Goal: Task Accomplishment & Management: Manage account settings

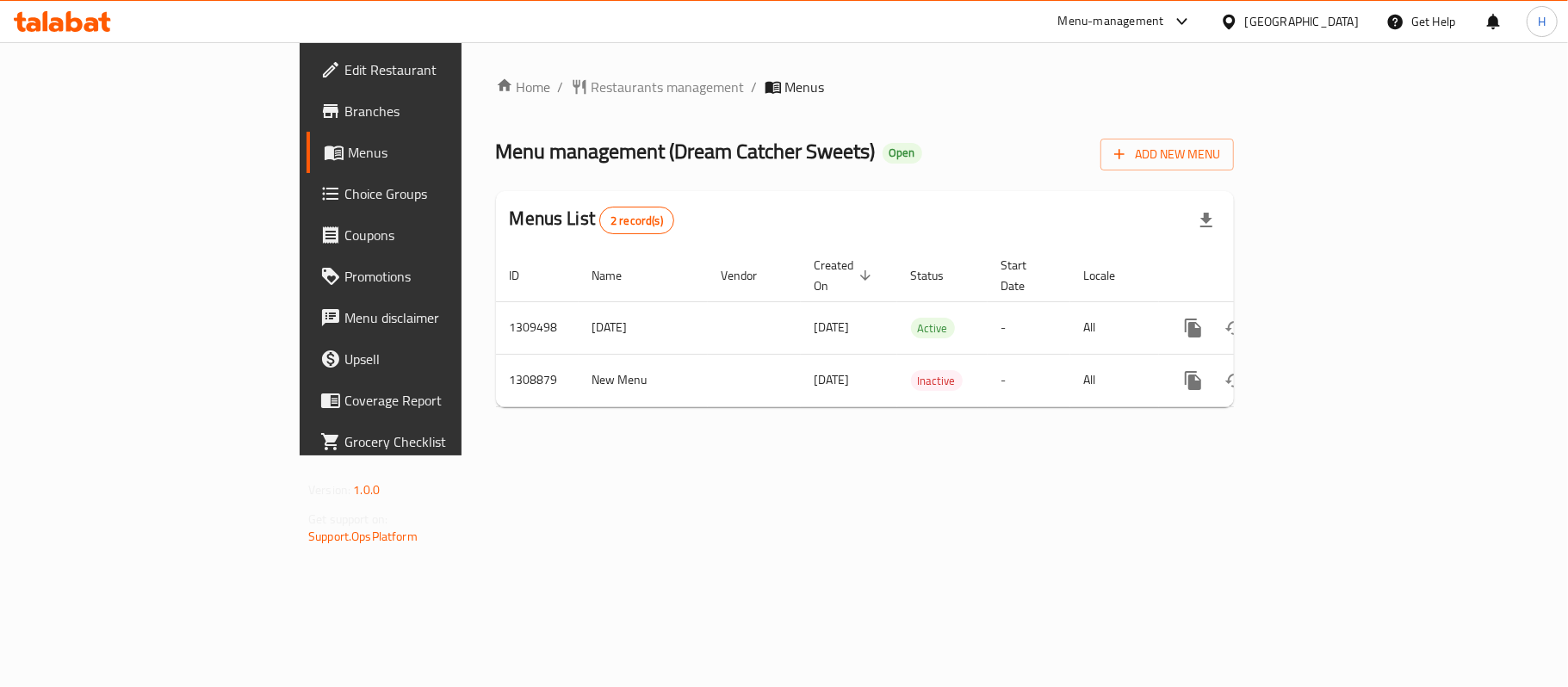
click at [461, 438] on div "Home / Restaurants management / Menus Menu management ( Dream Catcher Sweets ) …" at bounding box center [865, 249] width 807 height 413
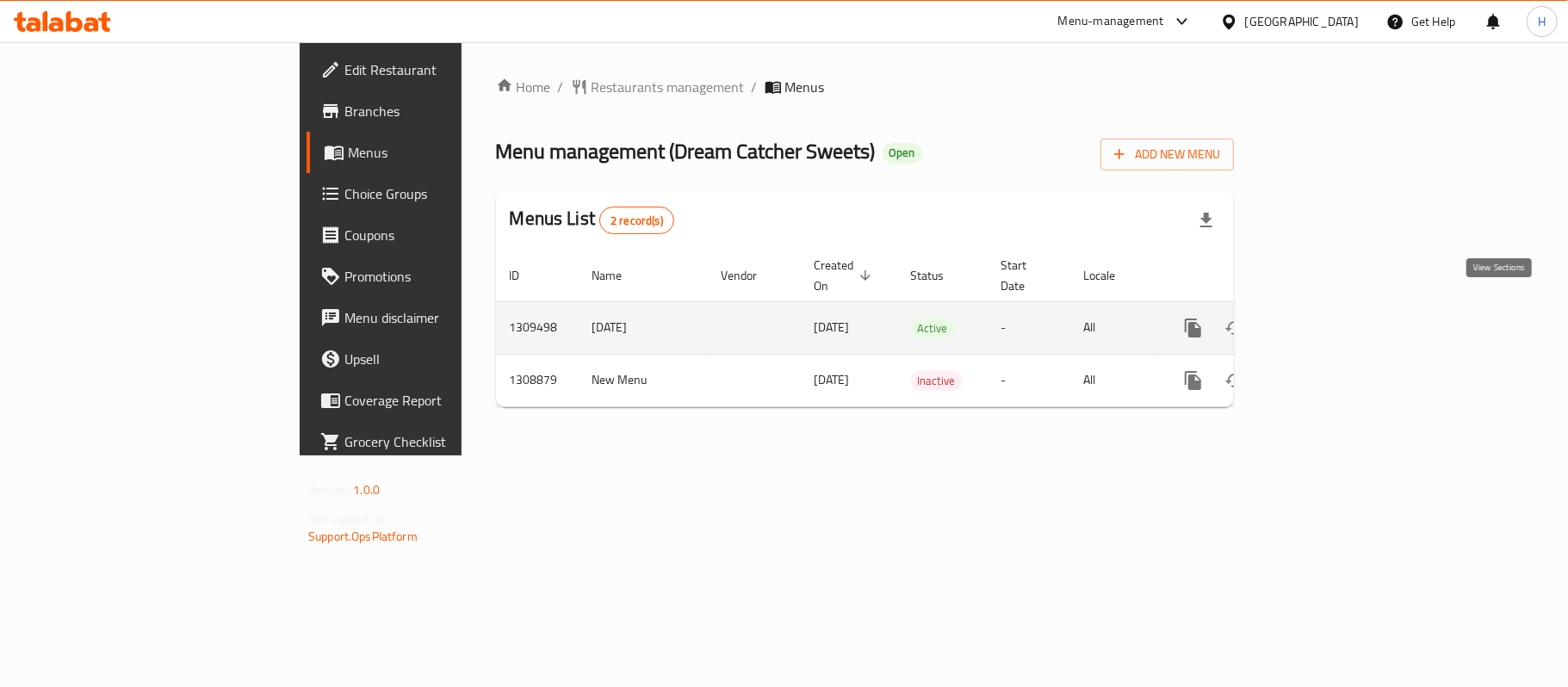
click at [1328, 317] on icon "enhanced table" at bounding box center [1317, 327] width 20 height 20
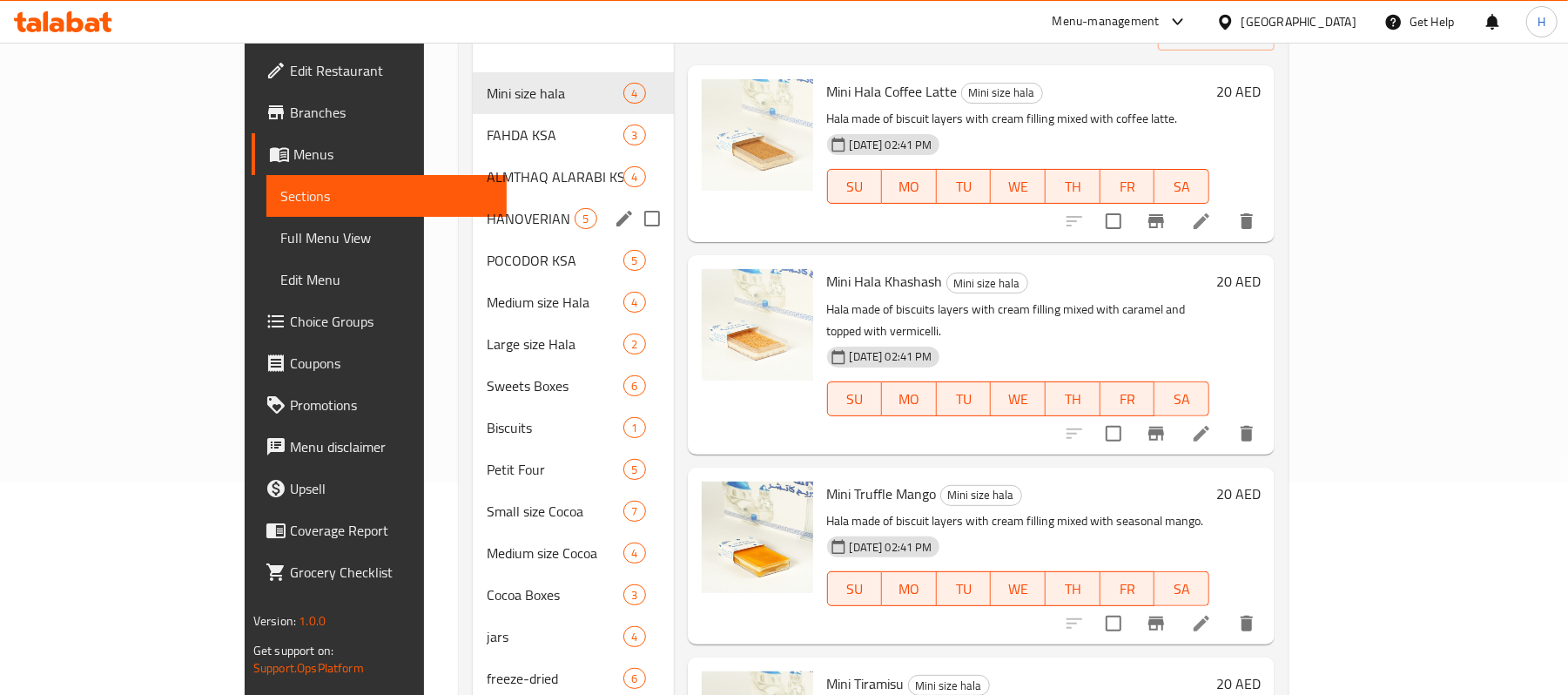
scroll to position [232, 0]
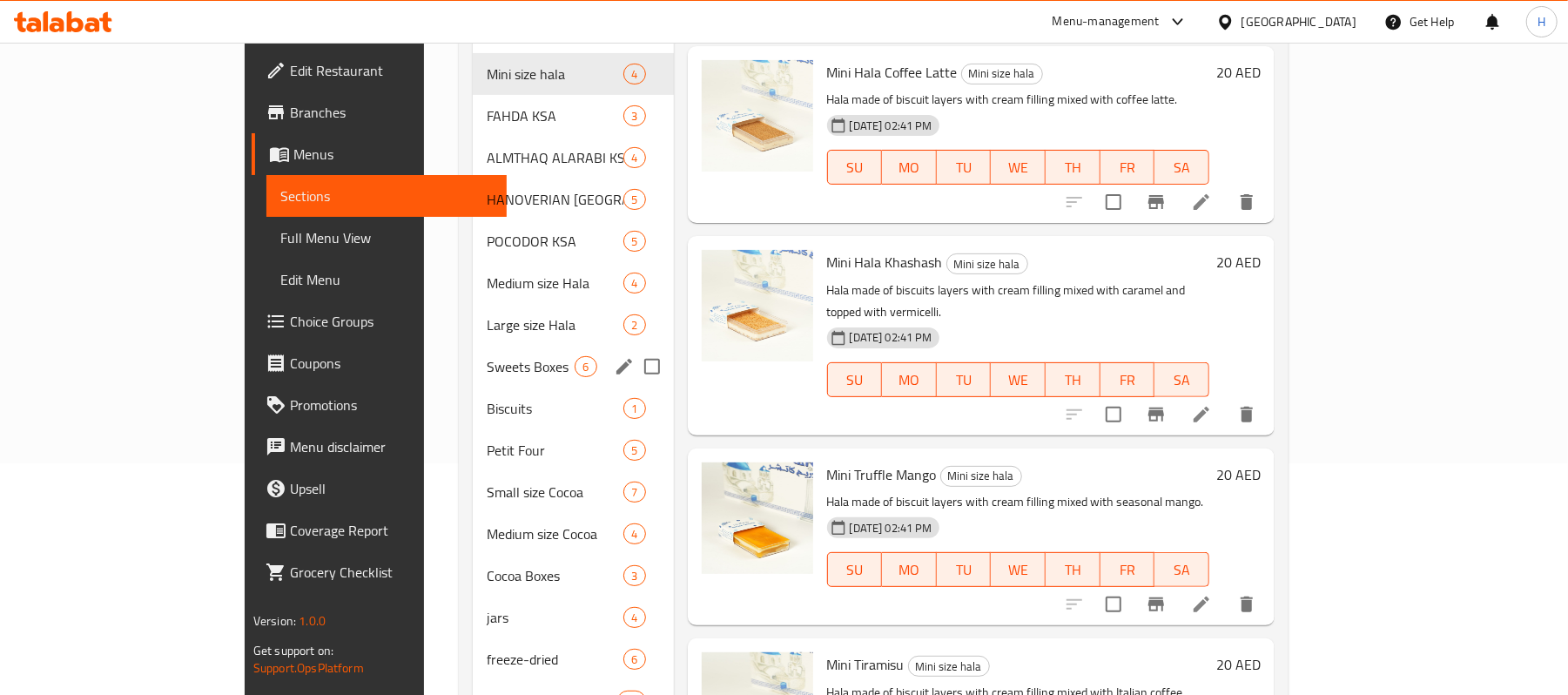
click at [473, 345] on div "Sweets Boxes 6" at bounding box center [573, 366] width 200 height 42
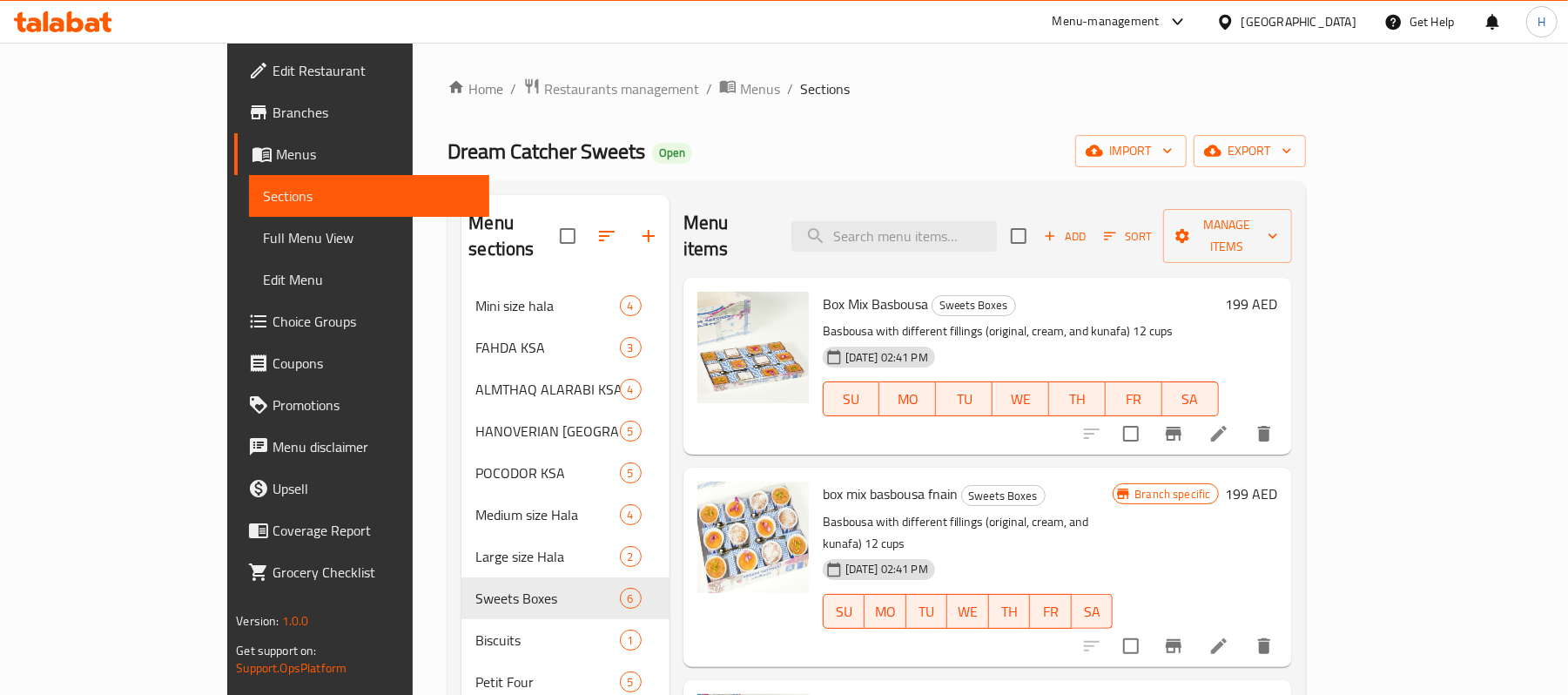
click at [263, 237] on span "Full Menu View" at bounding box center [369, 237] width 212 height 21
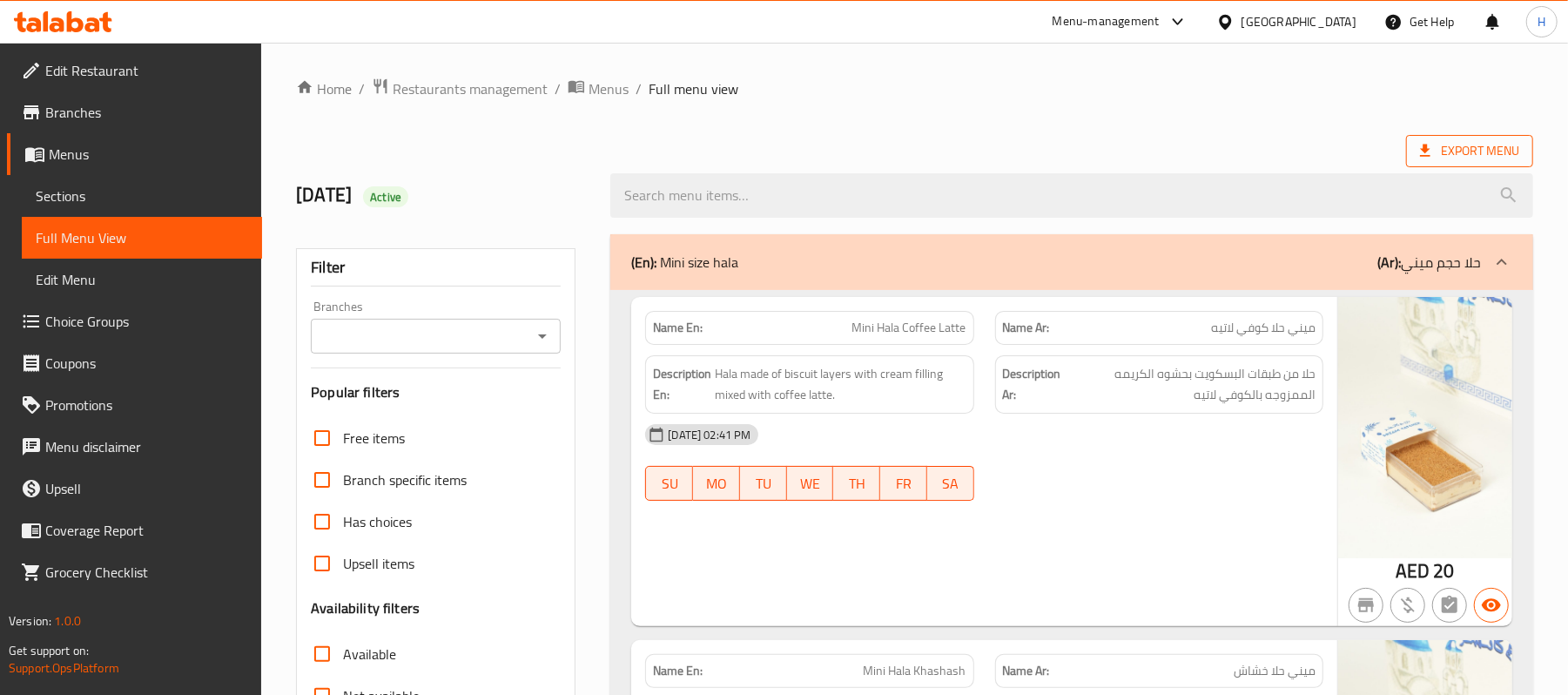
click at [1448, 137] on span "Export Menu" at bounding box center [1469, 151] width 127 height 32
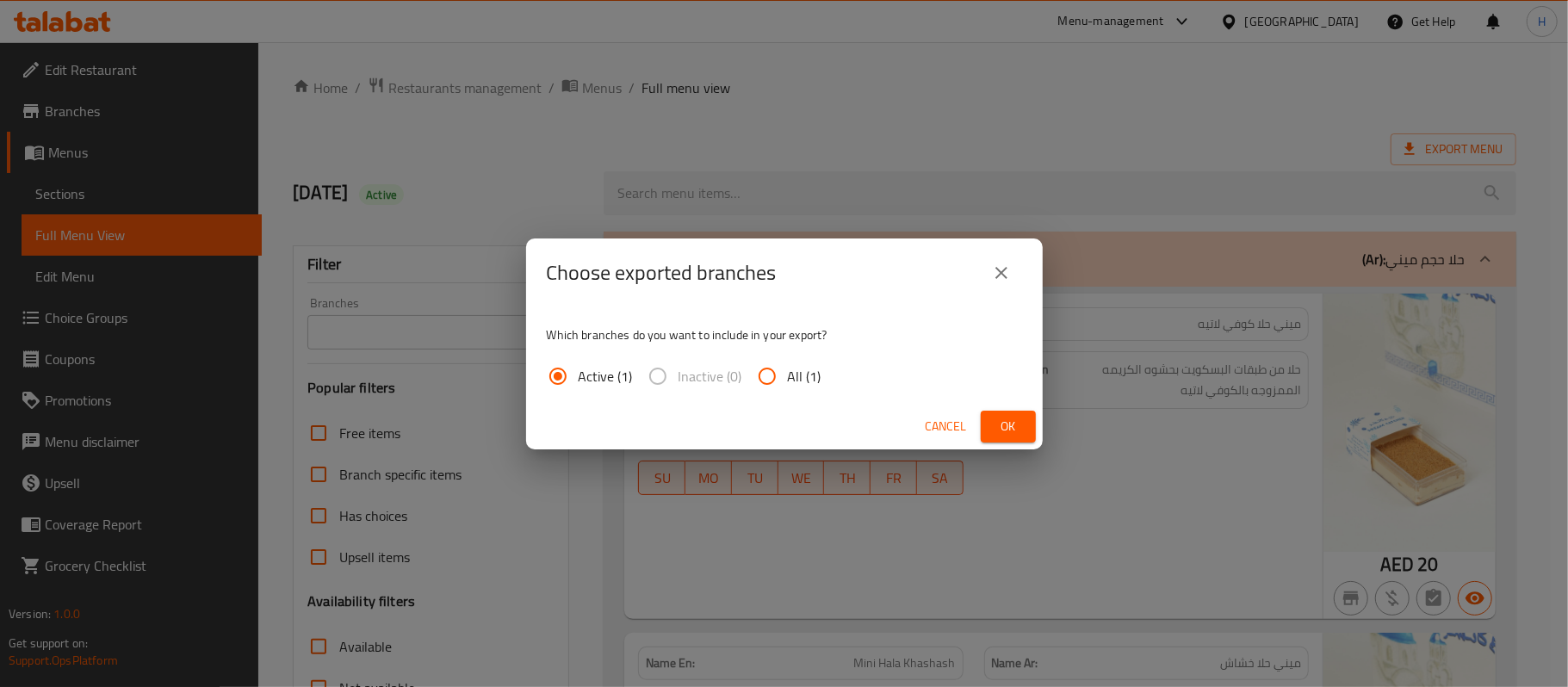
click at [804, 383] on span "All (1)" at bounding box center [805, 376] width 34 height 20
click at [788, 383] on input "All (1)" at bounding box center [767, 376] width 41 height 41
radio input "true"
click at [1009, 423] on span "Ok" at bounding box center [1008, 426] width 27 height 21
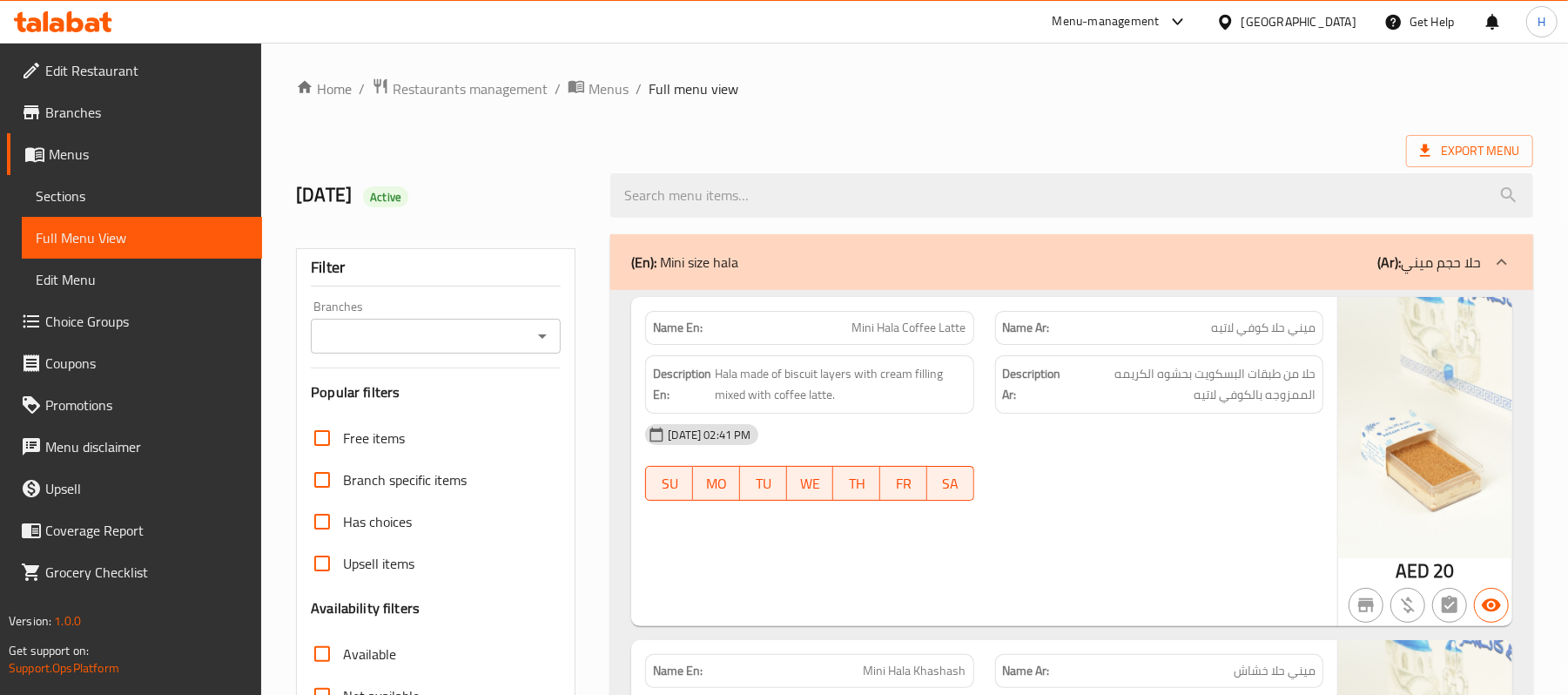
click at [918, 463] on div "SU MO TU WE TH FR SA" at bounding box center [809, 483] width 349 height 55
click at [120, 203] on span "Sections" at bounding box center [142, 195] width 212 height 21
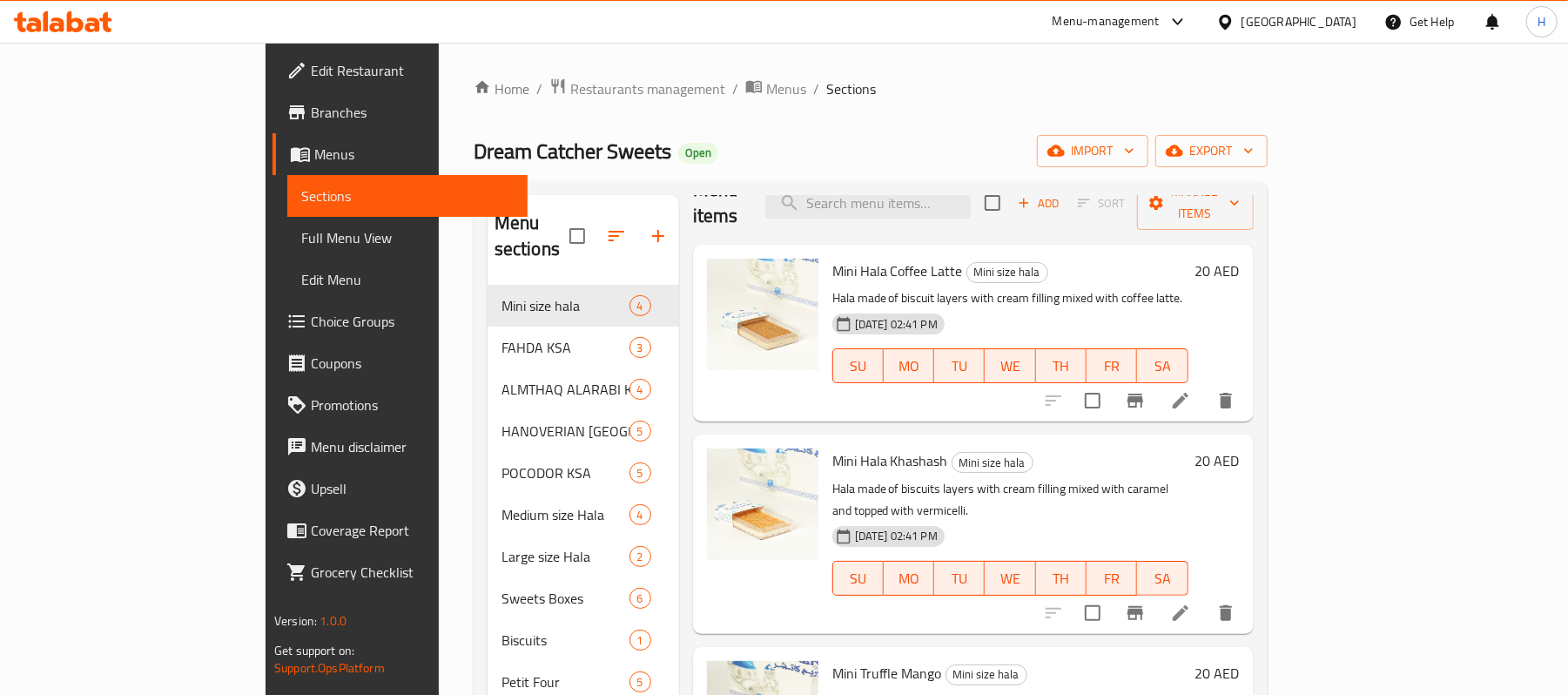
scroll to position [64, 0]
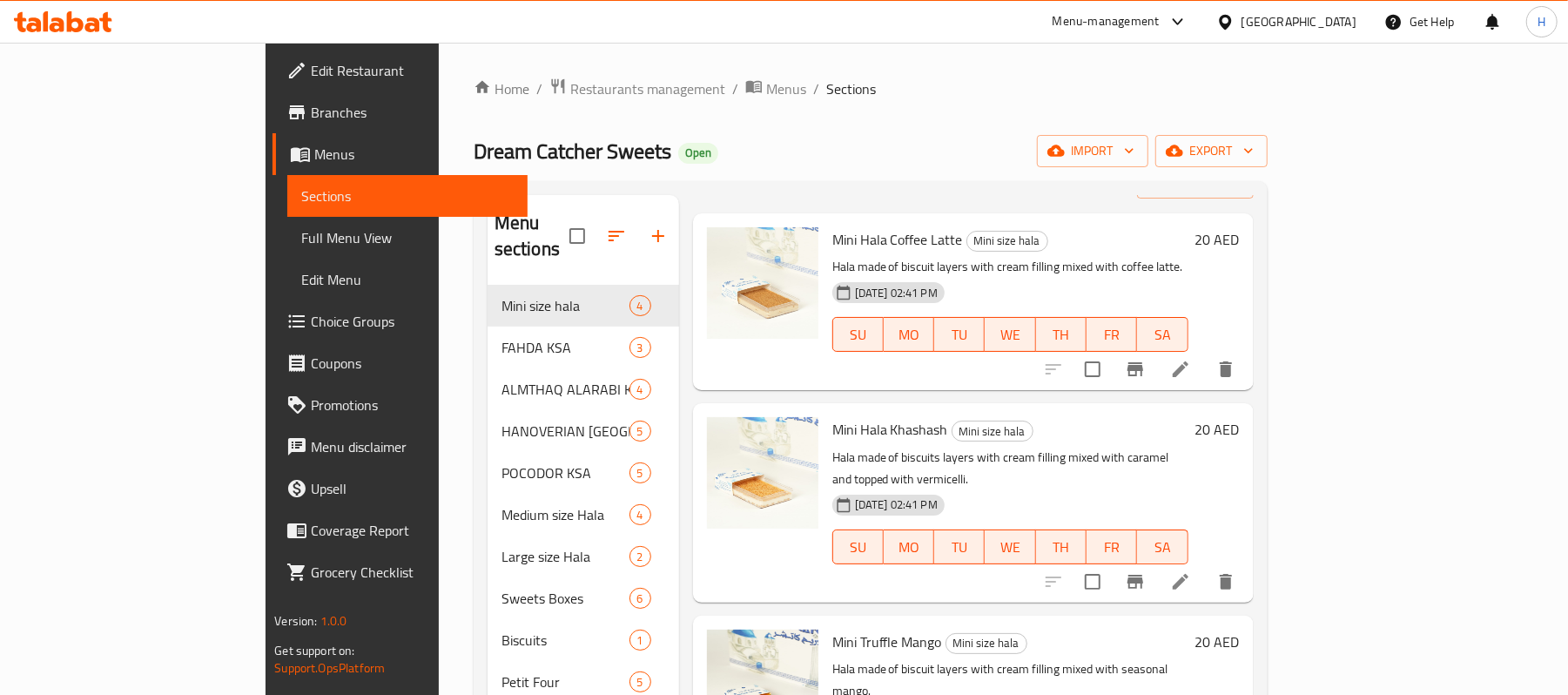
click at [287, 212] on link "Sections" at bounding box center [407, 195] width 240 height 42
click at [287, 219] on link "Full Menu View" at bounding box center [407, 237] width 240 height 42
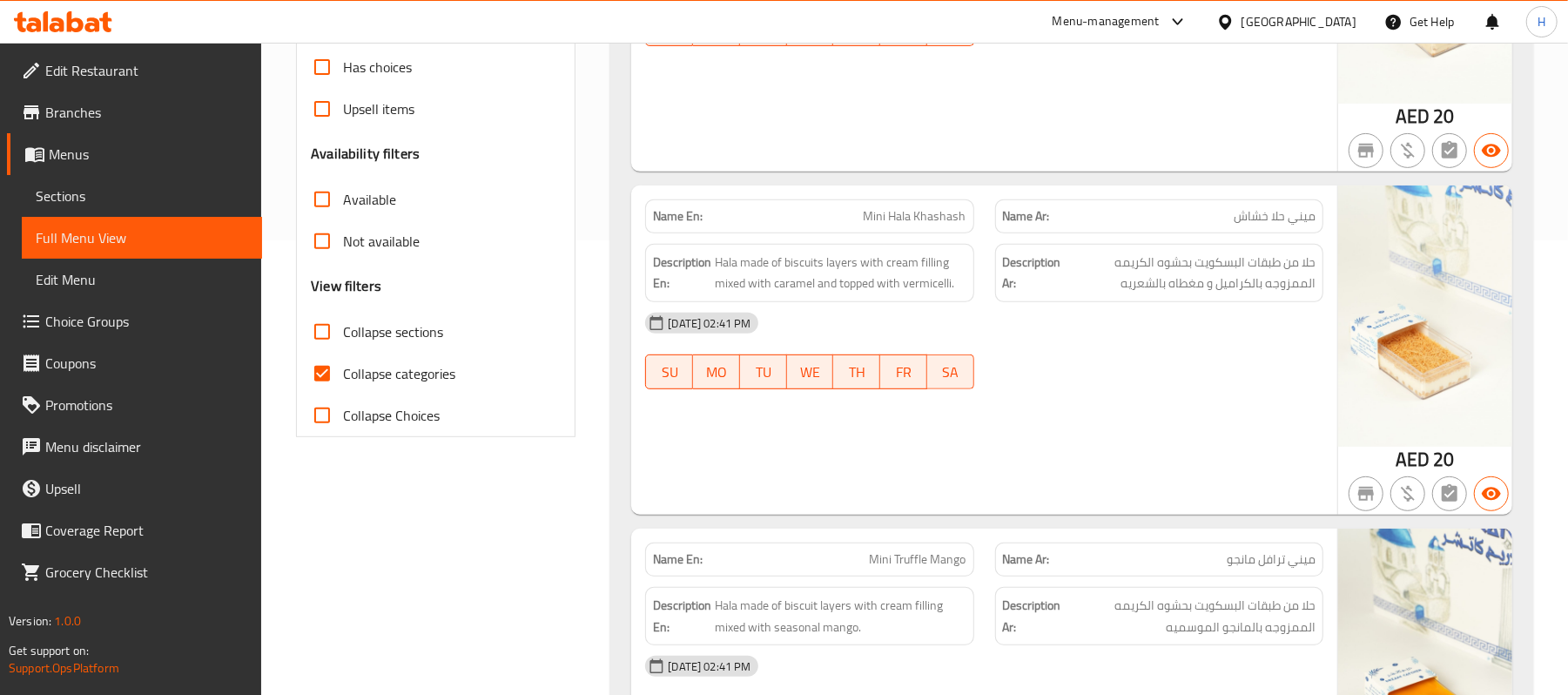
scroll to position [464, 0]
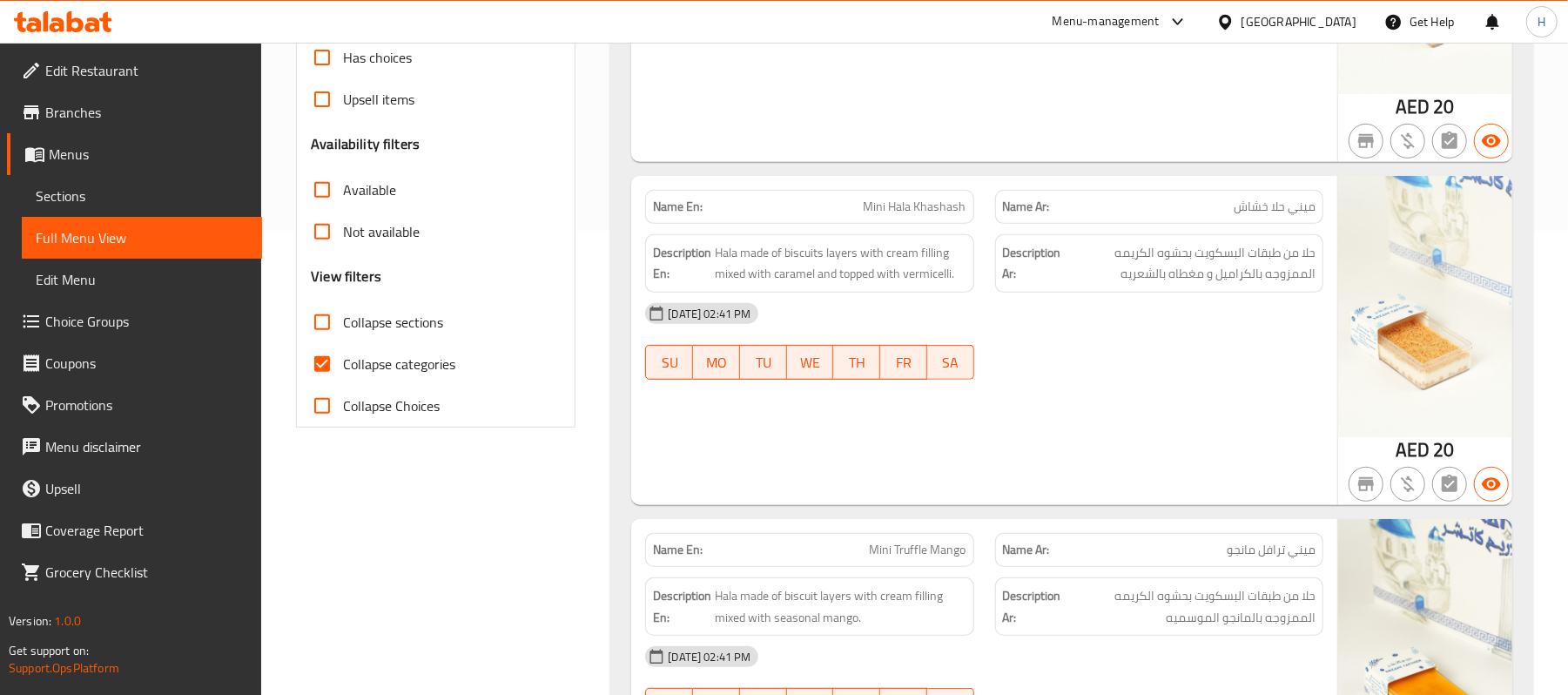
click at [409, 374] on span "Collapse categories" at bounding box center [400, 363] width 112 height 21
click at [343, 374] on input "Collapse categories" at bounding box center [322, 364] width 42 height 42
checkbox input "false"
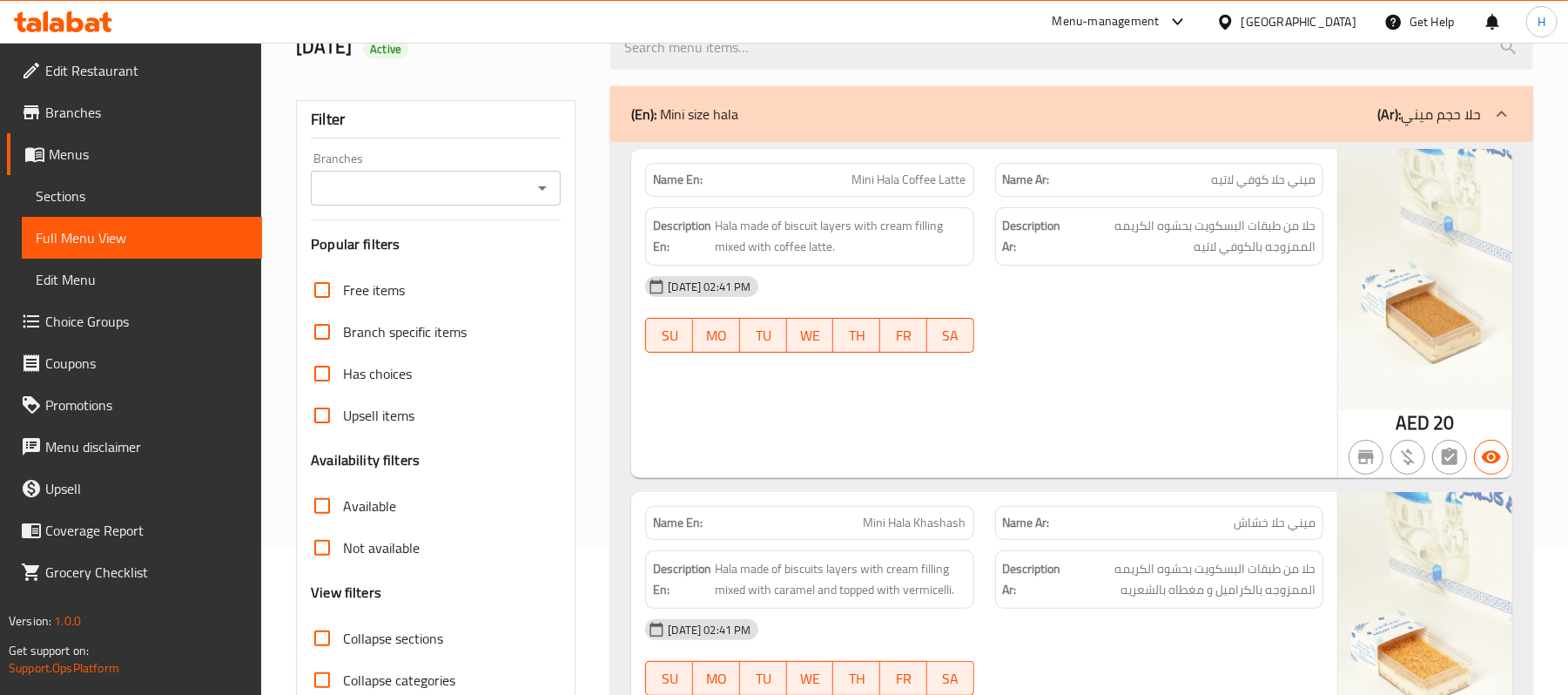
scroll to position [0, 0]
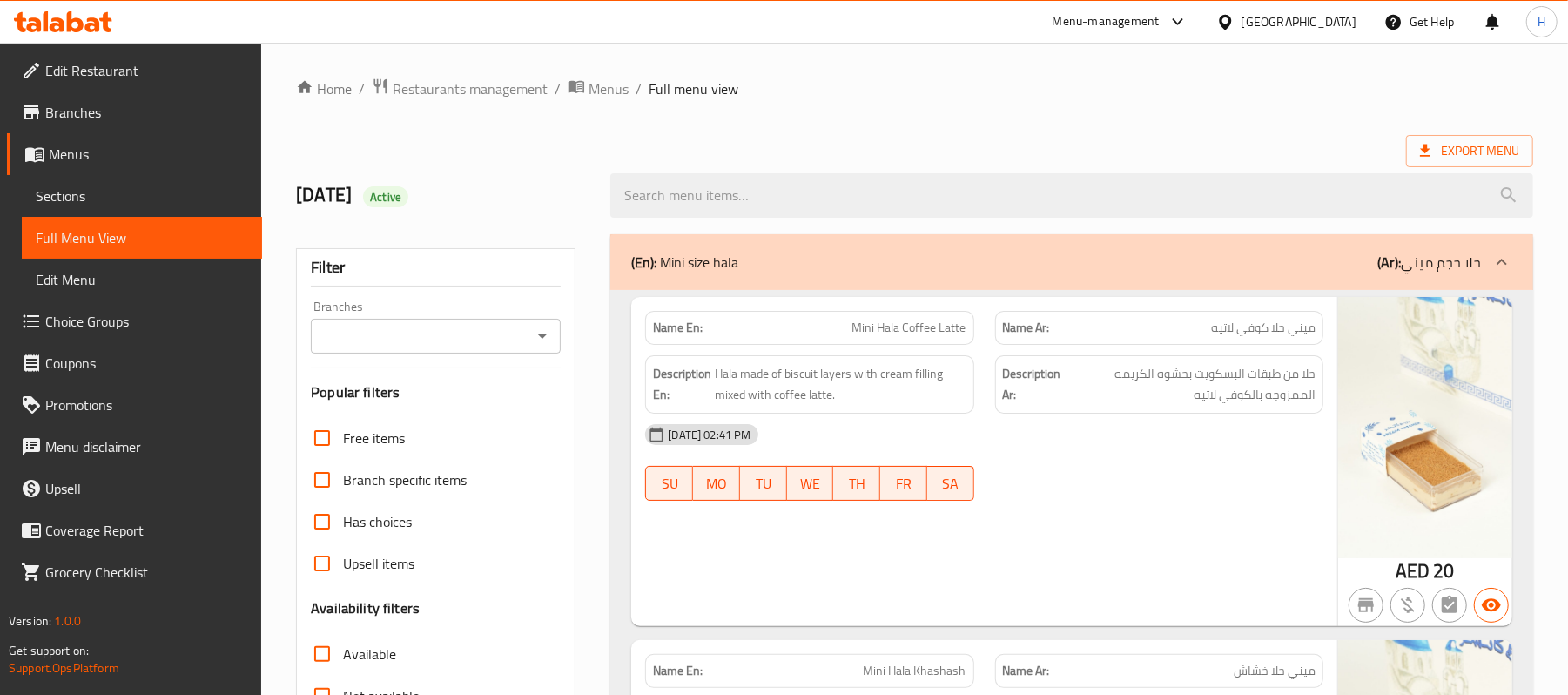
click at [82, 197] on span "Sections" at bounding box center [142, 195] width 212 height 21
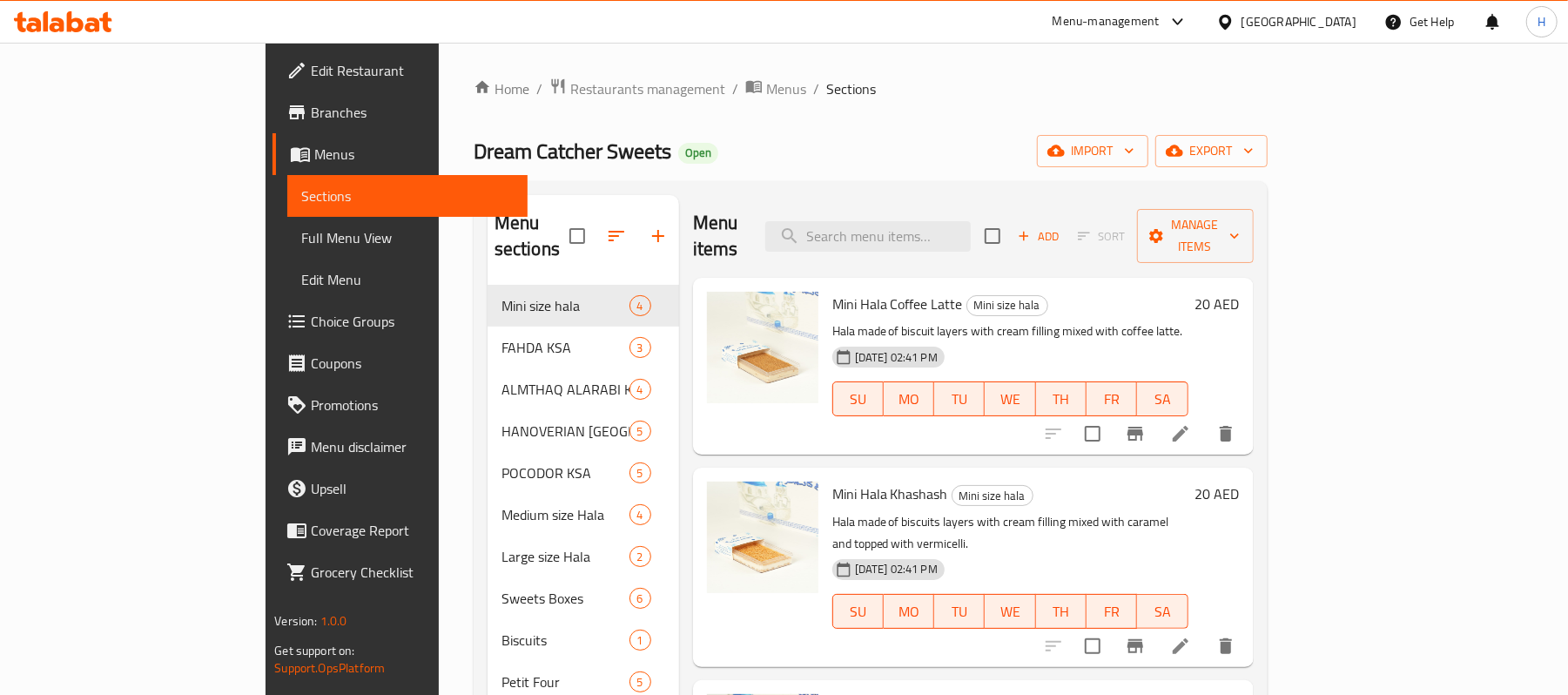
click at [104, 14] on icon at bounding box center [105, 22] width 12 height 20
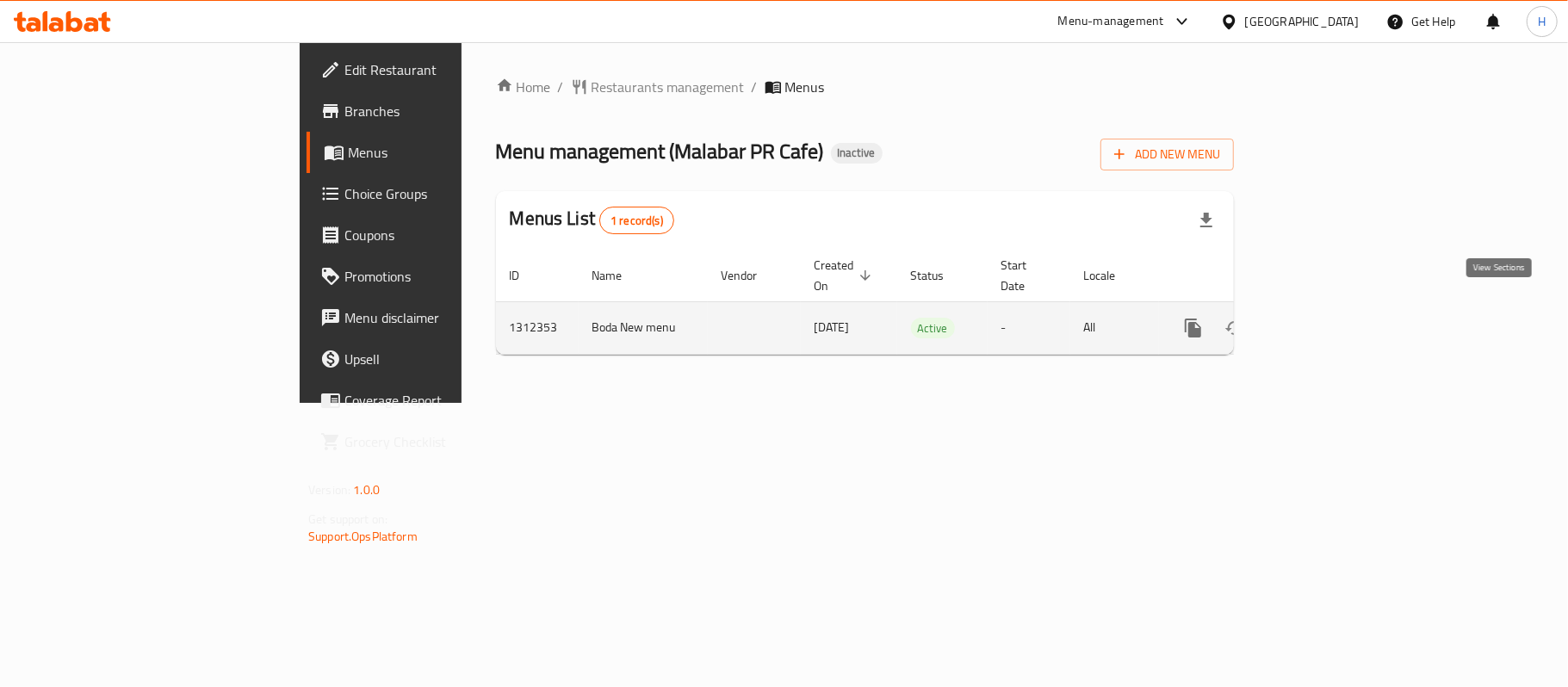
click at [1339, 324] on link "enhanced table" at bounding box center [1317, 327] width 41 height 41
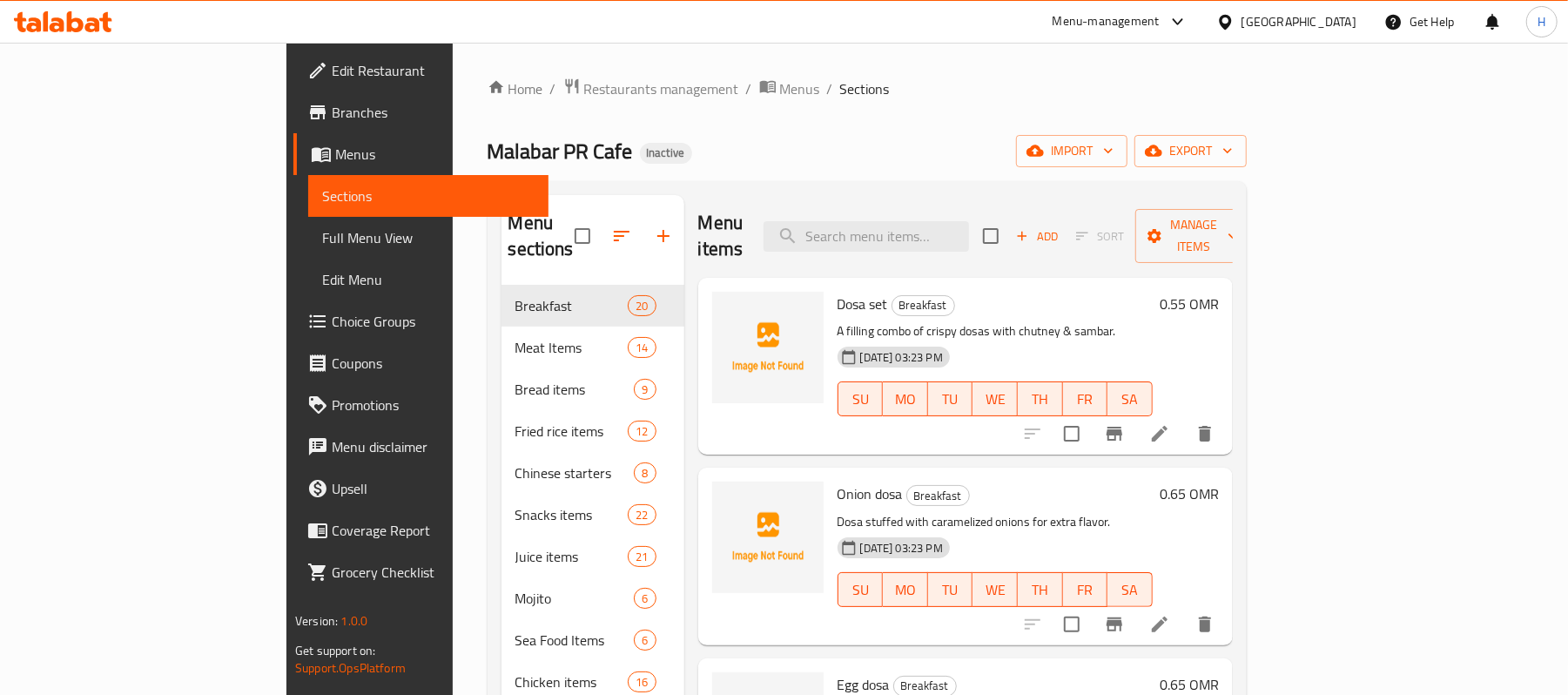
click at [322, 235] on span "Full Menu View" at bounding box center [428, 237] width 212 height 21
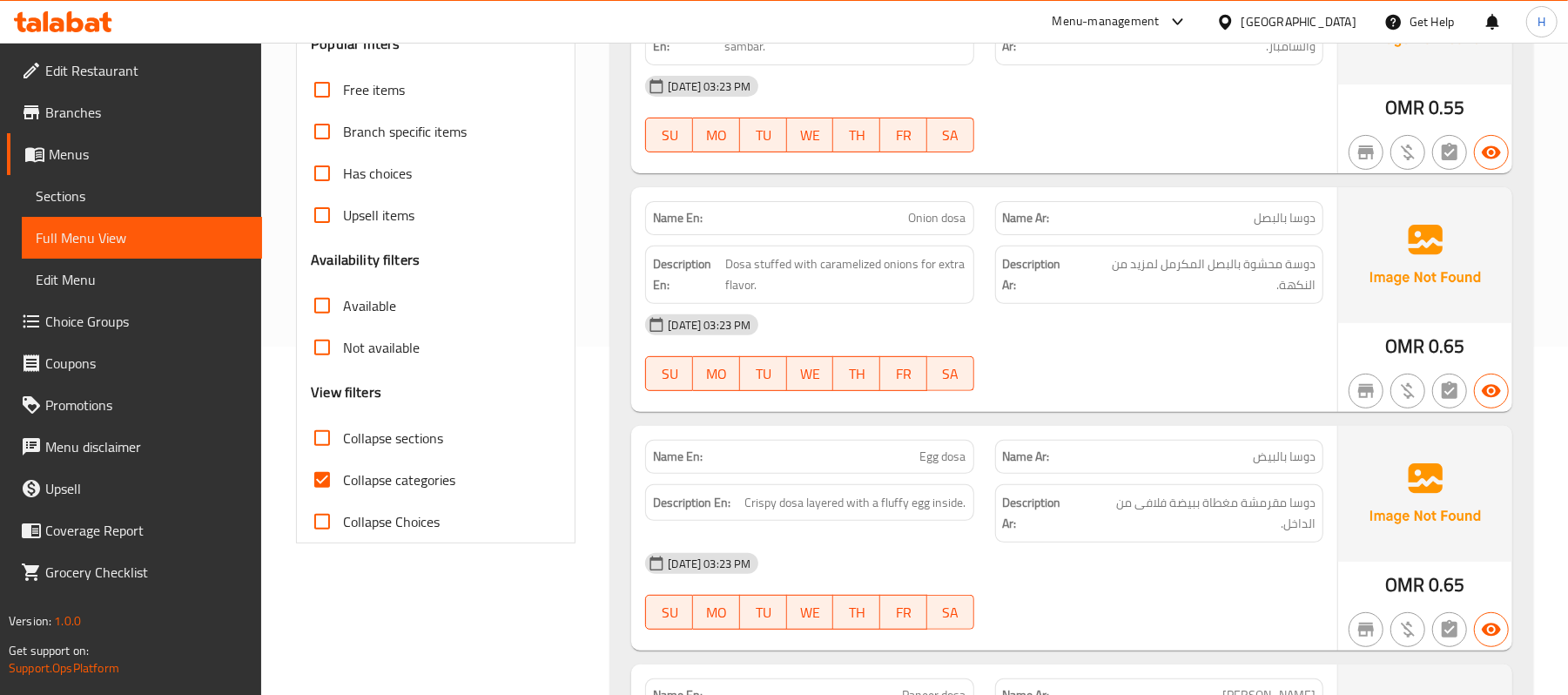
click at [383, 479] on span "Collapse categories" at bounding box center [400, 479] width 112 height 21
click at [343, 479] on input "Collapse categories" at bounding box center [322, 479] width 42 height 42
checkbox input "false"
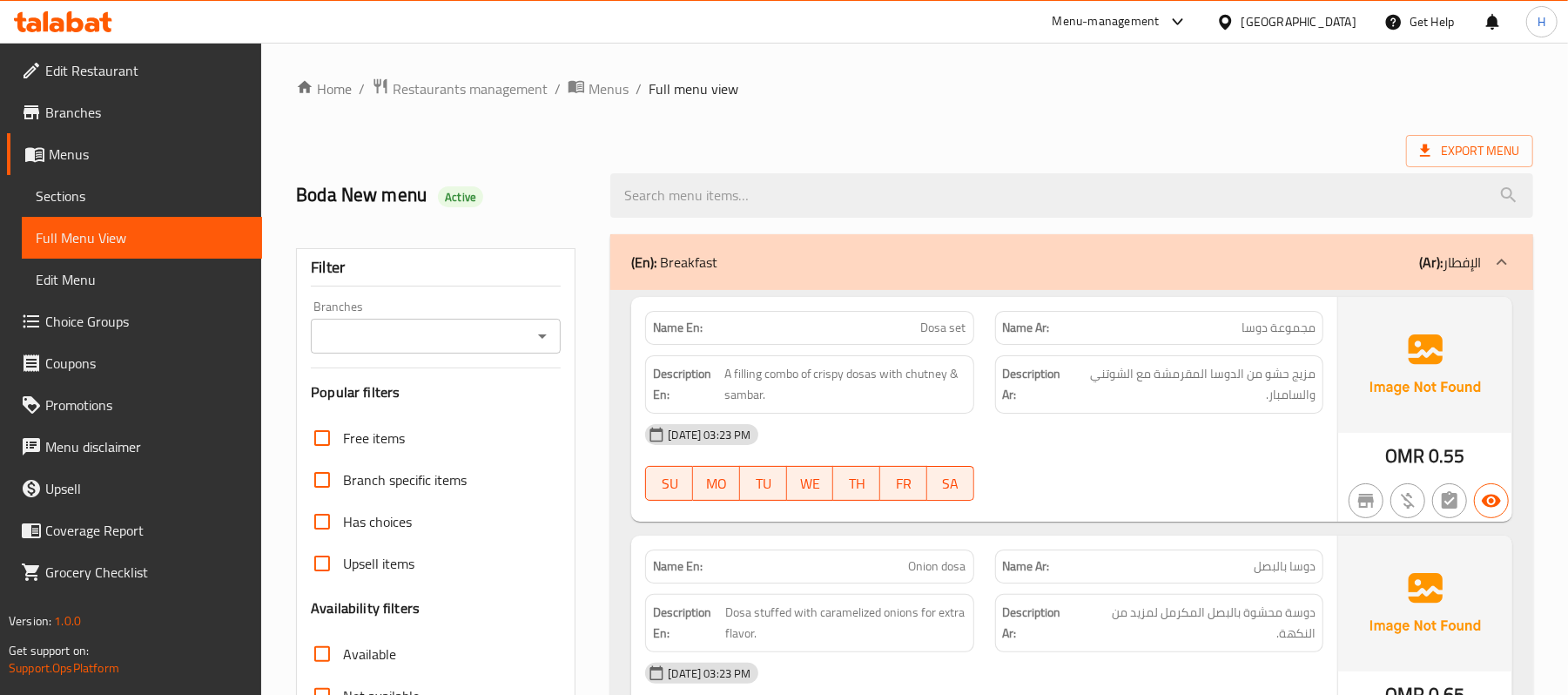
click at [935, 325] on span "Dosa set" at bounding box center [944, 327] width 45 height 18
click at [926, 326] on span "Dosa set" at bounding box center [944, 327] width 45 height 18
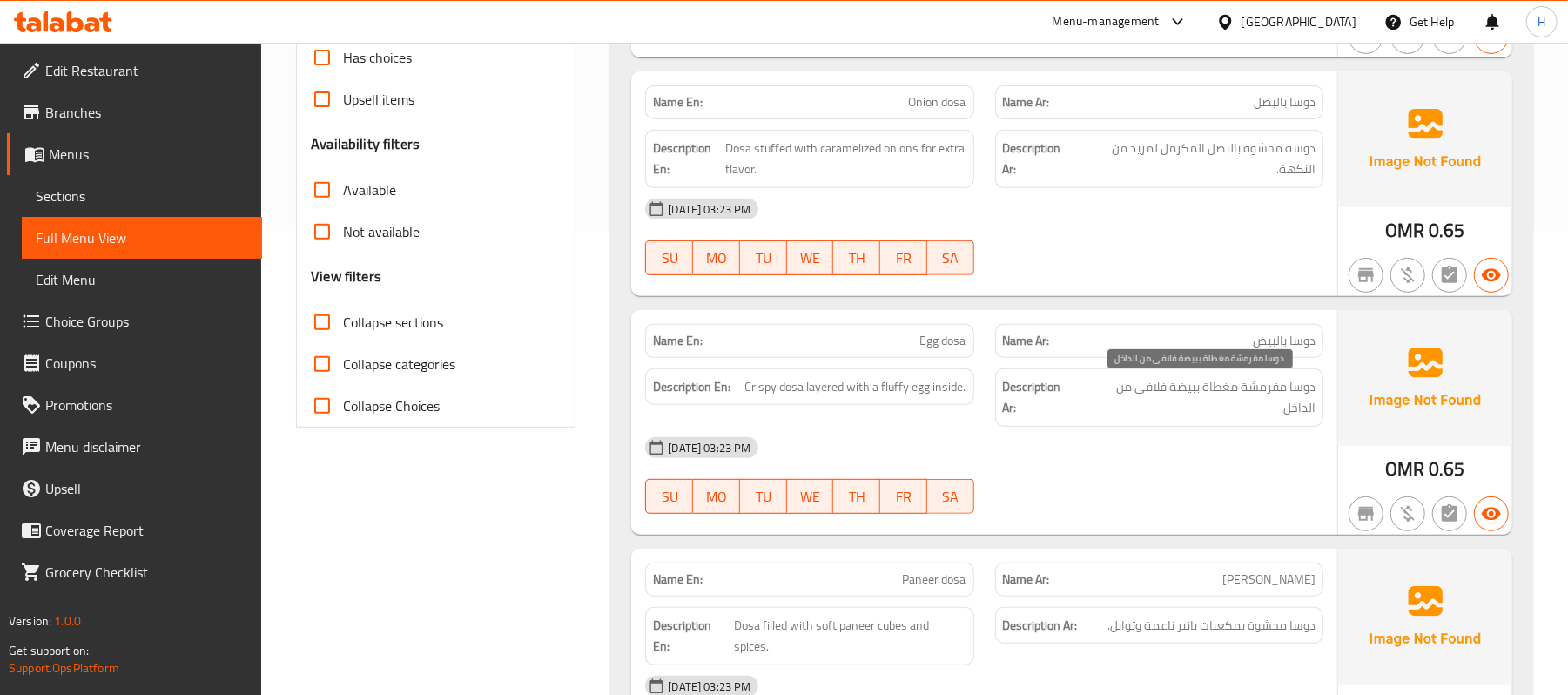
scroll to position [1595, 0]
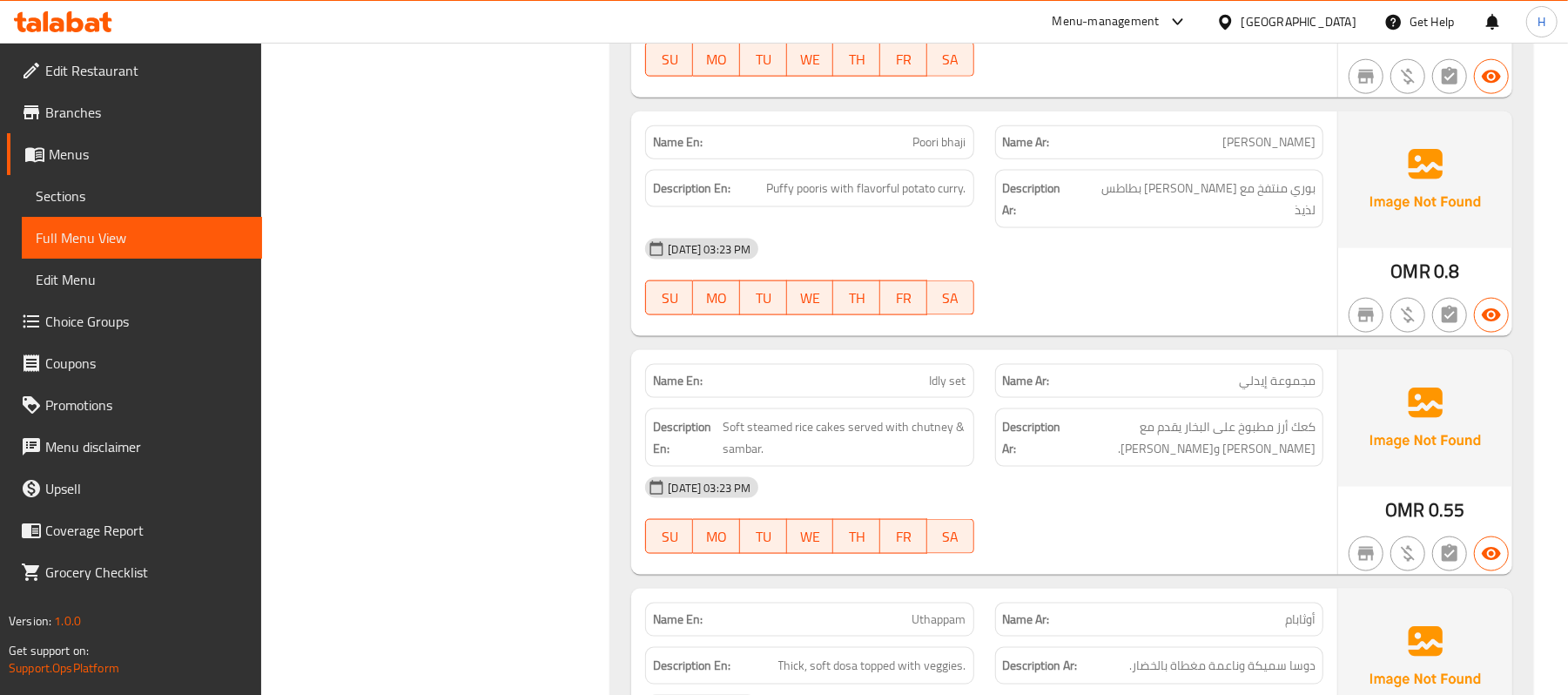
click at [903, 372] on p "Name En: Idly set" at bounding box center [809, 381] width 312 height 18
copy span "Idly set"
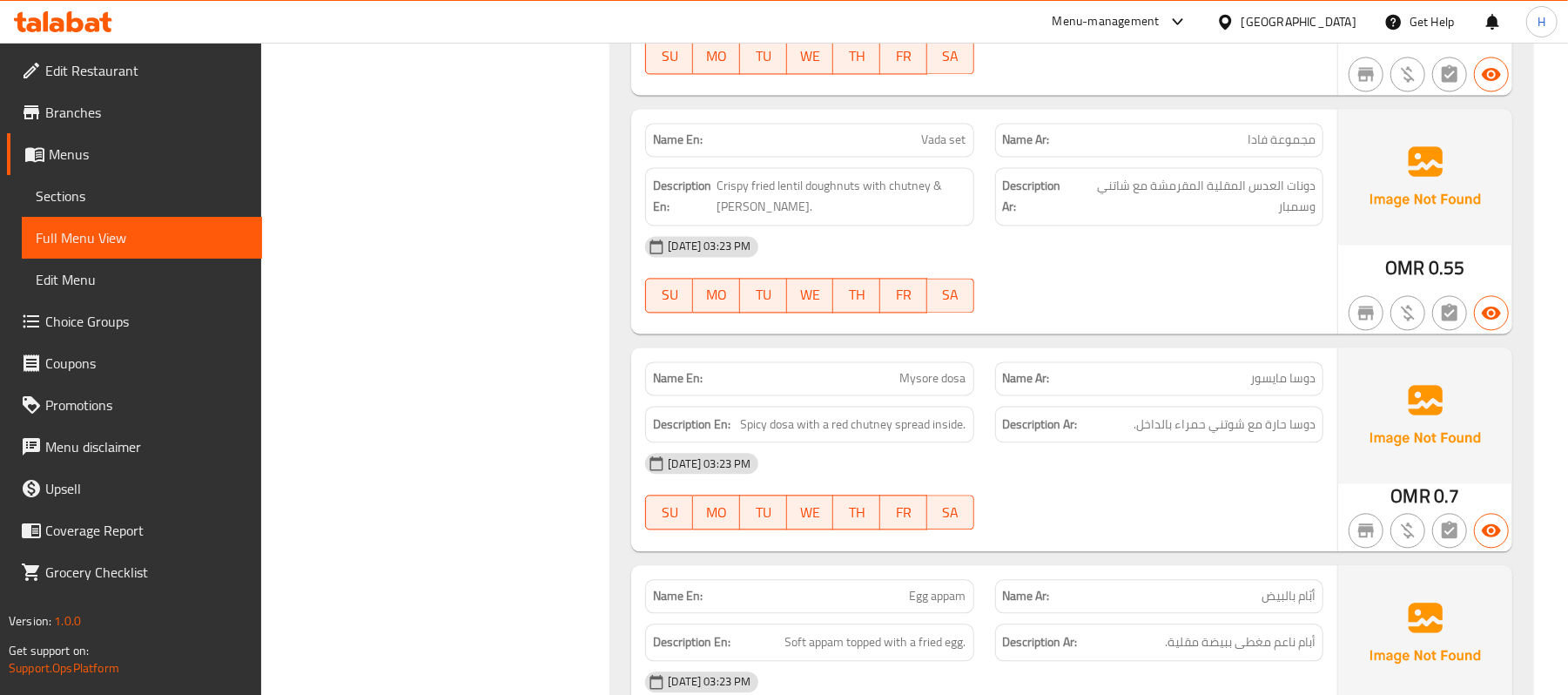
click at [954, 369] on span "Mysore dosa" at bounding box center [933, 378] width 66 height 18
copy span "Mysore dosa"
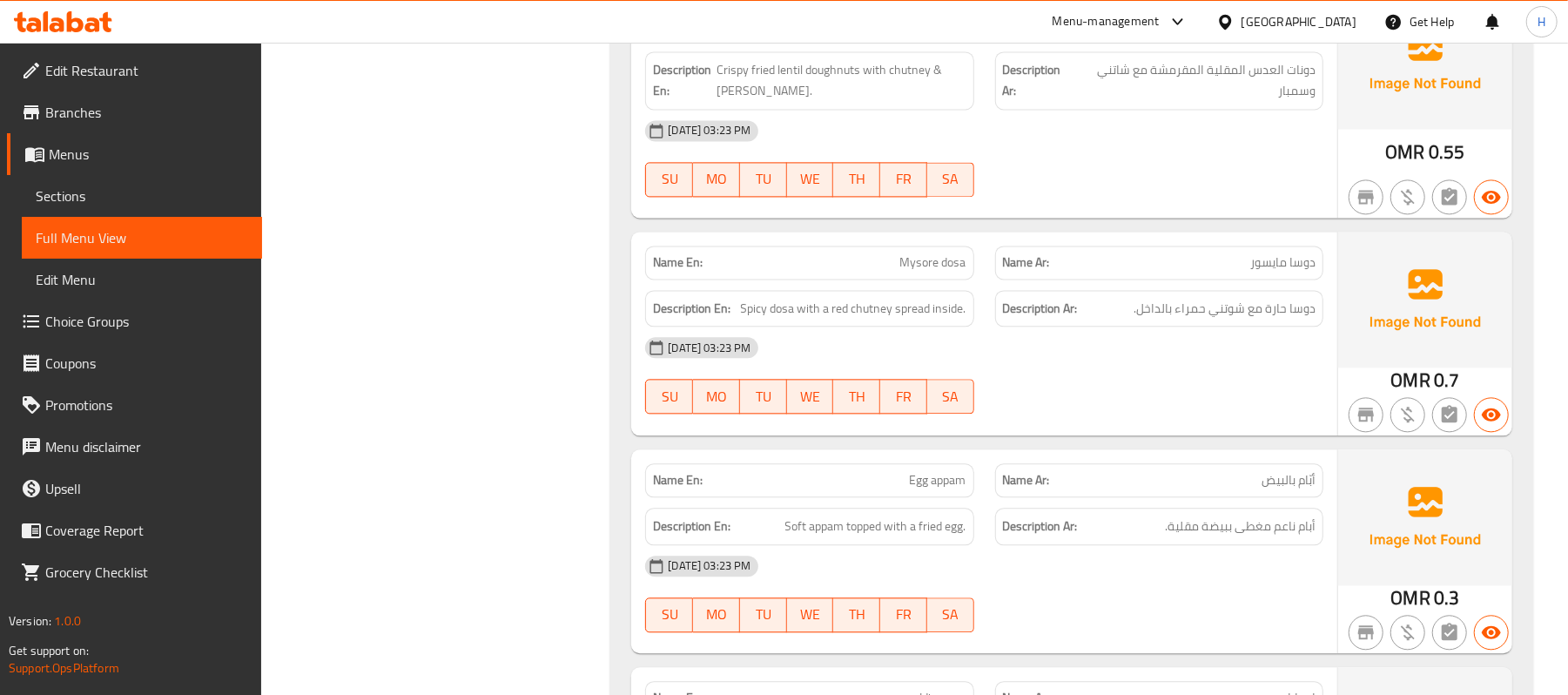
scroll to position [8183, 0]
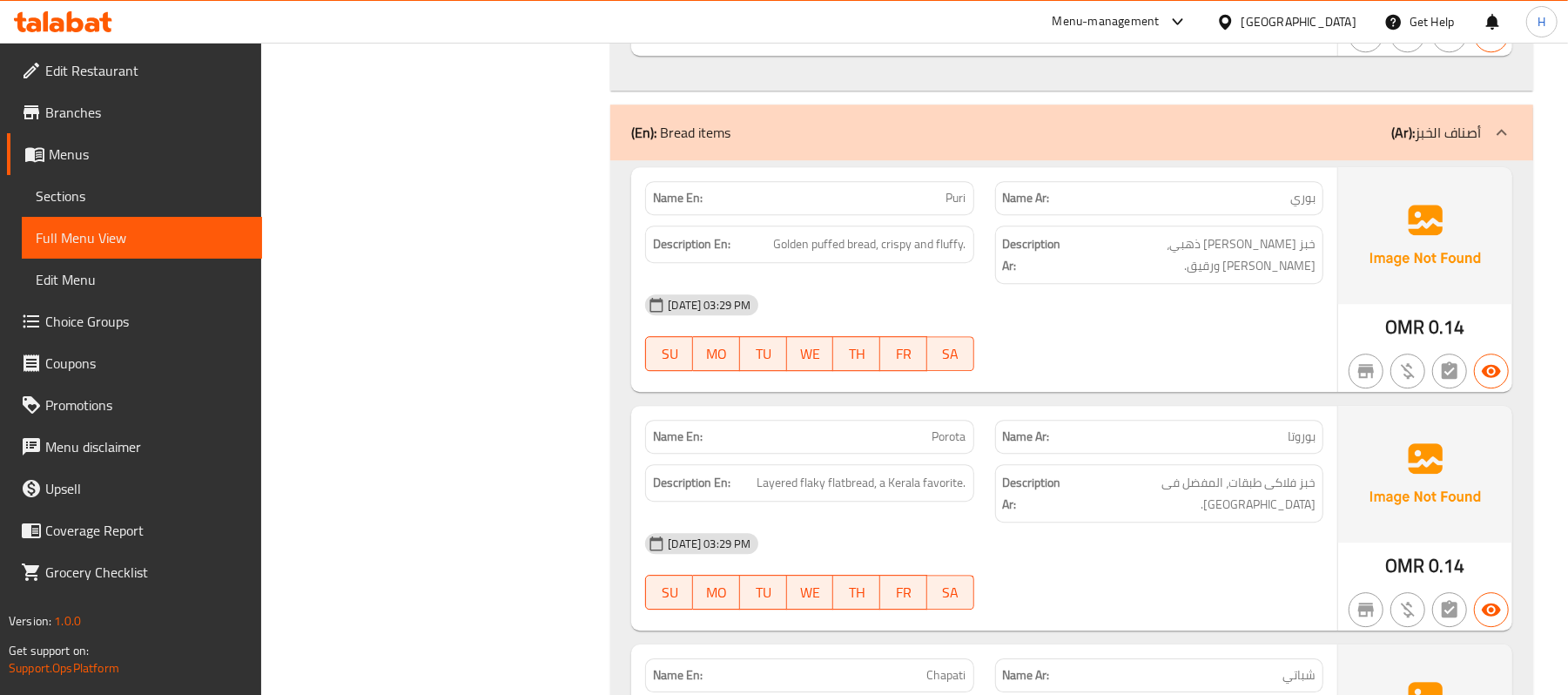
click at [941, 454] on div "Description En: Layered flaky flatbread, a Kerala favorite." at bounding box center [809, 493] width 349 height 79
click at [949, 427] on span "Porota" at bounding box center [949, 436] width 34 height 18
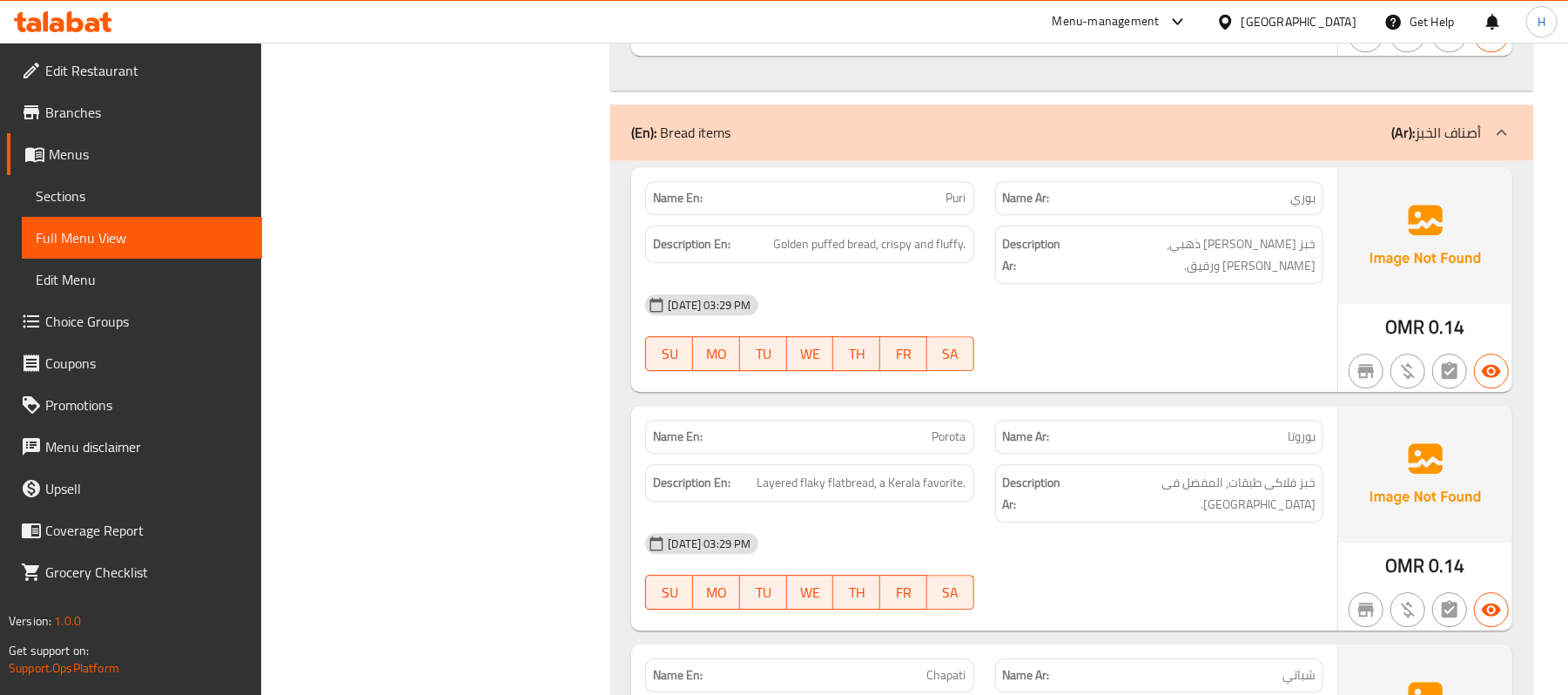
click at [968, 410] on div "Name En: Porota" at bounding box center [809, 436] width 349 height 54
click at [951, 427] on span "Porota" at bounding box center [949, 436] width 34 height 18
copy span "Porota"
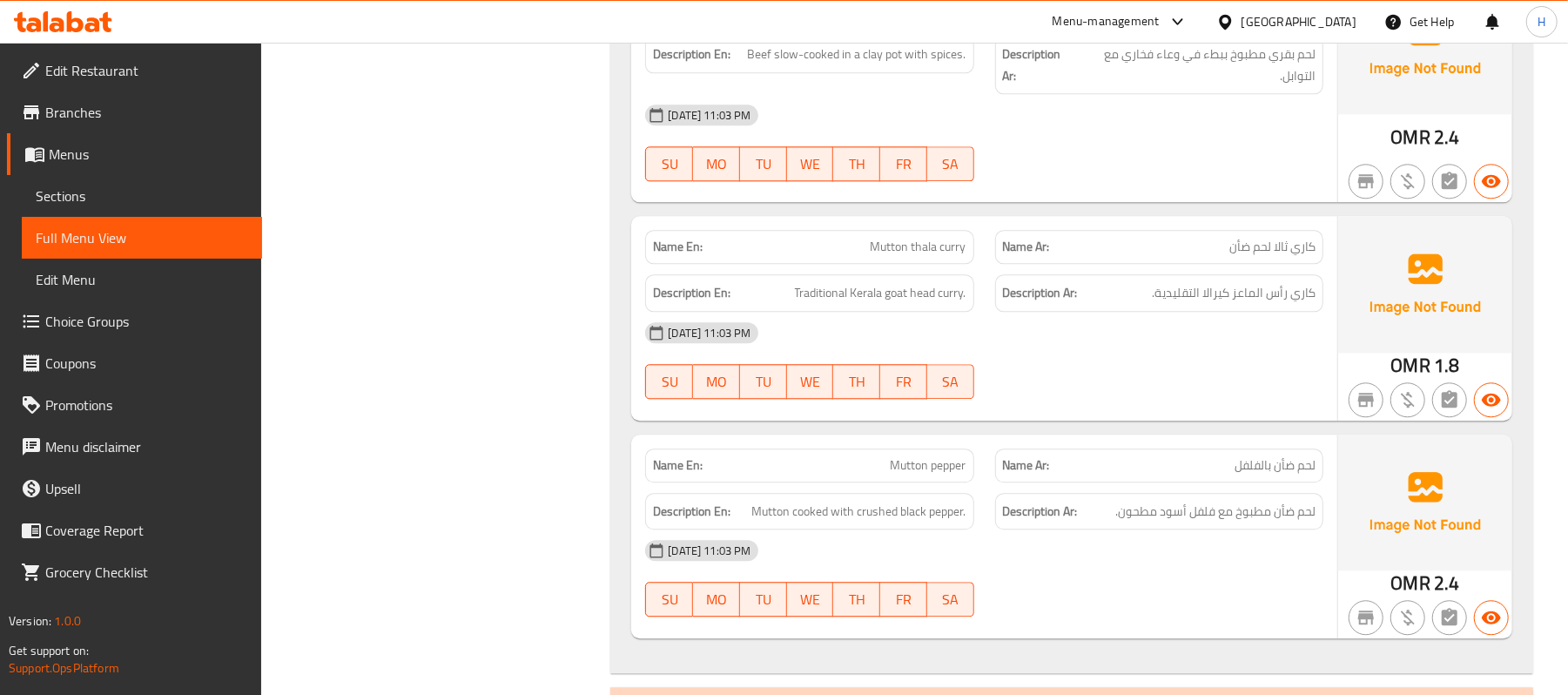
scroll to position [7486, 0]
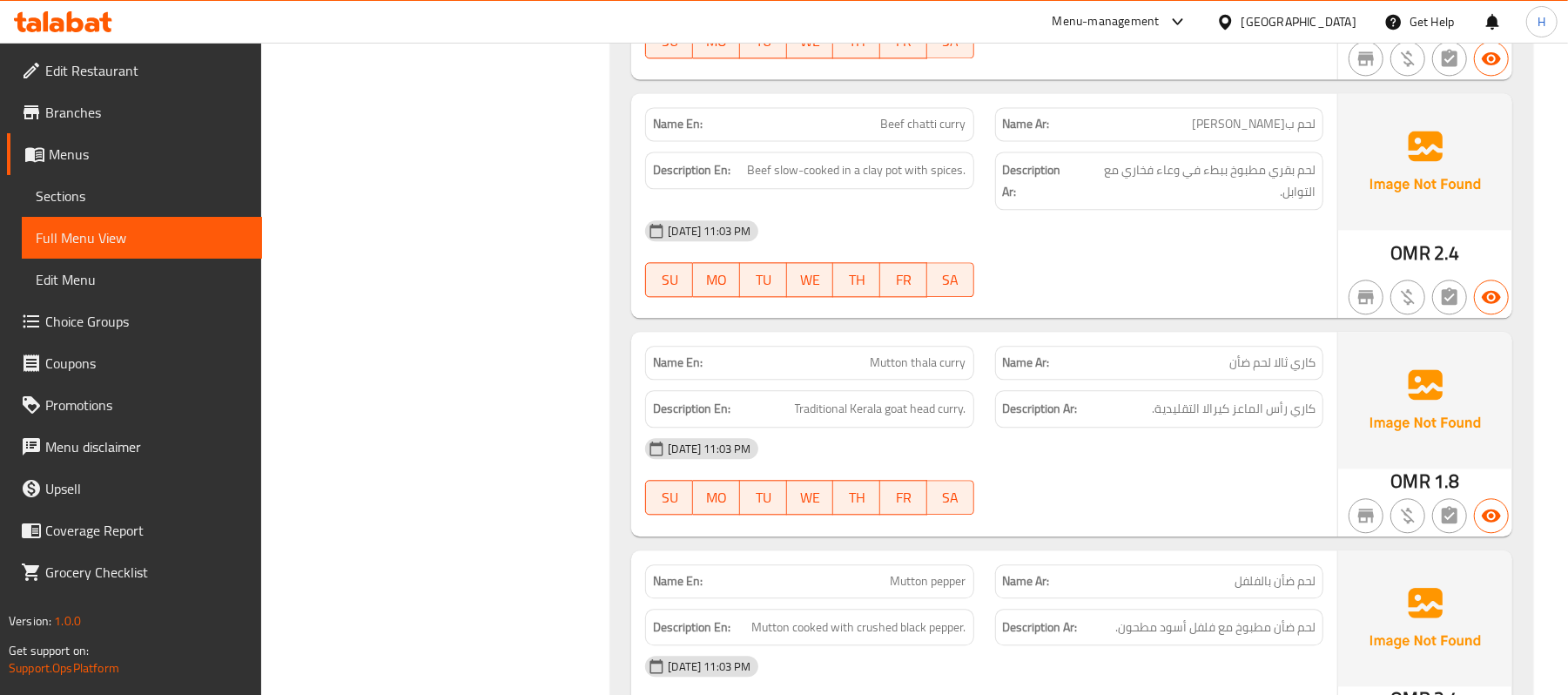
click at [196, 206] on link "Sections" at bounding box center [141, 195] width 240 height 42
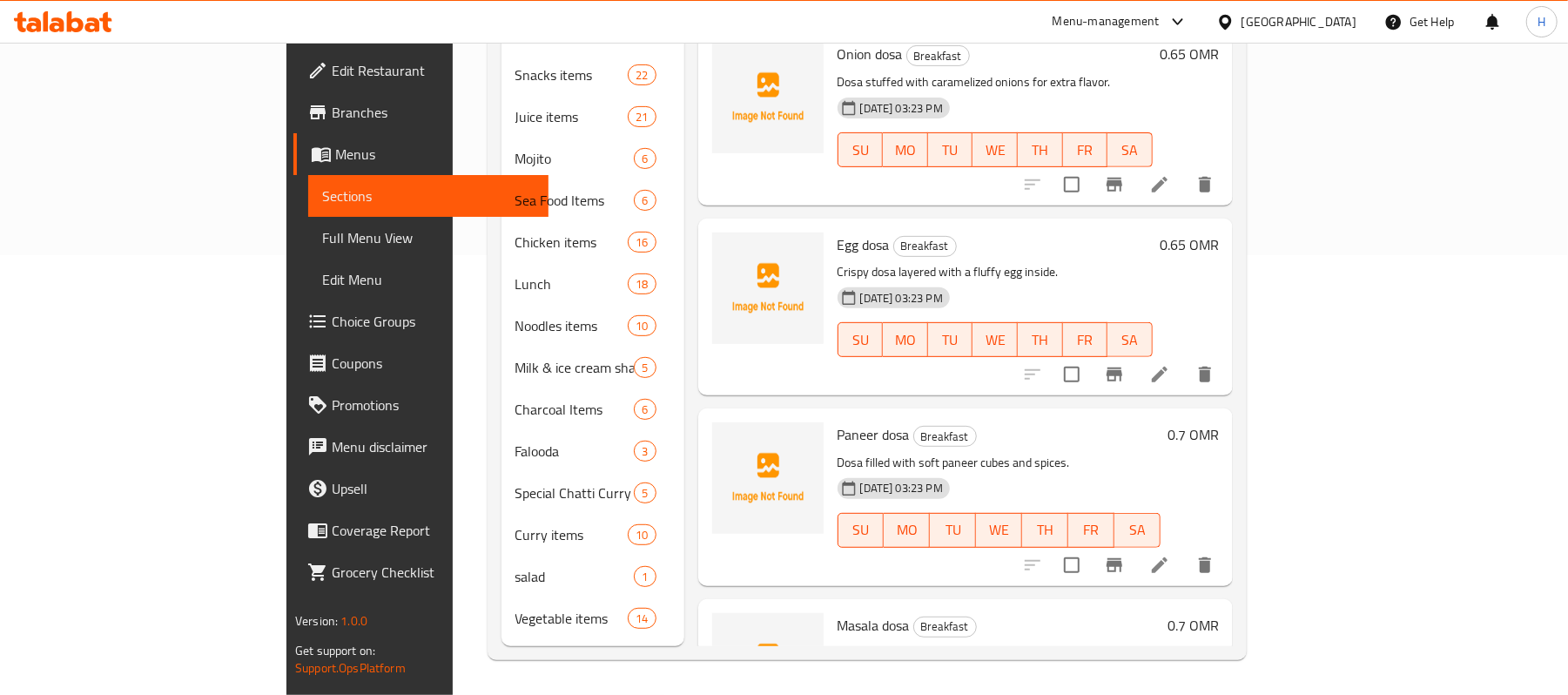
scroll to position [244, 0]
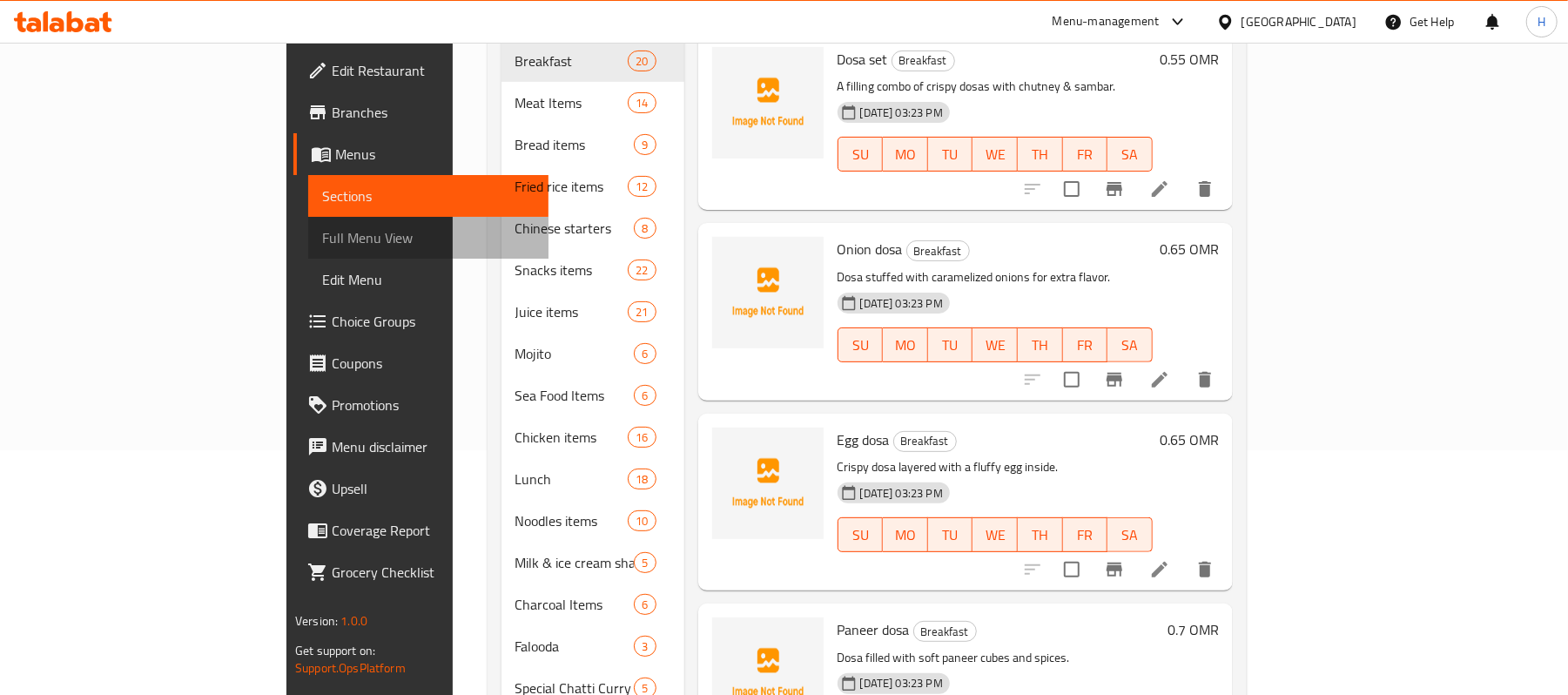
click at [322, 236] on span "Full Menu View" at bounding box center [428, 237] width 212 height 21
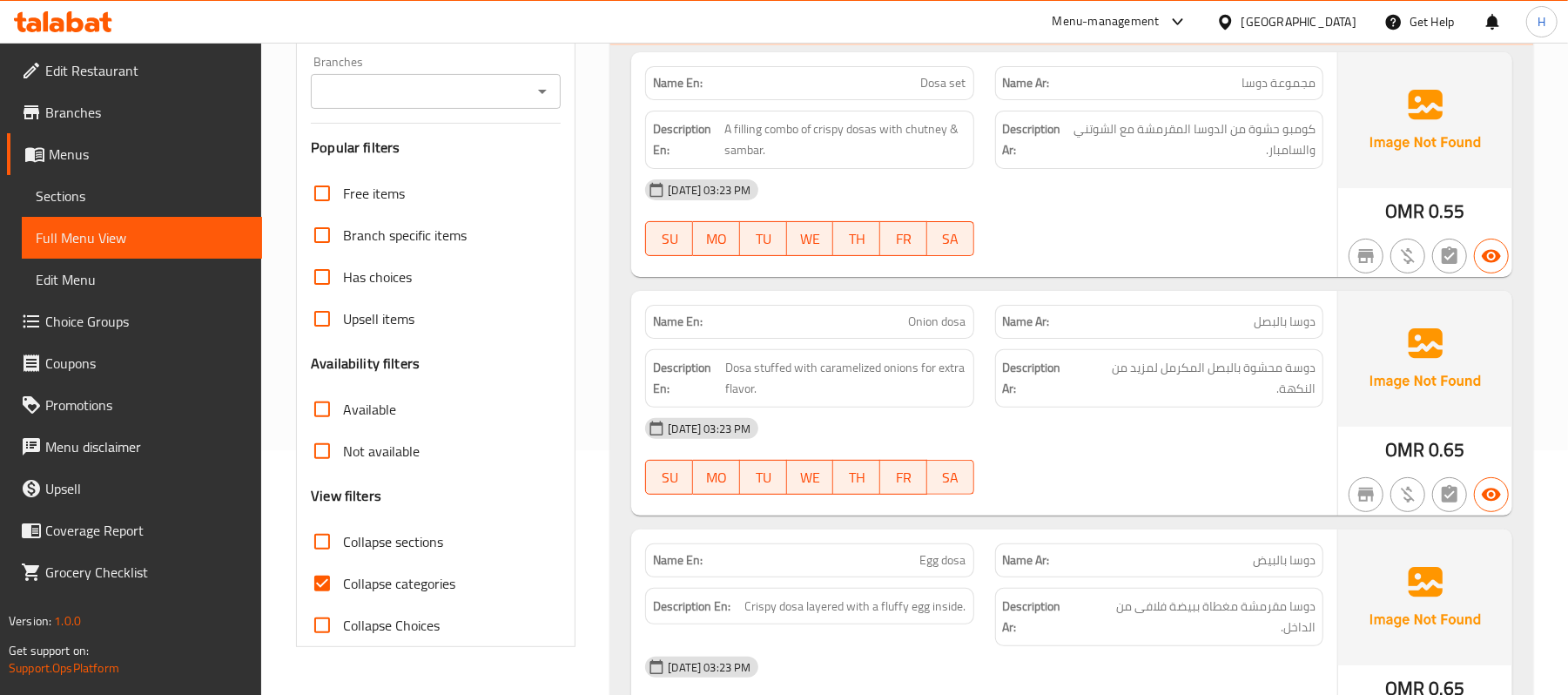
scroll to position [360, 0]
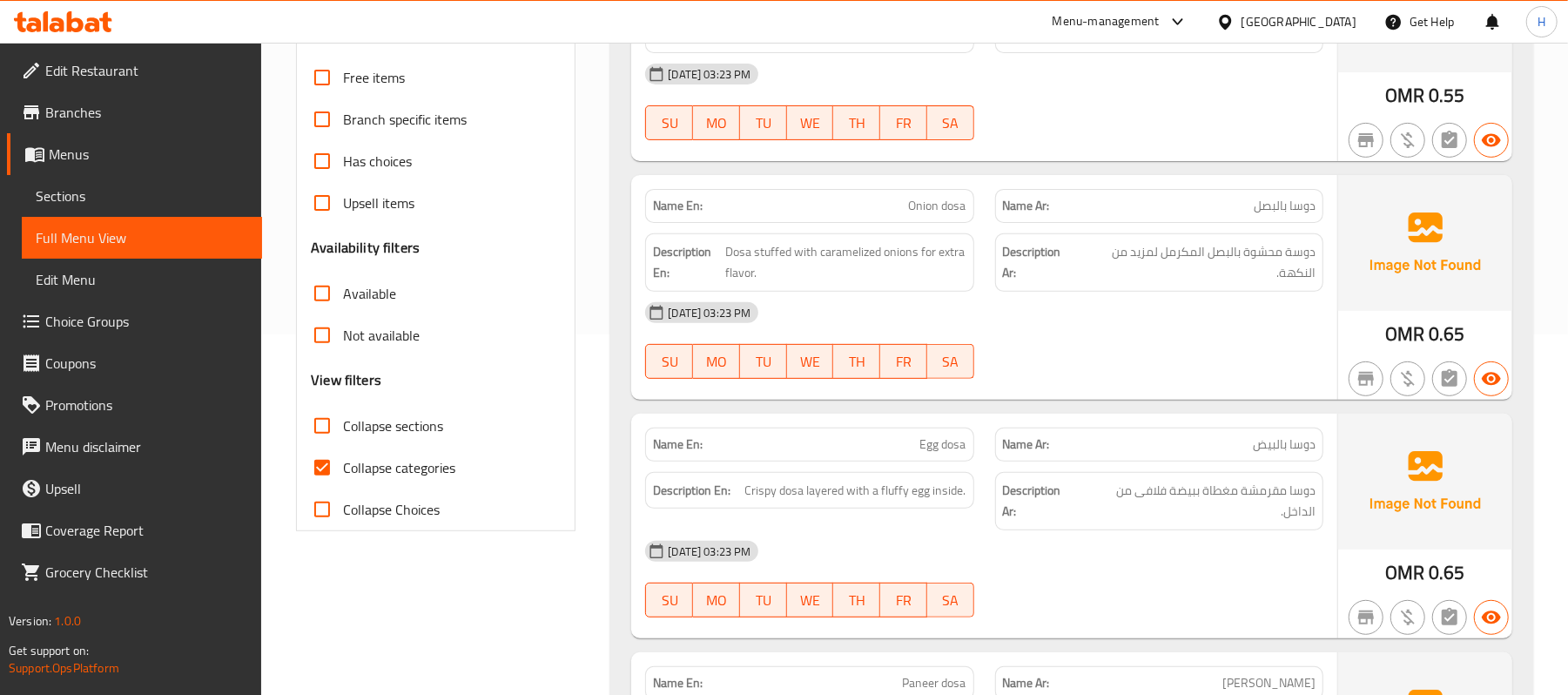
click at [391, 468] on span "Collapse categories" at bounding box center [400, 467] width 112 height 21
click at [343, 468] on input "Collapse categories" at bounding box center [322, 467] width 42 height 42
checkbox input "false"
click at [398, 417] on span "Collapse sections" at bounding box center [393, 426] width 100 height 21
click at [343, 417] on input "Collapse sections" at bounding box center [322, 426] width 42 height 42
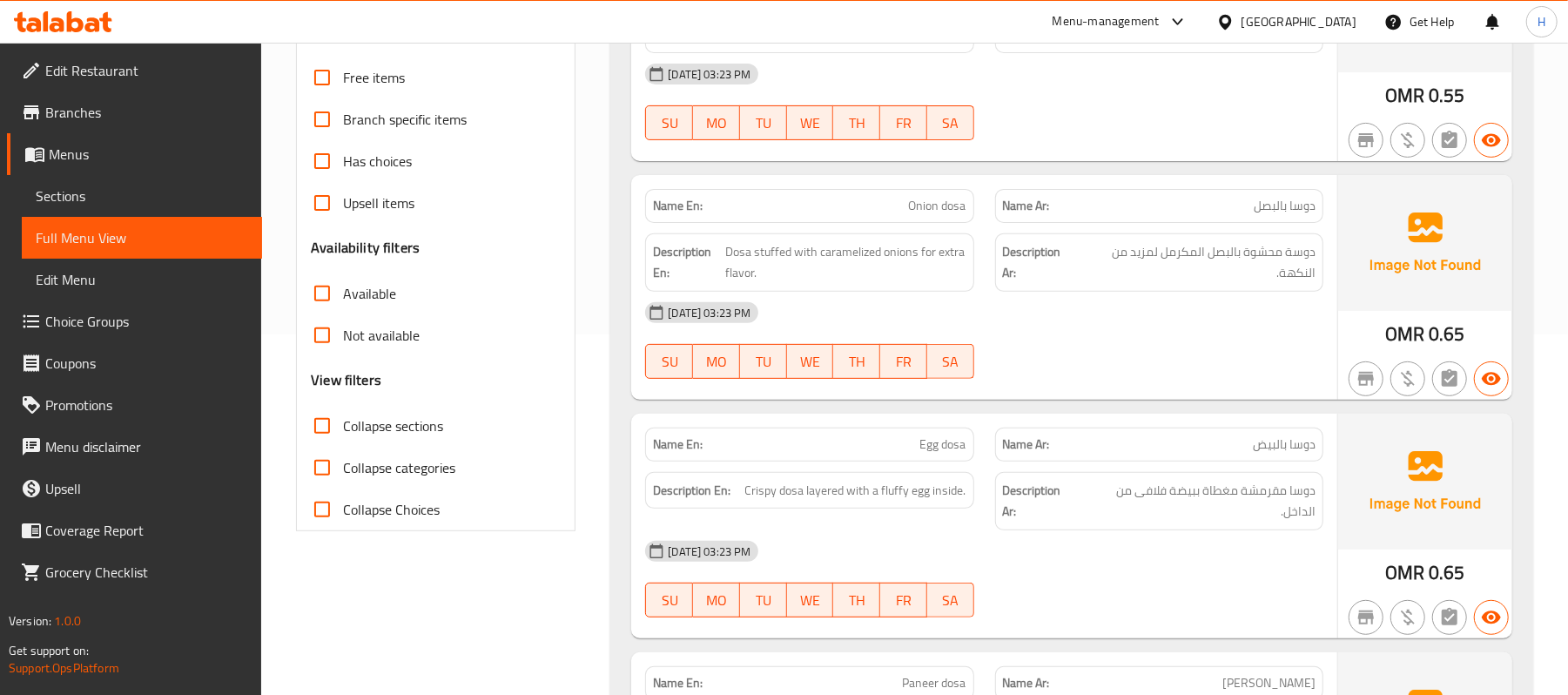
checkbox input "true"
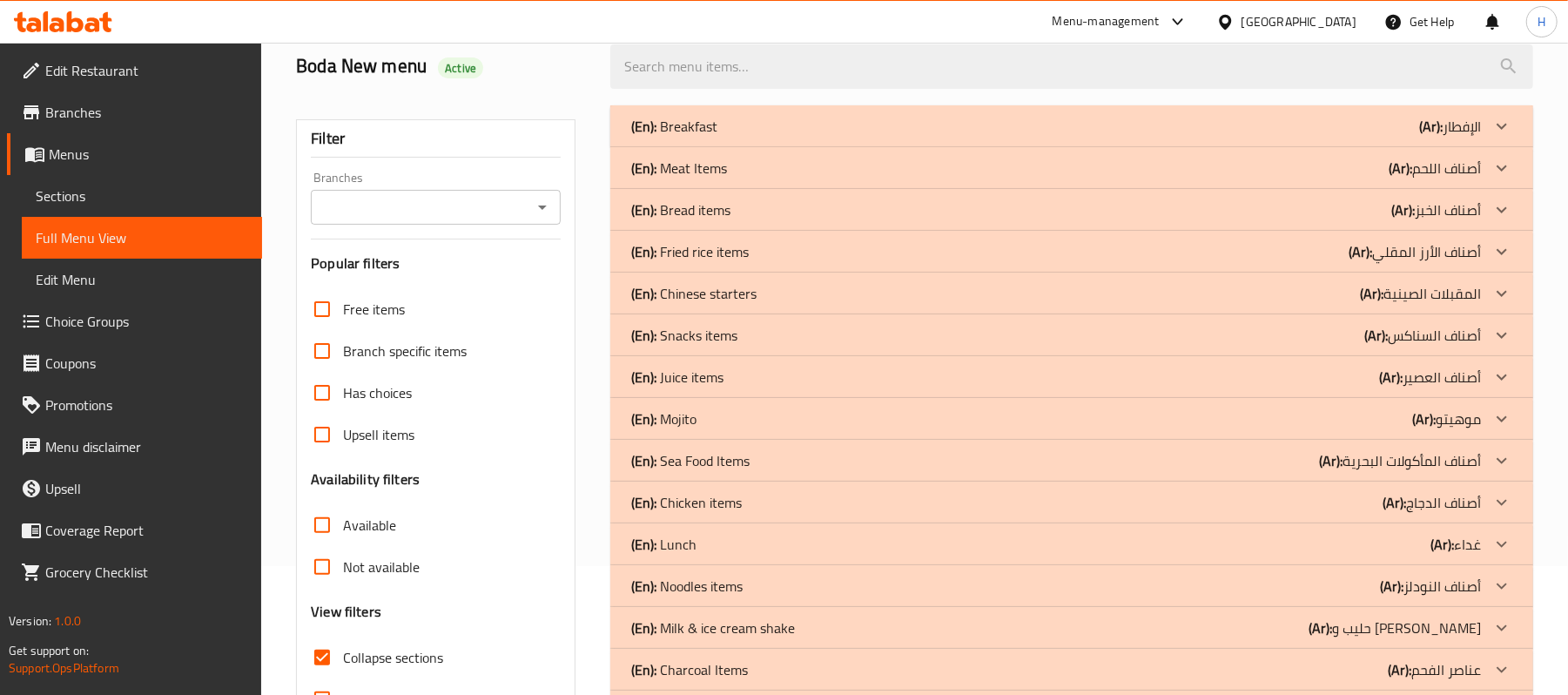
scroll to position [369, 0]
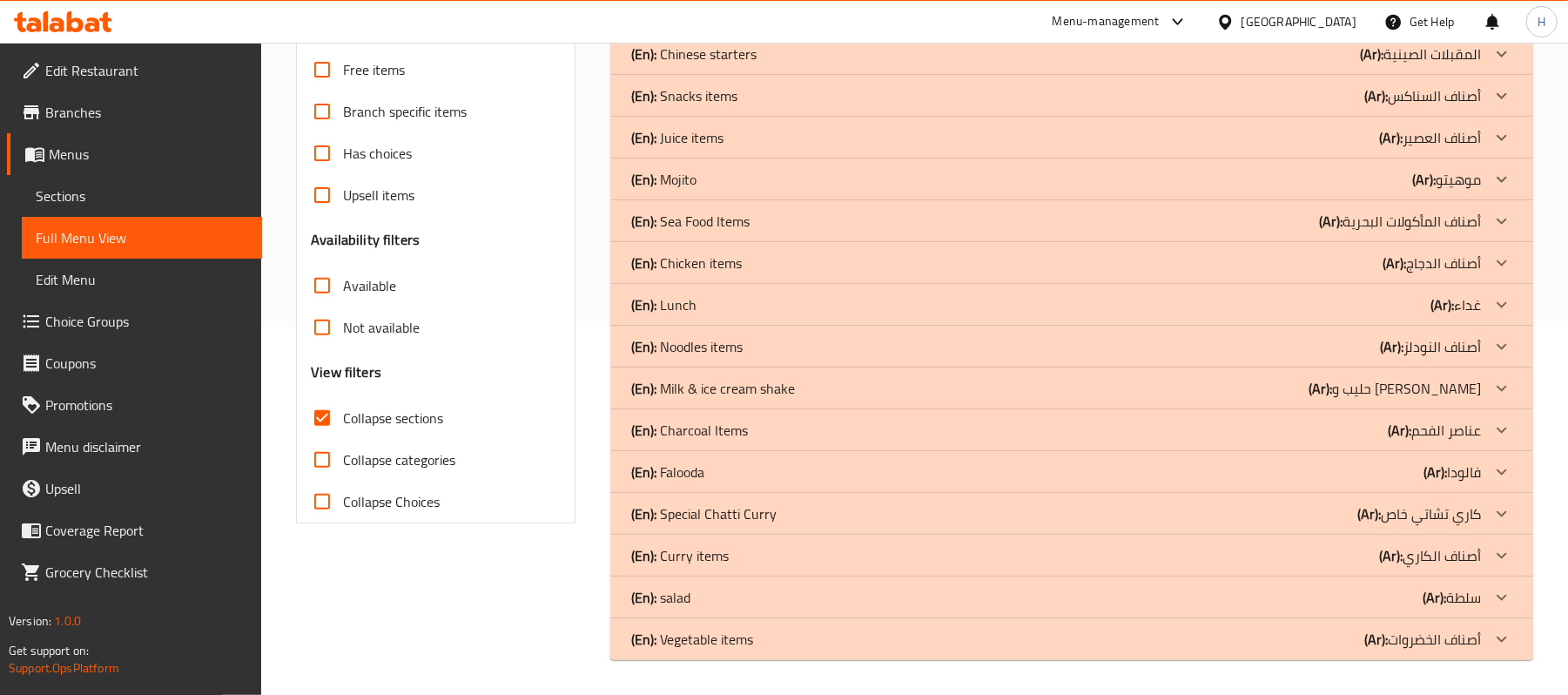
click at [54, 179] on link "Sections" at bounding box center [141, 195] width 240 height 42
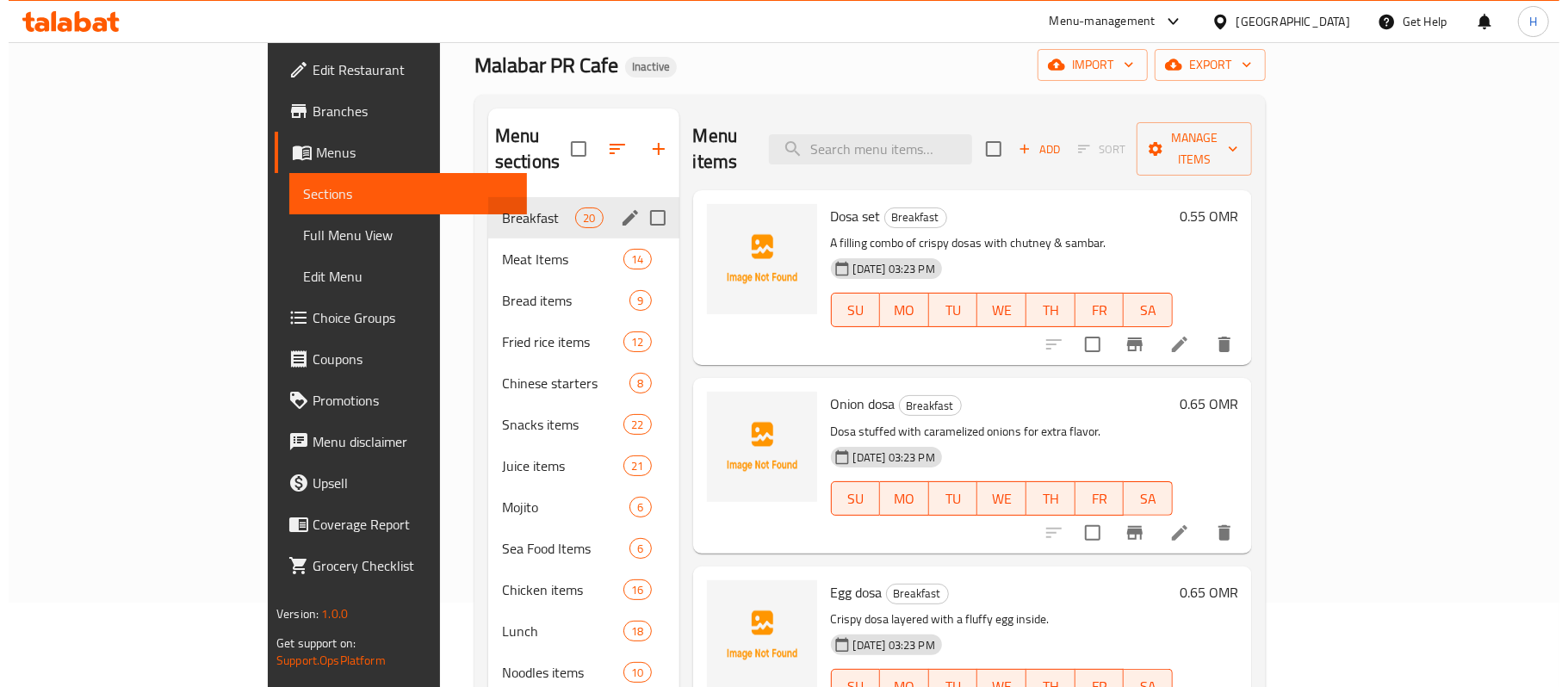
scroll to position [12, 0]
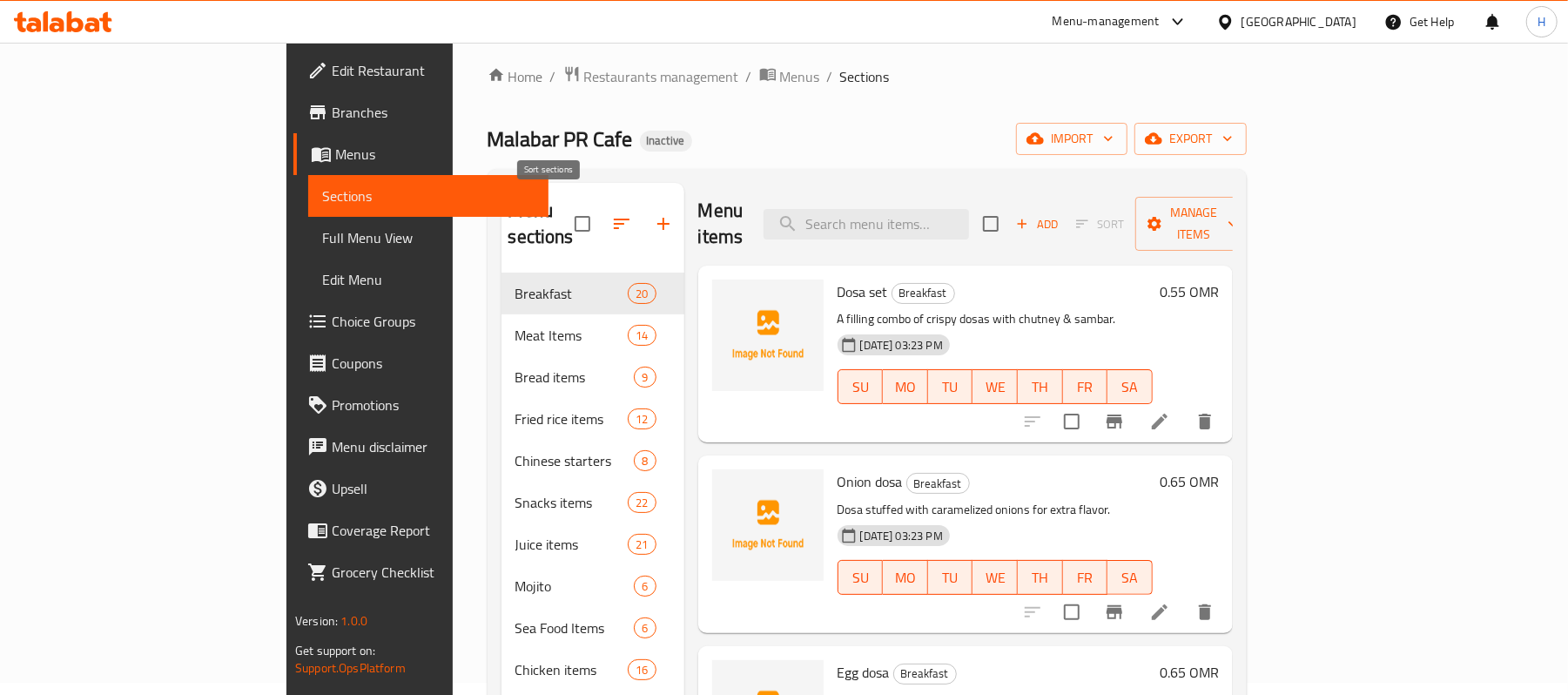
click at [611, 213] on icon "button" at bounding box center [621, 223] width 21 height 21
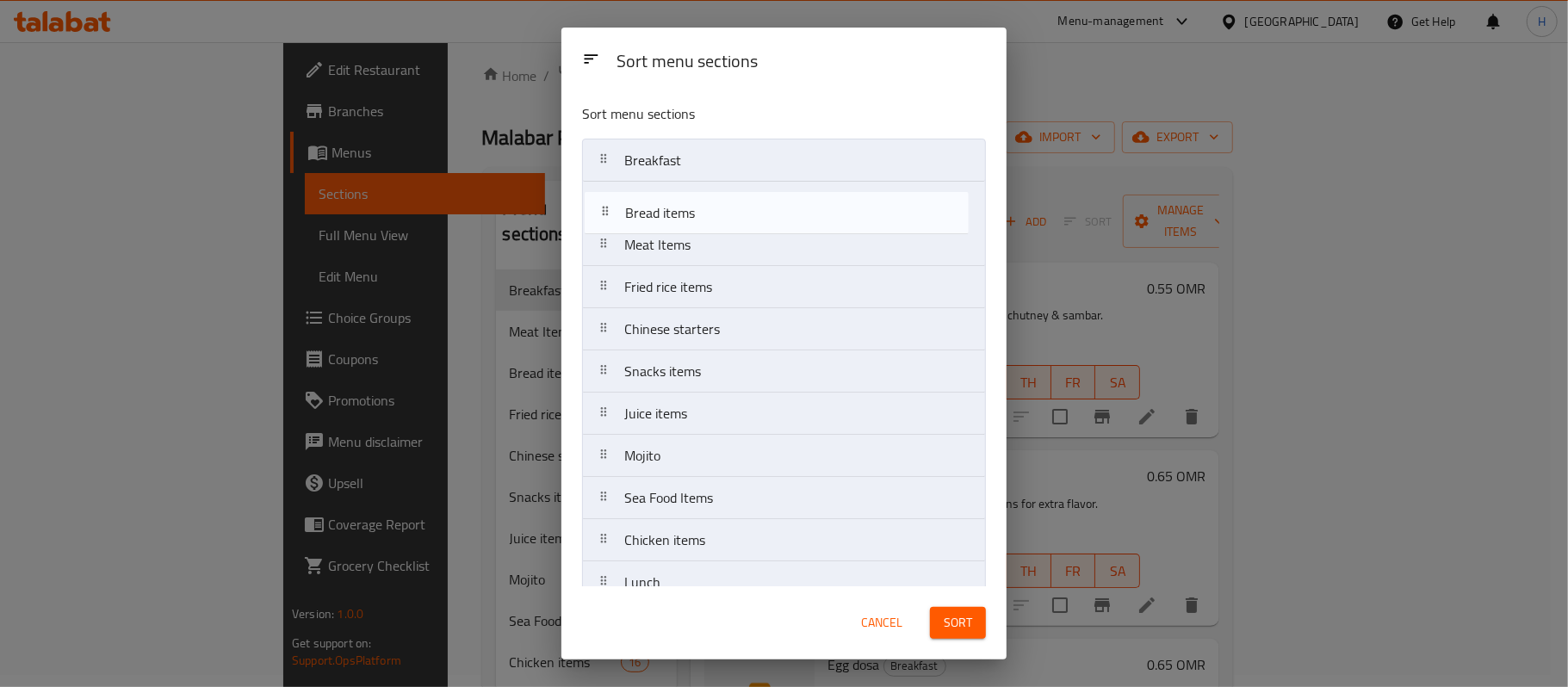
drag, startPoint x: 772, startPoint y: 235, endPoint x: 773, endPoint y: 203, distance: 32.0
click at [773, 203] on nav "Breakfast Meat Items Bread items Fried rice items Chinese starters Snacks items…" at bounding box center [784, 540] width 404 height 803
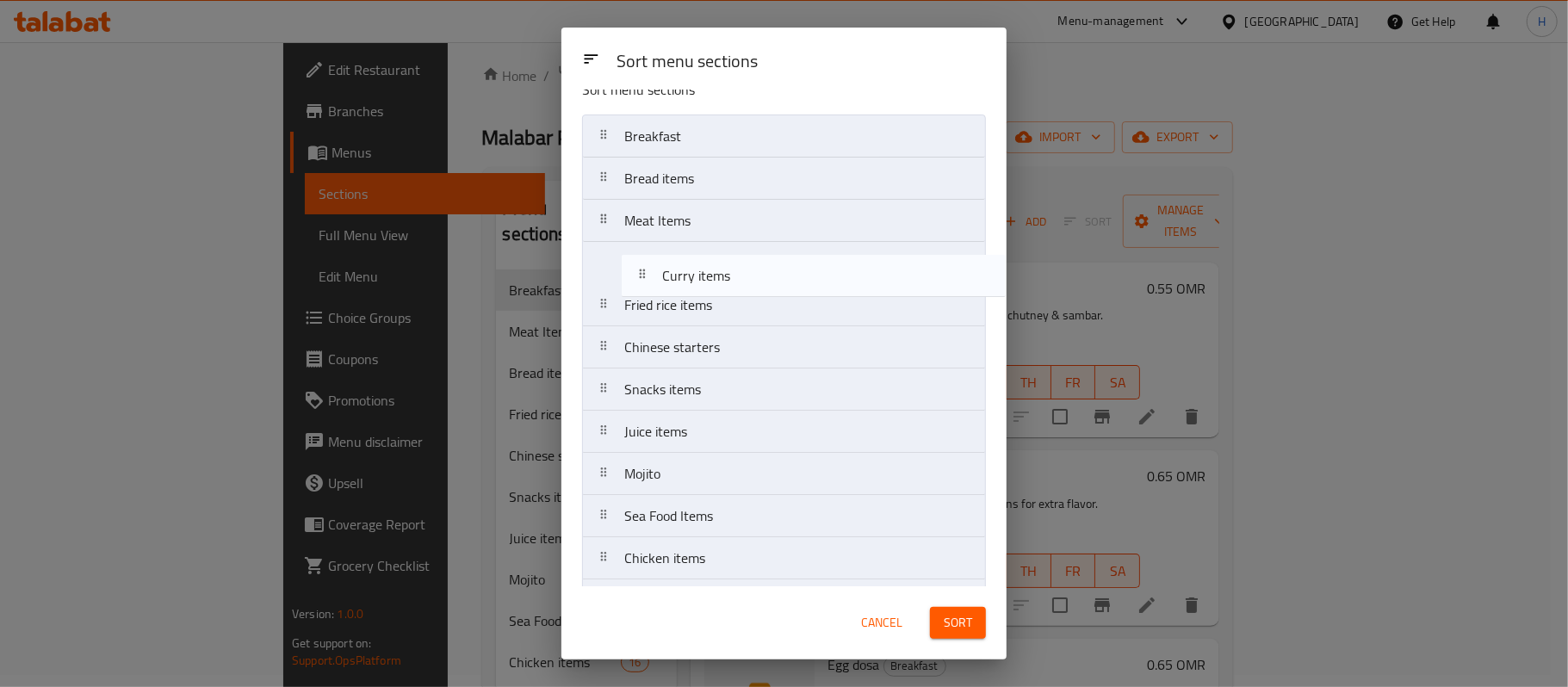
scroll to position [0, 0]
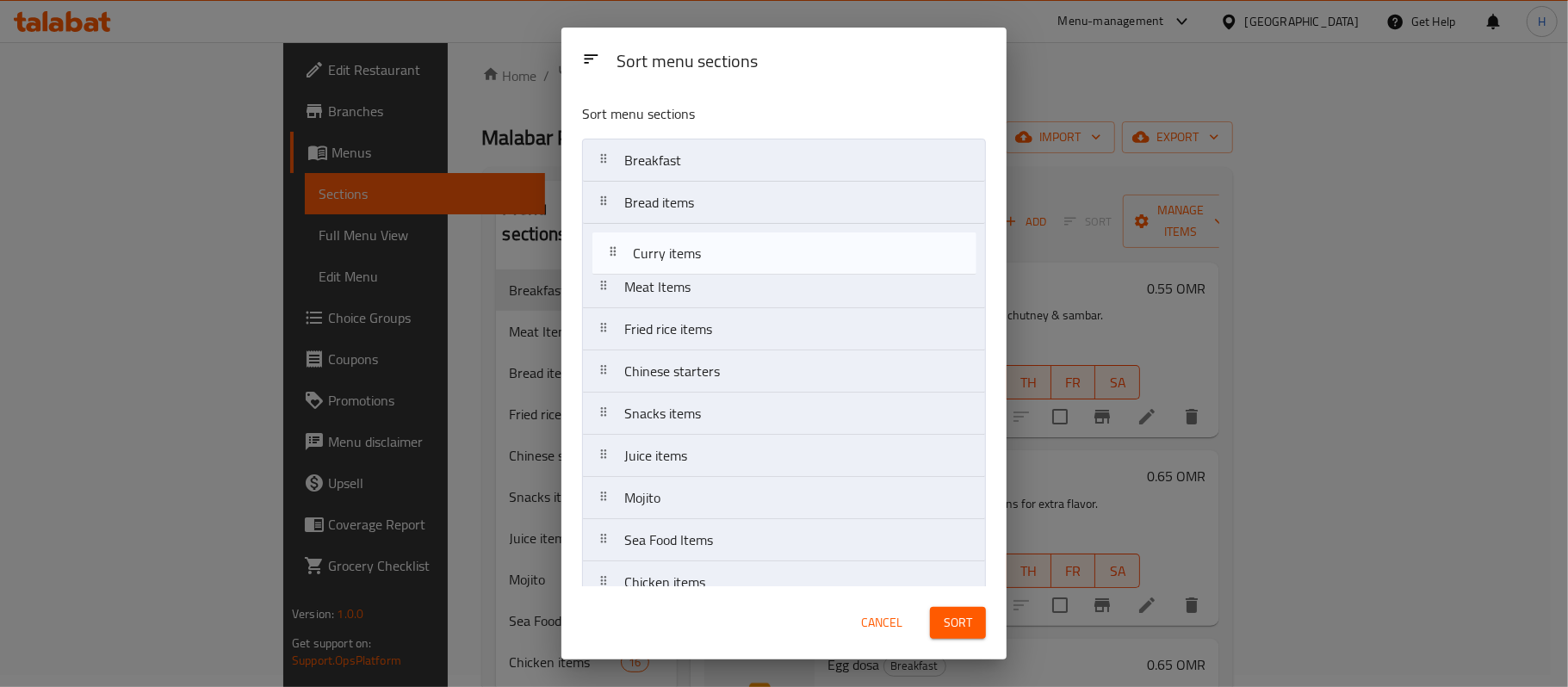
drag, startPoint x: 691, startPoint y: 483, endPoint x: 704, endPoint y: 262, distance: 221.4
click at [704, 262] on nav "Breakfast Bread items Meat Items Fried rice items Chinese starters Snacks items…" at bounding box center [784, 540] width 404 height 803
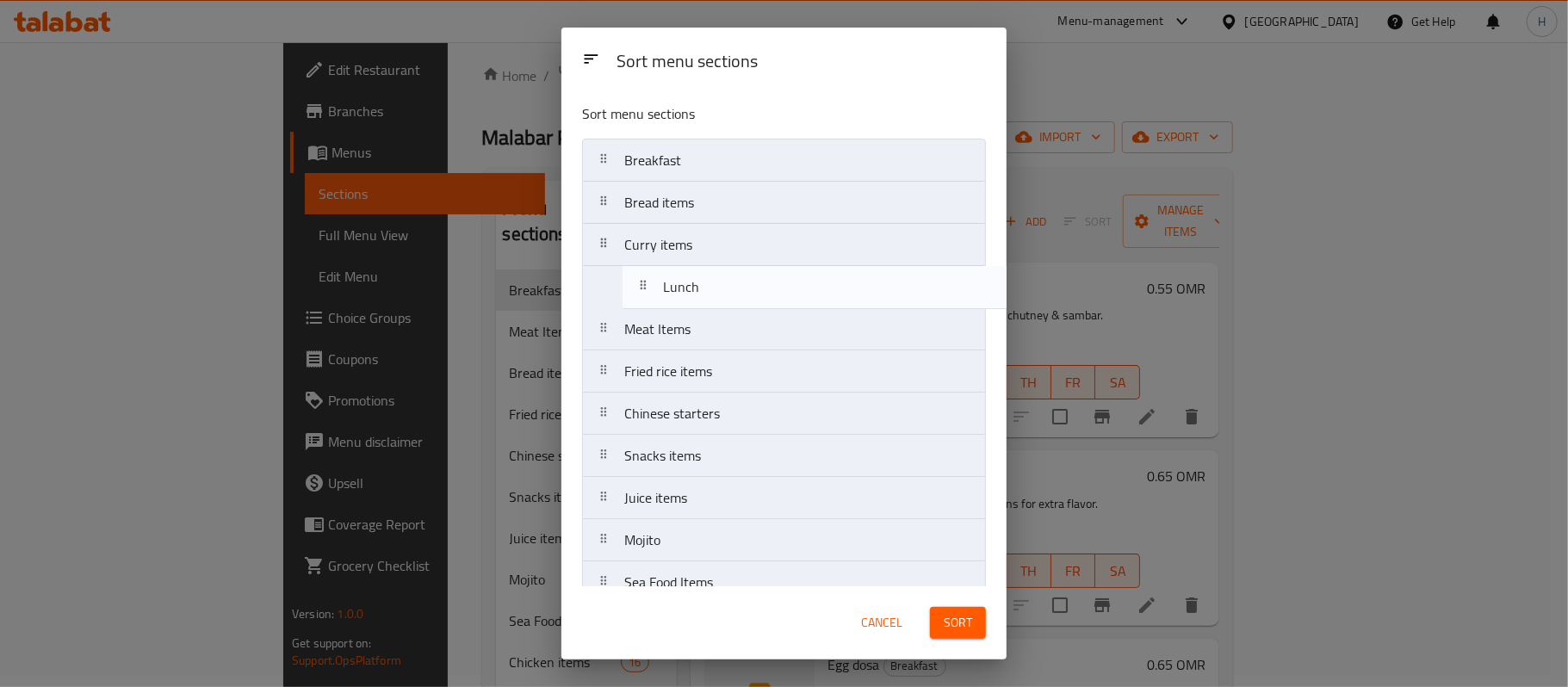
drag, startPoint x: 724, startPoint y: 346, endPoint x: 747, endPoint y: 221, distance: 127.1
click at [766, 289] on nav "Breakfast Bread items Curry items Meat Items Fried rice items Chinese starters …" at bounding box center [784, 540] width 404 height 803
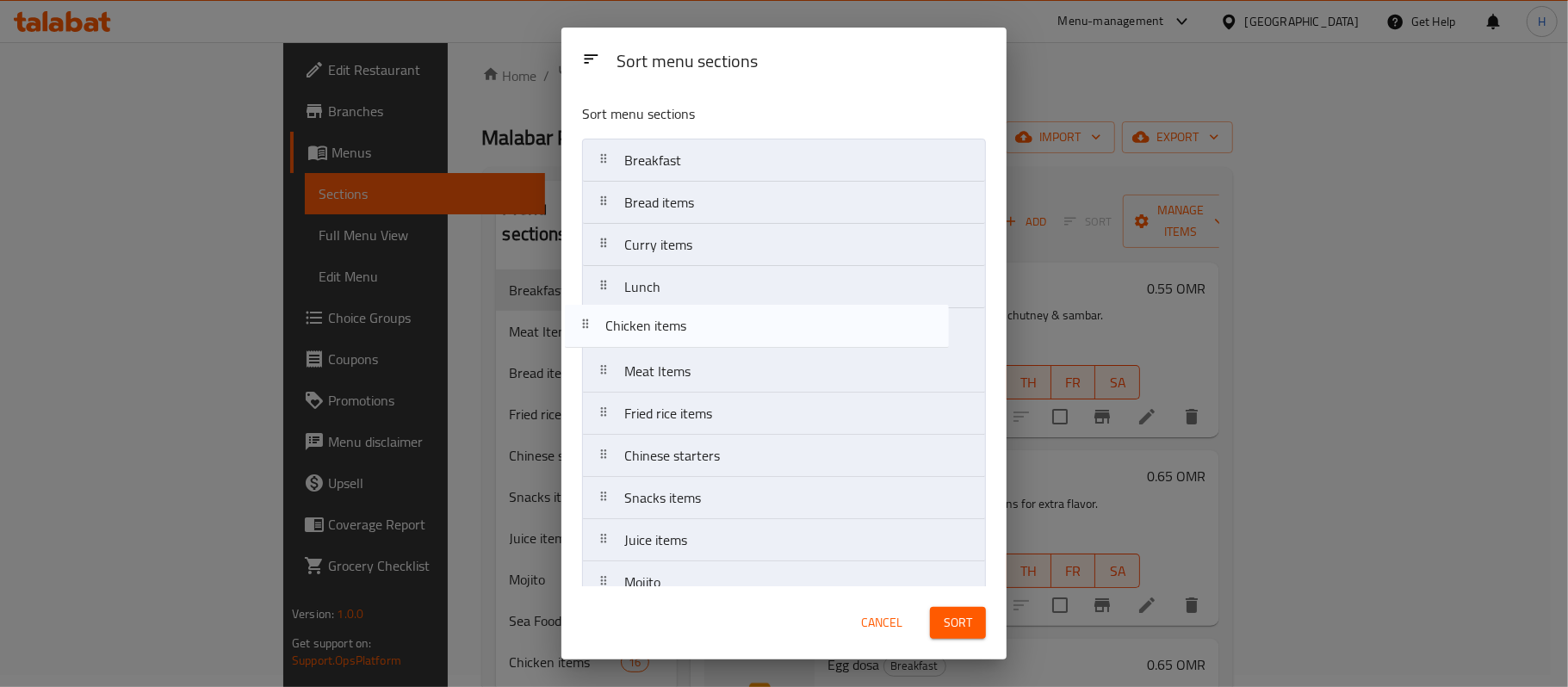
drag, startPoint x: 694, startPoint y: 349, endPoint x: 680, endPoint y: 332, distance: 22.0
click at [680, 332] on nav "Breakfast Bread items Curry items Lunch Meat Items Fried rice items Chinese sta…" at bounding box center [784, 540] width 404 height 803
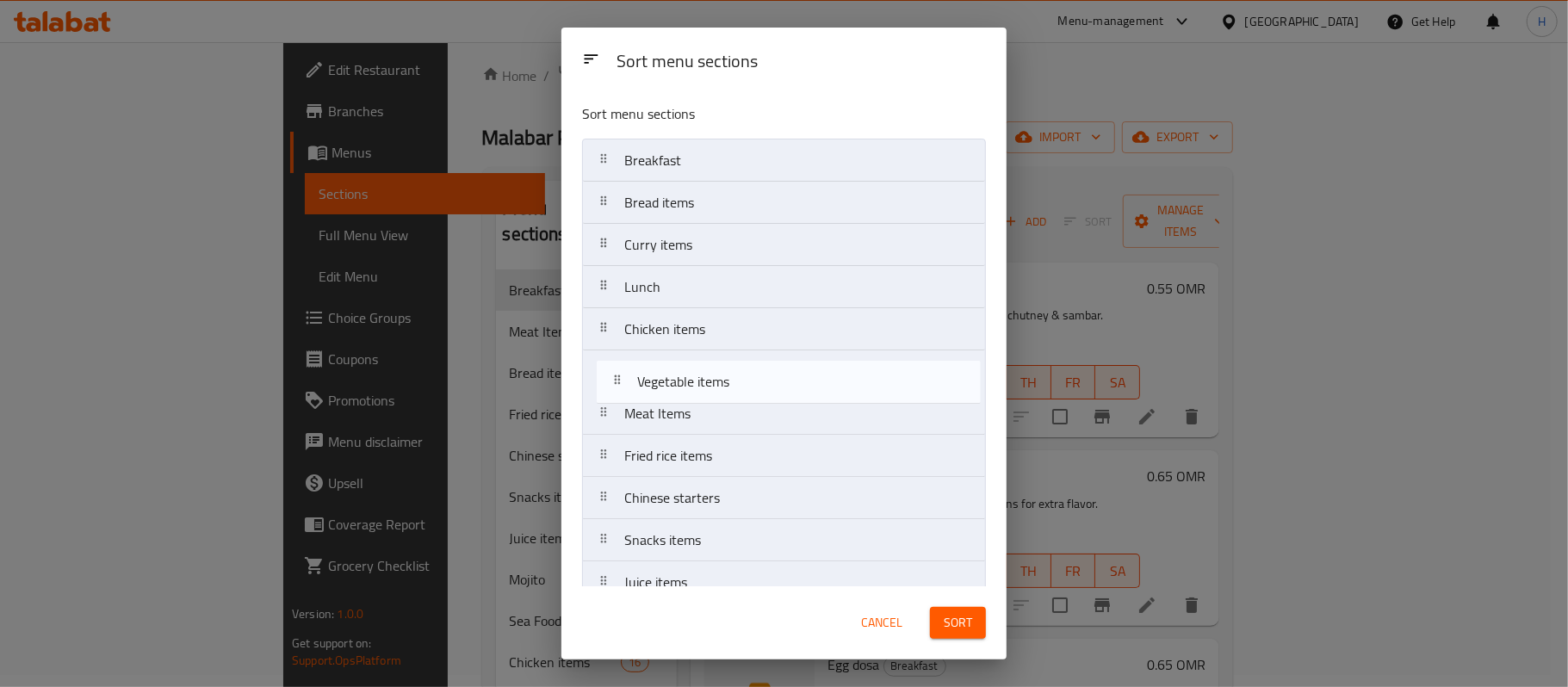
drag, startPoint x: 673, startPoint y: 565, endPoint x: 693, endPoint y: 390, distance: 176.1
click at [693, 390] on nav "Breakfast Bread items Curry items Lunch Chicken items Meat Items Fried rice ite…" at bounding box center [784, 540] width 404 height 803
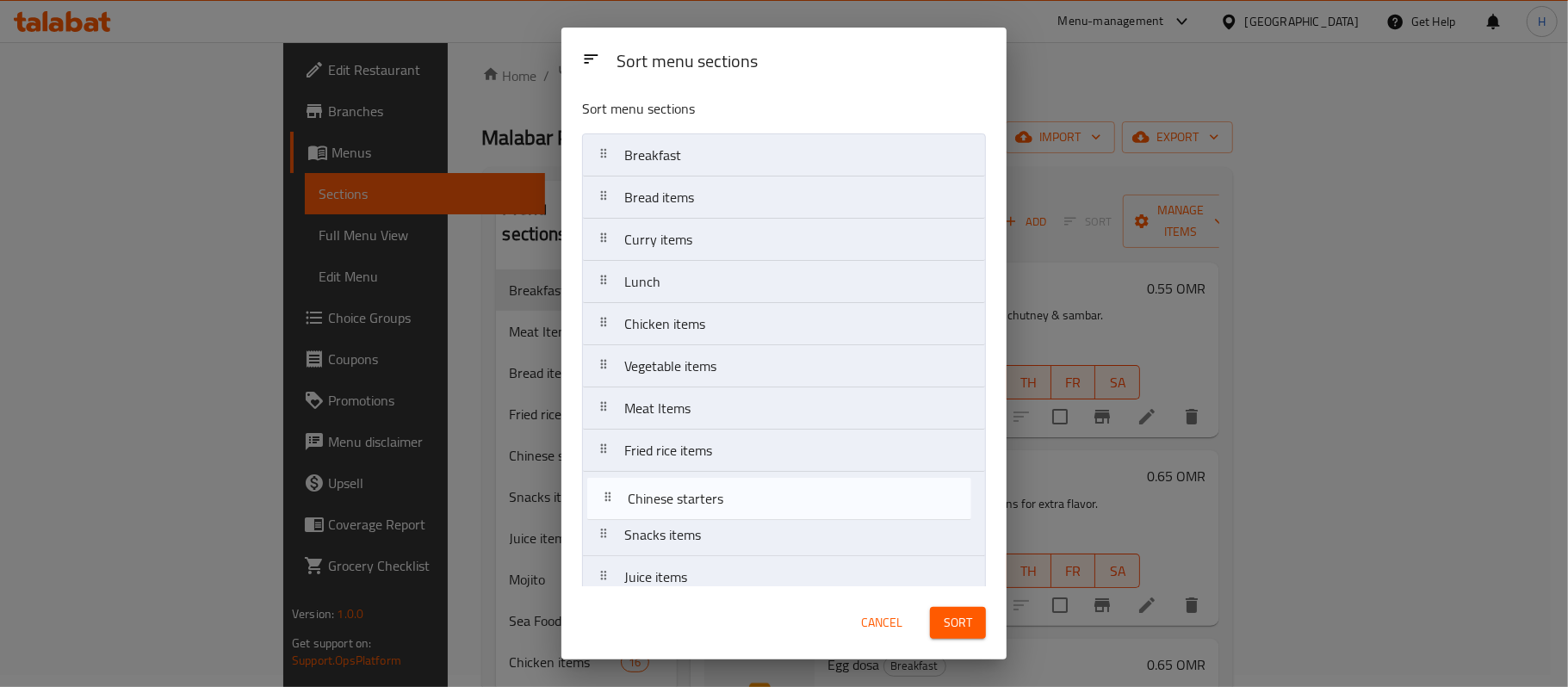
scroll to position [12, 0]
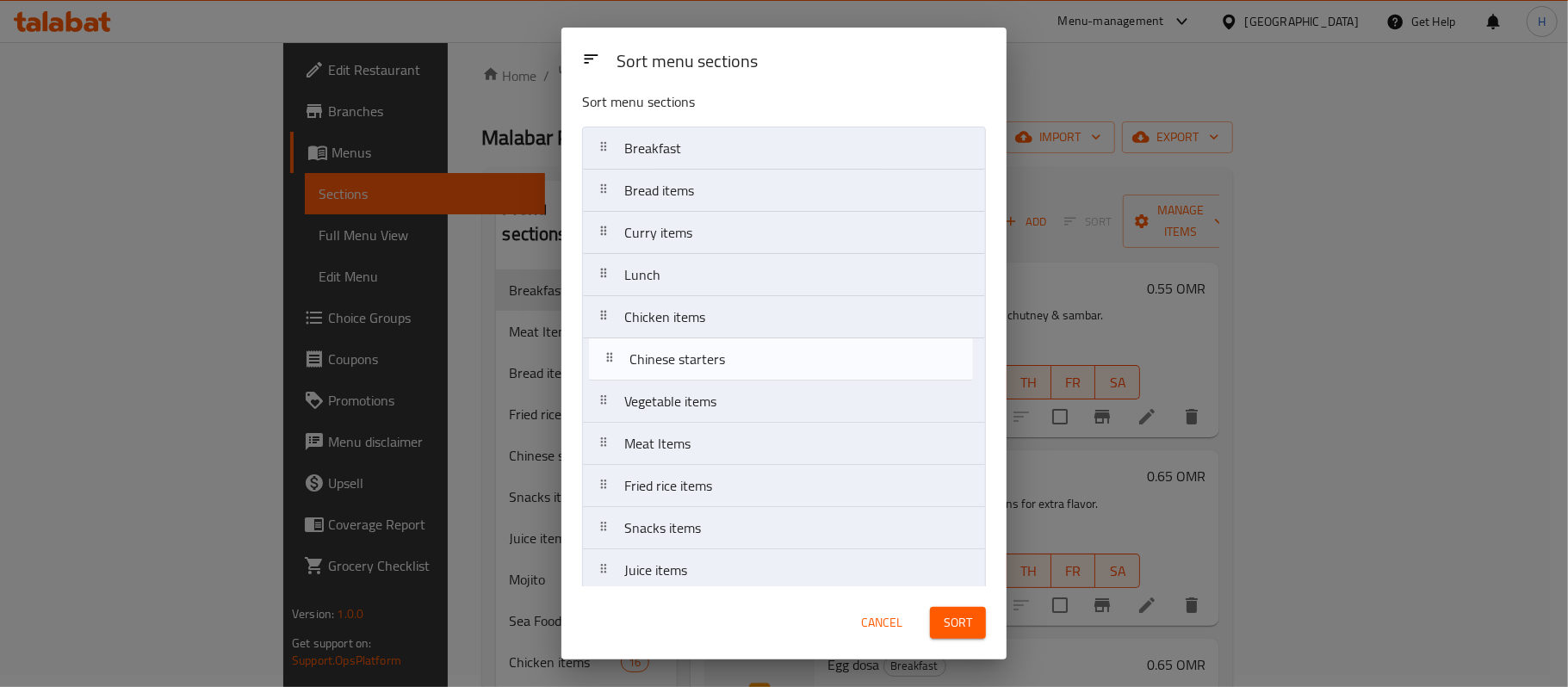
drag, startPoint x: 684, startPoint y: 517, endPoint x: 693, endPoint y: 369, distance: 148.3
click at [693, 369] on nav "Breakfast Bread items Curry items Lunch Chicken items Vegetable items Meat Item…" at bounding box center [784, 527] width 404 height 803
drag, startPoint x: 721, startPoint y: 377, endPoint x: 720, endPoint y: 405, distance: 28.0
click at [720, 405] on nav "Breakfast Bread items Curry items Lunch Chicken items Chinese starters Vegetabl…" at bounding box center [784, 527] width 404 height 803
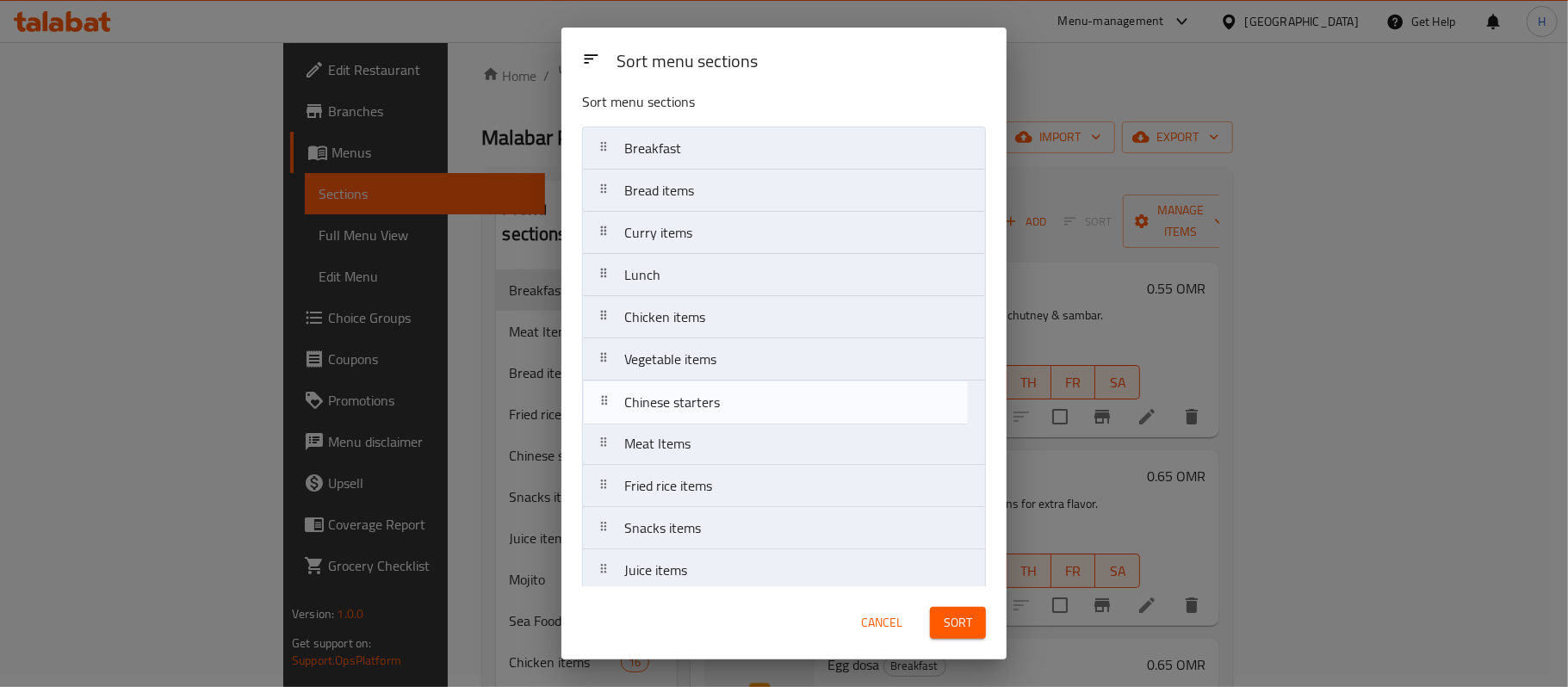
drag, startPoint x: 721, startPoint y: 358, endPoint x: 721, endPoint y: 405, distance: 47.0
click at [721, 405] on nav "Breakfast Bread items Curry items Lunch Chicken items Chinese starters Vegetabl…" at bounding box center [784, 527] width 404 height 803
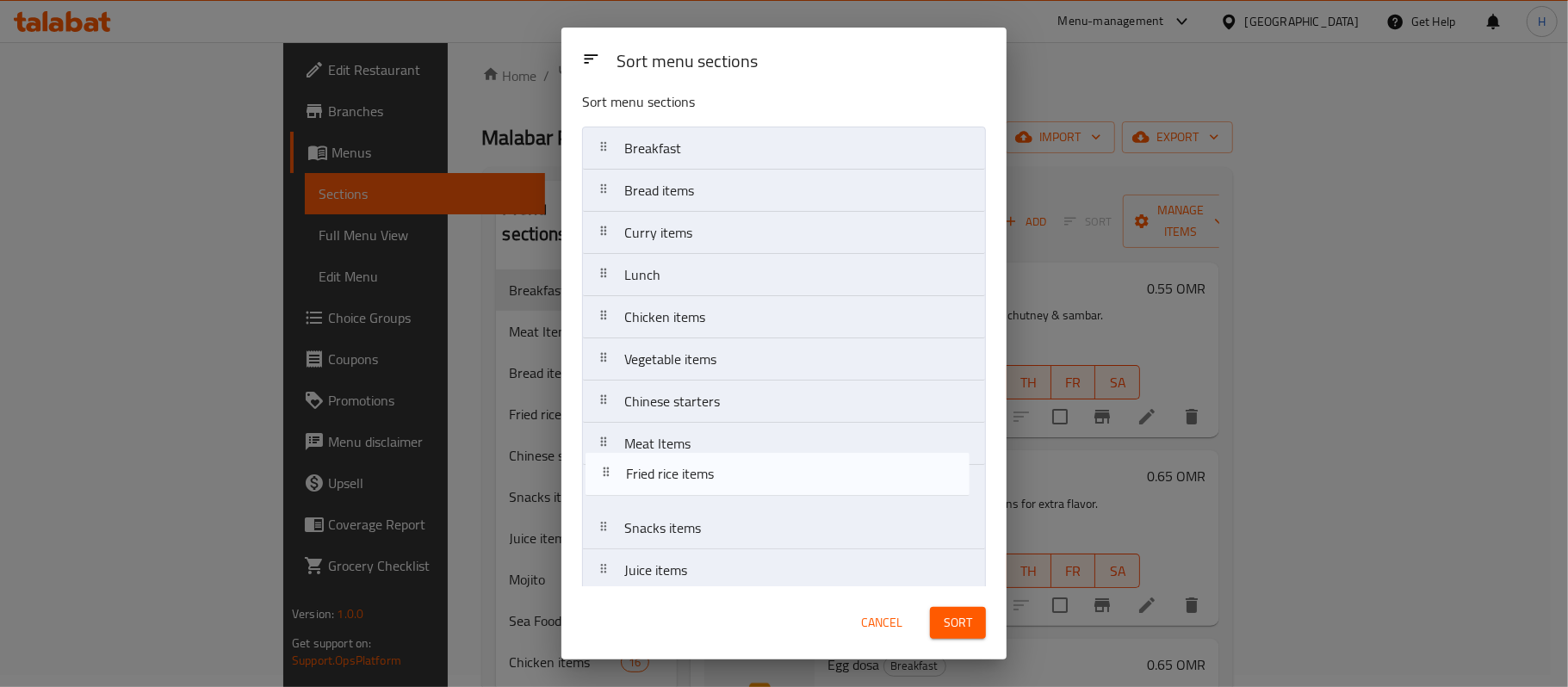
scroll to position [18, 0]
drag, startPoint x: 713, startPoint y: 497, endPoint x: 715, endPoint y: 439, distance: 58.0
click at [715, 439] on nav "Breakfast Bread items Curry items Lunch Chicken items Vegetable items Chinese s…" at bounding box center [784, 522] width 404 height 803
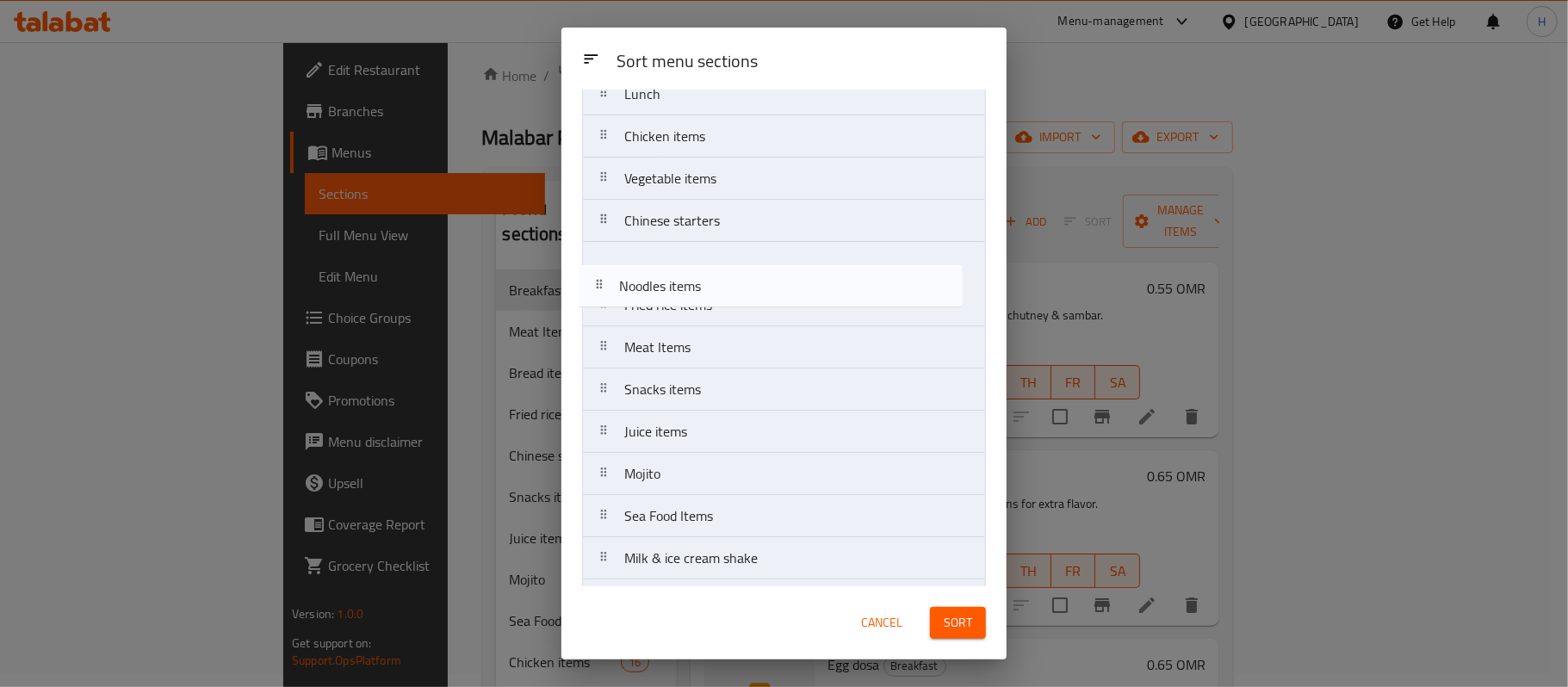
scroll to position [138, 0]
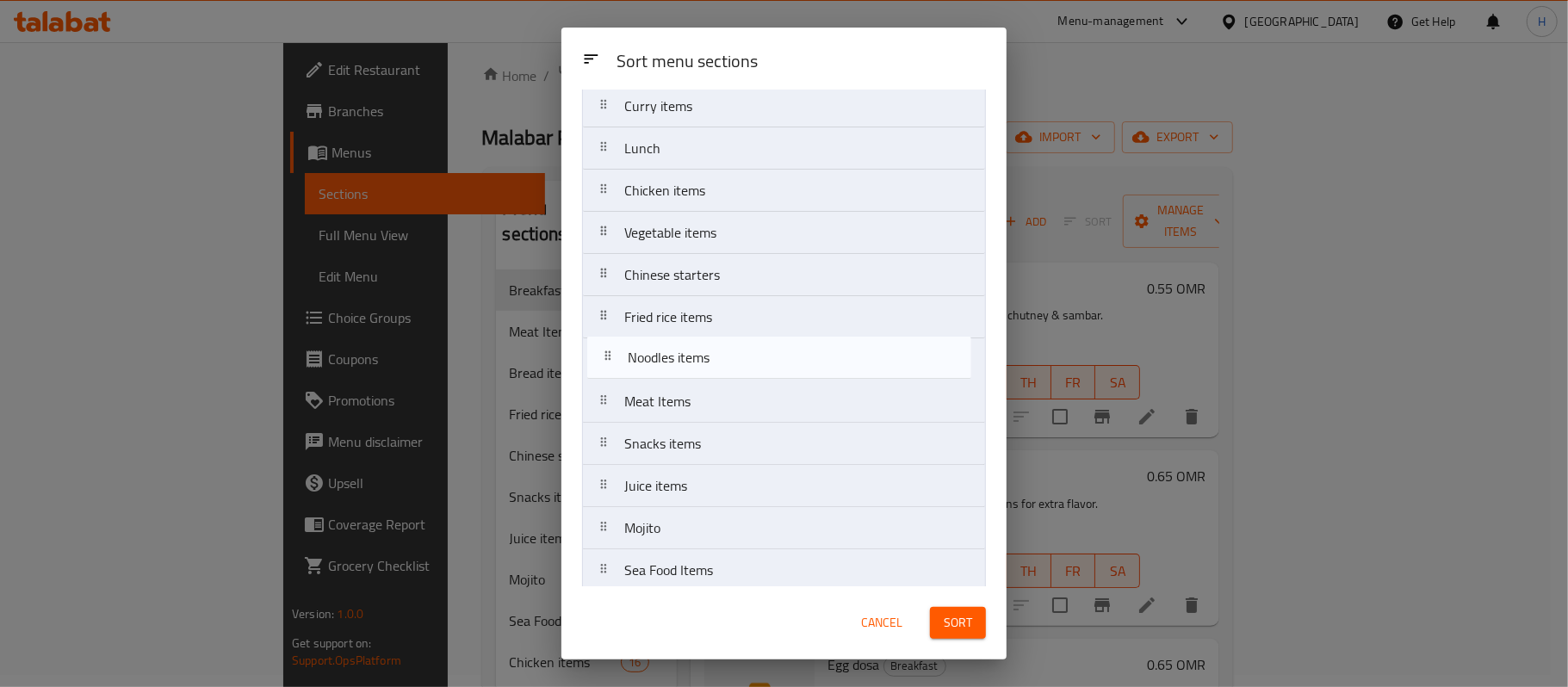
click at [734, 358] on nav "Breakfast Bread items Curry items Lunch Chicken items Vegetable items Chinese s…" at bounding box center [784, 401] width 404 height 803
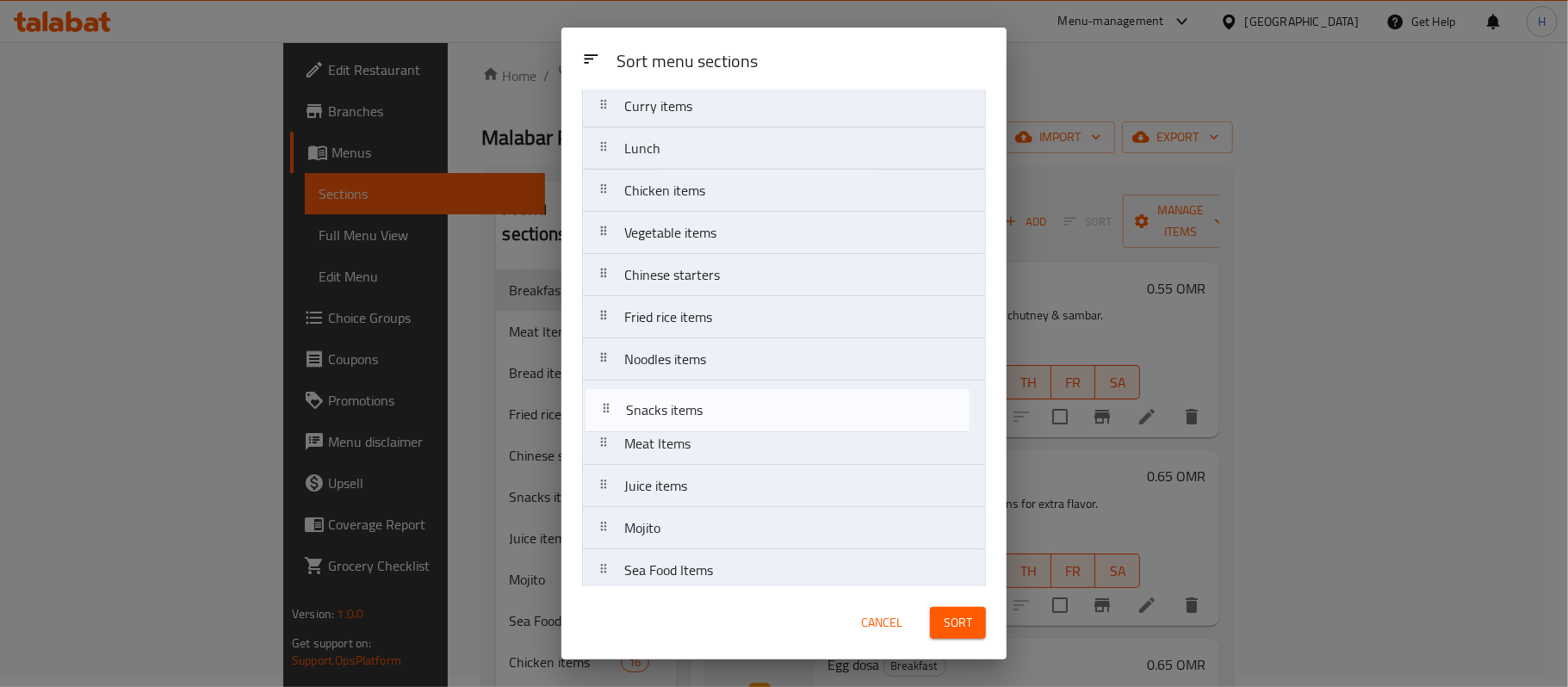
drag, startPoint x: 752, startPoint y: 444, endPoint x: 760, endPoint y: 405, distance: 39.8
click at [760, 405] on nav "Breakfast Bread items Curry items Lunch Chicken items Vegetable items Chinese s…" at bounding box center [784, 401] width 404 height 803
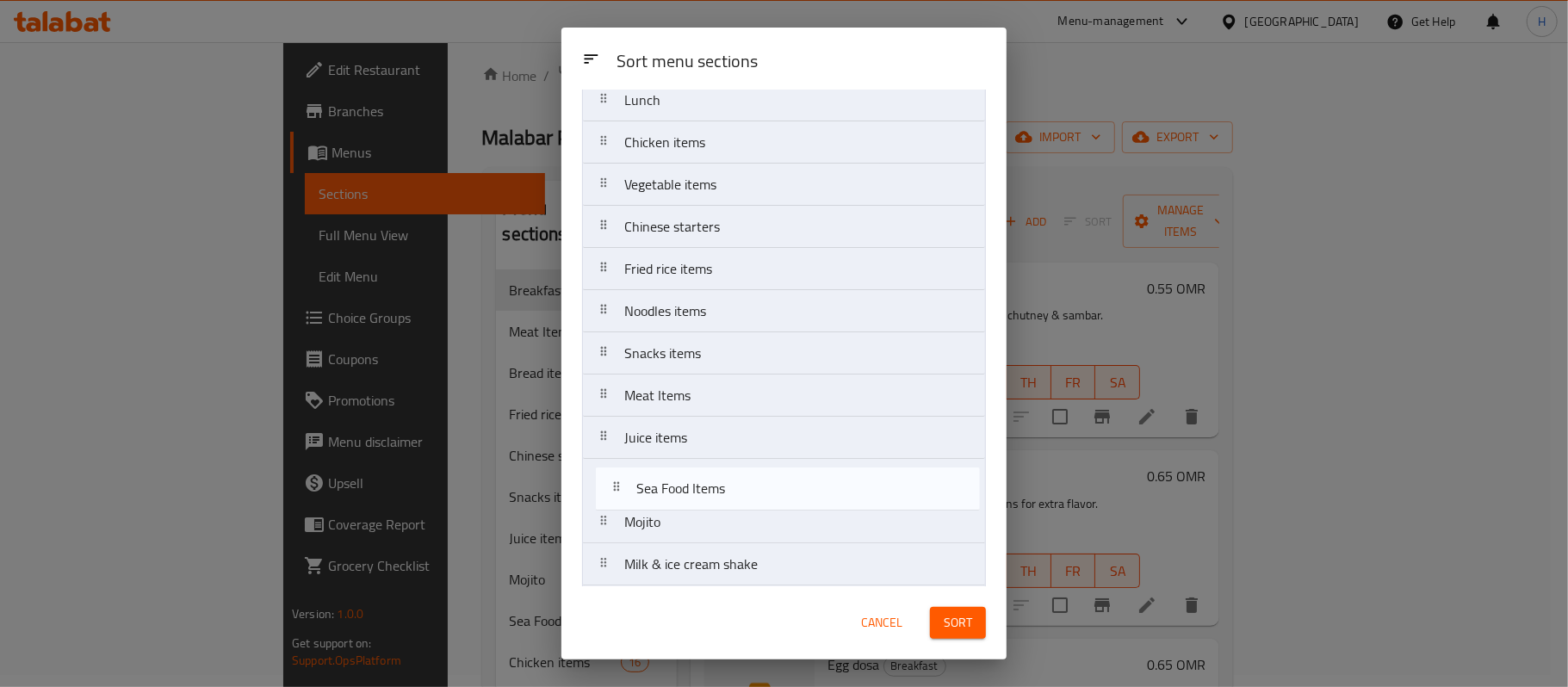
scroll to position [188, 0]
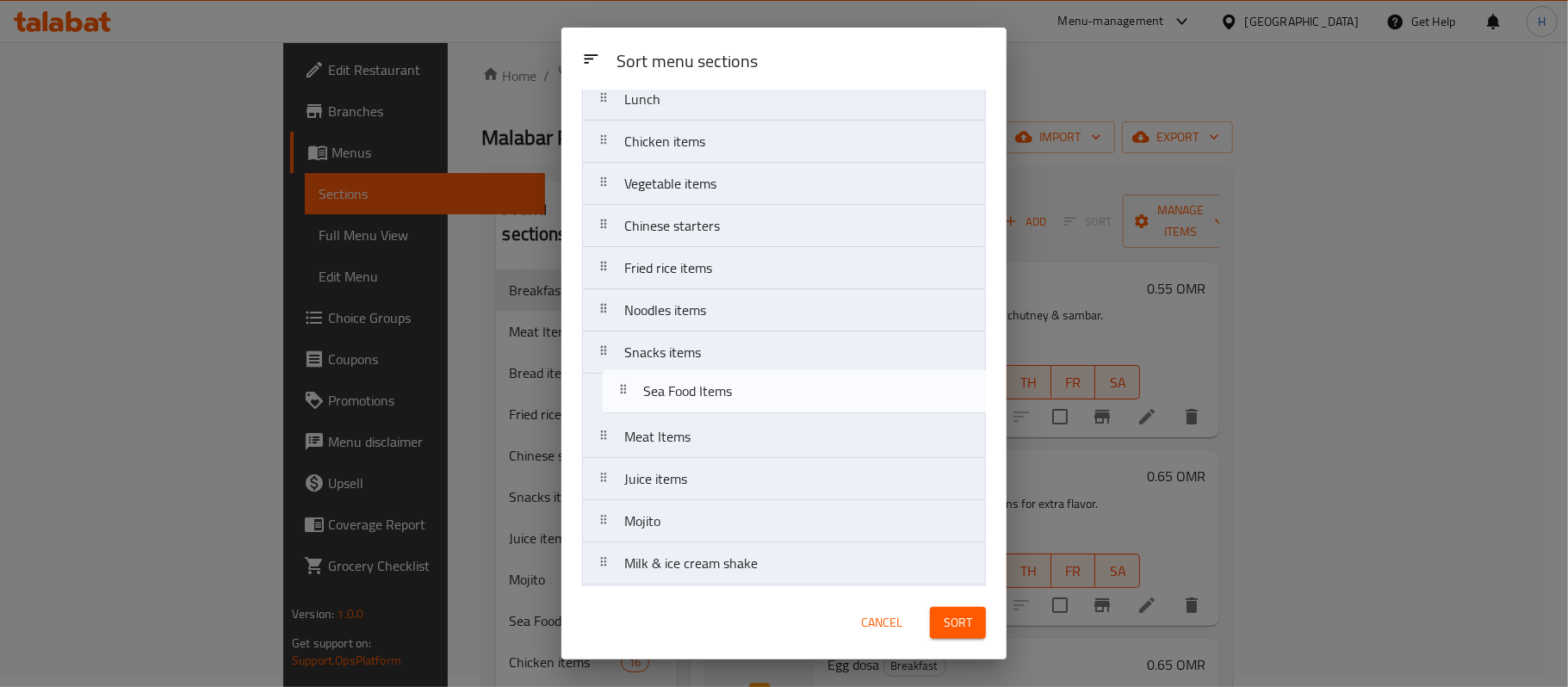
drag, startPoint x: 686, startPoint y: 583, endPoint x: 709, endPoint y: 400, distance: 184.4
click at [709, 400] on nav "Breakfast Bread items Curry items Lunch Chicken items Vegetable items Chinese s…" at bounding box center [784, 352] width 404 height 803
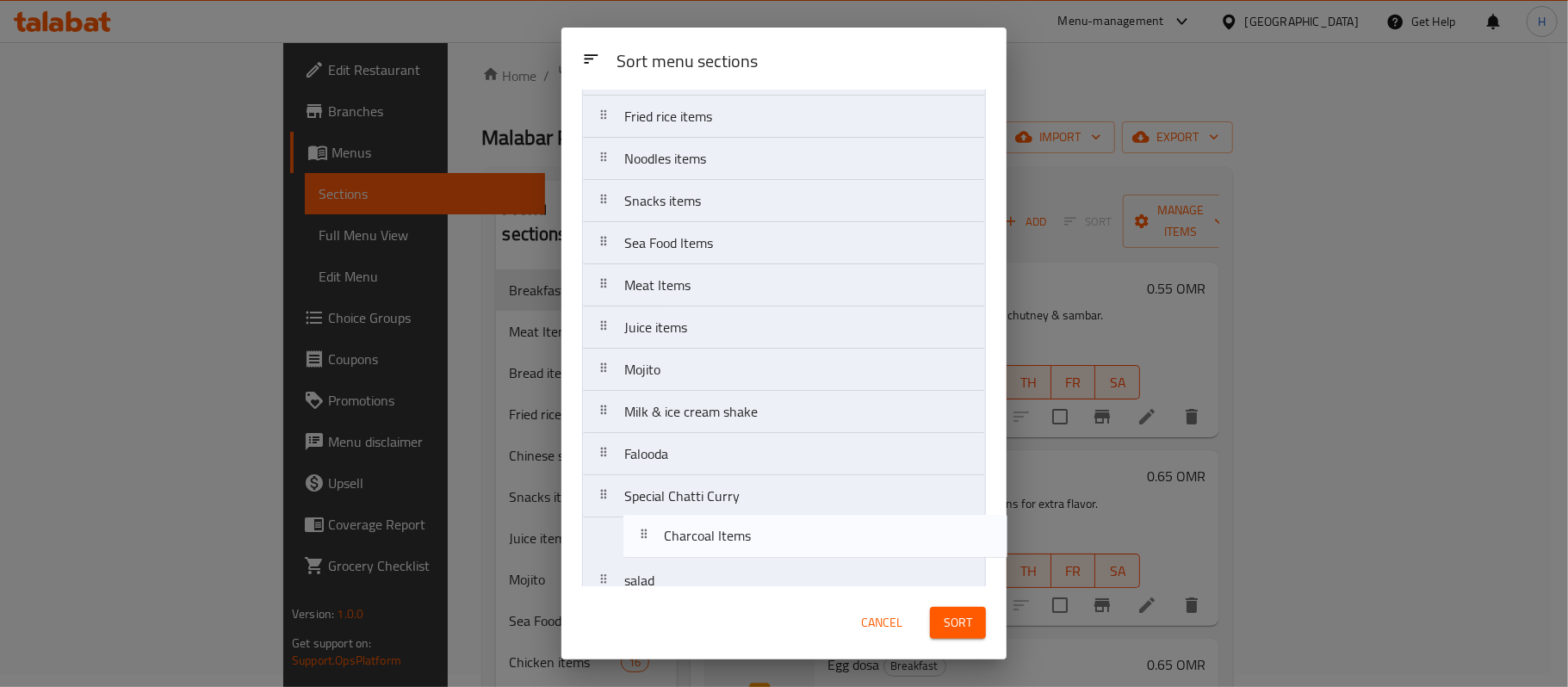
scroll to position [367, 0]
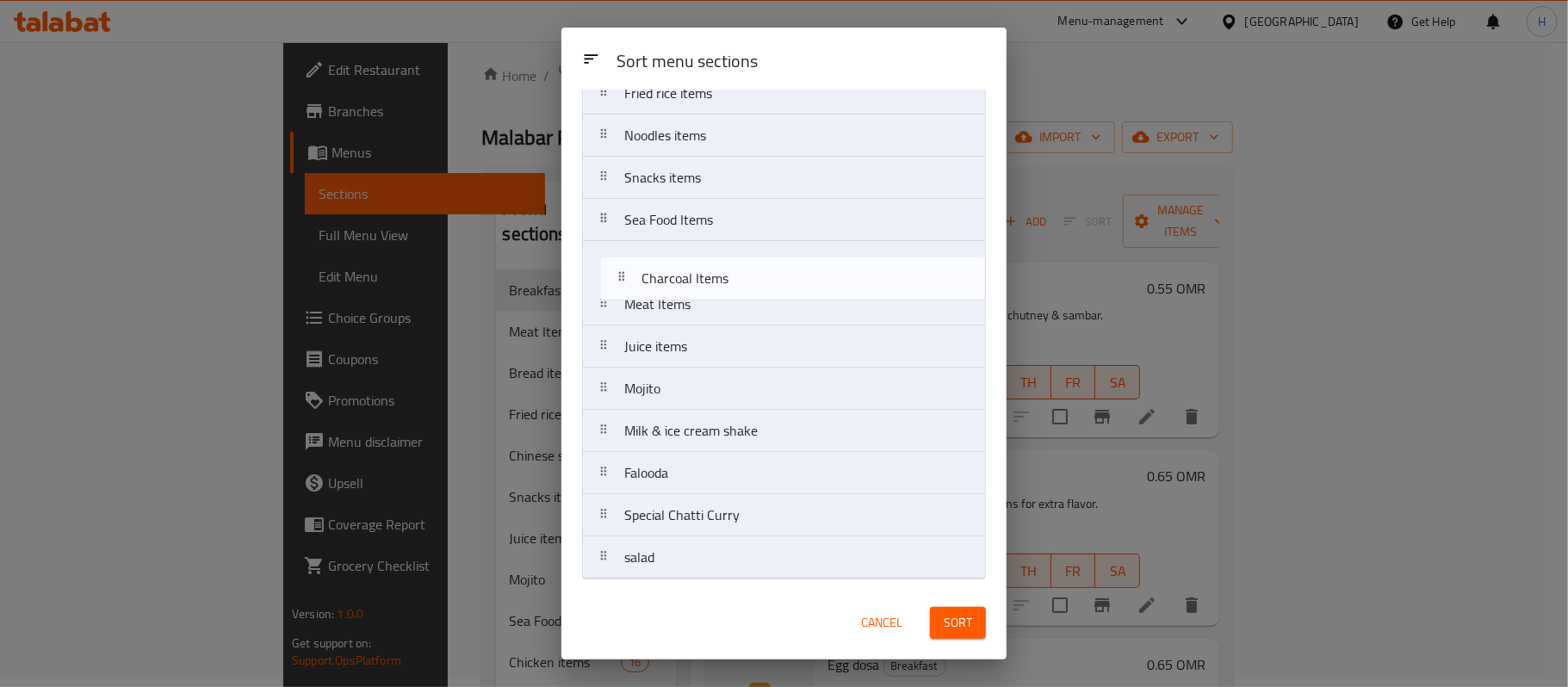
drag, startPoint x: 731, startPoint y: 434, endPoint x: 759, endPoint y: 234, distance: 202.0
click at [754, 276] on nav "Breakfast Bread items Curry items Lunch Chicken items Vegetable items Chinese s…" at bounding box center [784, 177] width 404 height 803
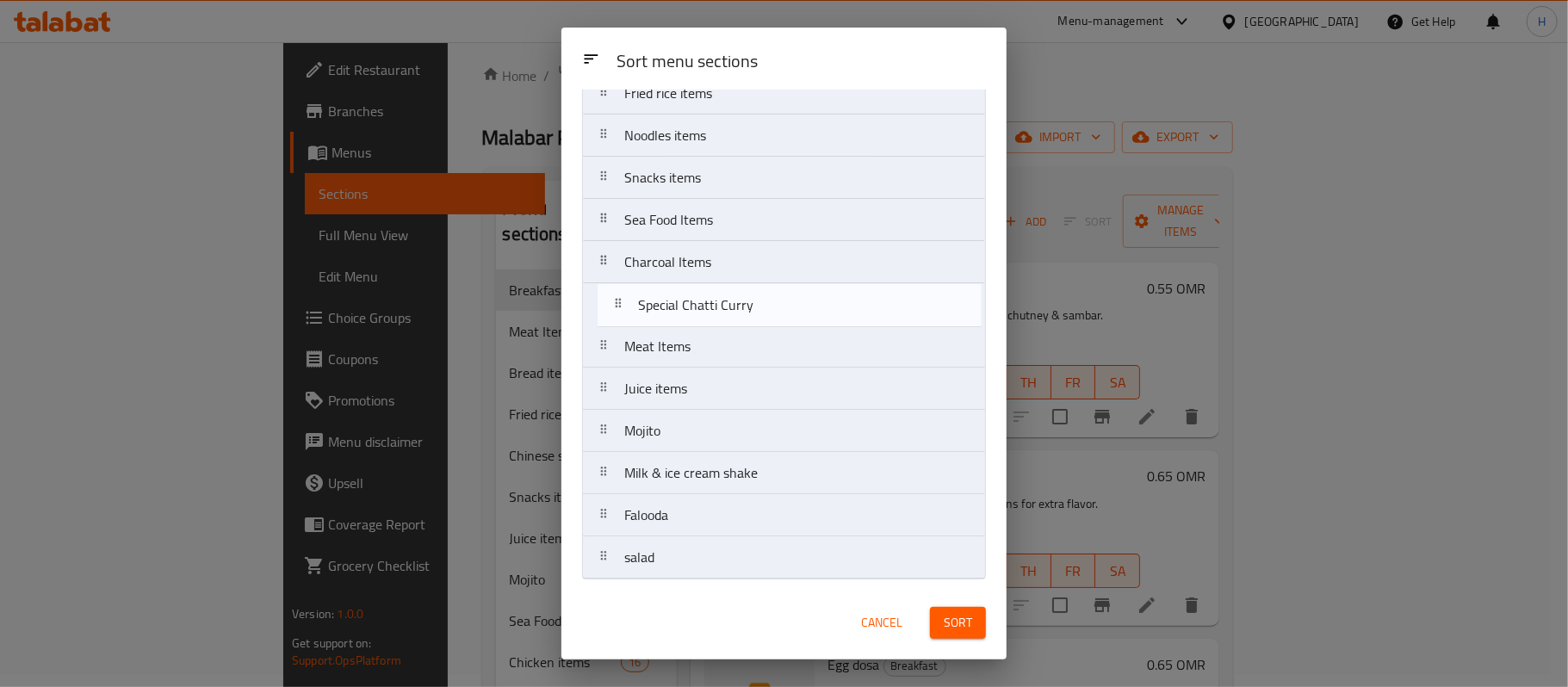
drag, startPoint x: 740, startPoint y: 520, endPoint x: 759, endPoint y: 304, distance: 216.8
click at [759, 304] on nav "Breakfast Bread items Curry items Lunch Chicken items Vegetable items Chinese s…" at bounding box center [784, 177] width 404 height 803
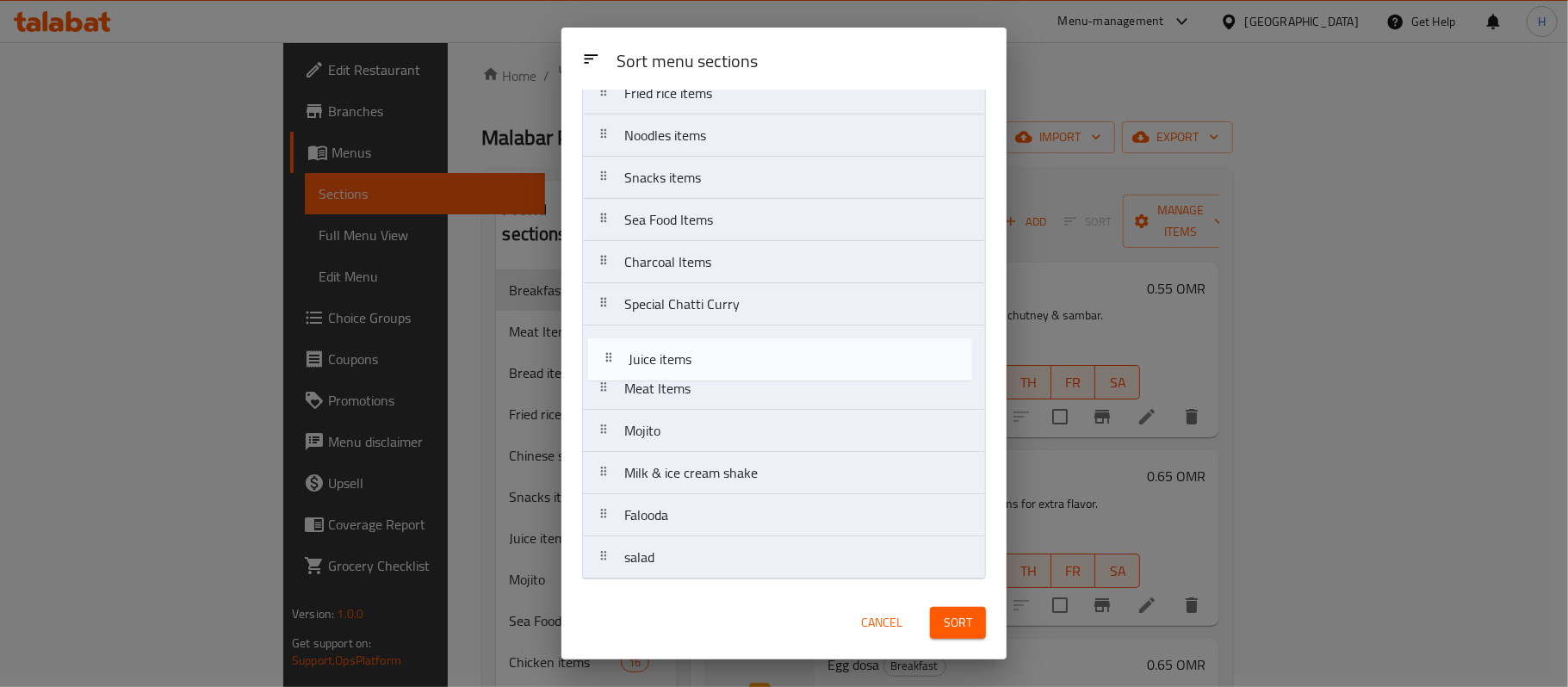
drag, startPoint x: 718, startPoint y: 393, endPoint x: 732, endPoint y: 352, distance: 43.3
click at [732, 352] on nav "Breakfast Bread items Curry items Lunch Chicken items Vegetable items Chinese s…" at bounding box center [784, 177] width 404 height 803
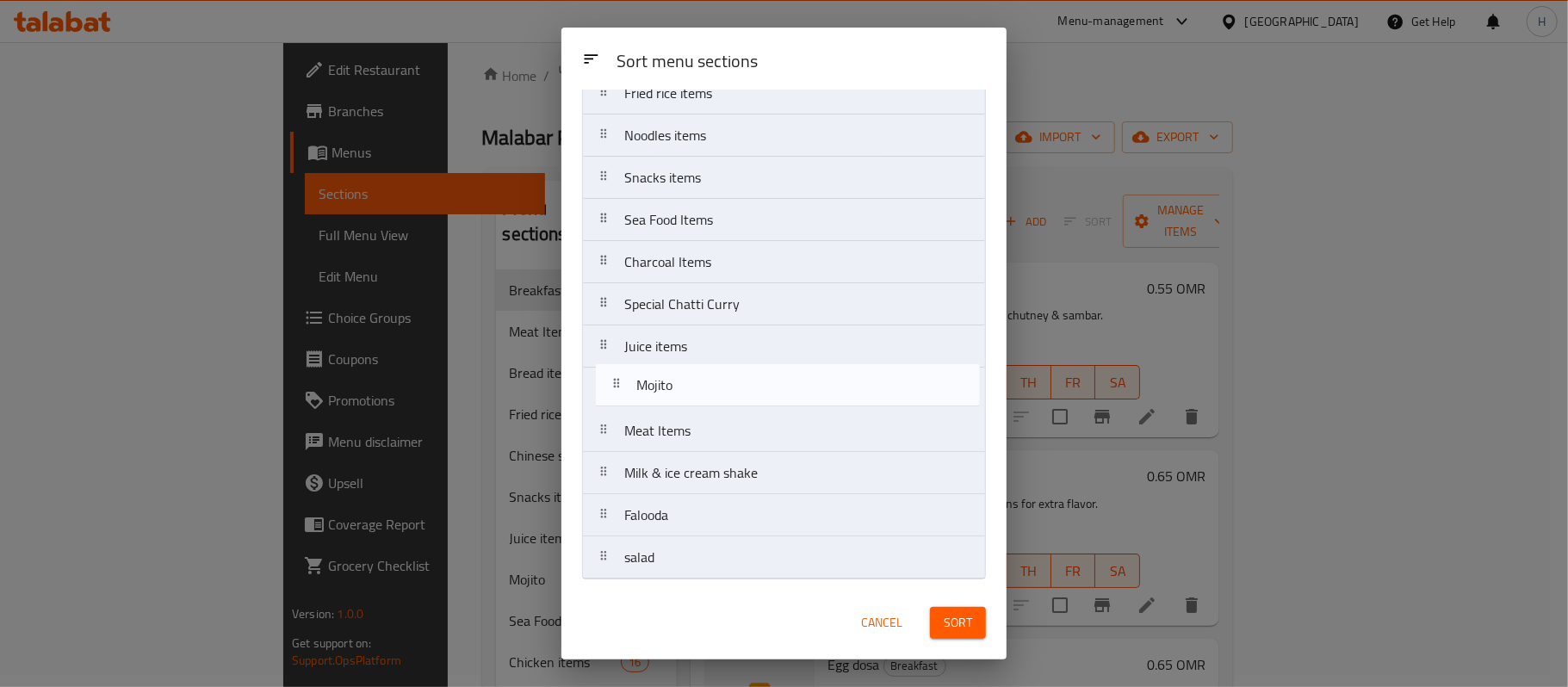
drag, startPoint x: 704, startPoint y: 439, endPoint x: 722, endPoint y: 390, distance: 52.2
click at [722, 390] on nav "Breakfast Bread items Curry items Lunch Chicken items Vegetable items Chinese s…" at bounding box center [784, 177] width 404 height 803
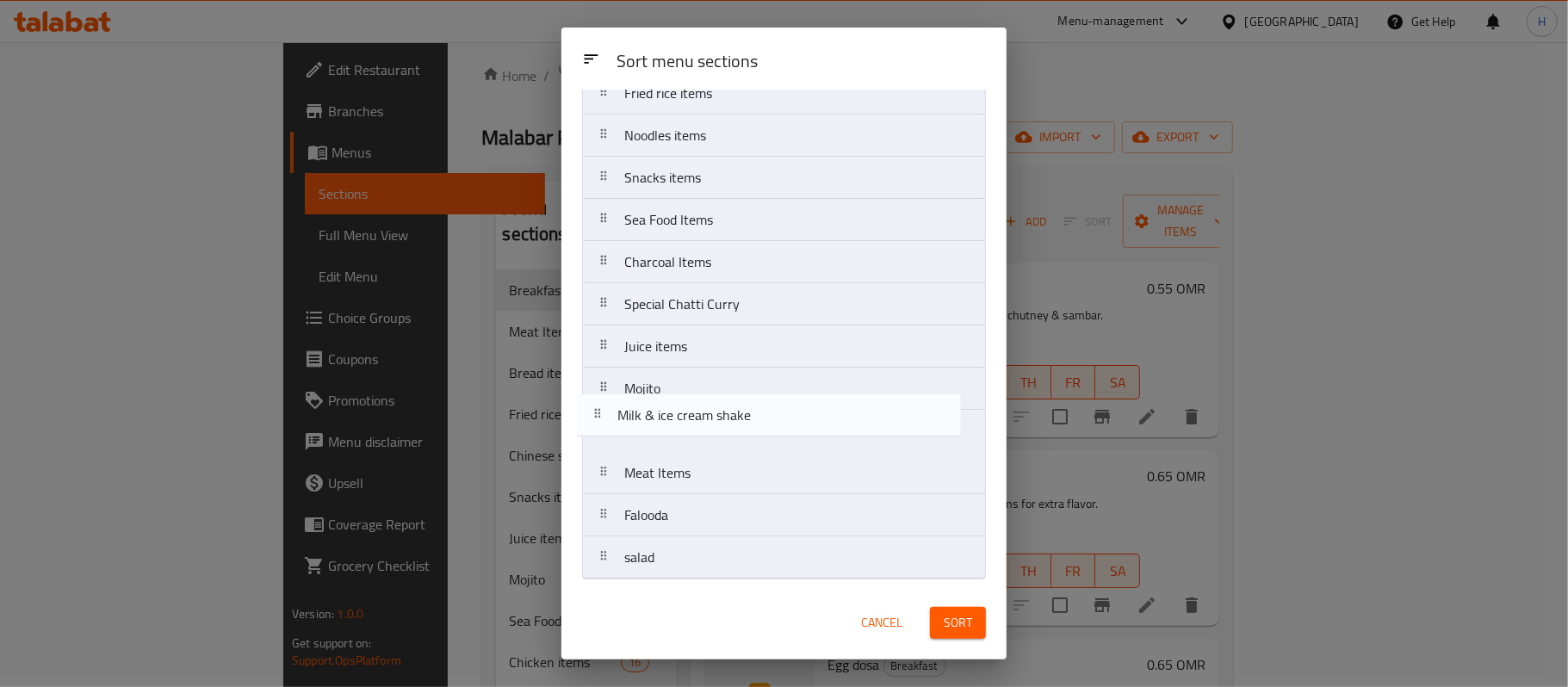
drag, startPoint x: 706, startPoint y: 481, endPoint x: 704, endPoint y: 418, distance: 63.0
click at [704, 418] on nav "Breakfast Bread items Curry items Lunch Chicken items Vegetable items Chinese s…" at bounding box center [784, 177] width 404 height 803
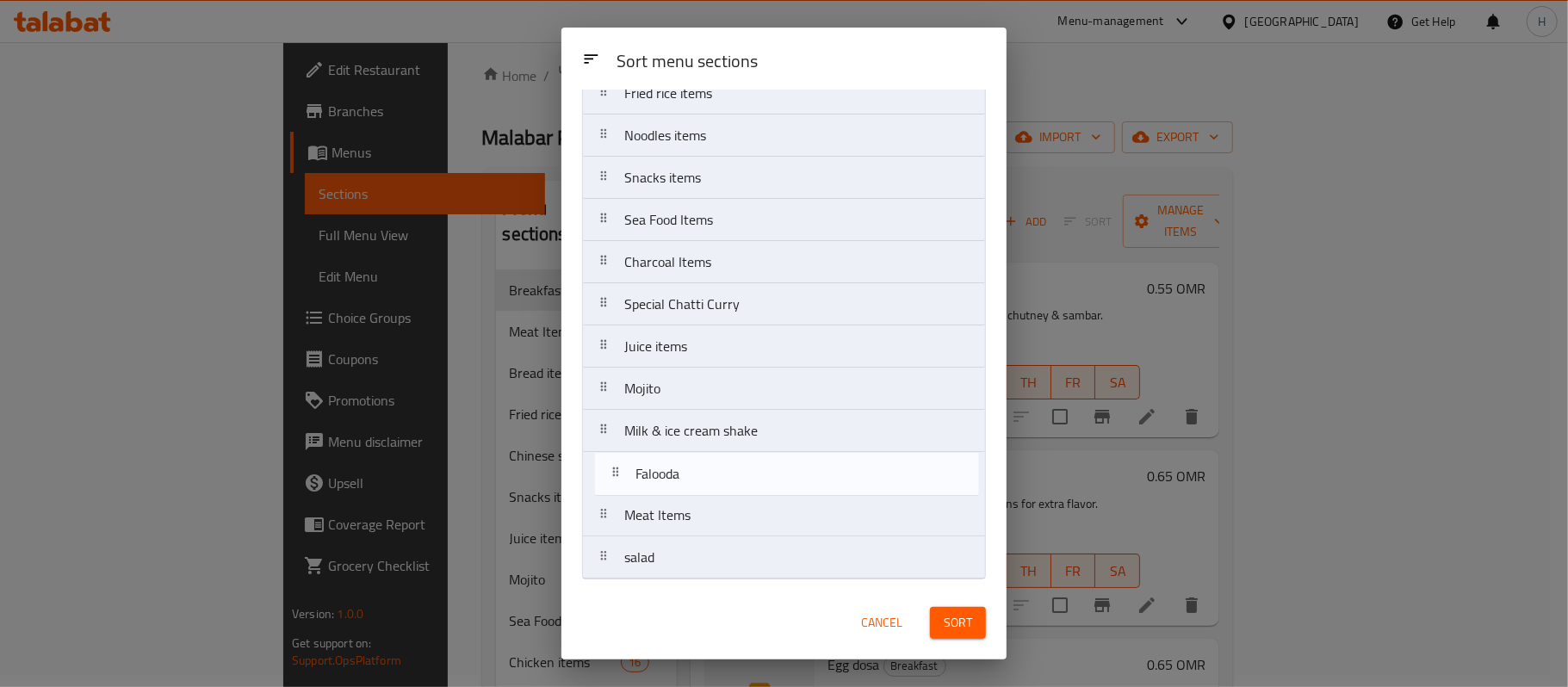
drag, startPoint x: 741, startPoint y: 523, endPoint x: 749, endPoint y: 479, distance: 44.7
click at [749, 479] on nav "Breakfast Bread items Curry items Lunch Chicken items Vegetable items Chinese s…" at bounding box center [784, 177] width 404 height 803
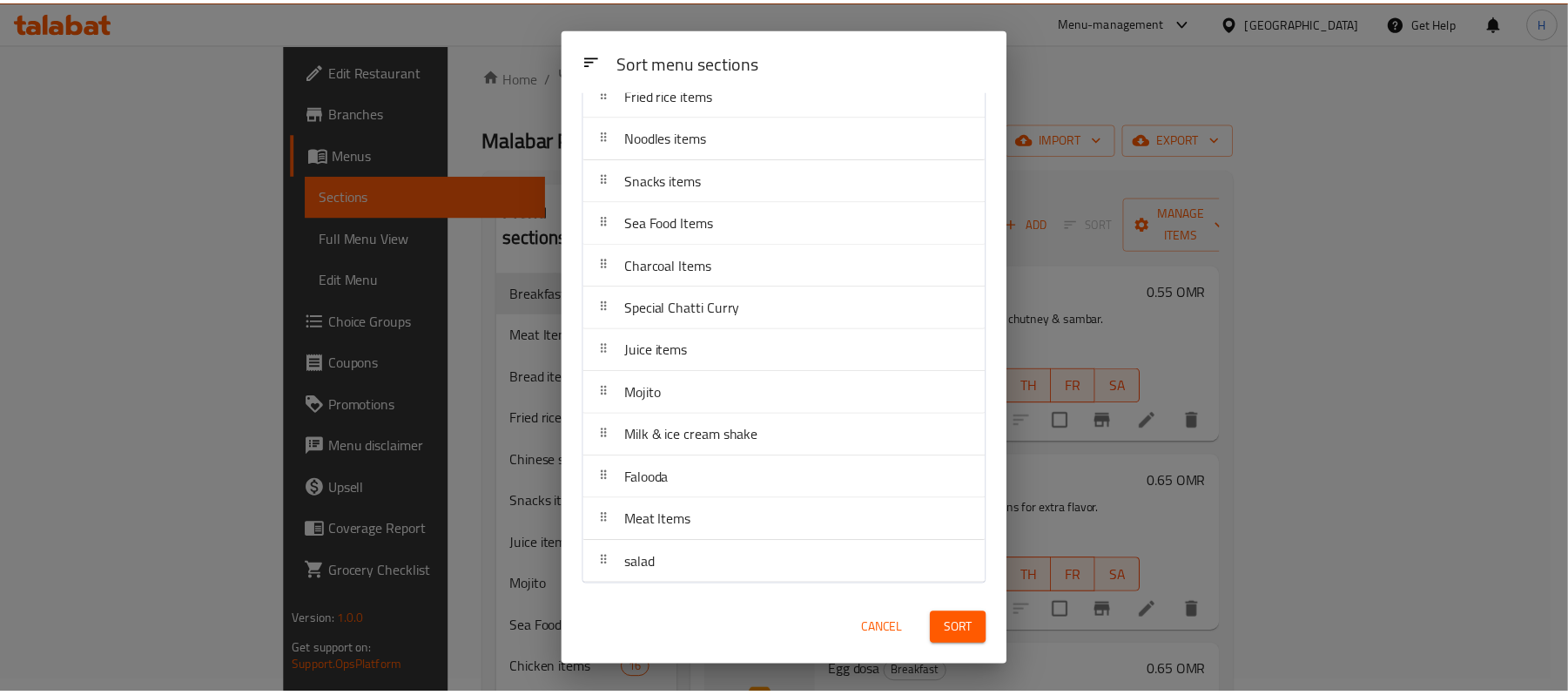
scroll to position [373, 0]
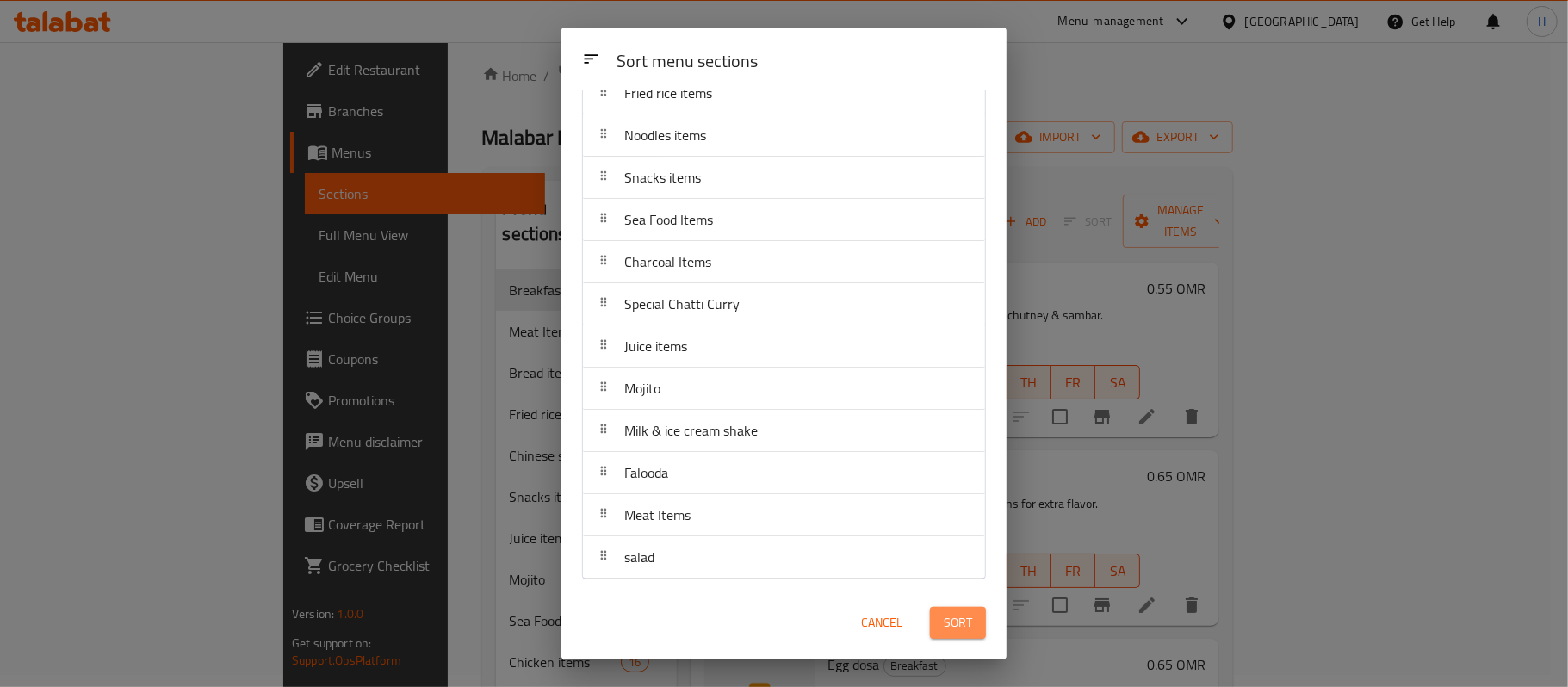
click at [948, 628] on span "Sort" at bounding box center [958, 623] width 28 height 21
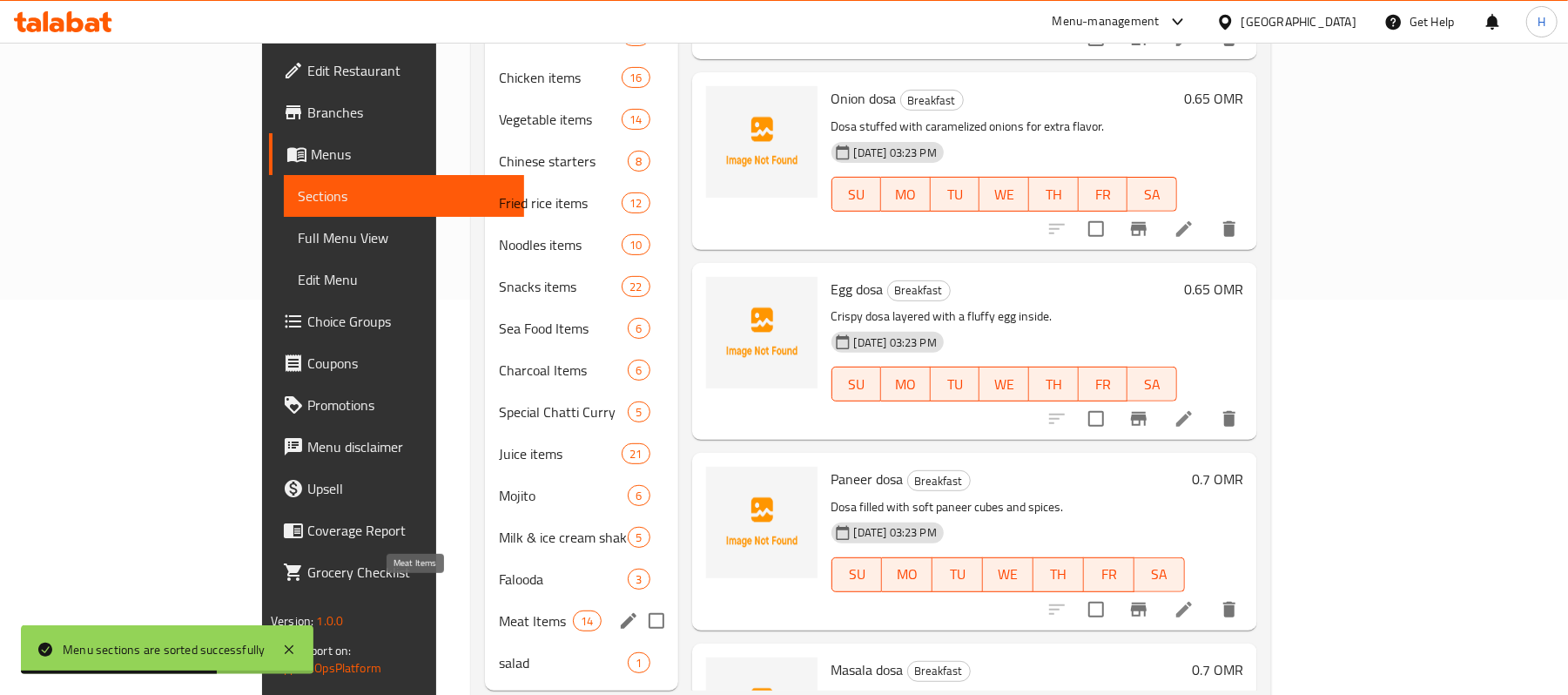
scroll to position [415, 0]
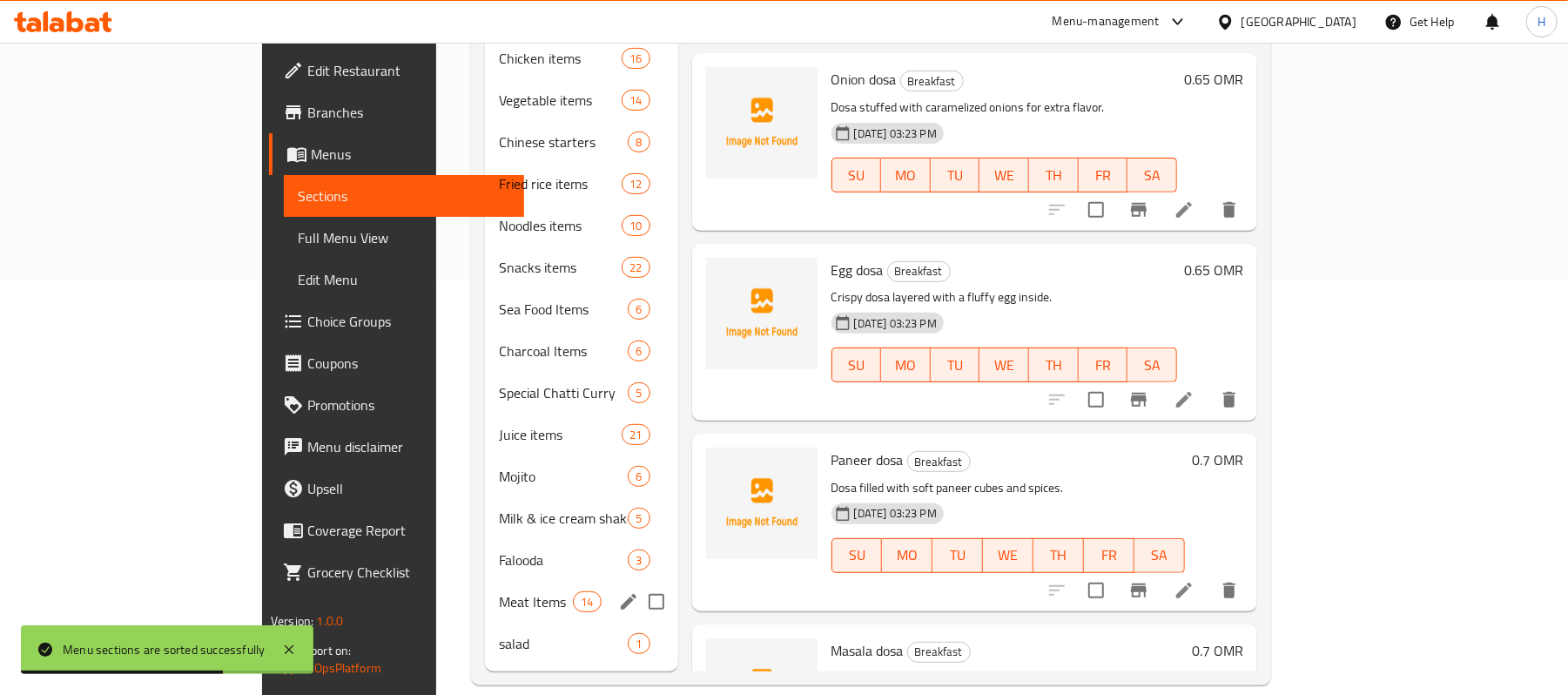
click at [485, 581] on div "Meat Items 14" at bounding box center [582, 601] width 194 height 42
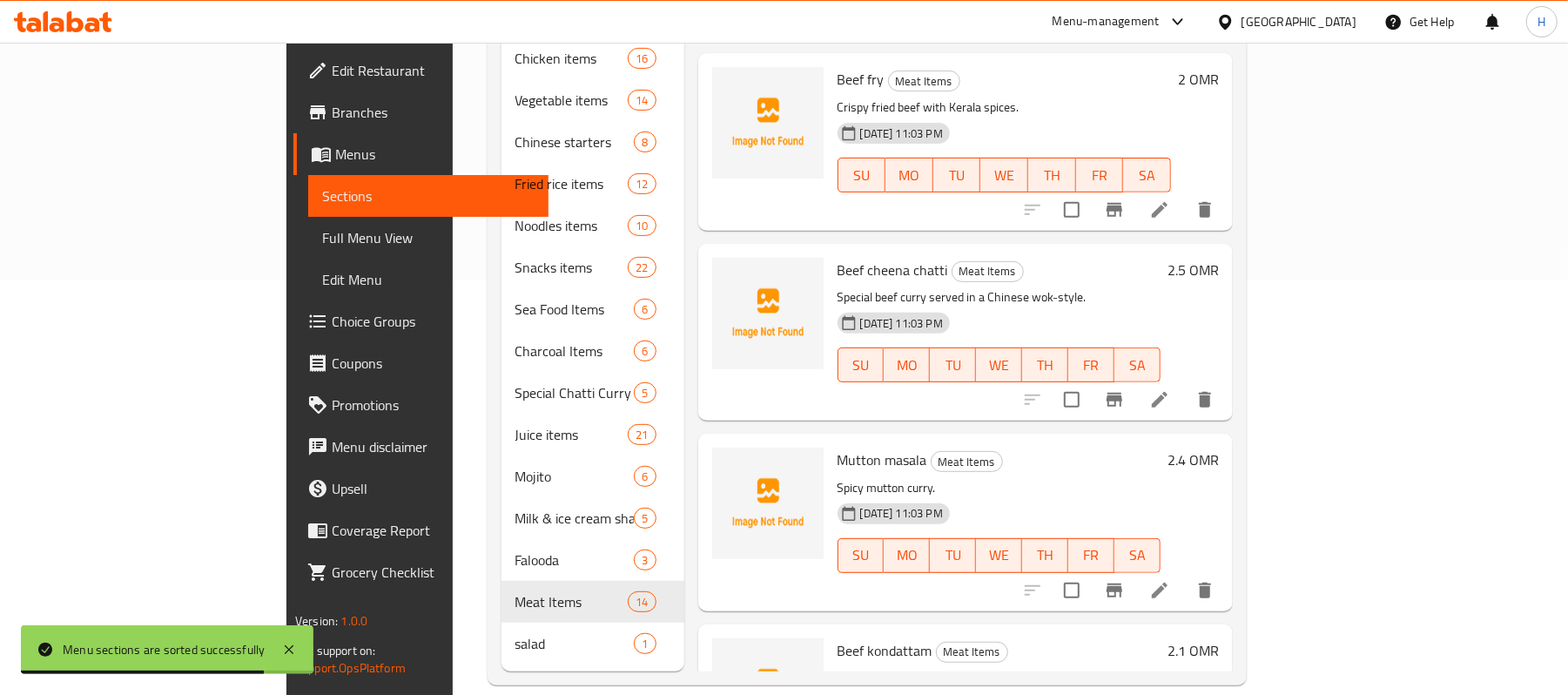
click at [889, 448] on h6 "Mutton masala Meat Items" at bounding box center [999, 459] width 323 height 24
click at [931, 452] on span "Meat Items" at bounding box center [966, 462] width 70 height 20
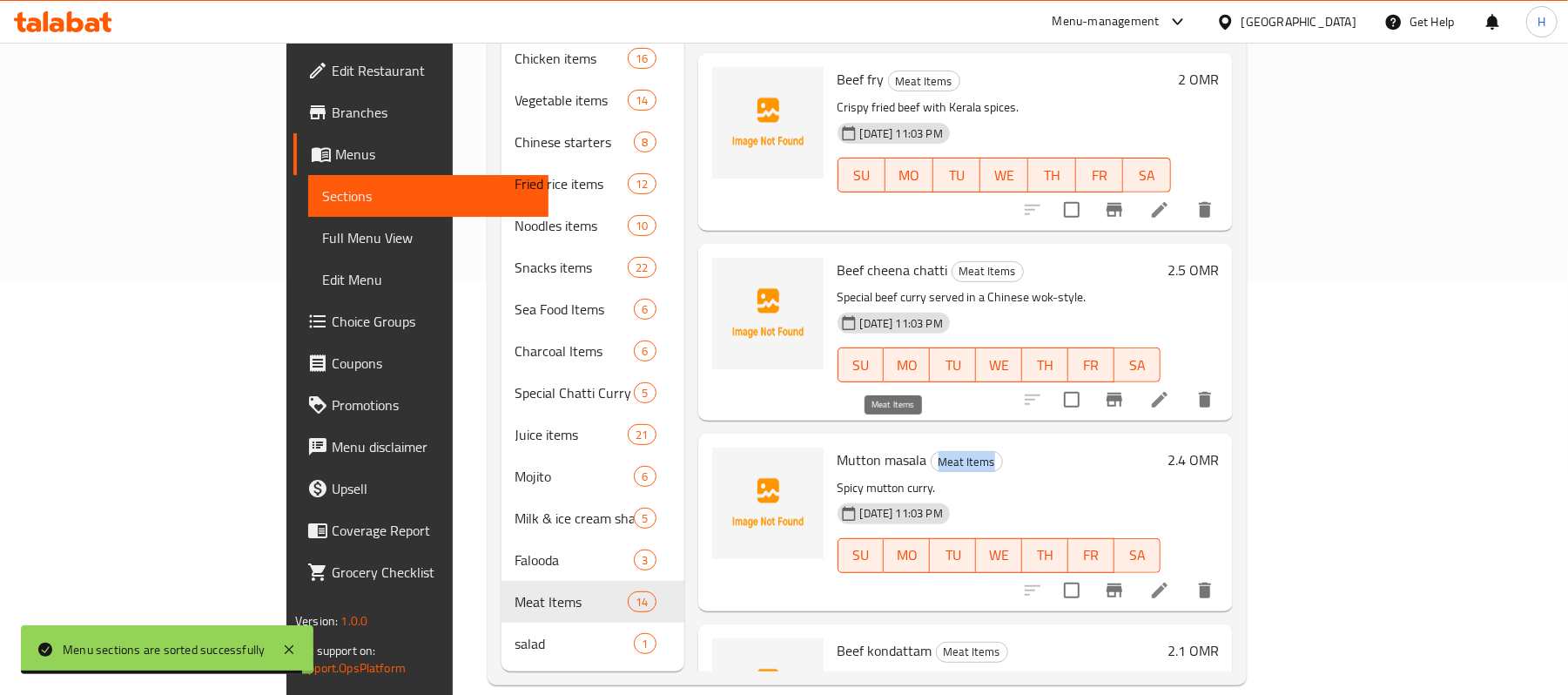
click at [931, 452] on span "Meat Items" at bounding box center [966, 462] width 70 height 20
copy span "Meat Items"
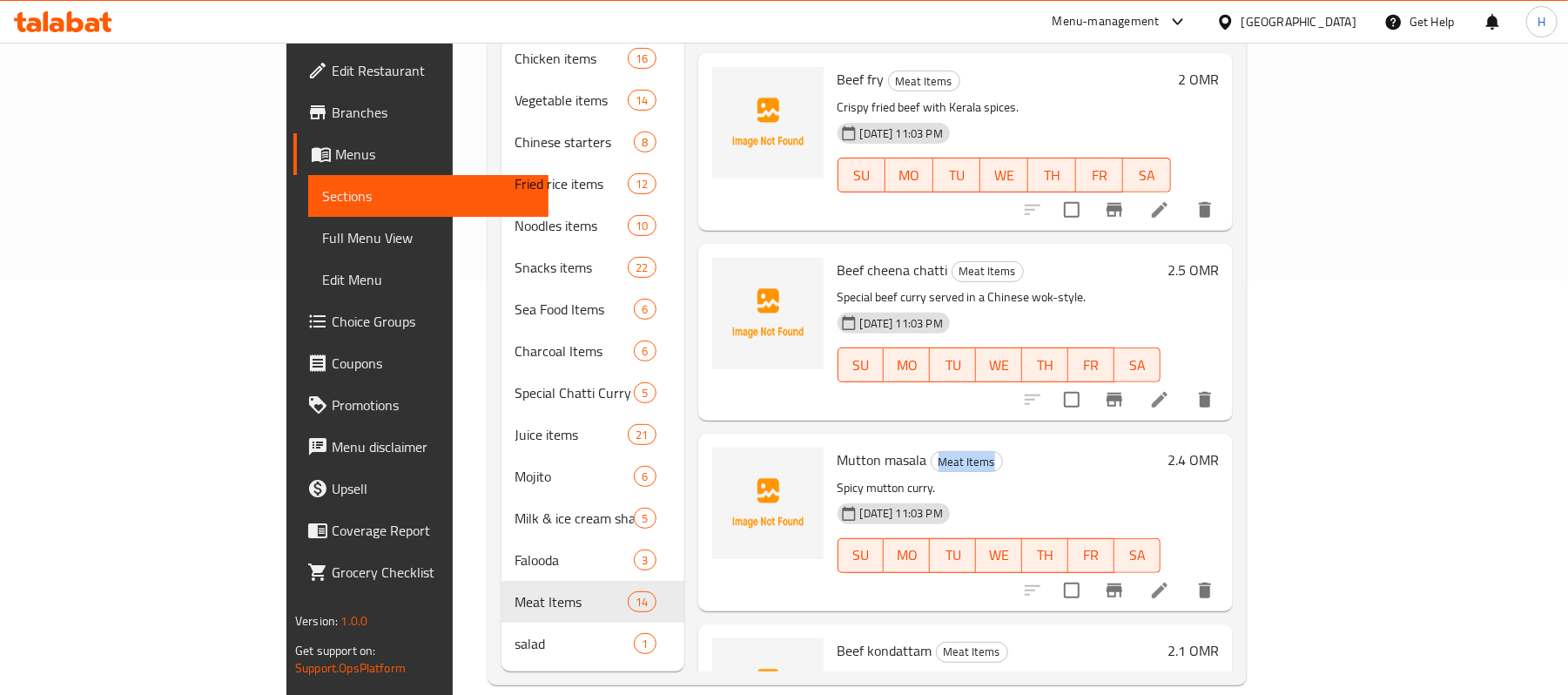
click at [322, 236] on span "Full Menu View" at bounding box center [428, 237] width 212 height 21
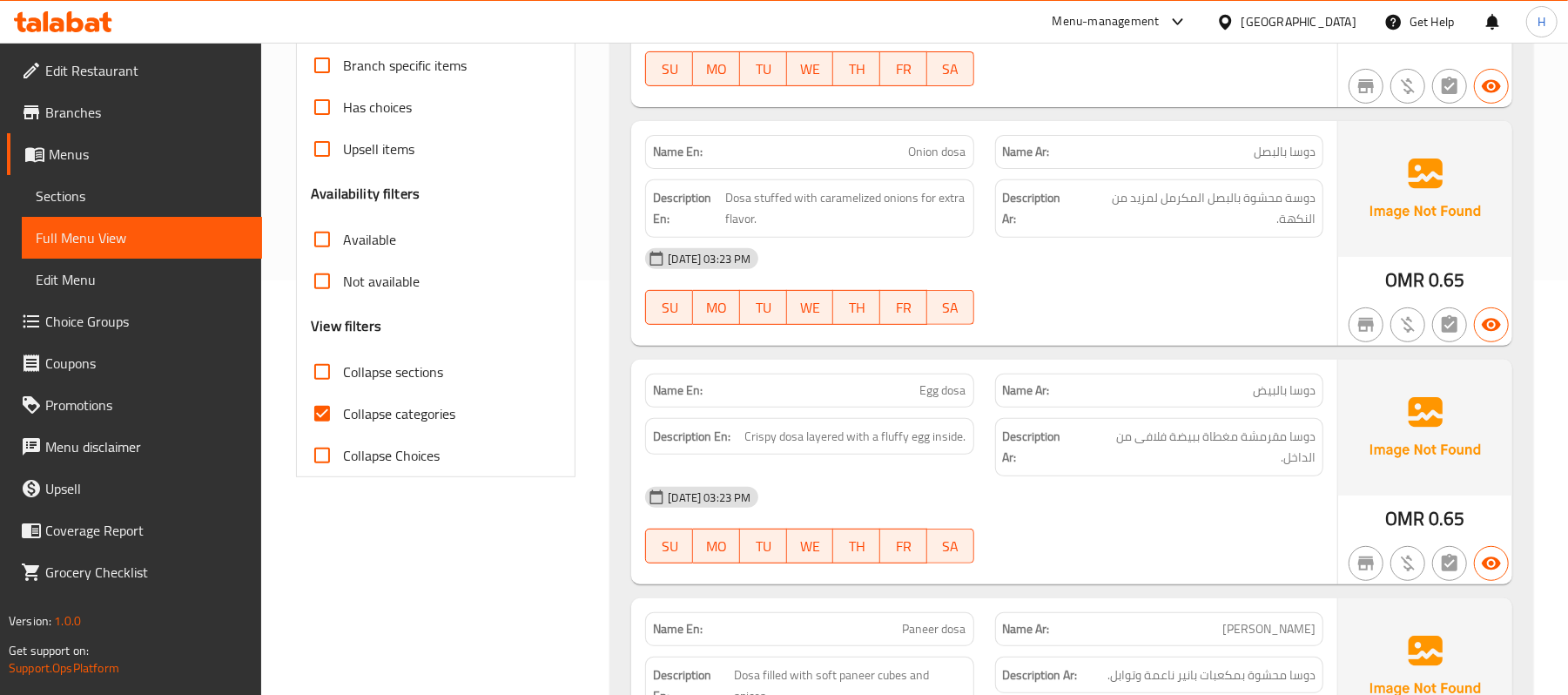
drag, startPoint x: 326, startPoint y: 412, endPoint x: 378, endPoint y: 370, distance: 66.8
click at [326, 412] on input "Collapse categories" at bounding box center [322, 413] width 42 height 42
checkbox input "false"
click at [378, 370] on span "Collapse sections" at bounding box center [393, 371] width 100 height 21
click at [343, 370] on input "Collapse sections" at bounding box center [322, 371] width 42 height 42
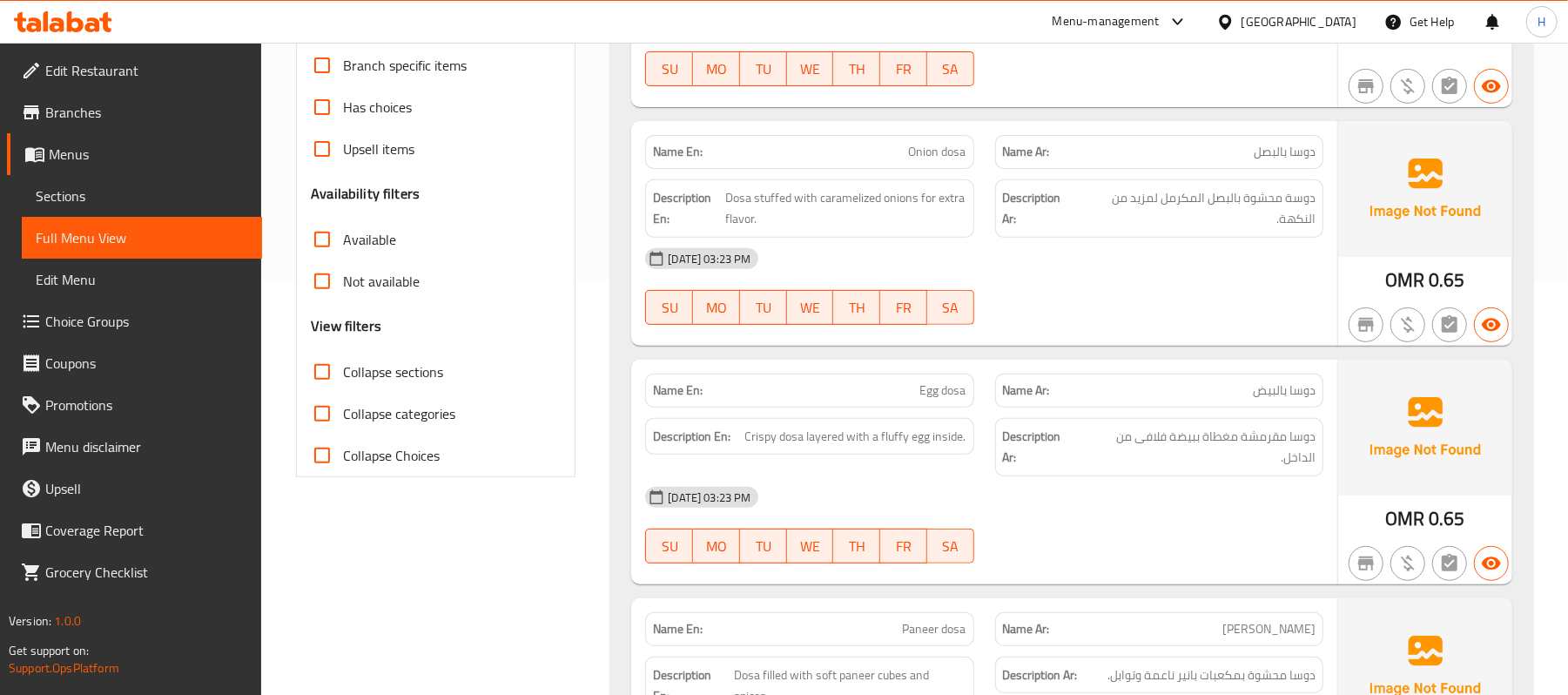
checkbox input "true"
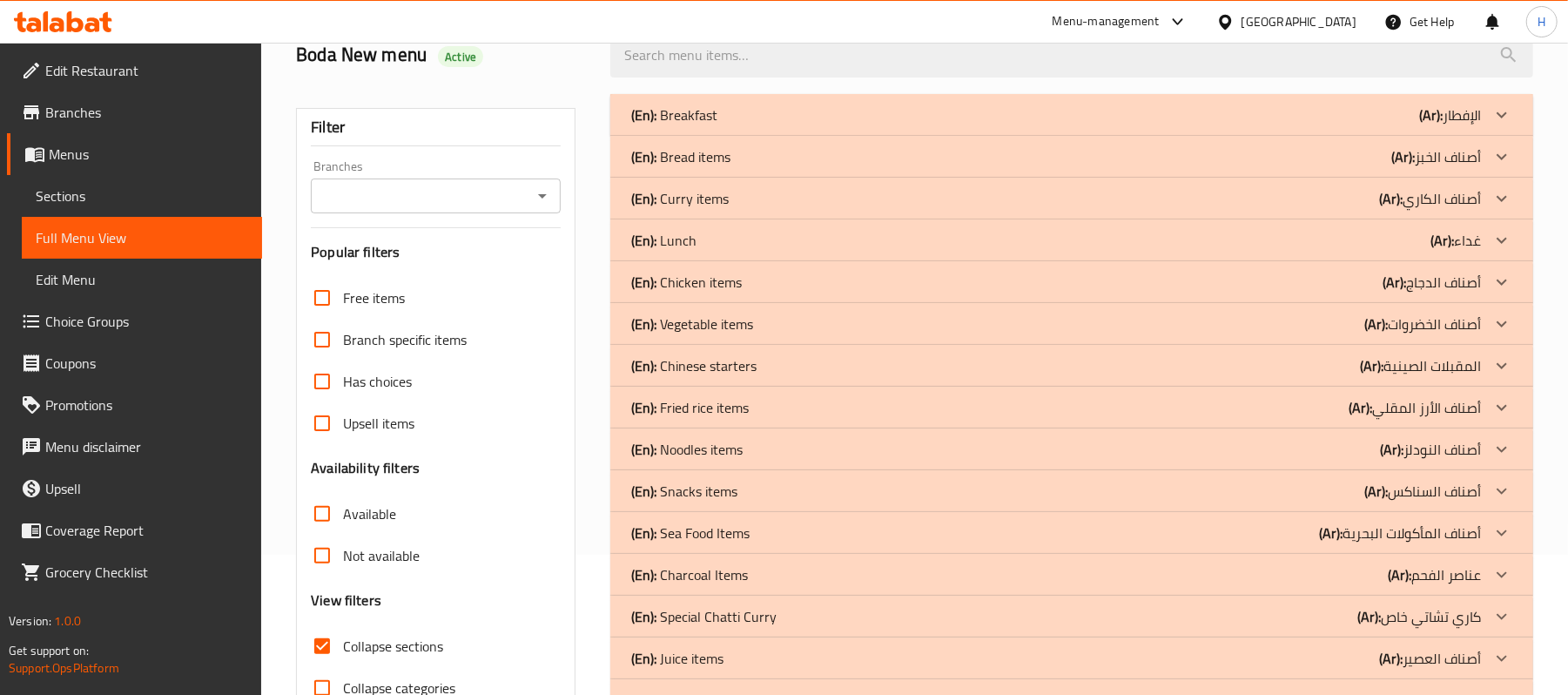
scroll to position [256, 0]
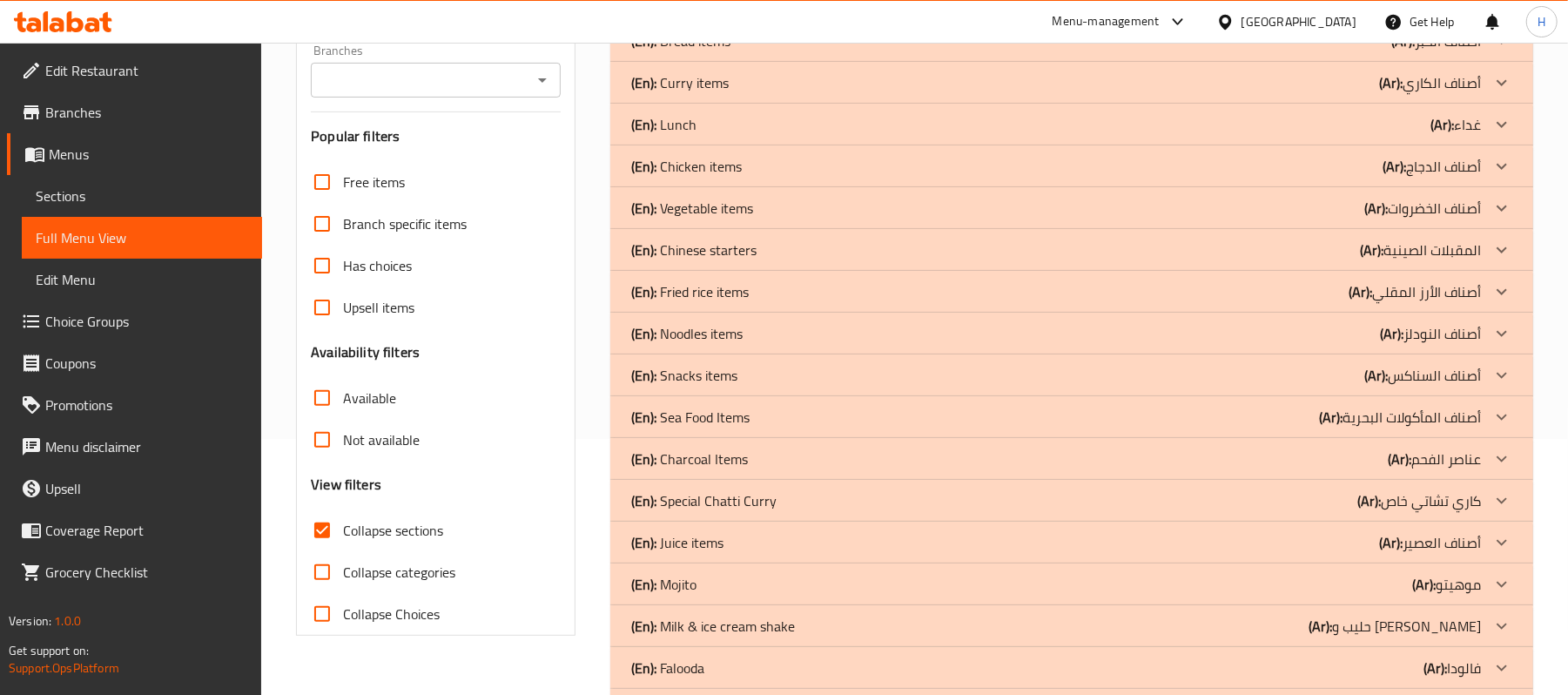
click at [772, 450] on div "(En): Charcoal Items (Ar): عناصر الفحم" at bounding box center [1056, 459] width 850 height 21
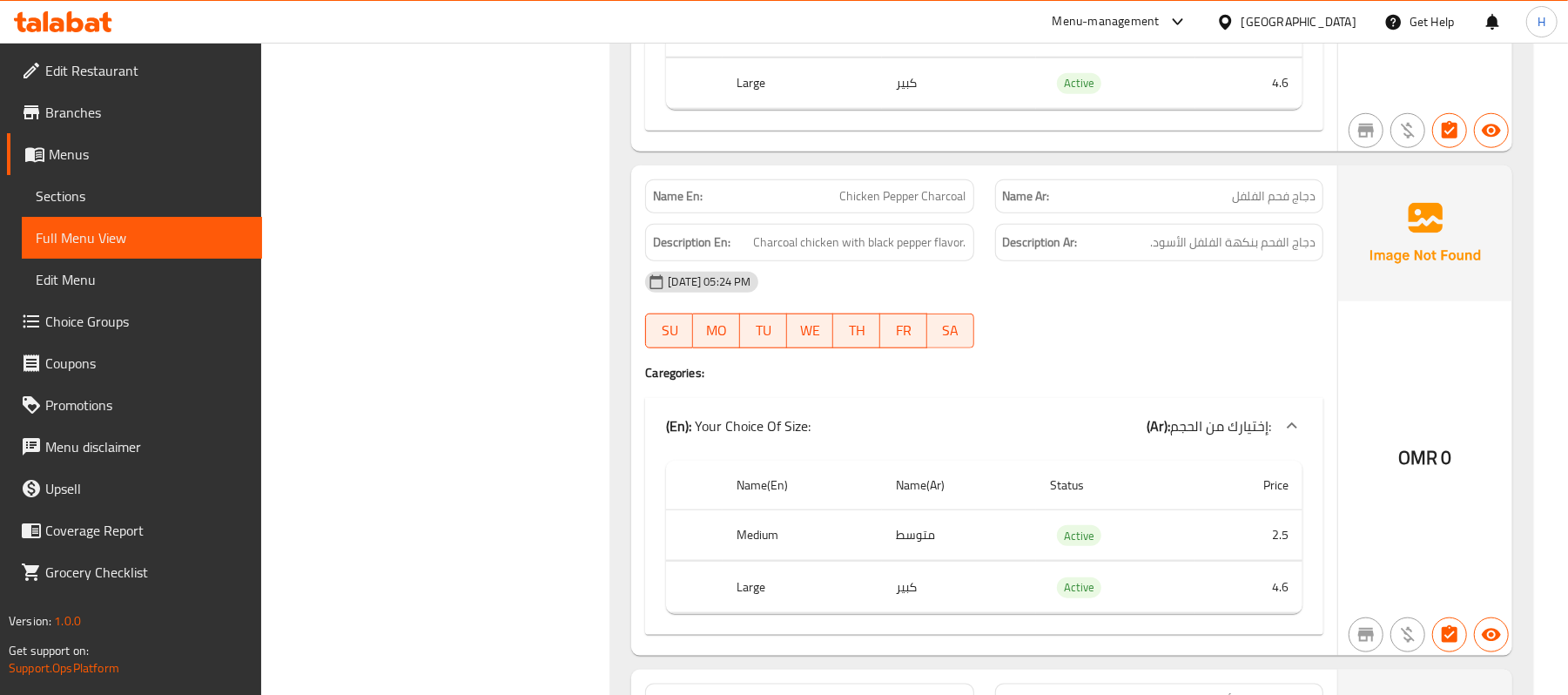
scroll to position [1185, 0]
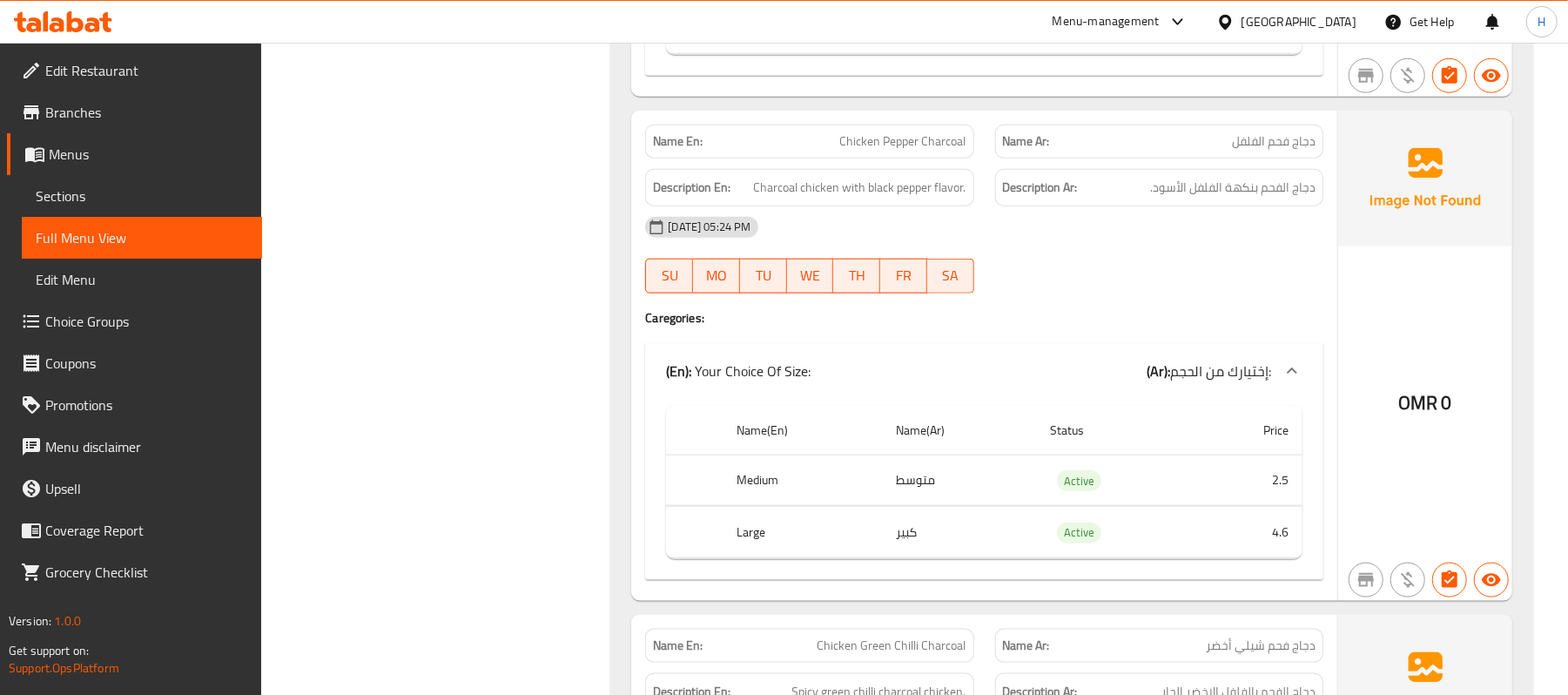
click at [768, 492] on th "Medium" at bounding box center [802, 480] width 160 height 52
copy th "Medium"
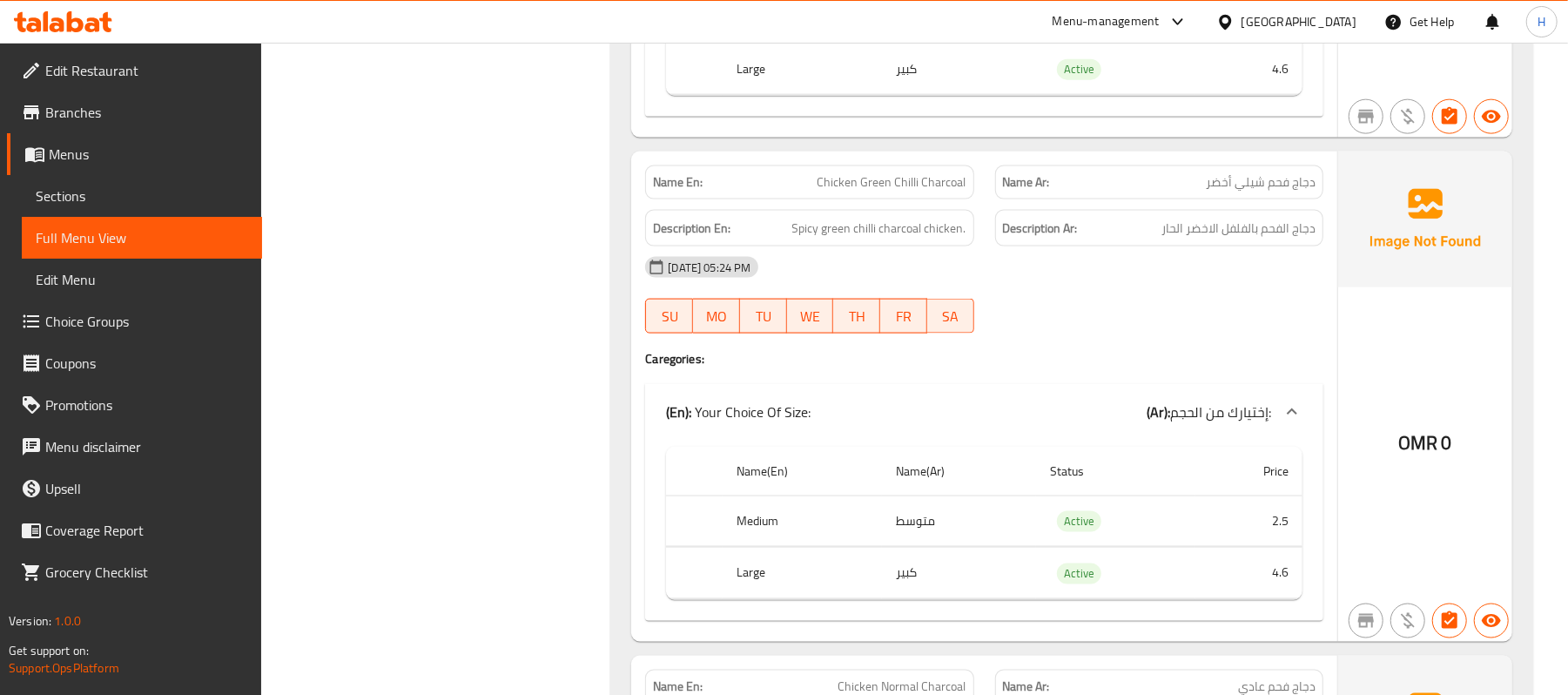
scroll to position [1650, 0]
click at [876, 191] on span "Chicken Green Chilli Charcoal" at bounding box center [891, 181] width 149 height 18
copy span "Chicken Green Chilli Charcoal"
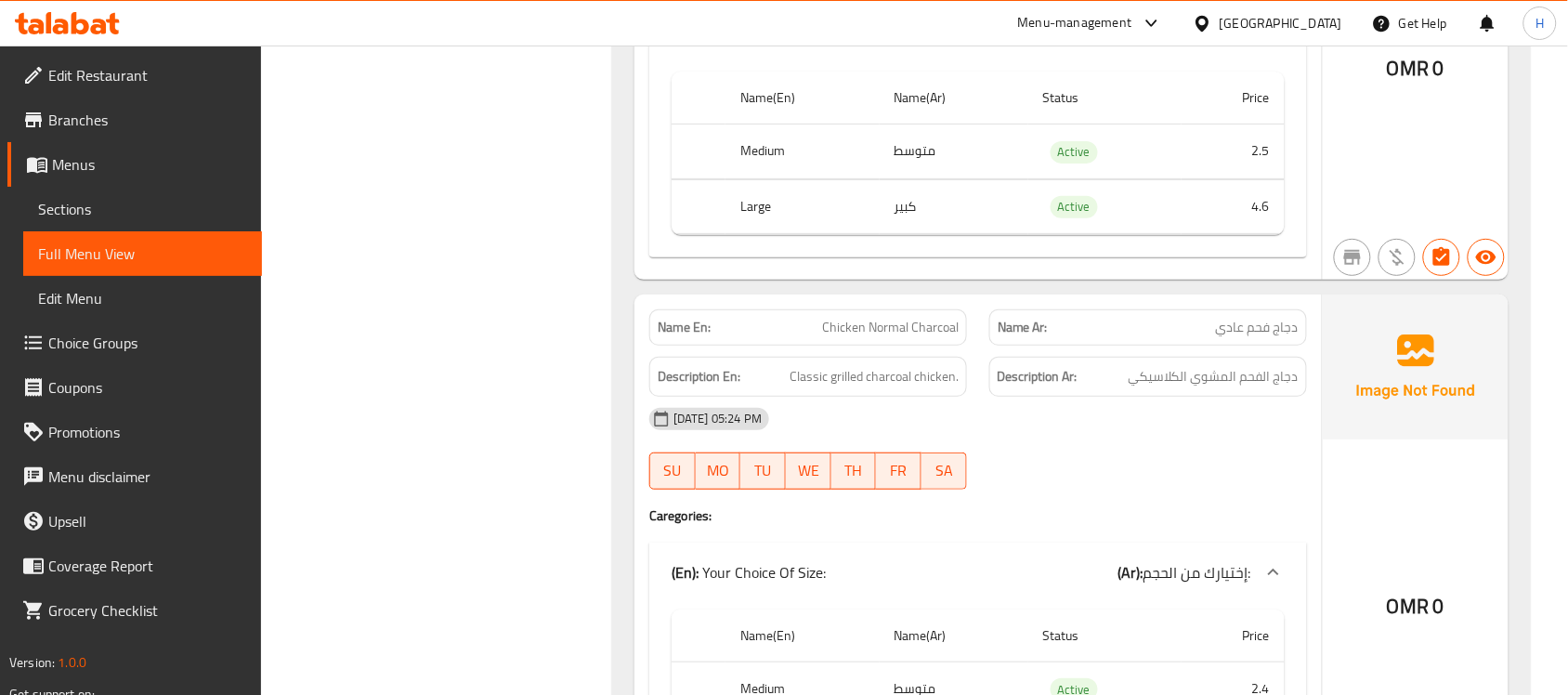
scroll to position [2226, 0]
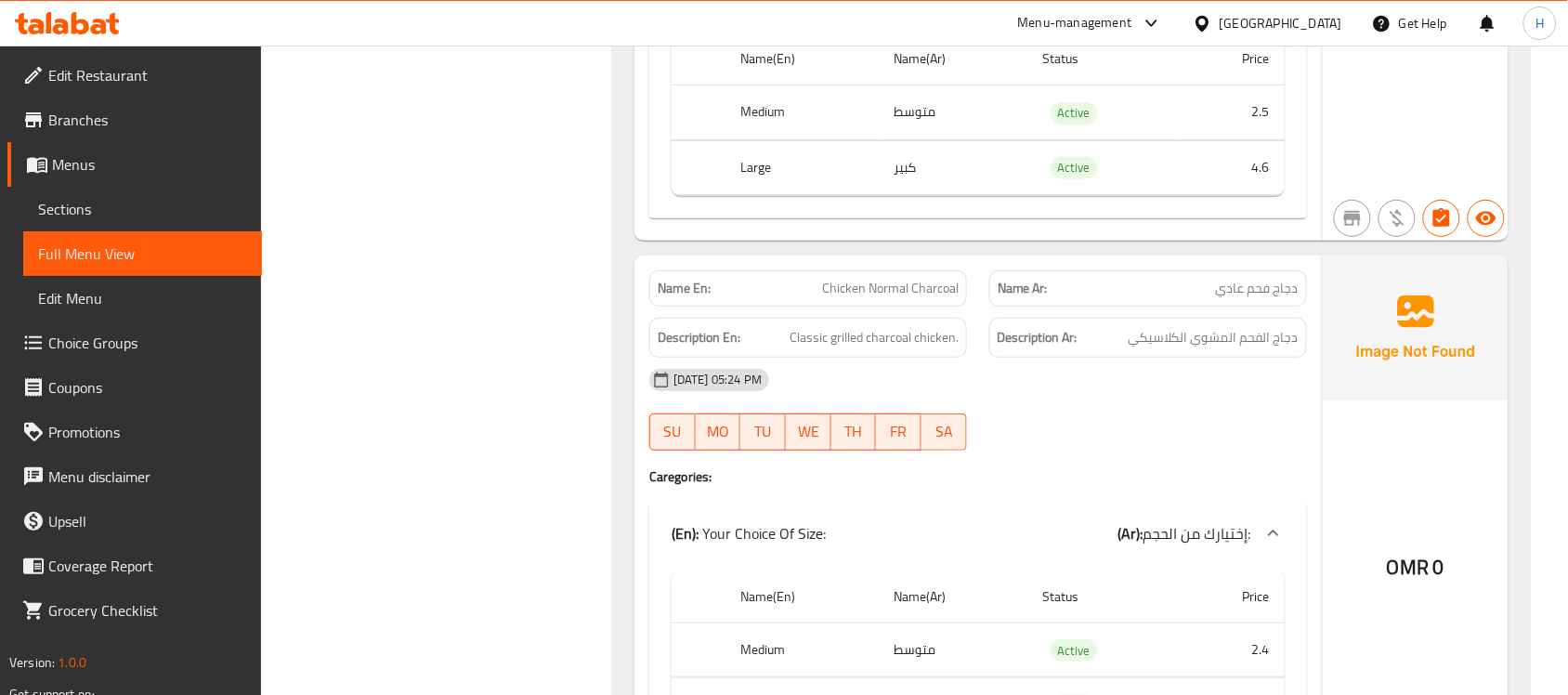
drag, startPoint x: 1140, startPoint y: 377, endPoint x: 999, endPoint y: 262, distance: 182.0
click at [1140, 377] on div "[DATE] 05:24 PM" at bounding box center [978, 380] width 679 height 45
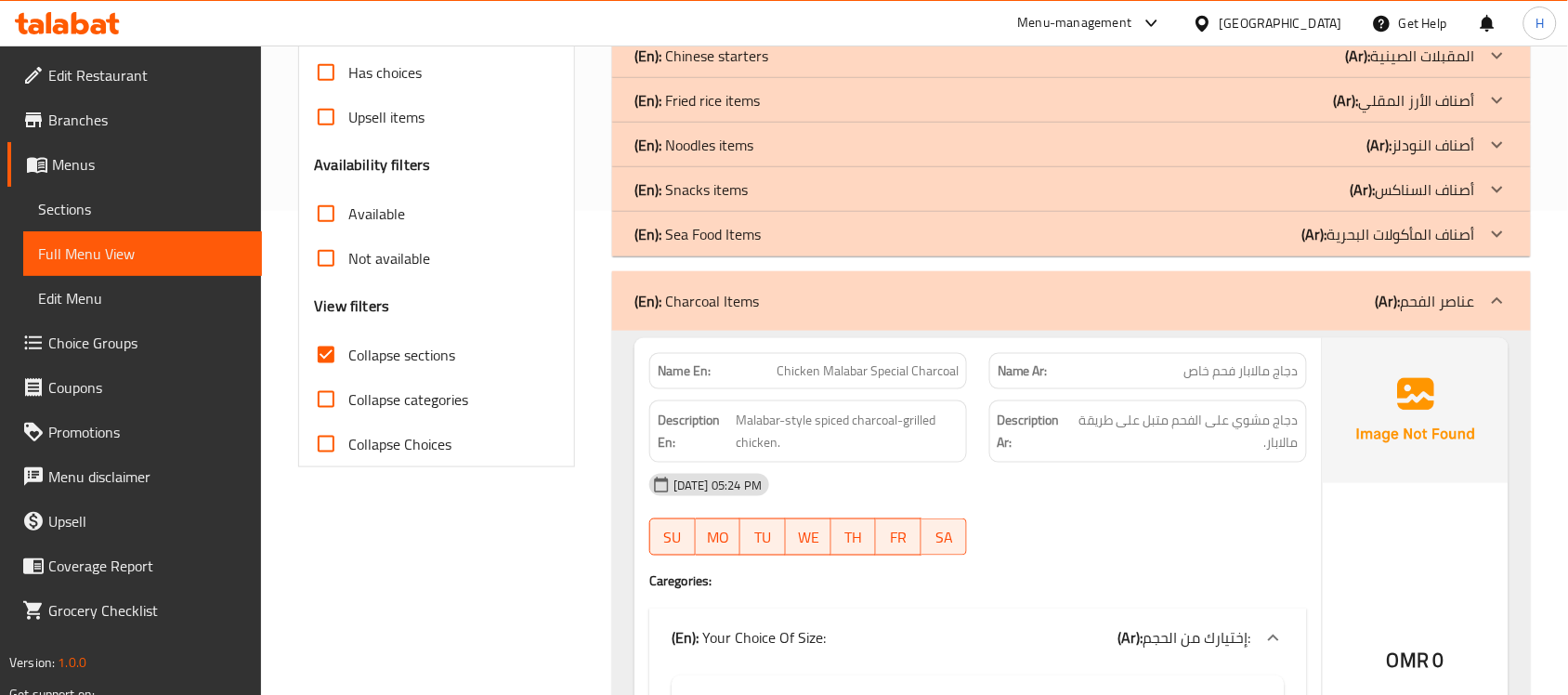
scroll to position [484, 0]
click at [888, 381] on span "Chicken Malabar Special Charcoal" at bounding box center [867, 372] width 182 height 19
copy span "Chicken Malabar Special Charcoal"
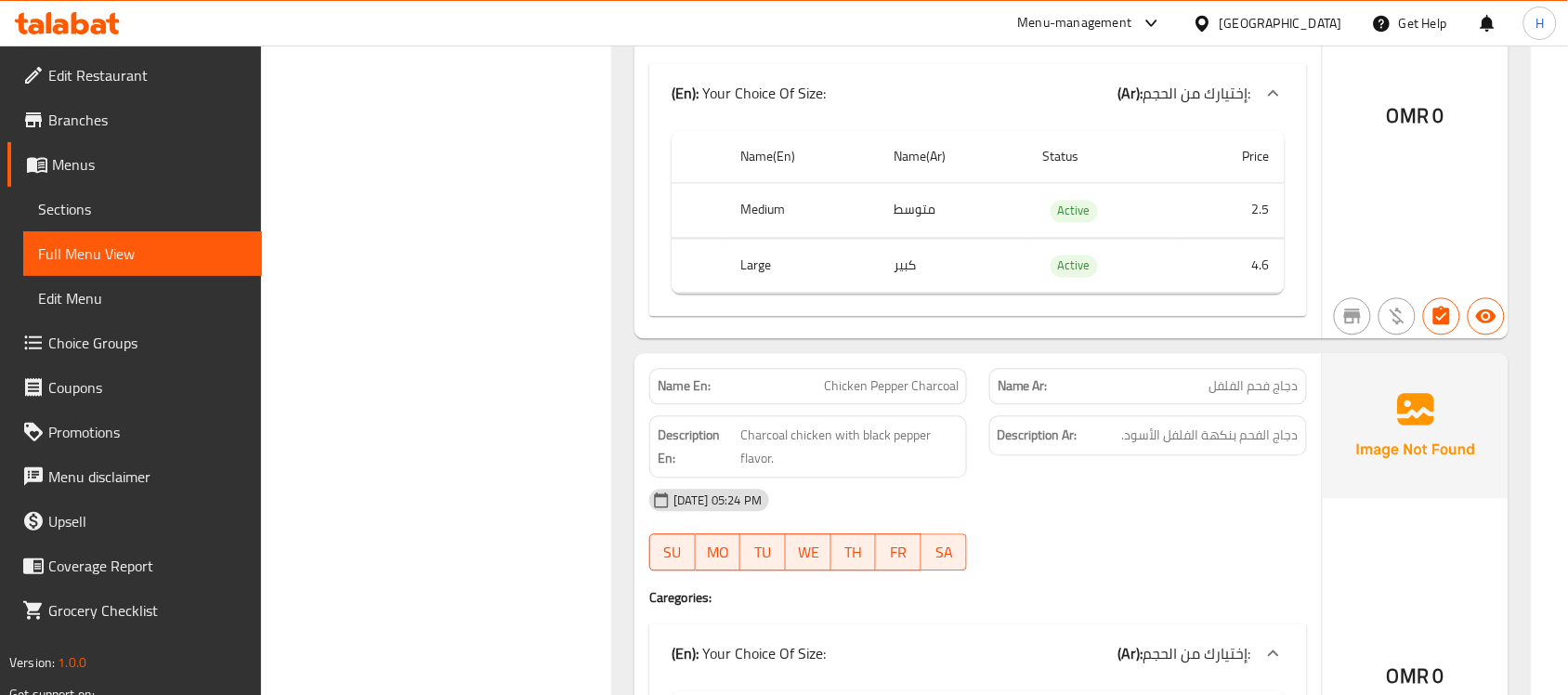
scroll to position [1064, 0]
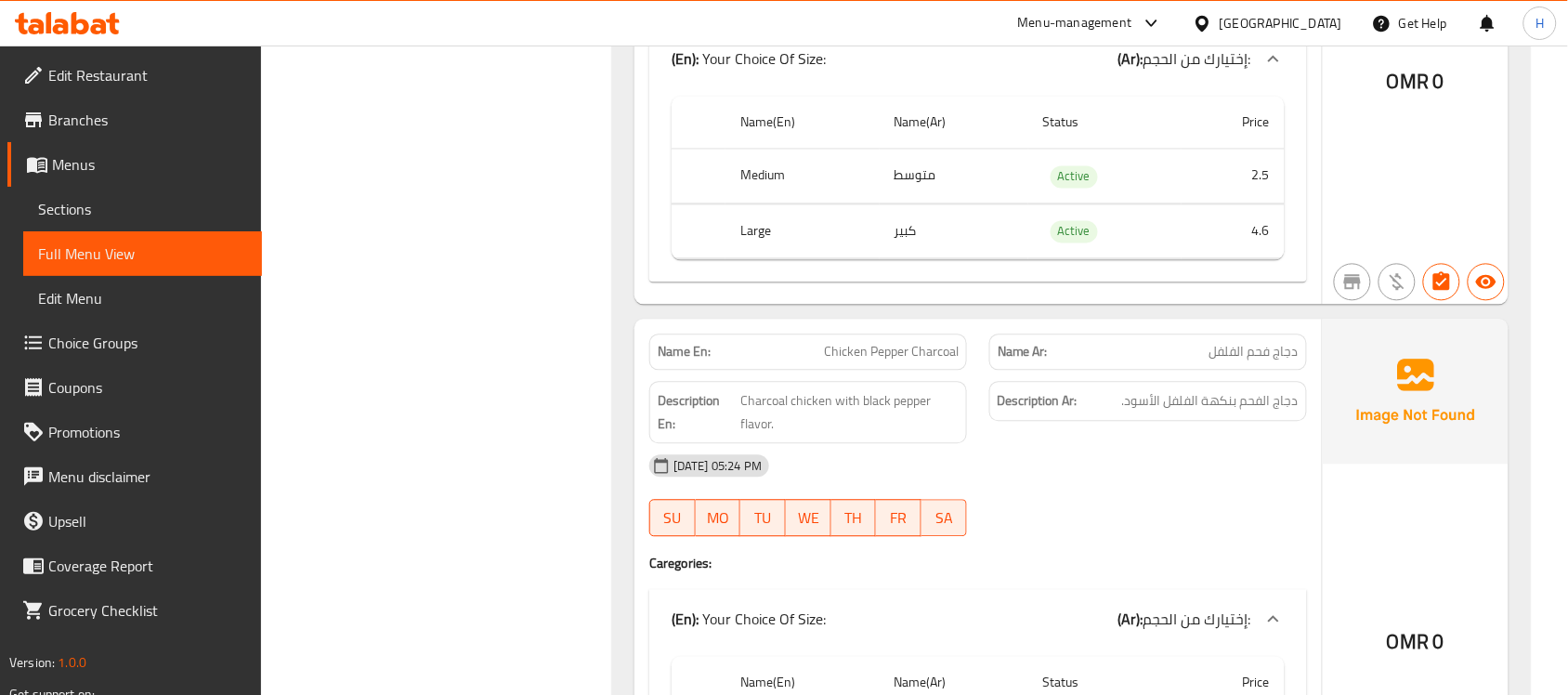
click at [872, 345] on span "Chicken Pepper Charcoal" at bounding box center [892, 351] width 135 height 19
copy span "Chicken Pepper Charcoal"
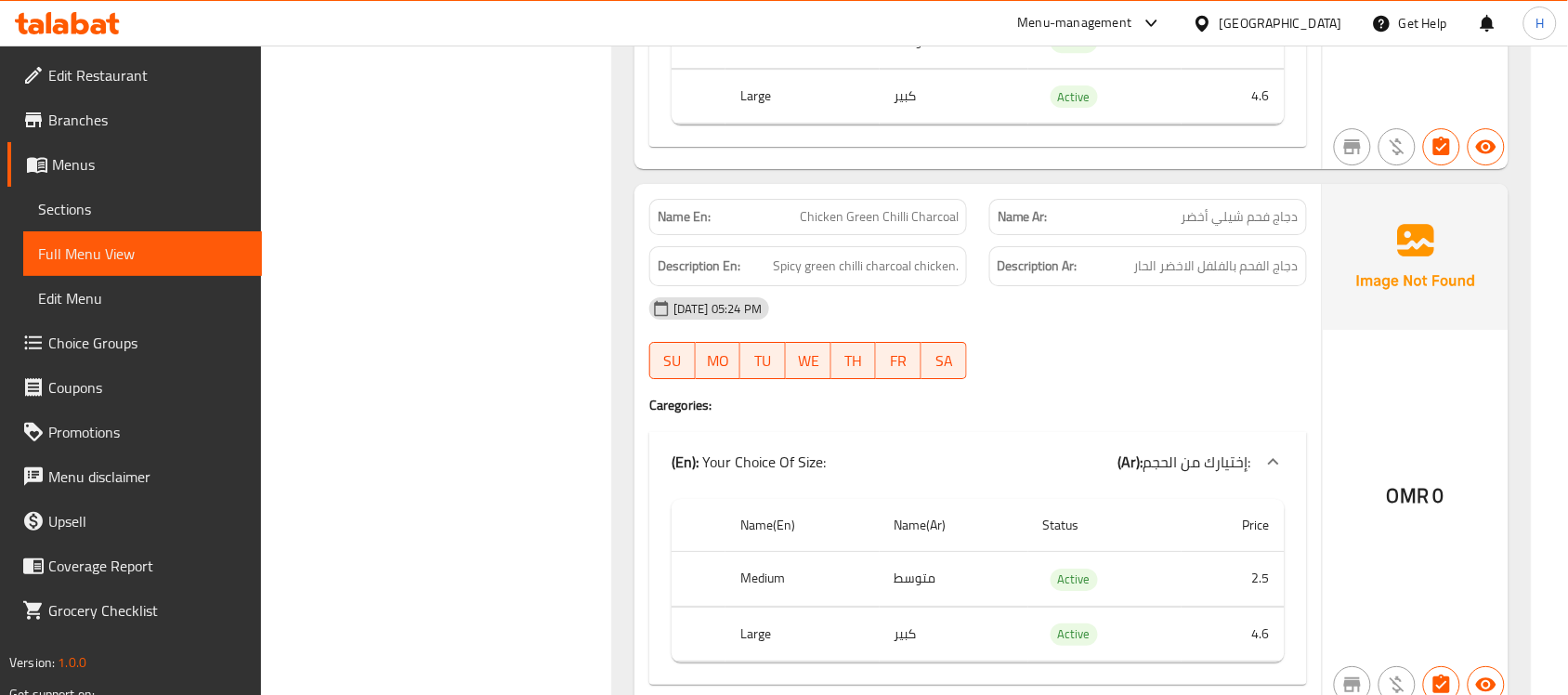
scroll to position [1761, 0]
click at [899, 224] on span "Chicken Green Chilli Charcoal" at bounding box center [878, 215] width 159 height 19
copy span "Chicken Green Chilli Charcoal"
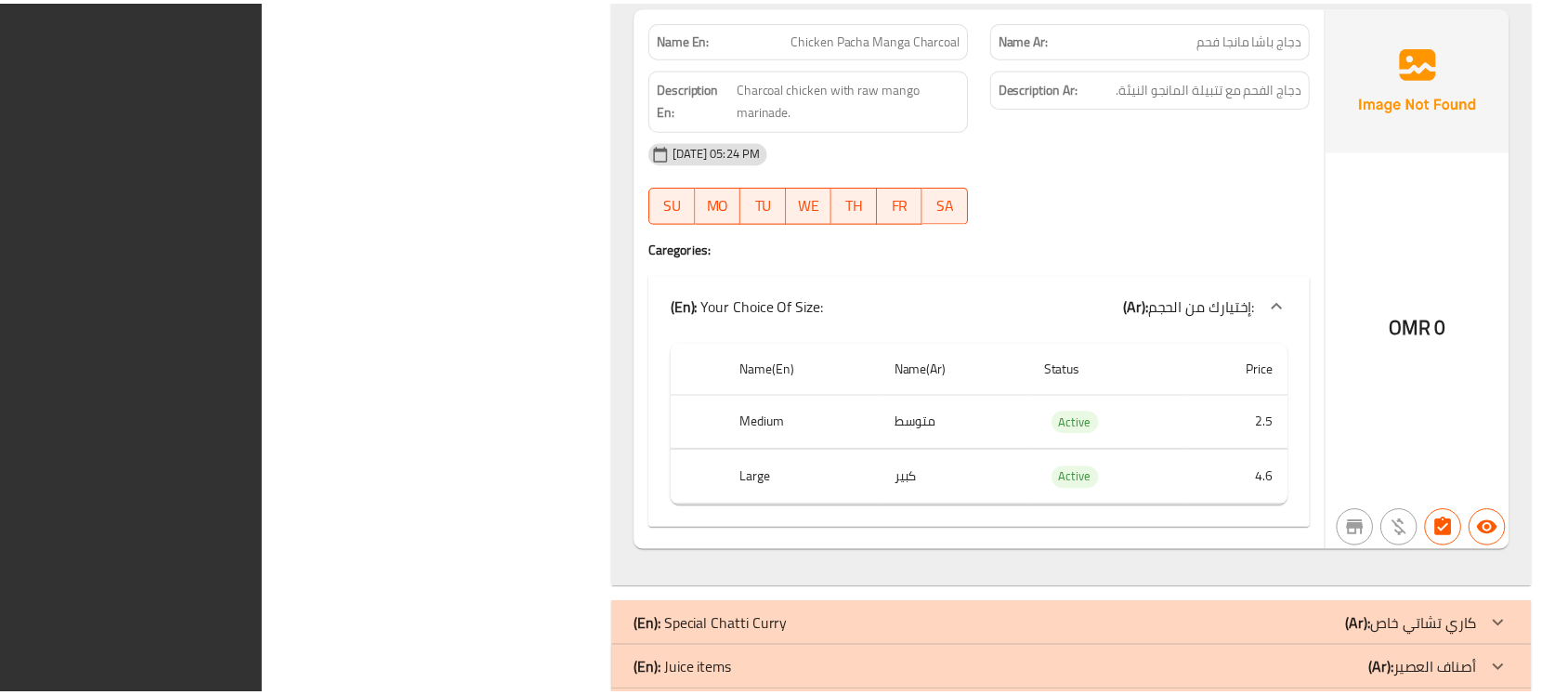
scroll to position [3825, 0]
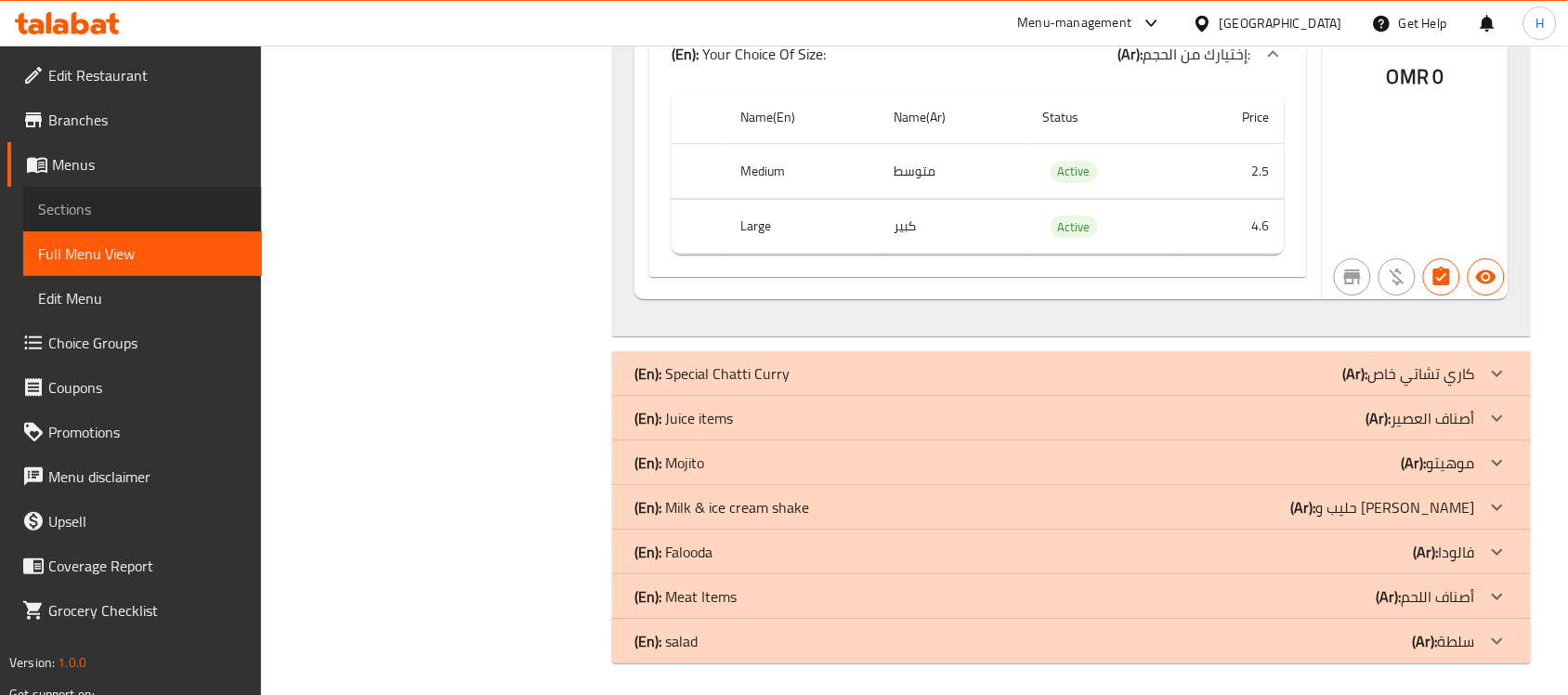
drag, startPoint x: 116, startPoint y: 205, endPoint x: 114, endPoint y: 221, distance: 16.1
click at [116, 205] on span "Sections" at bounding box center [143, 208] width 209 height 22
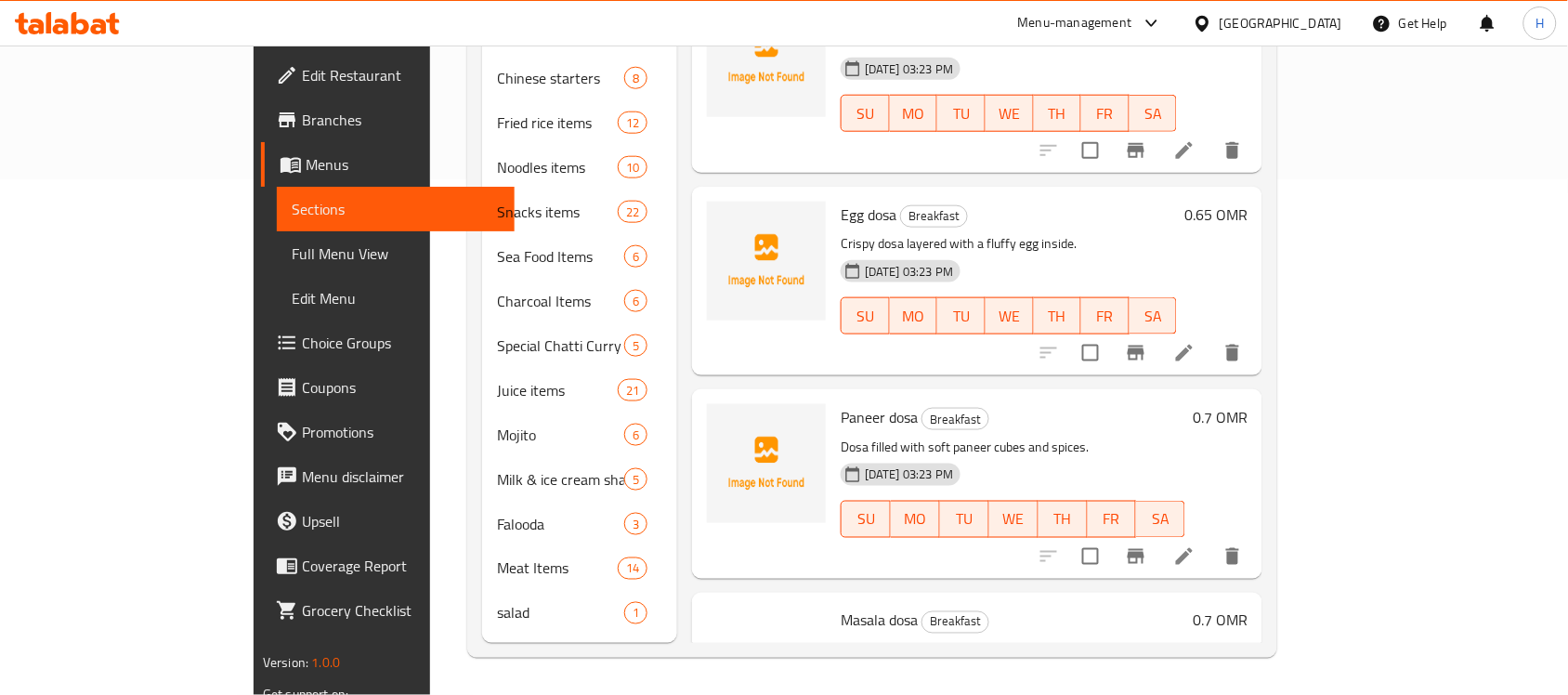
scroll to position [261, 0]
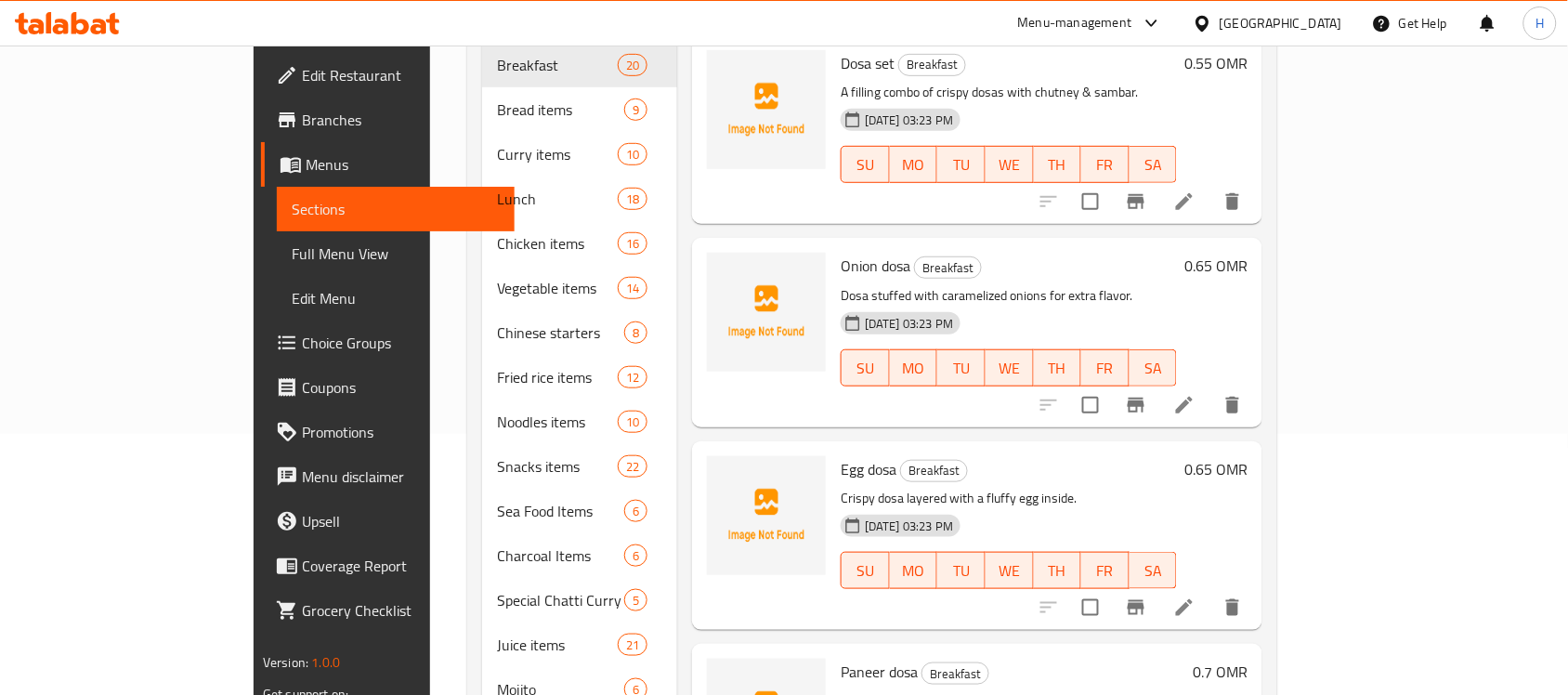
click at [291, 243] on span "Full Menu View" at bounding box center [396, 253] width 209 height 22
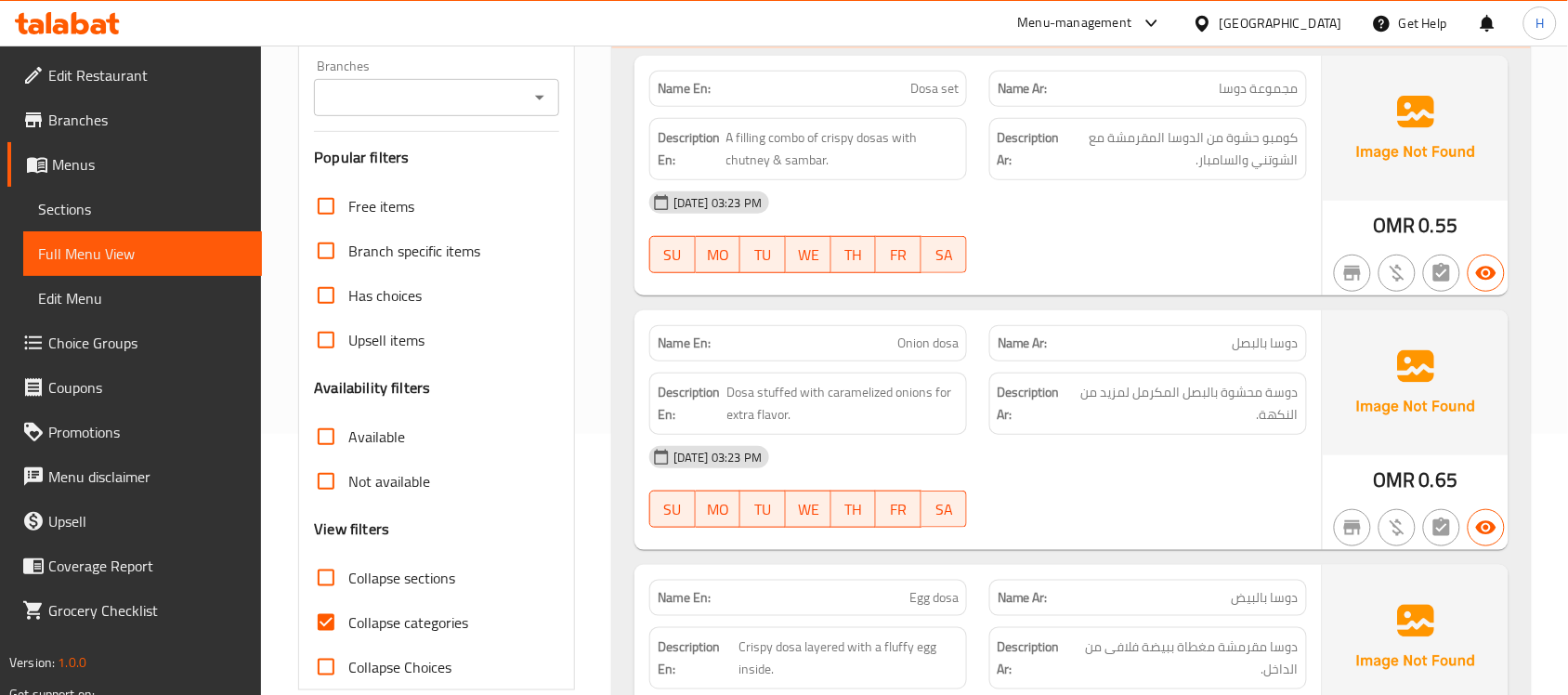
scroll to position [377, 0]
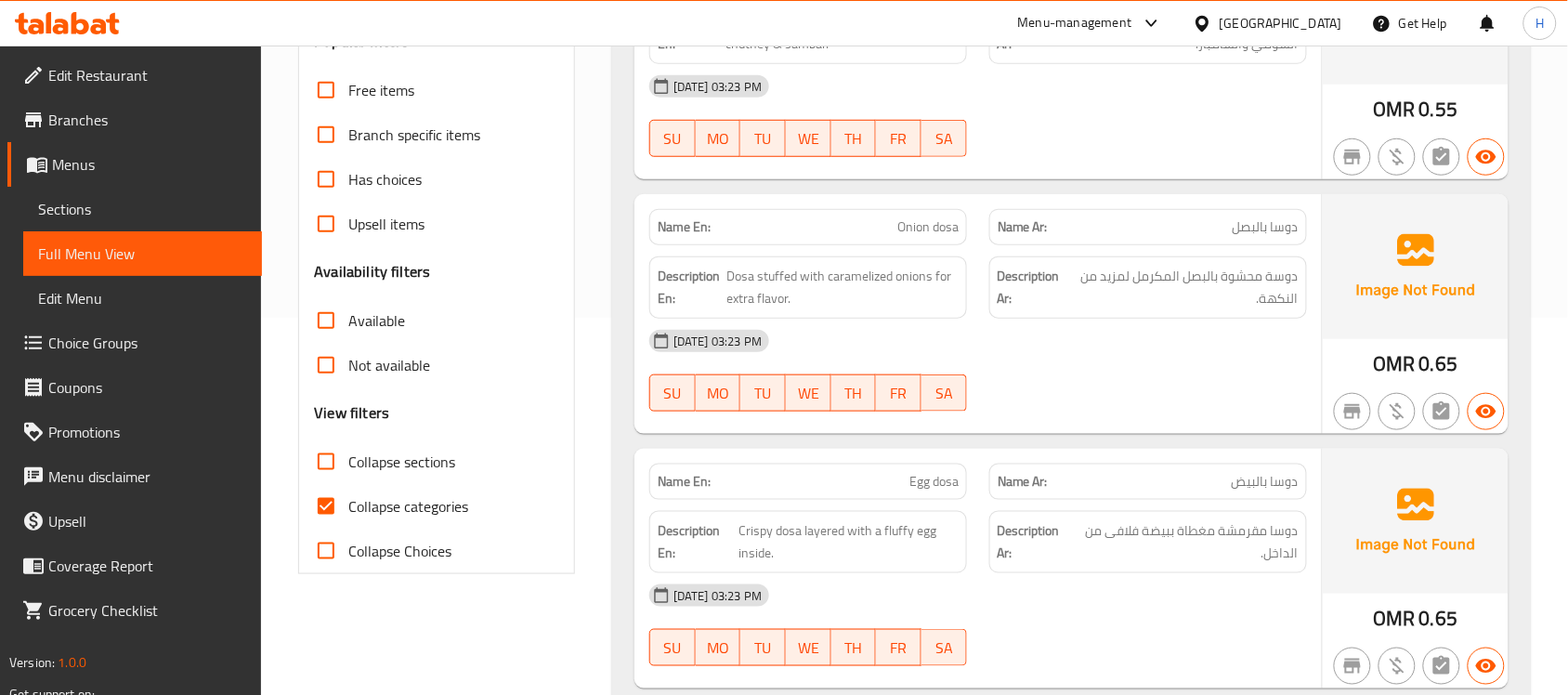
click at [404, 499] on span "Collapse categories" at bounding box center [408, 506] width 120 height 22
click at [348, 499] on input "Collapse categories" at bounding box center [325, 506] width 45 height 45
checkbox input "false"
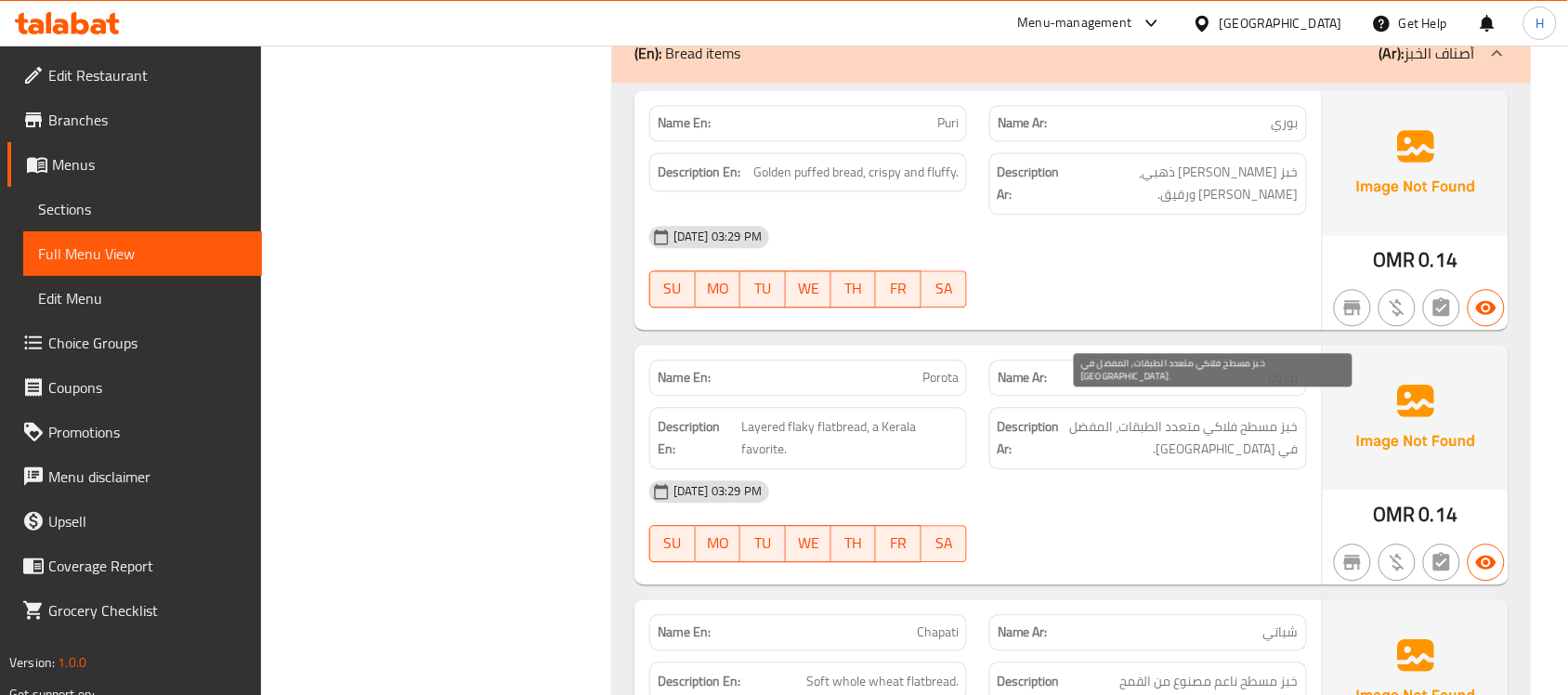
scroll to position [5845, 0]
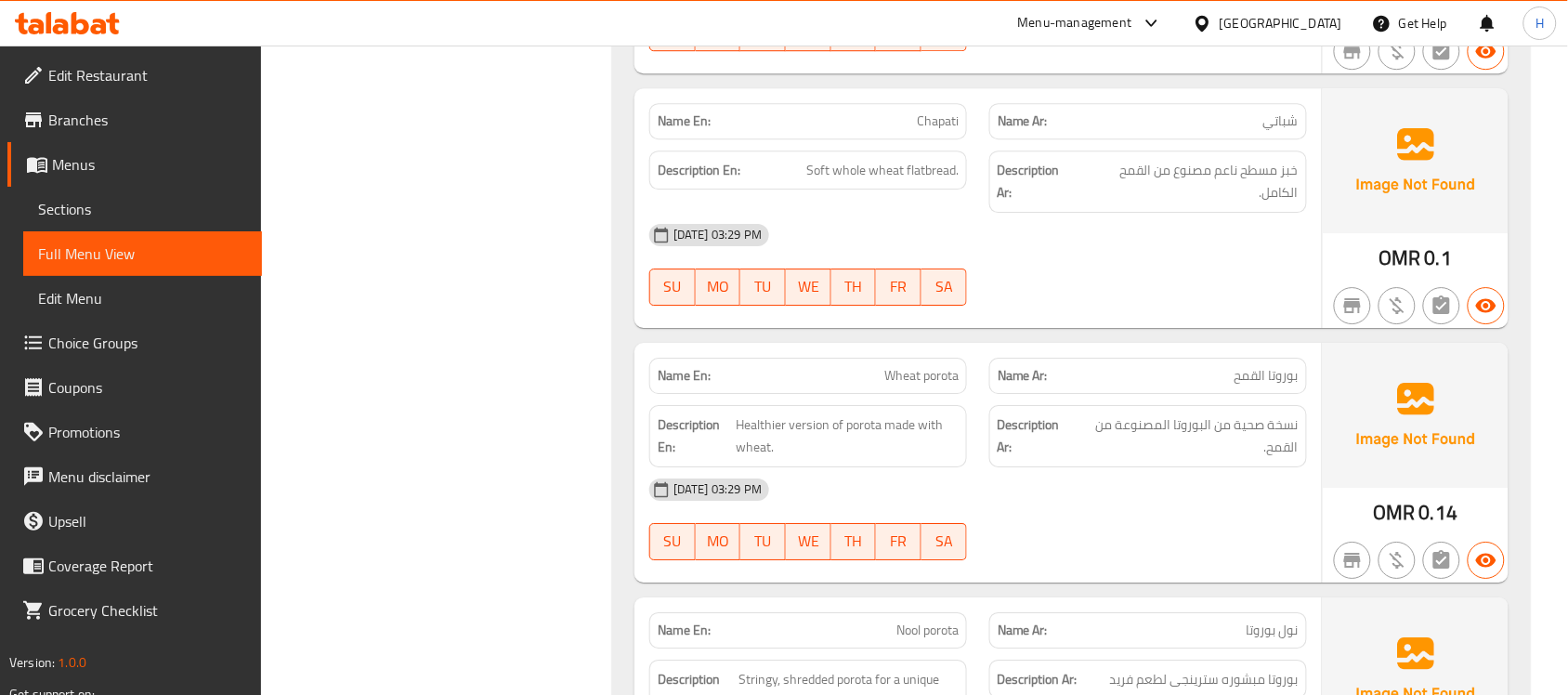
click at [1094, 358] on div "Name Ar: بوروتا القمح" at bounding box center [1147, 376] width 318 height 36
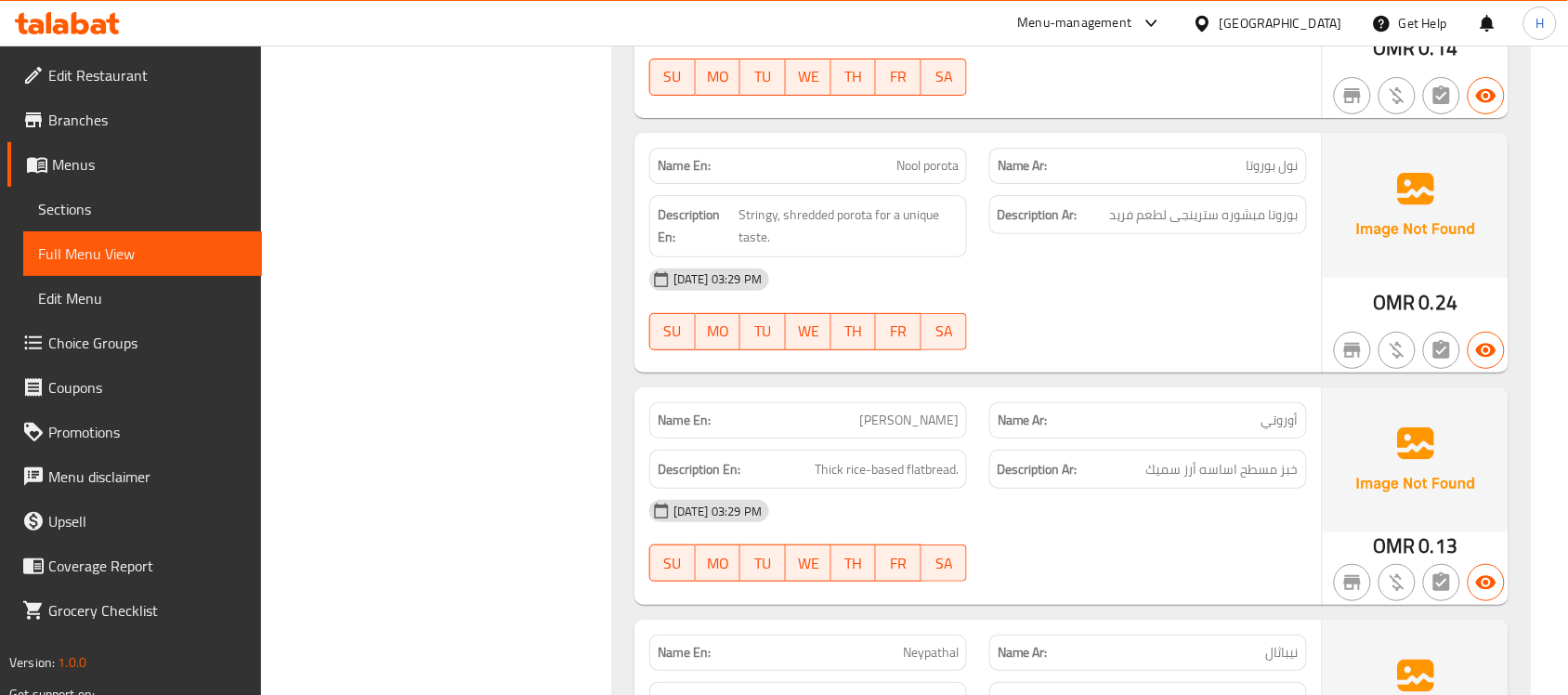
drag, startPoint x: 85, startPoint y: 213, endPoint x: 90, endPoint y: 228, distance: 15.8
click at [85, 213] on span "Sections" at bounding box center [143, 208] width 209 height 22
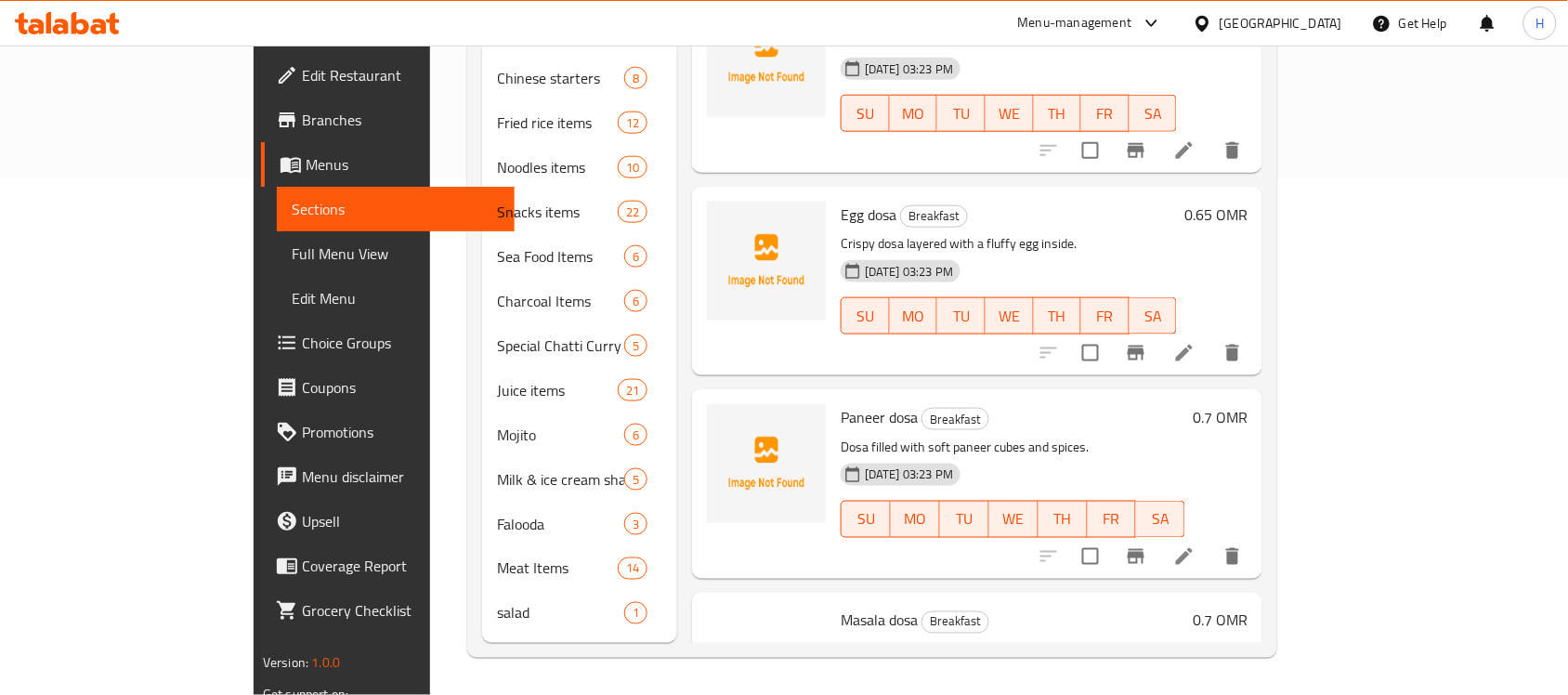
scroll to position [261, 0]
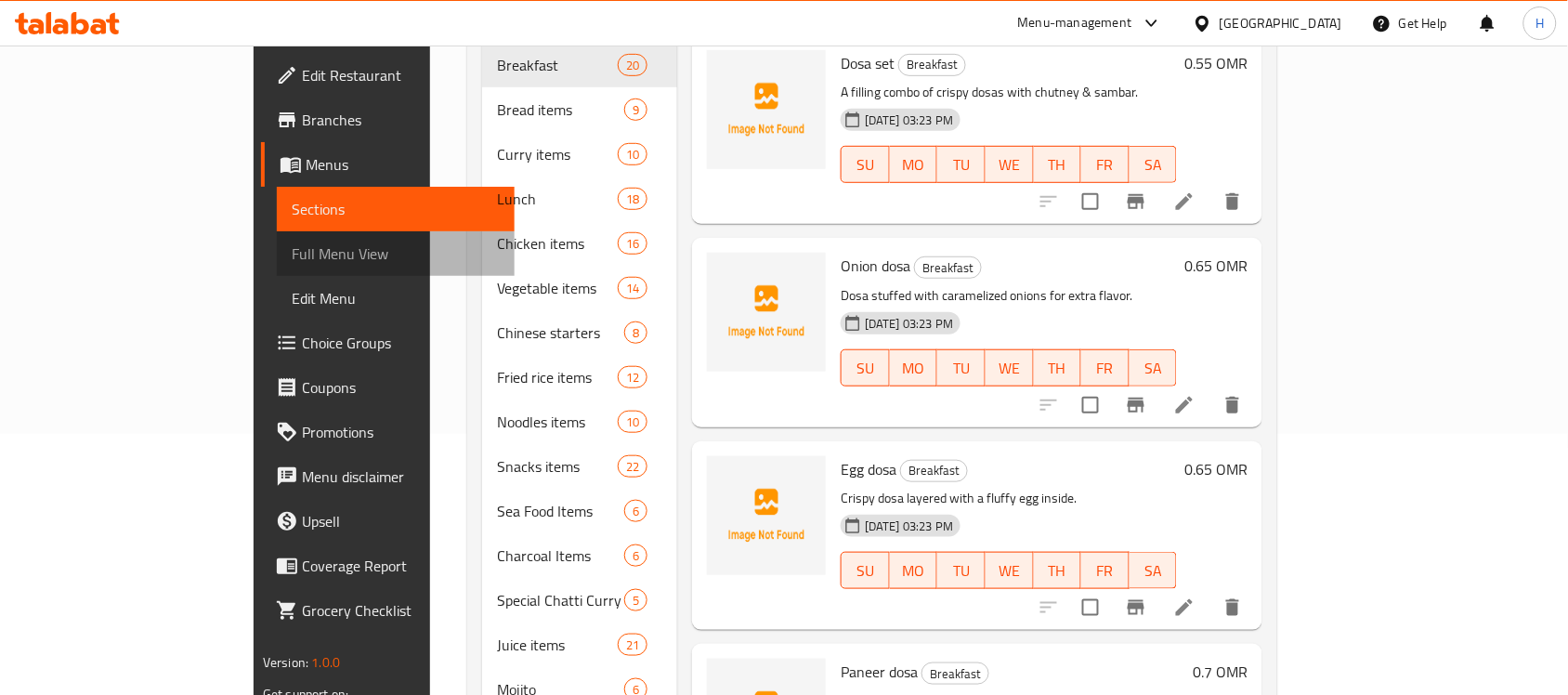
click at [291, 249] on span "Full Menu View" at bounding box center [396, 253] width 209 height 22
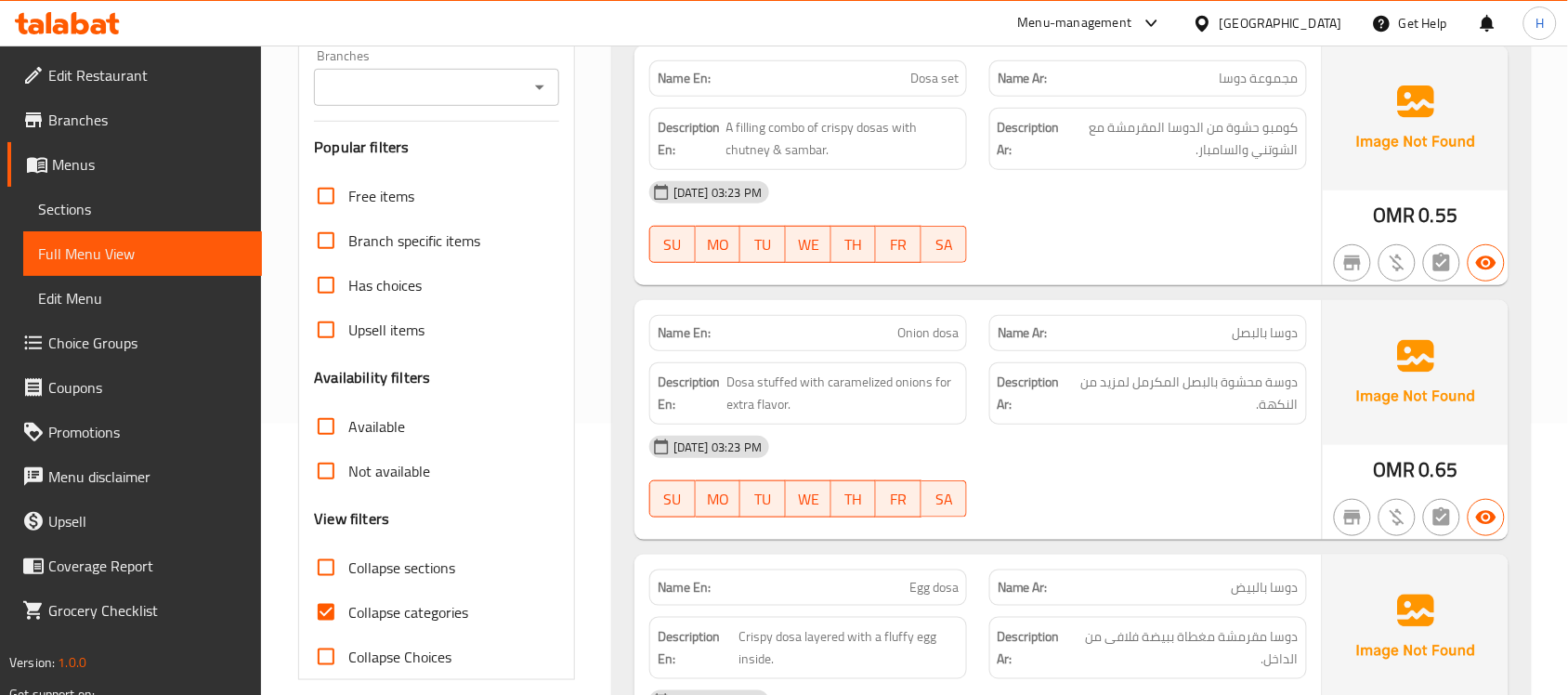
scroll to position [348, 0]
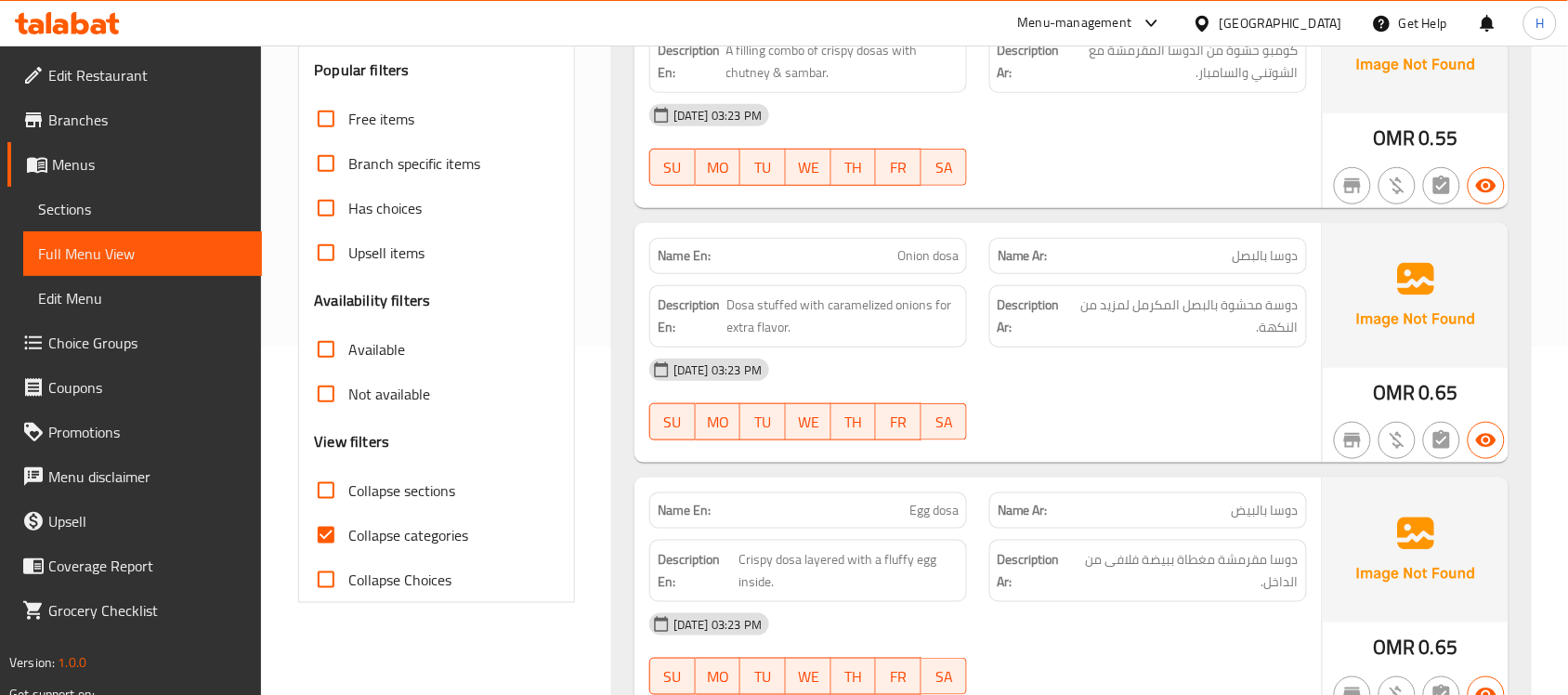
click at [416, 530] on span "Collapse categories" at bounding box center [408, 534] width 120 height 22
click at [348, 530] on input "Collapse categories" at bounding box center [325, 535] width 45 height 45
checkbox input "false"
click at [439, 486] on span "Collapse sections" at bounding box center [402, 490] width 107 height 22
click at [348, 486] on input "Collapse sections" at bounding box center [325, 490] width 45 height 45
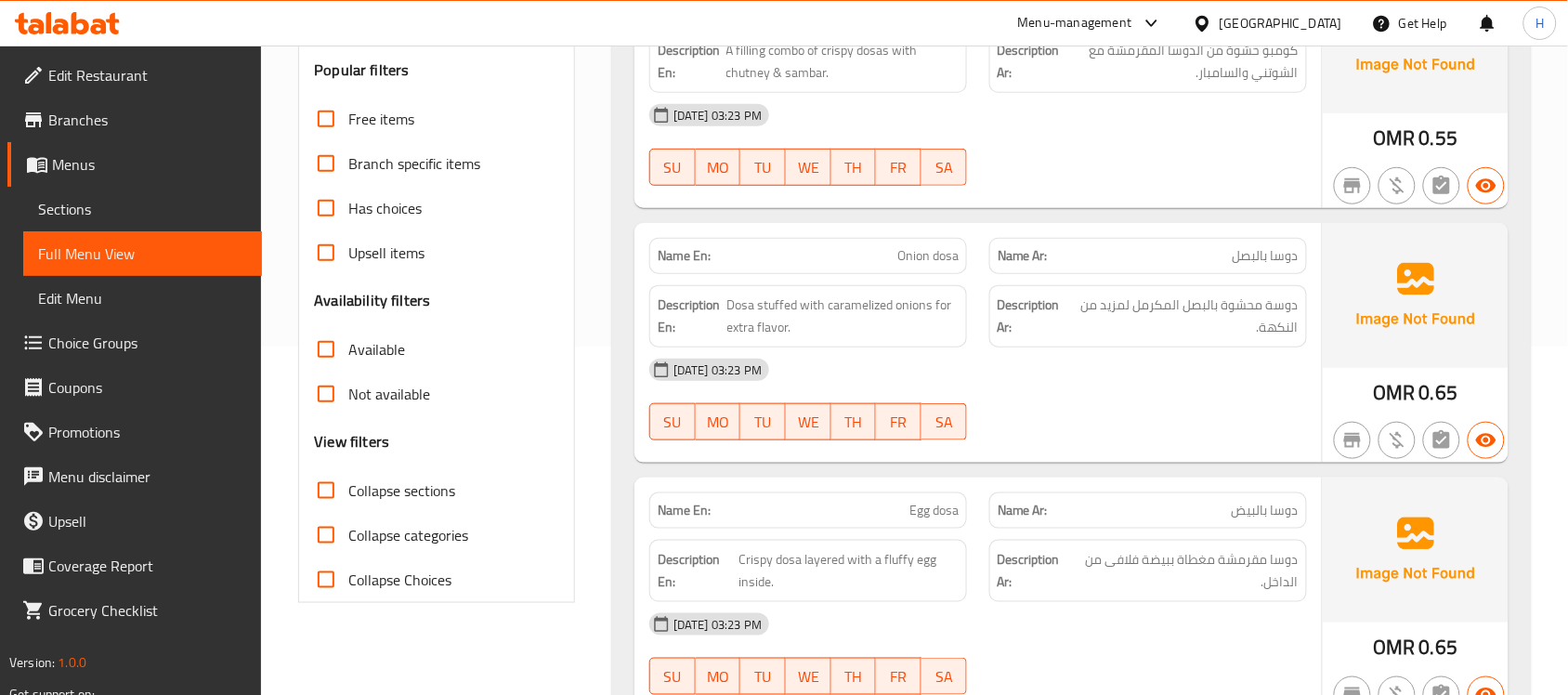
checkbox input "true"
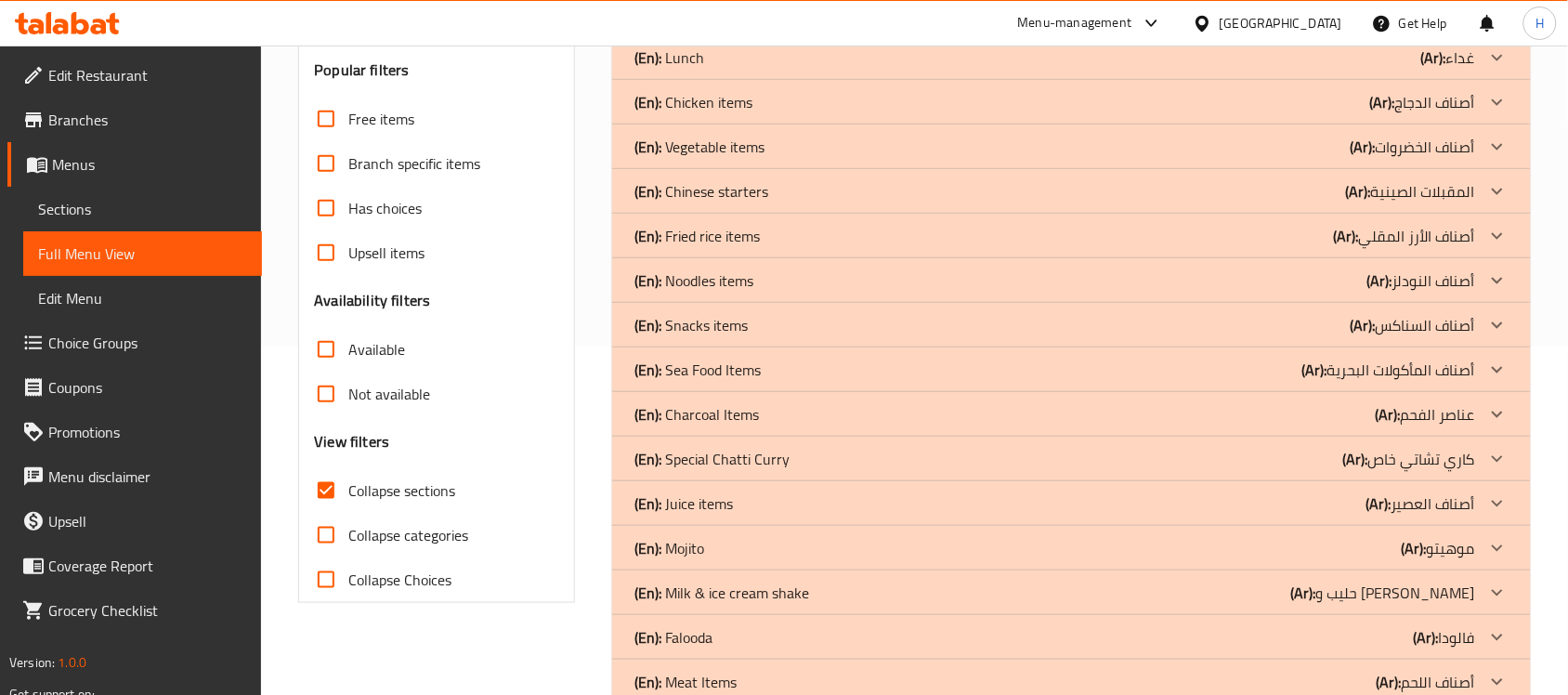
click at [759, 426] on div "(En): Charcoal Items (Ar): عناصر الفحم" at bounding box center [1070, 414] width 918 height 45
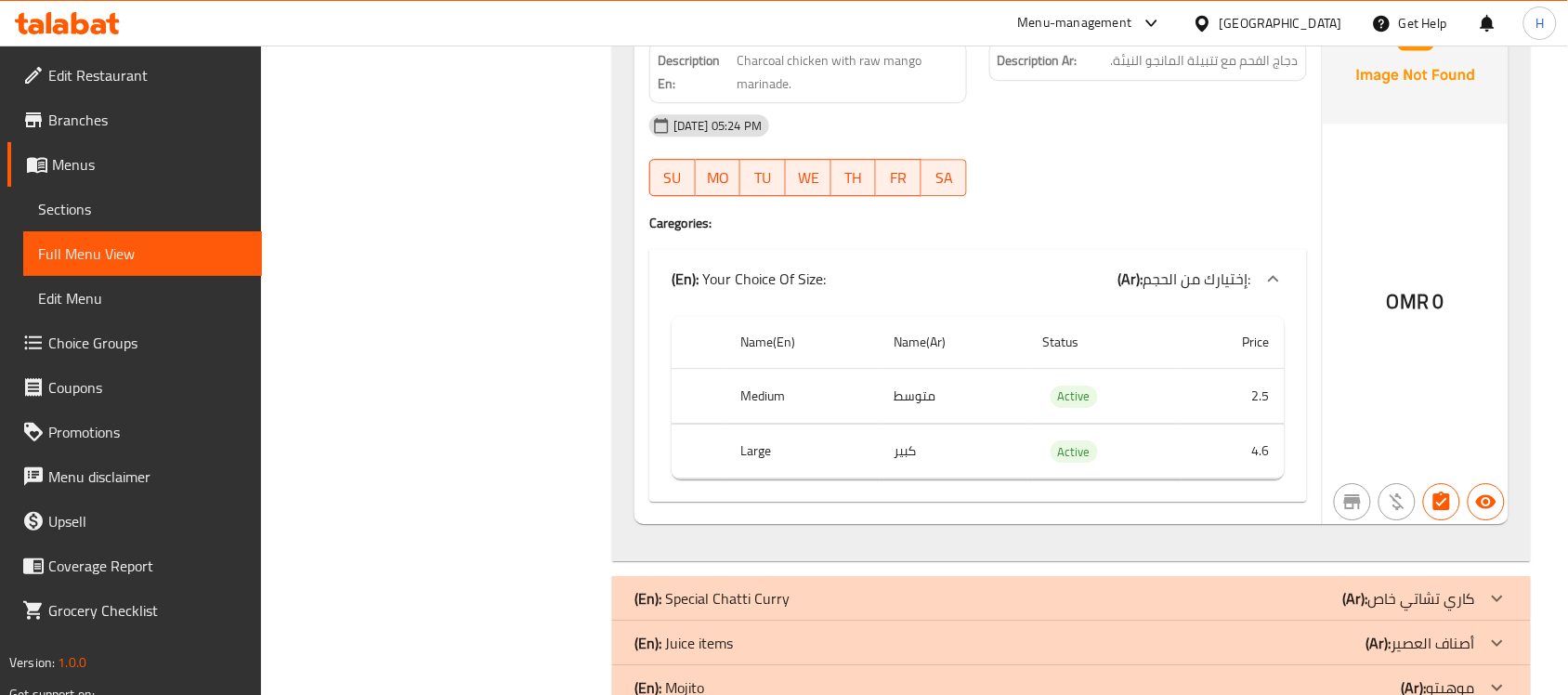
scroll to position [3485, 0]
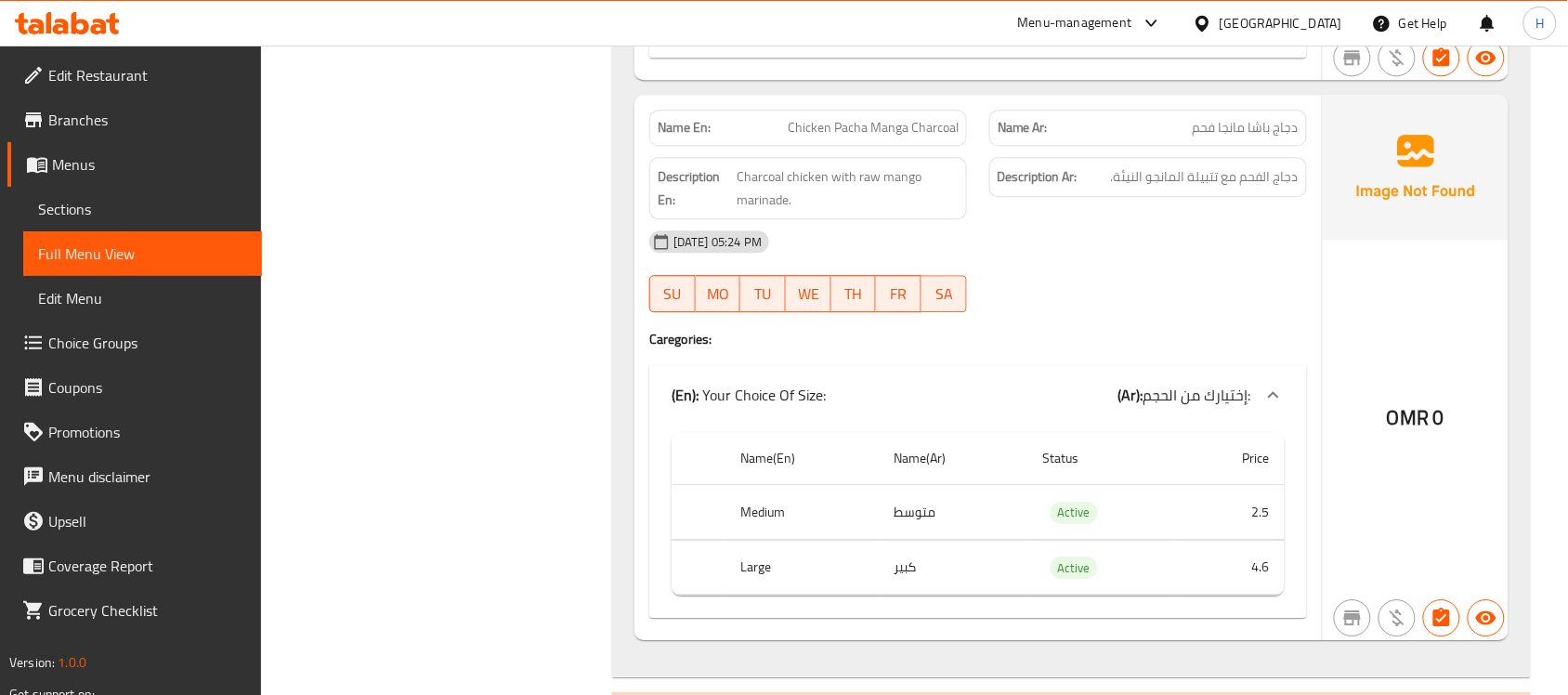
click at [825, 146] on div "Name En: Chicken Pacha Manga Charcoal" at bounding box center [808, 128] width 318 height 36
copy span "Chicken Pacha Manga Charcoal"
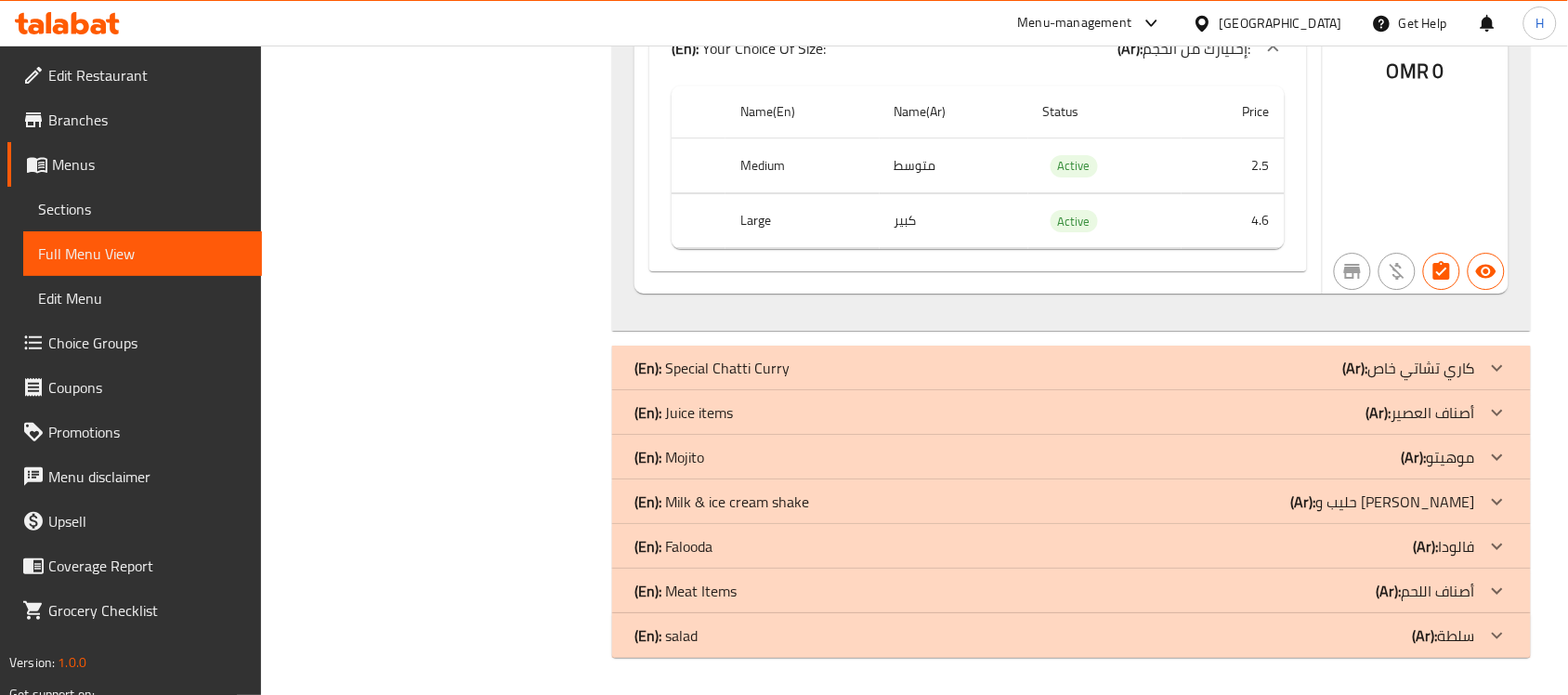
scroll to position [3848, 0]
click at [1246, 367] on div "(En): Special Chatti Curry (Ar): كاري تشاتي خاص" at bounding box center [1054, 367] width 840 height 22
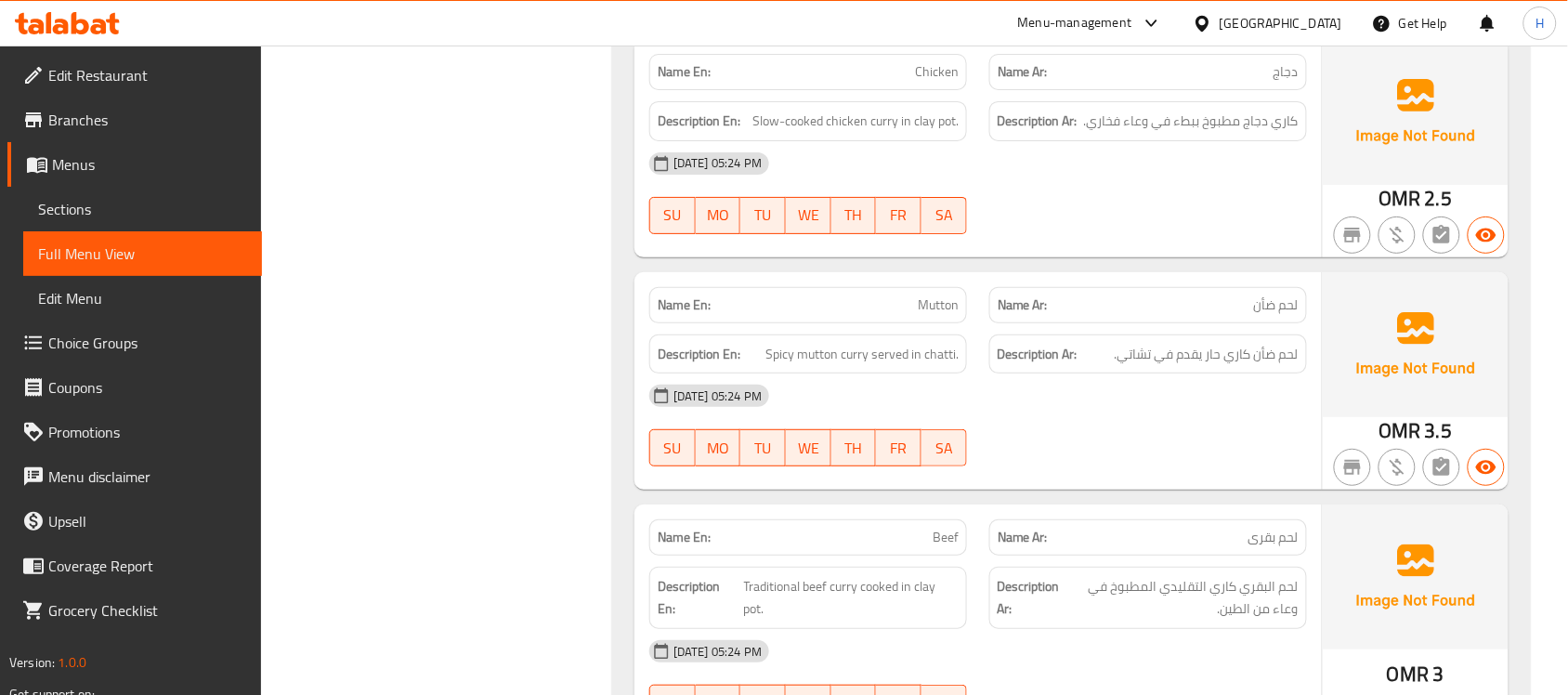
scroll to position [4313, 0]
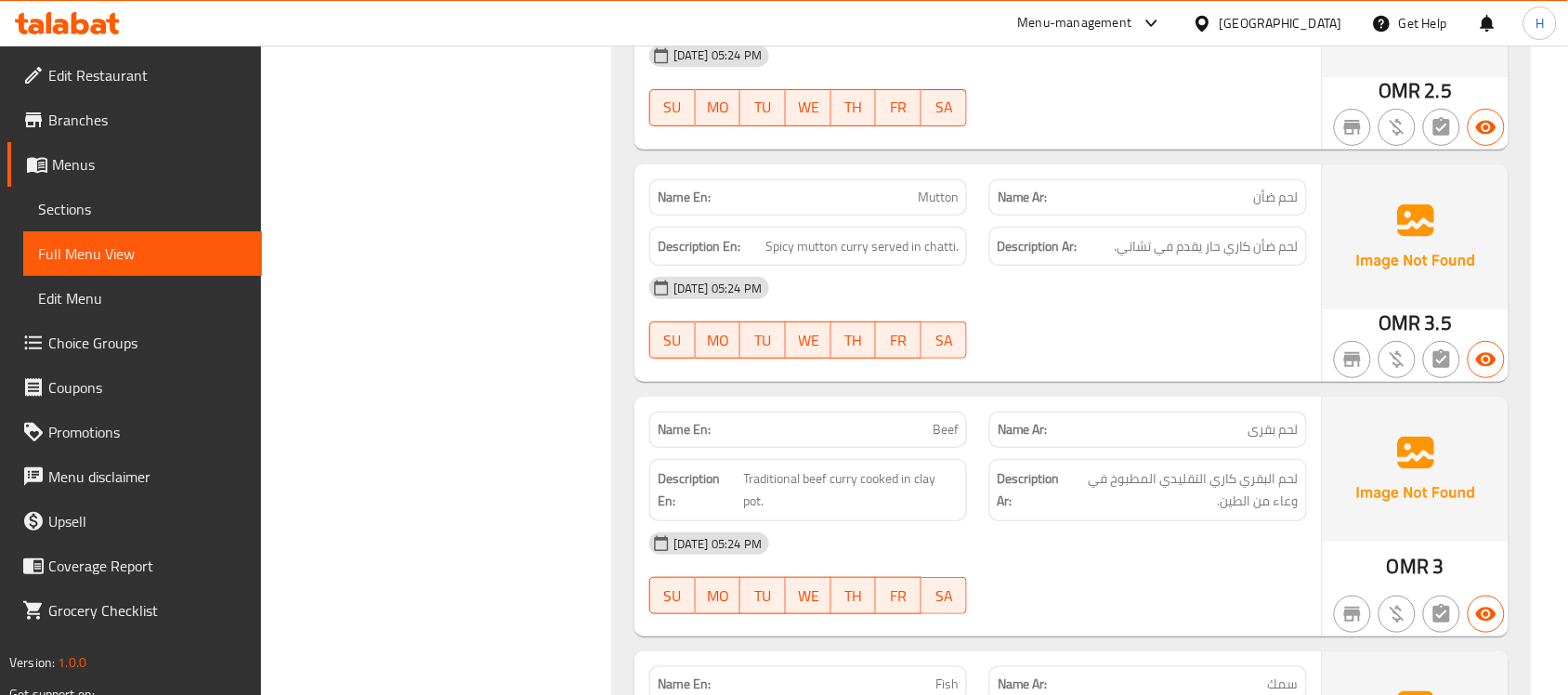
click at [925, 208] on span "Mutton" at bounding box center [937, 197] width 41 height 19
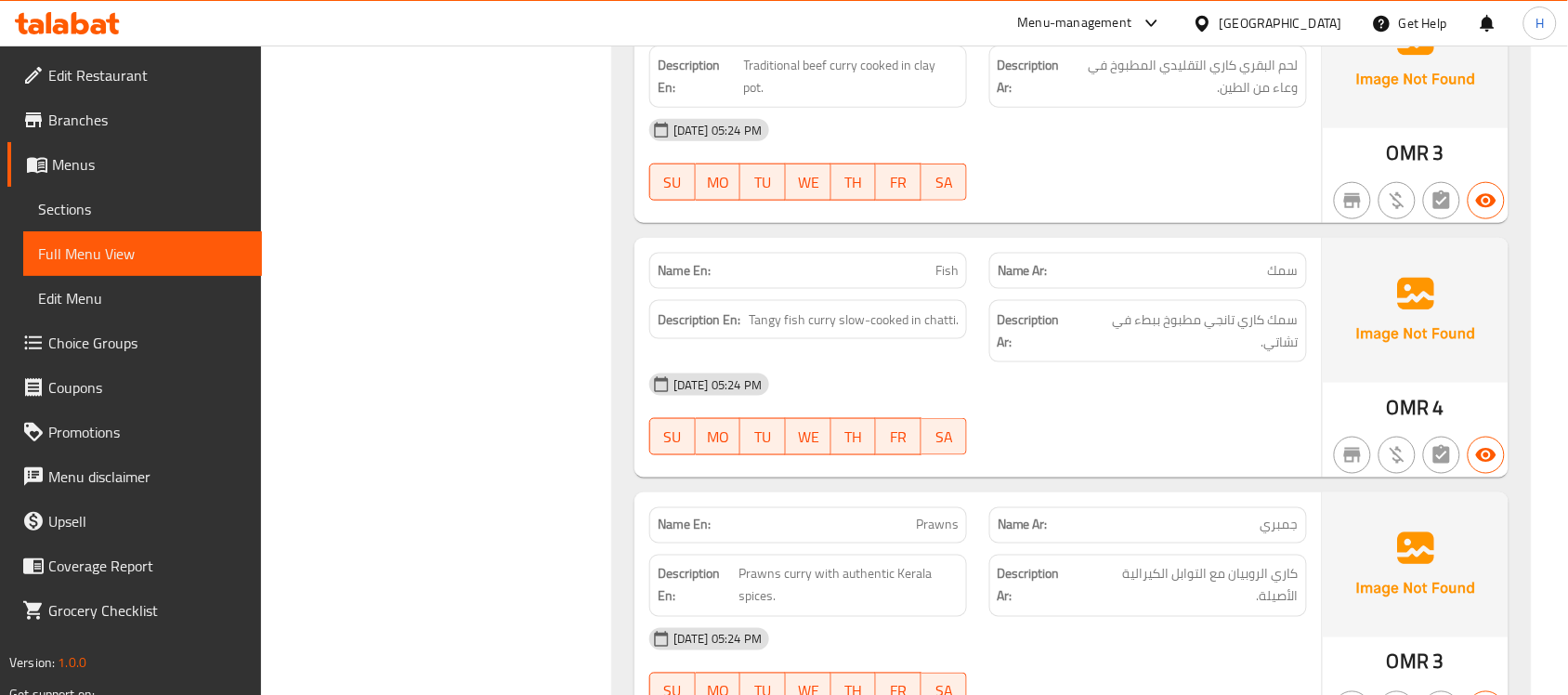
scroll to position [4777, 0]
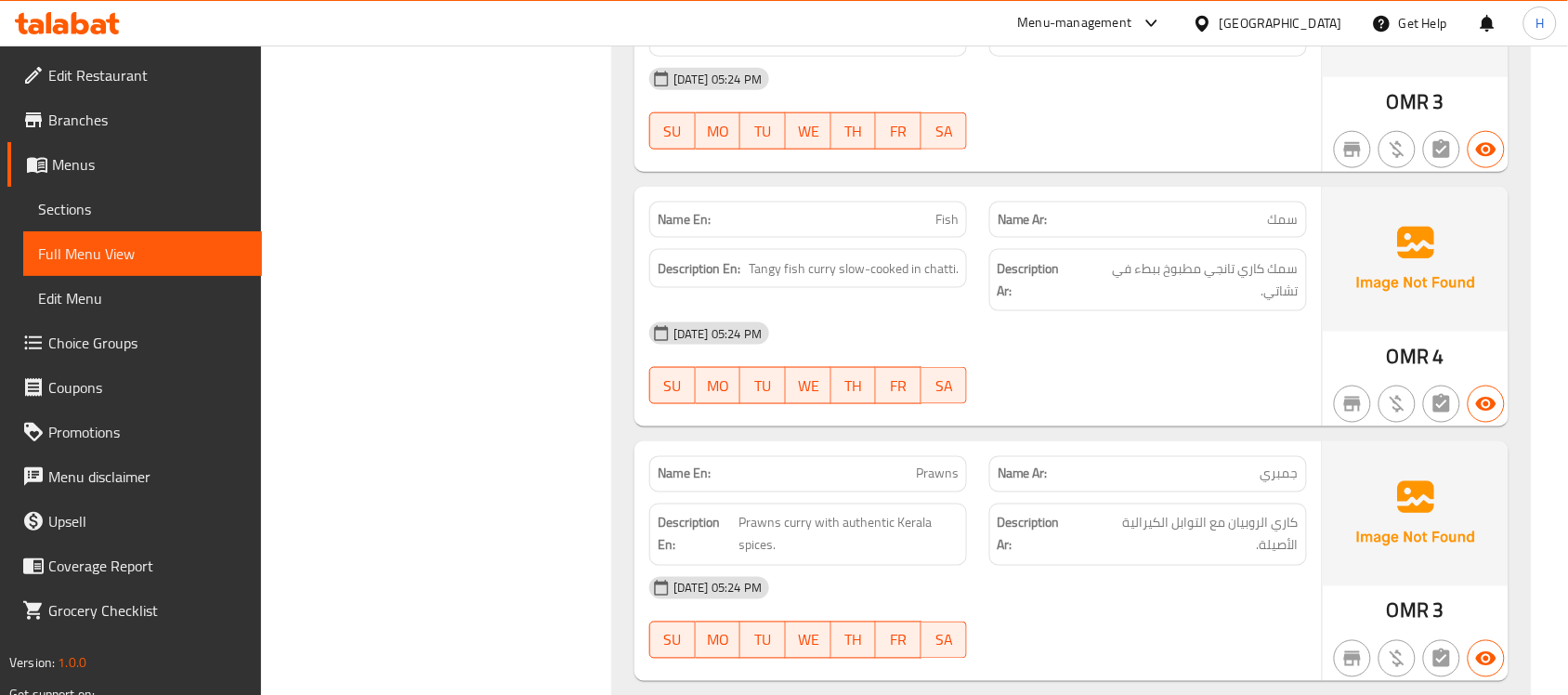
click at [754, 281] on span "Tangy fish curry slow-cooked in chatti." at bounding box center [853, 268] width 210 height 23
click at [956, 229] on span "Fish" at bounding box center [947, 220] width 23 height 19
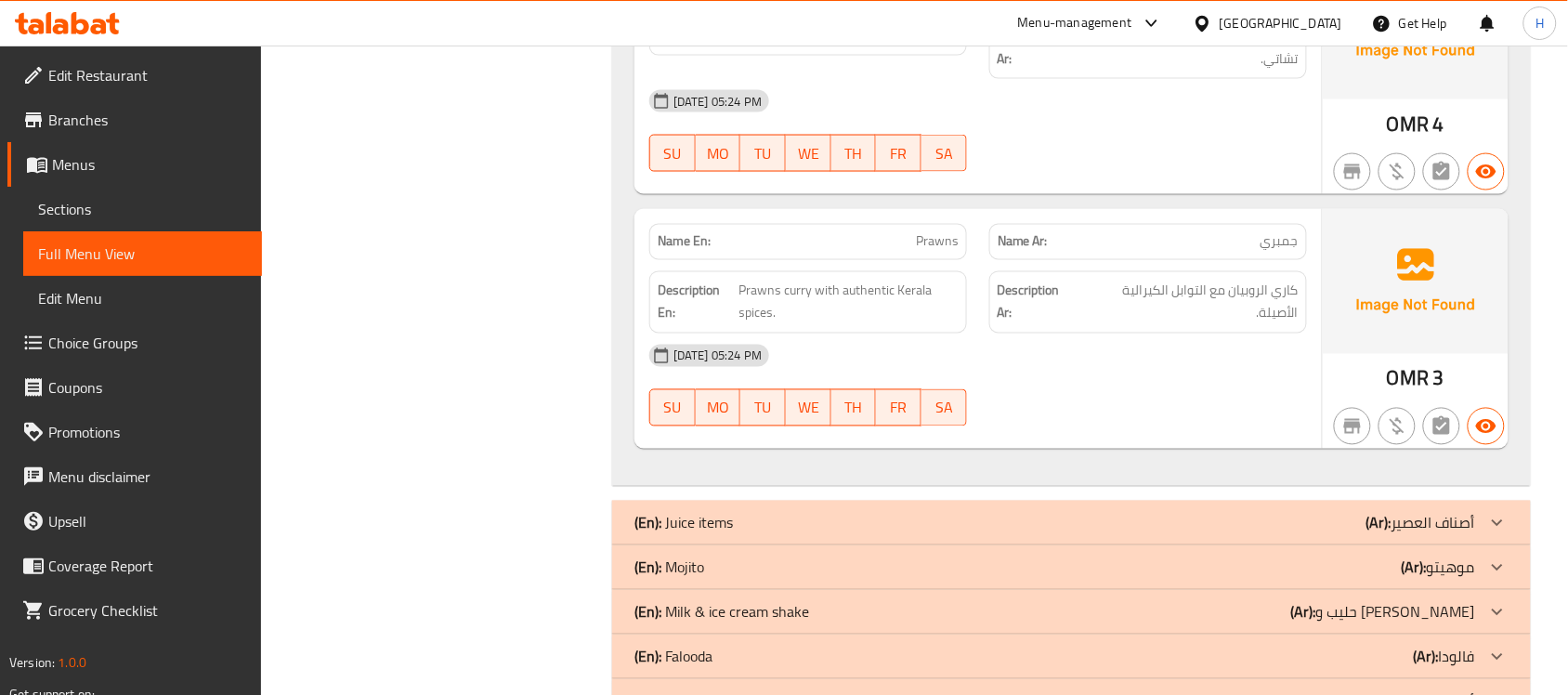
scroll to position [5126, 0]
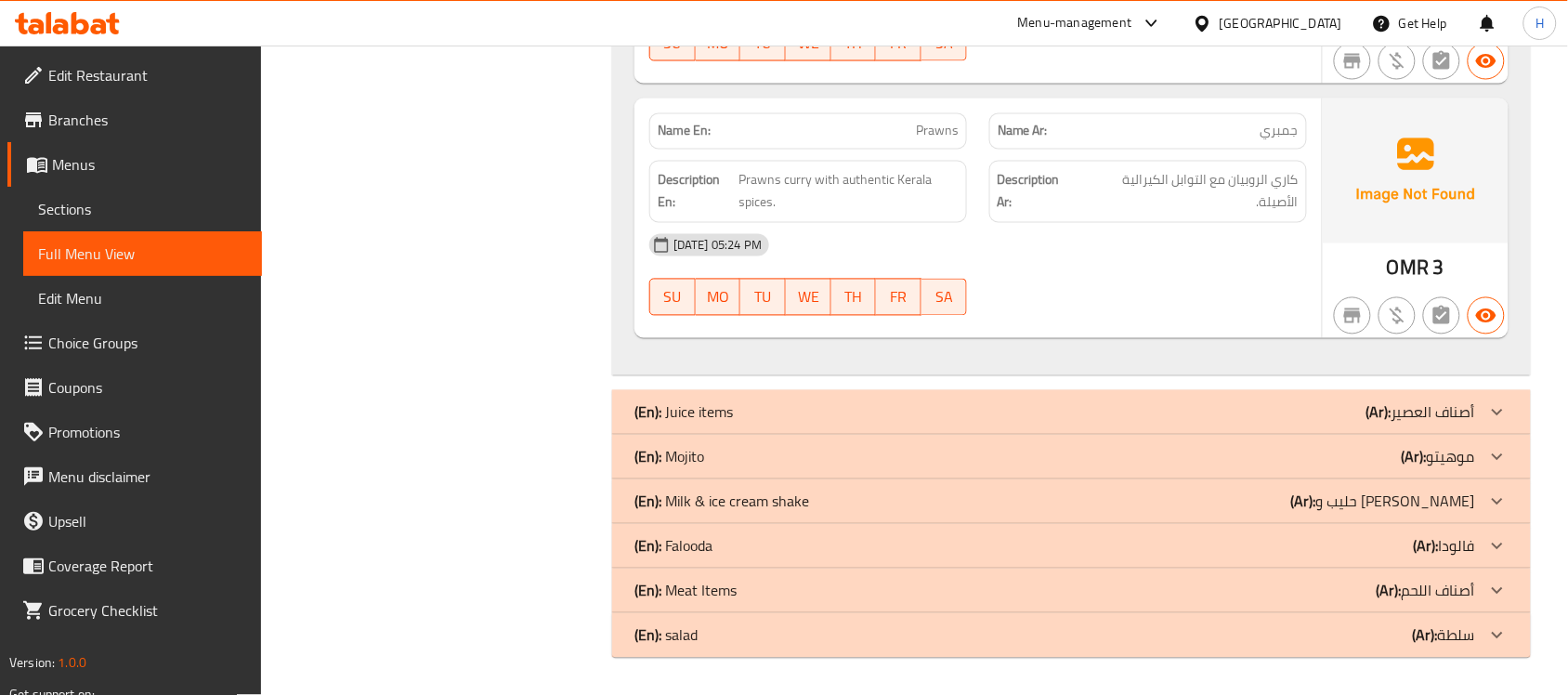
click at [1027, 424] on div "(En): Juice items (Ar): أصناف العصير" at bounding box center [1054, 412] width 840 height 22
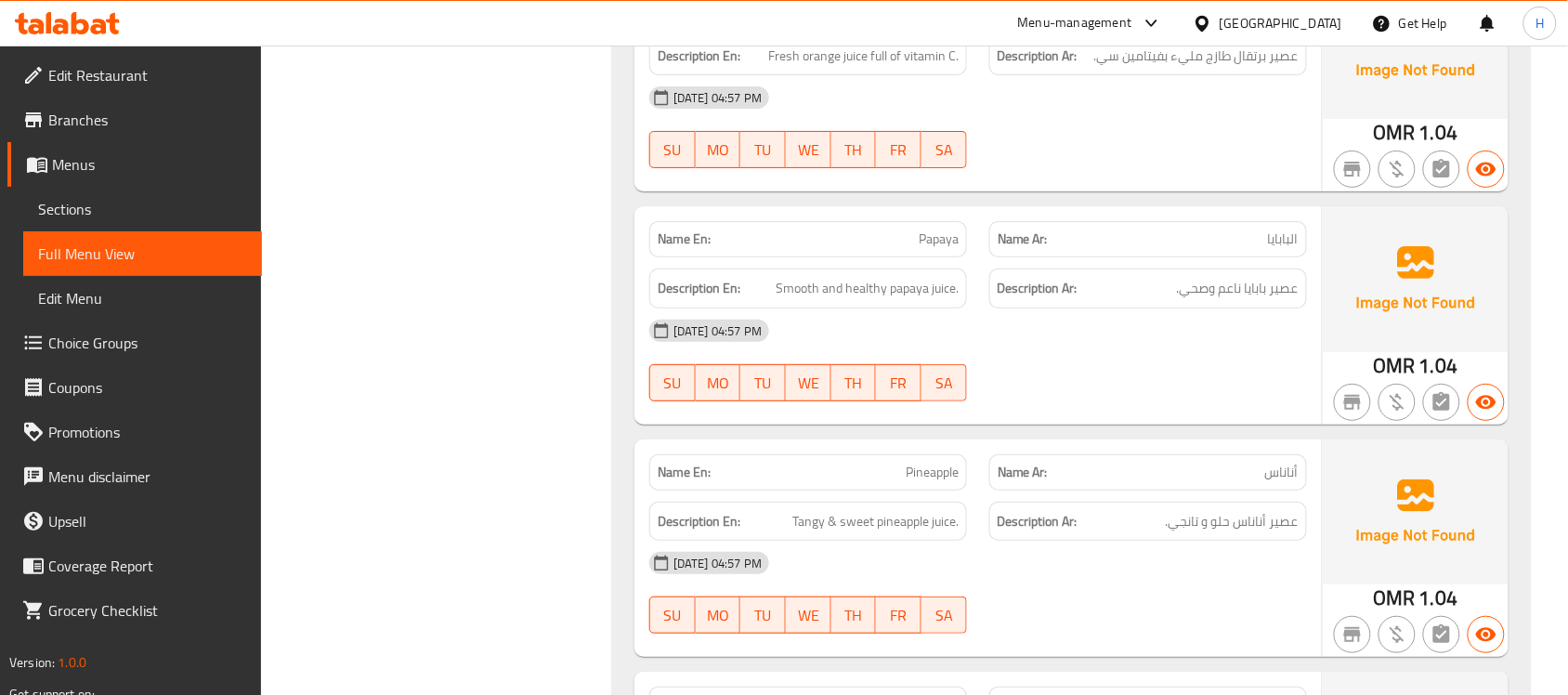
scroll to position [6417, 0]
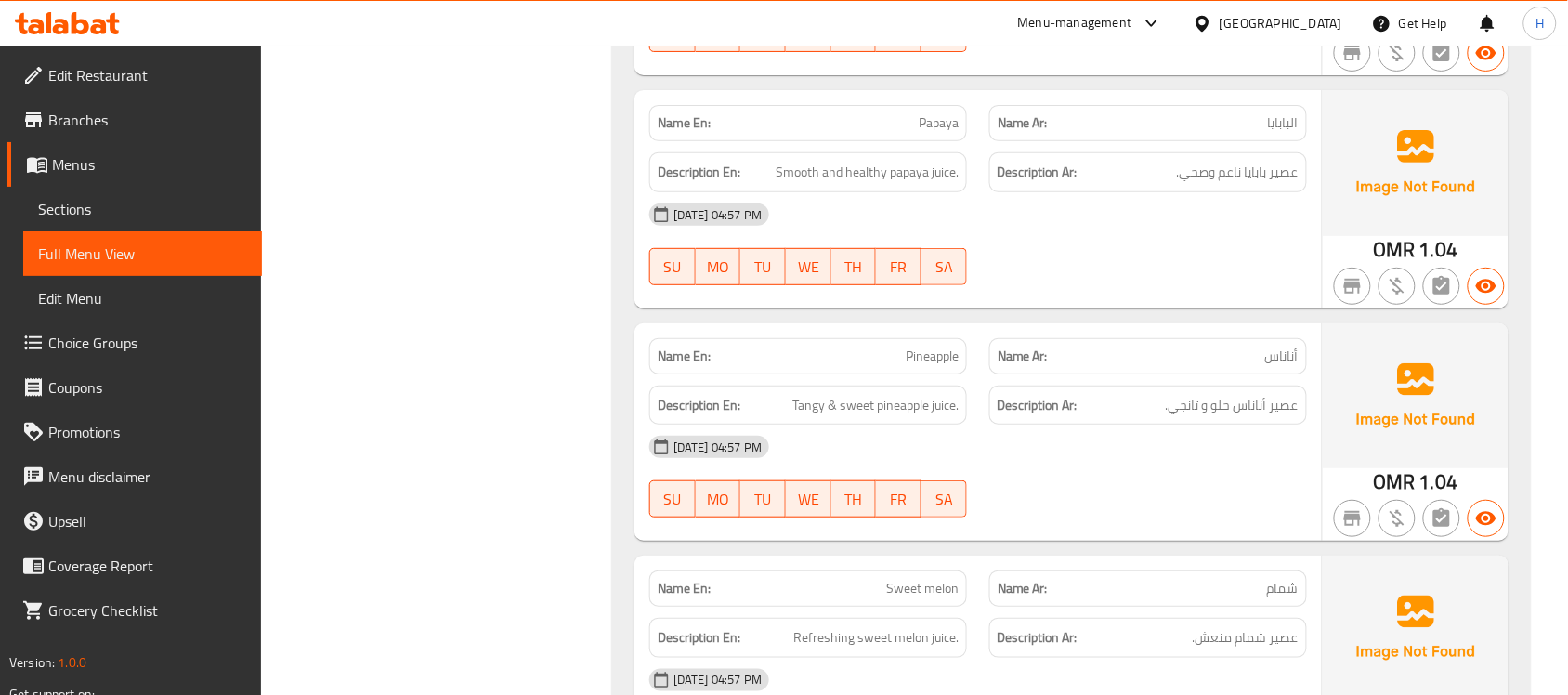
click at [931, 367] on span "Pineapple" at bounding box center [932, 356] width 53 height 19
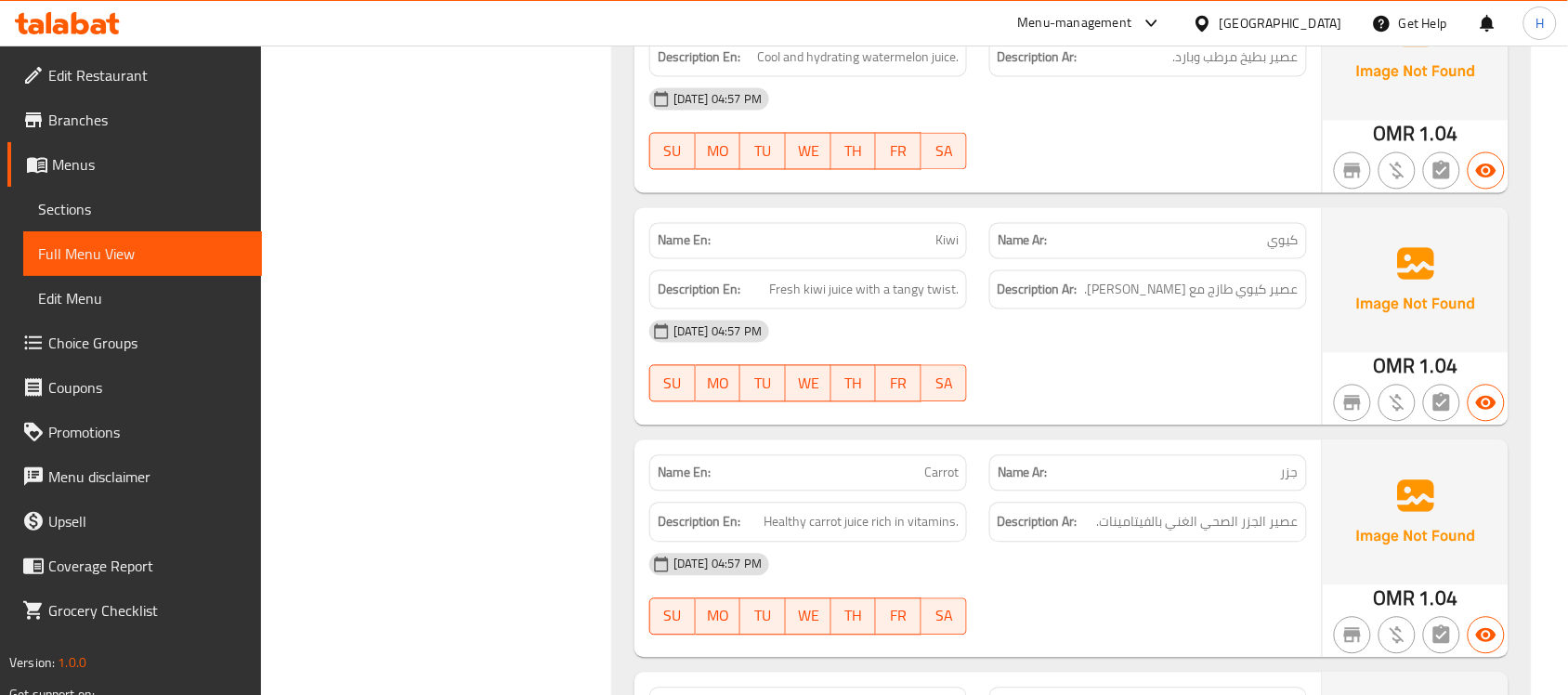
click at [924, 251] on p "Name En: Kiwi" at bounding box center [808, 241] width 301 height 19
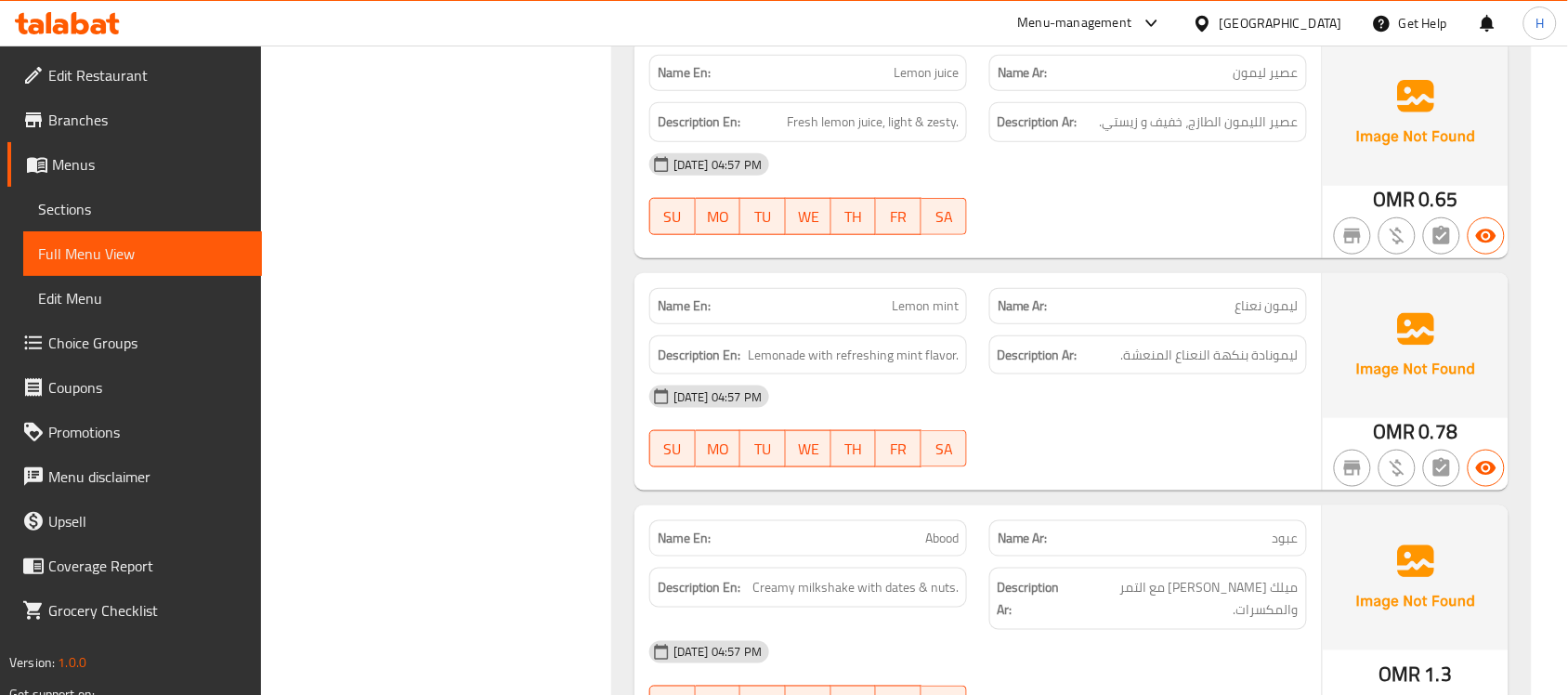
scroll to position [8856, 0]
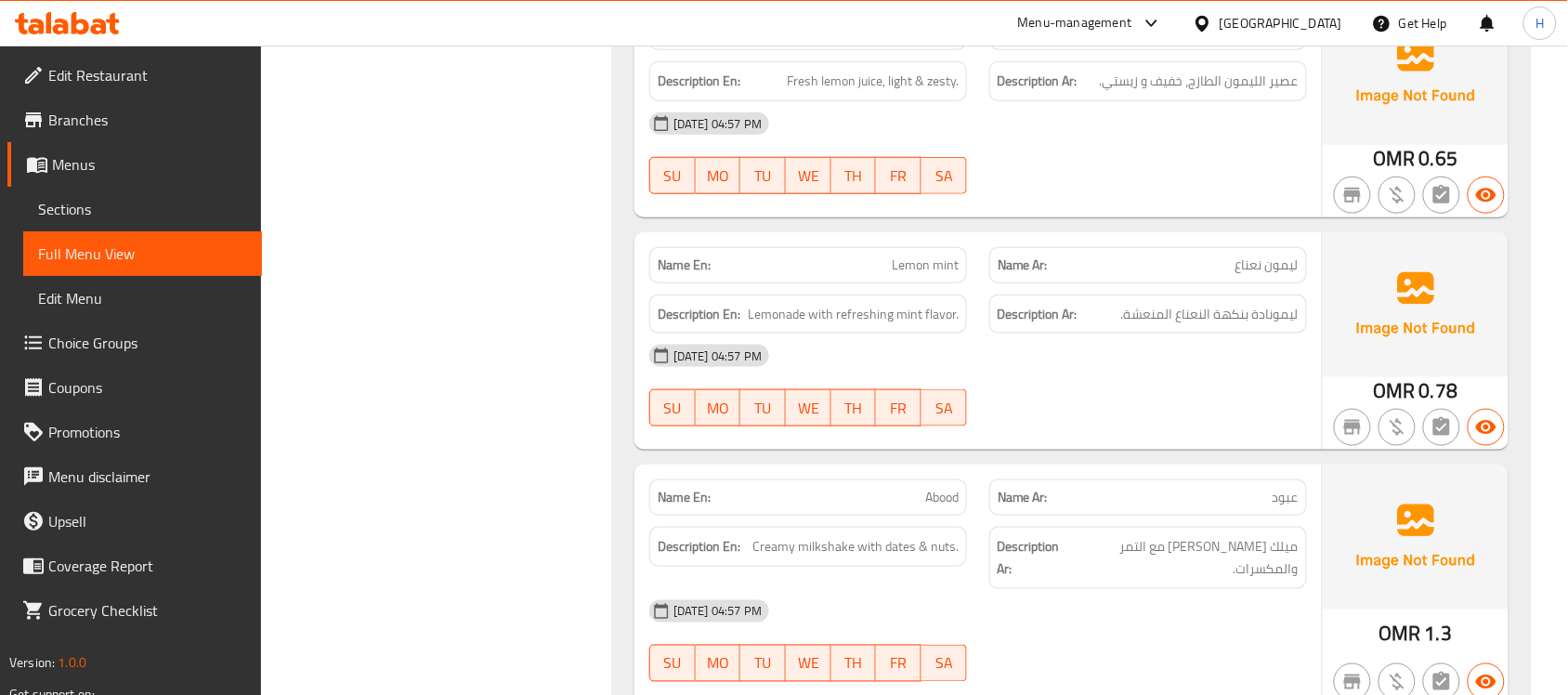
click at [920, 267] on span "Lemon mint" at bounding box center [925, 265] width 67 height 19
click at [941, 256] on span "Lemon mint" at bounding box center [925, 265] width 67 height 19
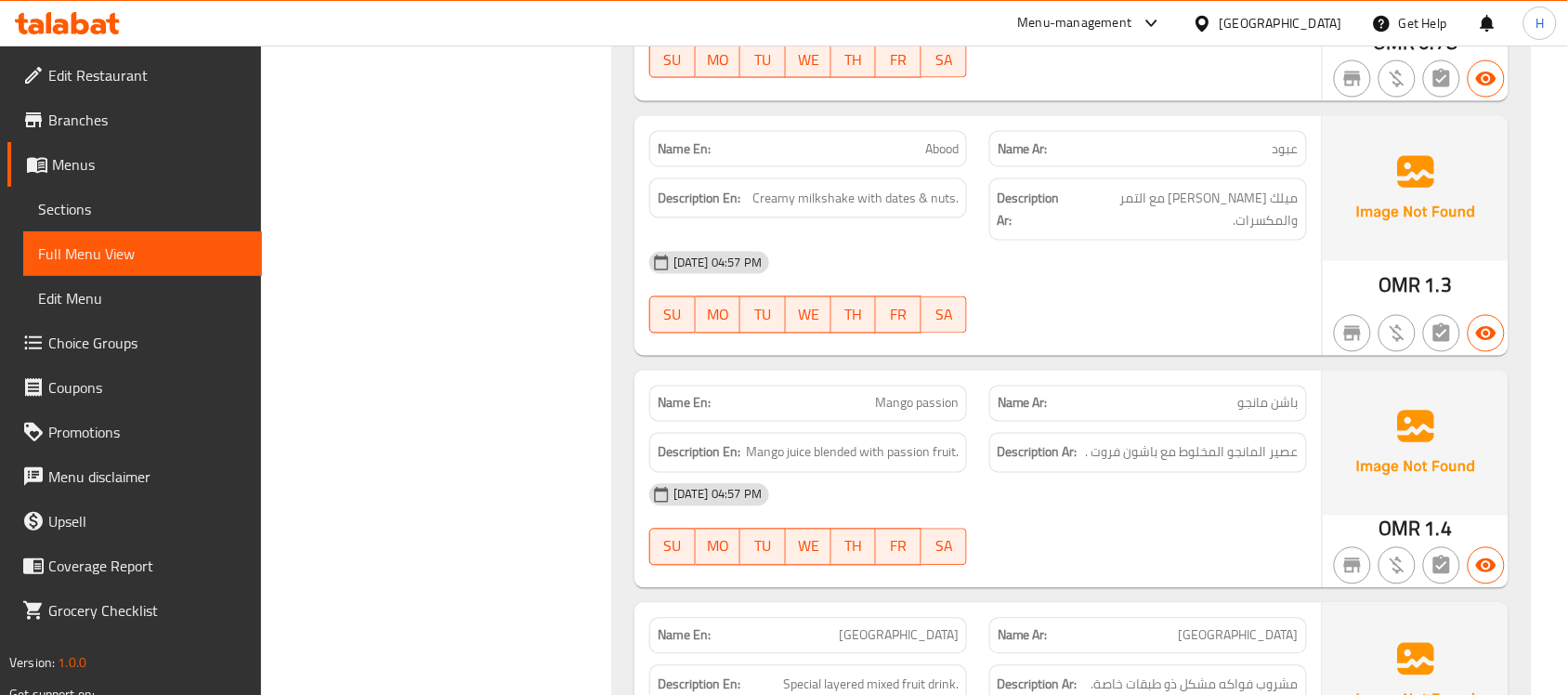
scroll to position [9321, 0]
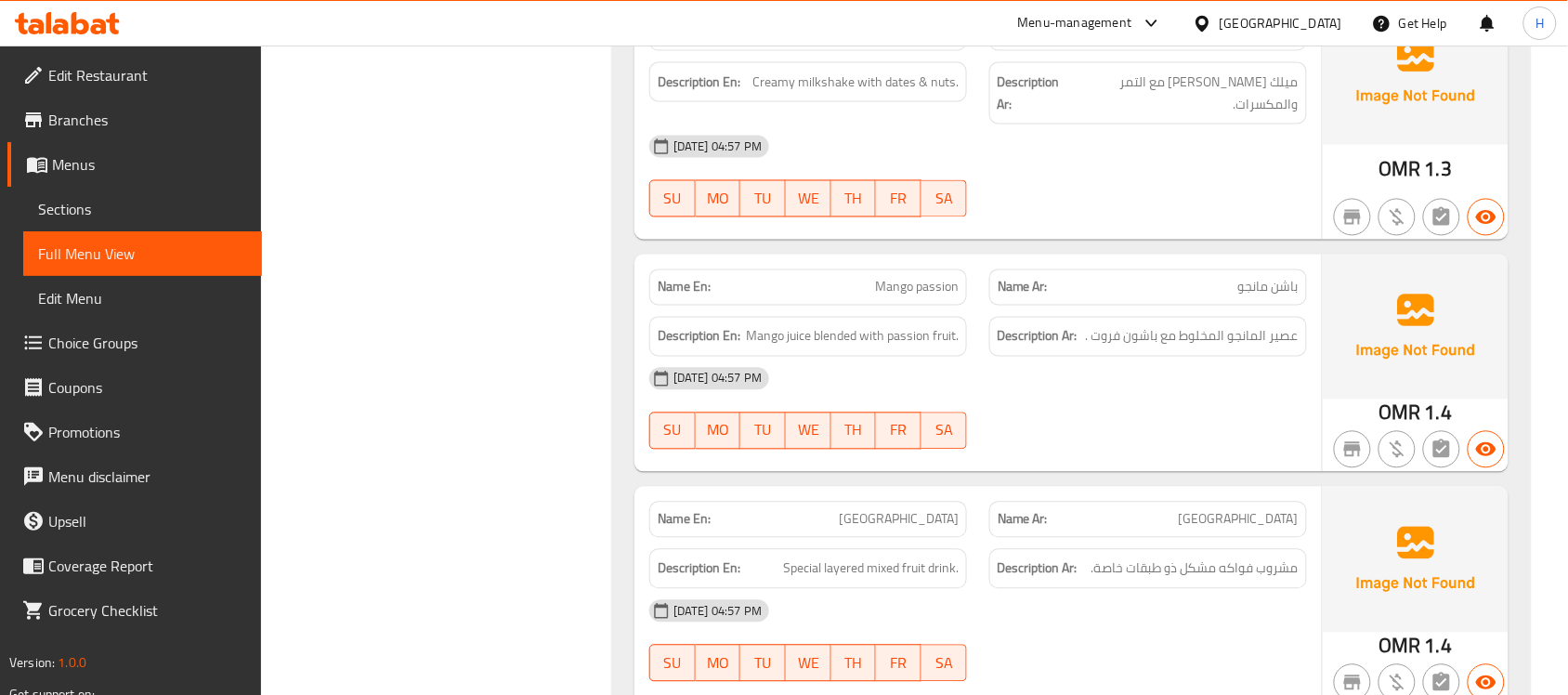
click at [917, 278] on span "Mango passion" at bounding box center [916, 288] width 84 height 19
click at [1088, 558] on h6 "Description Ar: مشروب فواكه مشكل ذو طبقات خاصة." at bounding box center [1147, 569] width 301 height 23
click at [899, 326] on span "Mango juice blended with passion fruit." at bounding box center [853, 337] width 213 height 23
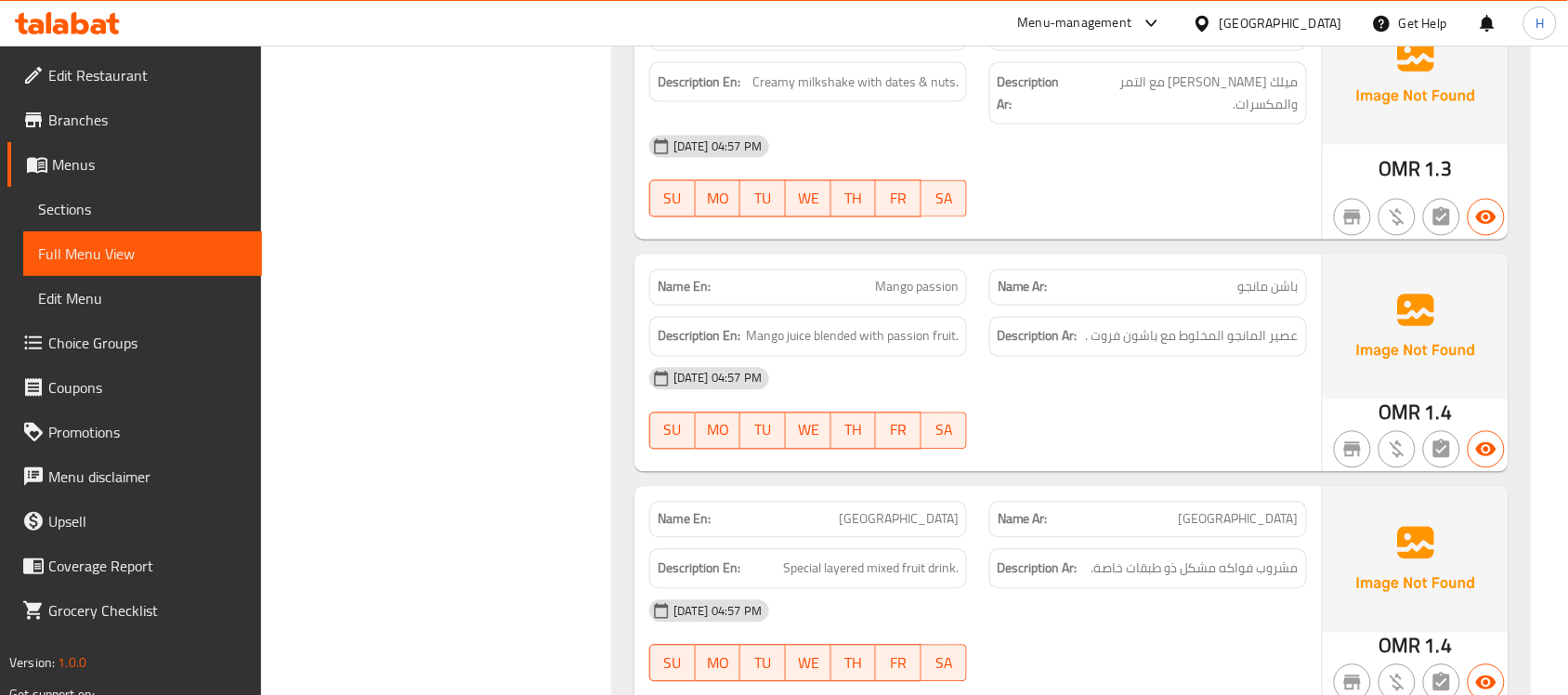
click at [927, 278] on span "Mango passion" at bounding box center [916, 288] width 84 height 19
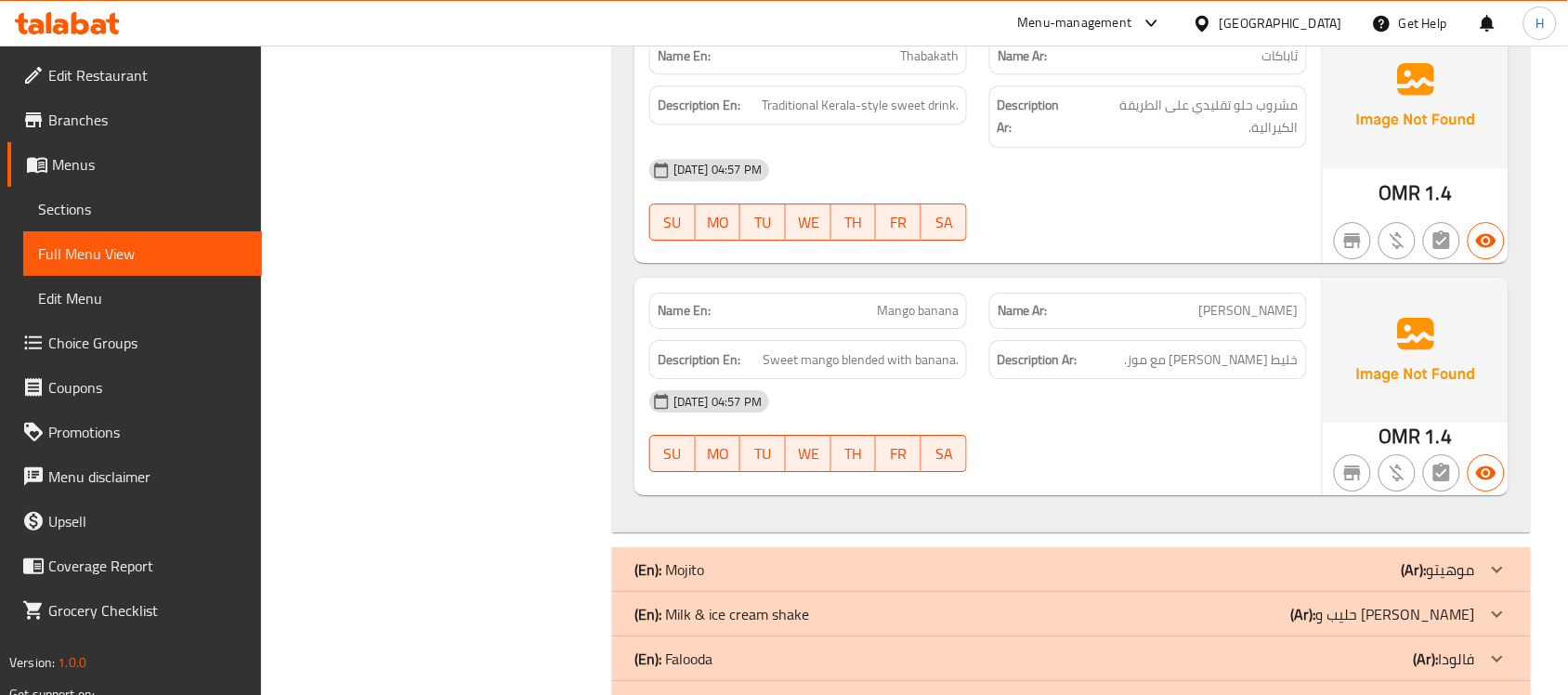
scroll to position [10107, 0]
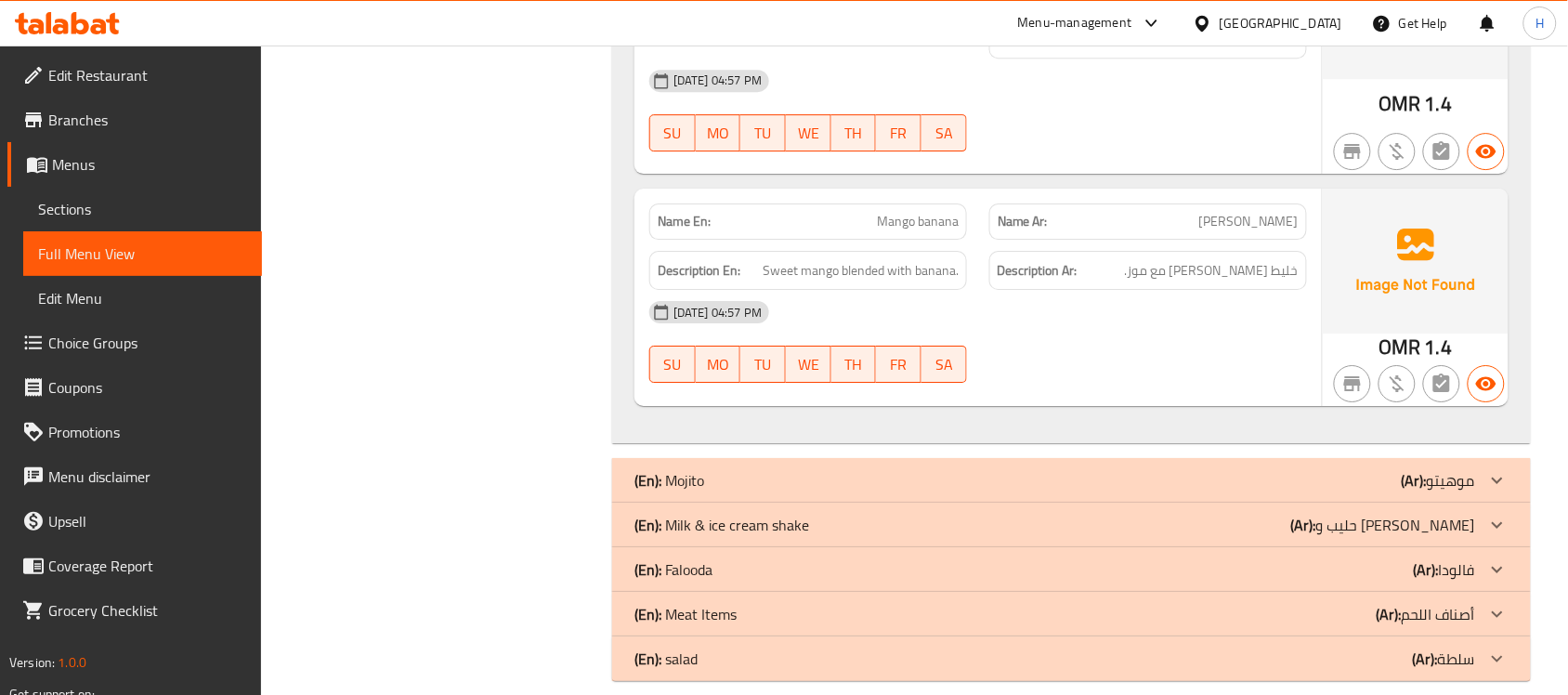
click at [1225, 458] on div "(En): Mojito (Ar): موهيتو" at bounding box center [1070, 480] width 918 height 45
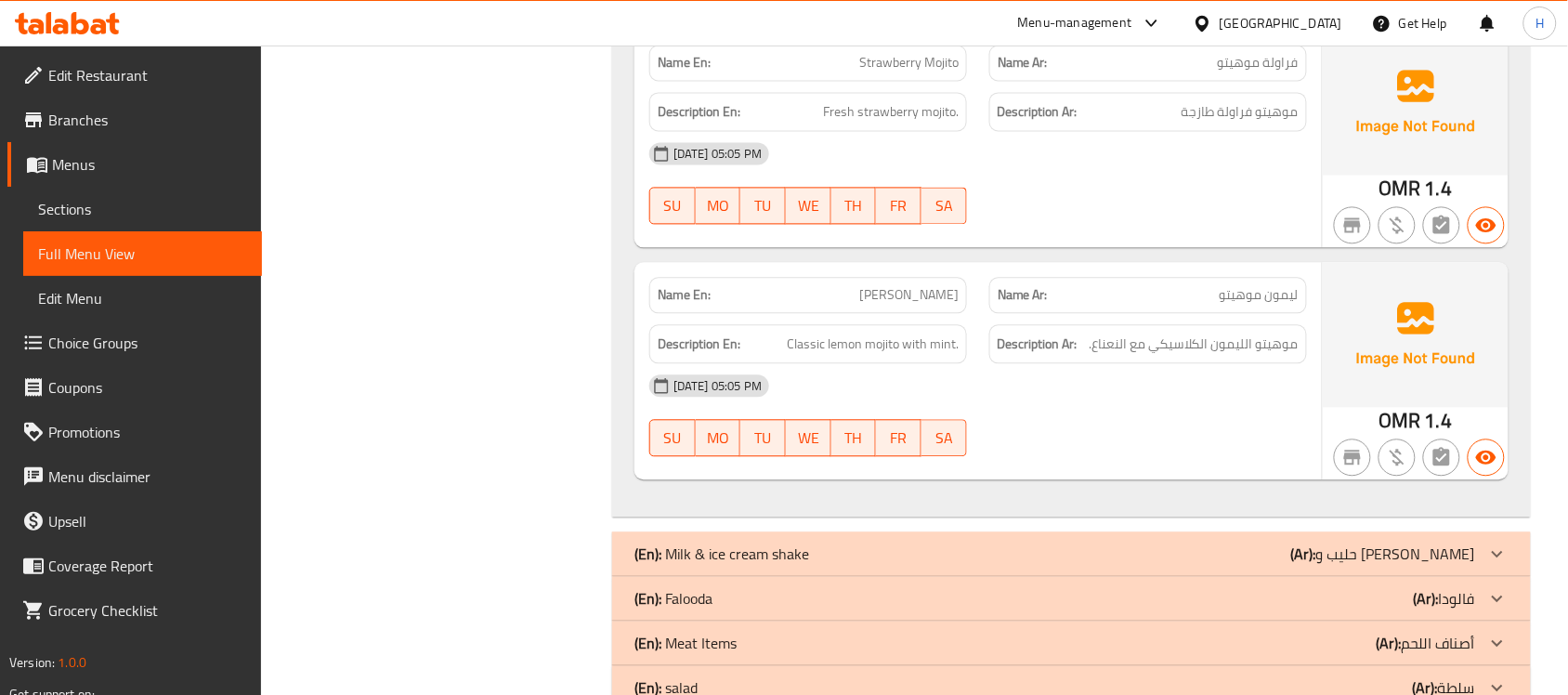
scroll to position [11563, 0]
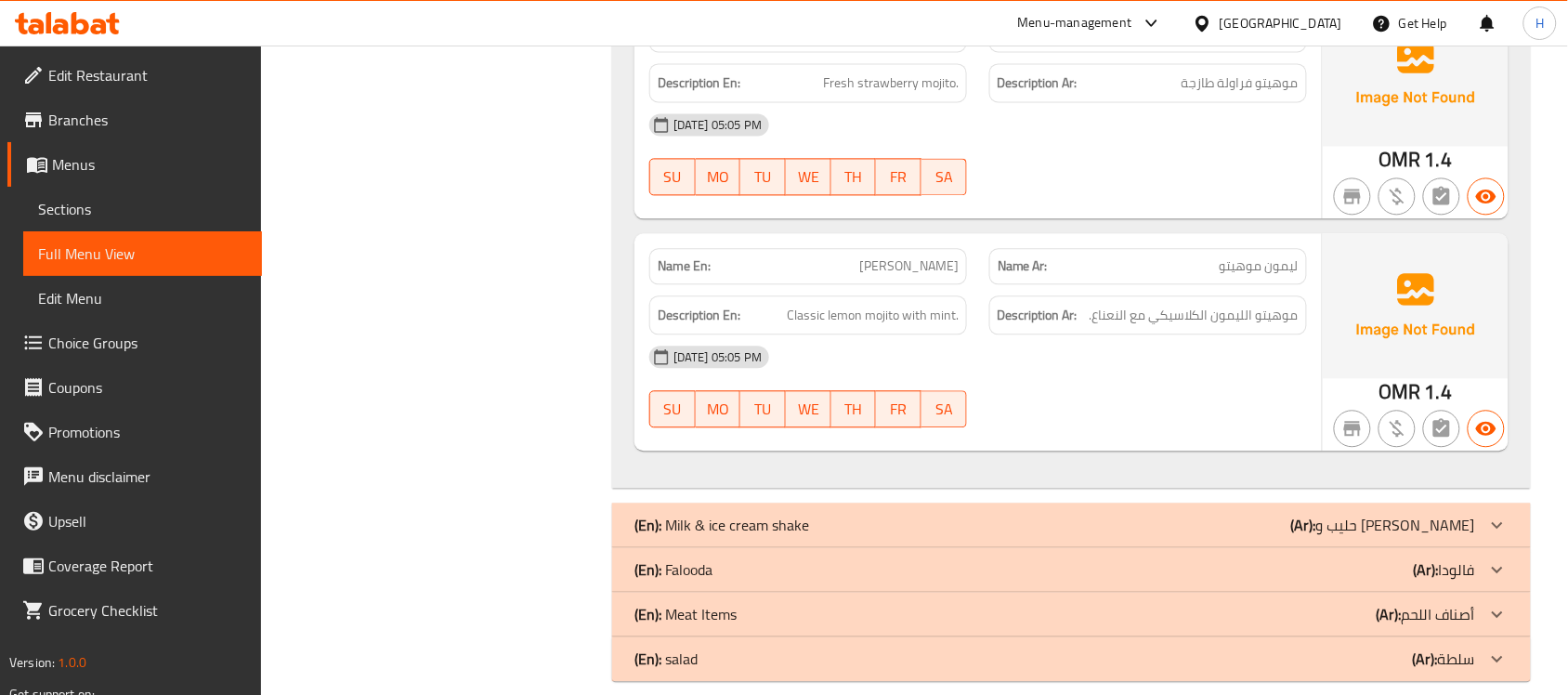
click at [953, 514] on div "(En): Milk & ice cream shake (Ar): حليب و آيس كريم شيك" at bounding box center [1054, 525] width 840 height 22
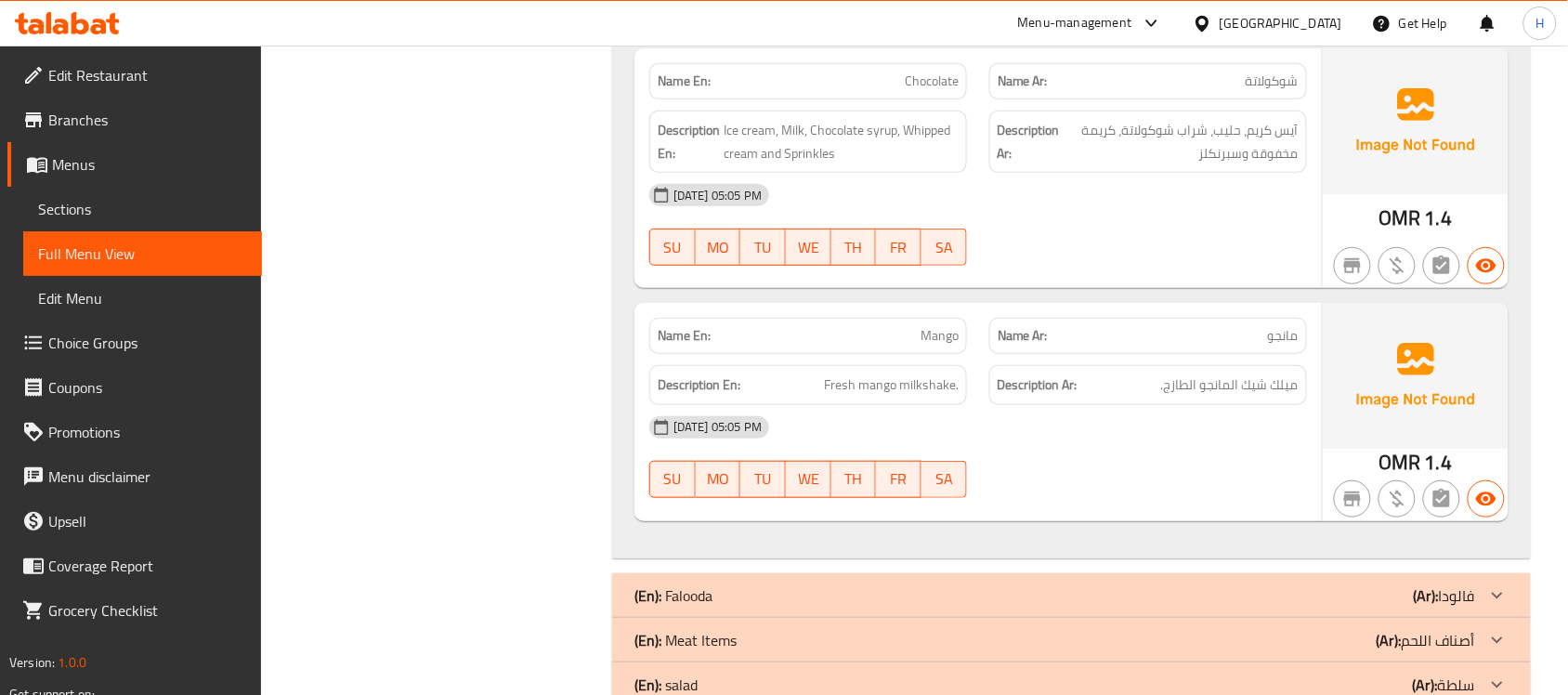
scroll to position [12807, 0]
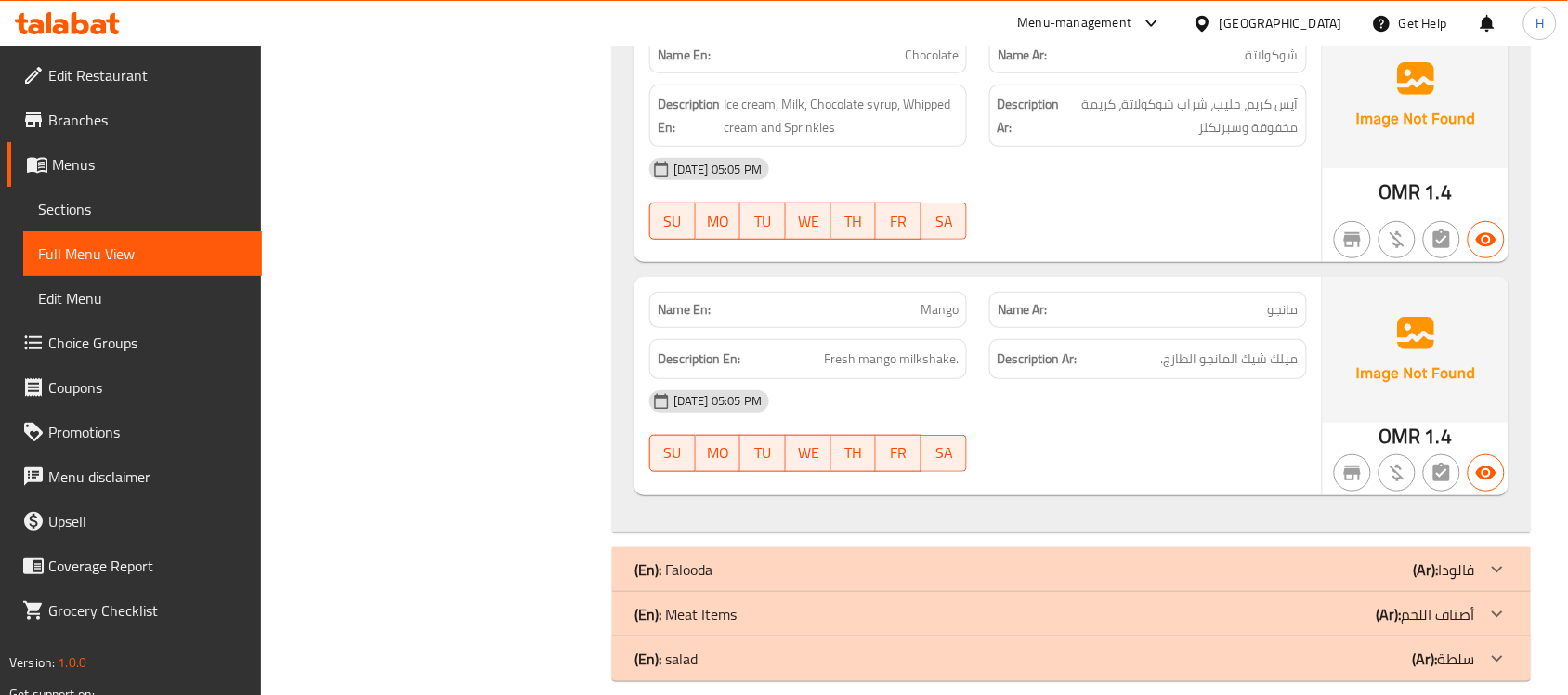
click at [1009, 559] on div "(En): Falooda (Ar): فالودا" at bounding box center [1054, 569] width 840 height 22
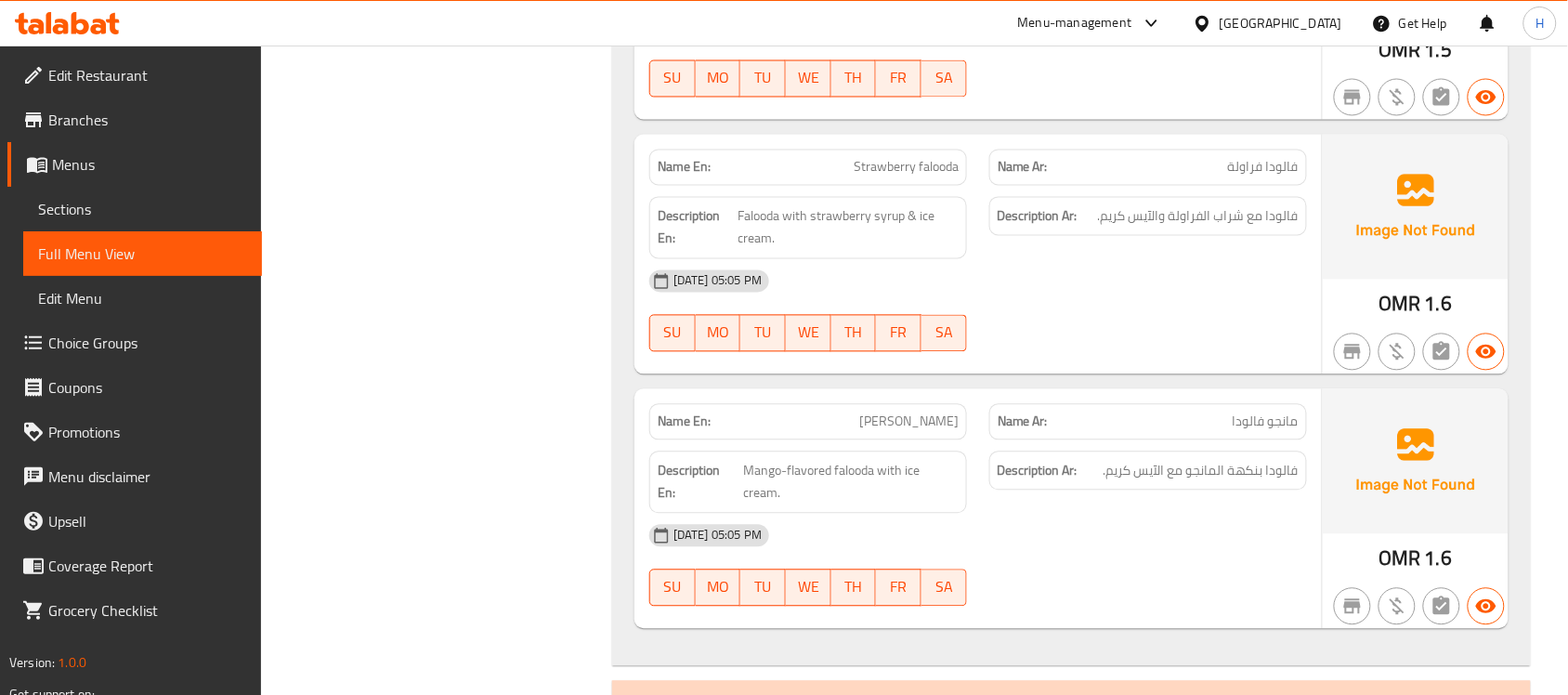
scroll to position [13620, 0]
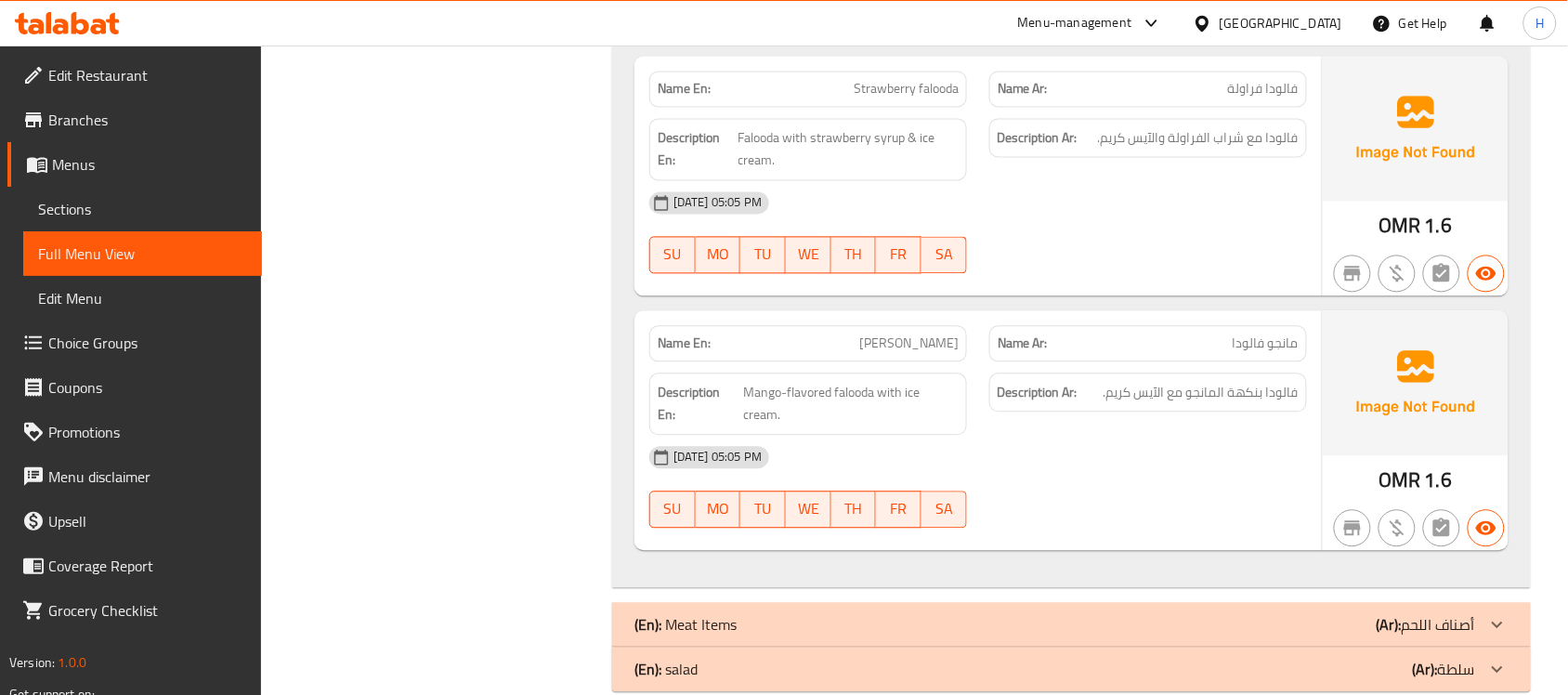
click at [1144, 287] on div "Name En: Glory Name Ar: جلوري Description En: Special falooda layered with frui…" at bounding box center [1070, 190] width 918 height 794
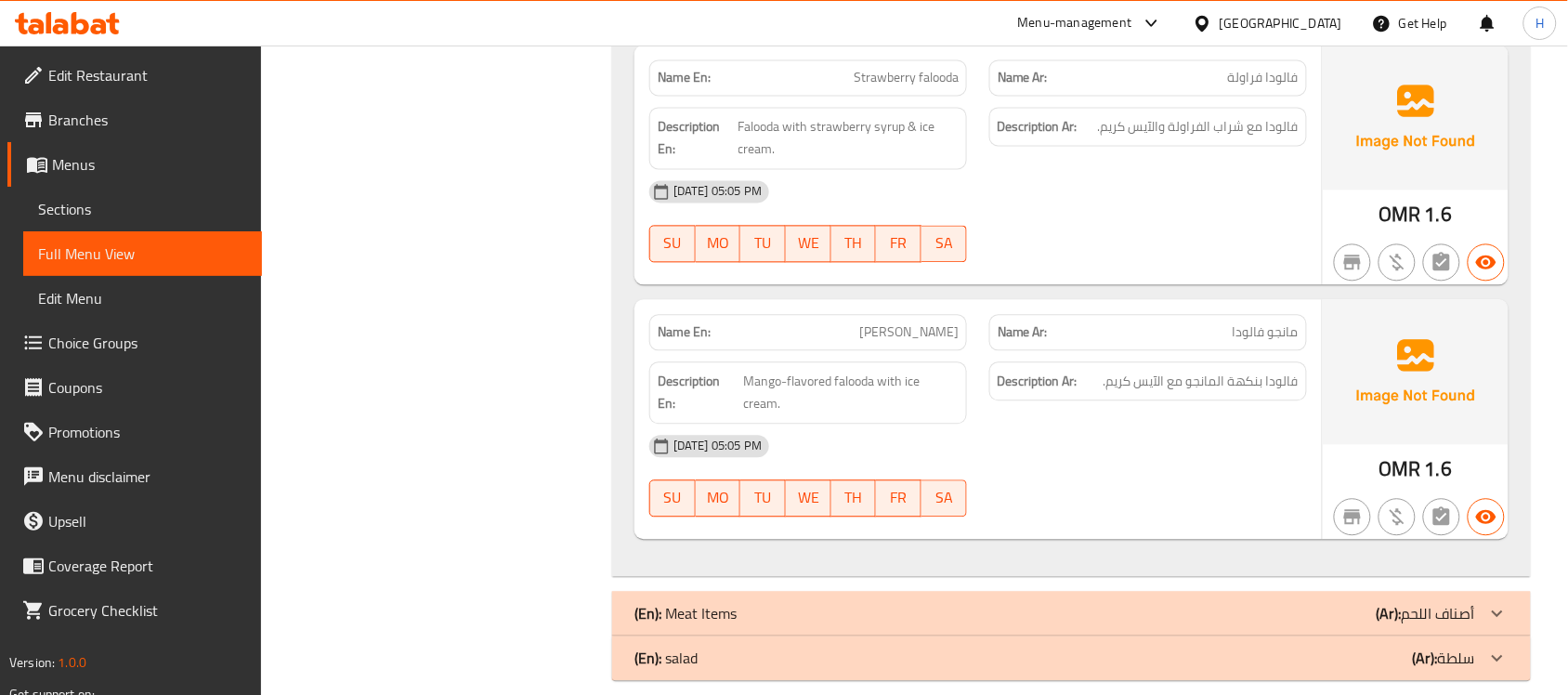
scroll to position [13633, 0]
click at [1096, 601] on div "(En): Meat Items (Ar): أصناف اللحم" at bounding box center [1054, 611] width 840 height 22
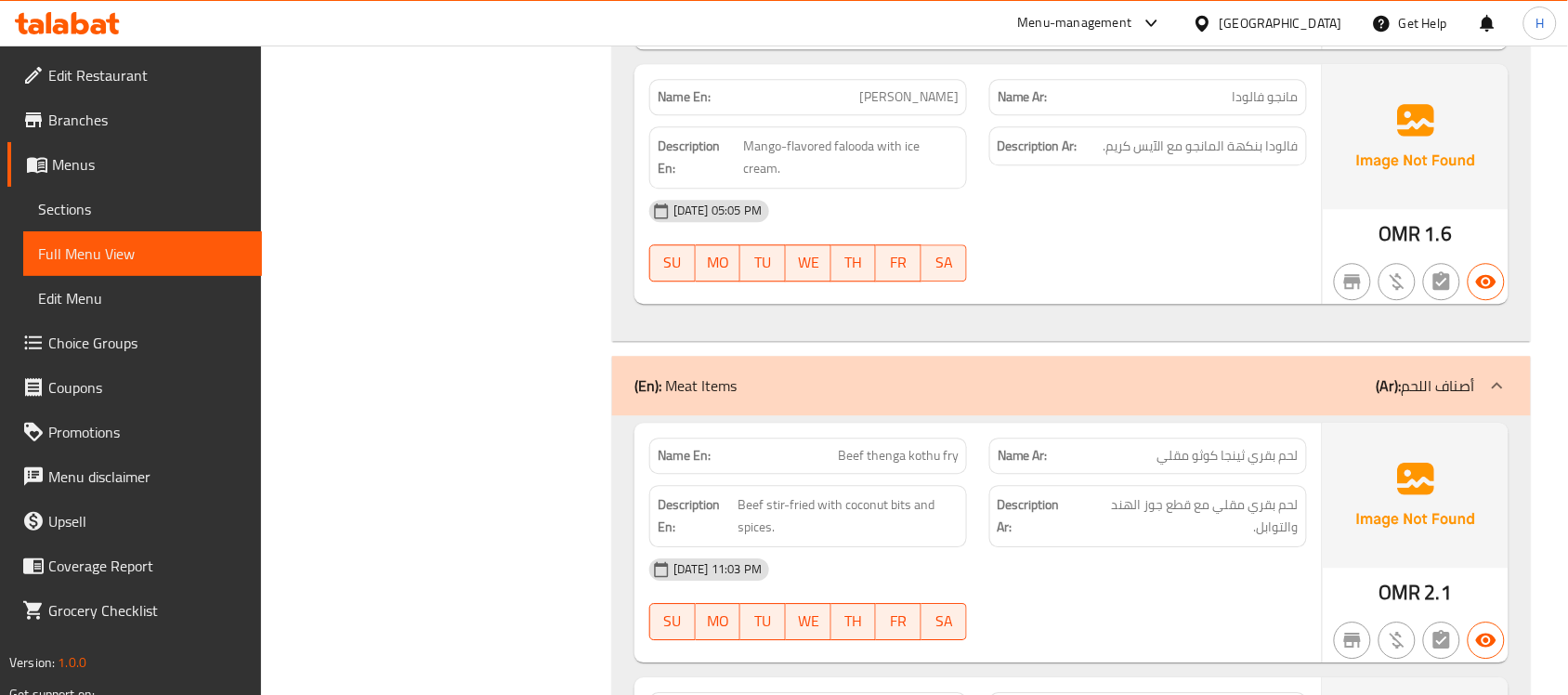
scroll to position [13870, 0]
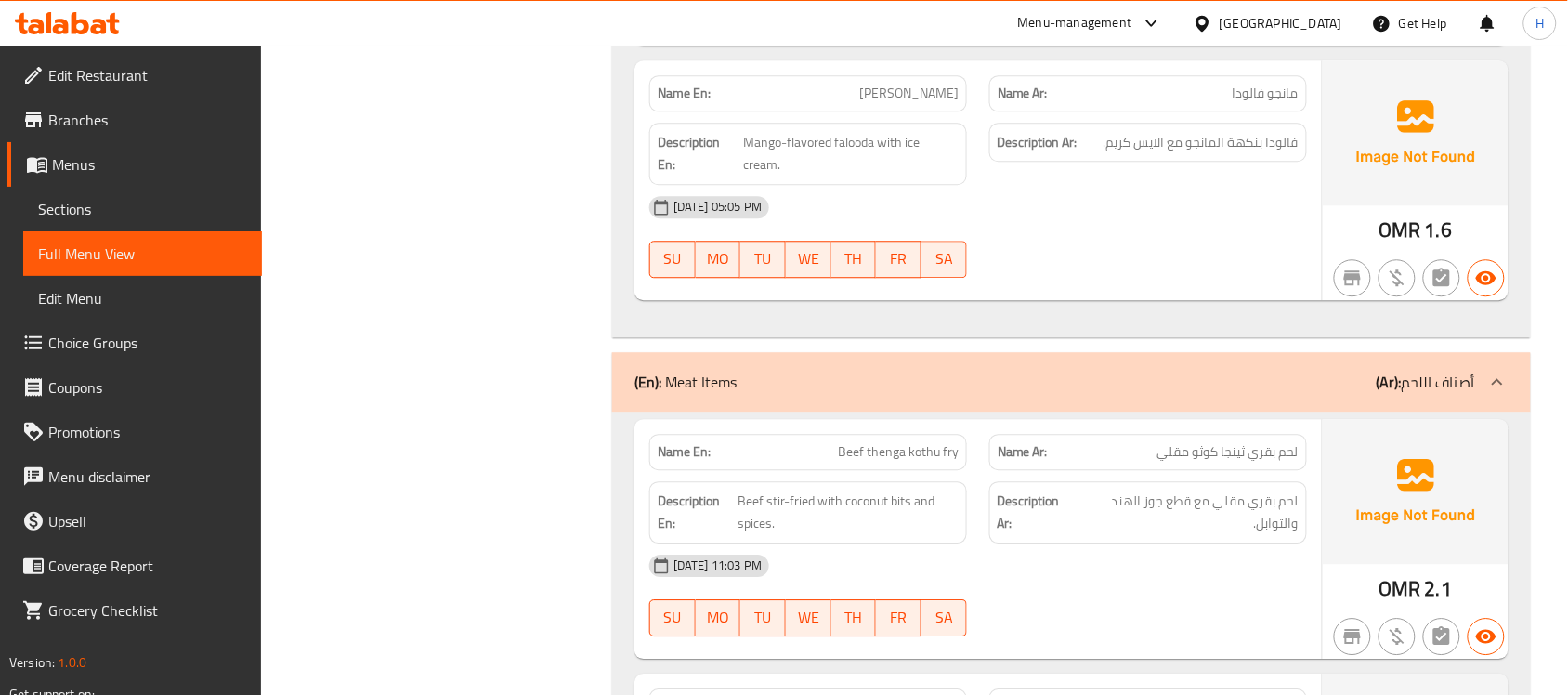
click at [865, 470] on div "Description En: Beef stir-fried with coconut bits and spices." at bounding box center [808, 512] width 340 height 85
click at [875, 443] on span "Beef thenga kothu fry" at bounding box center [897, 452] width 121 height 19
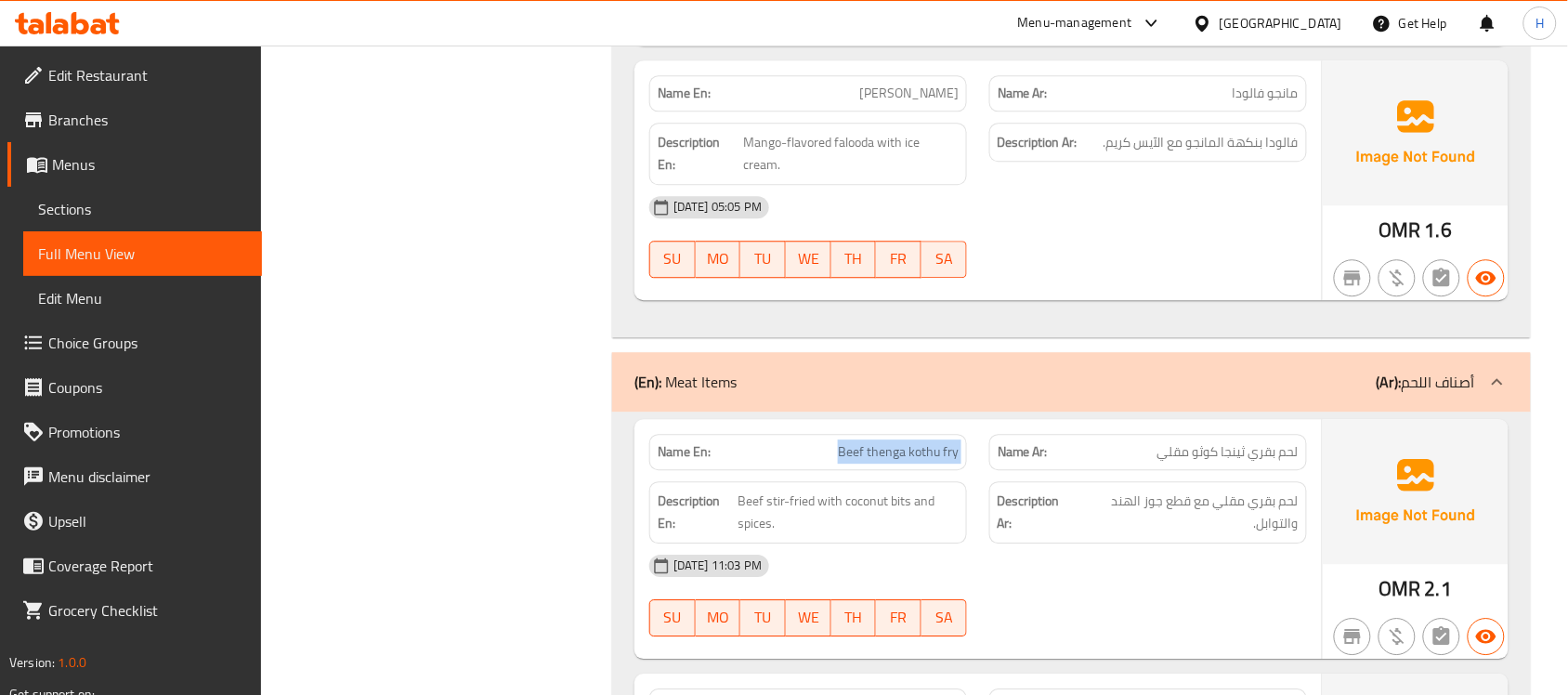
click at [875, 443] on span "Beef thenga kothu fry" at bounding box center [897, 452] width 121 height 19
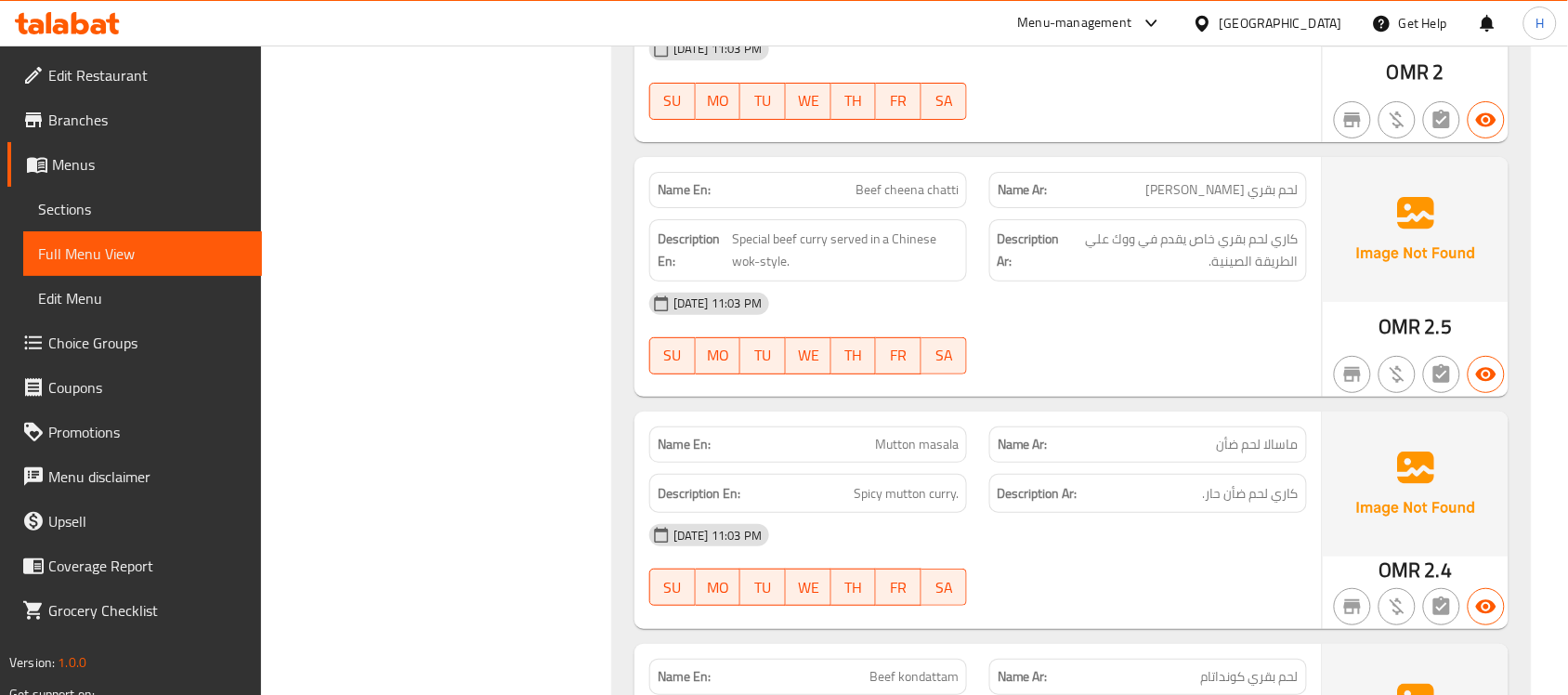
scroll to position [14684, 0]
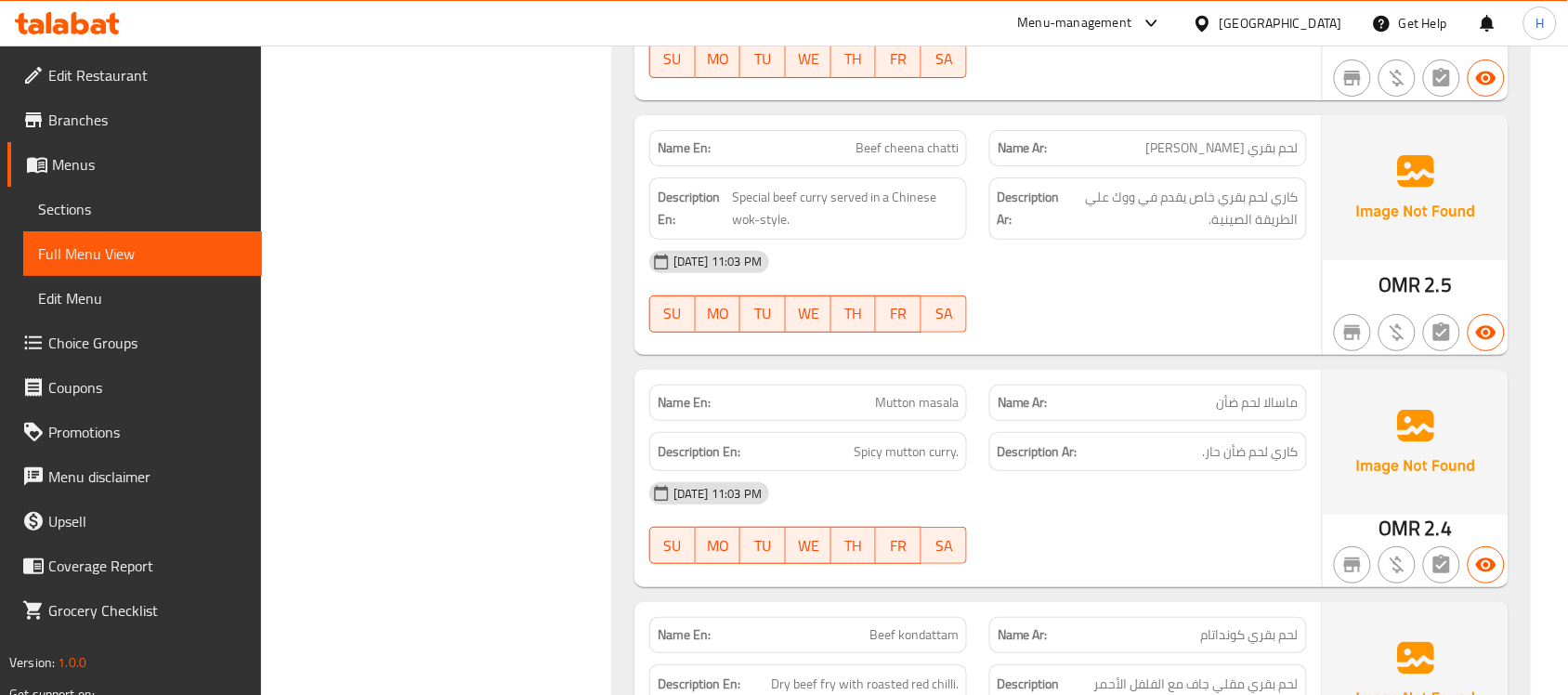
click at [914, 395] on span "Mutton masala" at bounding box center [916, 403] width 84 height 19
click at [869, 393] on p "Name En: Mutton masala" at bounding box center [808, 403] width 301 height 19
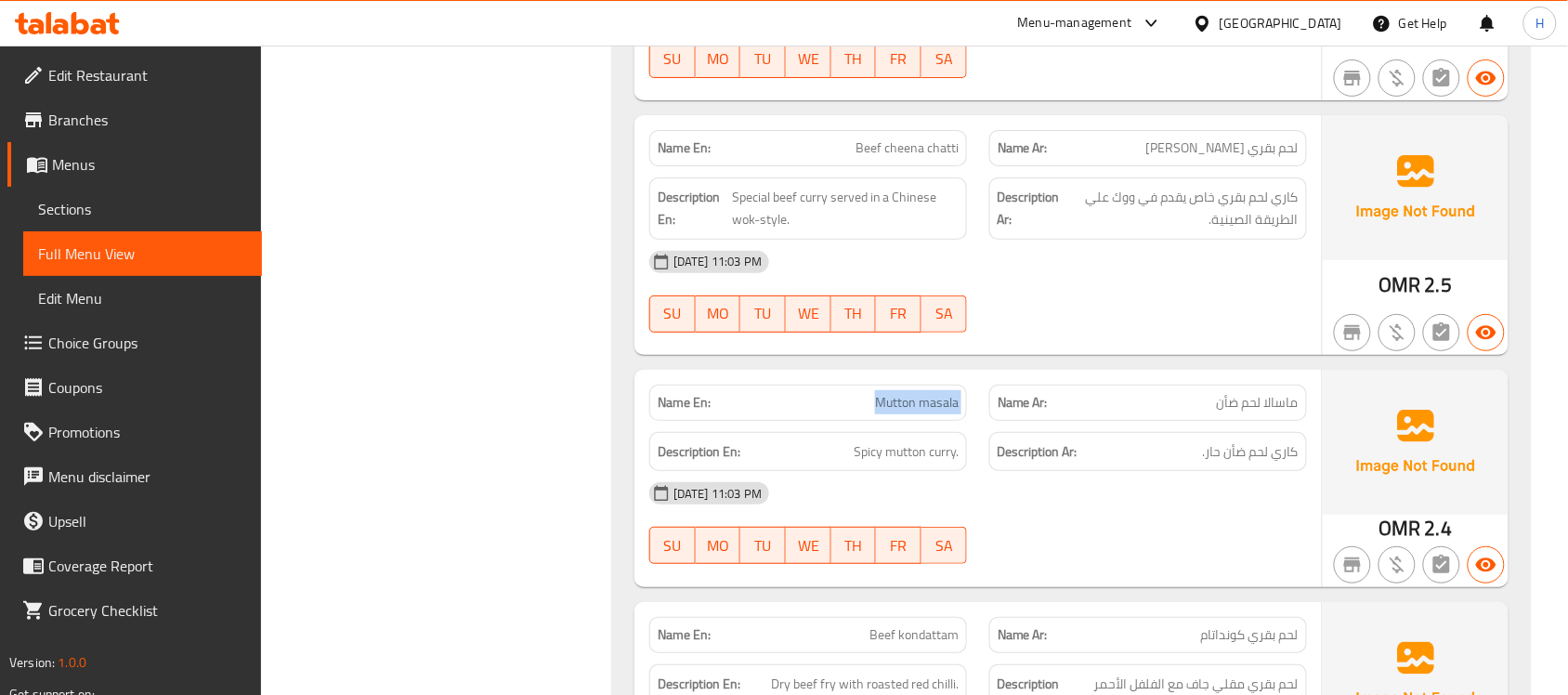
click at [869, 393] on p "Name En: Mutton masala" at bounding box center [808, 403] width 301 height 19
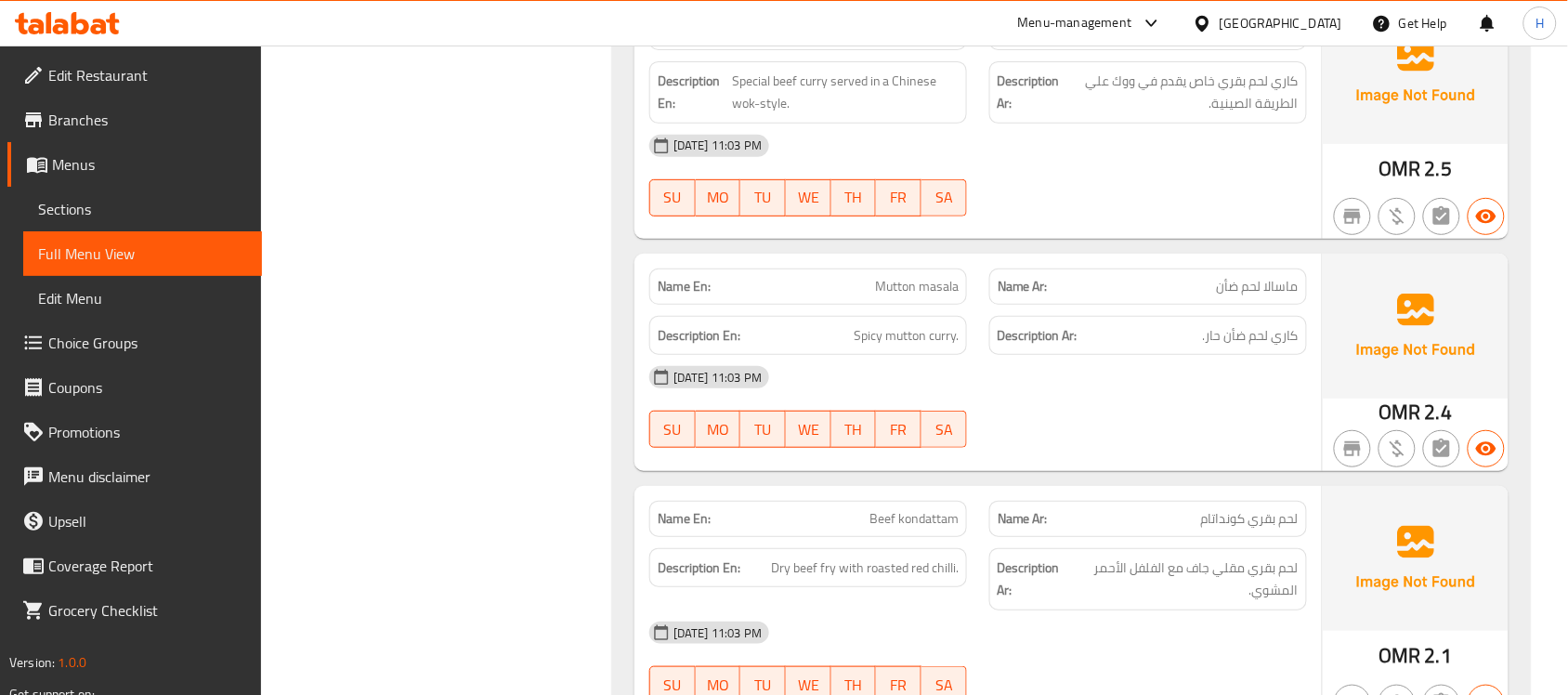
click at [939, 513] on div "Name En: Beef kondattam" at bounding box center [808, 519] width 318 height 36
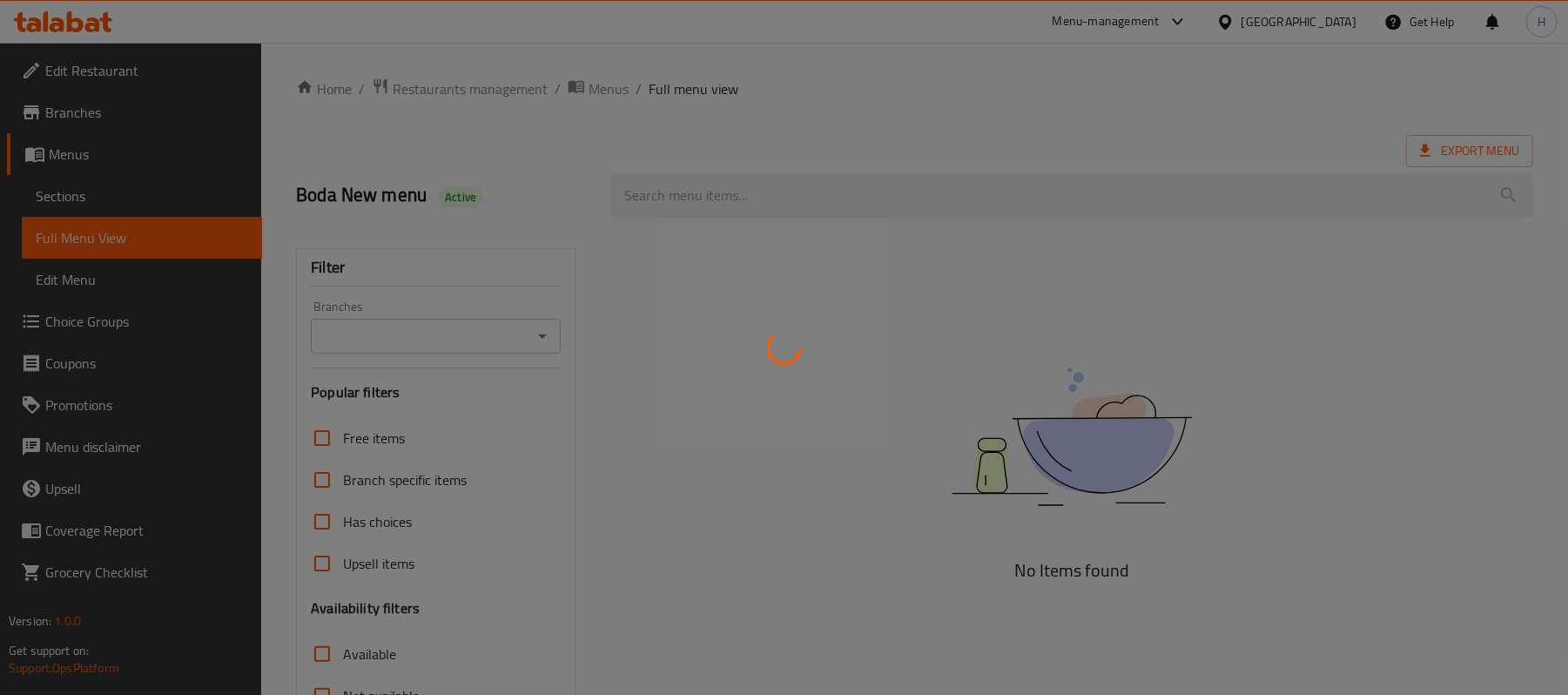
click at [78, 203] on div at bounding box center [784, 347] width 1568 height 695
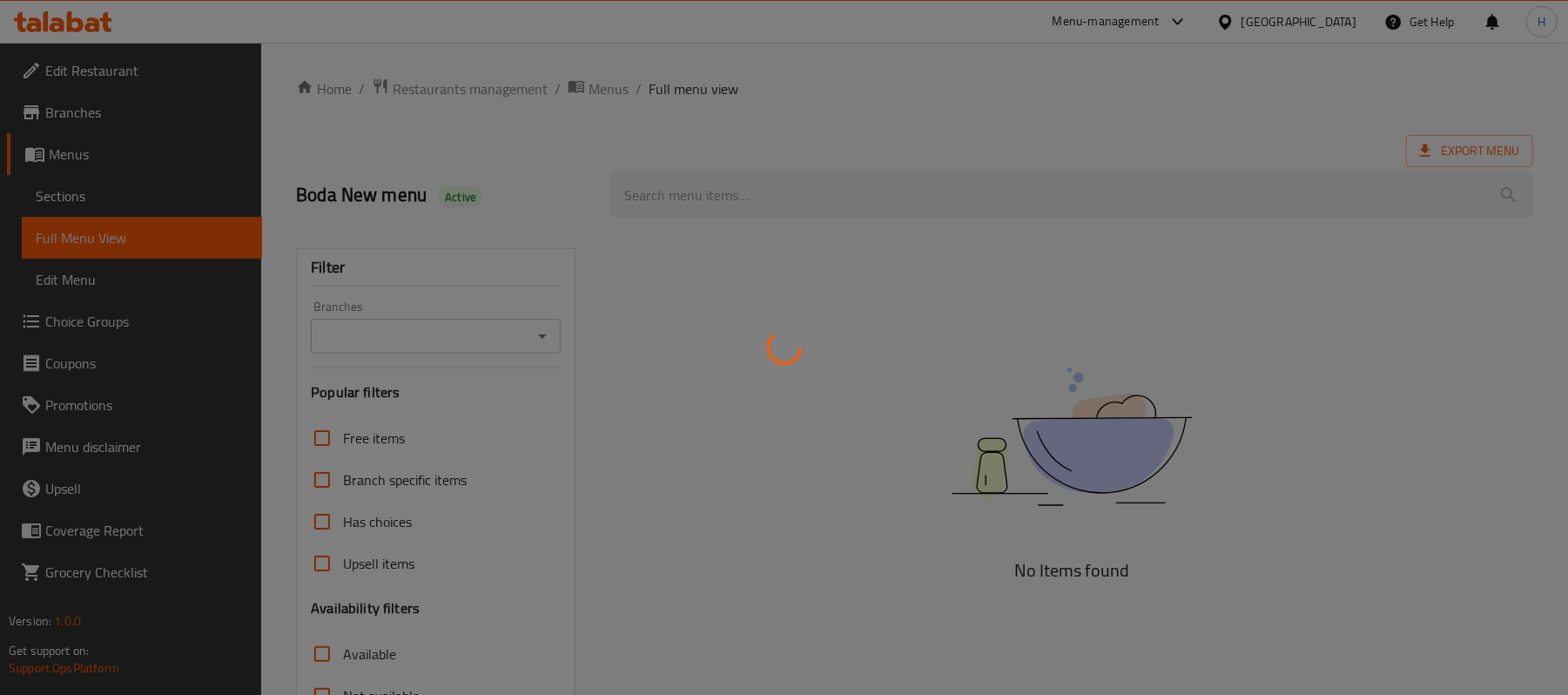
click at [78, 203] on div at bounding box center [784, 347] width 1568 height 695
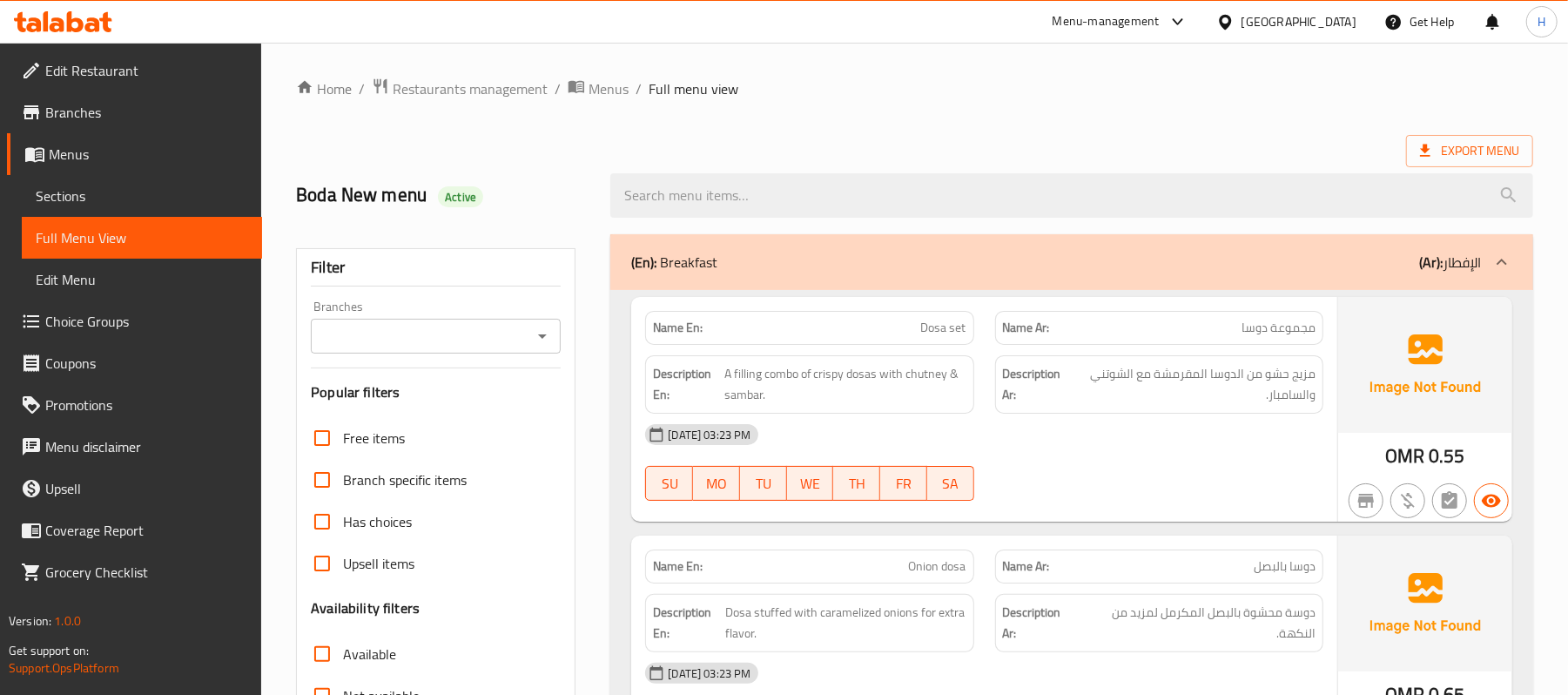
click at [78, 203] on span "Sections" at bounding box center [142, 195] width 212 height 21
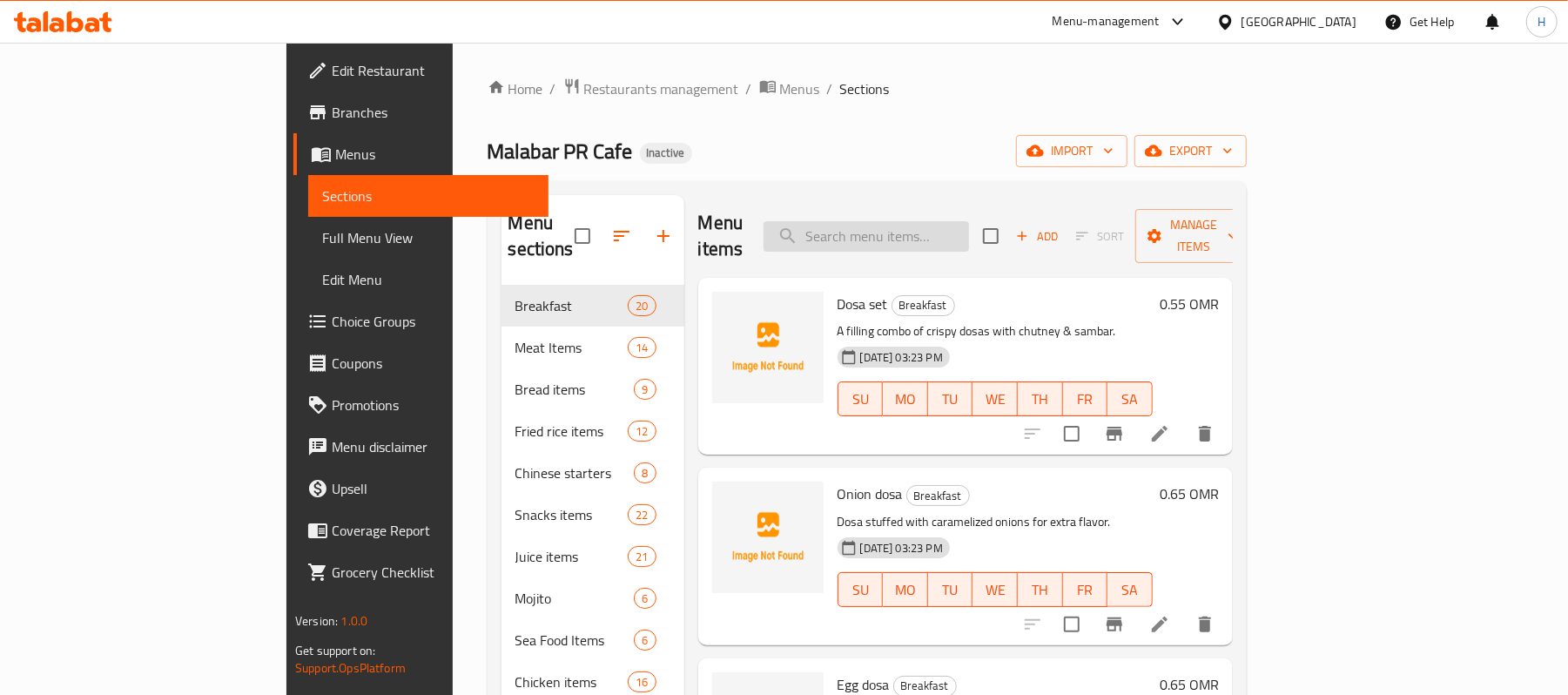
click at [969, 223] on input "search" at bounding box center [866, 236] width 205 height 30
paste input "Dosa set"
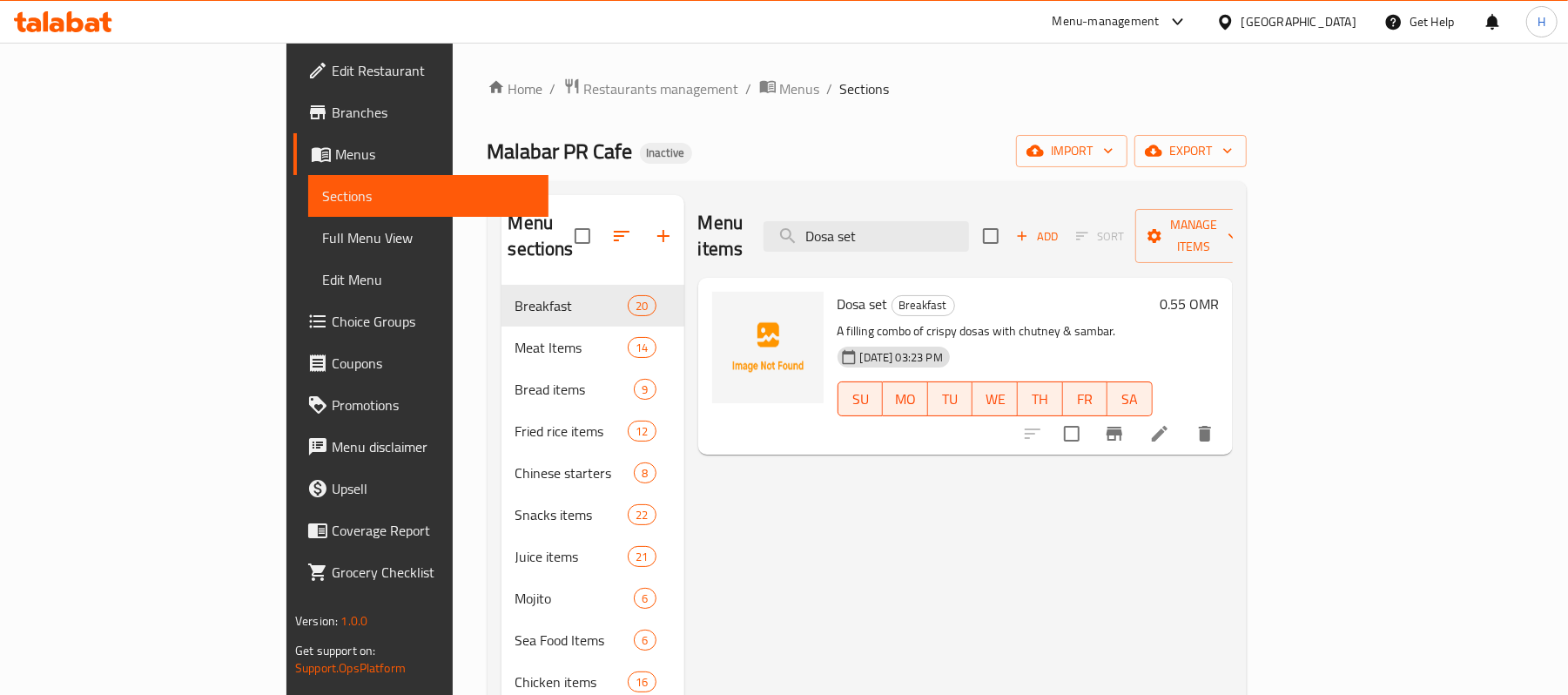
type input "Dosa set"
click at [1184, 418] on li at bounding box center [1159, 433] width 49 height 31
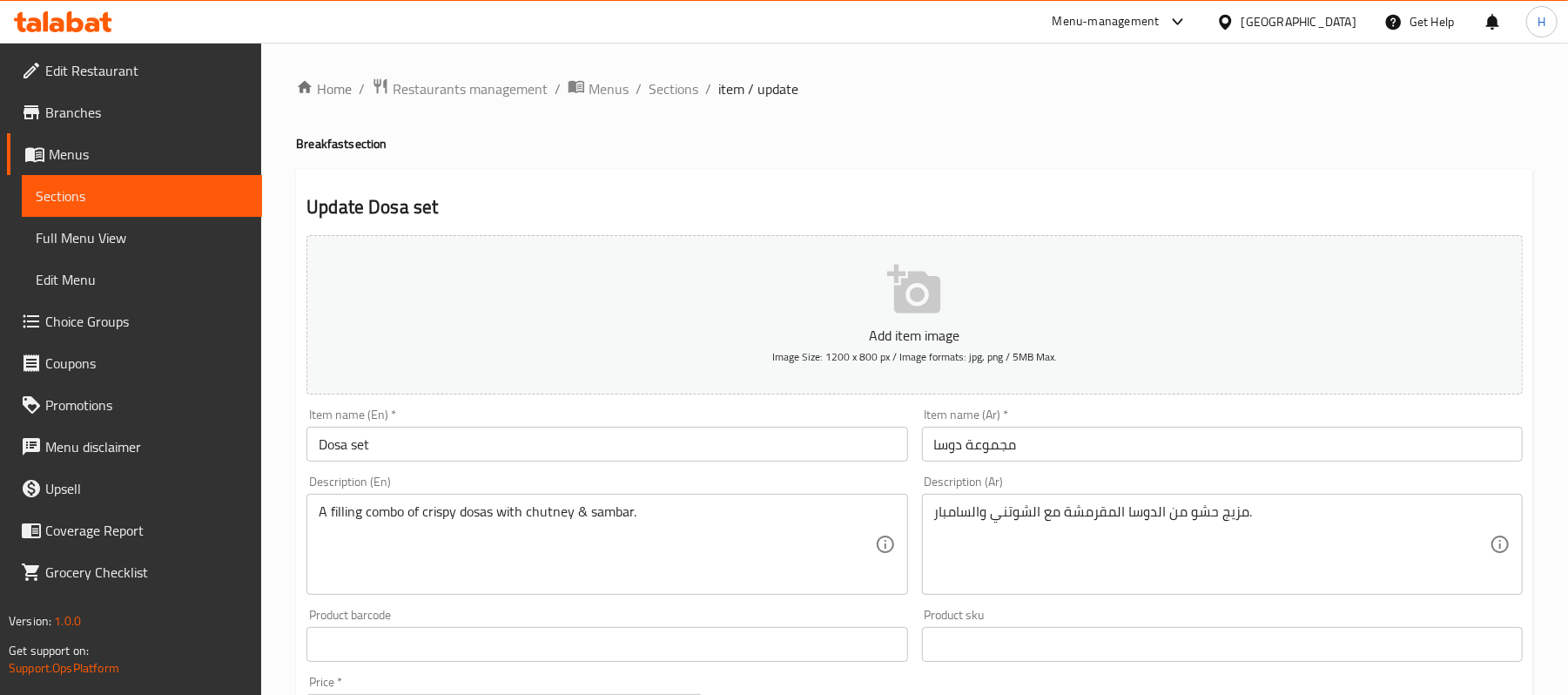
drag, startPoint x: 1320, startPoint y: 526, endPoint x: 1300, endPoint y: 516, distance: 22.4
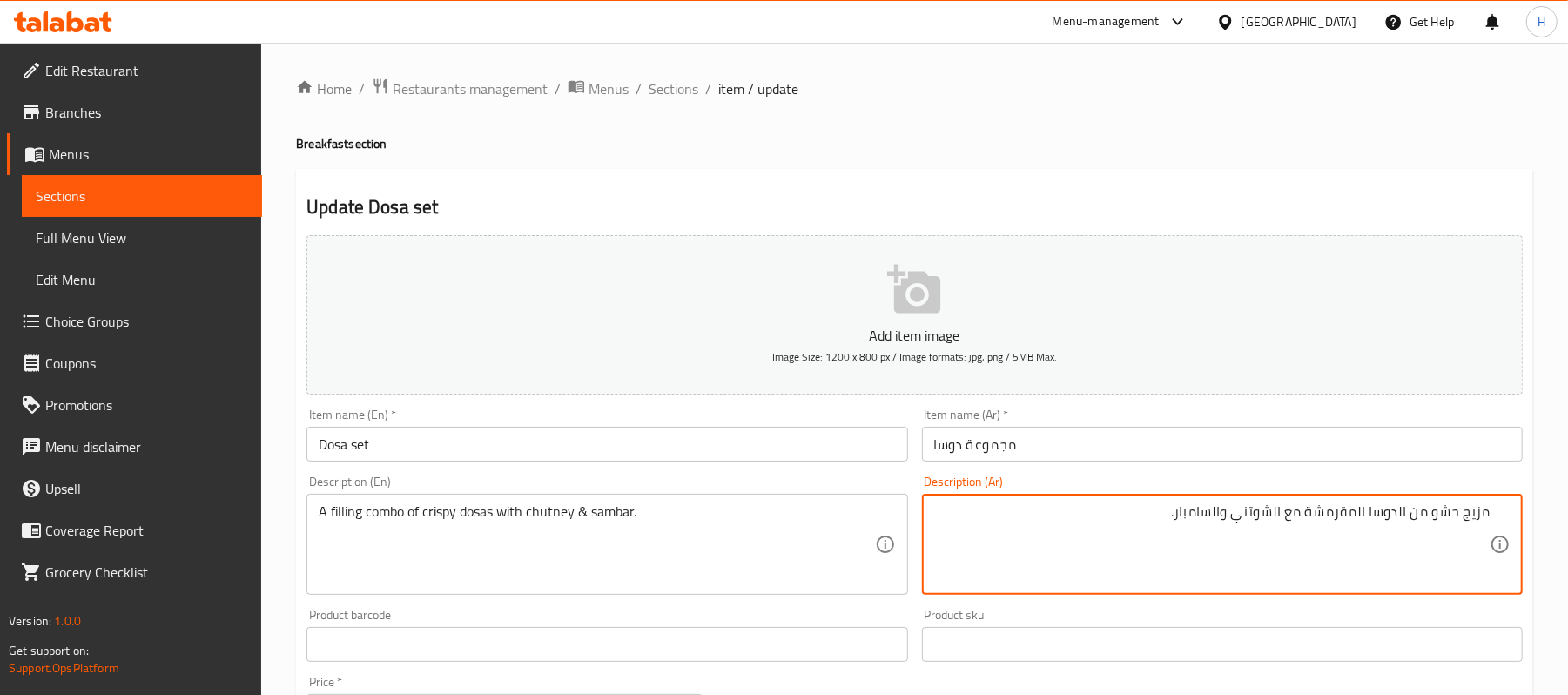
click at [1467, 526] on textarea "مزيج حشو من الدوسا المقرمشة مع الشوتني والسامبار." at bounding box center [1211, 544] width 556 height 83
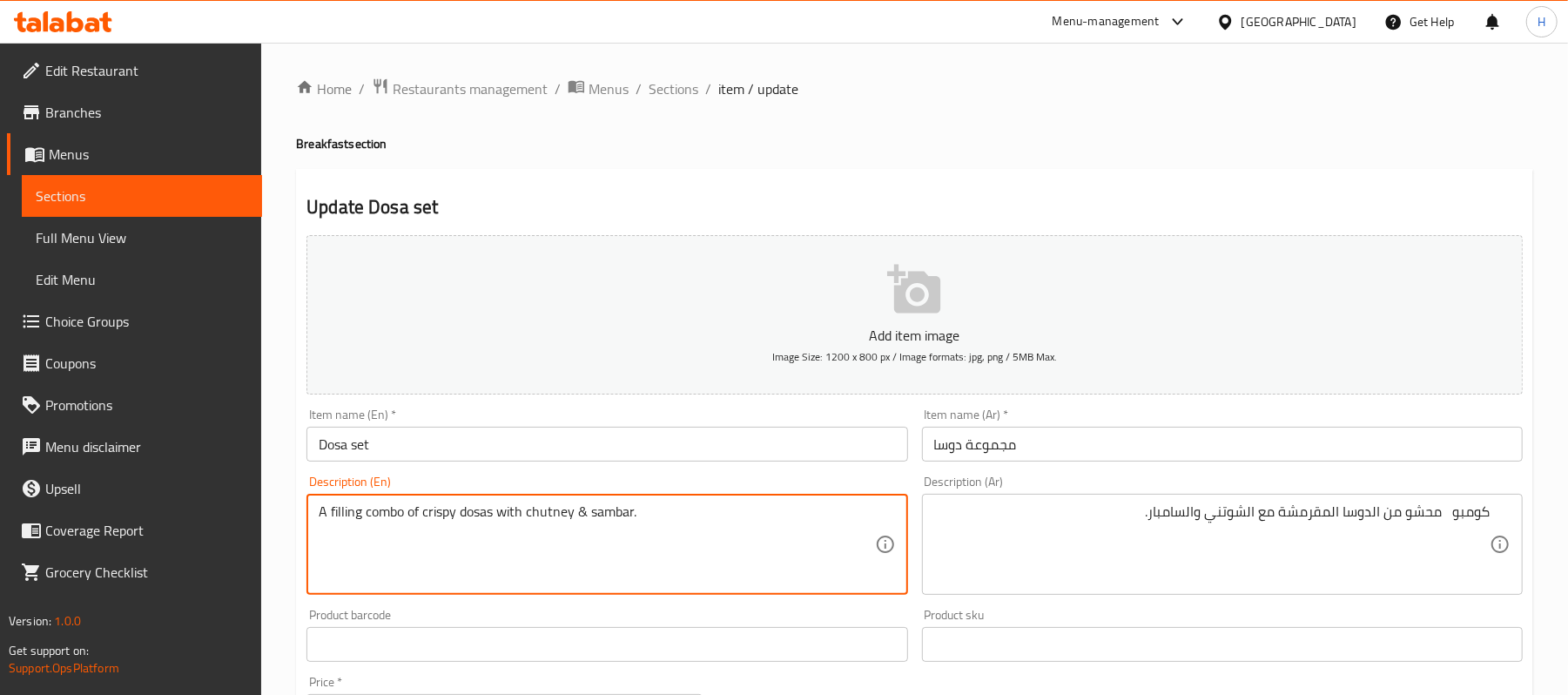
drag, startPoint x: 405, startPoint y: 513, endPoint x: 249, endPoint y: 506, distance: 156.2
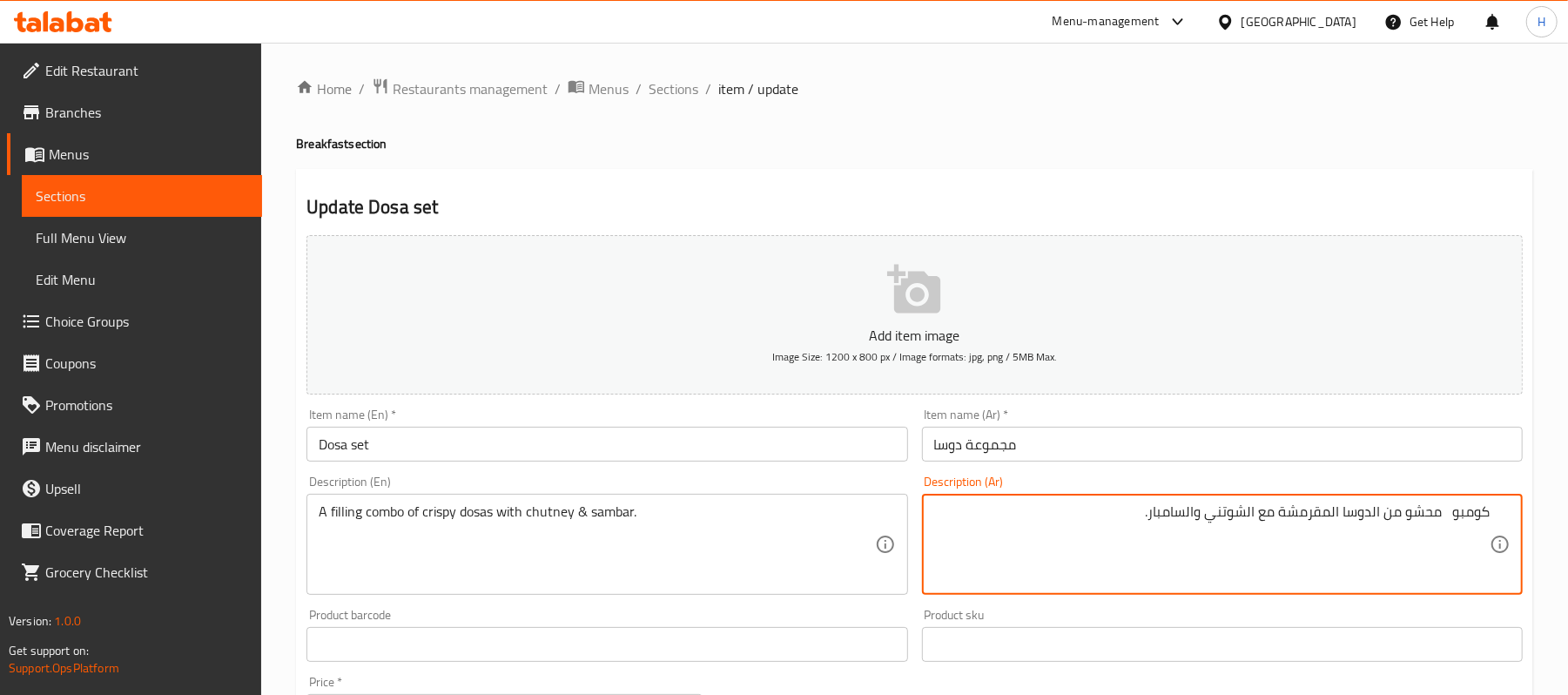
click at [1425, 516] on textarea "كومبو محشو من الدوسا المقرمشة مع الشوتني والسامبار." at bounding box center [1211, 544] width 556 height 83
click at [1445, 510] on textarea "كومبو حشوة من الدوسا المقرمشة مع الشوتني والسامبار." at bounding box center [1211, 544] width 556 height 83
click at [1440, 510] on textarea "كومبو حشوة من الدوسا المقرمشة مع الشوتني والسامبار." at bounding box center [1211, 544] width 556 height 83
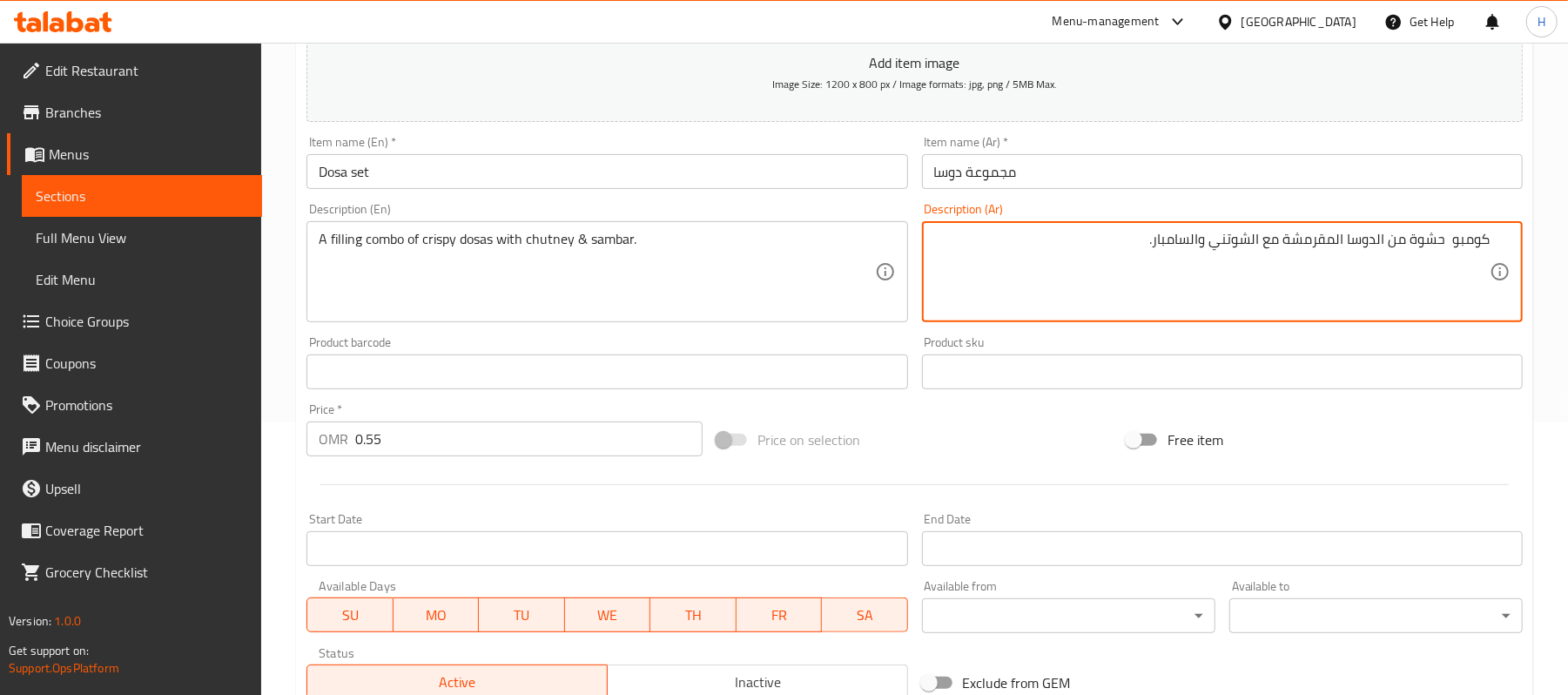
scroll to position [534, 0]
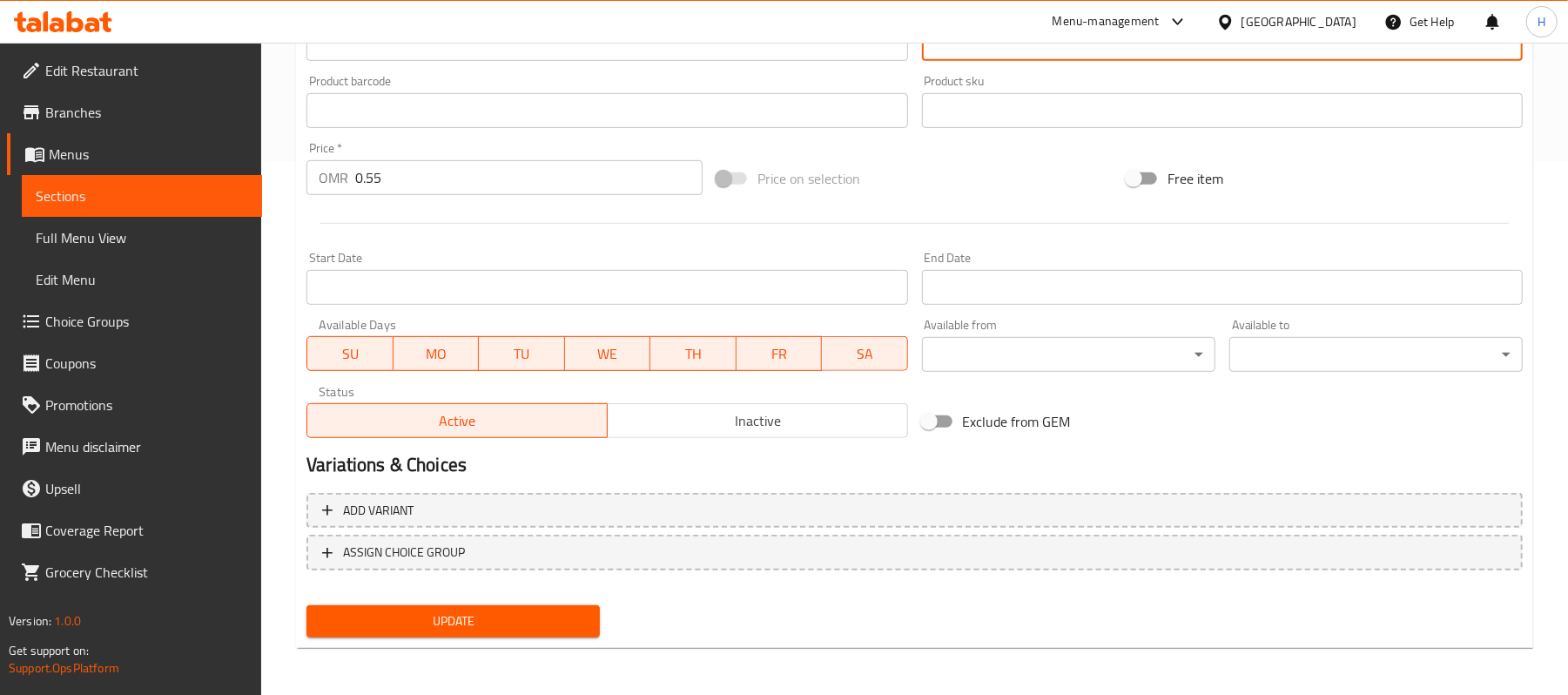
type textarea "كومبو حشوة من الدوسا المقرمشة مع الشوتني والسامبار."
click at [544, 608] on button "Update" at bounding box center [453, 621] width 293 height 32
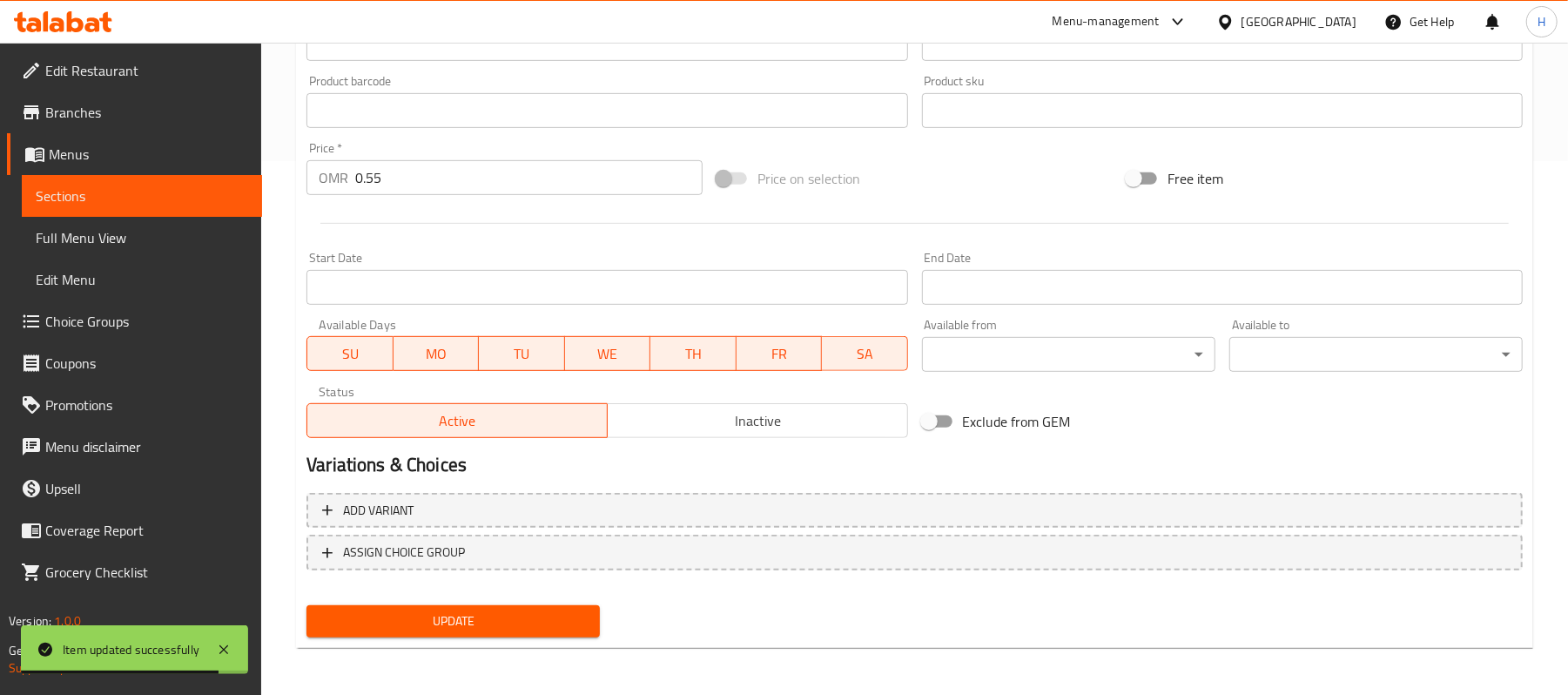
click at [171, 182] on link "Sections" at bounding box center [141, 195] width 240 height 42
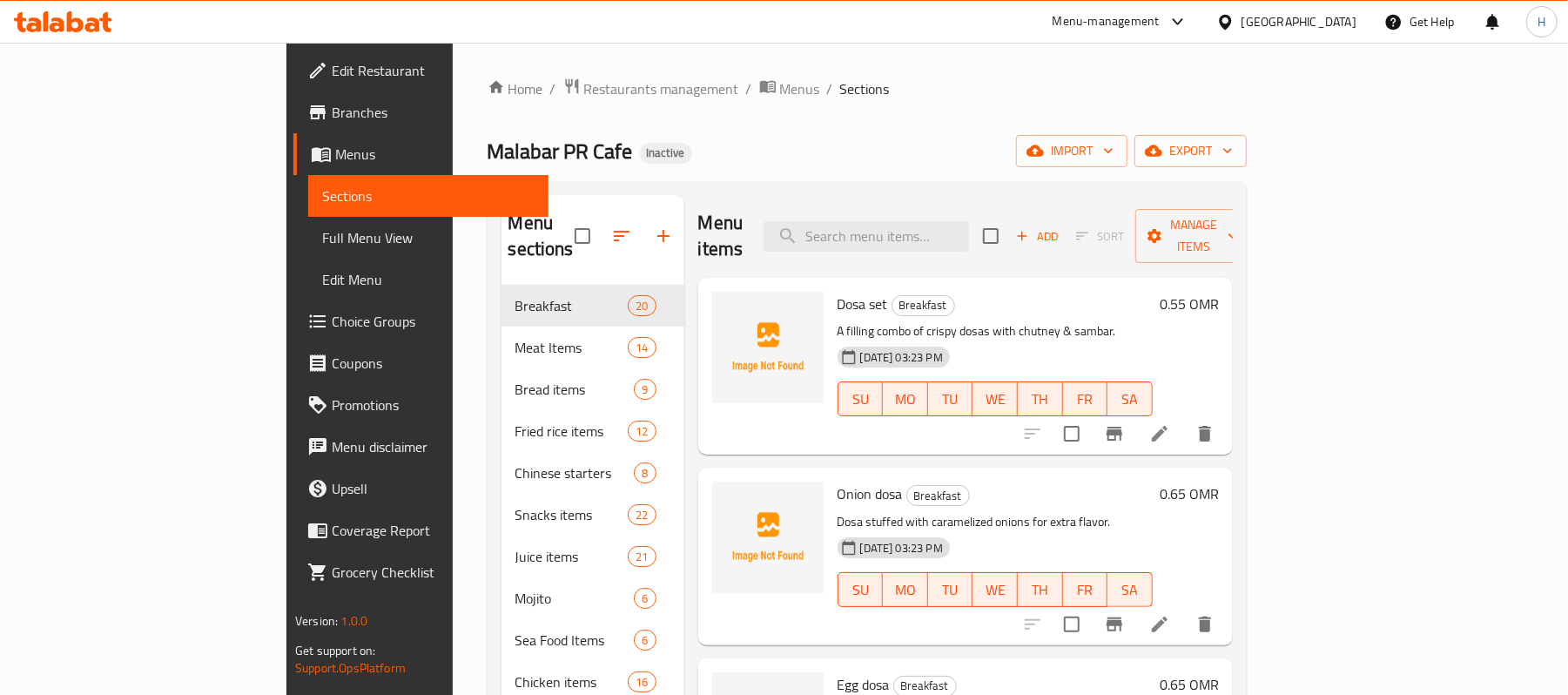
click at [987, 292] on h6 "Dosa set Breakfast" at bounding box center [994, 303] width 315 height 24
click at [1025, 206] on div "Menu items Add Sort Manage items" at bounding box center [965, 236] width 534 height 83
click at [1024, 207] on div "Menu items Add Sort Manage items" at bounding box center [965, 236] width 534 height 83
click at [969, 221] on input "search" at bounding box center [866, 236] width 205 height 30
paste input "Idly set"
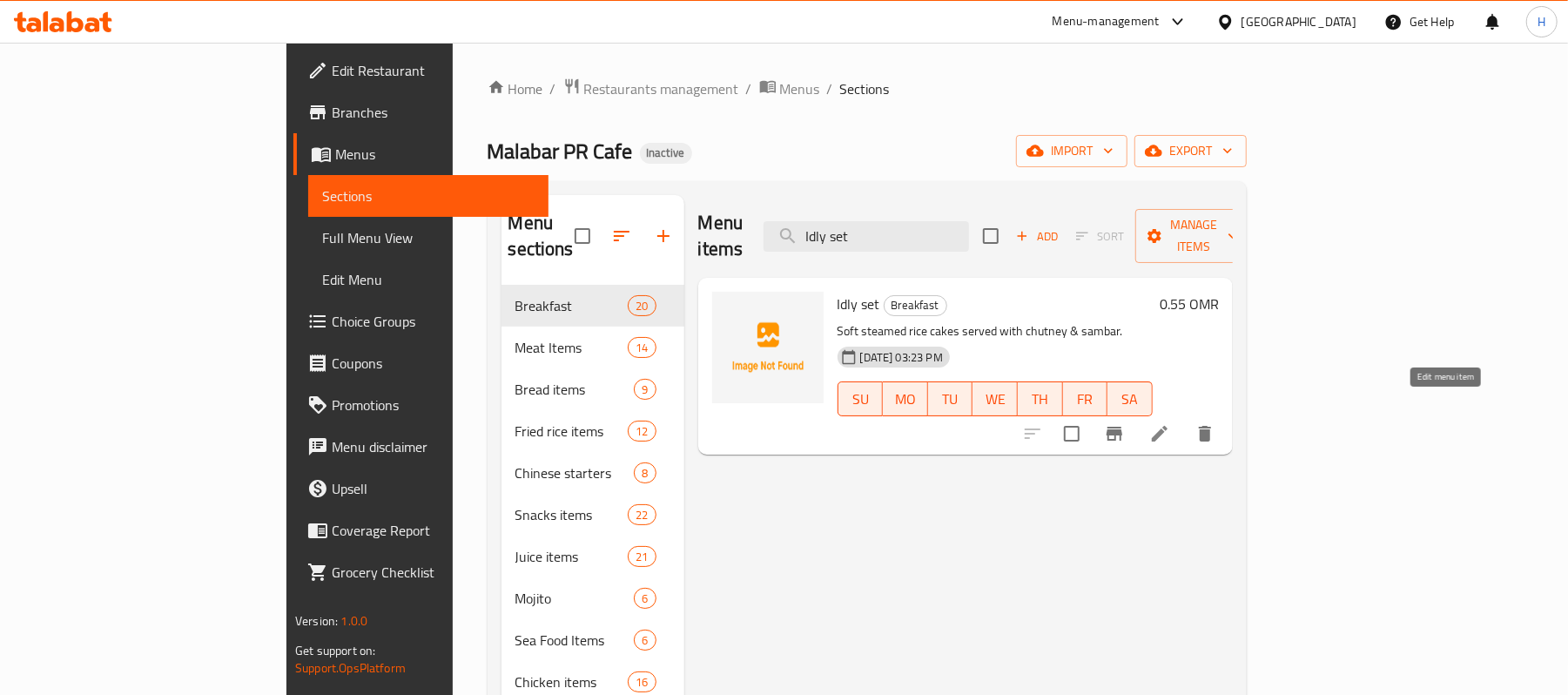
type input "Idly set"
click at [1170, 423] on icon at bounding box center [1159, 433] width 21 height 21
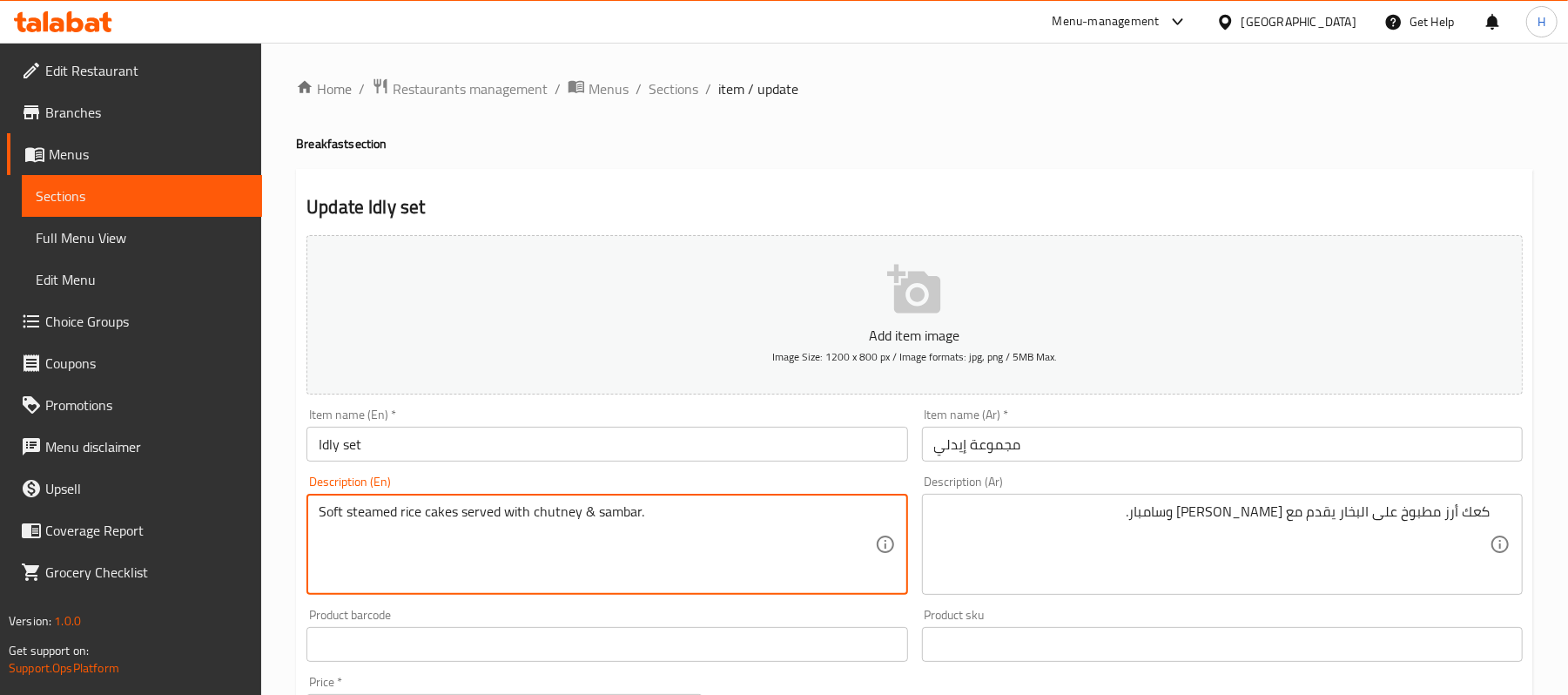
click at [364, 513] on textarea "Soft steamed rice cakes served with chutney & sambar." at bounding box center [596, 544] width 556 height 83
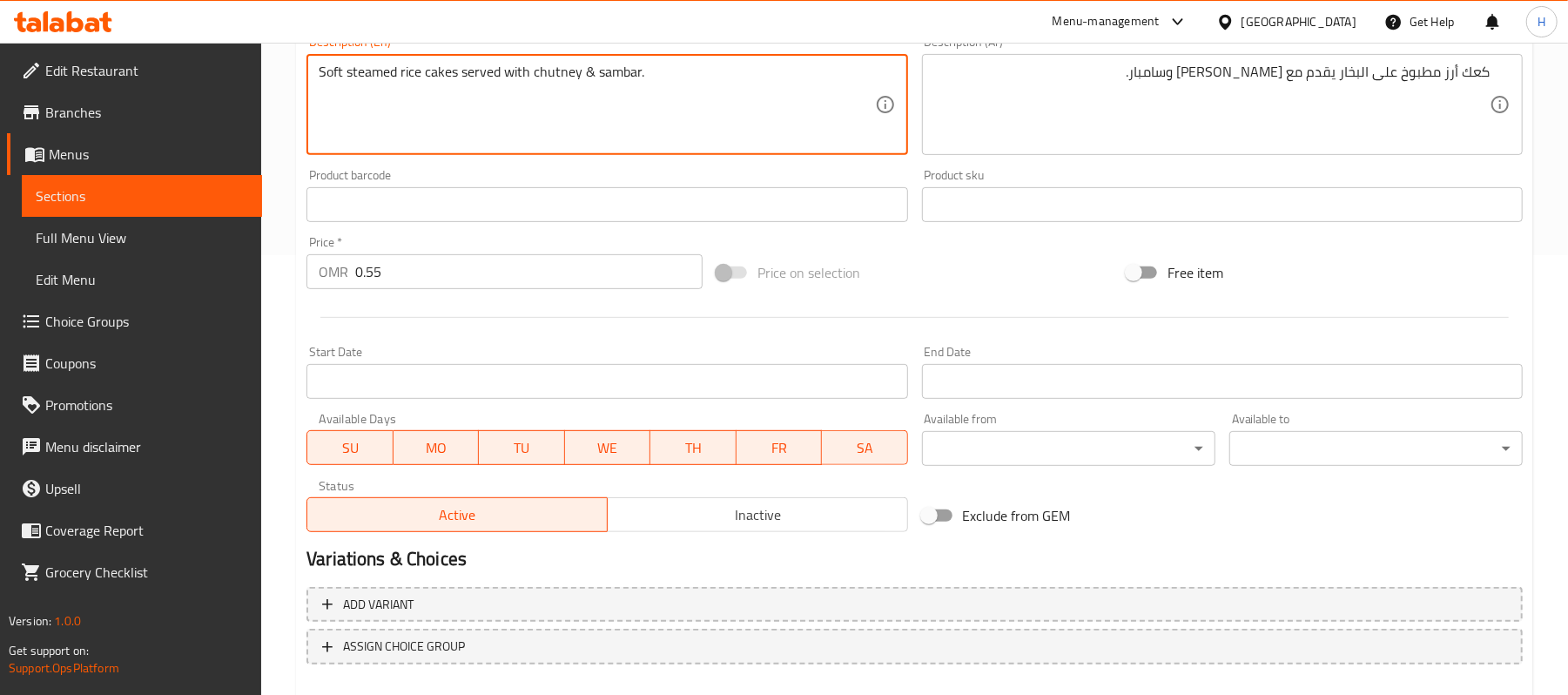
scroll to position [534, 0]
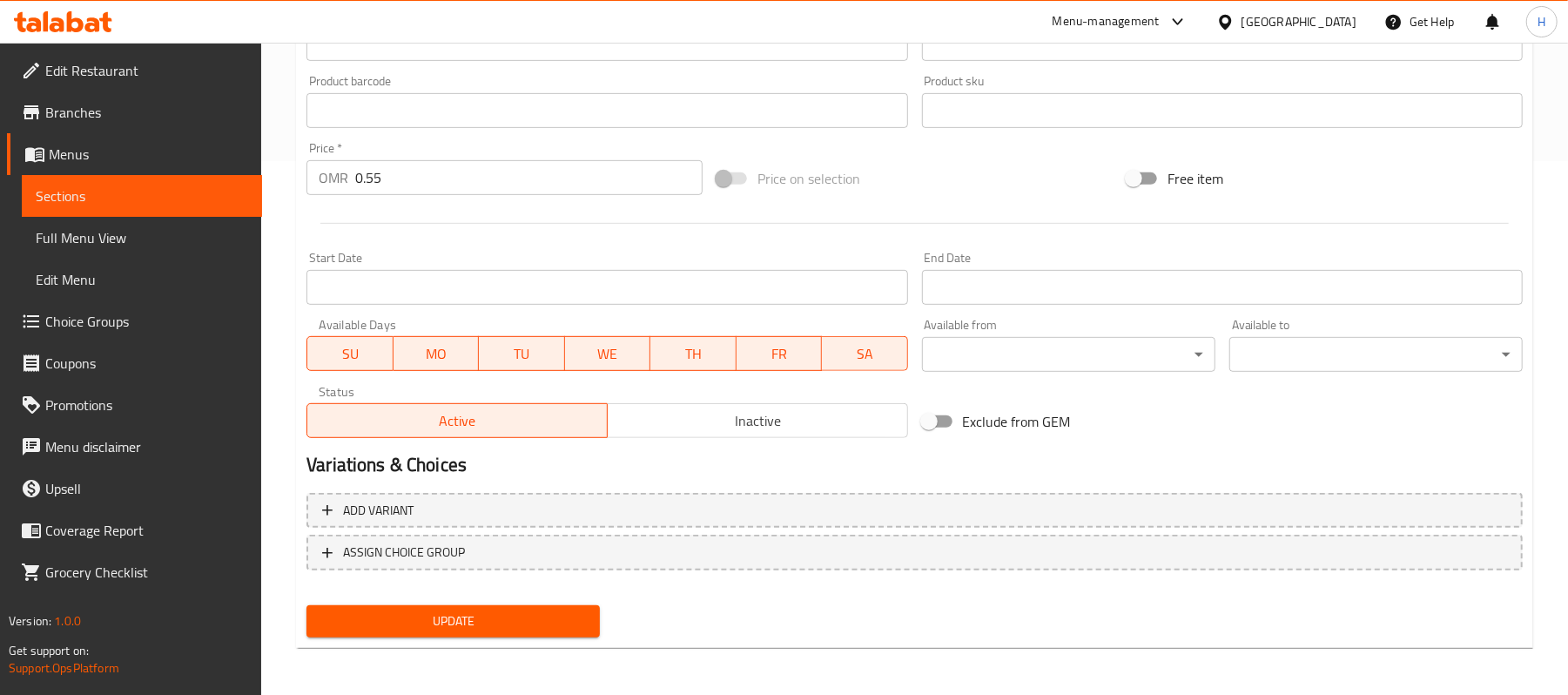
click at [599, 577] on nav at bounding box center [914, 584] width 1216 height 14
click at [561, 635] on button "Update" at bounding box center [453, 621] width 293 height 32
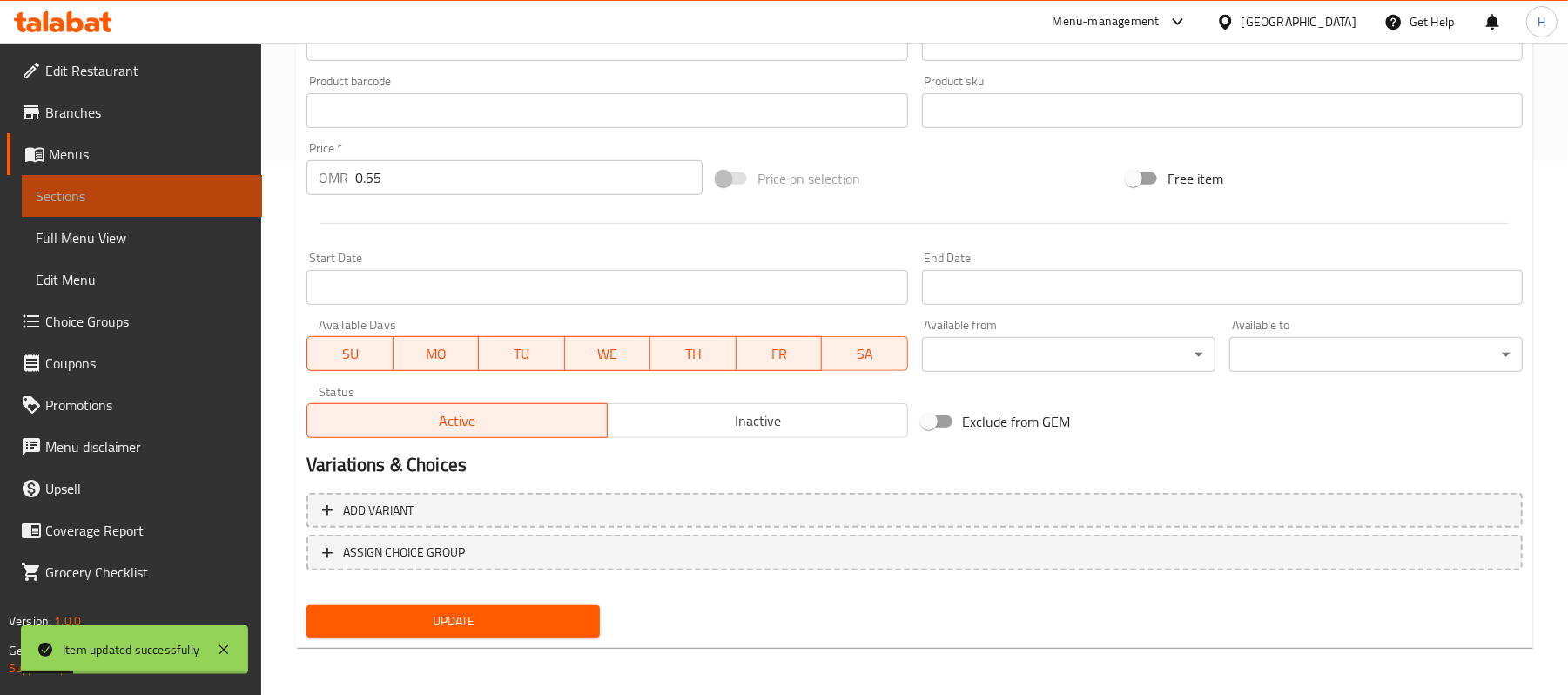
drag, startPoint x: 186, startPoint y: 192, endPoint x: 236, endPoint y: 322, distance: 139.3
click at [186, 192] on span "Sections" at bounding box center [142, 195] width 212 height 21
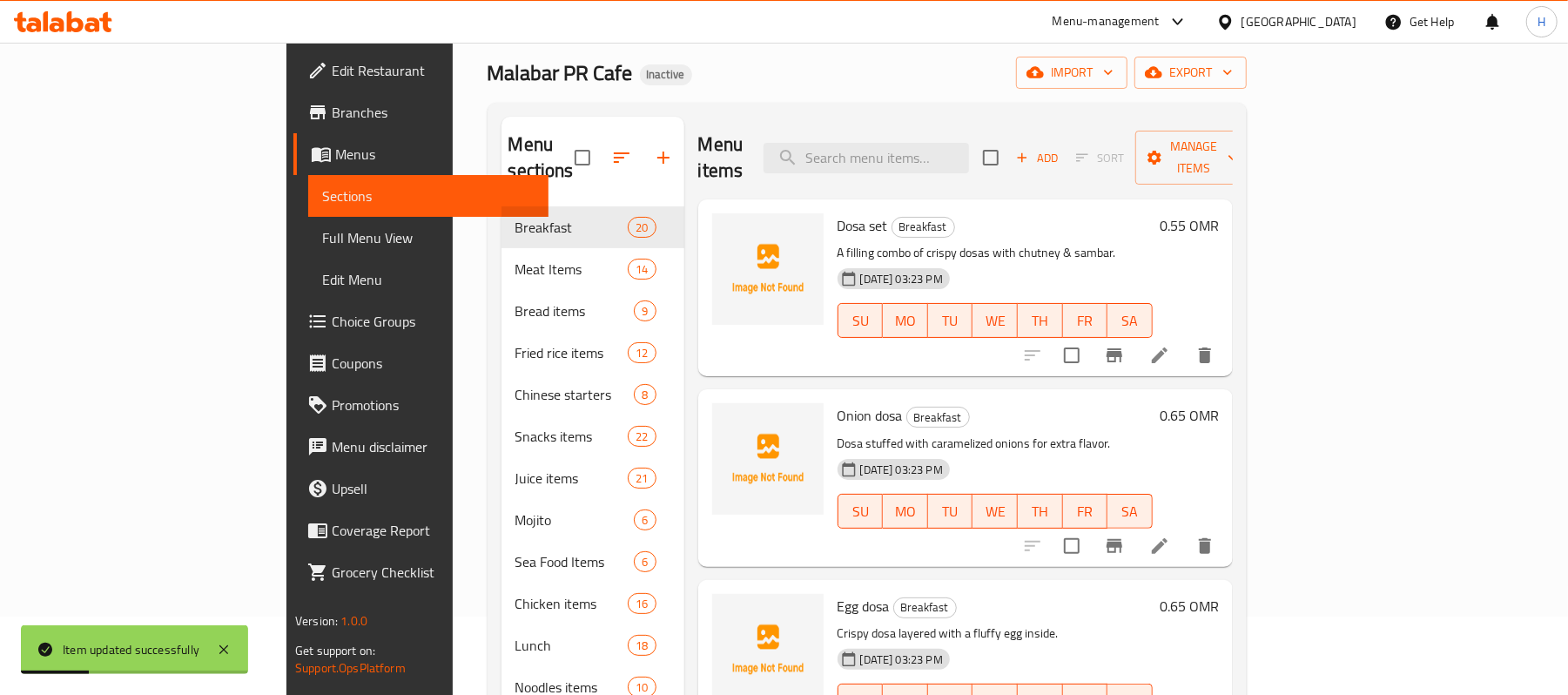
scroll to position [66, 0]
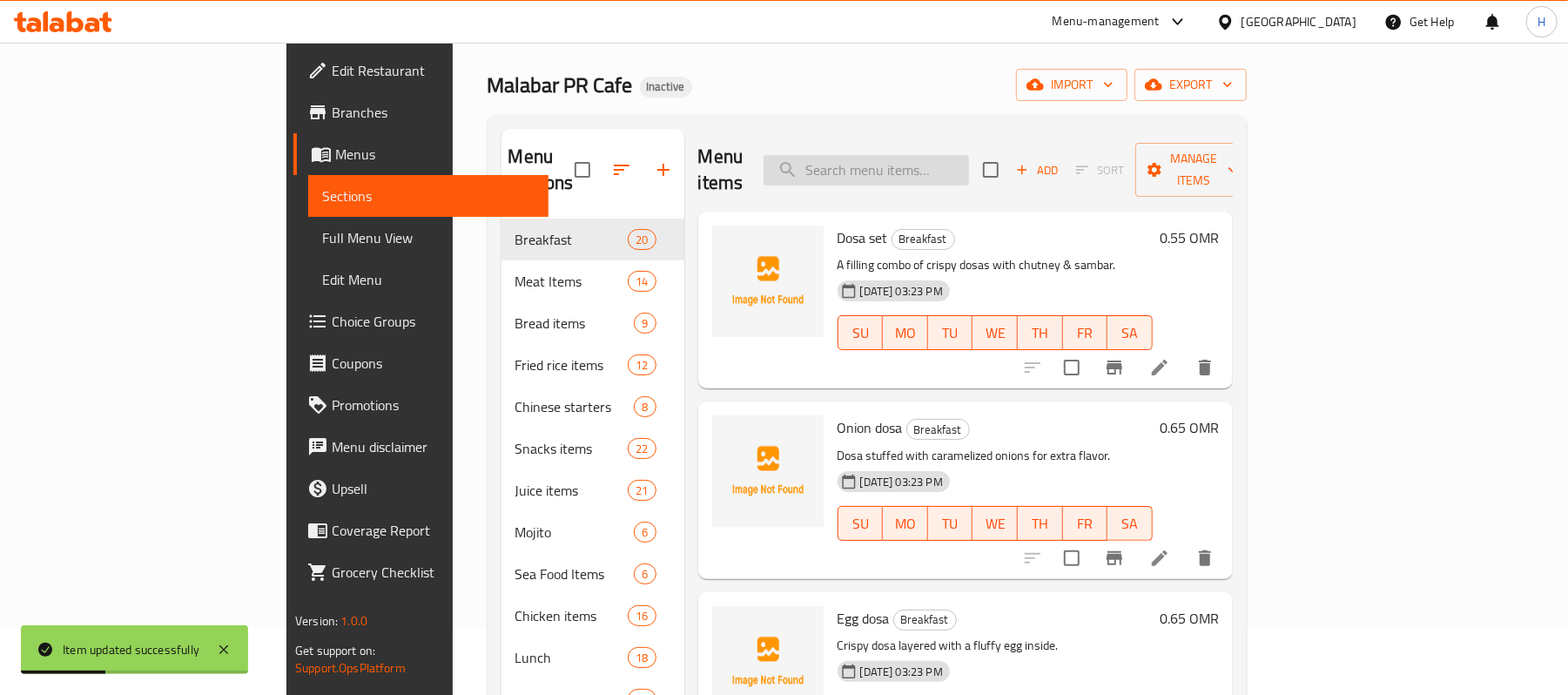
click at [960, 155] on input "search" at bounding box center [866, 170] width 205 height 30
paste input "Mysore dosa"
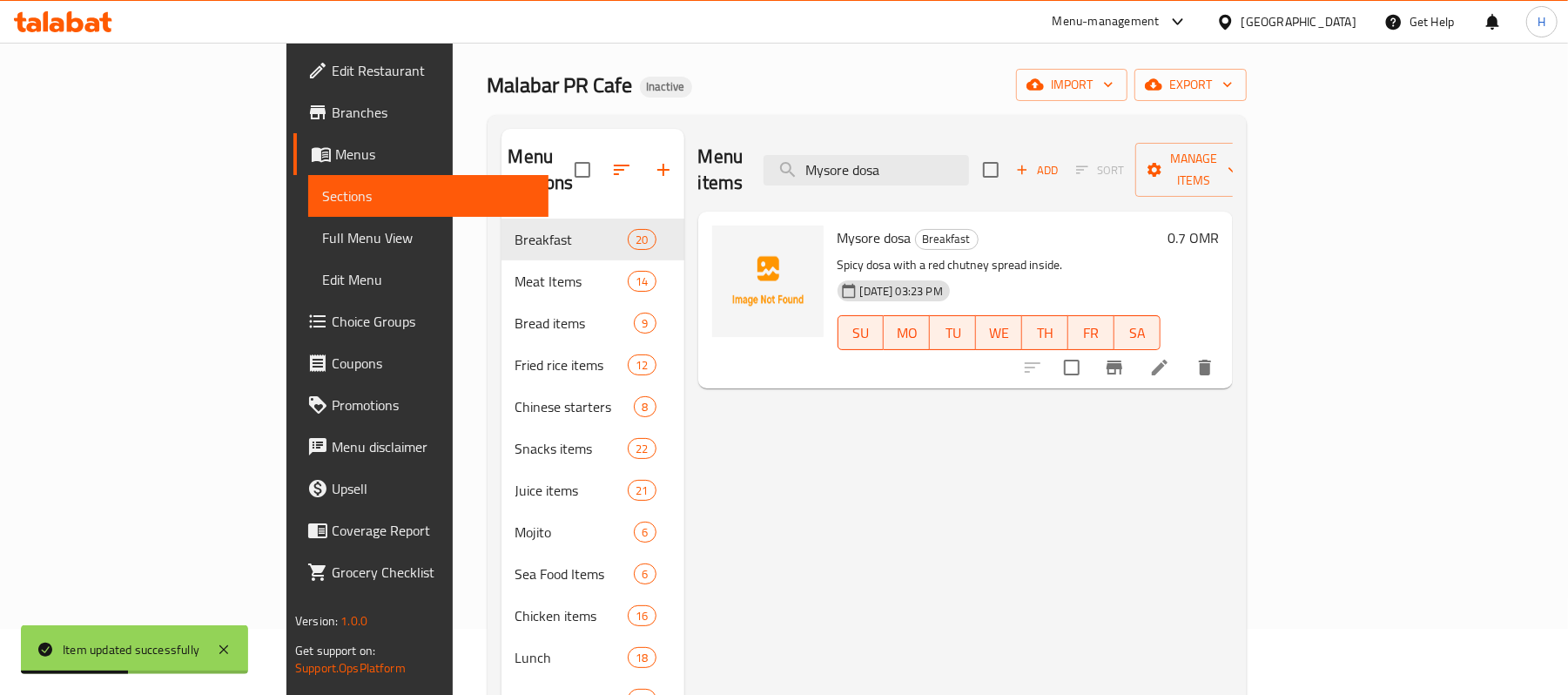
type input "Mysore dosa"
click at [1184, 353] on li at bounding box center [1159, 367] width 49 height 31
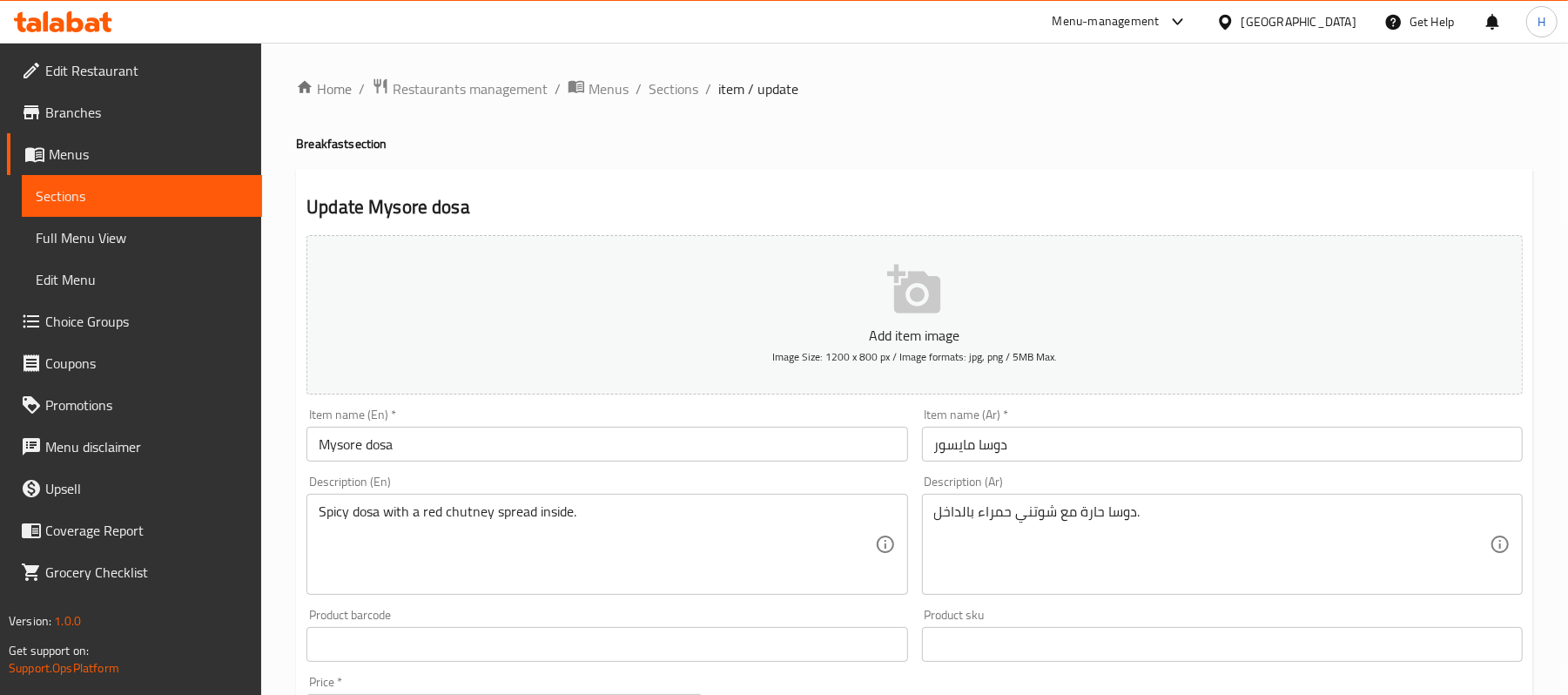
drag, startPoint x: 1165, startPoint y: 499, endPoint x: 1060, endPoint y: 510, distance: 105.6
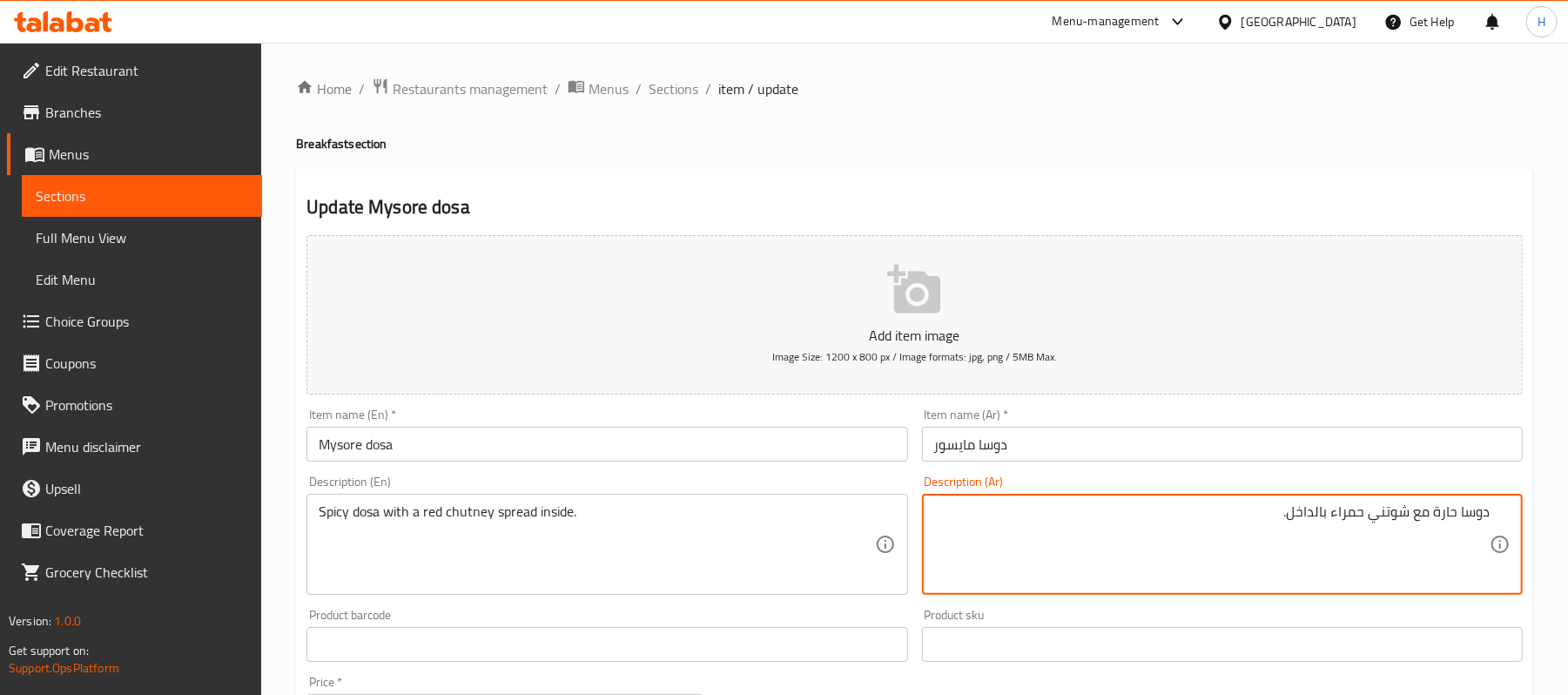
drag, startPoint x: 1278, startPoint y: 509, endPoint x: 1327, endPoint y: 531, distance: 53.7
click at [1327, 531] on textarea "دوسا حارة مع شوتني حمراء بالداخل." at bounding box center [1211, 544] width 556 height 83
click at [1292, 520] on textarea "دوسا حارة مع شوتني حمراء سبريد داخلي" at bounding box center [1211, 544] width 556 height 83
click at [1272, 519] on textarea "دوسا حارة مع شوتني حمراء سبريد داخلي" at bounding box center [1211, 544] width 556 height 83
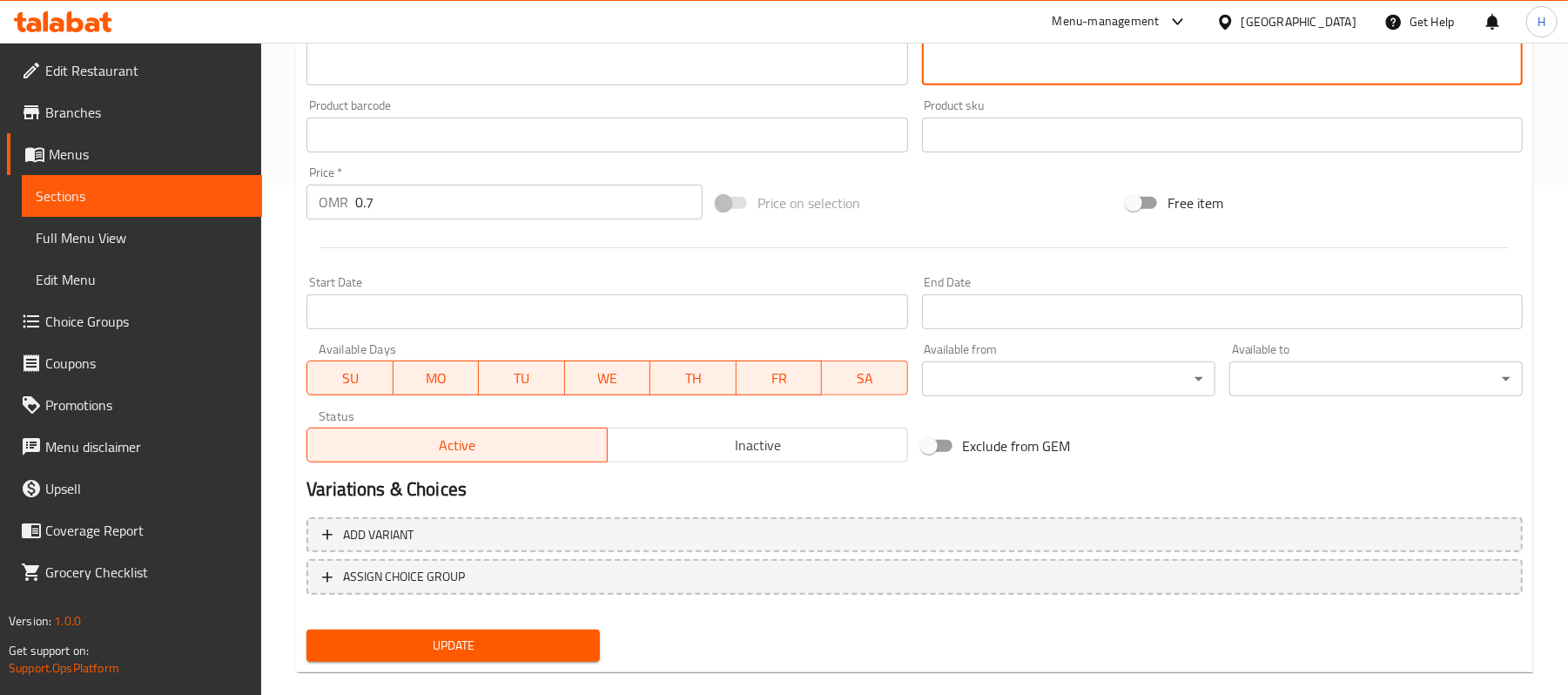
scroll to position [534, 0]
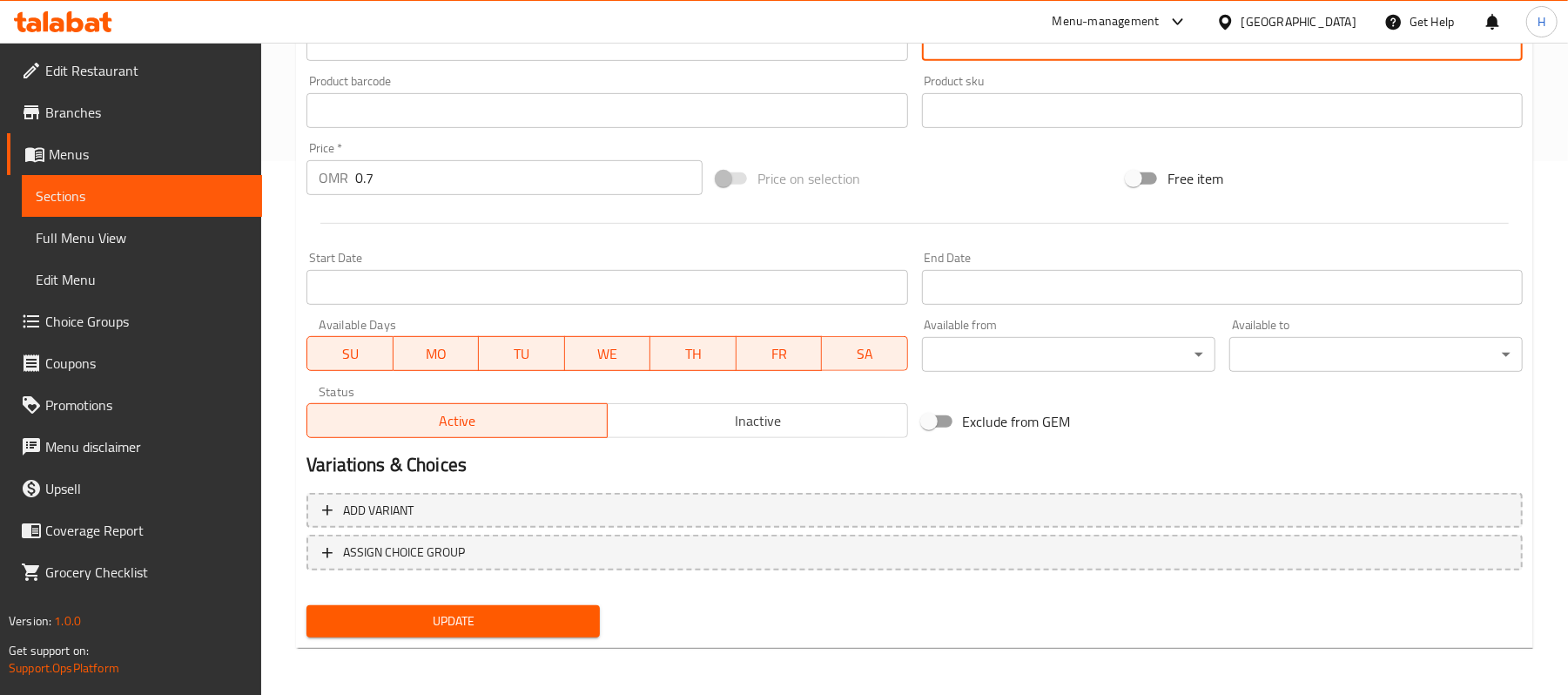
type textarea "دوسا حارة مع شوتني حمراء سبريد من الداخل"
click at [564, 620] on span "Update" at bounding box center [453, 621] width 266 height 21
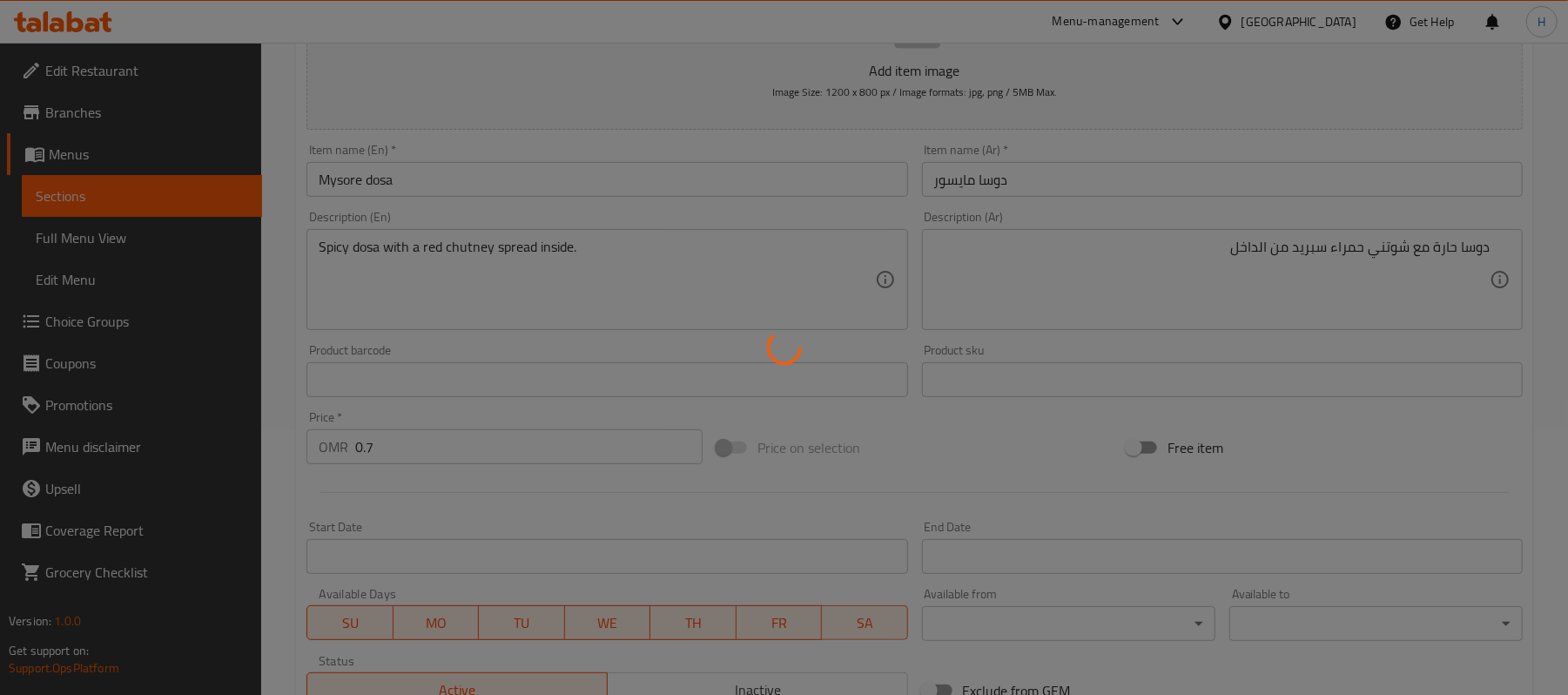
scroll to position [186, 0]
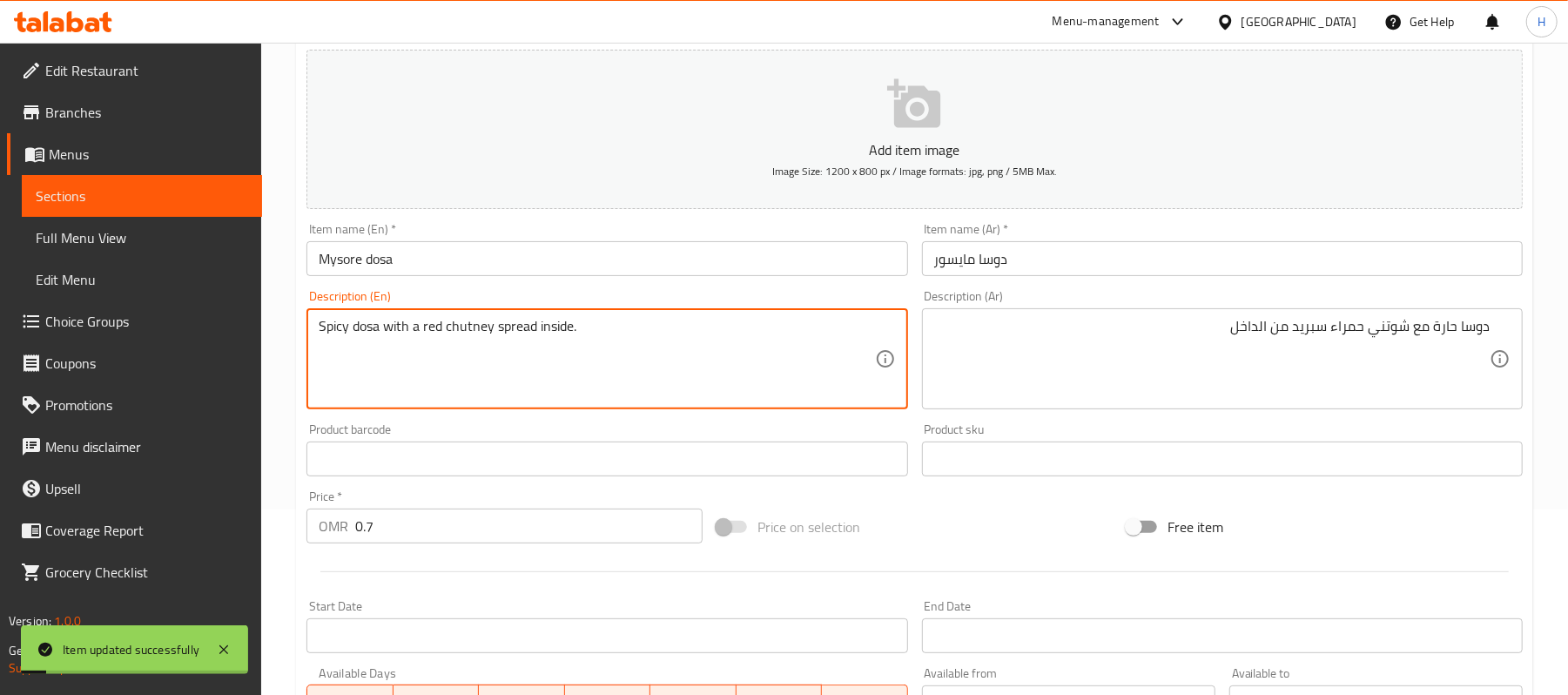
click at [477, 331] on textarea "Spicy dosa with a red chutney spread inside." at bounding box center [596, 359] width 556 height 83
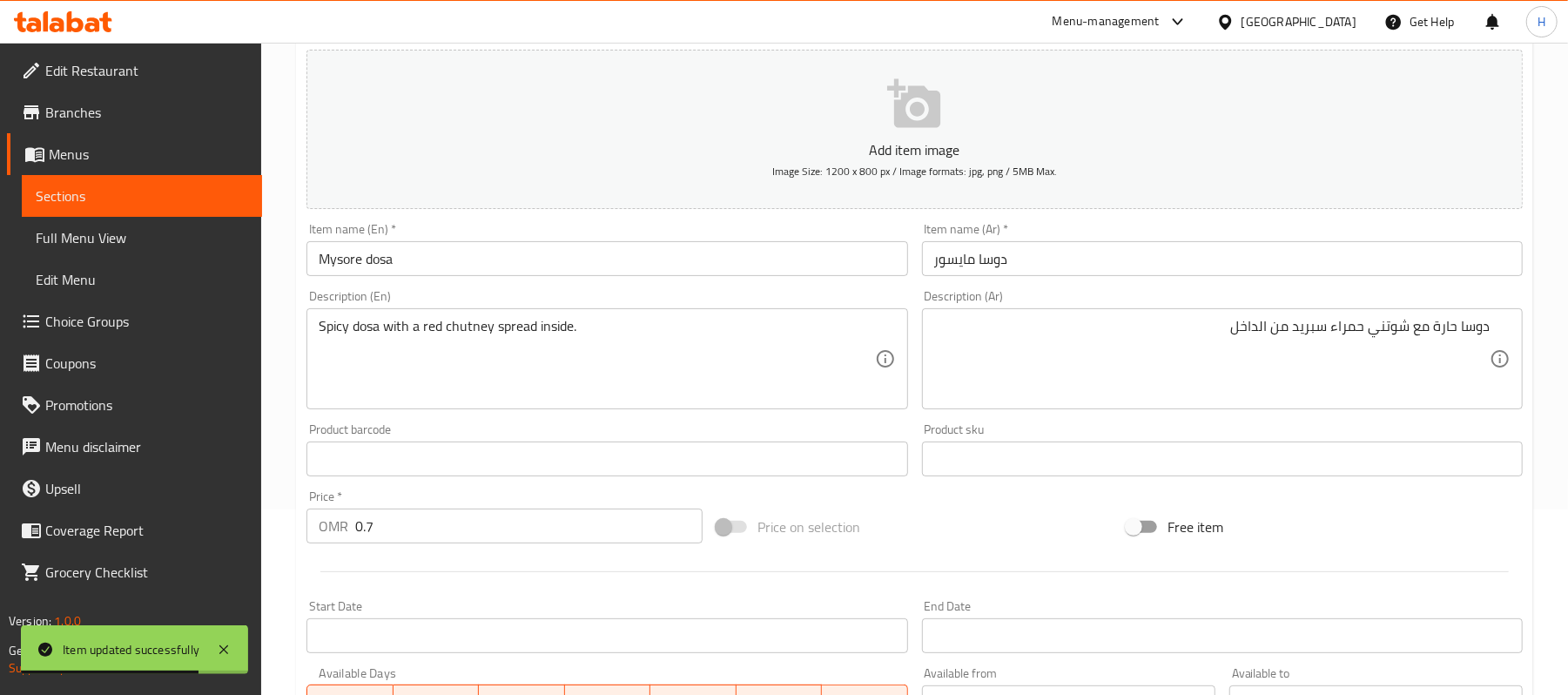
scroll to position [534, 0]
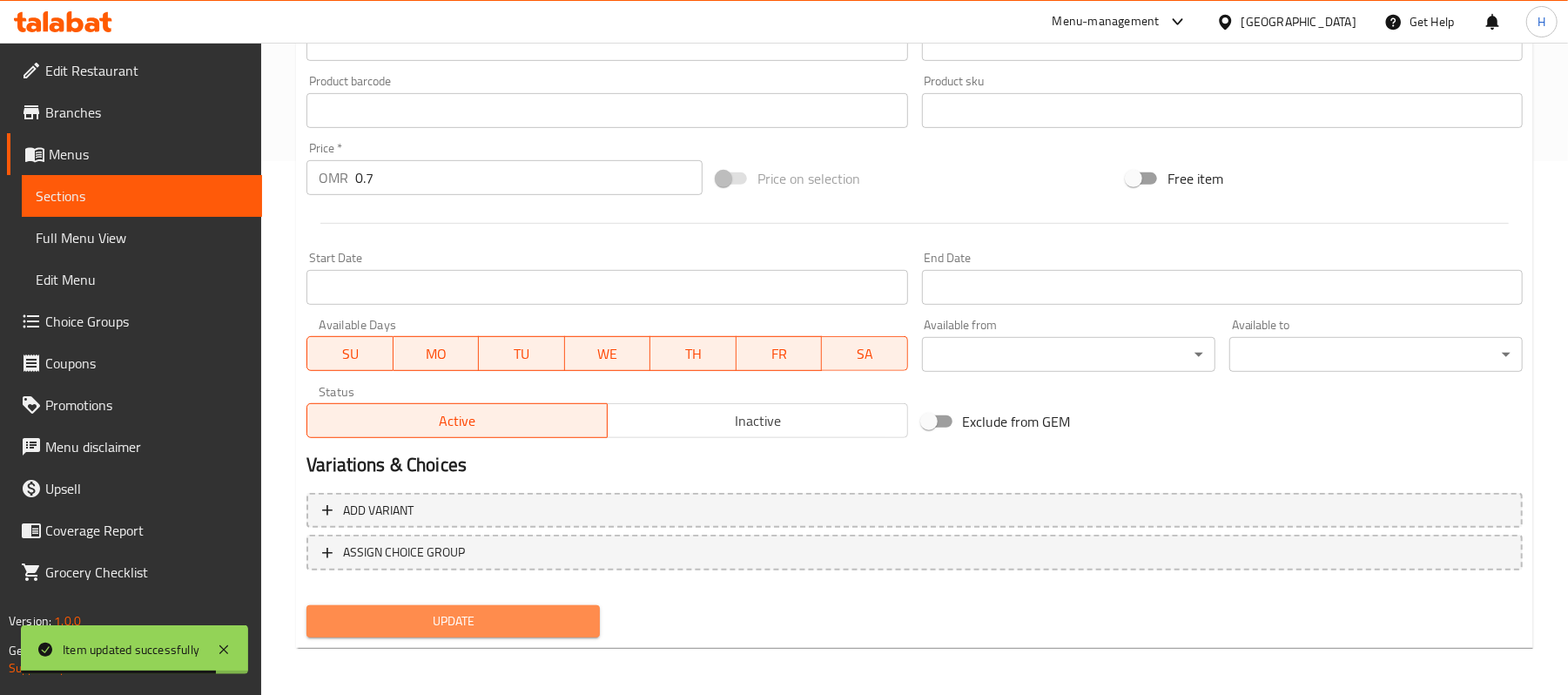
click at [466, 614] on span "Update" at bounding box center [453, 621] width 266 height 21
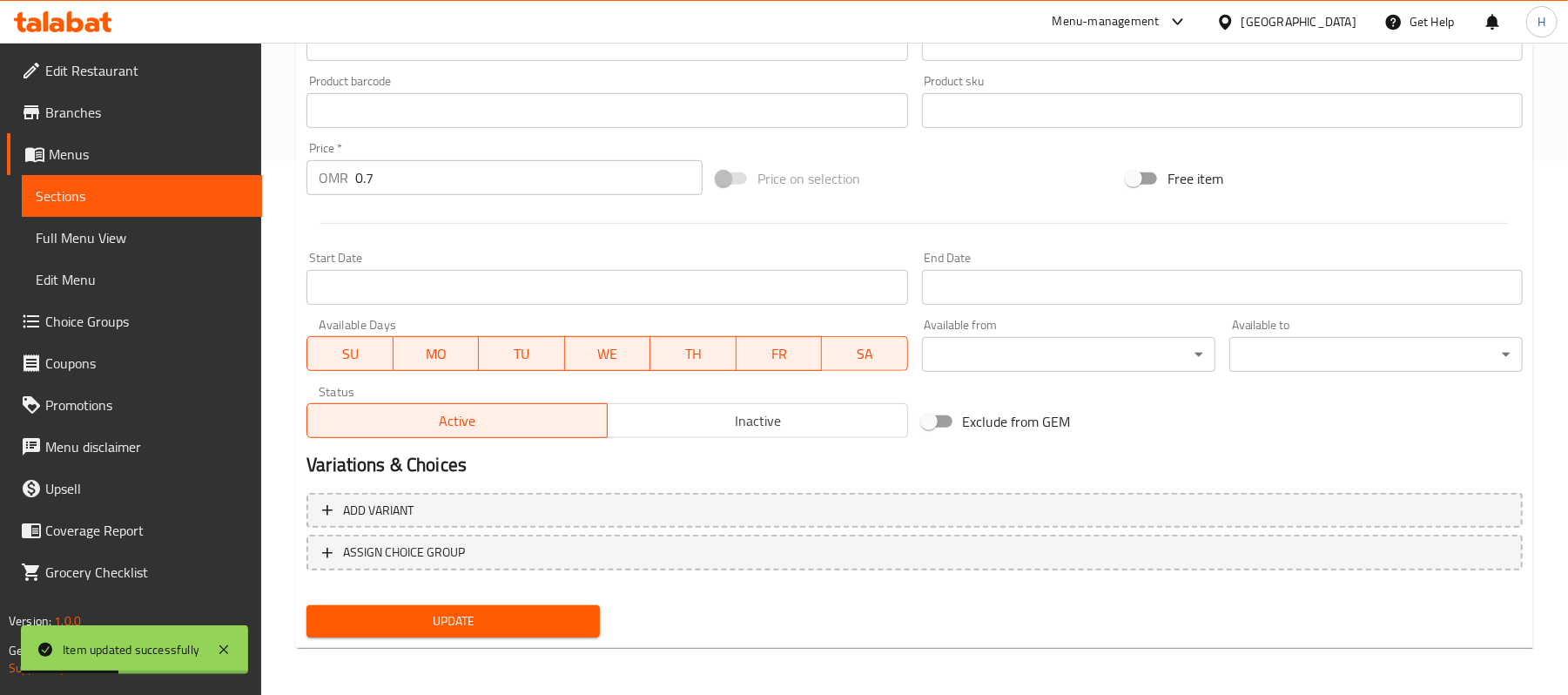
drag, startPoint x: 168, startPoint y: 200, endPoint x: 285, endPoint y: 197, distance: 117.0
click at [168, 200] on span "Sections" at bounding box center [142, 195] width 212 height 21
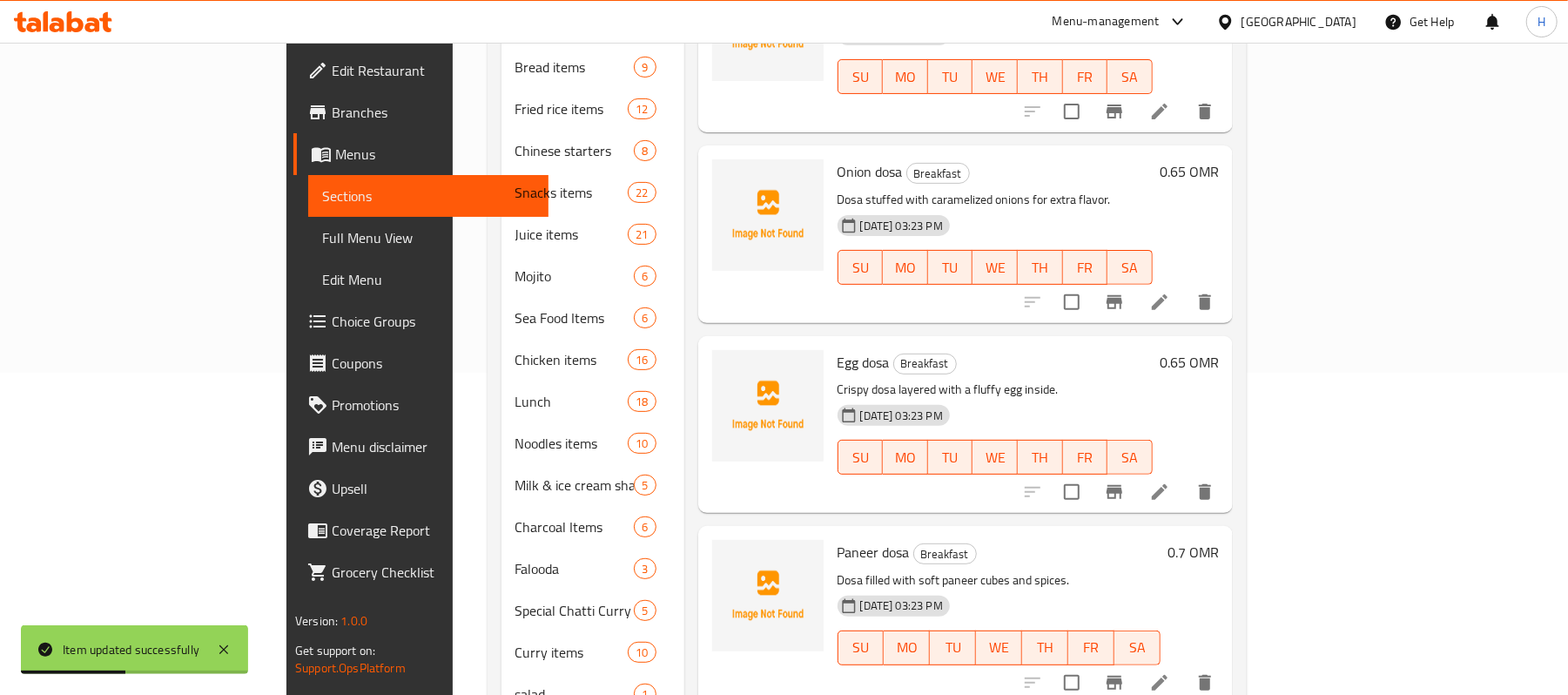
scroll to position [66, 0]
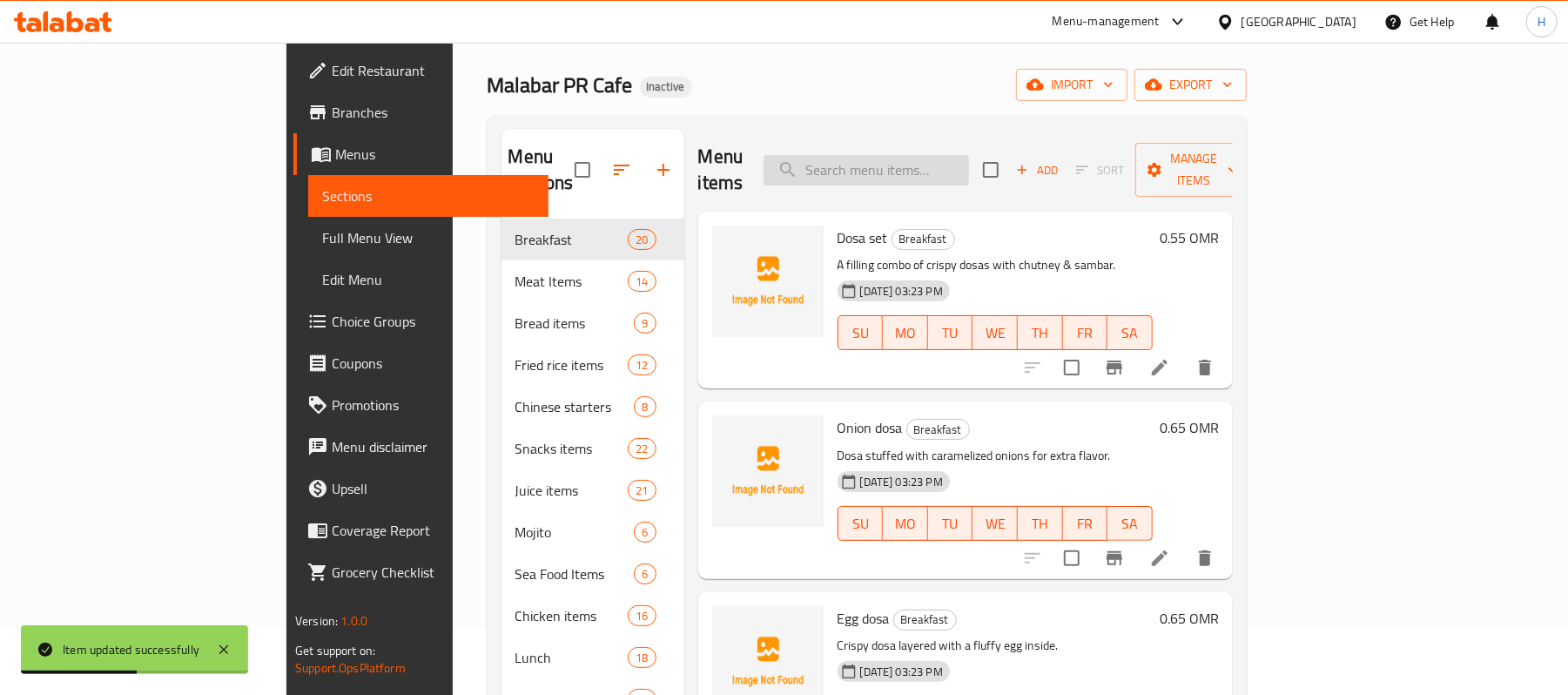
click at [969, 169] on input "search" at bounding box center [866, 170] width 205 height 30
paste input "Porota"
type input "Porota"
click at [1168, 360] on icon at bounding box center [1159, 368] width 16 height 16
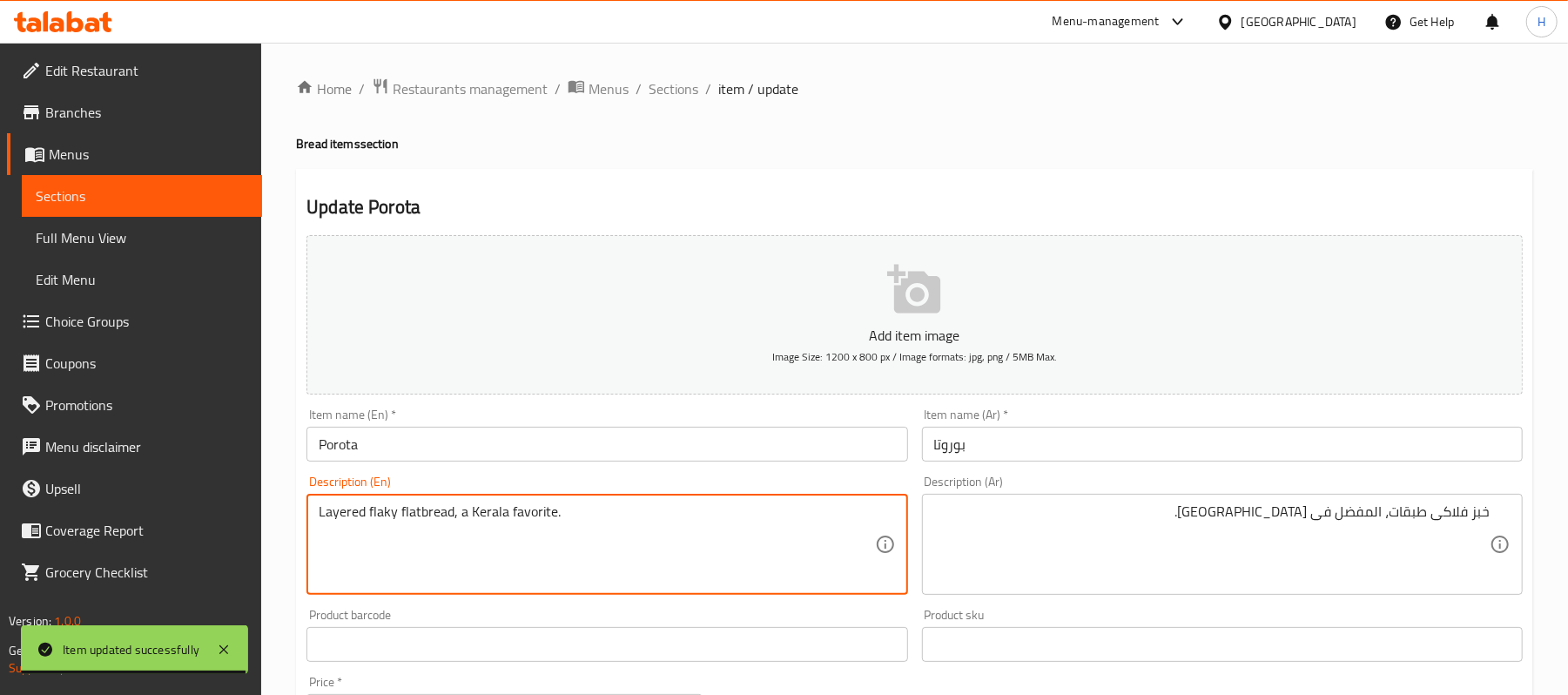
click at [446, 526] on textarea "Layered flaky flatbread, a Kerala favorite." at bounding box center [596, 544] width 556 height 83
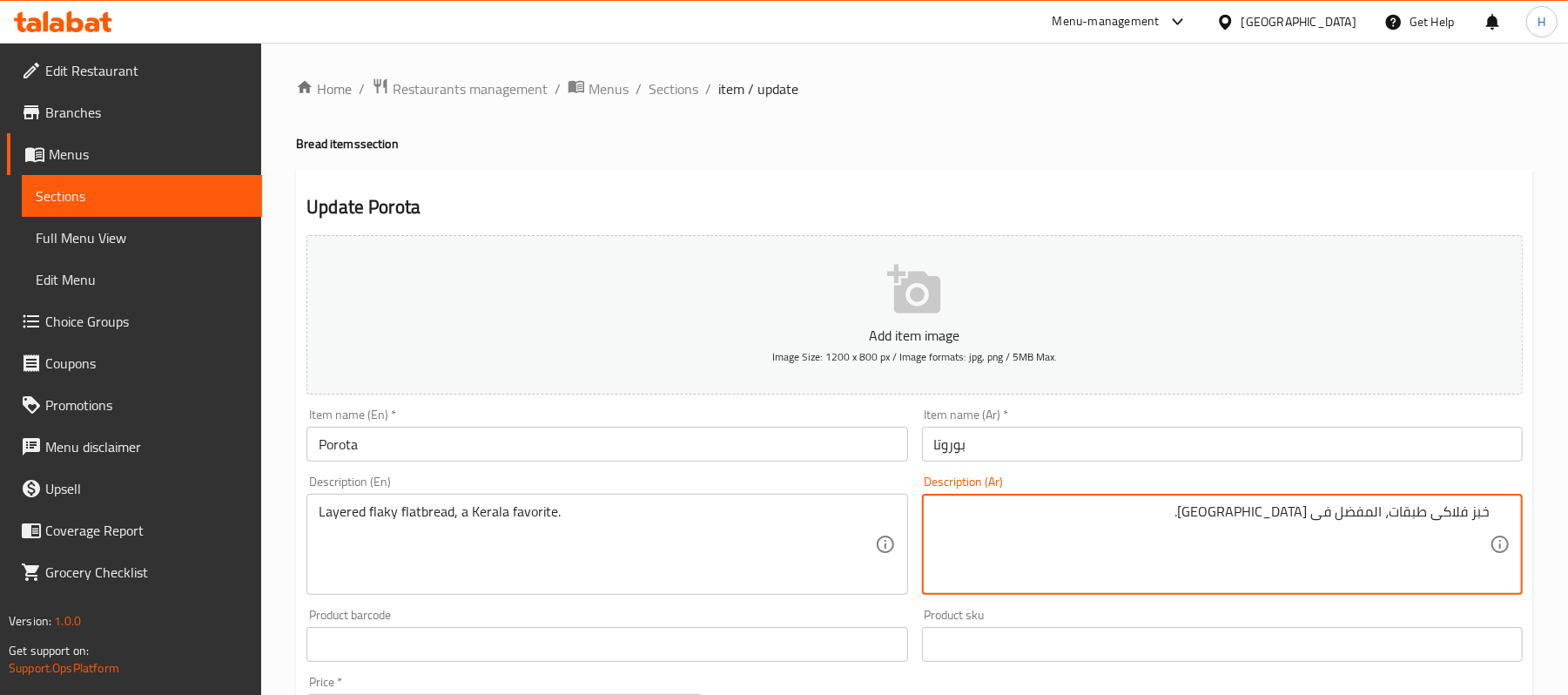
click at [1196, 523] on textarea "خبز فلاكى طبقات، المفضل فى كيرالا." at bounding box center [1211, 544] width 556 height 83
paste textarea "سطح متقشر متعدد الطبقات، المفضل في ولاية"
click at [1400, 524] on textarea "خبز مسطح متقشر متعدد الطبقات، المفضل في ولاية كيرالا." at bounding box center [1211, 544] width 556 height 83
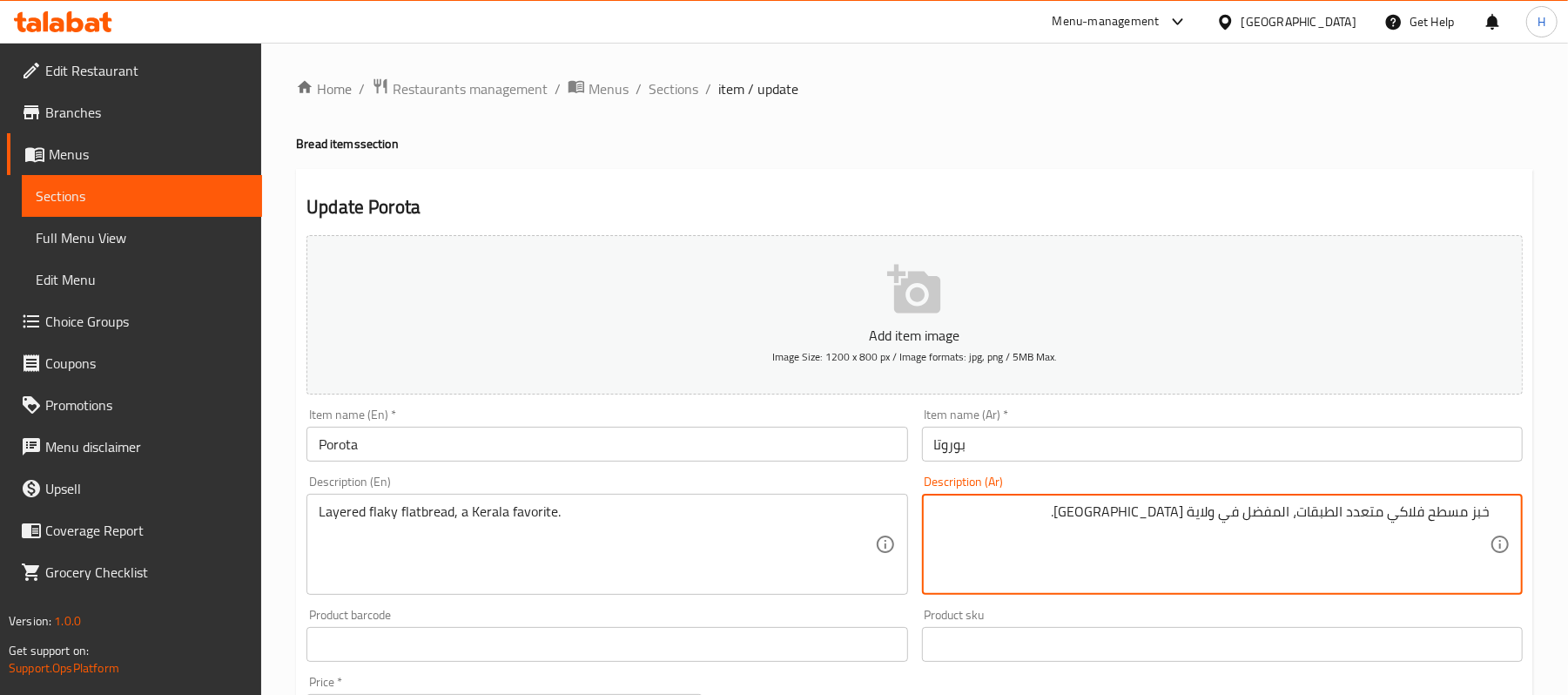
drag, startPoint x: 1193, startPoint y: 512, endPoint x: 1226, endPoint y: 530, distance: 37.6
click at [1226, 530] on textarea "خبز مسطح فلاكي متعدد الطبقات، المفضل في ولاية كيرالا." at bounding box center [1211, 544] width 556 height 83
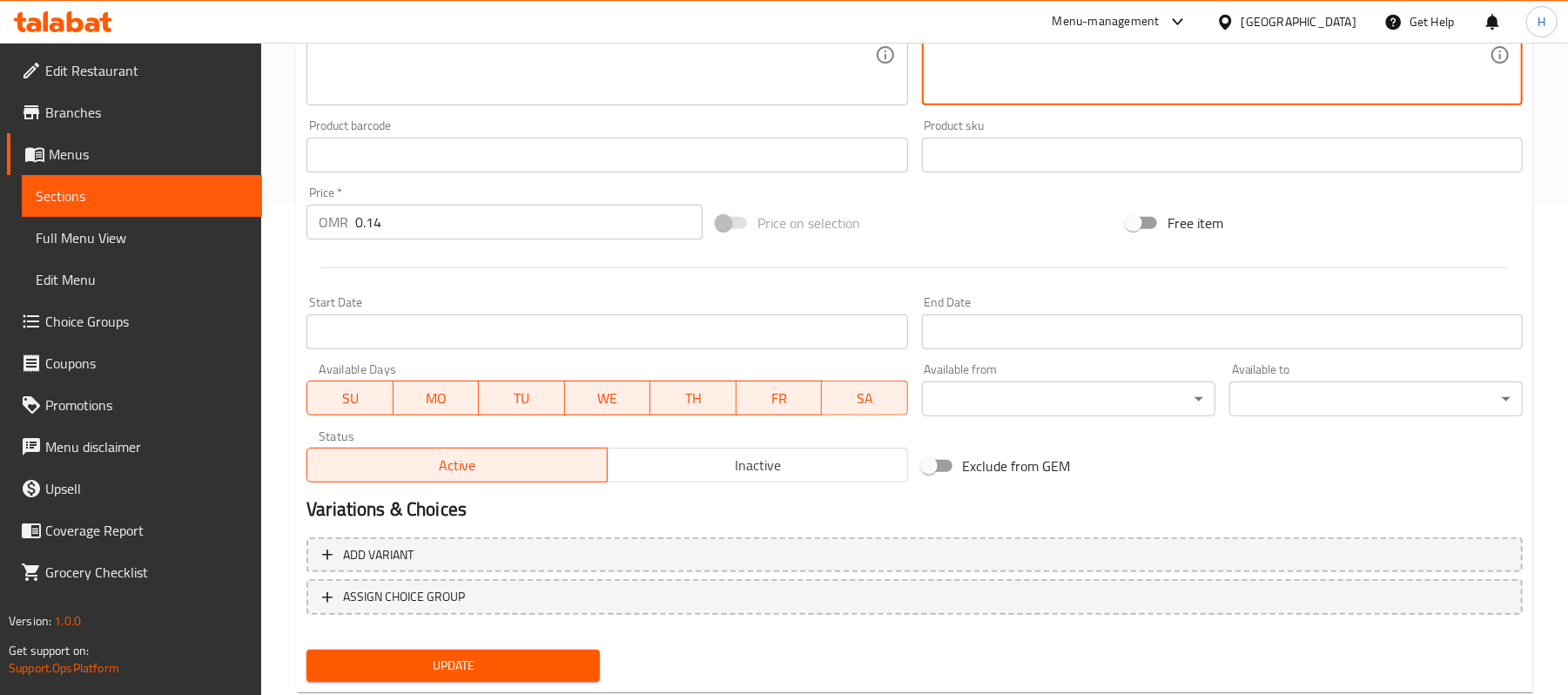
scroll to position [534, 0]
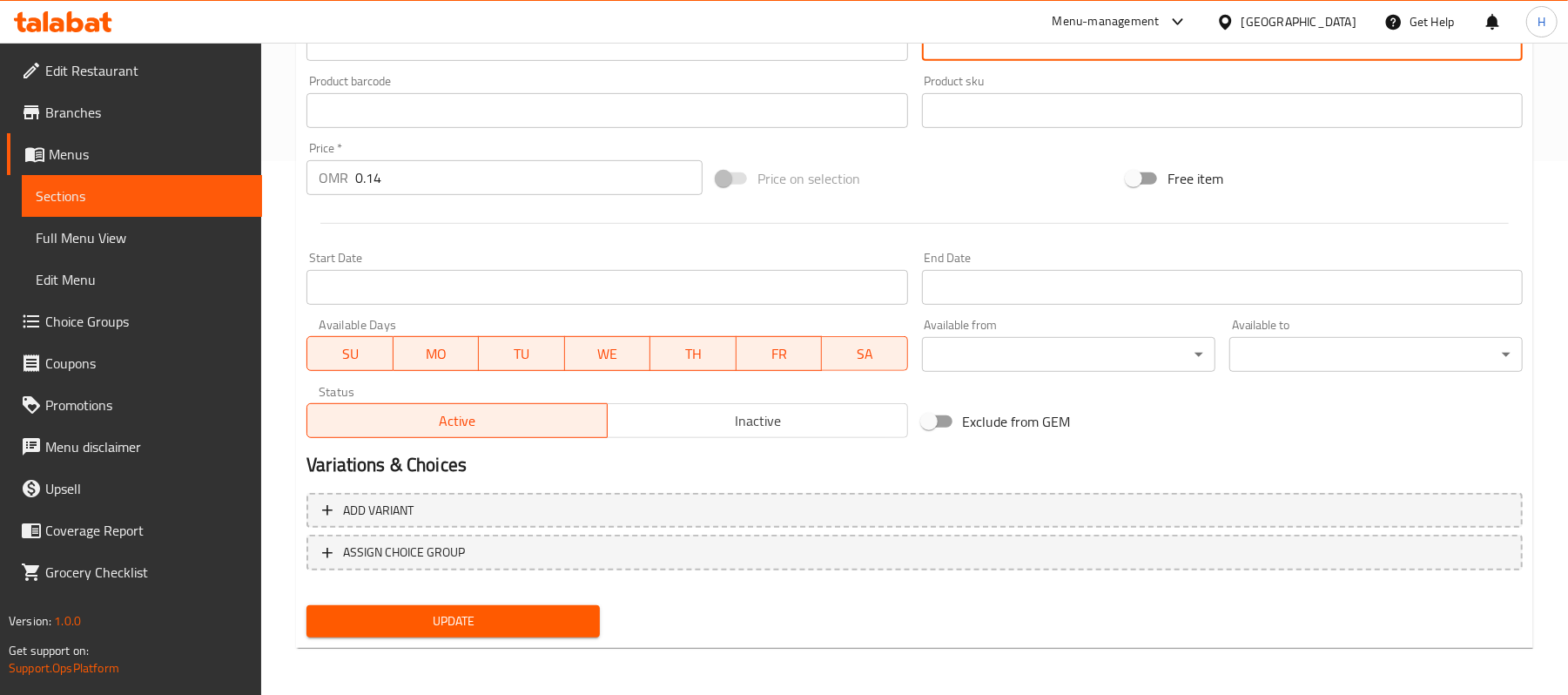
type textarea "خبز مسطح فلاكي متعدد الطبقات، المفضل في [GEOGRAPHIC_DATA]."
click at [459, 613] on span "Update" at bounding box center [453, 621] width 266 height 21
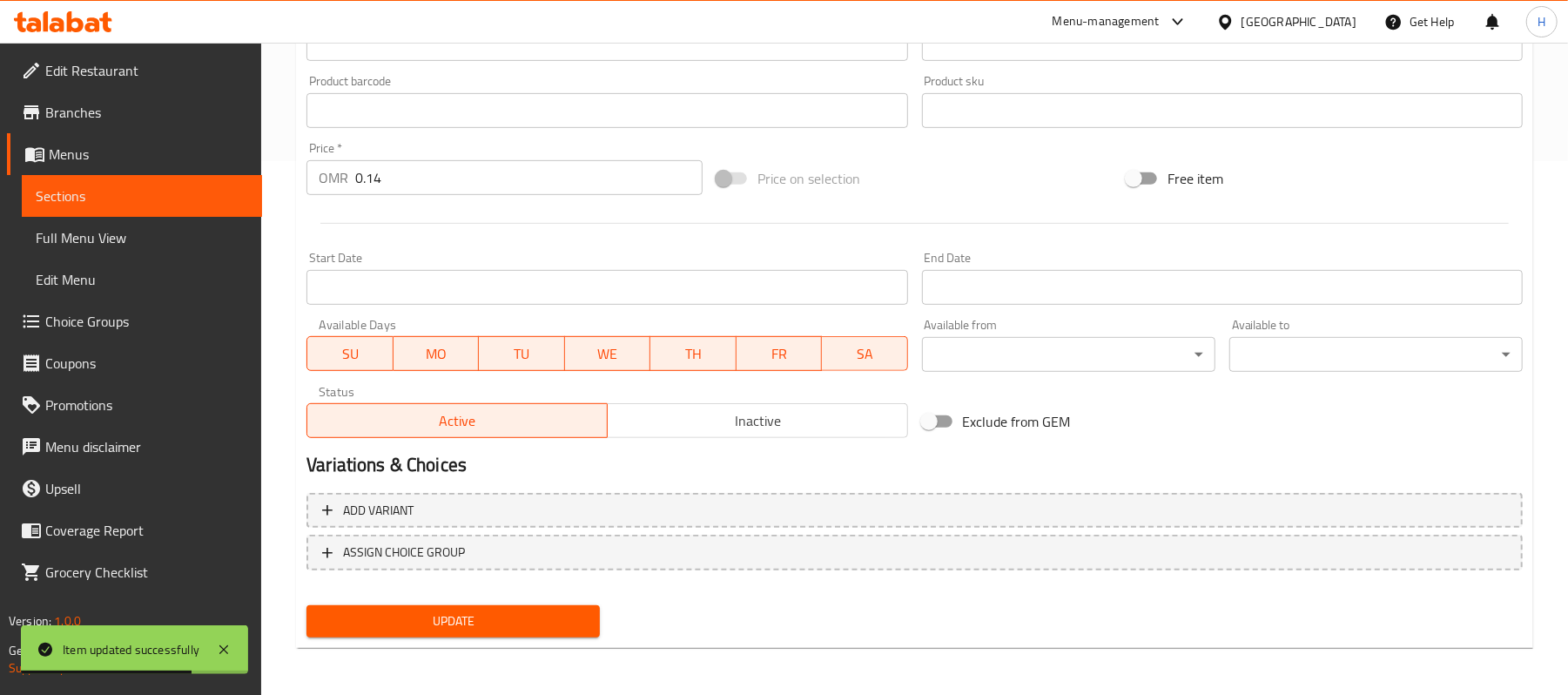
click at [172, 193] on span "Sections" at bounding box center [142, 195] width 212 height 21
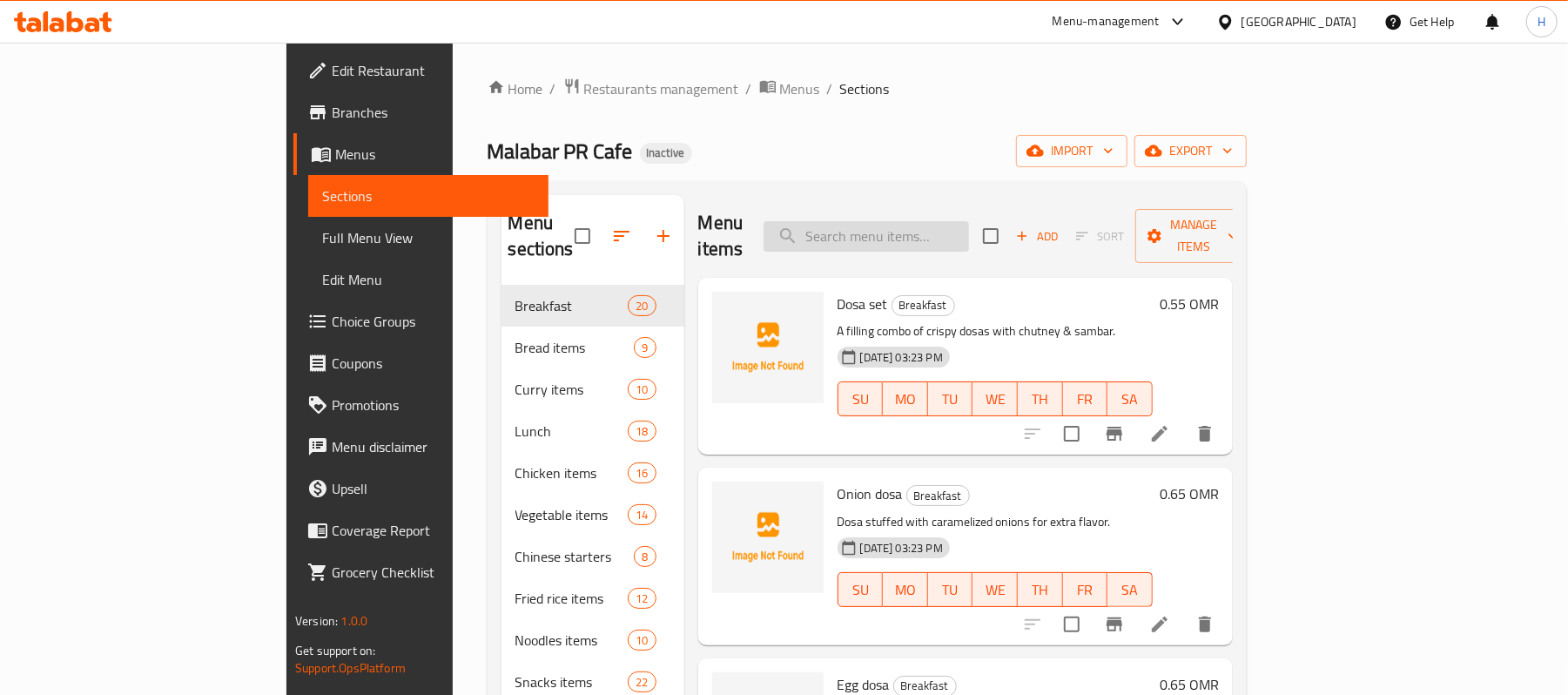
click at [969, 223] on input "search" at bounding box center [866, 236] width 205 height 30
paste input "Chicken Green Chilli Charcoal"
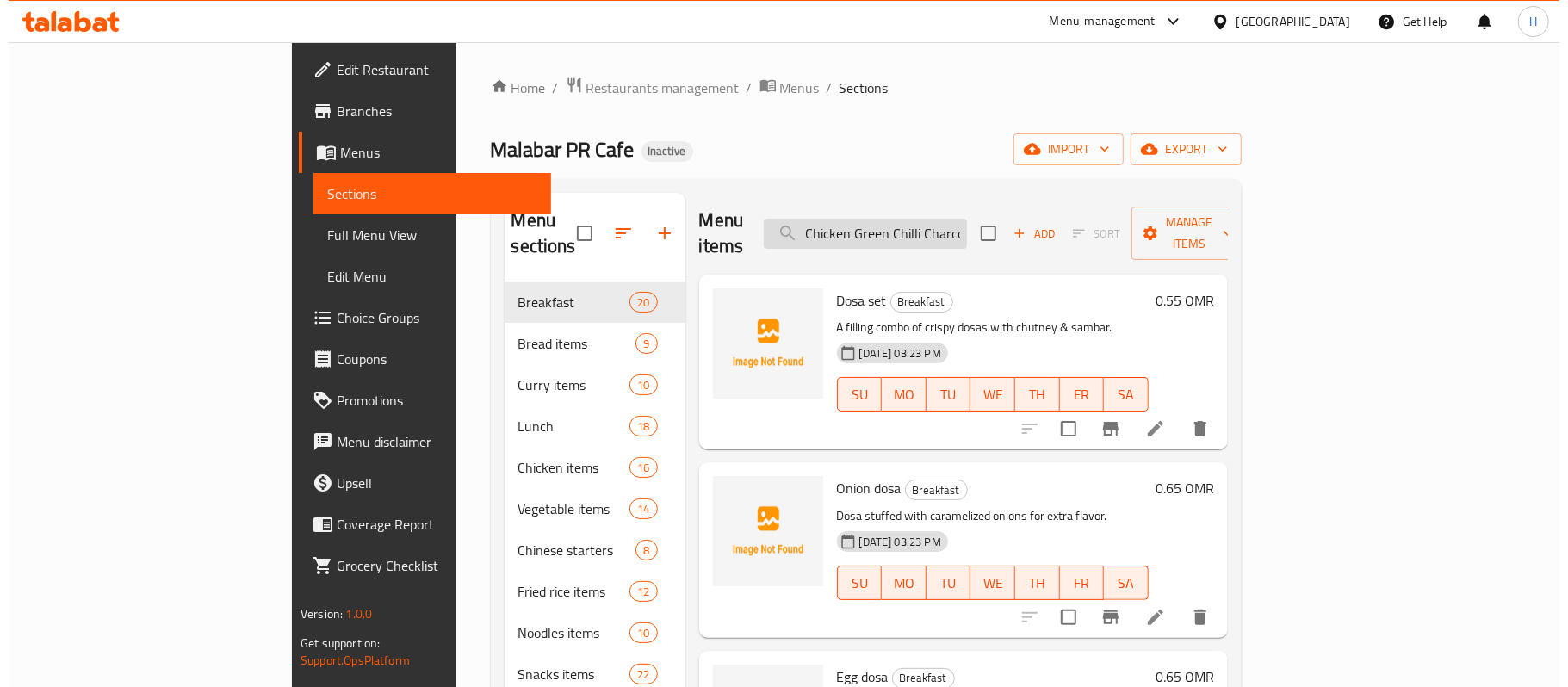
scroll to position [0, 11]
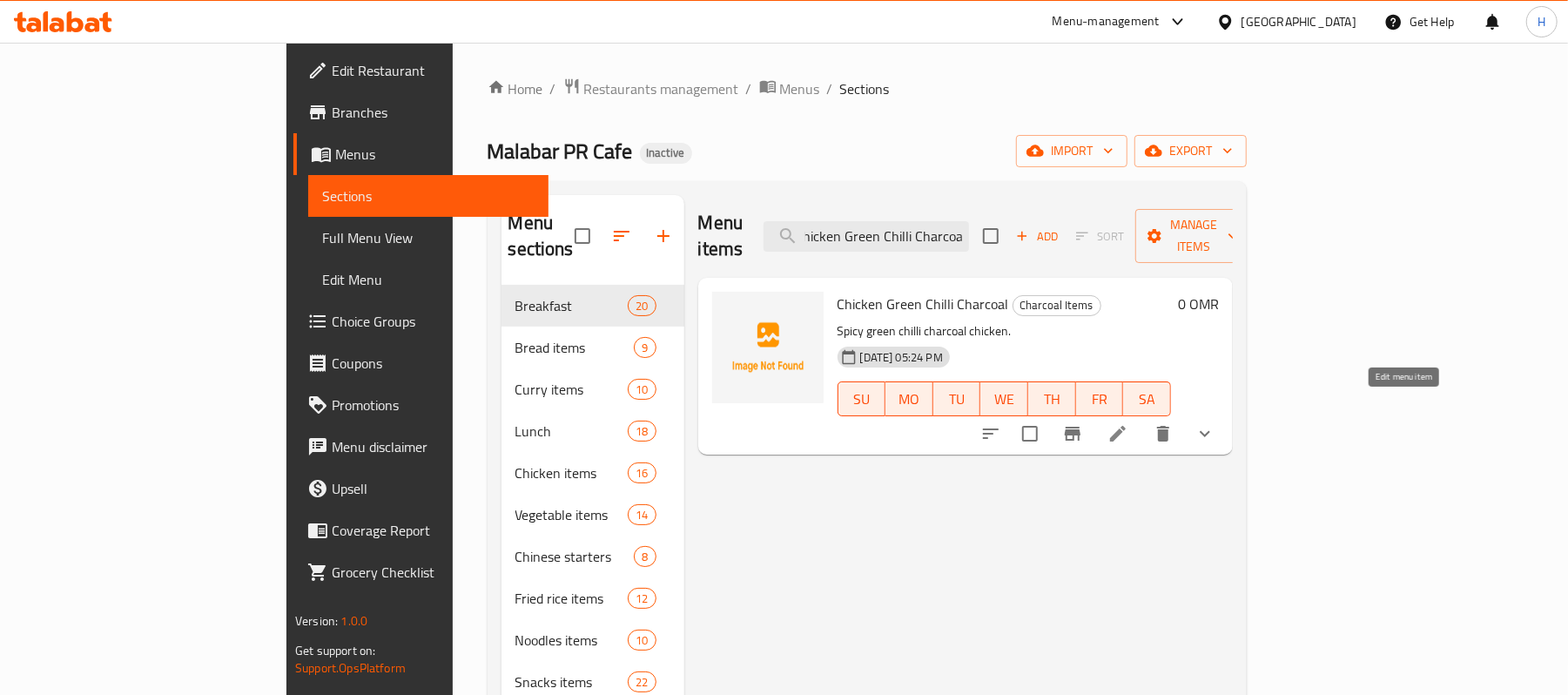
type input "Chicken Green Chilli Charcoal"
click at [1128, 423] on icon at bounding box center [1117, 433] width 21 height 21
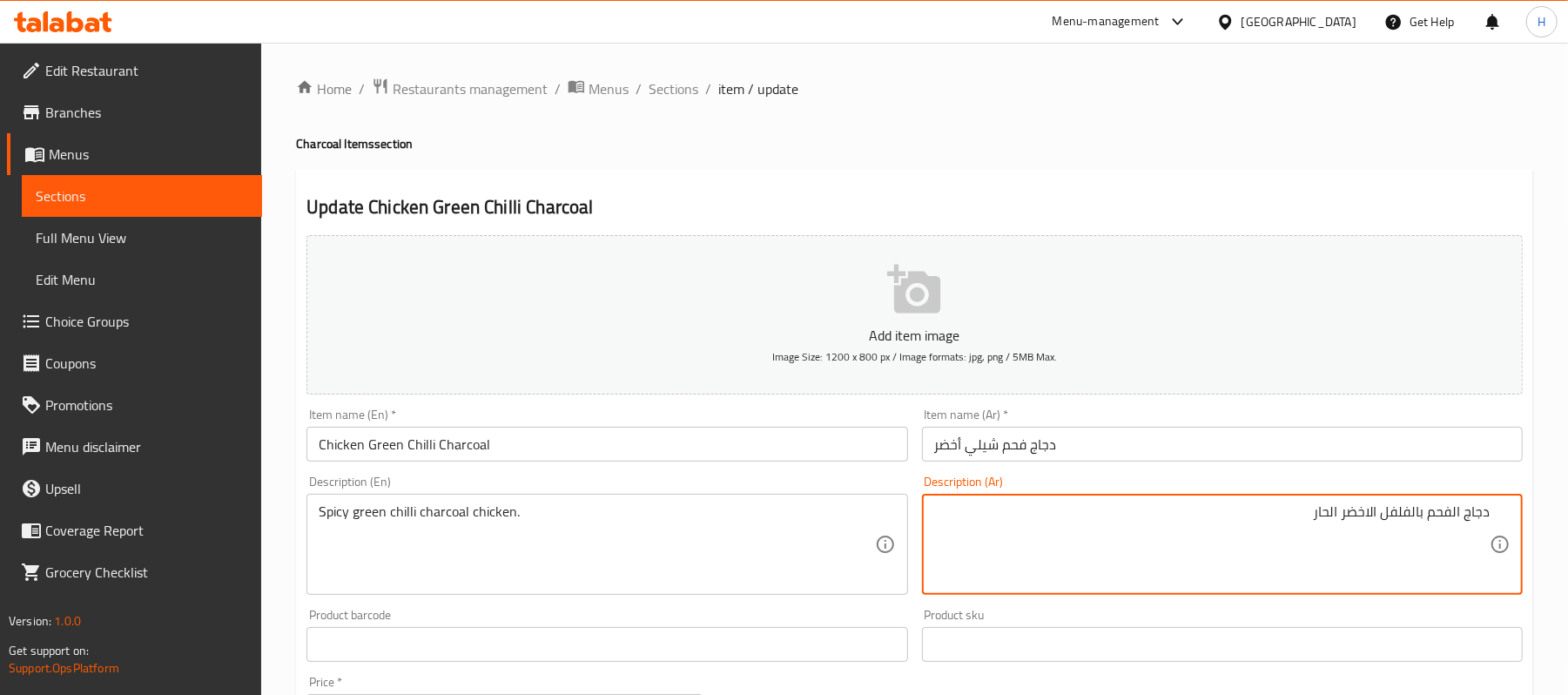
click at [1311, 519] on textarea "دجاج الفحم بالفلفل الاخضر الحار" at bounding box center [1211, 544] width 556 height 83
click at [1351, 525] on textarea "دجاج الفحم بالفلفل الاخضر الحار" at bounding box center [1211, 544] width 556 height 83
drag, startPoint x: 1300, startPoint y: 516, endPoint x: 1421, endPoint y: 529, distance: 121.7
click at [1421, 529] on textarea "دجاج الفحم بالفلفل الاخضر الحار" at bounding box center [1211, 544] width 556 height 83
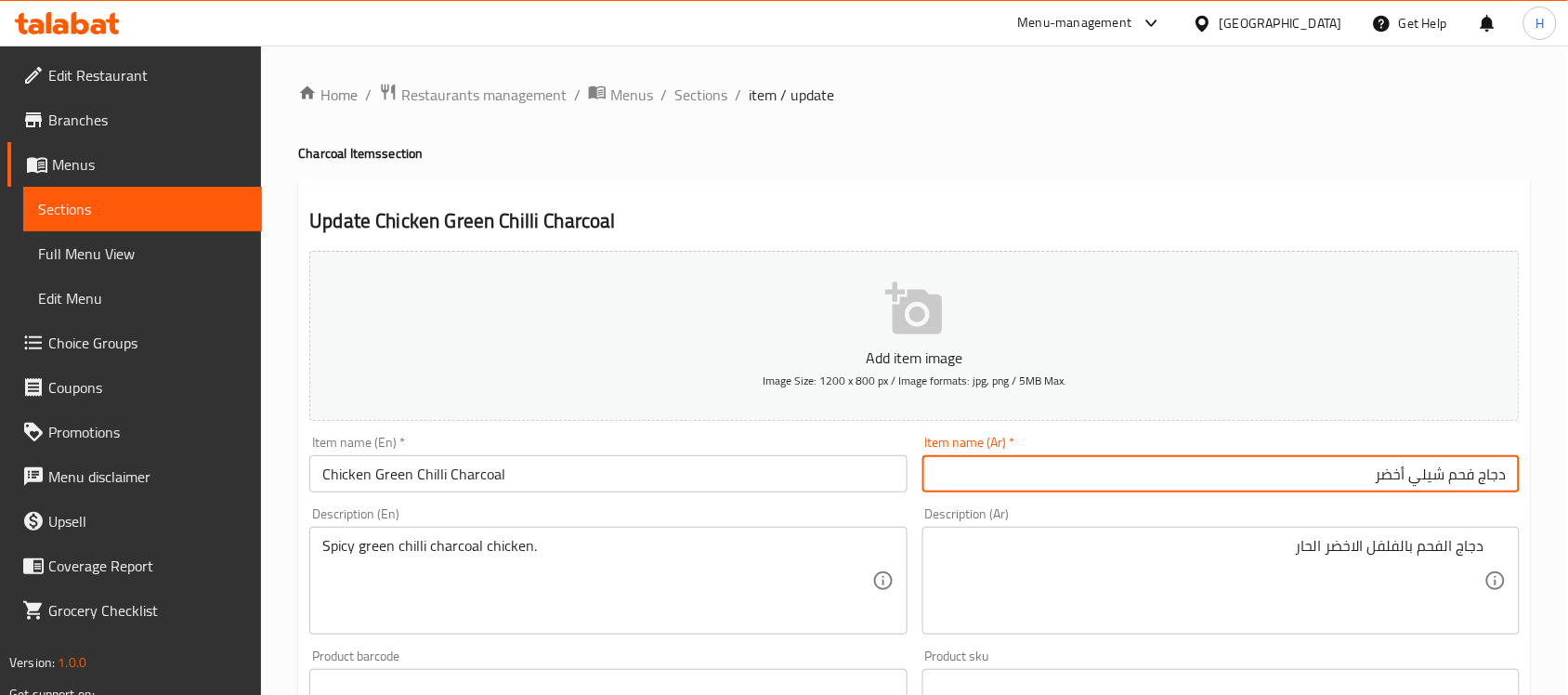
drag, startPoint x: 1215, startPoint y: 475, endPoint x: 1445, endPoint y: 482, distance: 230.1
click at [1445, 482] on input "دجاج فحم شيلي أخضر" at bounding box center [1221, 473] width 598 height 37
paste input "لفلفل الاخضر الحار"
type input "دجاج فحم الفلفل الاخضر الحار"
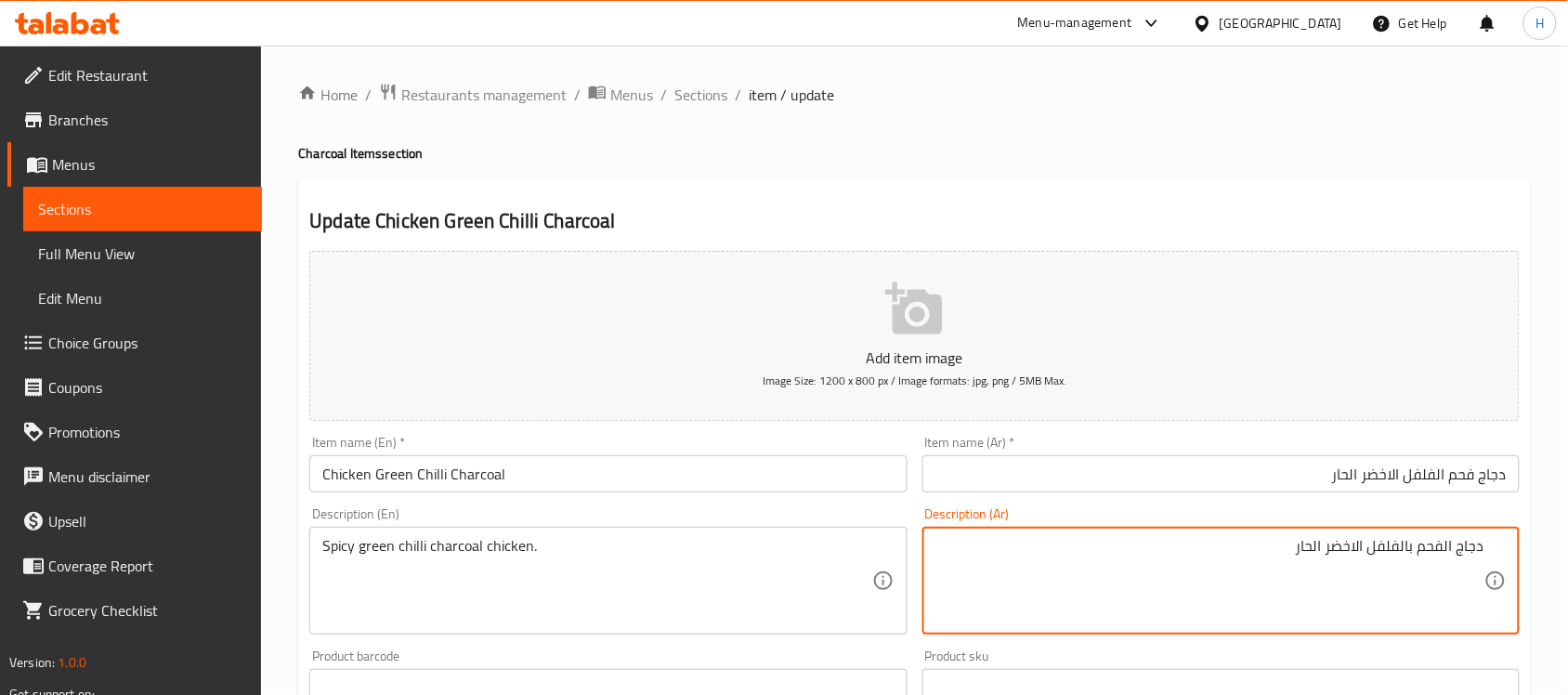
click at [1362, 562] on textarea "دجاج الفحم بالفلفل الاخضر الحار" at bounding box center [1209, 581] width 549 height 89
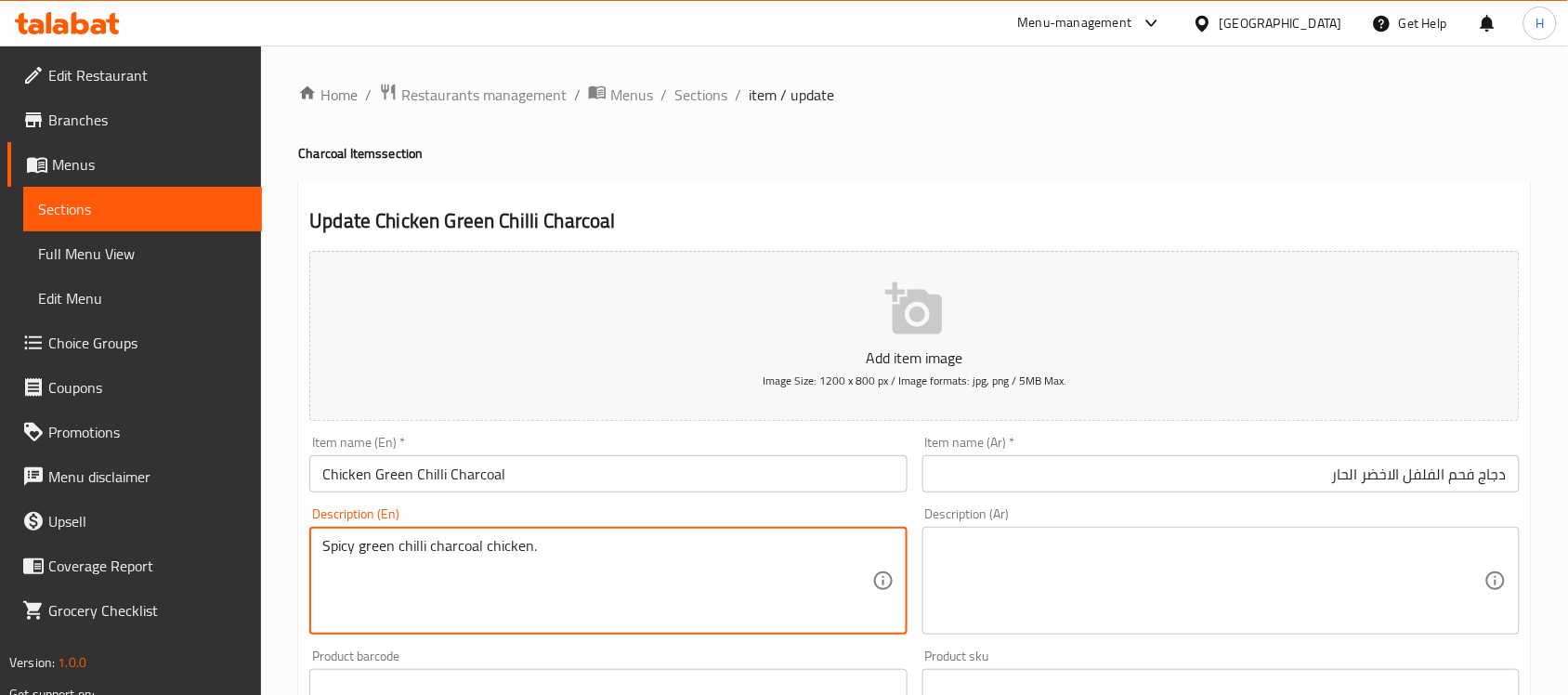
click at [762, 546] on textarea "Spicy green chilli charcoal chicken." at bounding box center [597, 581] width 549 height 89
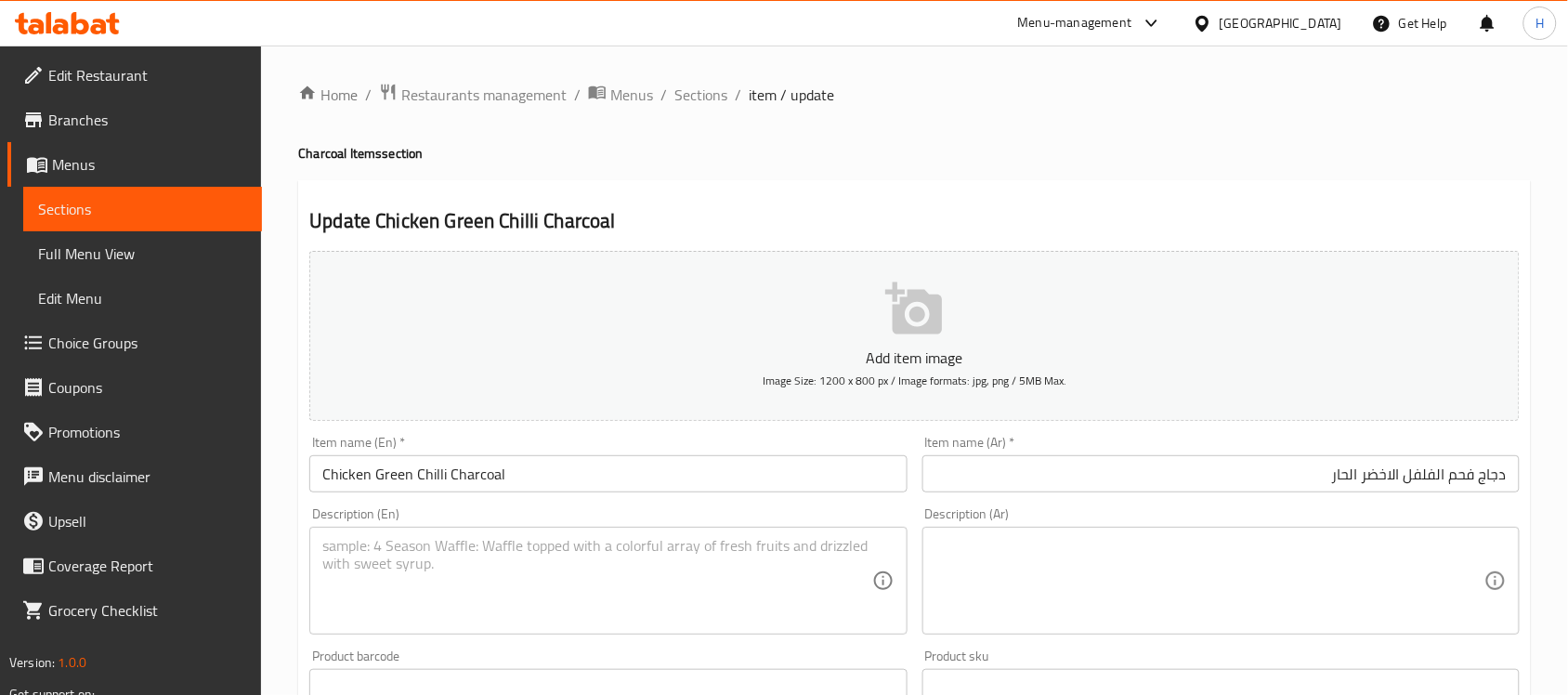
click at [757, 516] on div "Description (En) Description (En)" at bounding box center [608, 571] width 598 height 128
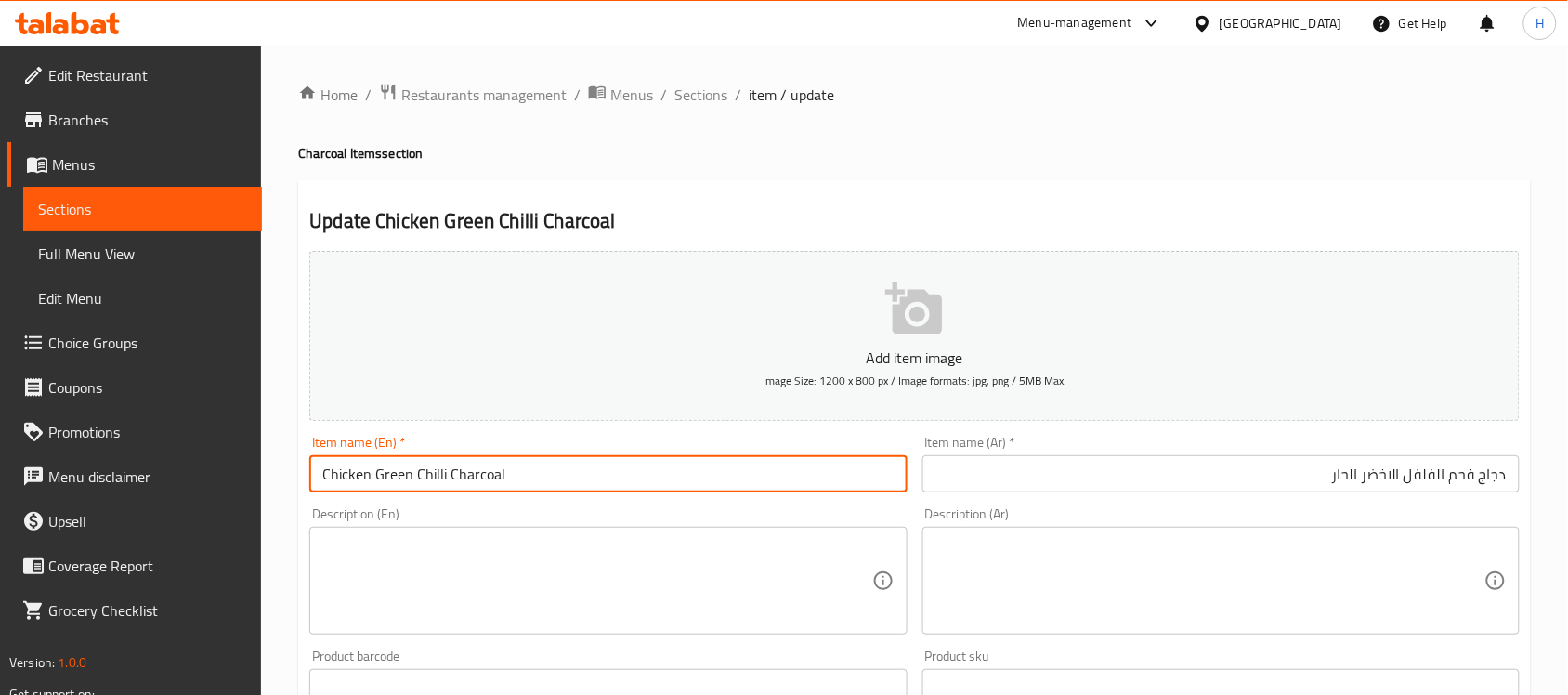
drag, startPoint x: 406, startPoint y: 474, endPoint x: 216, endPoint y: 479, distance: 190.1
click at [216, 479] on div "Edit Restaurant Branches Menus Sections Full Menu View Edit Menu Choice Groups …" at bounding box center [784, 700] width 1568 height 1309
click at [428, 466] on input "Chicken Green Chilli Charcoal" at bounding box center [608, 473] width 598 height 37
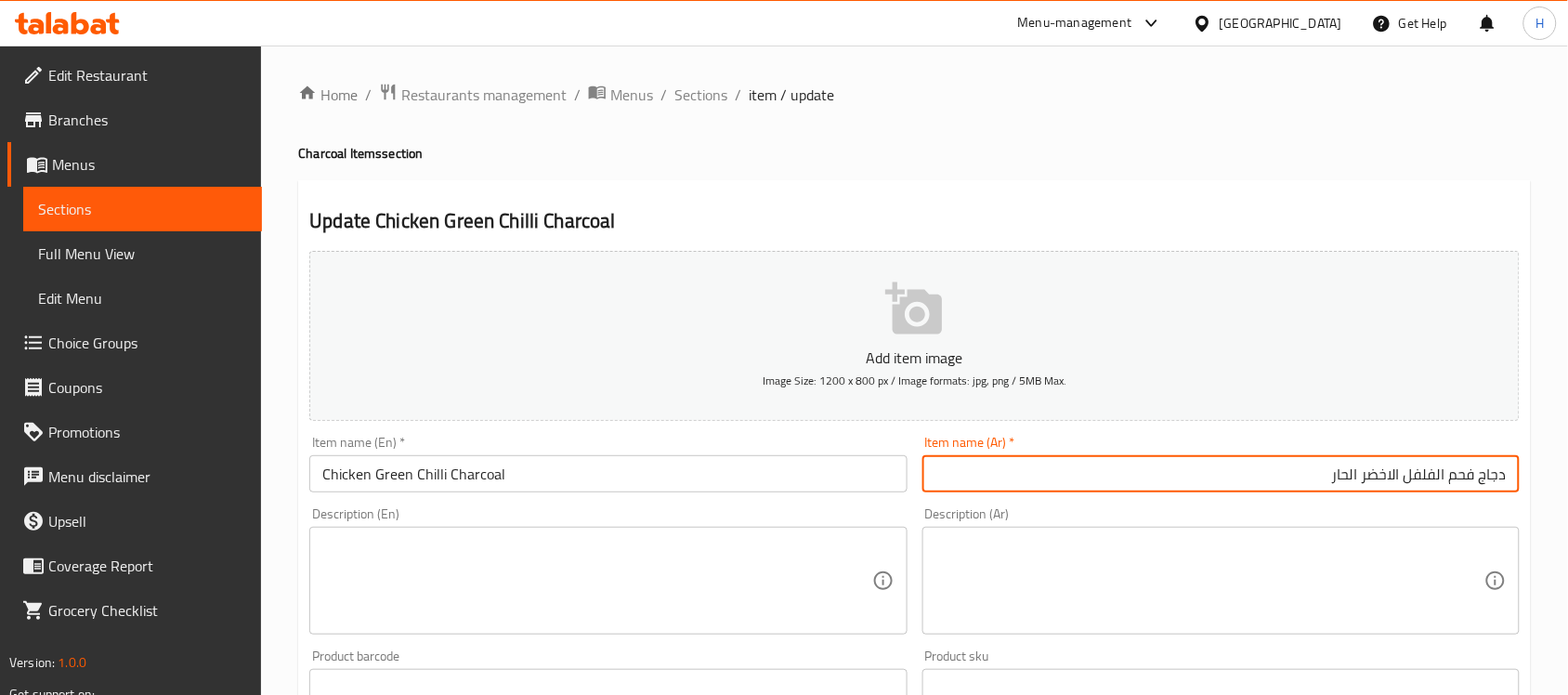
click at [1417, 484] on input "دجاج فحم الفلفل الاخضر الحار" at bounding box center [1221, 473] width 598 height 37
click at [1454, 480] on input "دجاج فحم الفلفل الاخضر الحار" at bounding box center [1221, 473] width 598 height 37
click at [1237, 490] on input "دجاج الفلفل الاخضر الحار" at bounding box center [1221, 473] width 598 height 37
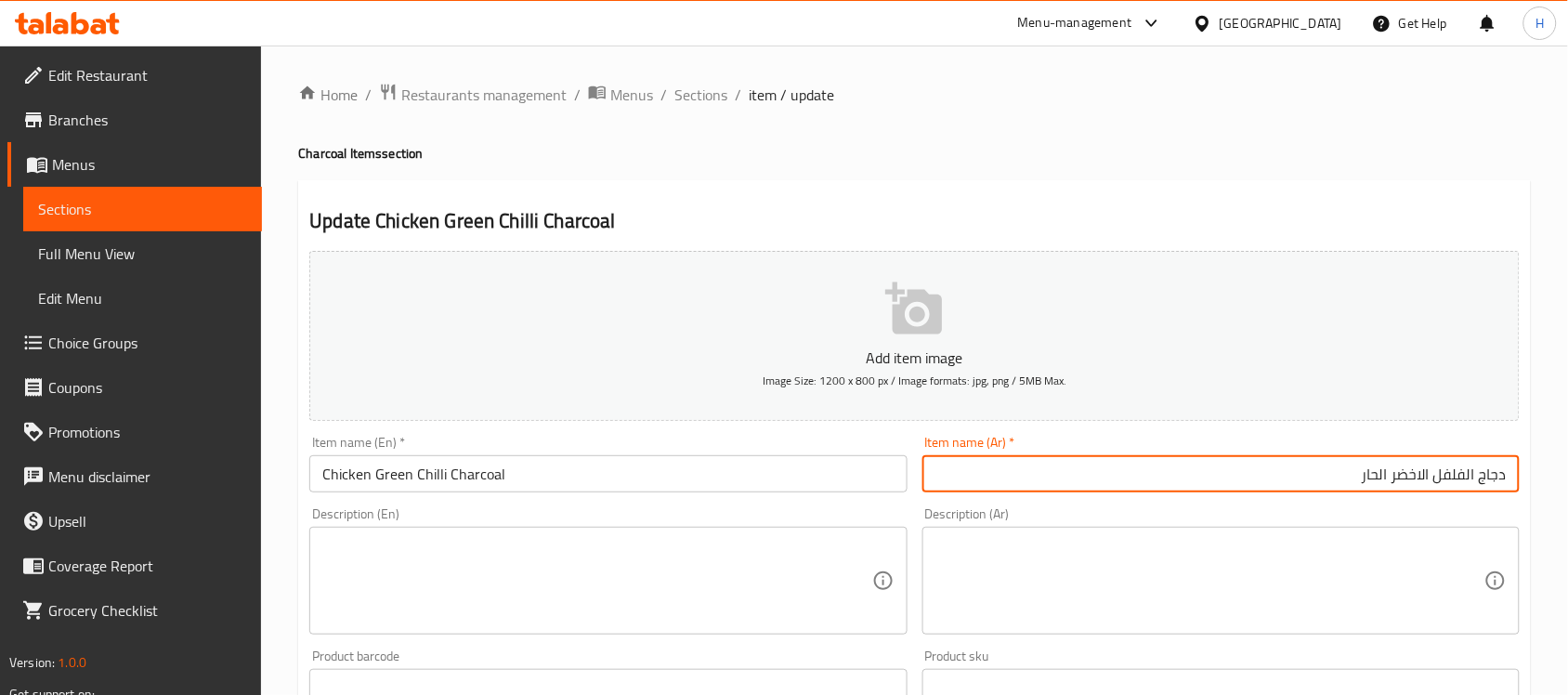
paste input "على الفحم"
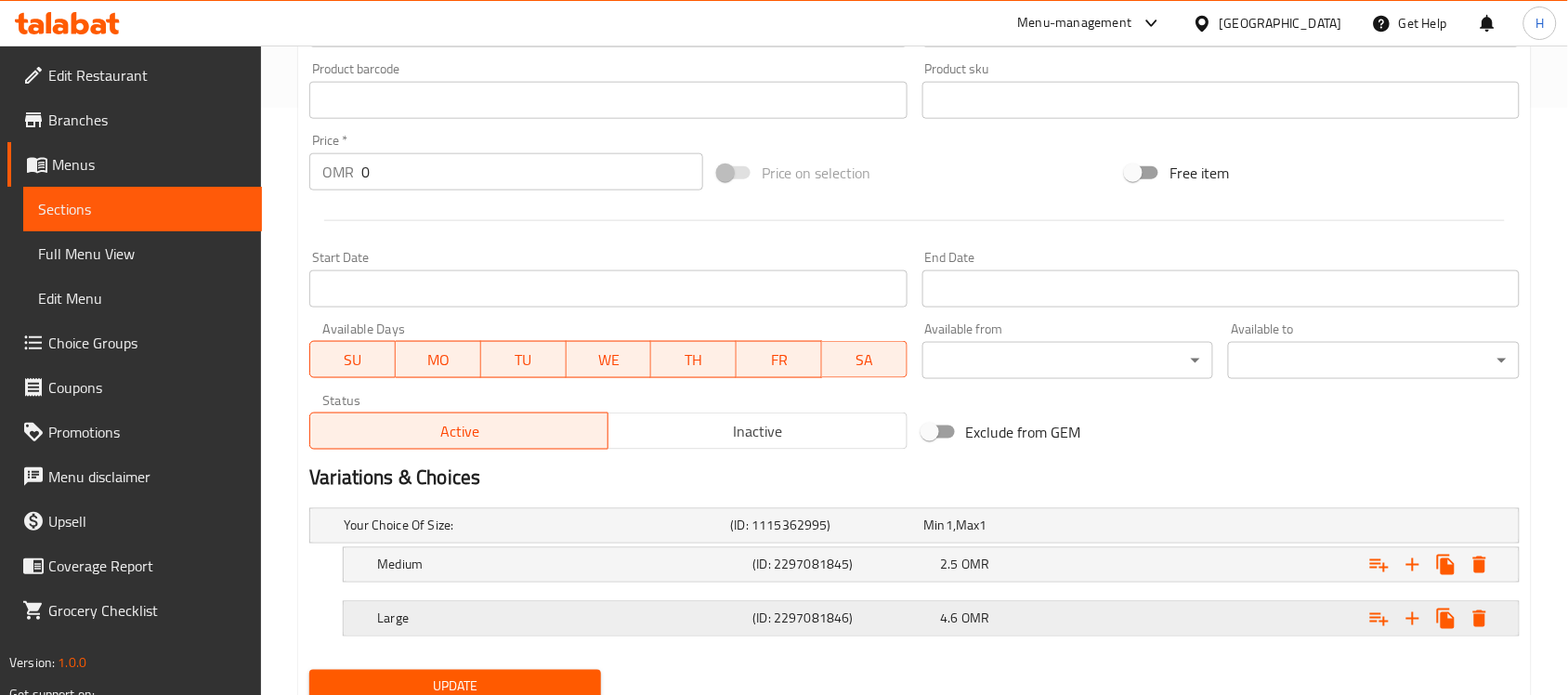
scroll to position [660, 0]
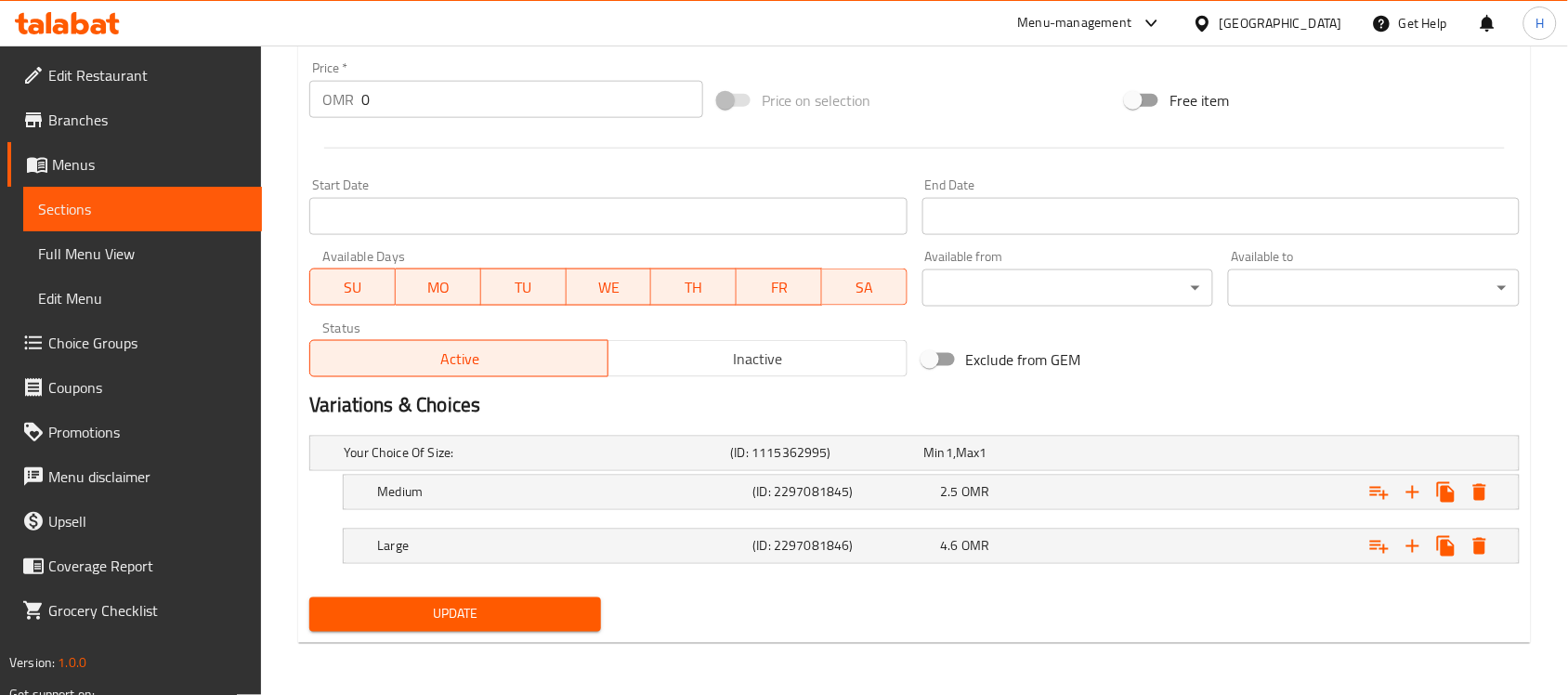
type input "دجاج الفلفل الاخضر الحار على الفحم"
click at [555, 627] on button "Update" at bounding box center [455, 615] width 291 height 34
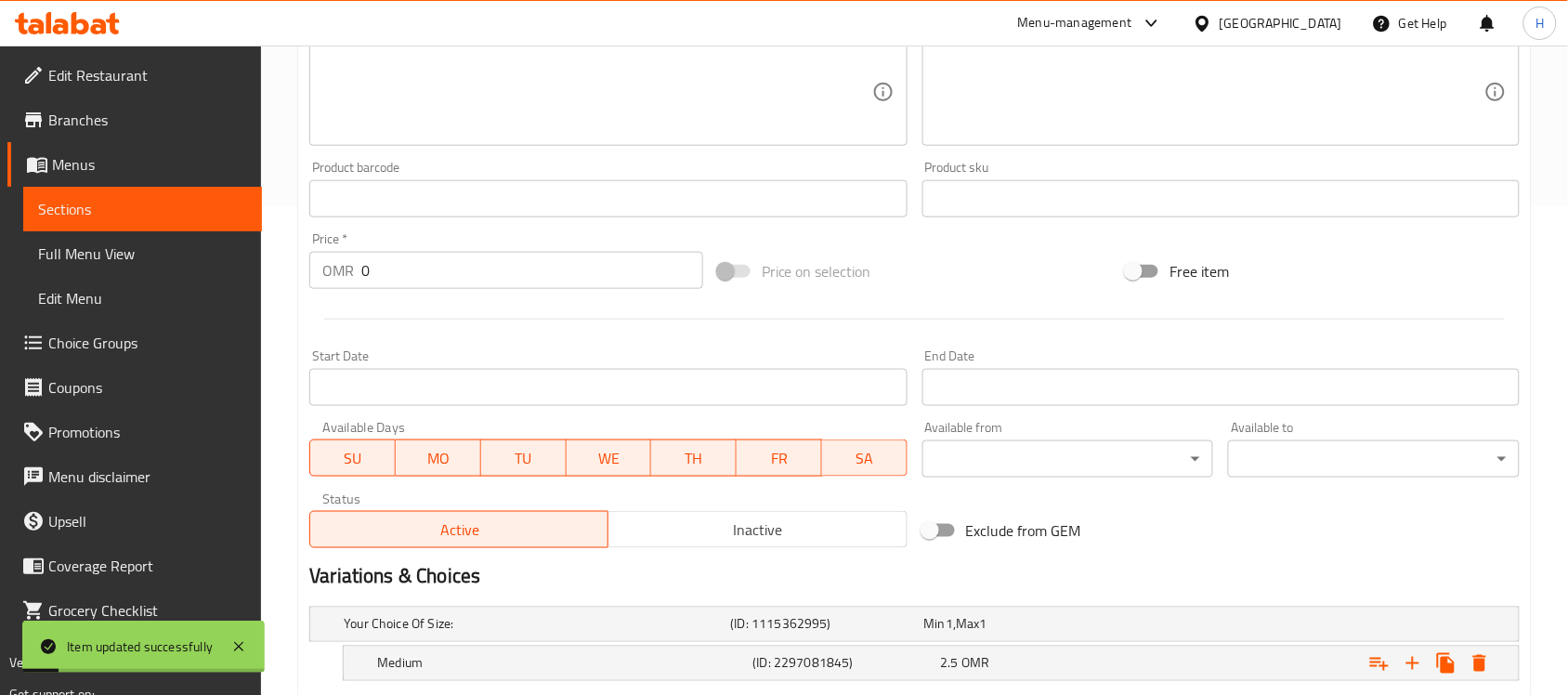
scroll to position [311, 0]
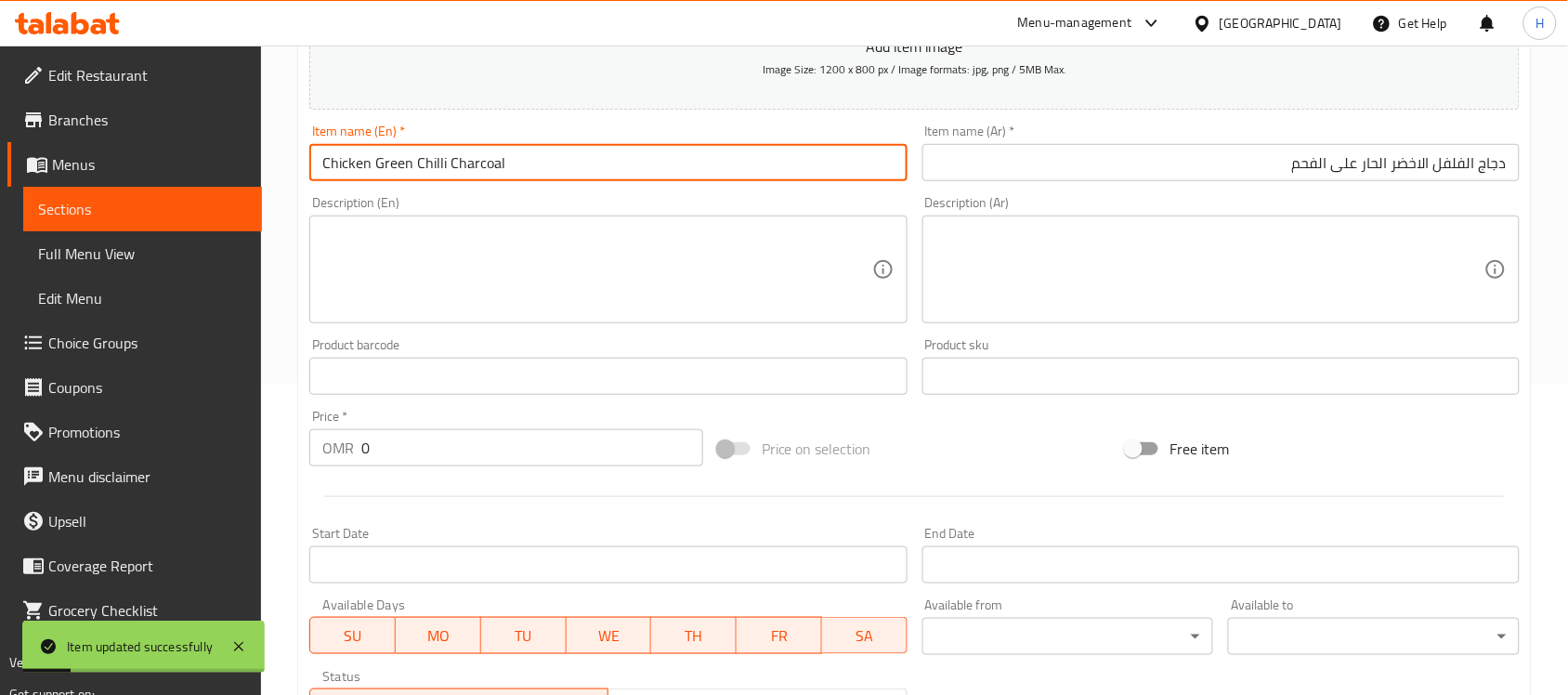
click at [500, 168] on input "Chicken Green Chilli Charcoal" at bounding box center [608, 162] width 598 height 37
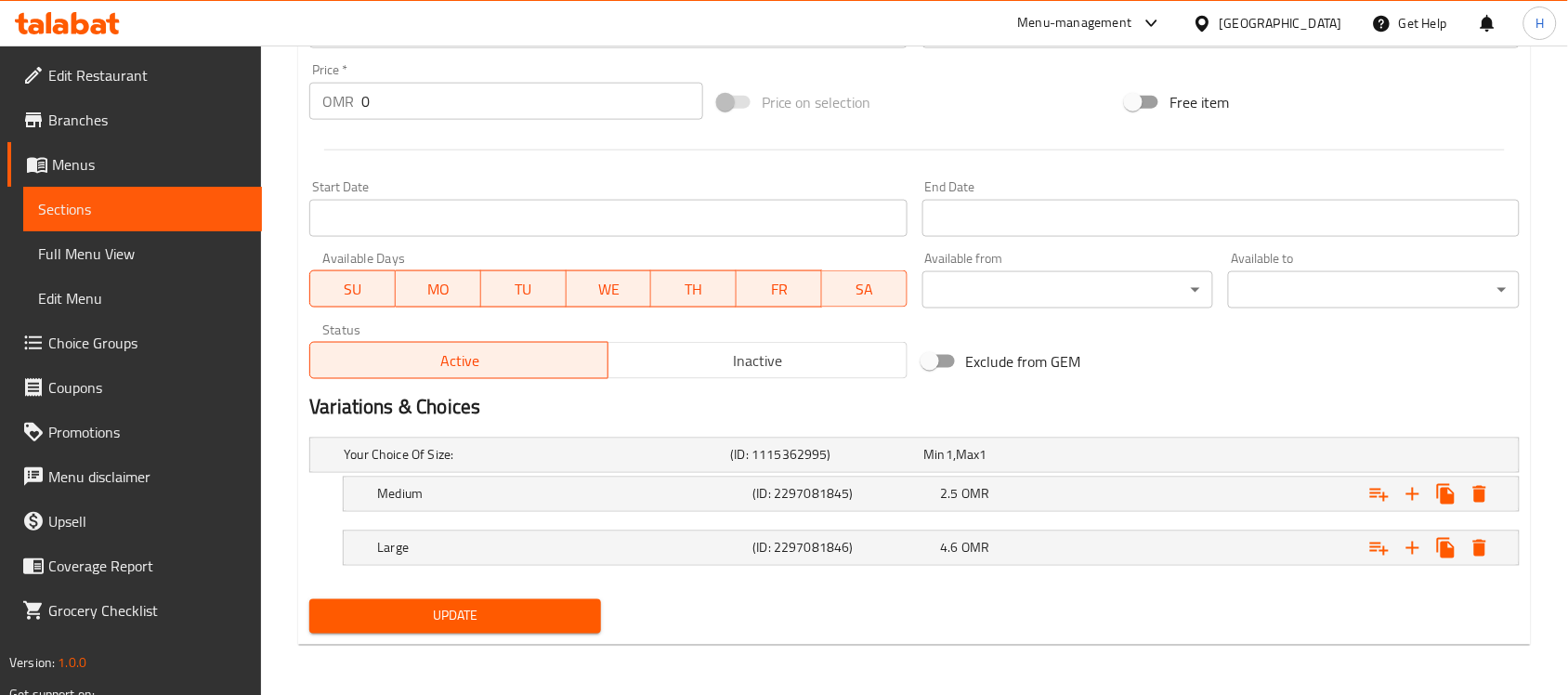
scroll to position [660, 0]
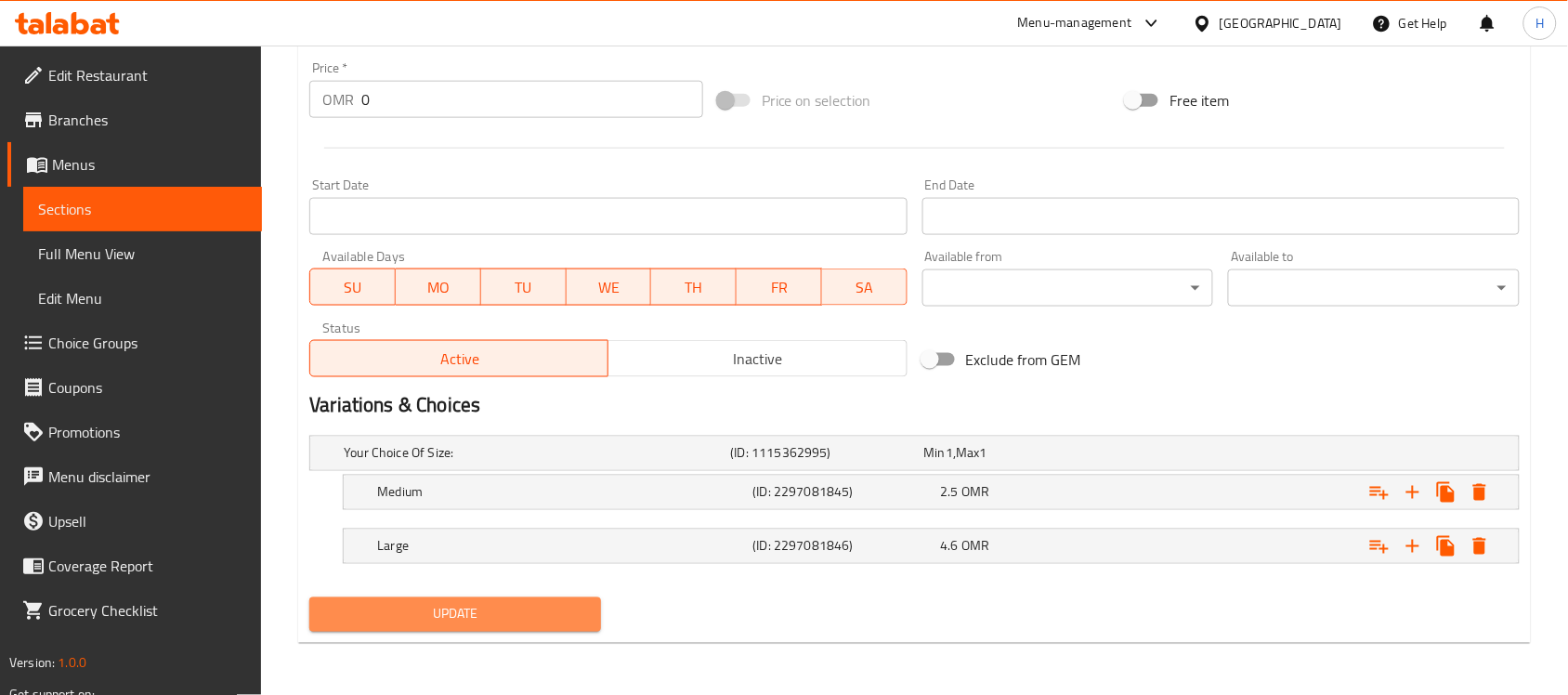
click at [452, 608] on span "Update" at bounding box center [455, 614] width 262 height 23
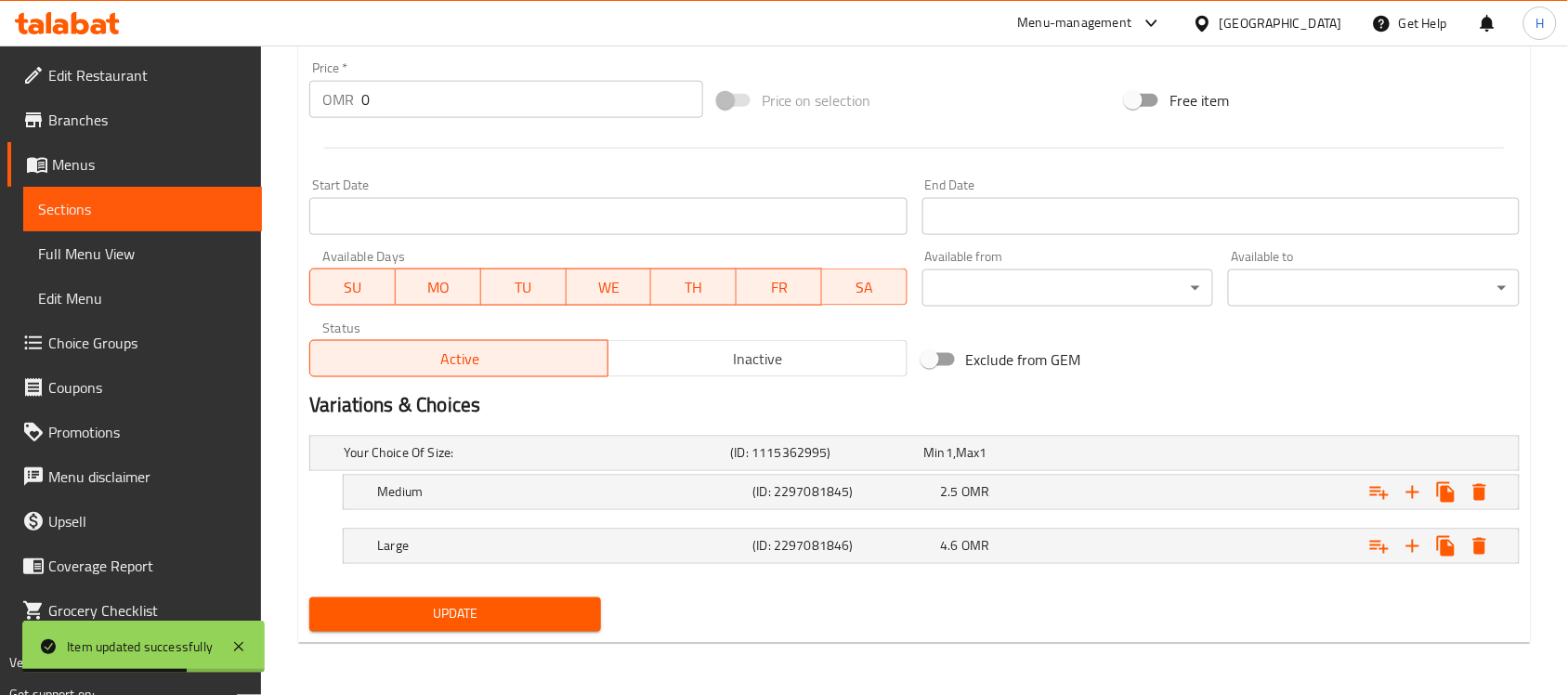
click at [225, 203] on span "Sections" at bounding box center [143, 208] width 209 height 22
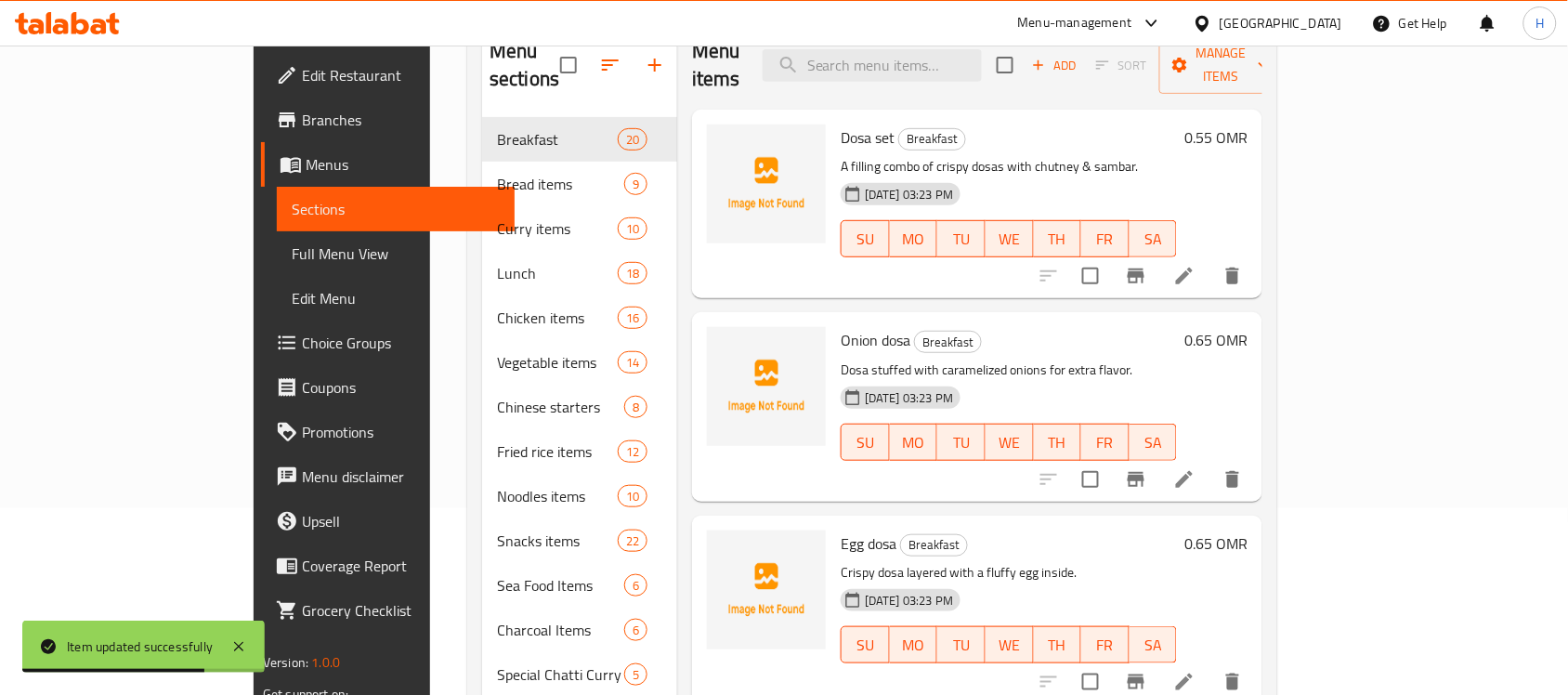
scroll to position [137, 0]
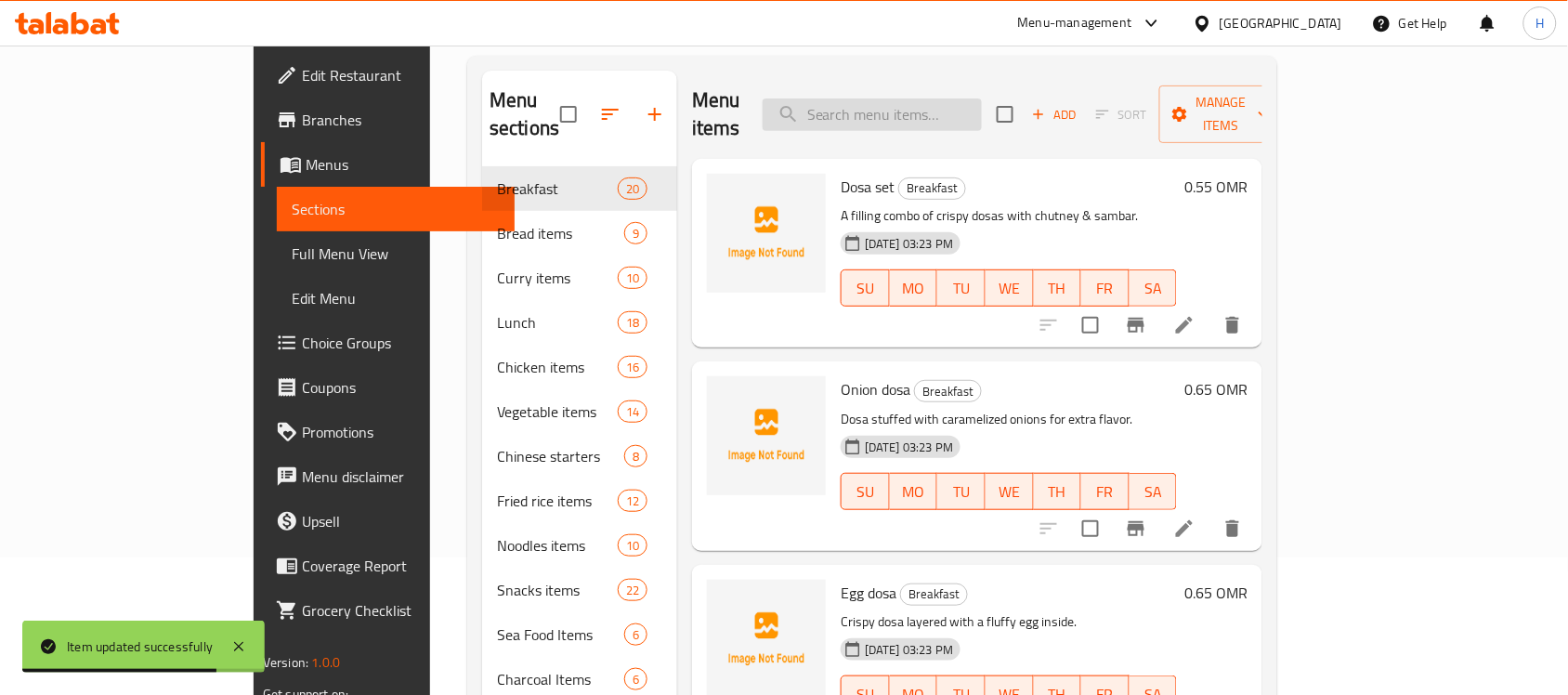
click at [982, 114] on input "search" at bounding box center [872, 114] width 219 height 32
paste input "Chicken Malabar Special Charcoal"
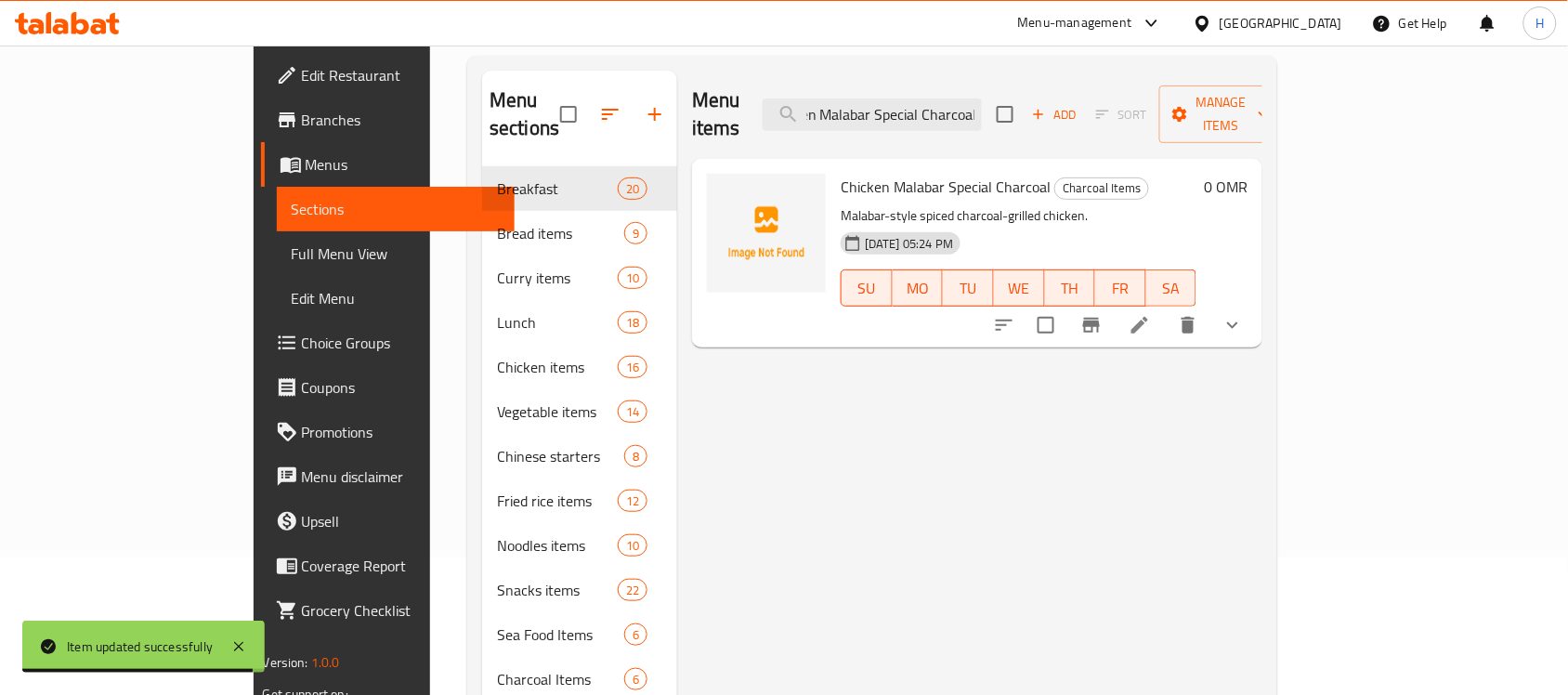
type input "Chicken Malabar Special Charcoal"
click at [1150, 314] on icon at bounding box center [1139, 325] width 22 height 22
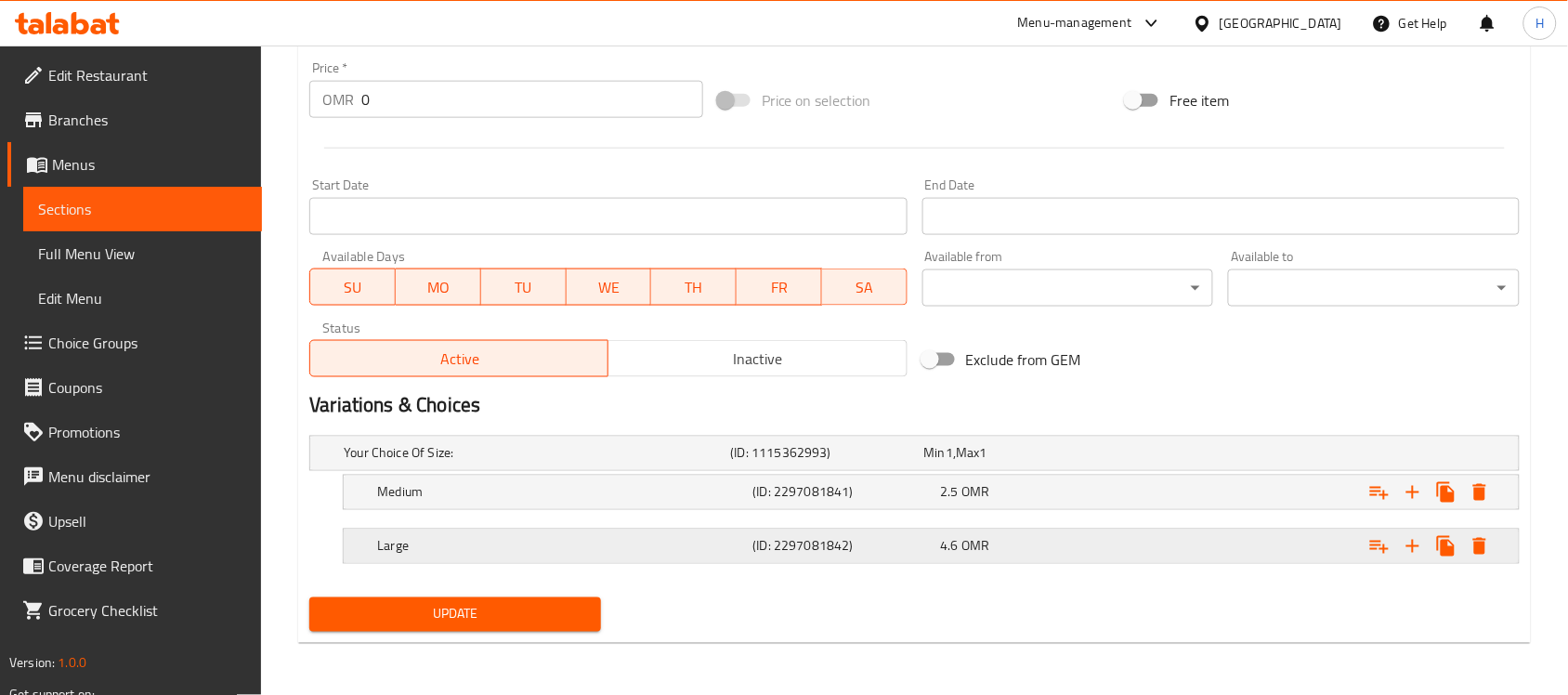
click at [1027, 555] on div "4.6 OMR" at bounding box center [1030, 546] width 180 height 19
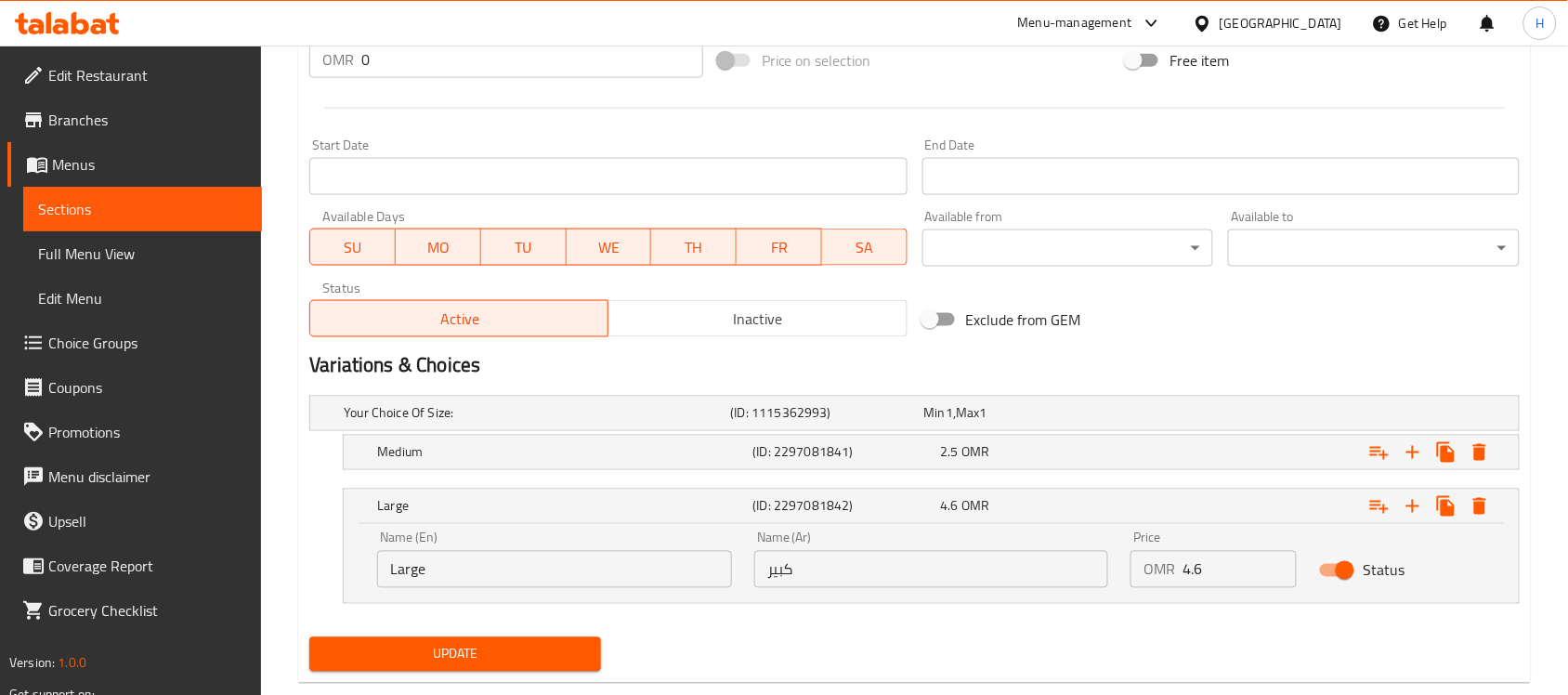
scroll to position [740, 0]
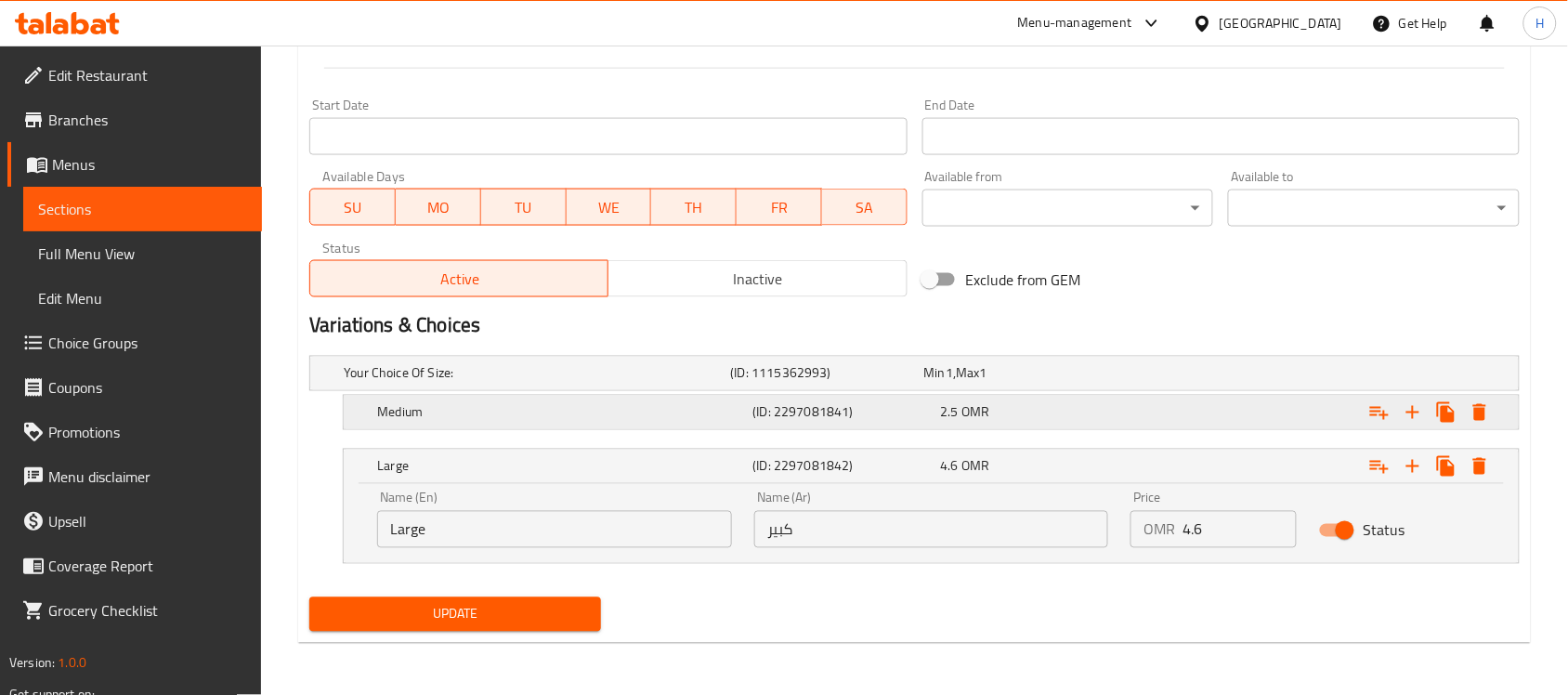
click at [1003, 427] on div "Medium (ID: 2297081841) 2.5 OMR" at bounding box center [936, 412] width 1127 height 41
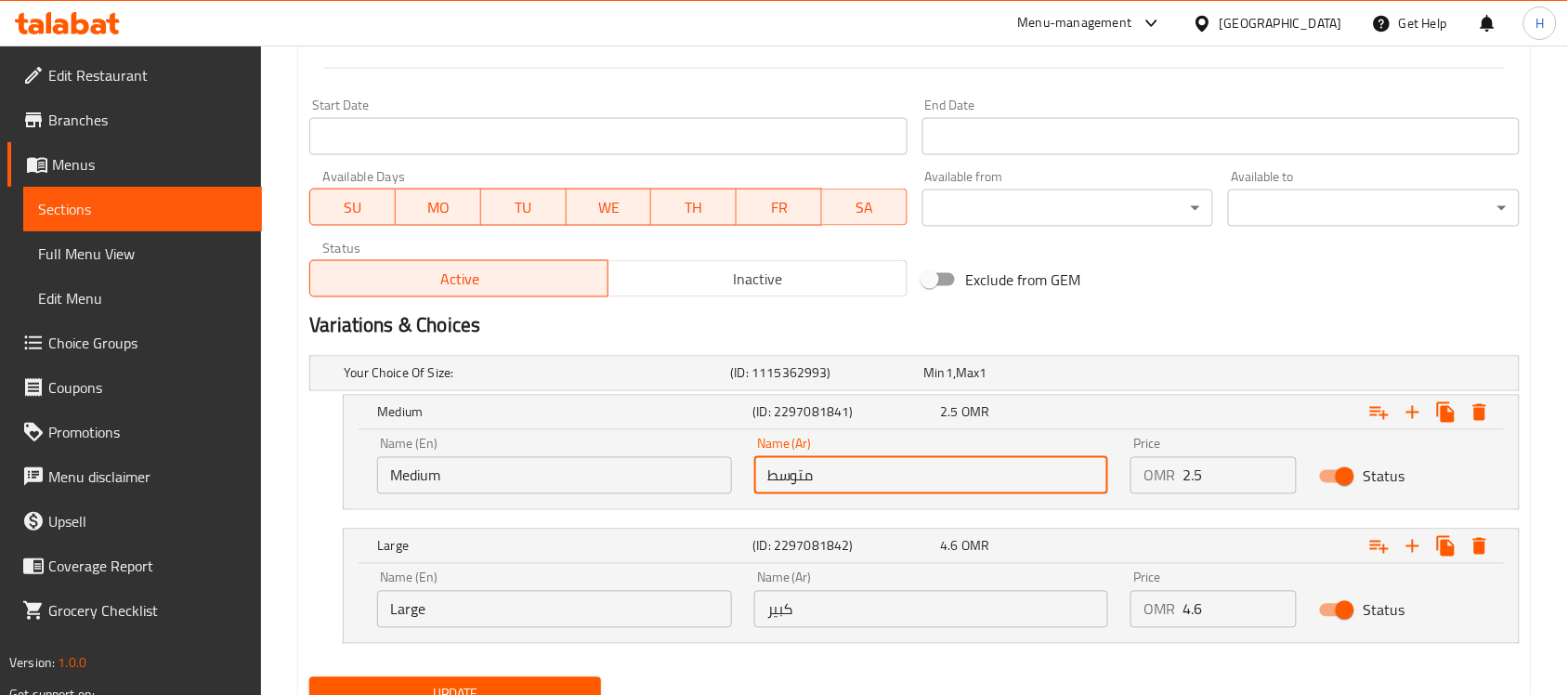
drag, startPoint x: 796, startPoint y: 470, endPoint x: 842, endPoint y: 474, distance: 46.2
click at [842, 474] on input "متوسط" at bounding box center [931, 475] width 355 height 37
type input "وسط"
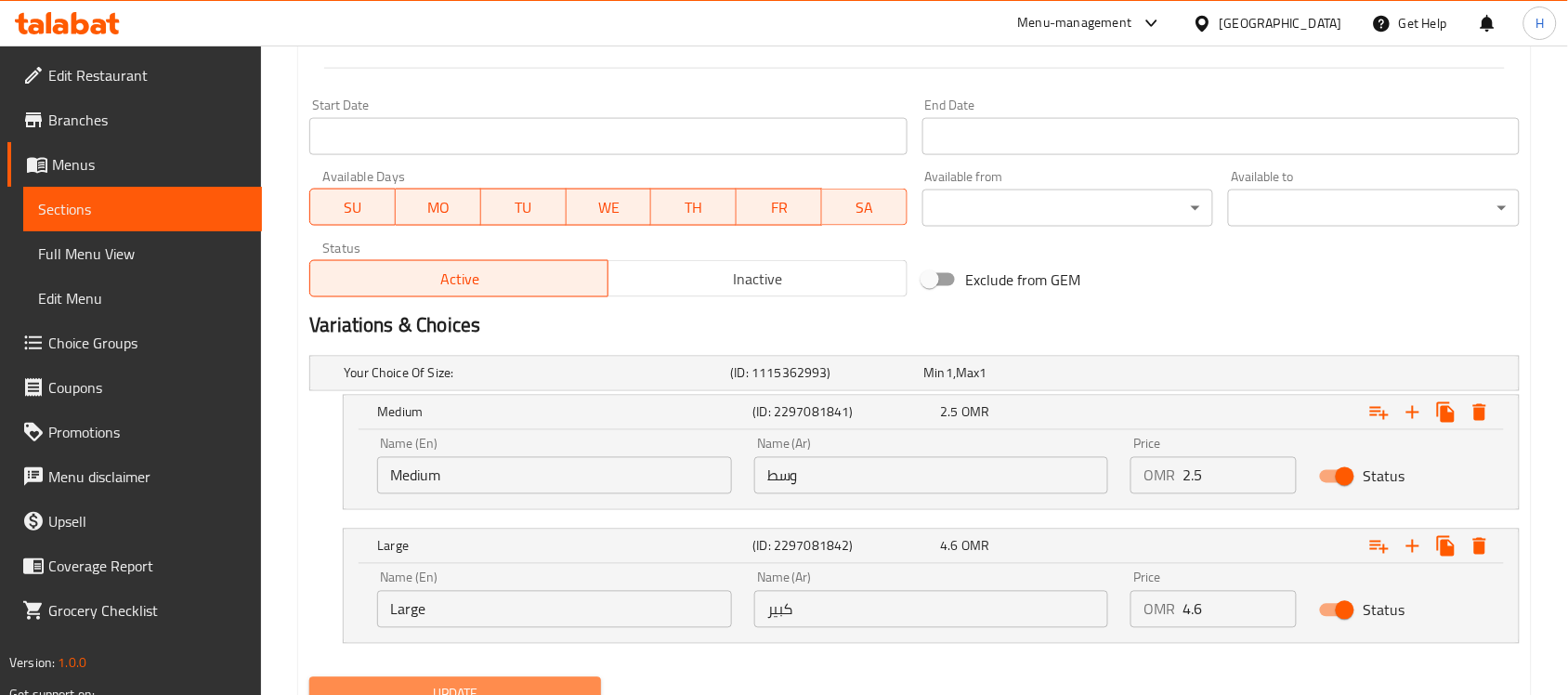
click at [537, 680] on button "Update" at bounding box center [455, 695] width 291 height 34
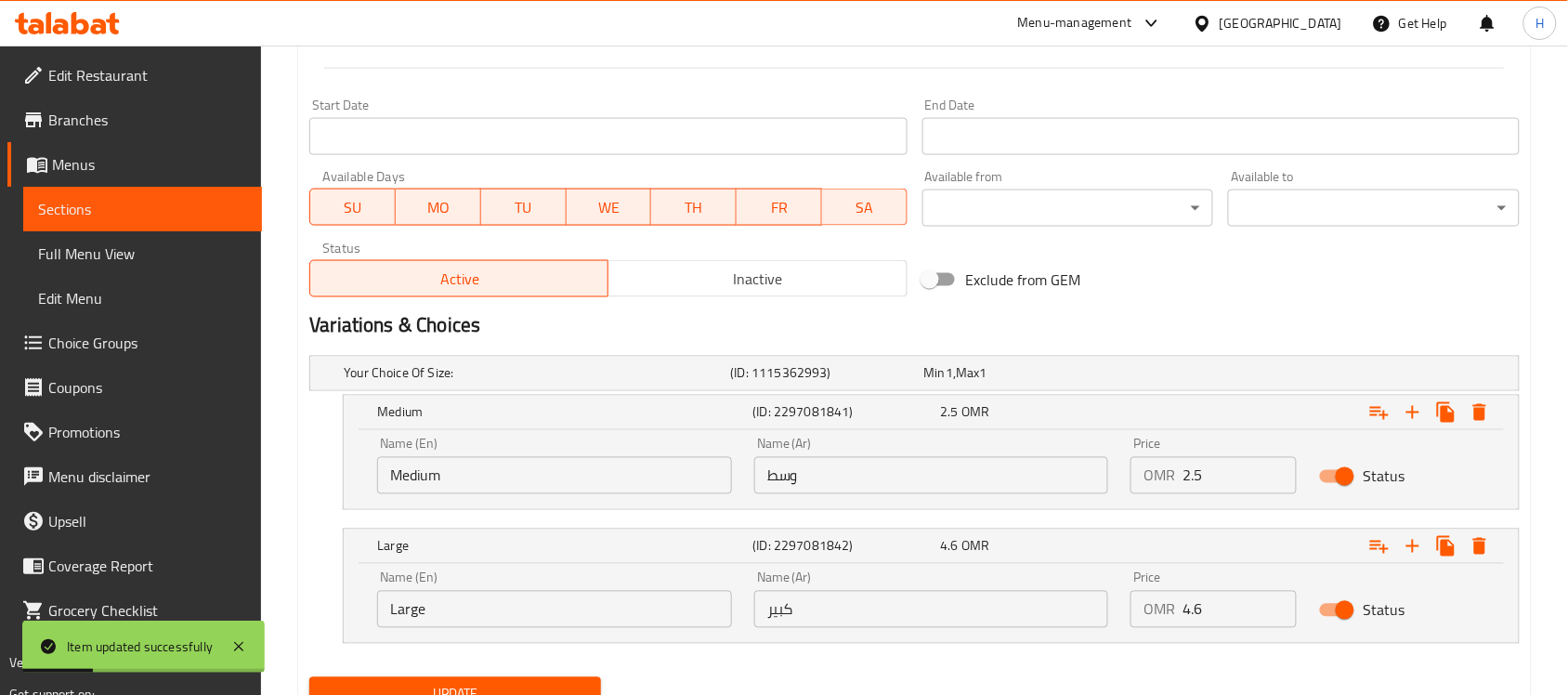
click at [202, 211] on span "Sections" at bounding box center [143, 208] width 209 height 22
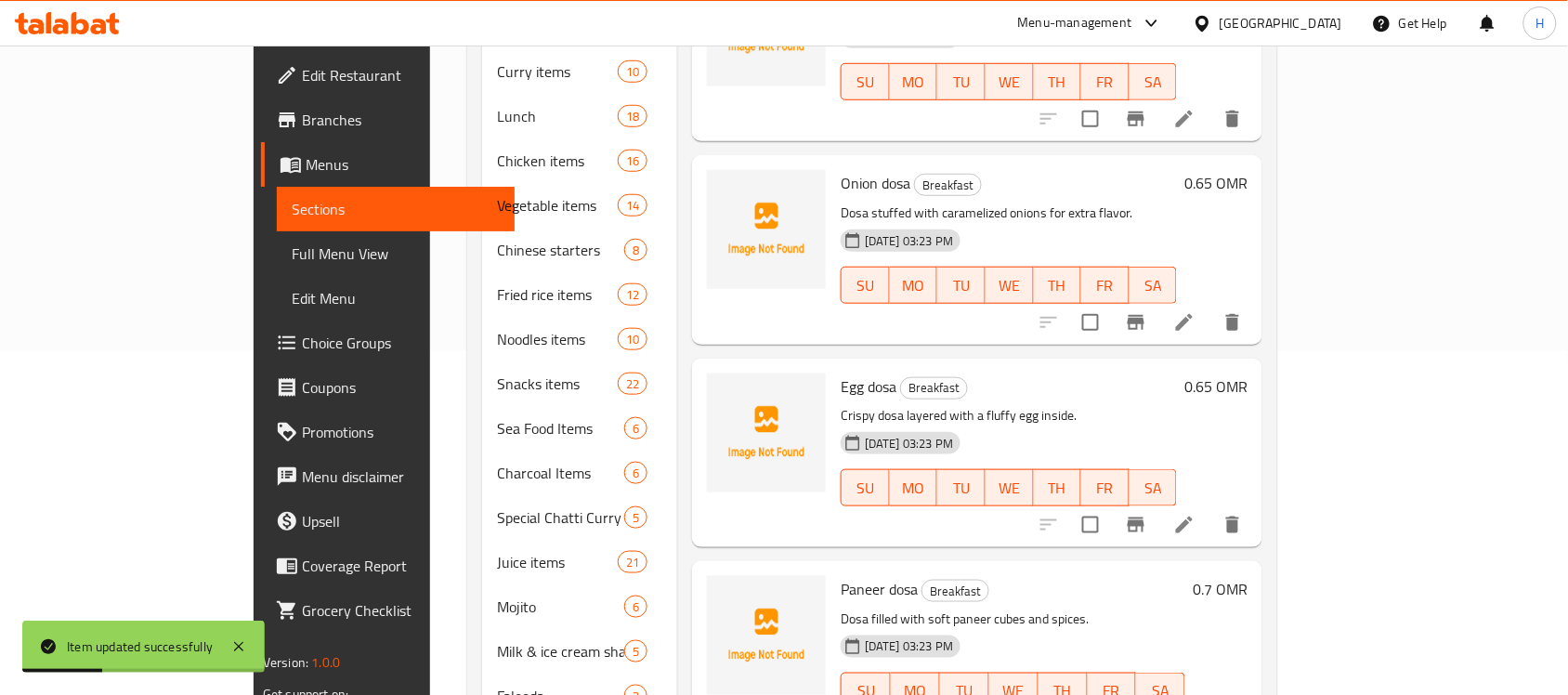
scroll to position [137, 0]
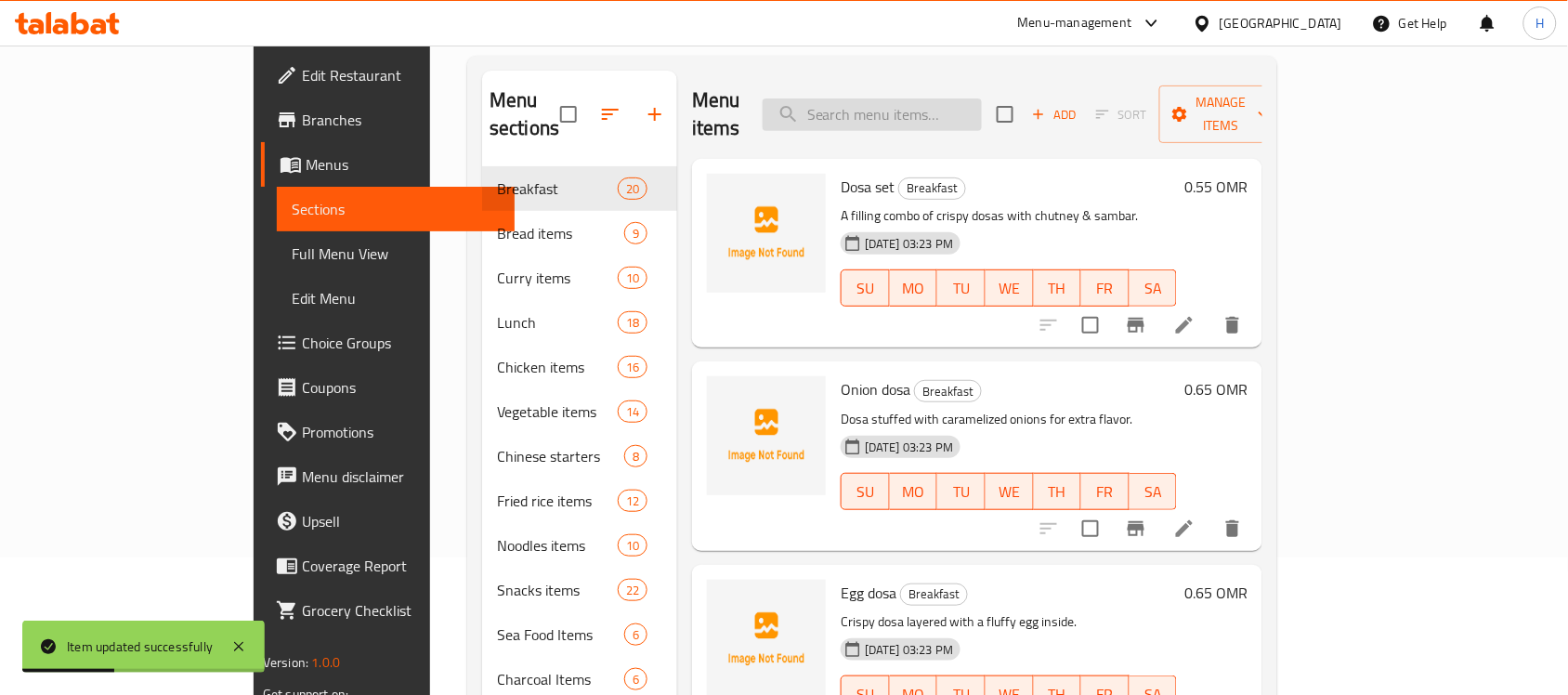
click at [972, 111] on input "search" at bounding box center [872, 114] width 219 height 32
paste input "Chicken Pepper Charcoal"
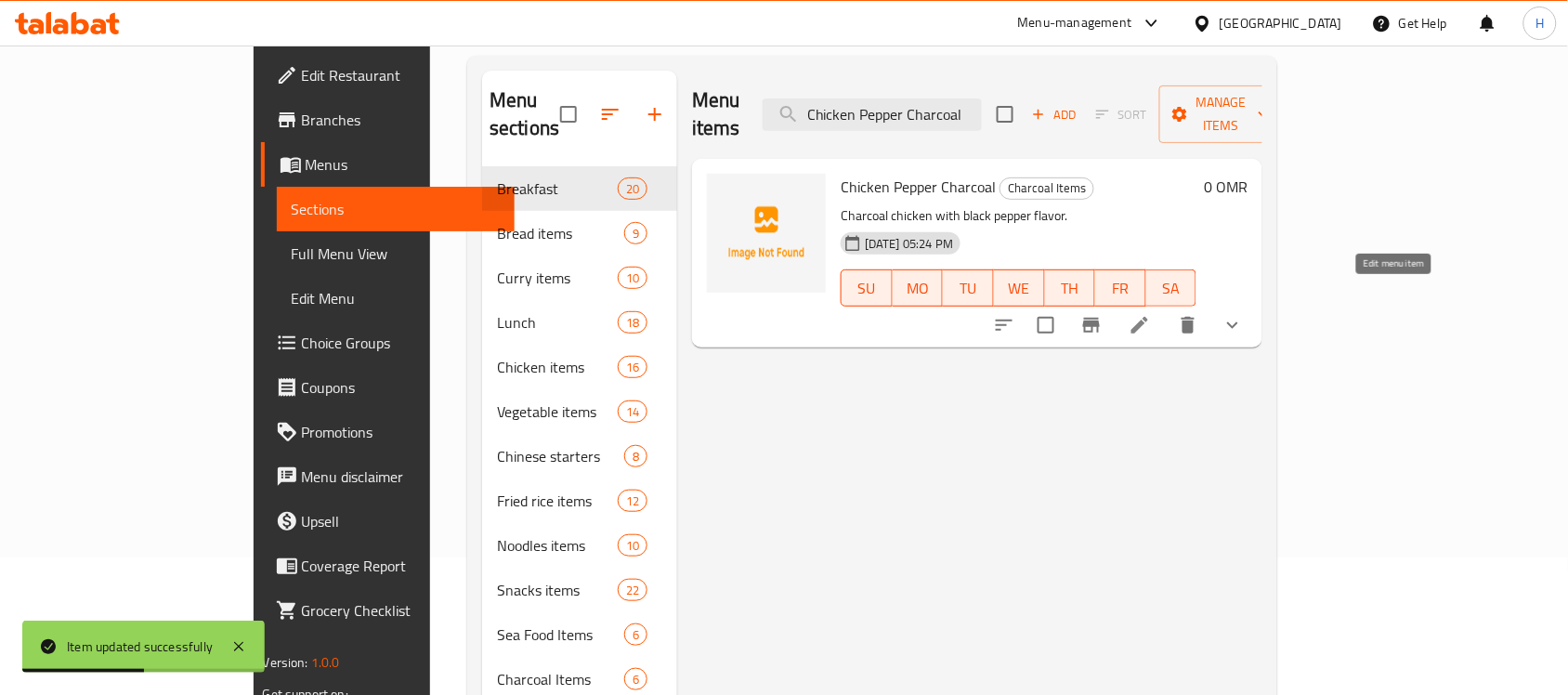
type input "Chicken Pepper Charcoal"
click at [1150, 314] on icon at bounding box center [1139, 325] width 22 height 22
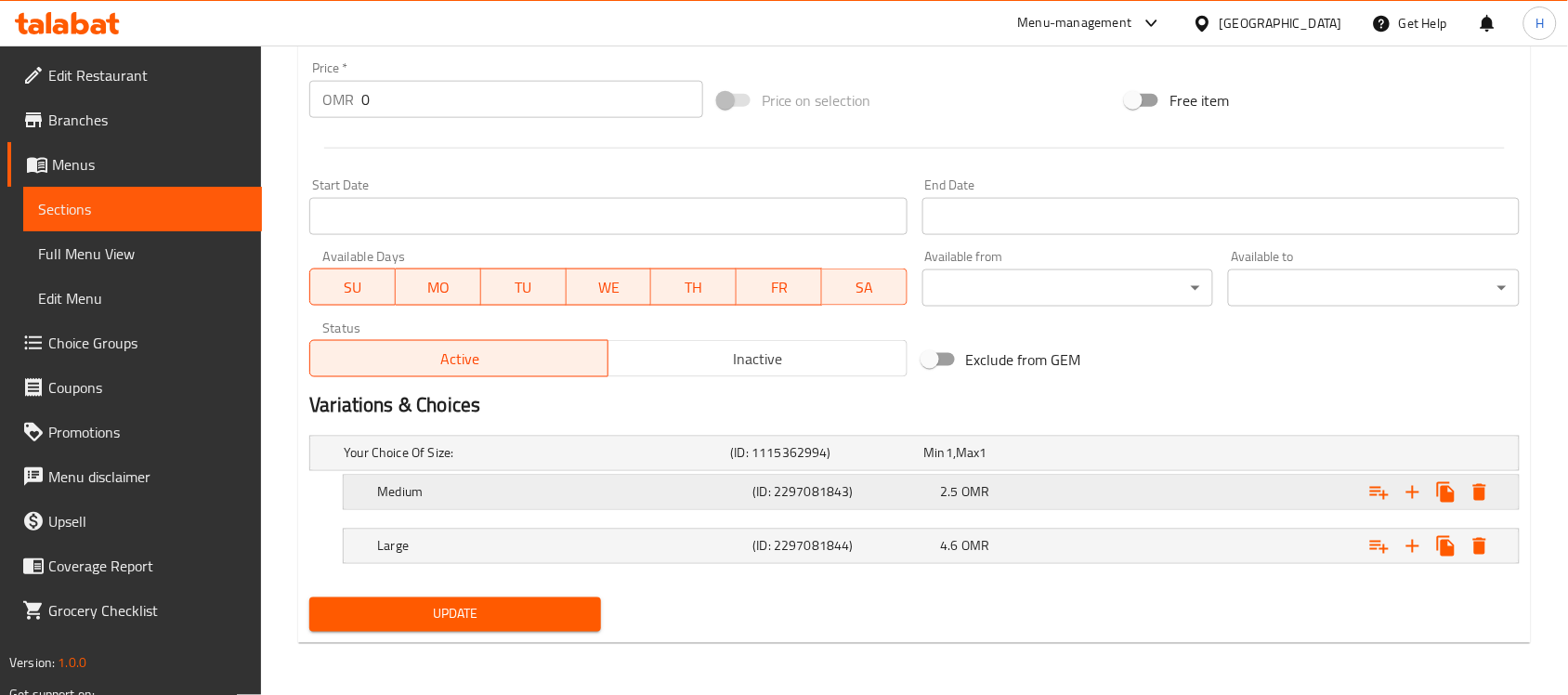
click at [883, 487] on h5 "(ID: 2297081843)" at bounding box center [843, 493] width 180 height 19
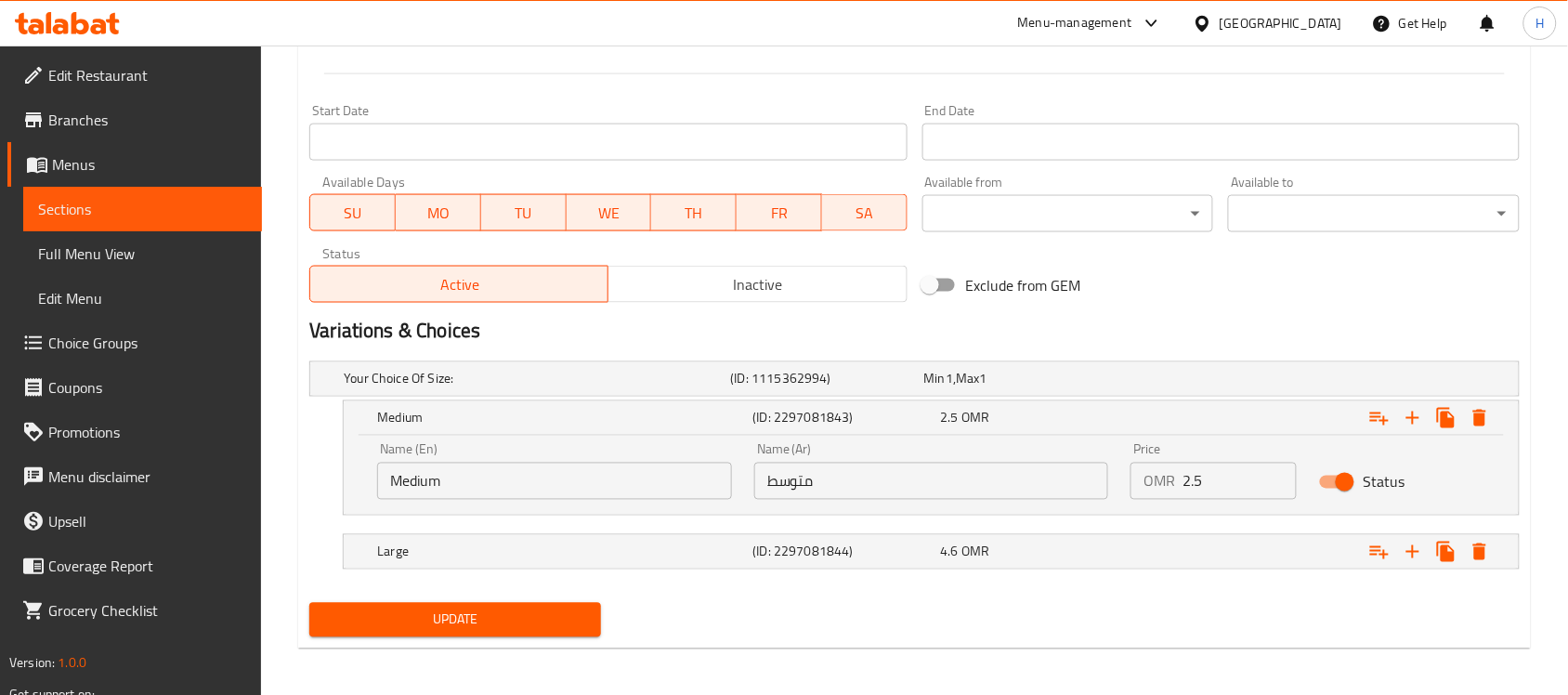
scroll to position [737, 0]
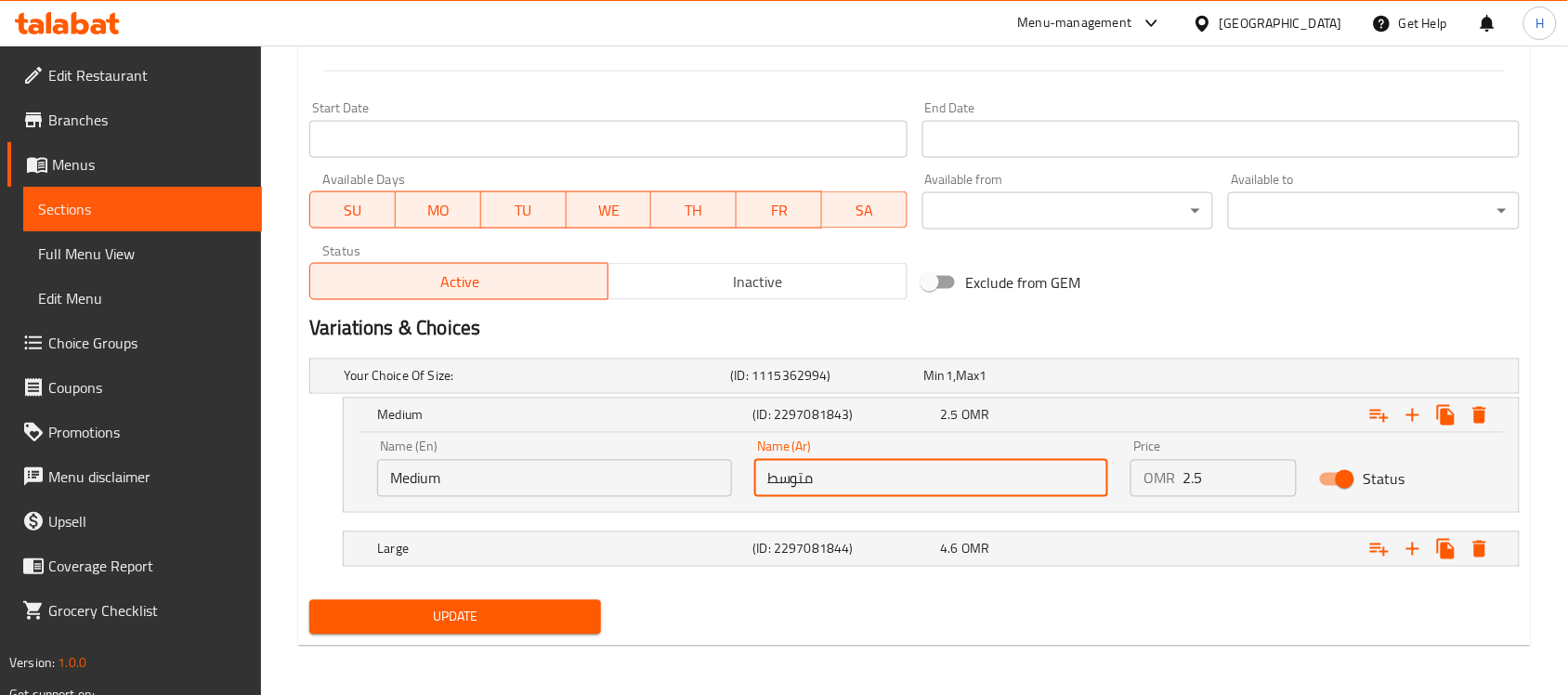
drag, startPoint x: 799, startPoint y: 475, endPoint x: 859, endPoint y: 484, distance: 60.7
click at [847, 484] on input "متوسط" at bounding box center [931, 478] width 355 height 37
type input "وسط"
click at [388, 641] on div "Update" at bounding box center [455, 618] width 306 height 50
click at [448, 610] on span "Update" at bounding box center [455, 617] width 262 height 23
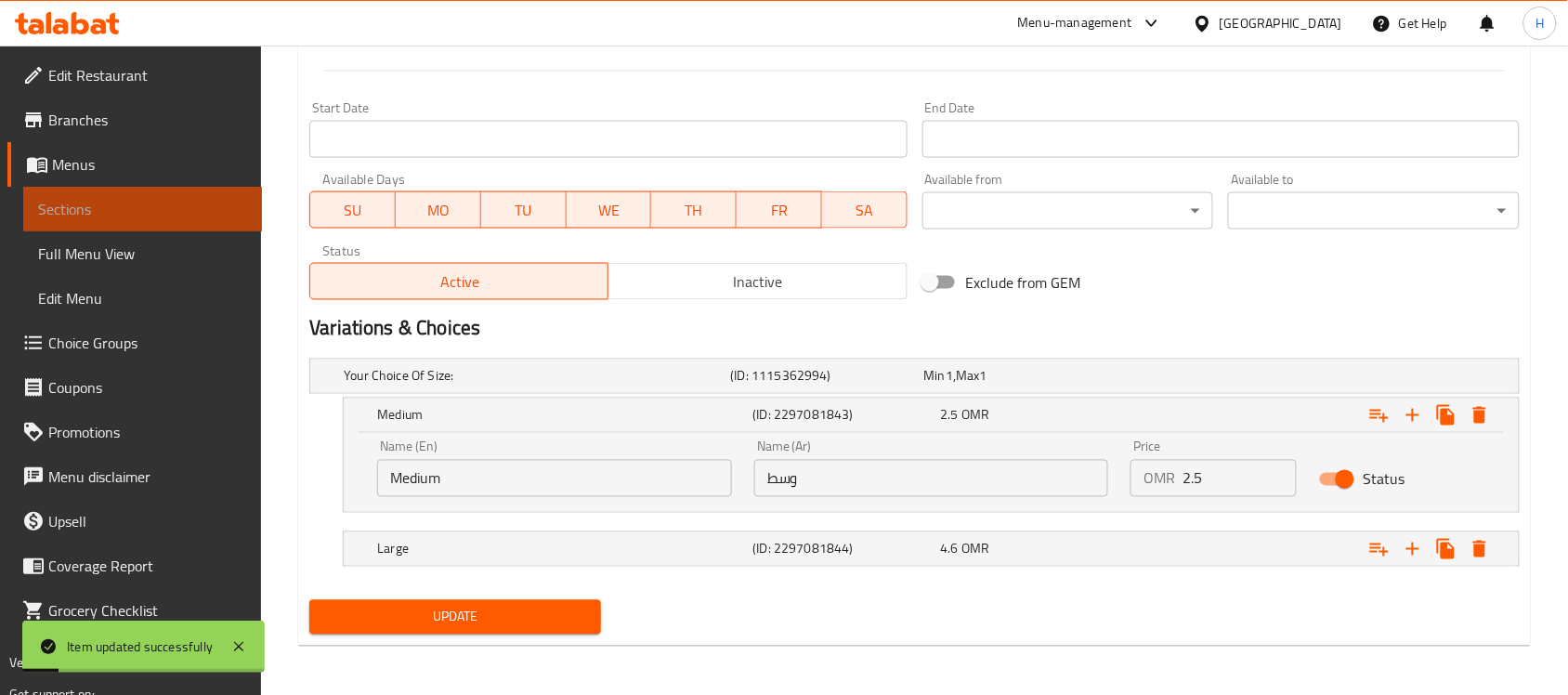
click at [243, 198] on span "Sections" at bounding box center [143, 208] width 209 height 22
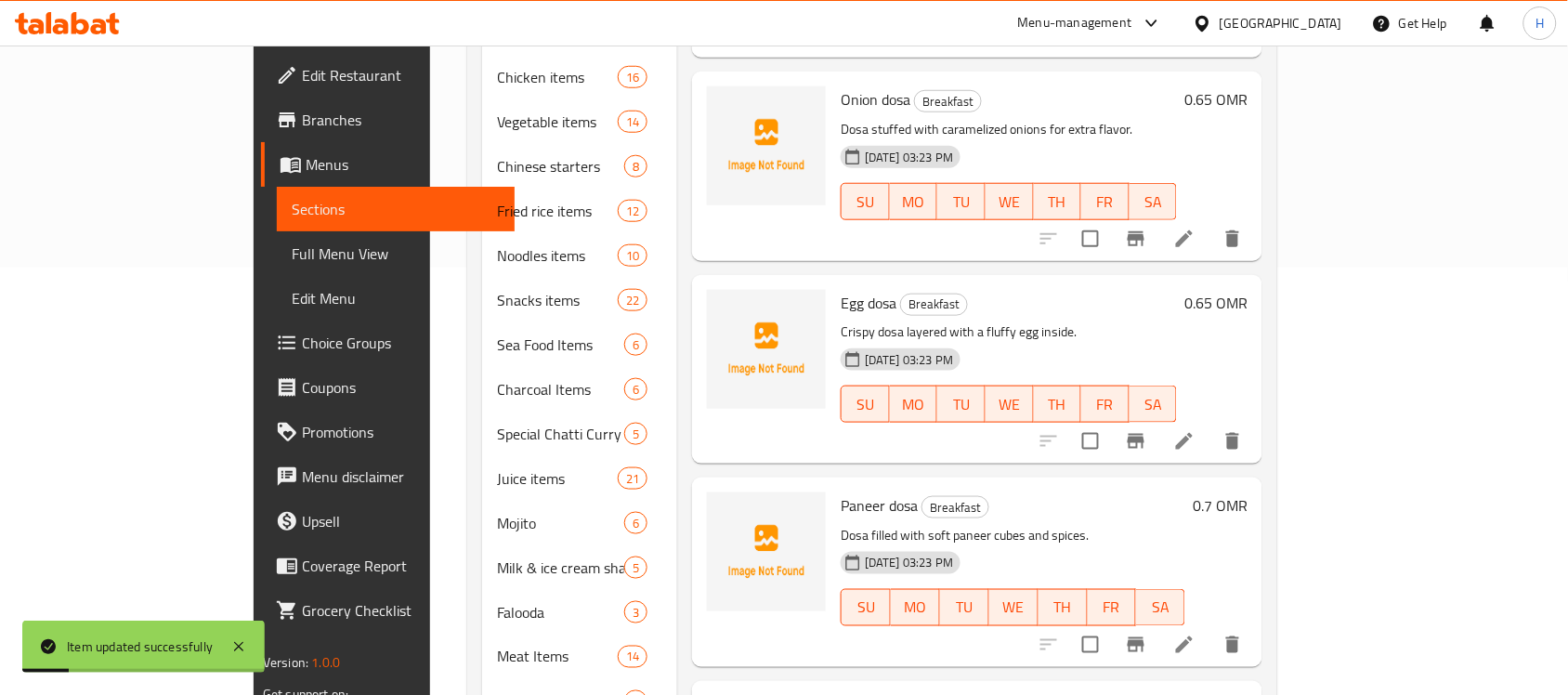
scroll to position [21, 0]
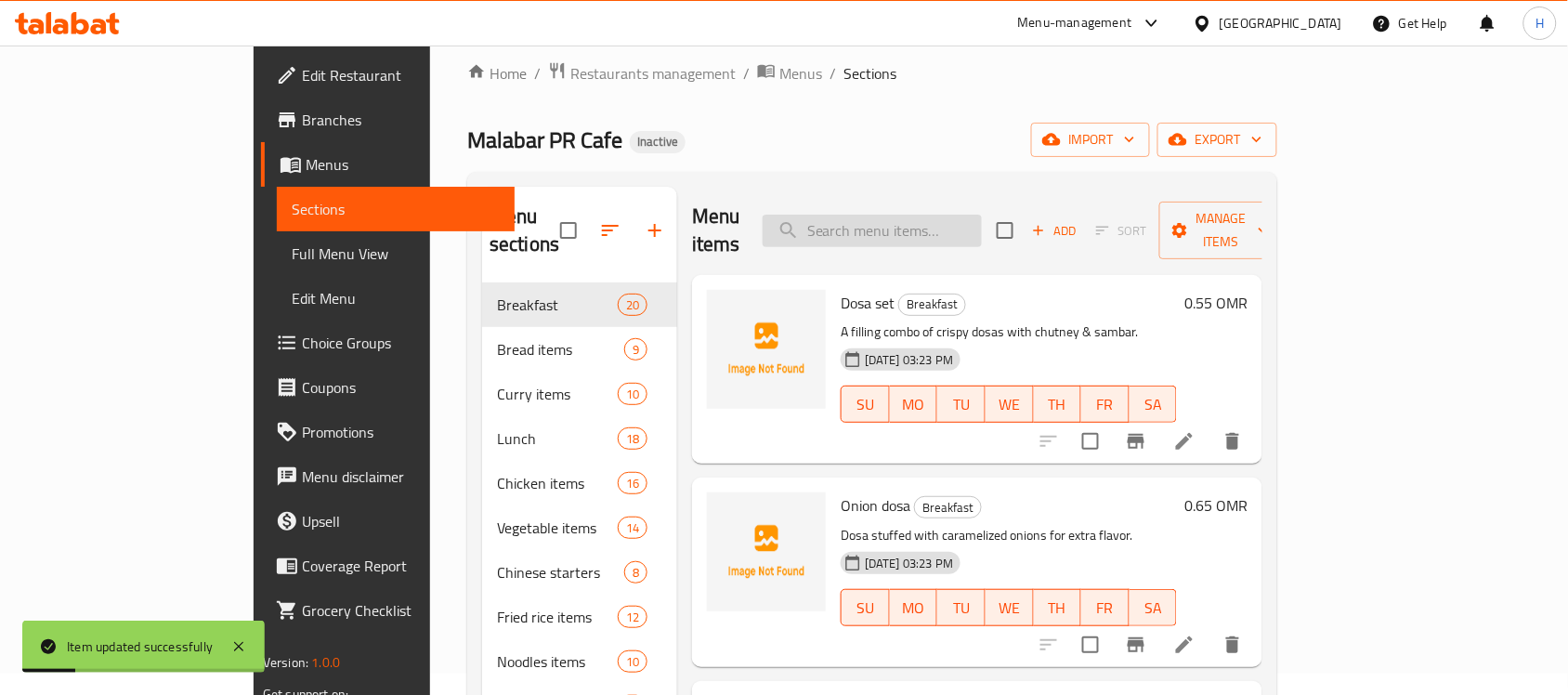
click at [982, 214] on input "search" at bounding box center [872, 230] width 219 height 32
paste input "Chicken Green Chilli Charcoal"
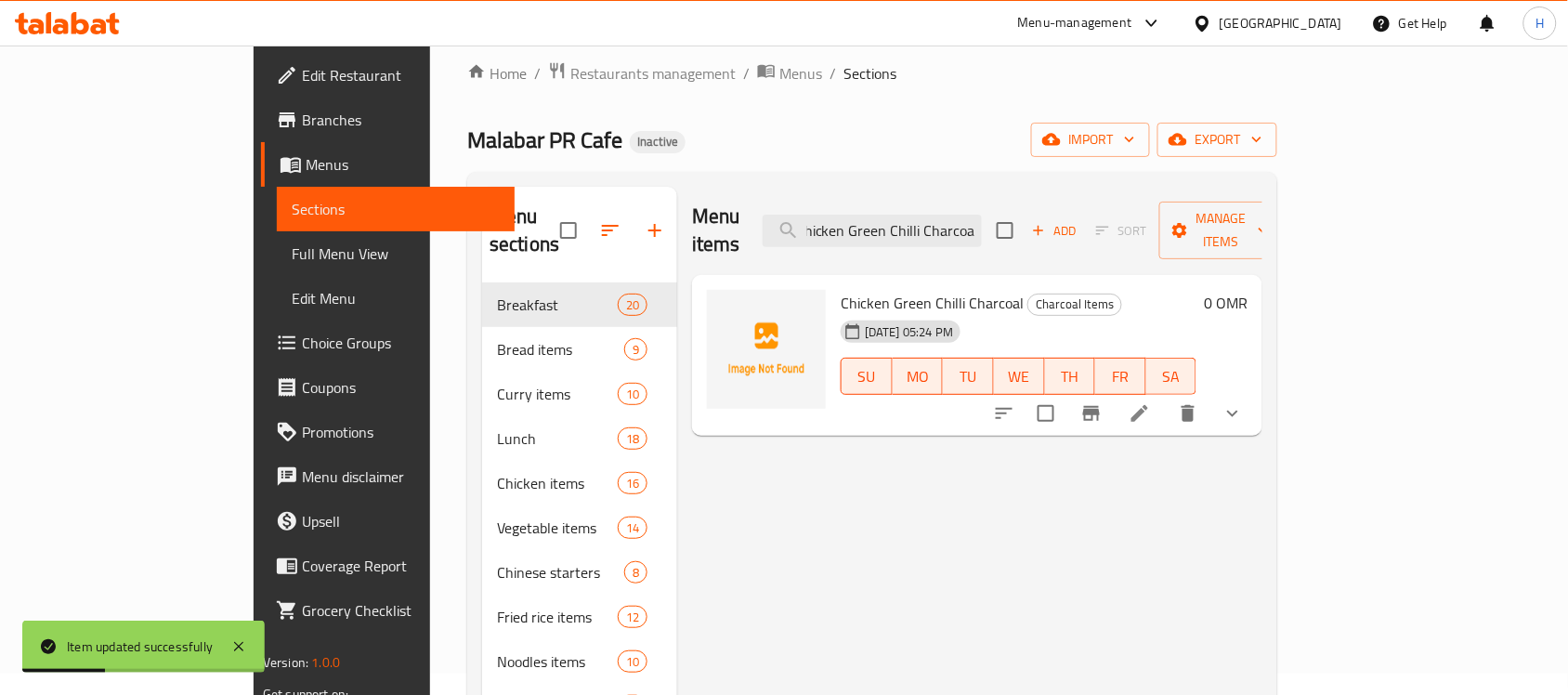
type input "Chicken Green Chilli Charcoal"
click at [1150, 403] on icon at bounding box center [1139, 413] width 22 height 22
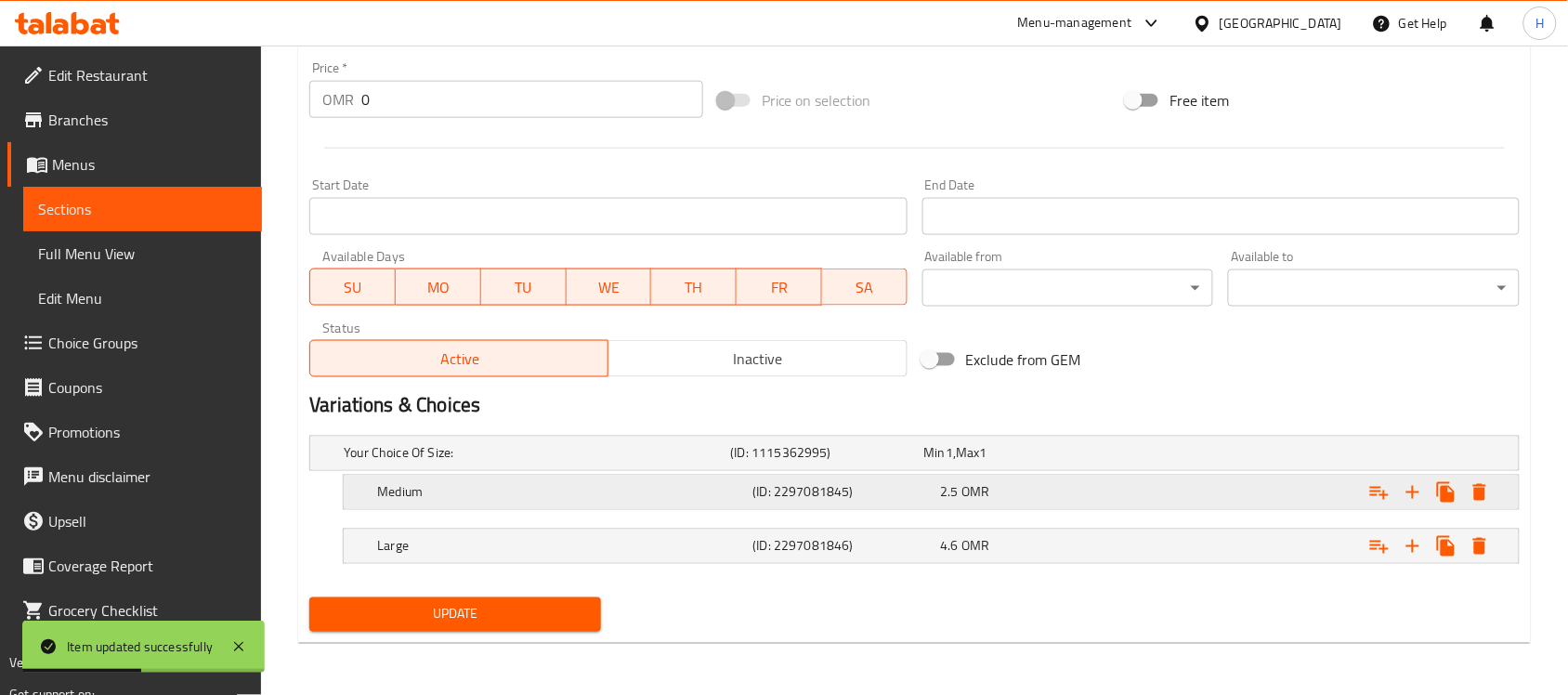
click at [964, 485] on span "OMR" at bounding box center [974, 492] width 28 height 24
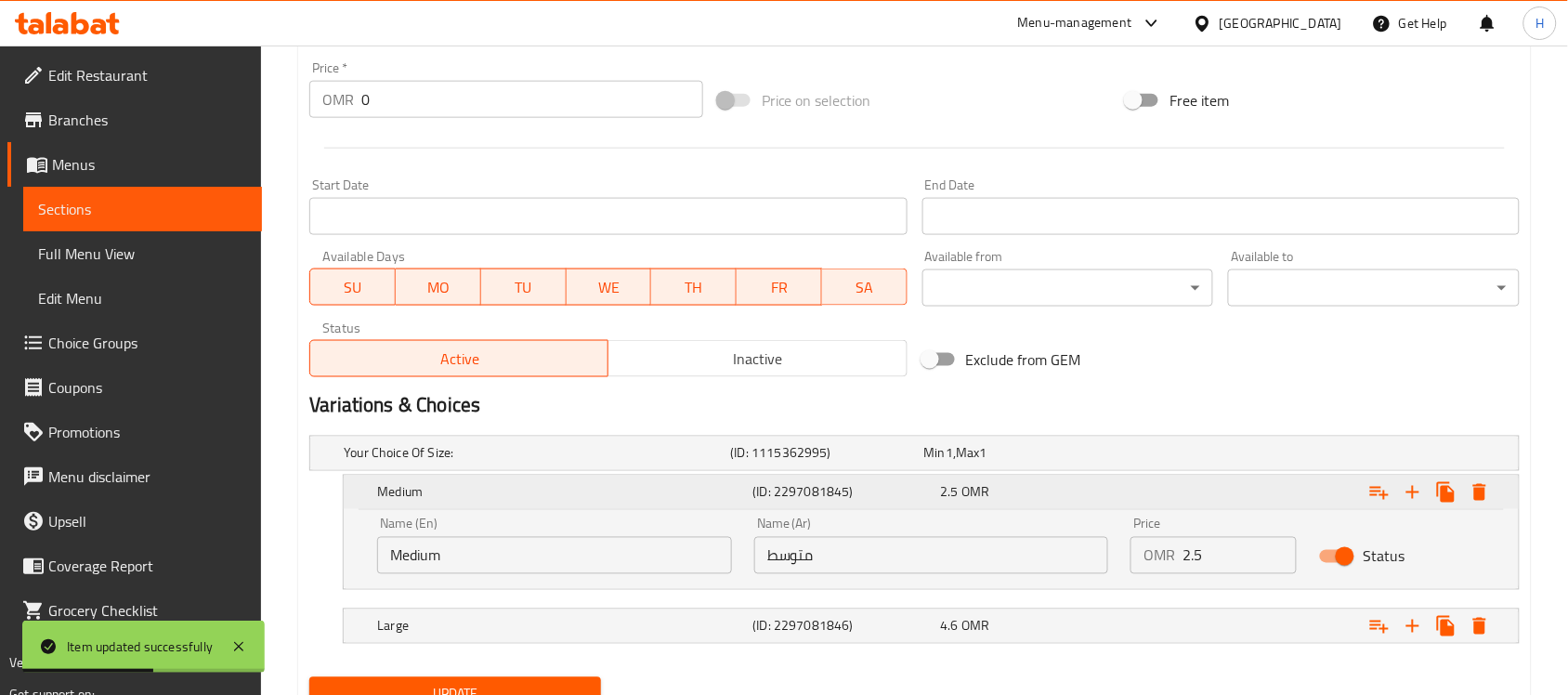
scroll to position [735, 0]
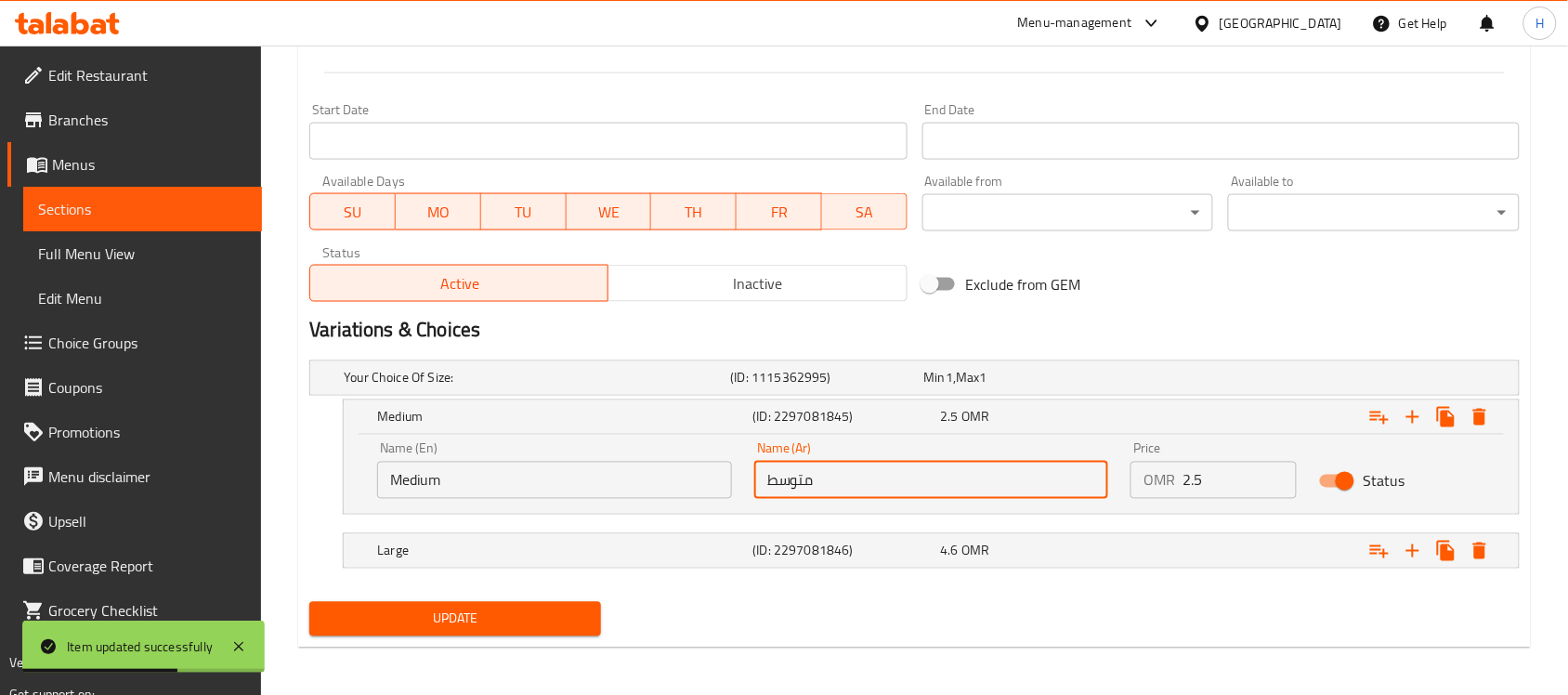
drag, startPoint x: 800, startPoint y: 477, endPoint x: 836, endPoint y: 507, distance: 46.9
click at [840, 484] on input "متوسط" at bounding box center [931, 480] width 355 height 37
type input "وسط"
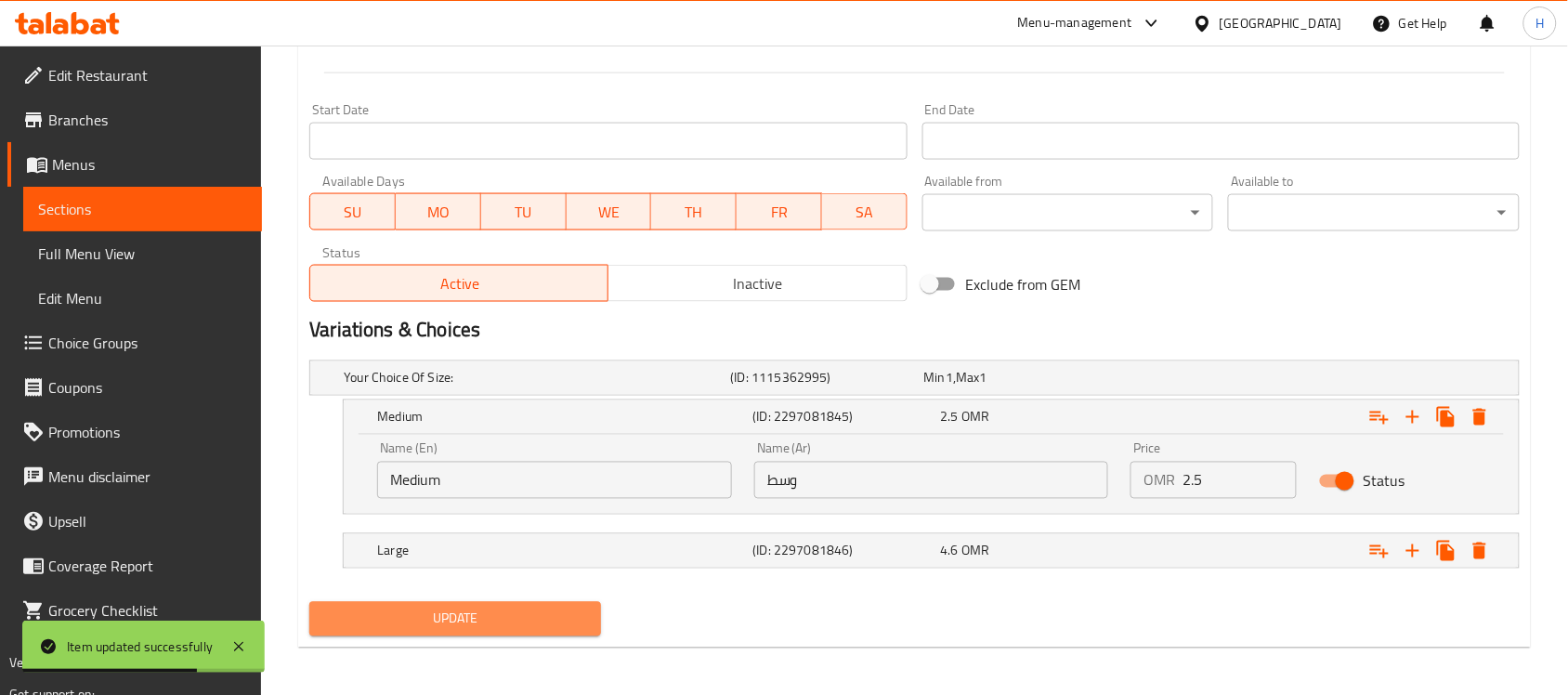
click at [493, 623] on span "Update" at bounding box center [455, 619] width 262 height 23
click at [210, 207] on span "Sections" at bounding box center [143, 208] width 209 height 22
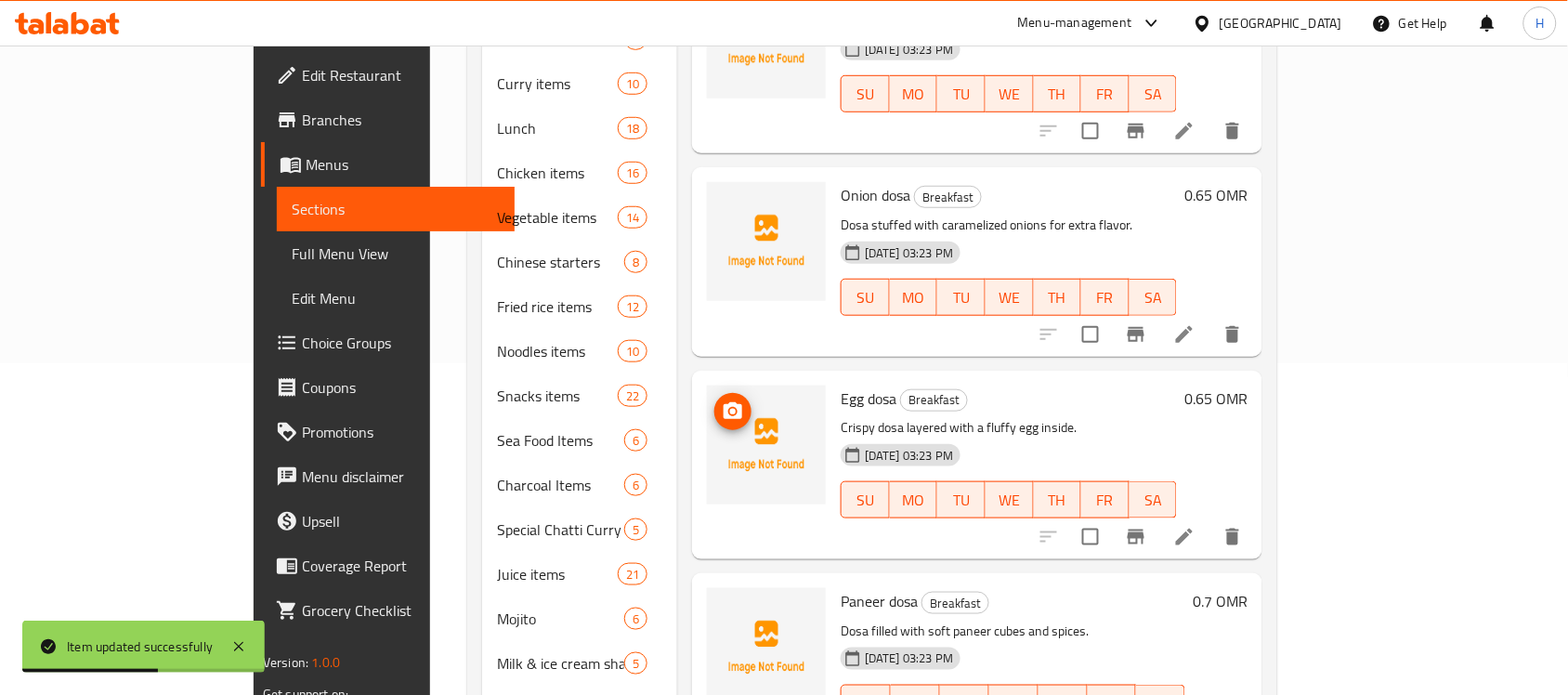
scroll to position [21, 0]
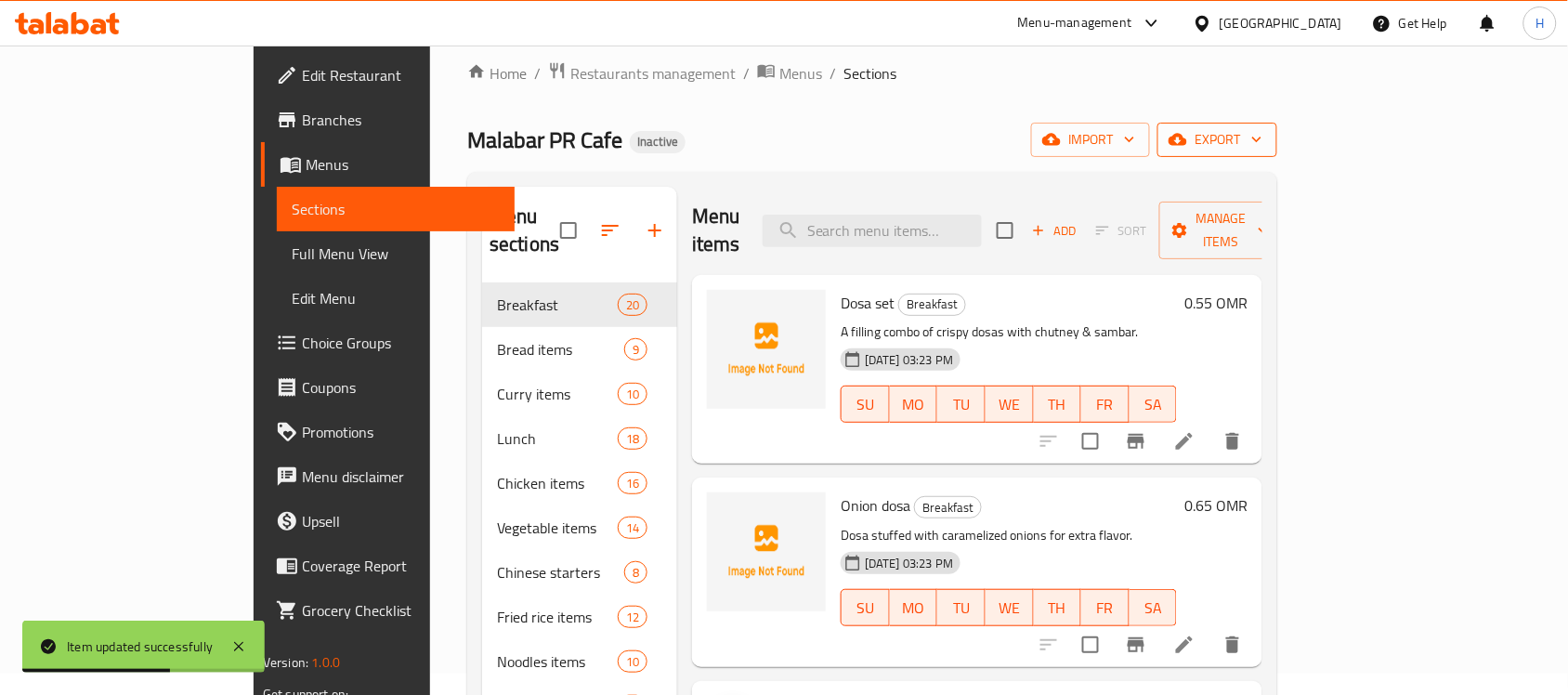
click at [1262, 149] on span "export" at bounding box center [1217, 140] width 90 height 23
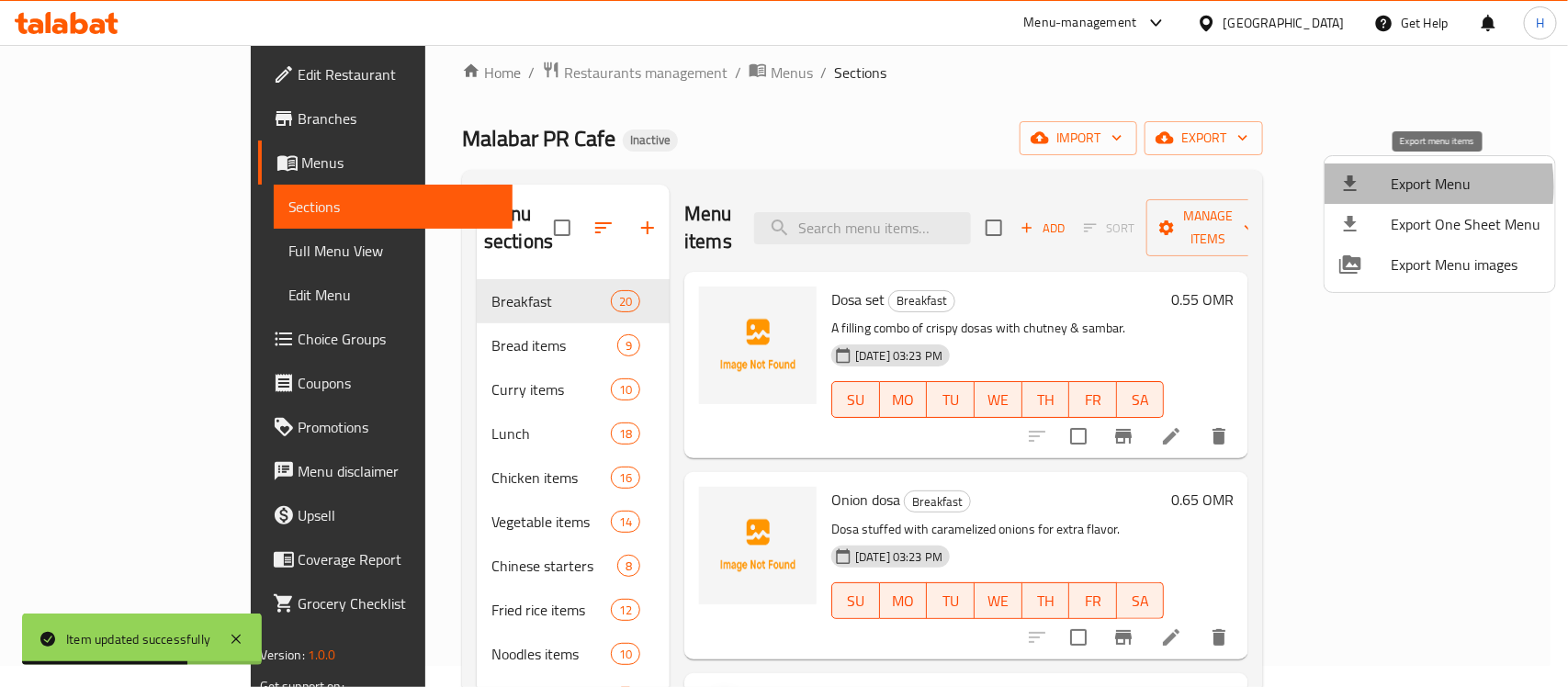
click at [1384, 186] on div at bounding box center [1365, 183] width 52 height 22
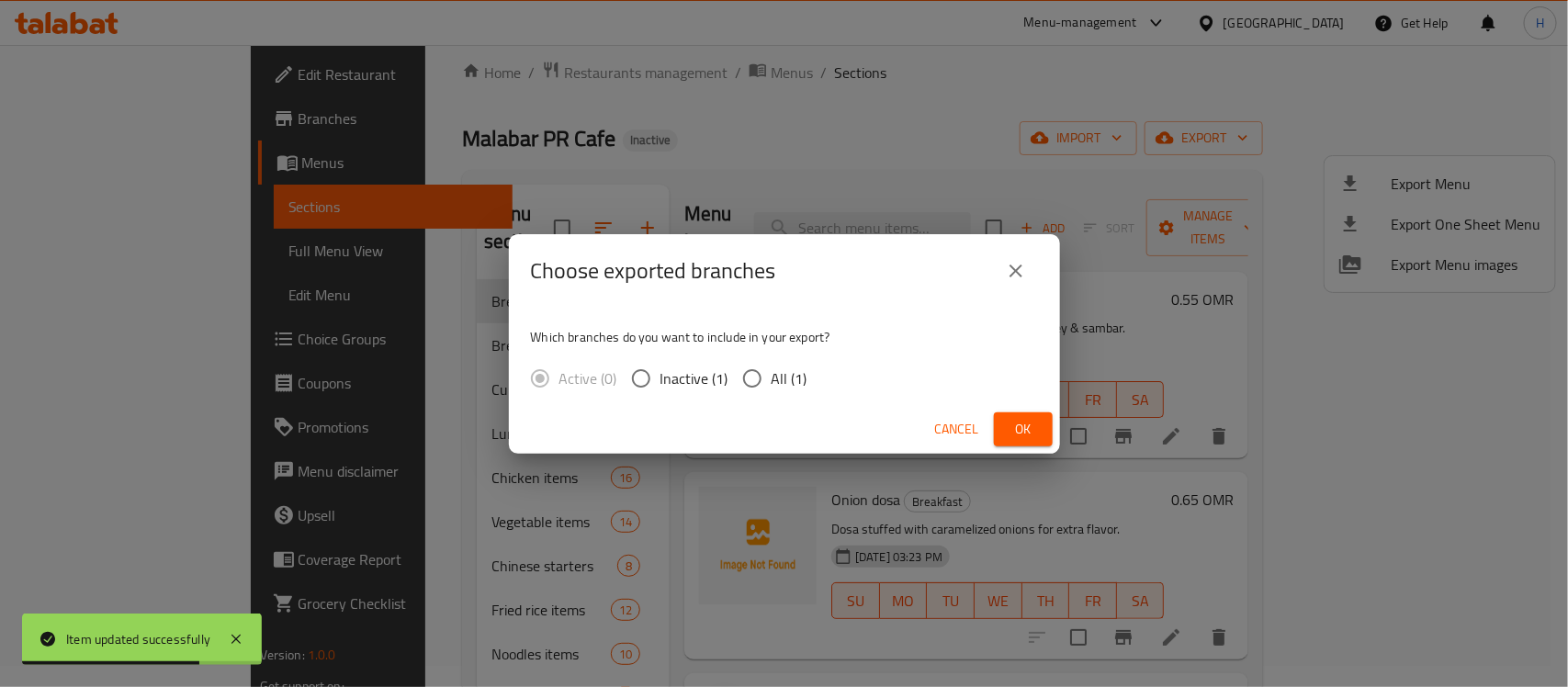
click at [791, 375] on span "All (1)" at bounding box center [790, 377] width 36 height 22
click at [772, 375] on input "All (1)" at bounding box center [752, 378] width 39 height 39
radio input "true"
click at [1034, 437] on span "Ok" at bounding box center [1023, 429] width 29 height 23
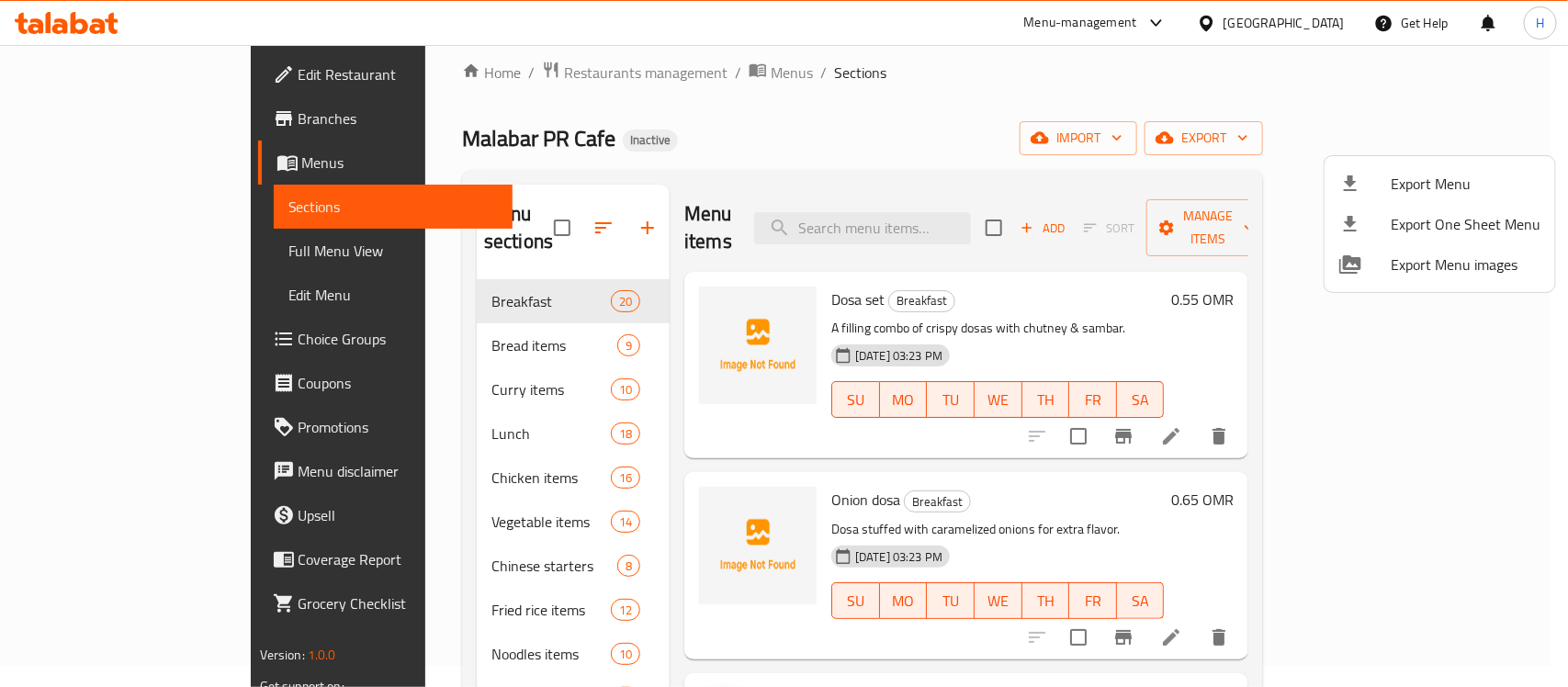
click at [152, 65] on div at bounding box center [784, 344] width 1568 height 687
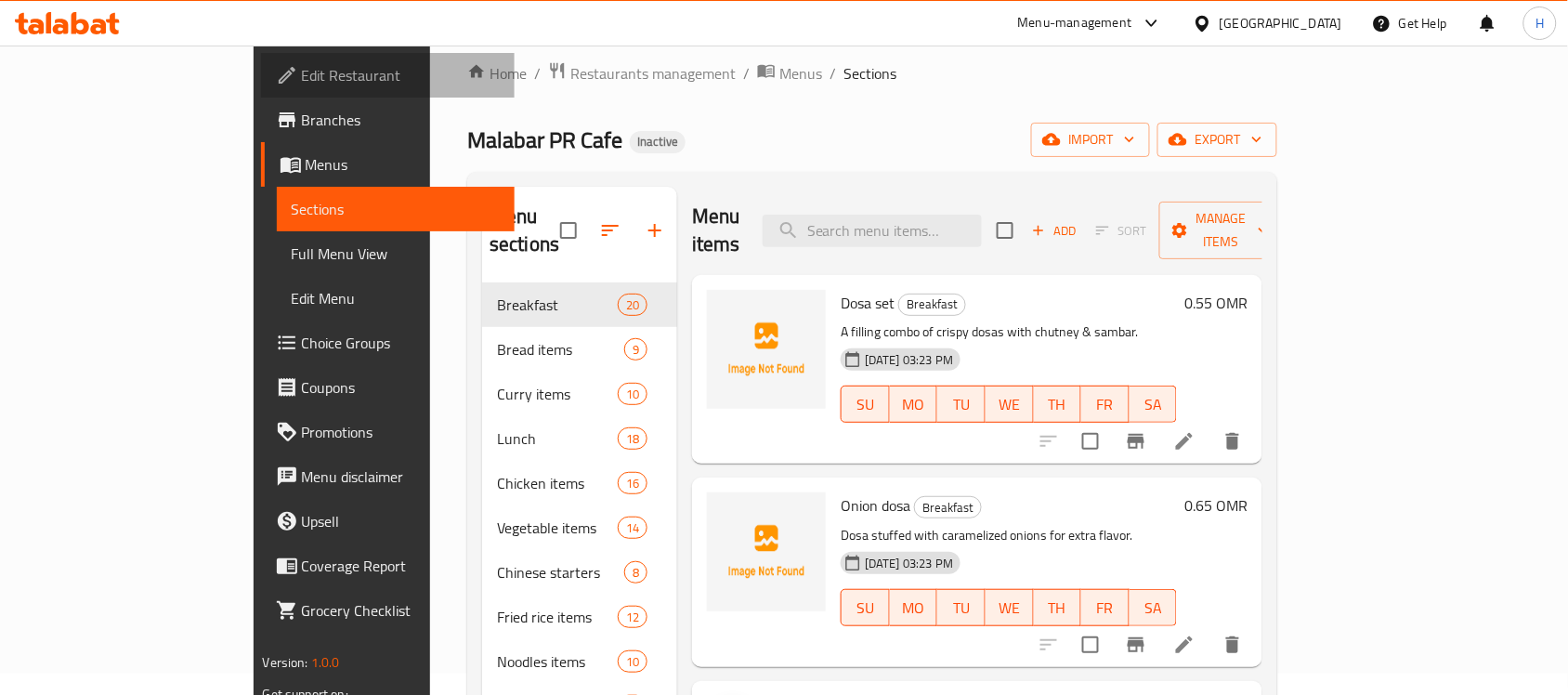
click at [302, 66] on span "Edit Restaurant" at bounding box center [401, 74] width 199 height 22
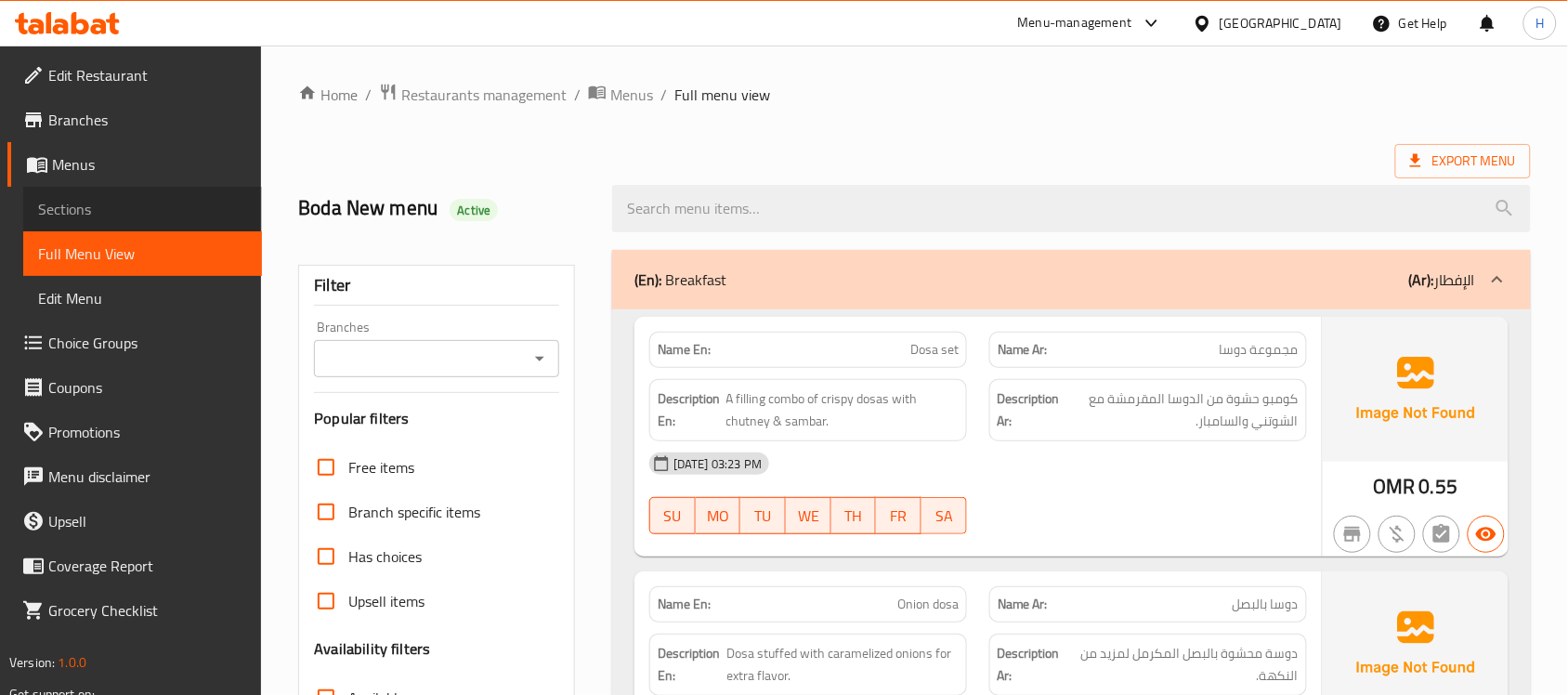
click at [135, 203] on span "Sections" at bounding box center [143, 208] width 209 height 22
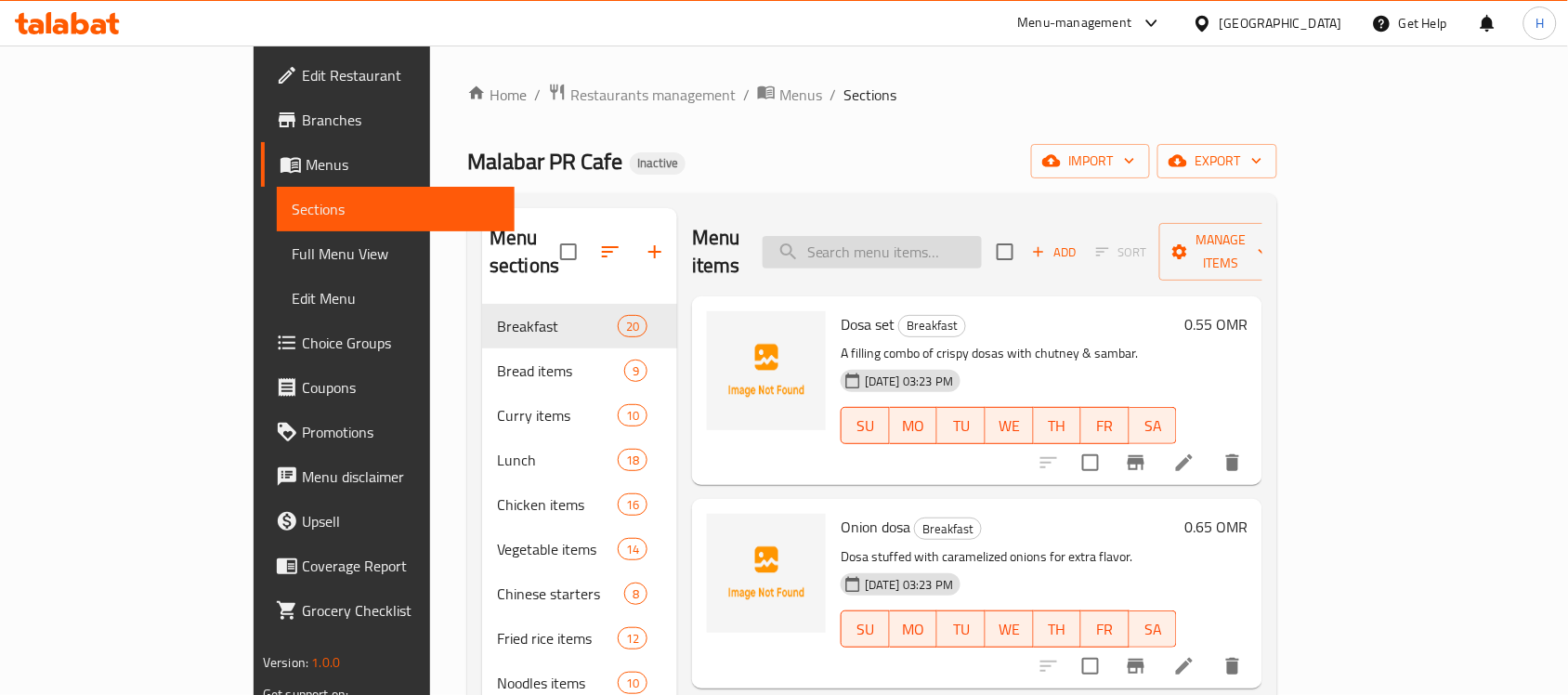
click at [982, 236] on input "search" at bounding box center [872, 252] width 219 height 32
paste input "Chicken Pacha Manga Charcoal"
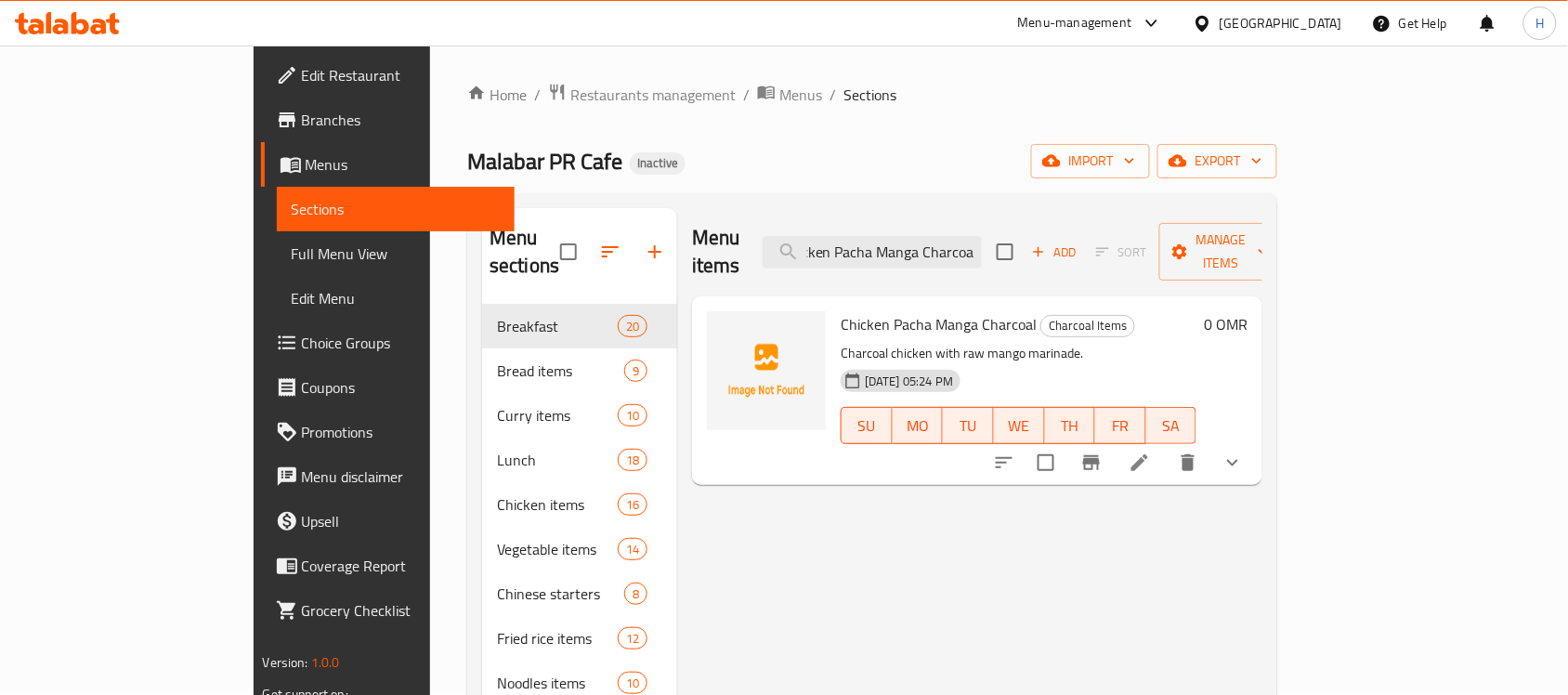
type input "Chicken Pacha Manga Charcoal"
click at [1166, 446] on li at bounding box center [1139, 462] width 52 height 33
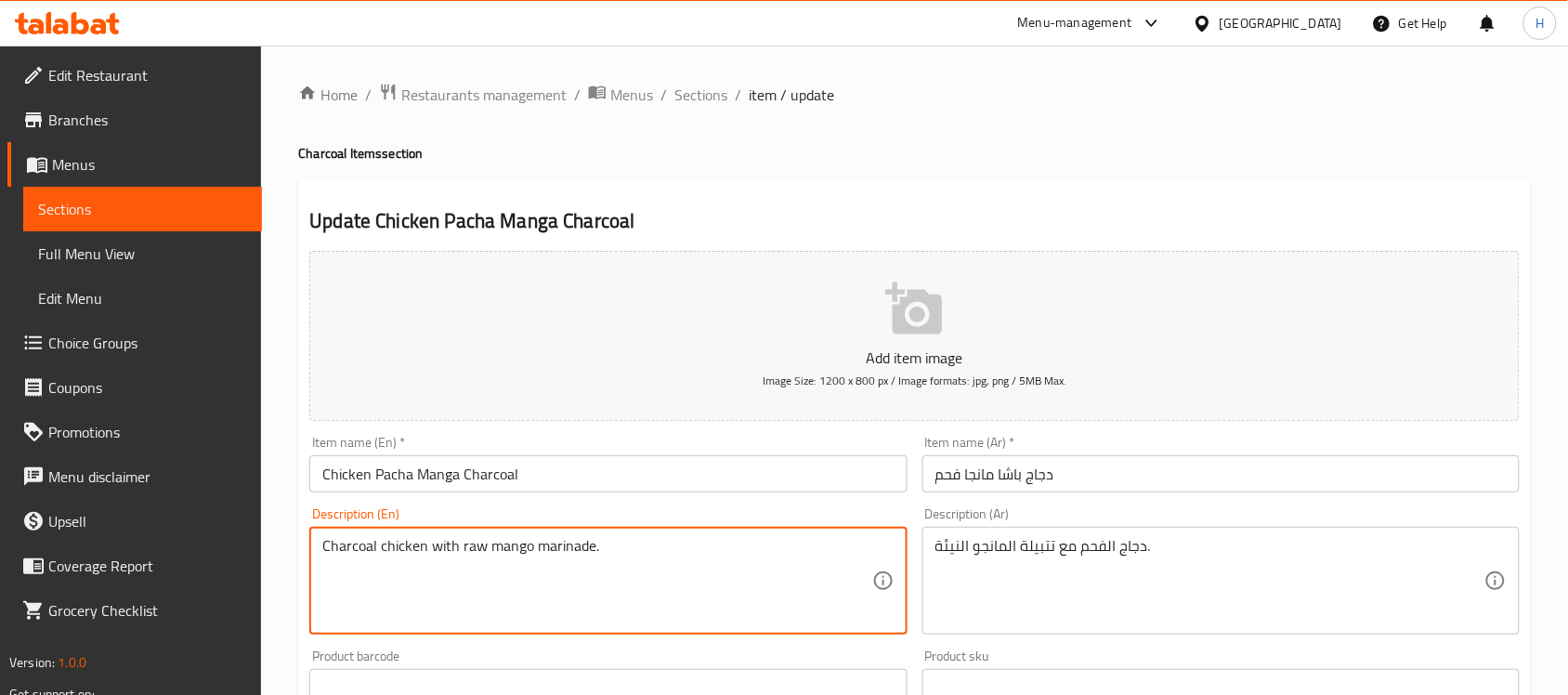
drag, startPoint x: 423, startPoint y: 545, endPoint x: 282, endPoint y: 546, distance: 141.0
drag, startPoint x: 244, startPoint y: 198, endPoint x: 561, endPoint y: 63, distance: 344.5
click at [243, 198] on span "Sections" at bounding box center [143, 208] width 209 height 22
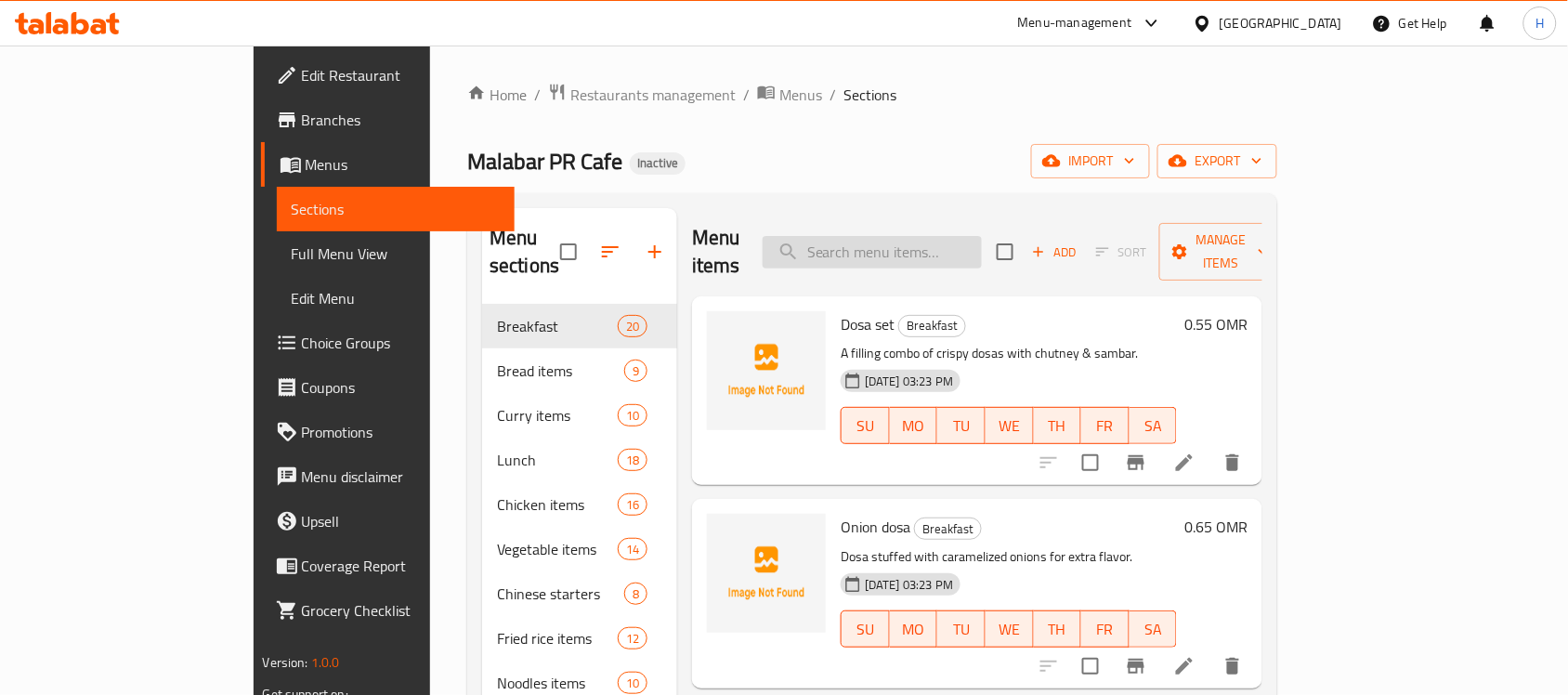
click at [935, 245] on input "search" at bounding box center [872, 252] width 219 height 32
paste input "Mutton"
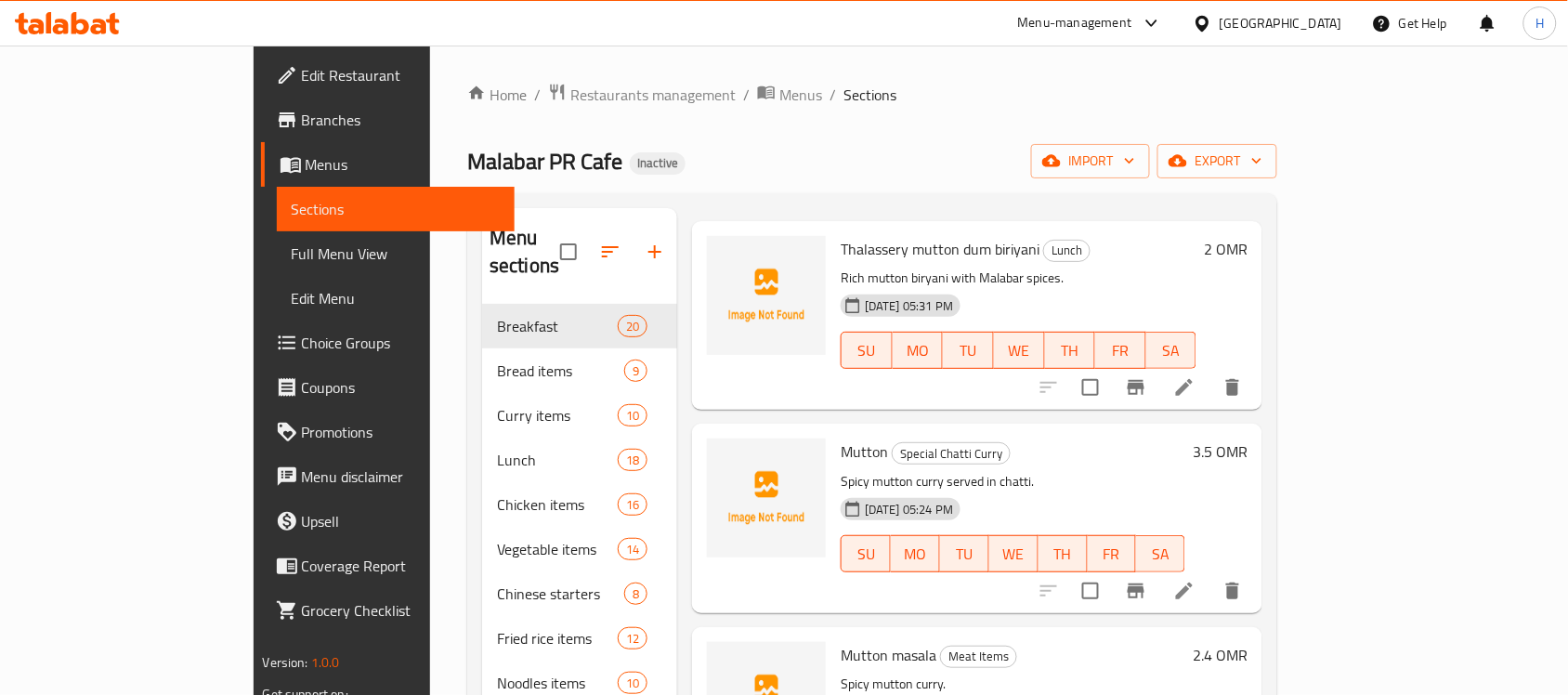
scroll to position [116, 0]
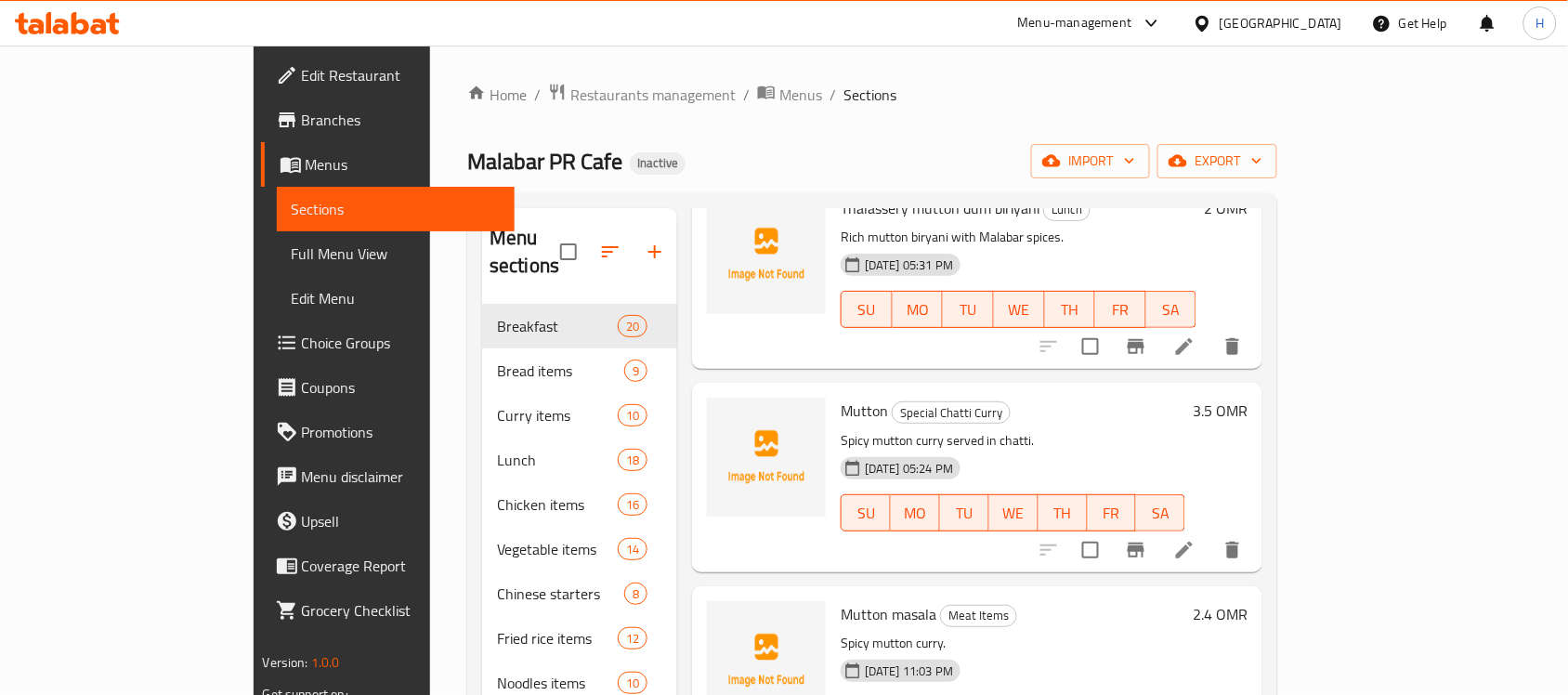
type input "Mutton"
click at [1210, 536] on li at bounding box center [1184, 549] width 52 height 33
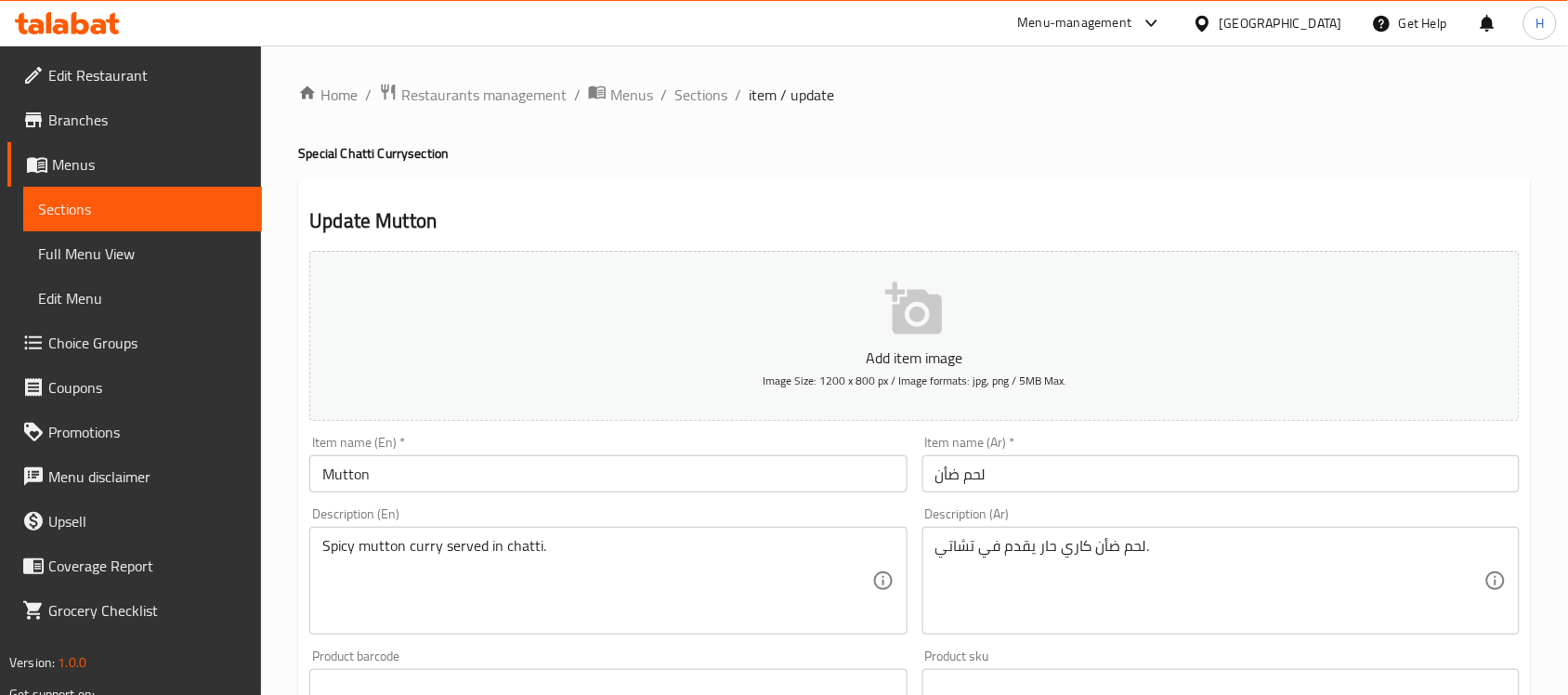
click at [949, 479] on input "لحم ضأن" at bounding box center [1221, 473] width 598 height 37
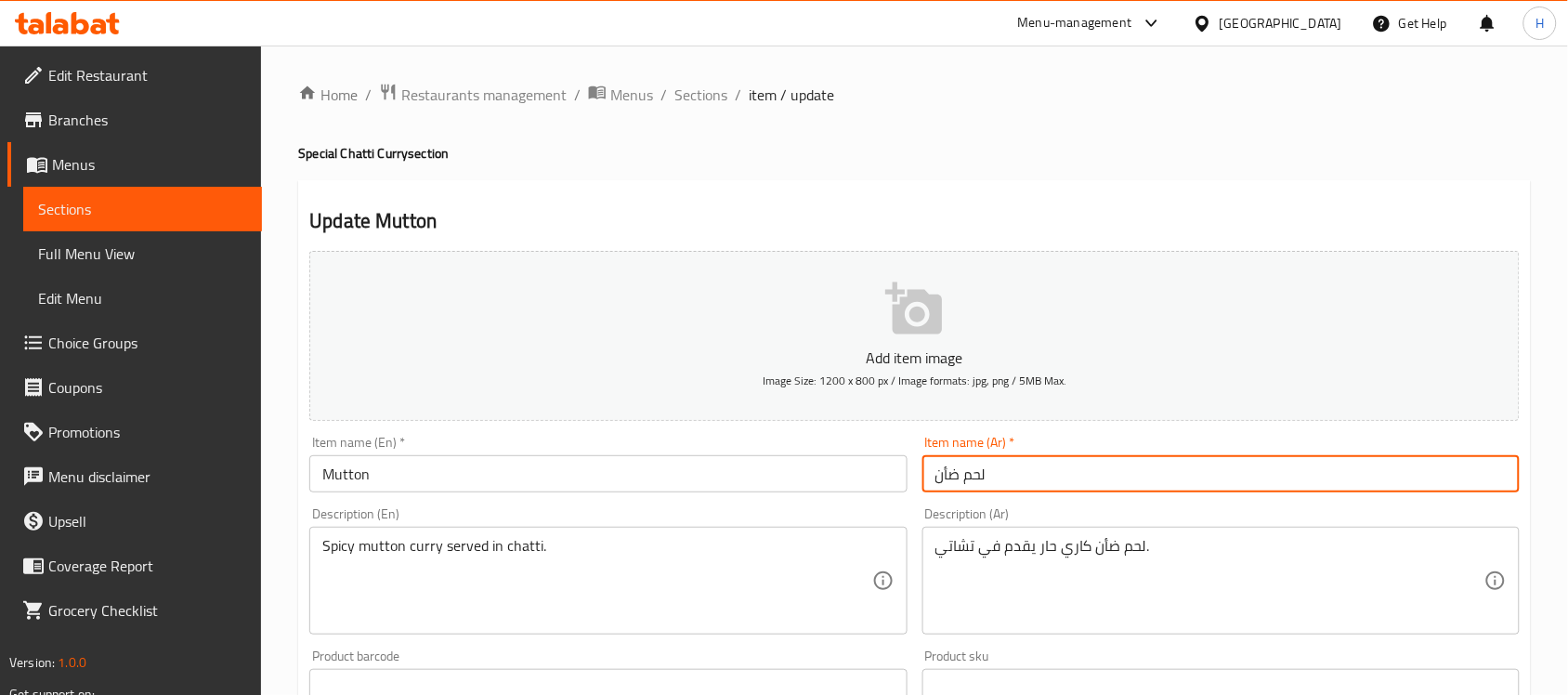
click at [949, 479] on input "لحم ضأن" at bounding box center [1221, 473] width 598 height 37
type input "ا"
type input "لحم الغنم"
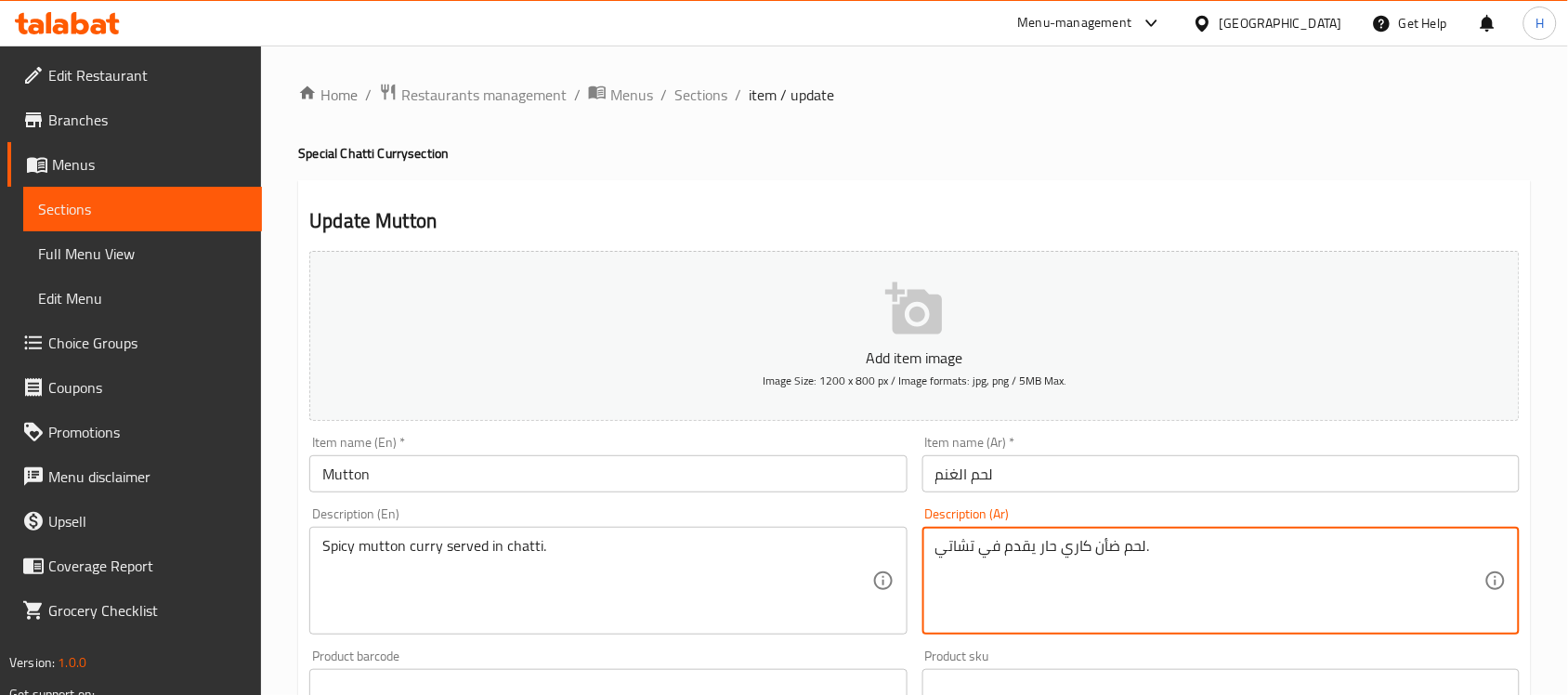
click at [1097, 545] on textarea "لحم ضأن كاري حار يقدم في تشاتي." at bounding box center [1209, 581] width 549 height 89
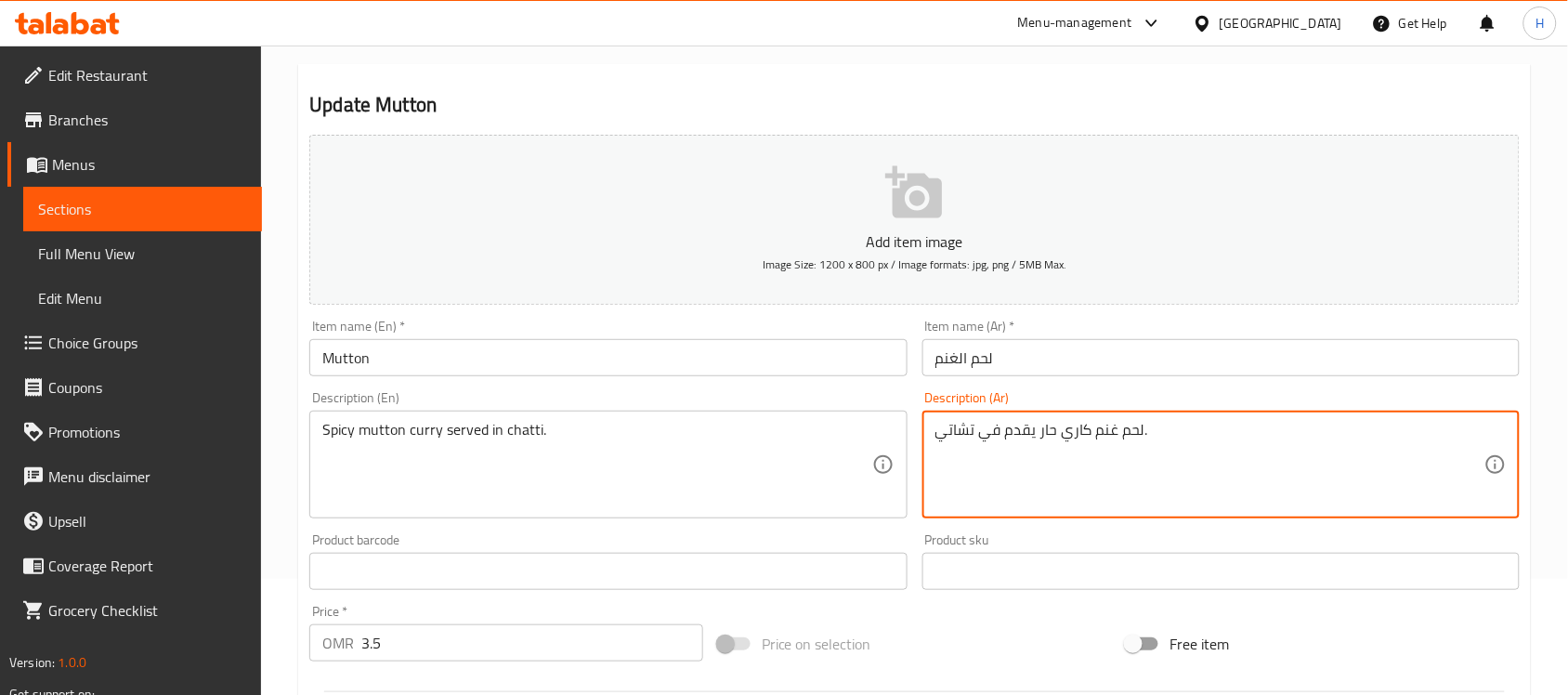
type textarea "لحم غنم كاري حار يقدم في تشاتي."
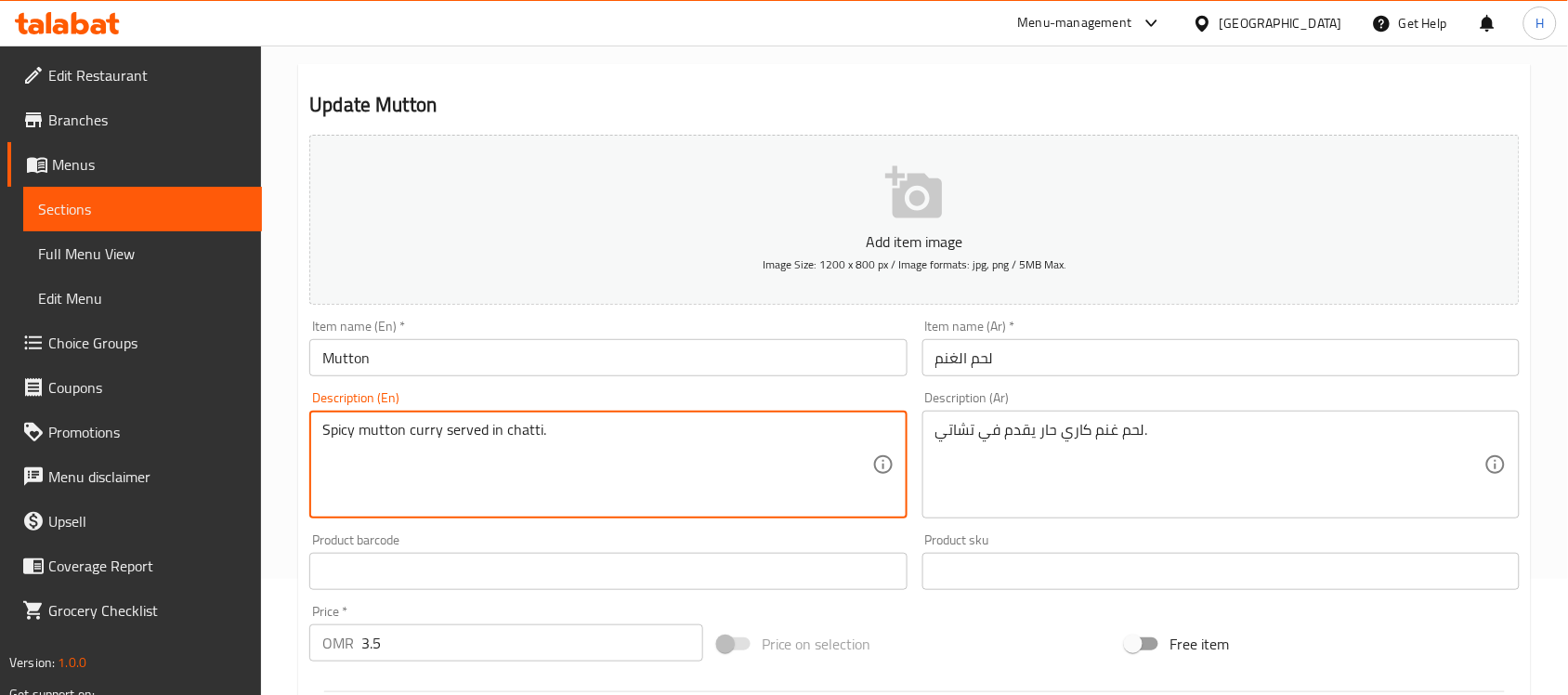
click at [535, 445] on textarea "Spicy mutton curry served in chatti." at bounding box center [597, 465] width 549 height 89
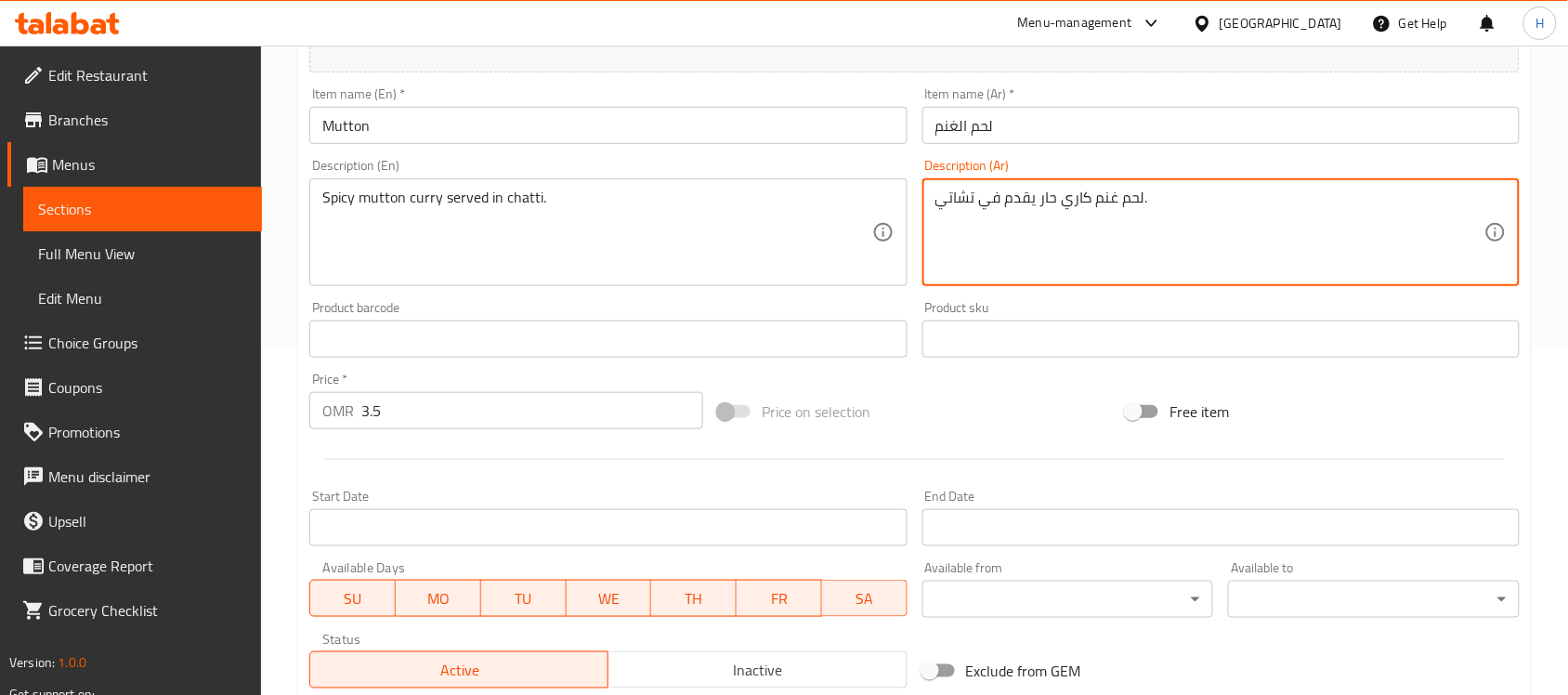
scroll to position [614, 0]
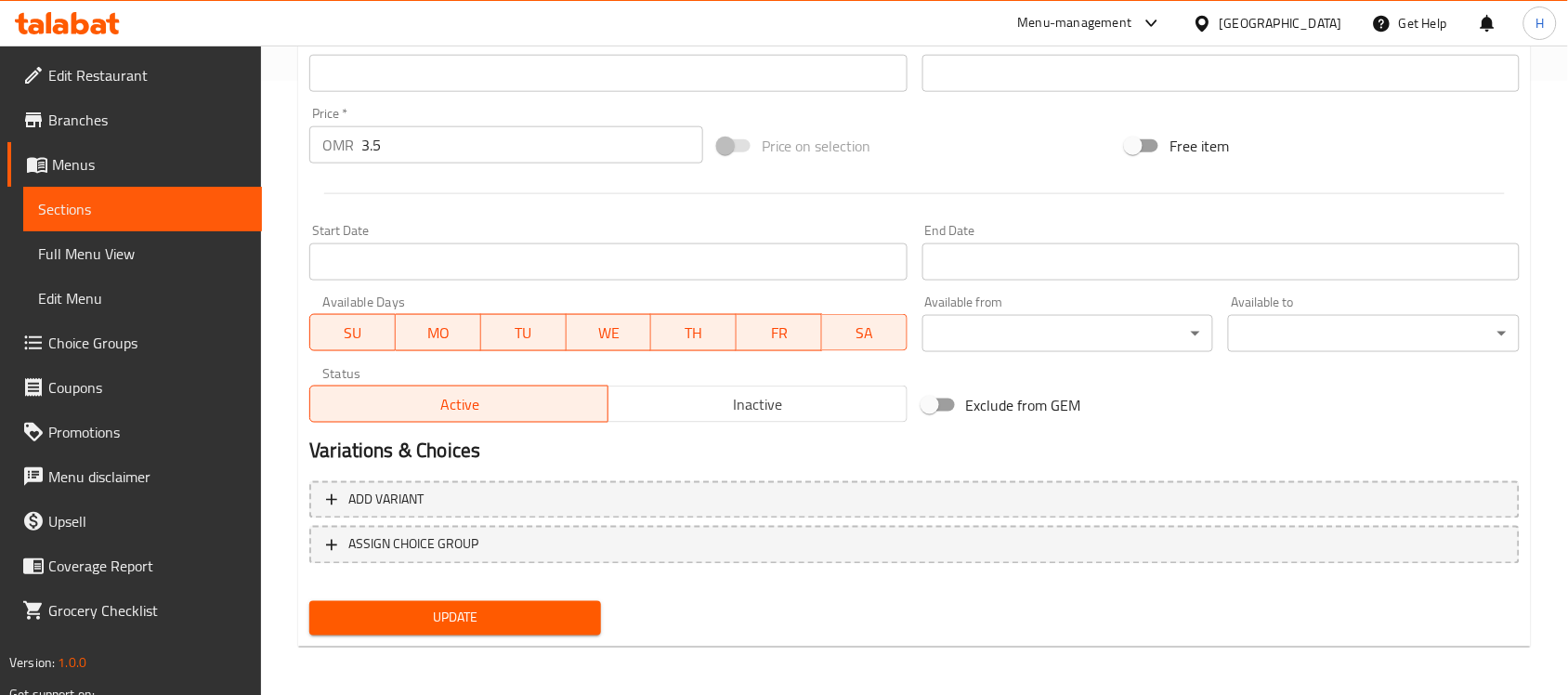
click at [522, 601] on button "Update" at bounding box center [455, 618] width 291 height 34
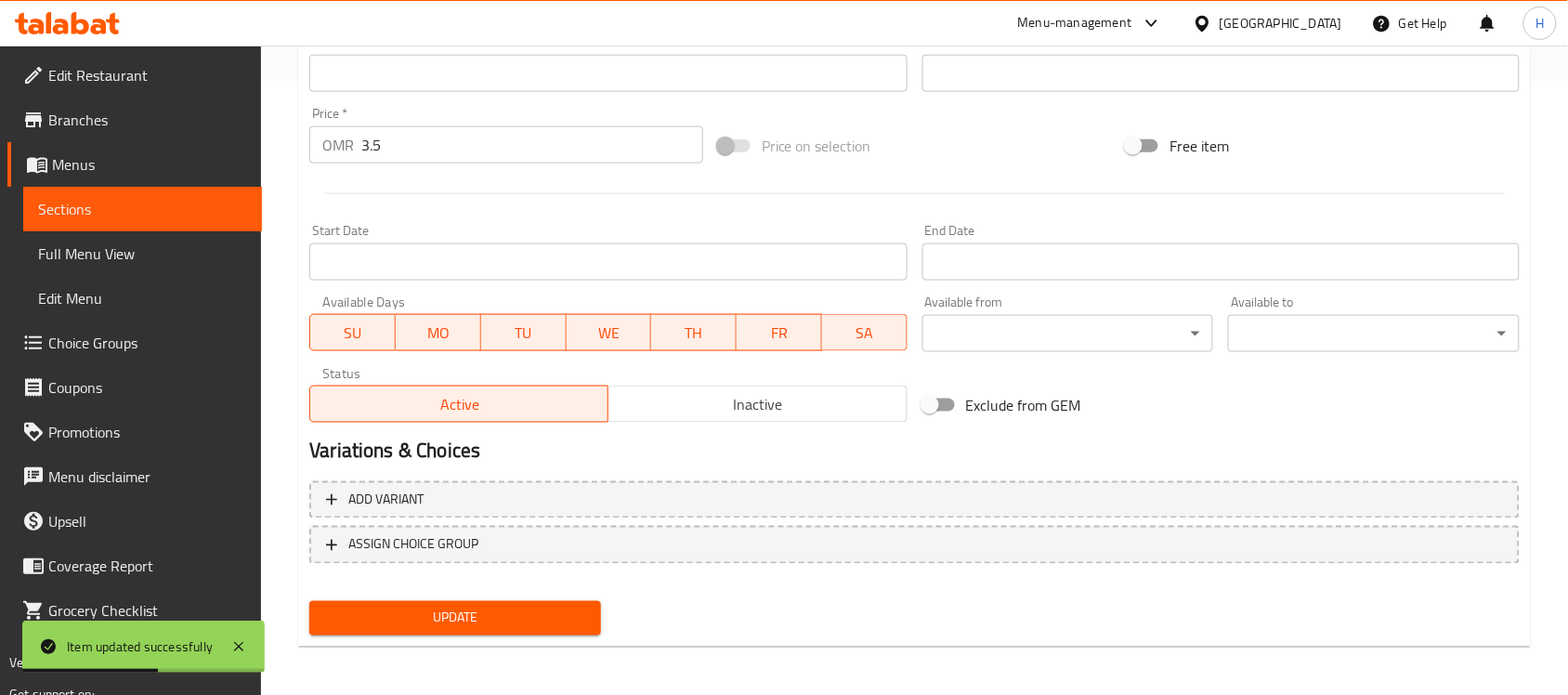
click at [234, 207] on span "Sections" at bounding box center [143, 208] width 209 height 22
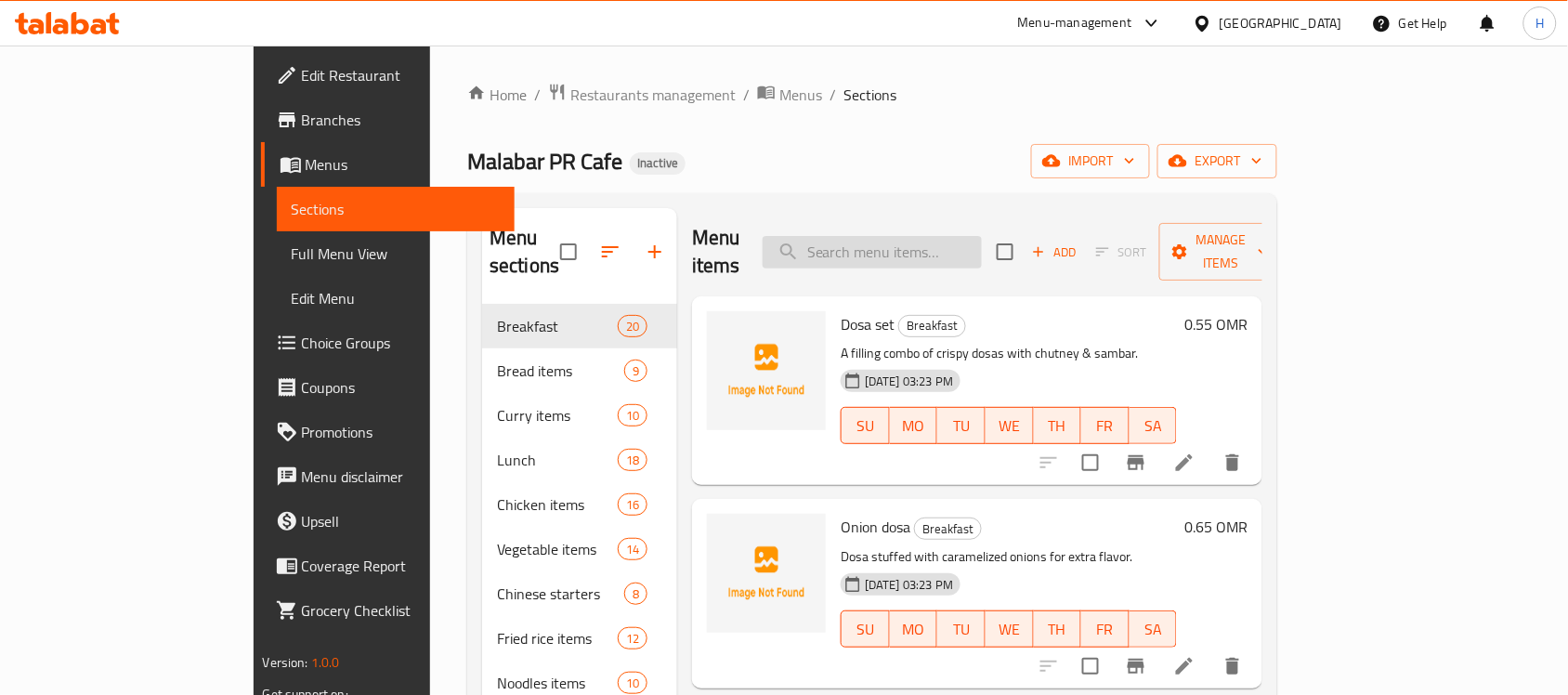
click at [982, 236] on input "search" at bounding box center [872, 252] width 219 height 32
paste input "Fish"
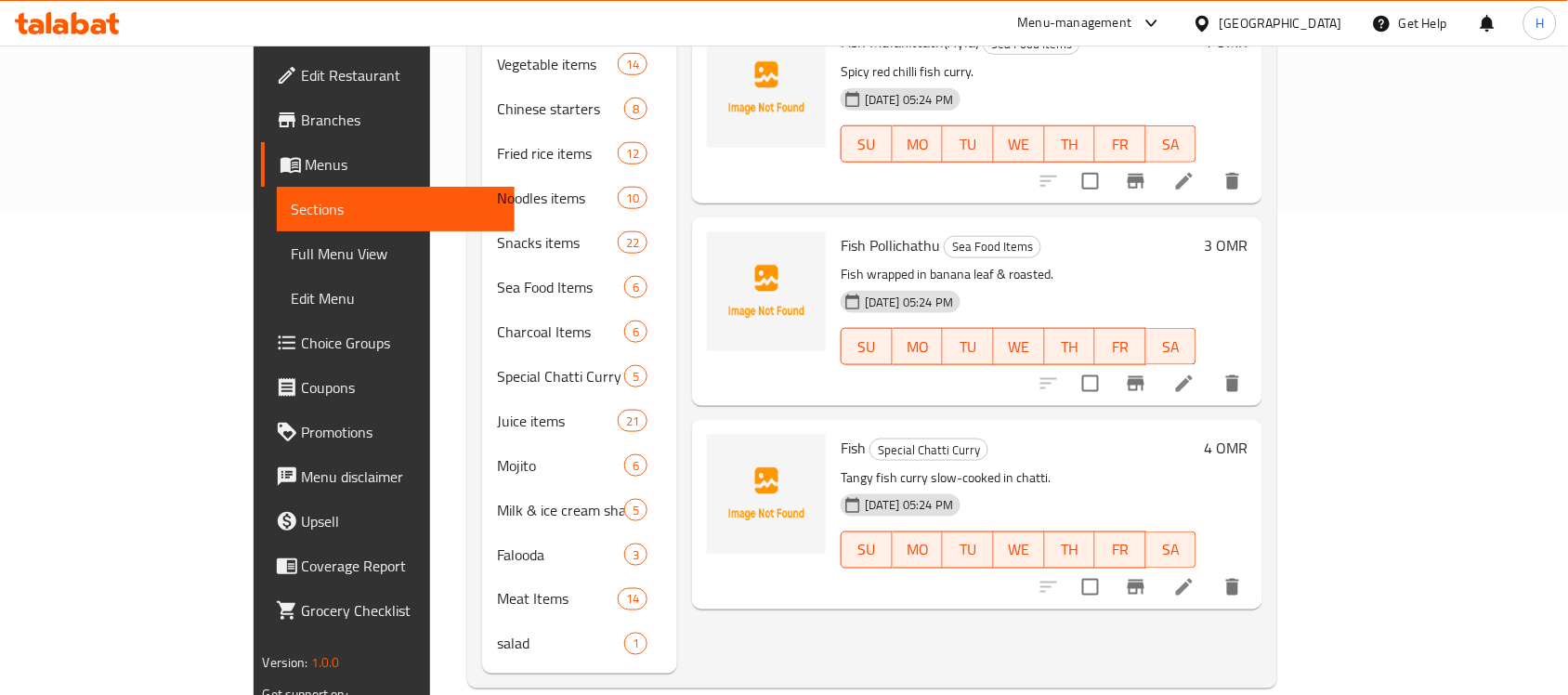
scroll to position [486, 0]
type input "Fish"
click at [1210, 569] on li at bounding box center [1184, 586] width 52 height 33
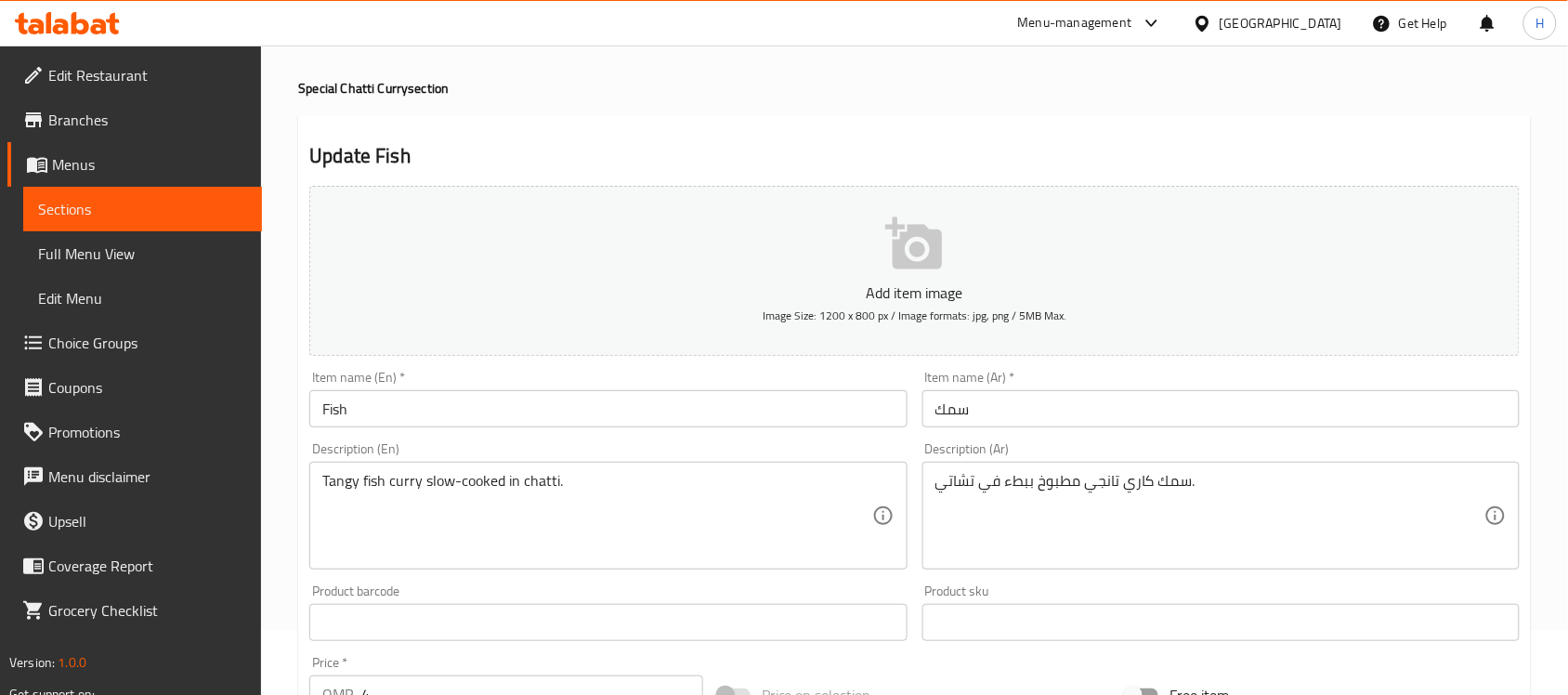
scroll to position [116, 0]
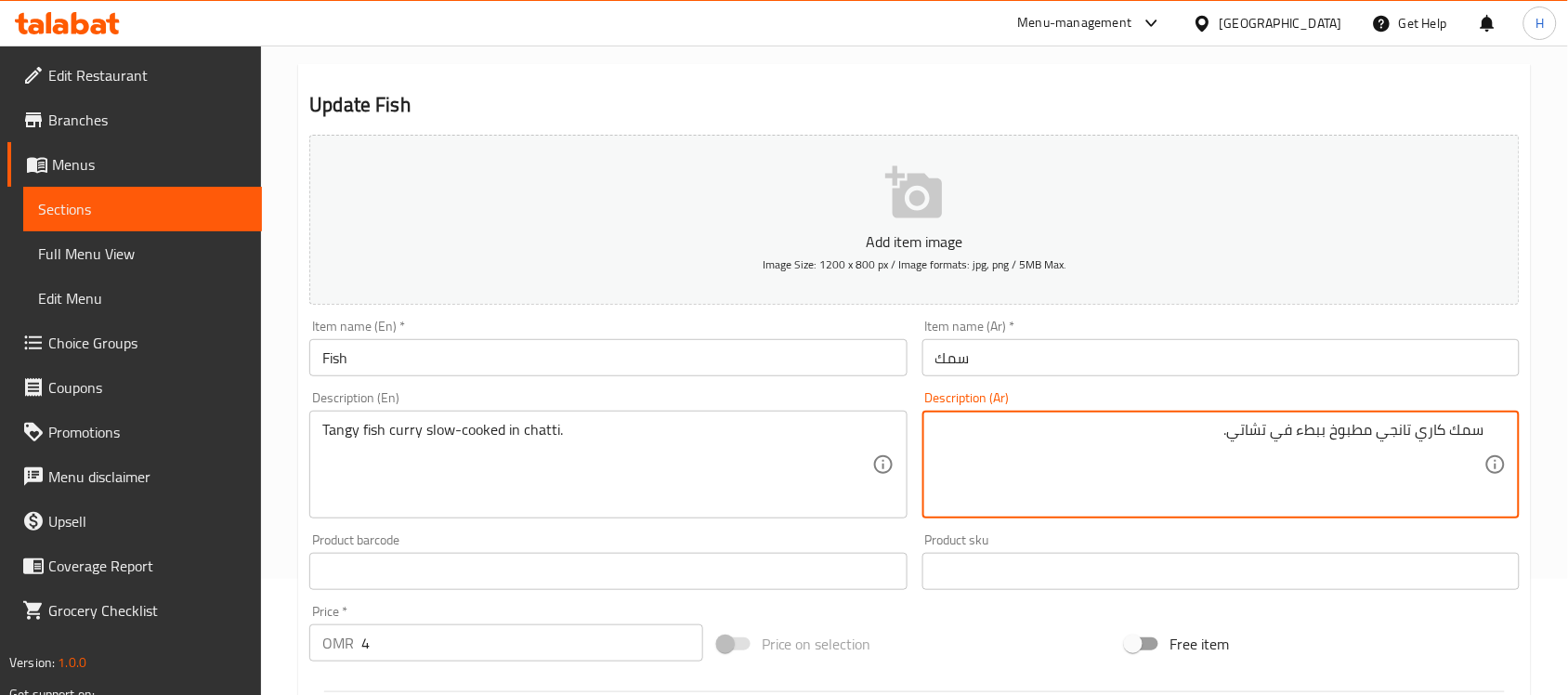
click at [1394, 427] on textarea "سمك كاري تانجي مطبوخ ببطء في تشاتي." at bounding box center [1209, 465] width 549 height 89
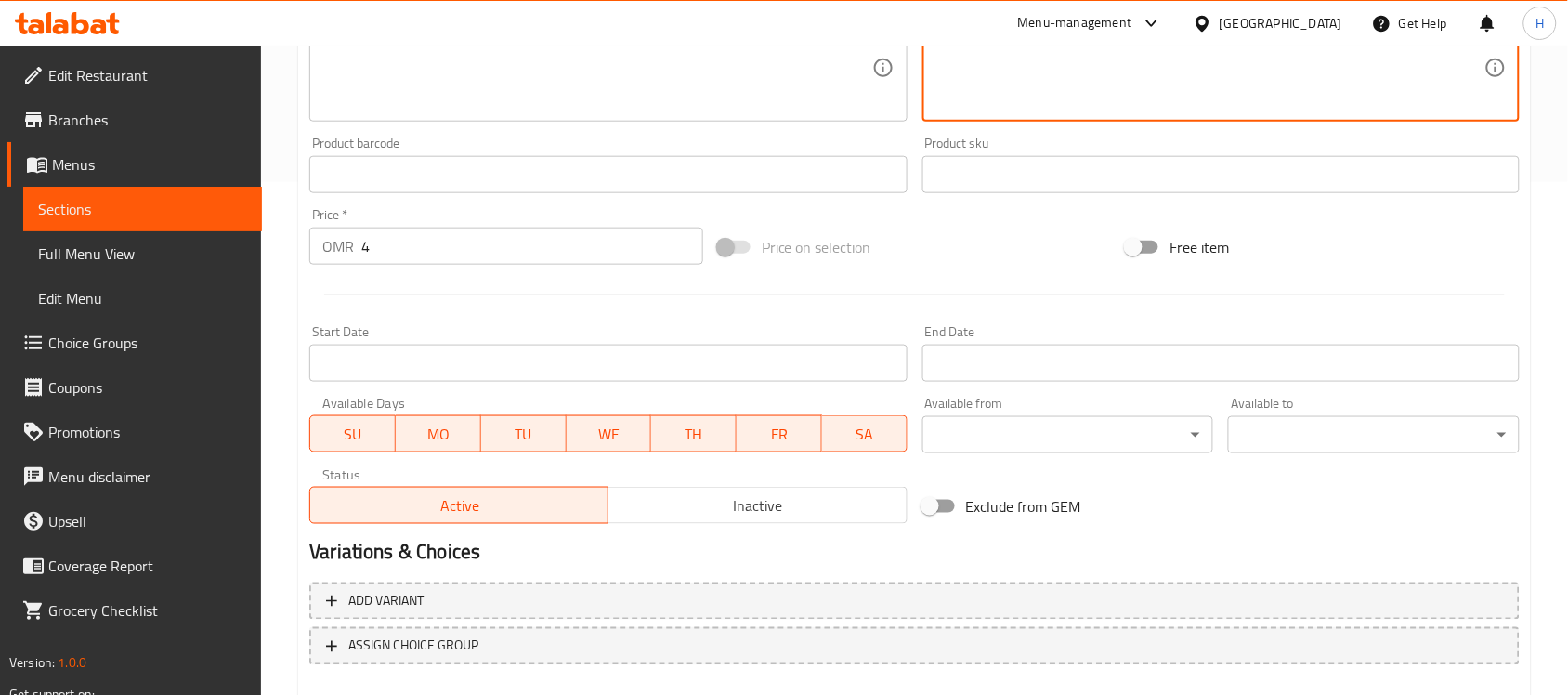
scroll to position [614, 0]
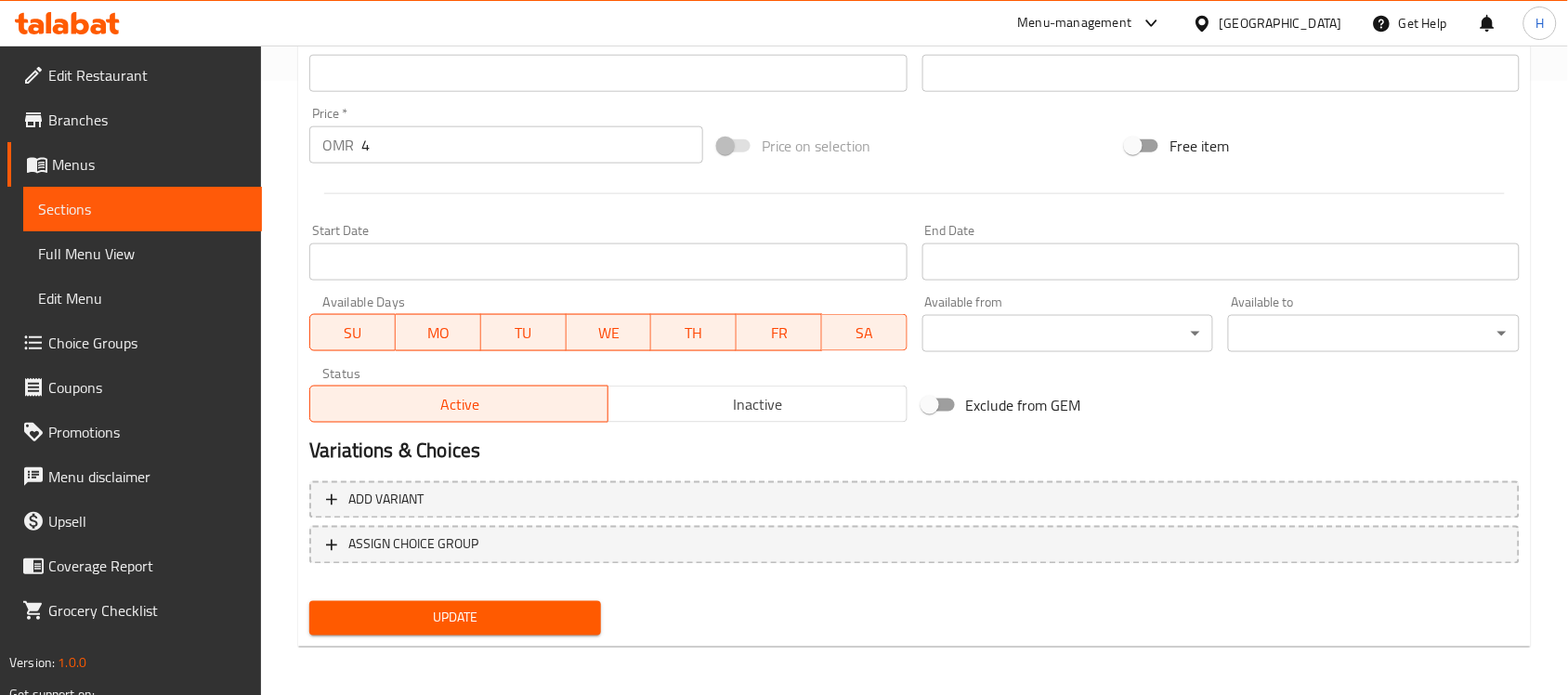
type textarea "سمك كاري منعش مطبوخ ببطء في تشاتي."
click at [559, 638] on div "Update" at bounding box center [455, 619] width 306 height 50
click at [573, 625] on span "Update" at bounding box center [455, 618] width 262 height 23
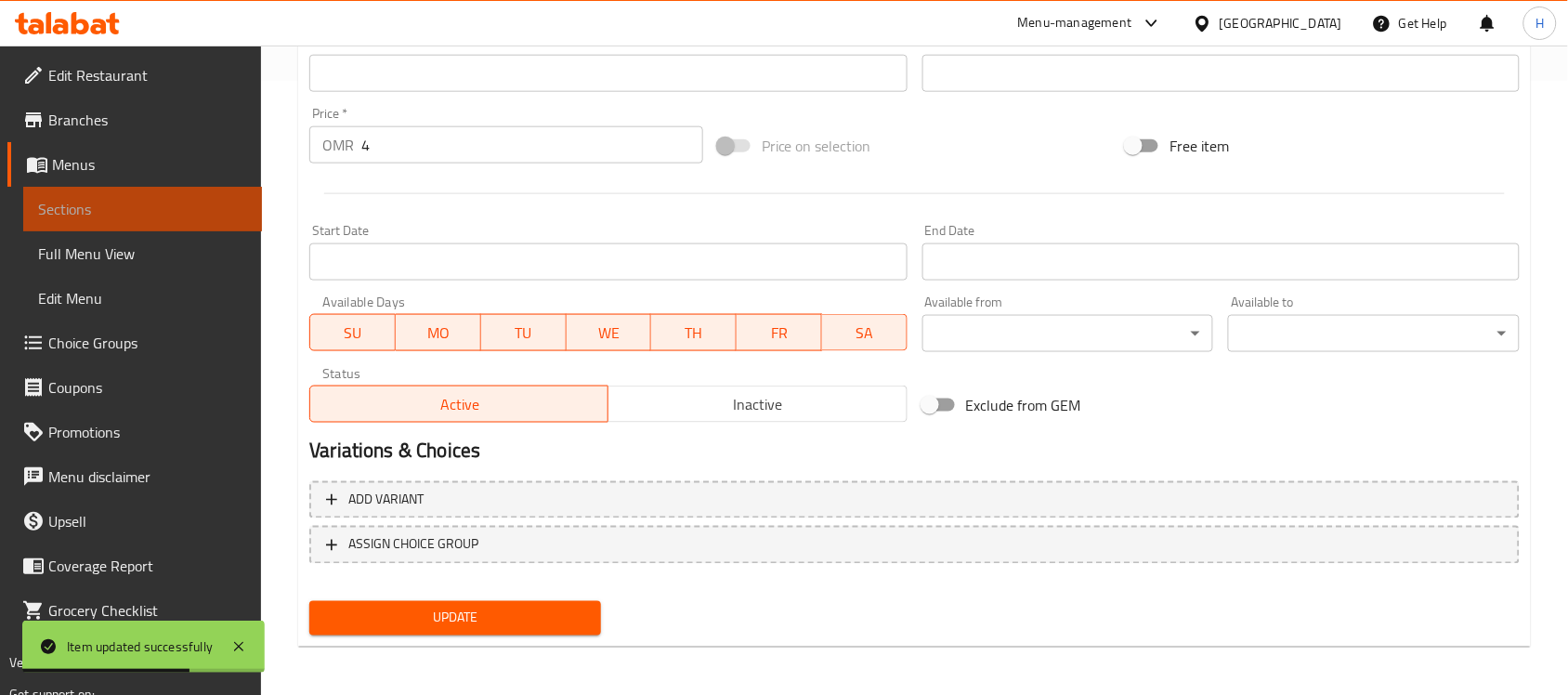
click at [230, 198] on span "Sections" at bounding box center [143, 208] width 209 height 22
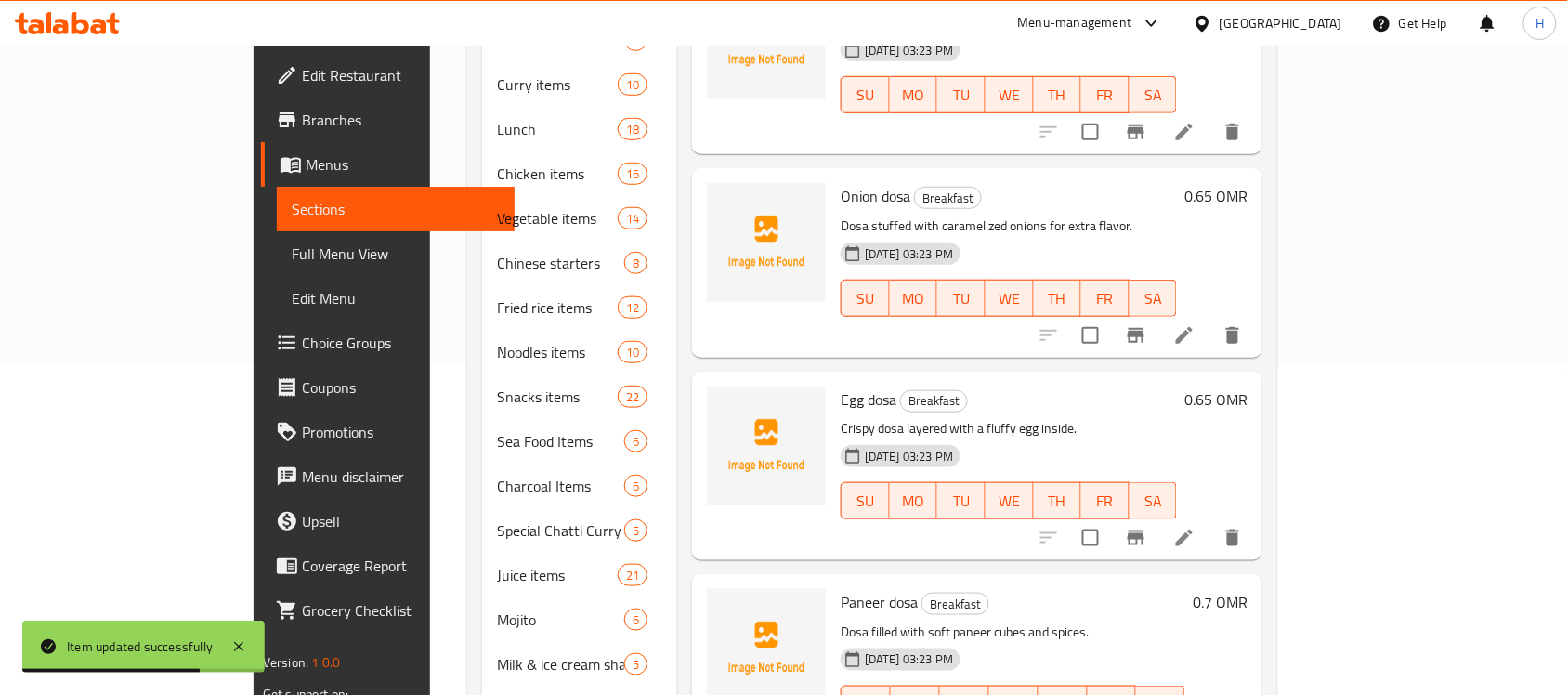
scroll to position [137, 0]
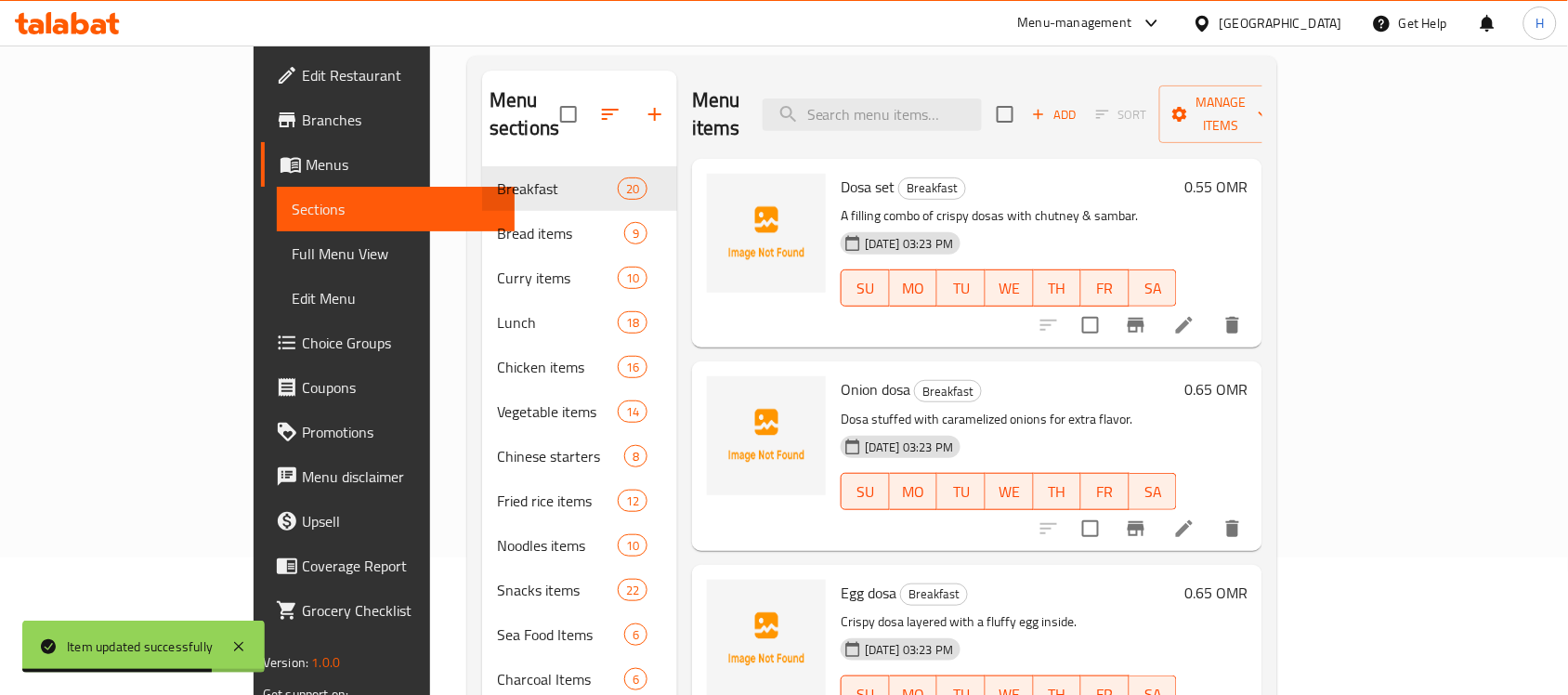
click at [994, 121] on div "Menu items Add Sort Manage items" at bounding box center [976, 114] width 570 height 89
click at [982, 108] on input "search" at bounding box center [872, 114] width 219 height 32
paste input "Pineapple"
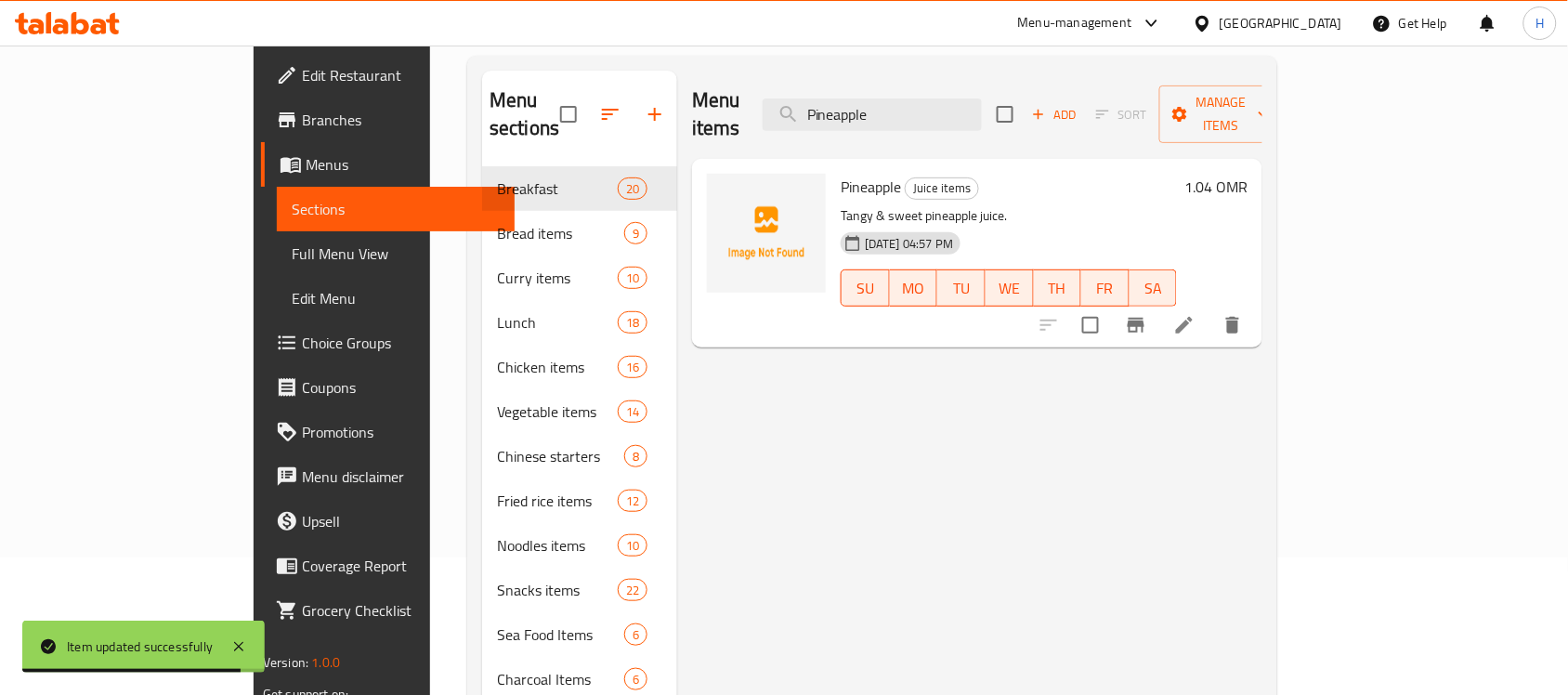
type input "Pineapple"
click at [1192, 317] on icon at bounding box center [1185, 326] width 17 height 17
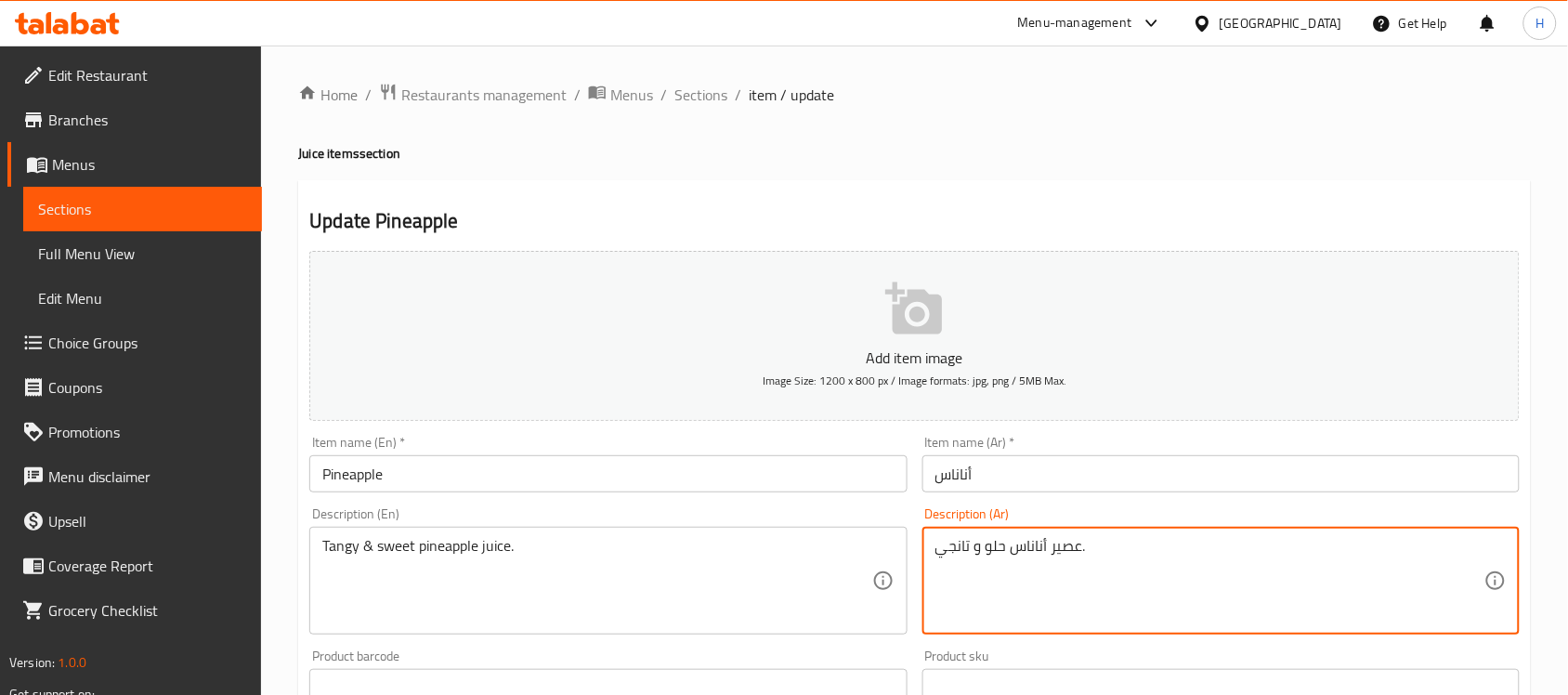
click at [935, 546] on textarea "عصير أناناس حلو و تانجي." at bounding box center [1209, 581] width 549 height 89
click at [948, 548] on textarea "عصير أناناس حلو و تانجي." at bounding box center [1209, 581] width 549 height 89
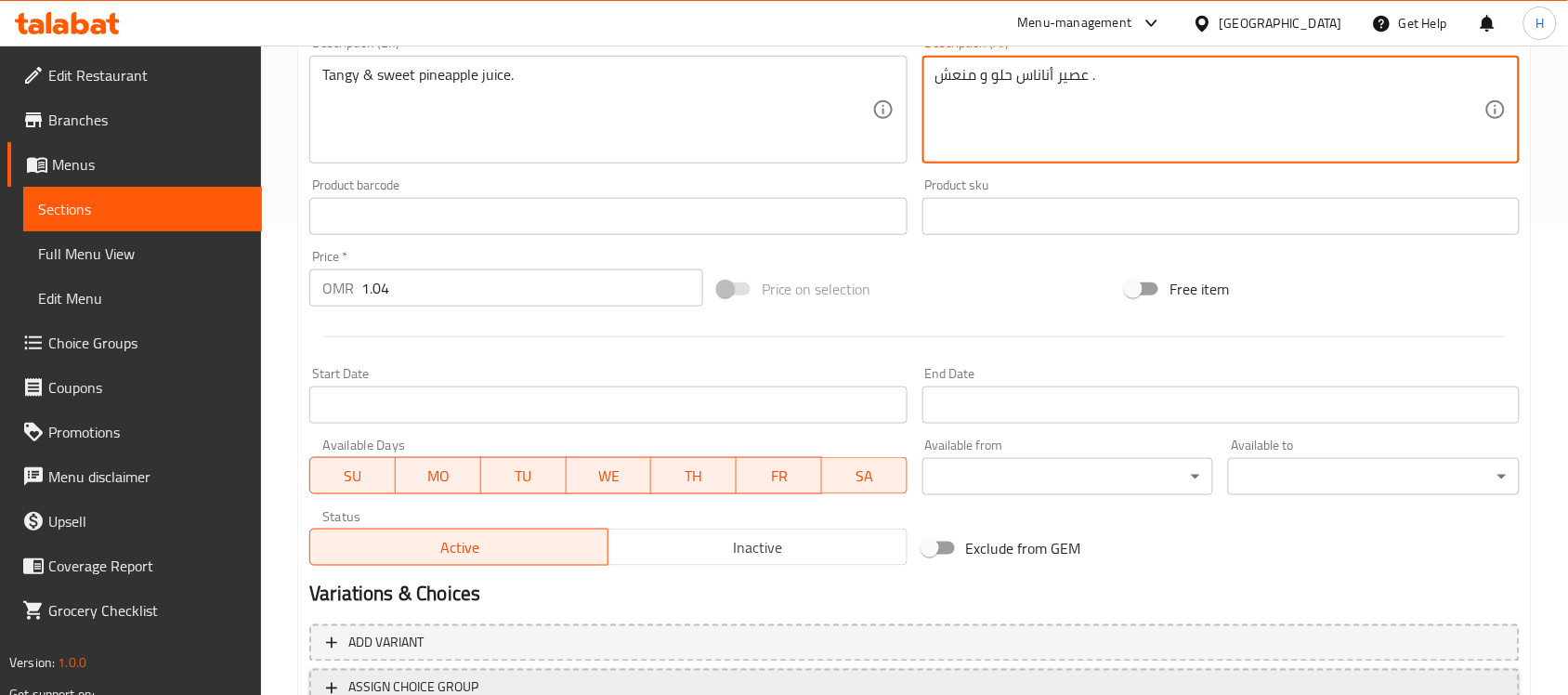
scroll to position [614, 0]
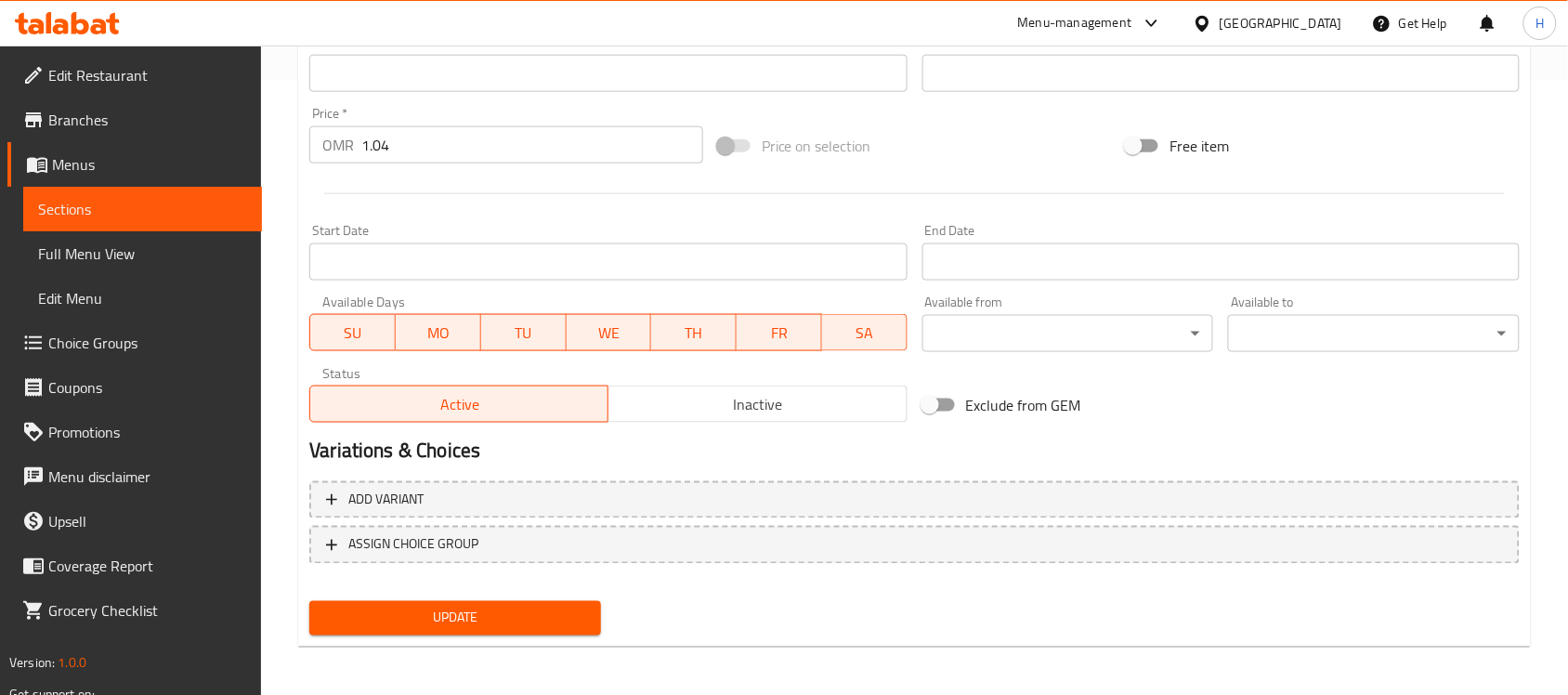
type textarea "عصير أناناس حلو و منعش ."
click at [549, 627] on button "Update" at bounding box center [455, 618] width 291 height 34
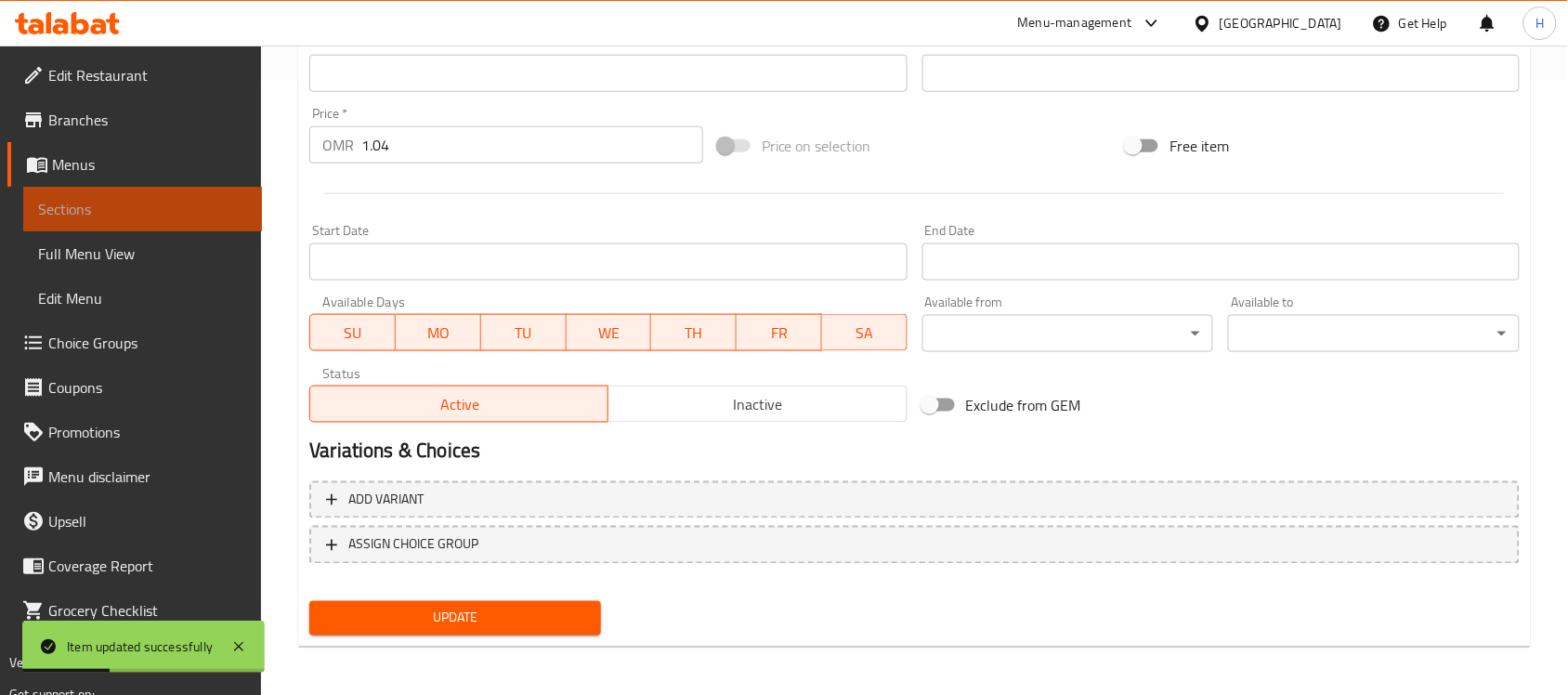
click at [229, 190] on link "Sections" at bounding box center [142, 208] width 239 height 45
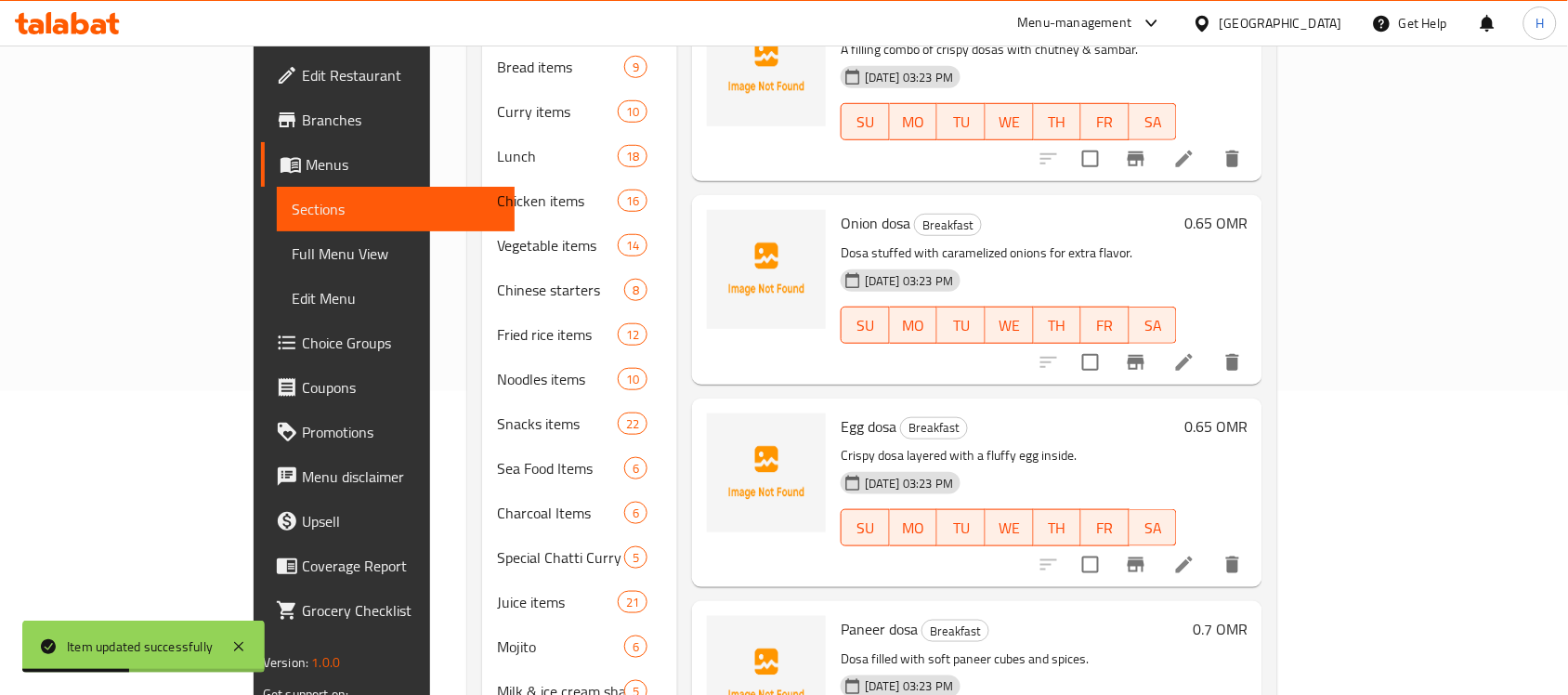
scroll to position [21, 0]
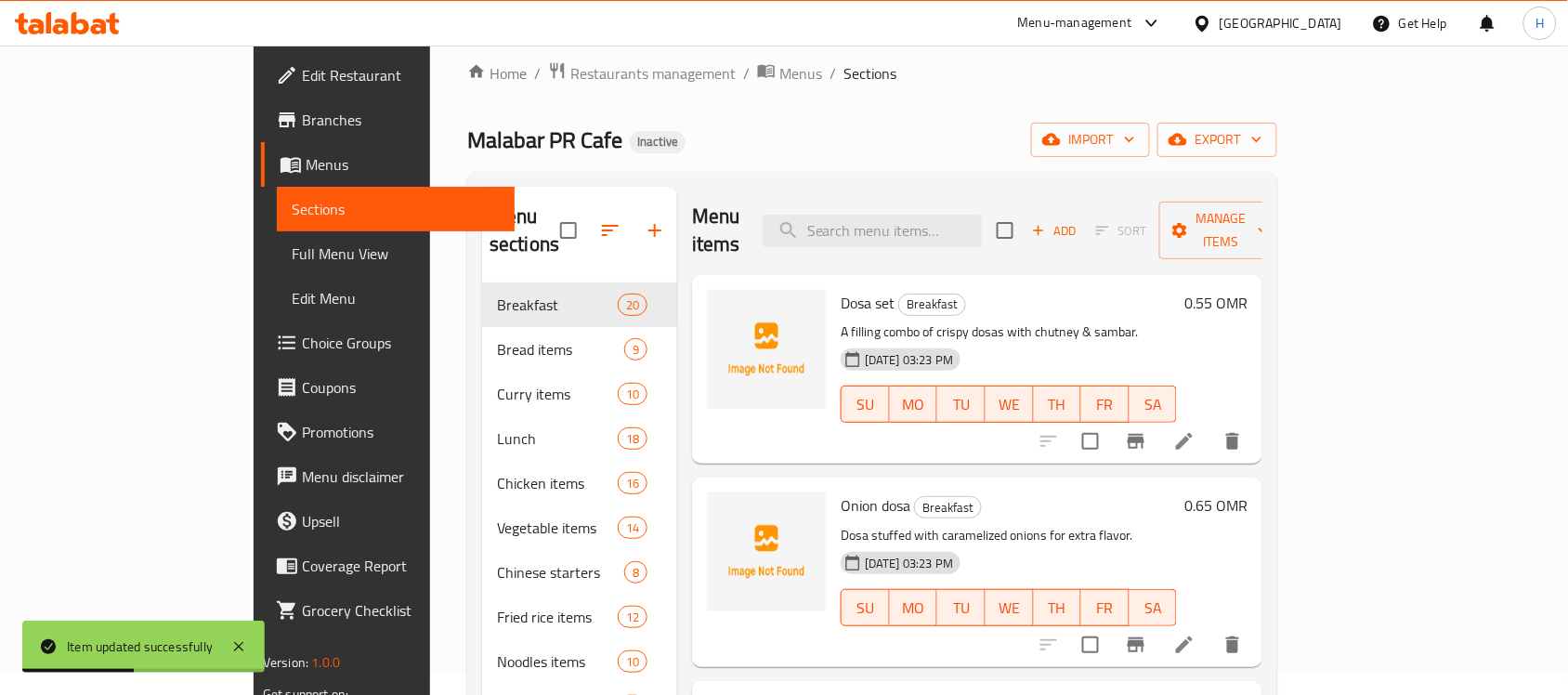
click at [908, 193] on div "Menu items Add Sort Manage items" at bounding box center [976, 230] width 570 height 89
click at [908, 214] on input "search" at bounding box center [872, 230] width 219 height 32
paste input "Kiwi"
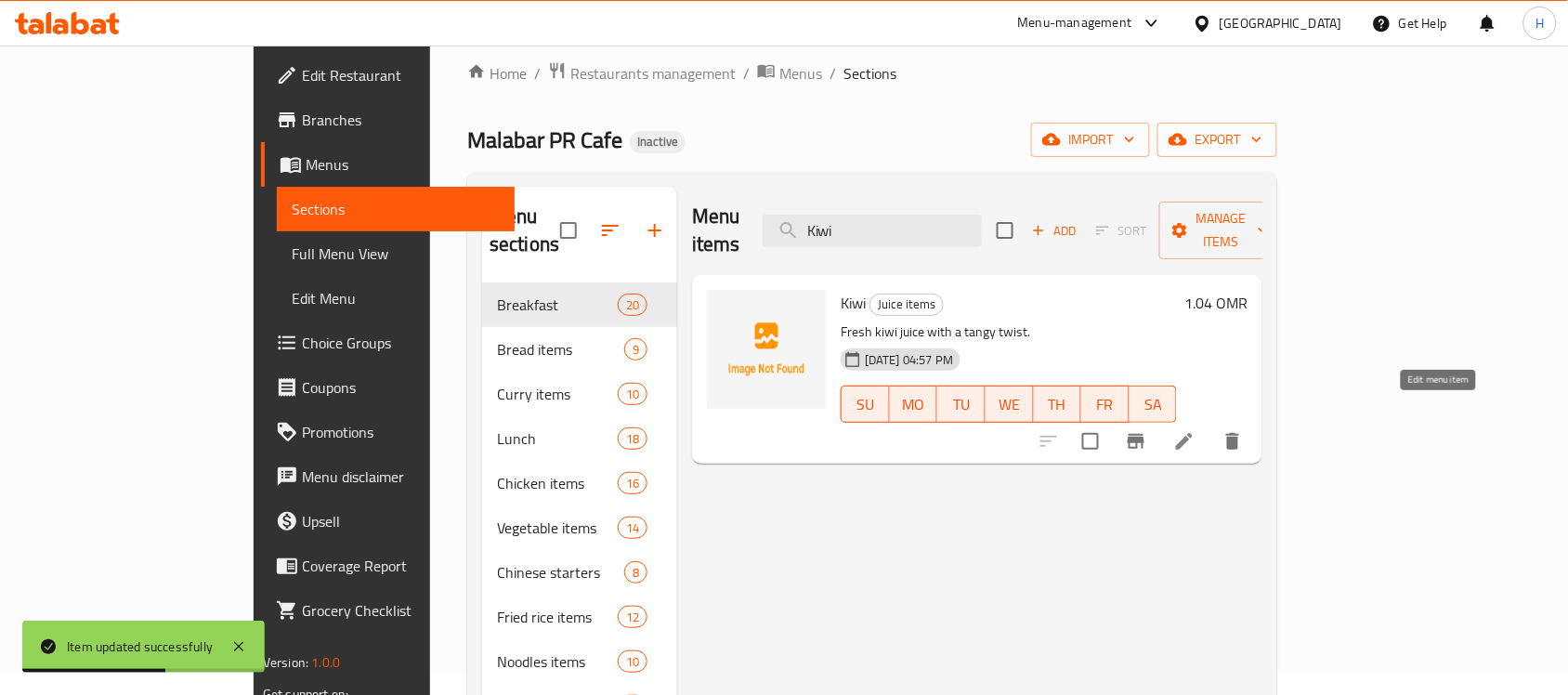
type input "Kiwi"
click at [1195, 430] on icon at bounding box center [1184, 441] width 22 height 22
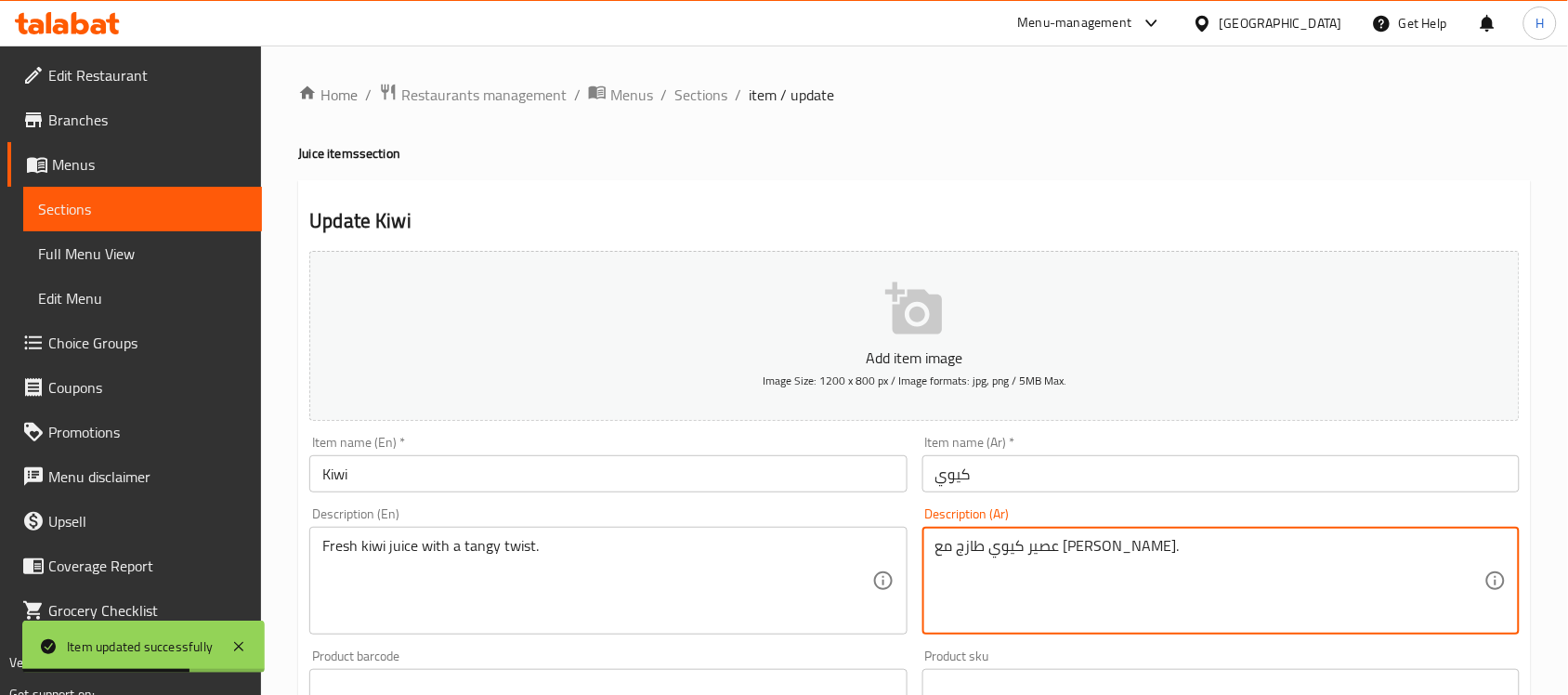
click at [946, 550] on textarea "عصير كيوي طازج مع تويست تانجي." at bounding box center [1209, 581] width 549 height 89
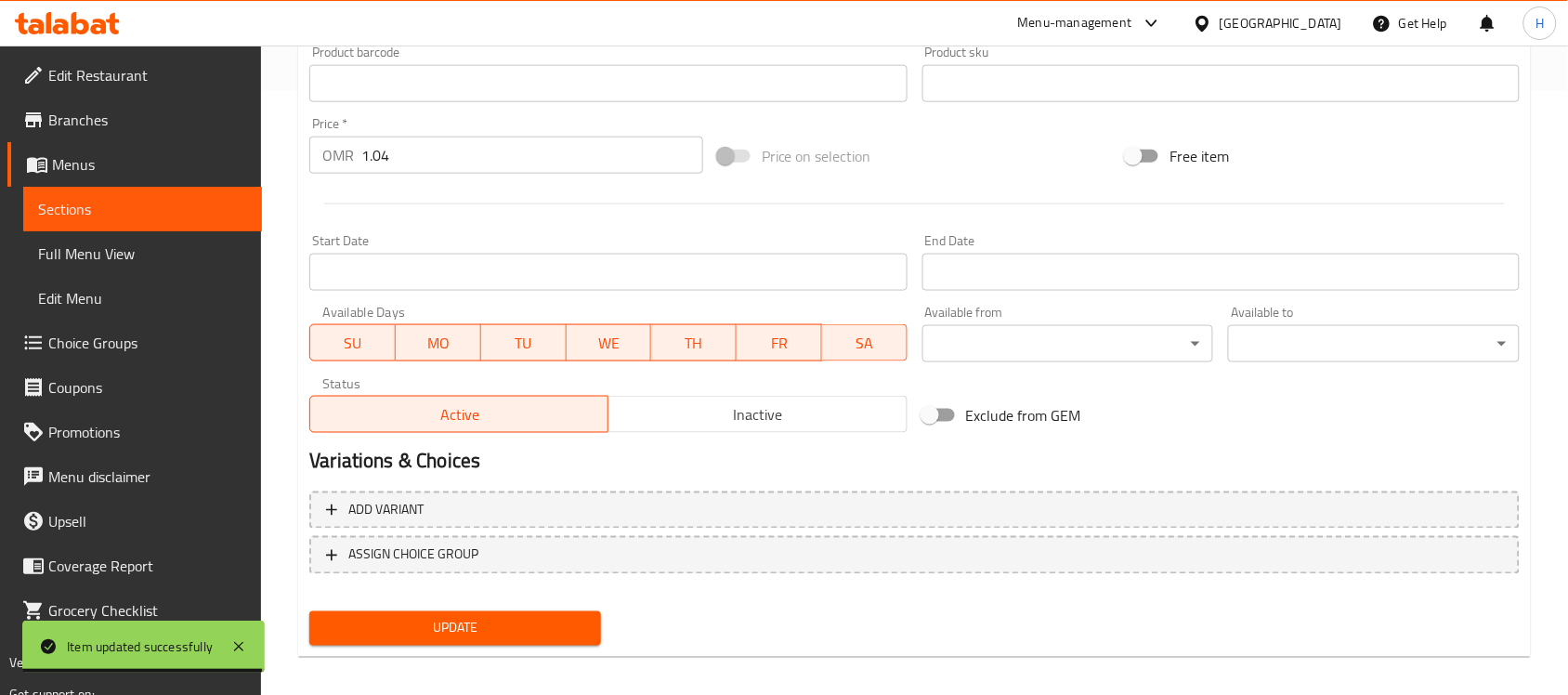
scroll to position [614, 0]
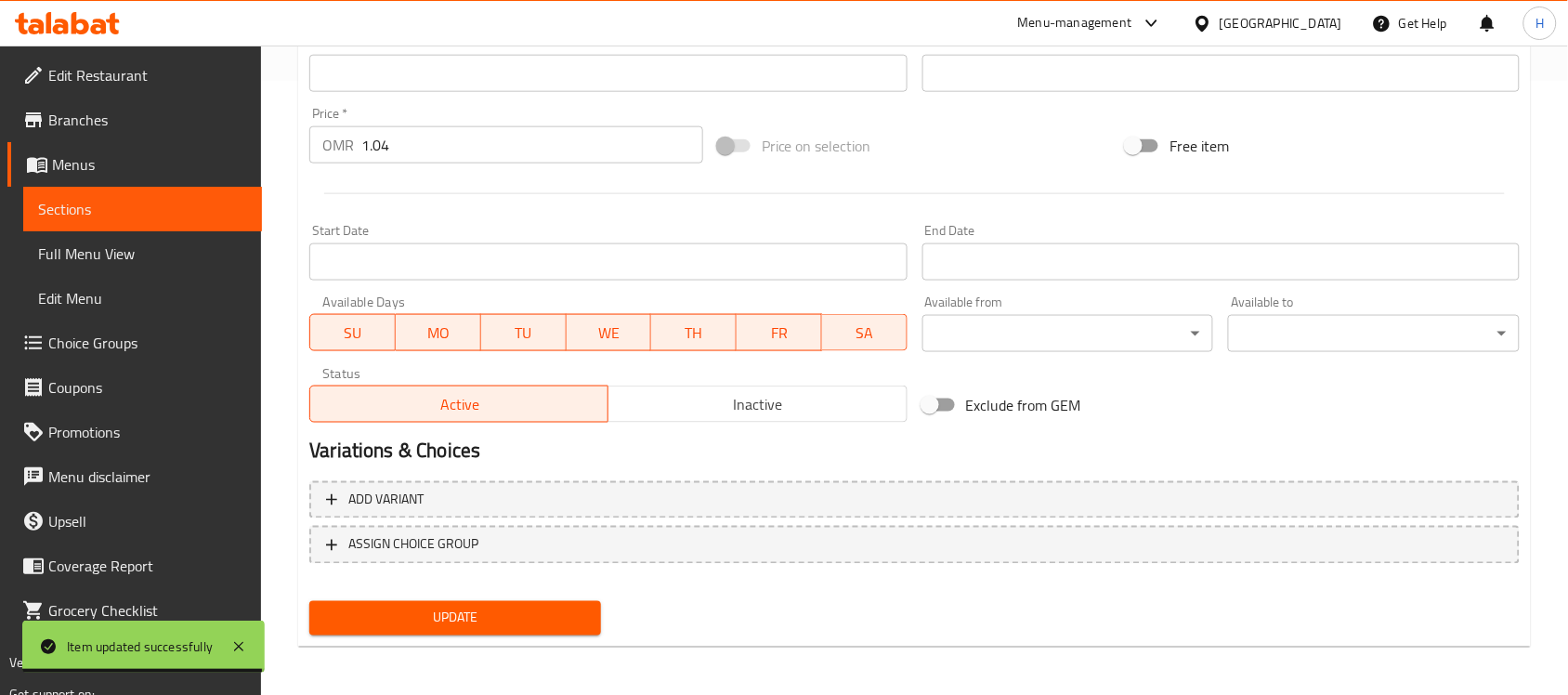
type textarea "عصير كيوي طازج مع تويست منعش ."
click at [563, 606] on span "Update" at bounding box center [455, 618] width 262 height 23
click at [178, 205] on span "Sections" at bounding box center [143, 208] width 209 height 22
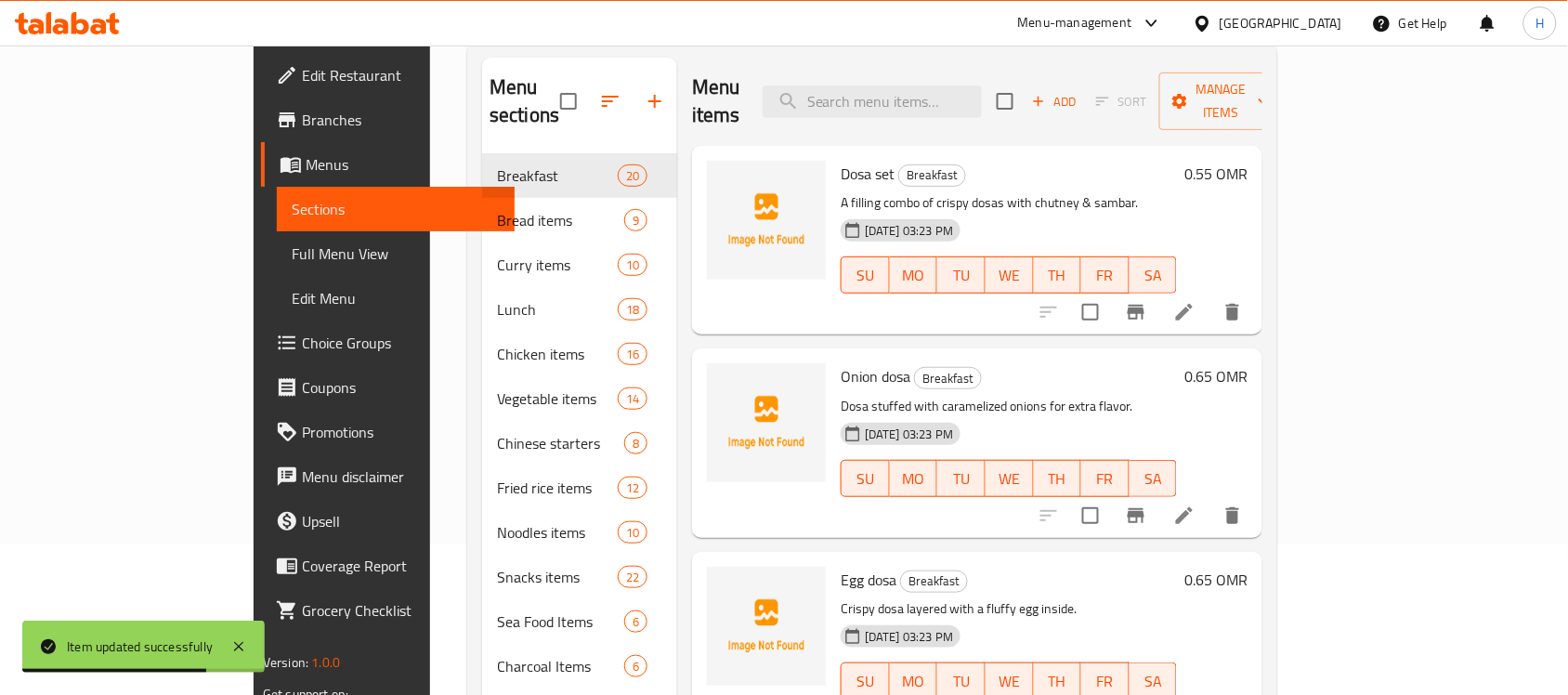
scroll to position [137, 0]
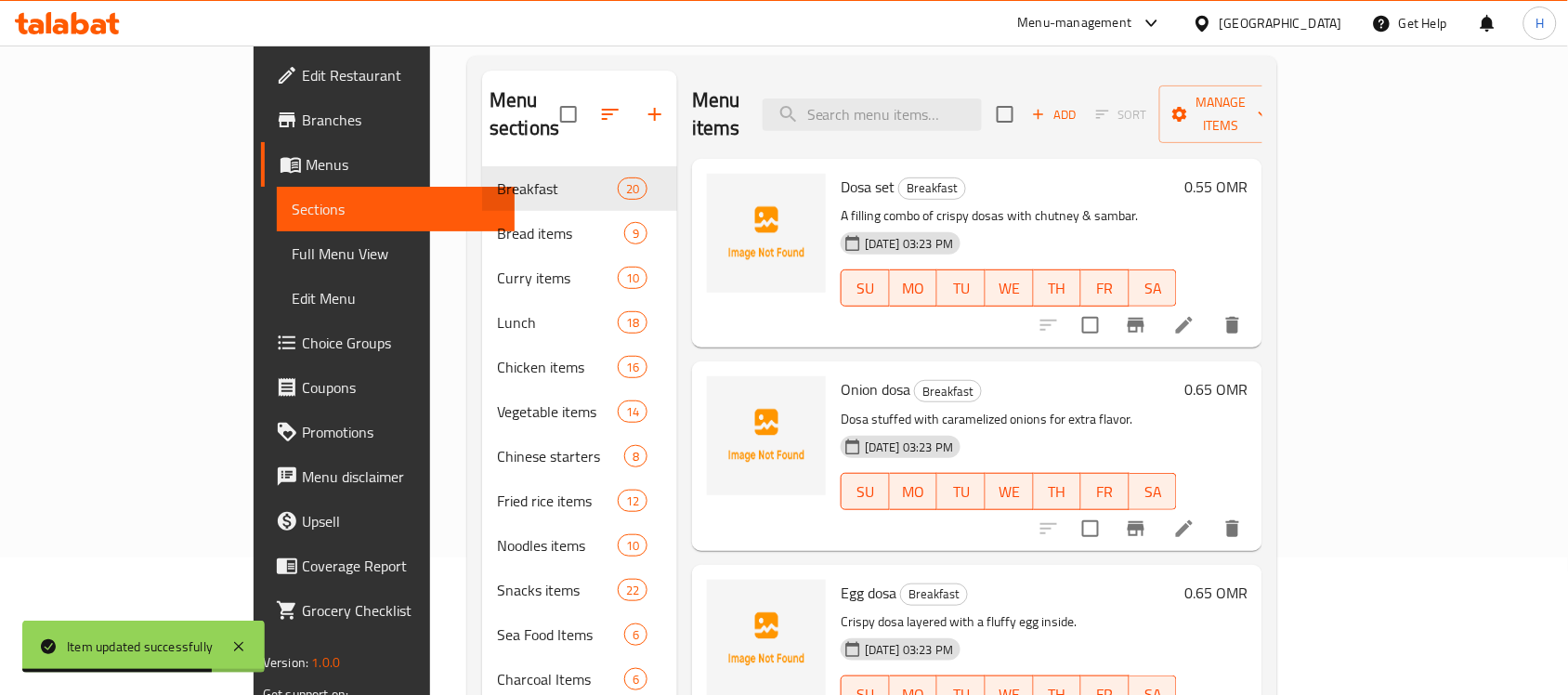
click at [1000, 66] on div "Menu sections Breakfast 20 Bread items 9 Curry items 10 Lunch 18 Chicken items …" at bounding box center [872, 546] width 810 height 981
click at [982, 107] on input "search" at bounding box center [872, 114] width 219 height 32
paste input "Lemon mint"
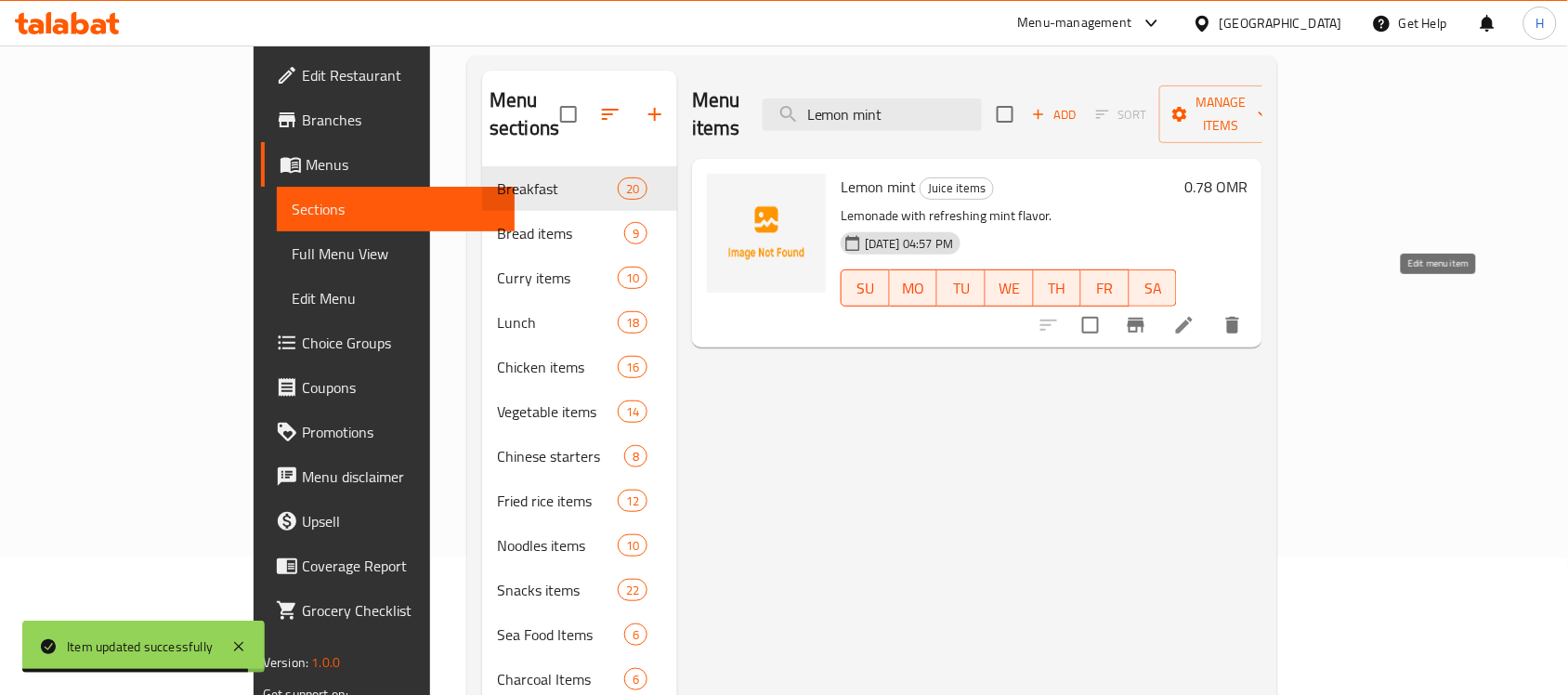
type input "Lemon mint"
click at [1195, 314] on icon at bounding box center [1184, 325] width 22 height 22
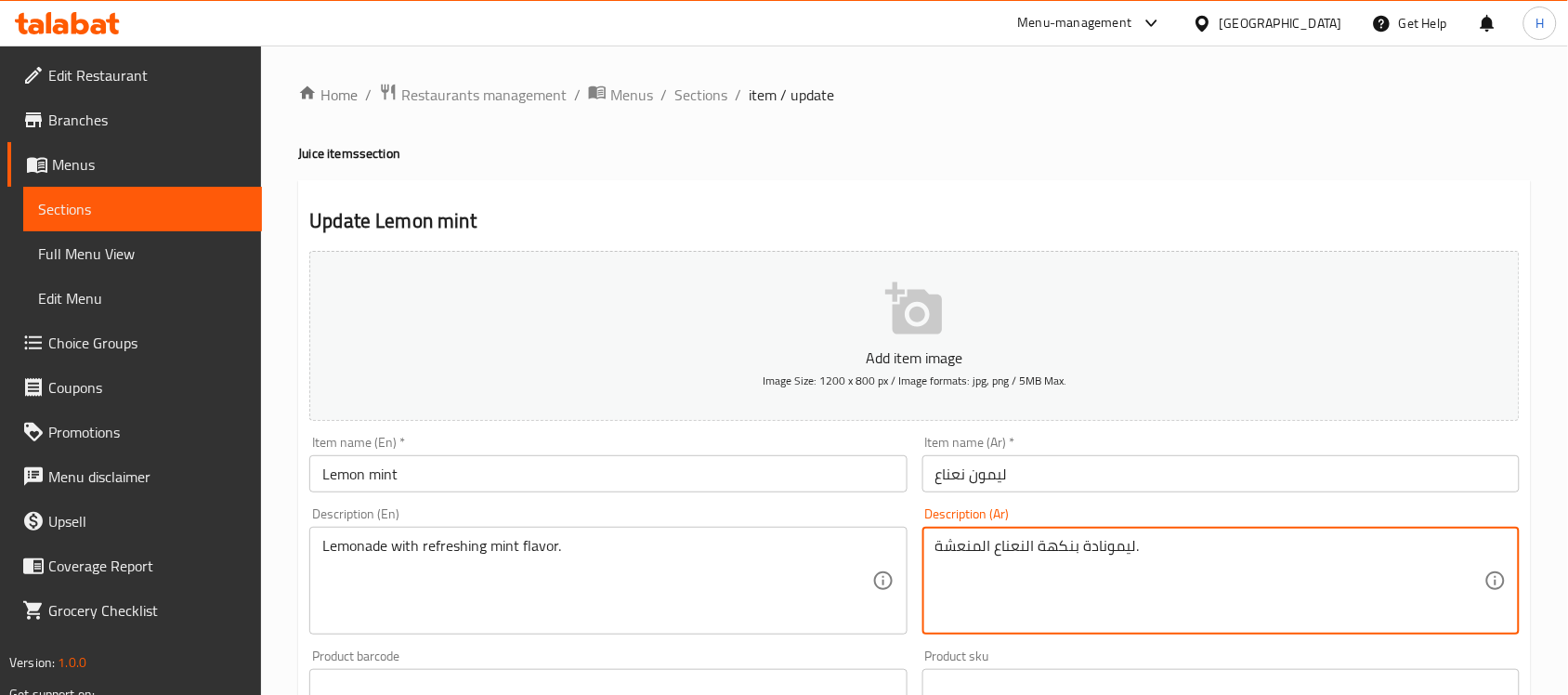
click at [1087, 545] on textarea "ليمونادة بنكهة النعناع المنعشة." at bounding box center [1209, 581] width 549 height 89
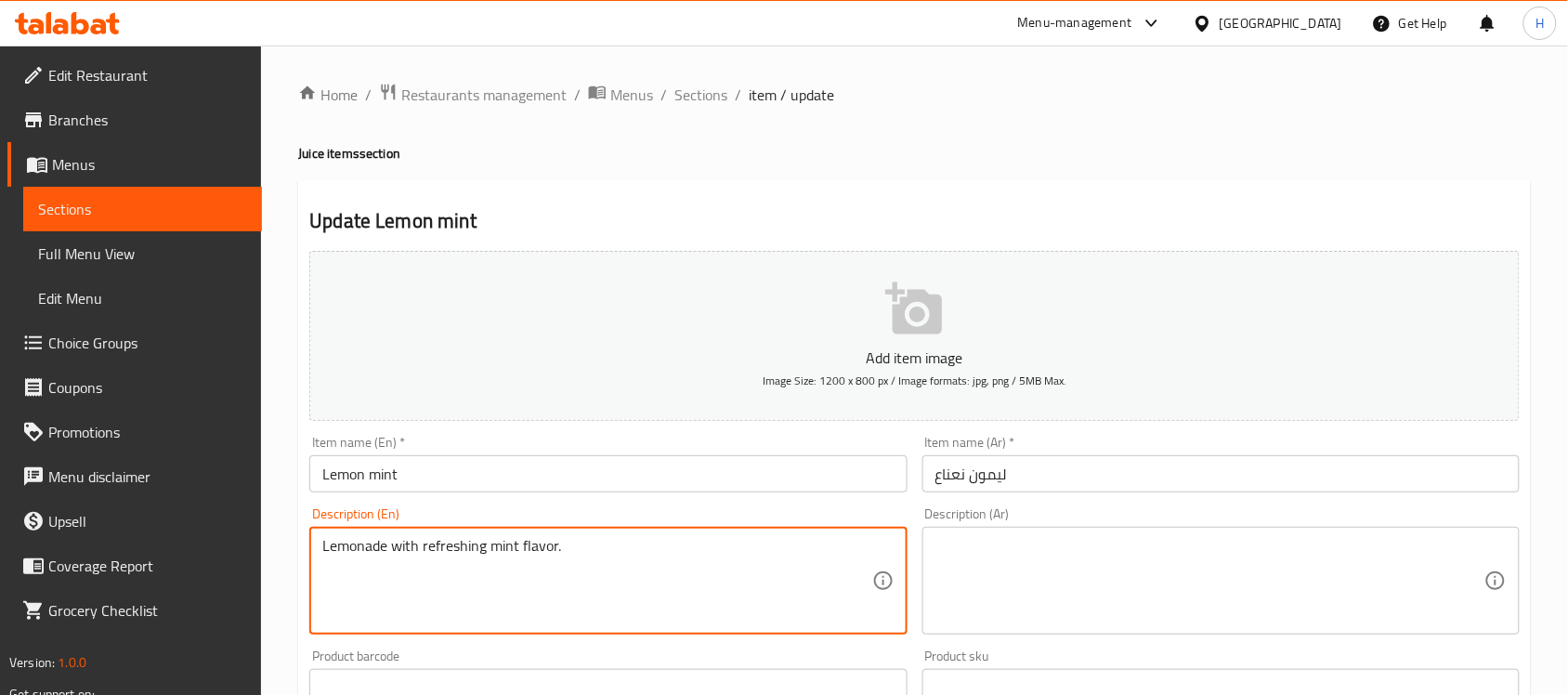
click at [613, 559] on textarea "Lemonade with refreshing mint flavor." at bounding box center [597, 581] width 549 height 89
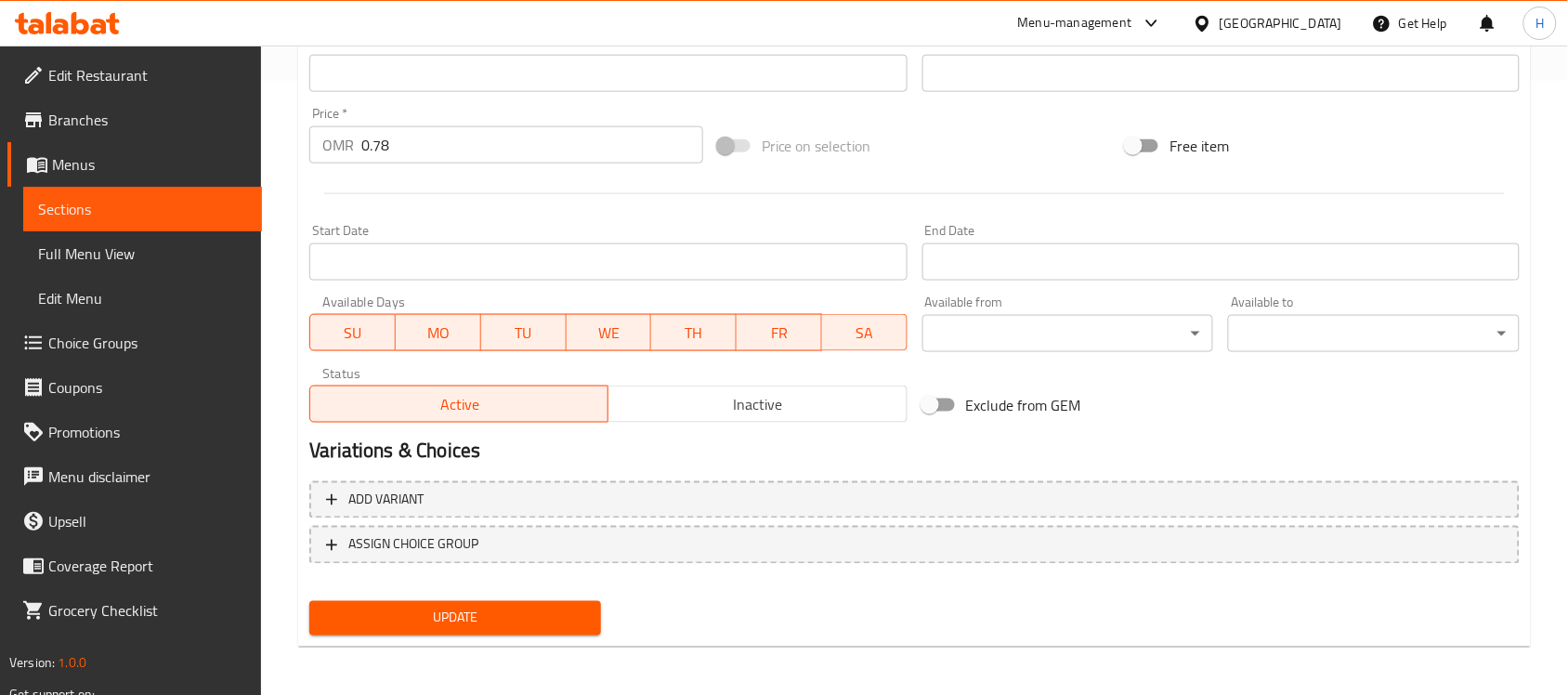
click at [567, 620] on span "Update" at bounding box center [455, 618] width 262 height 23
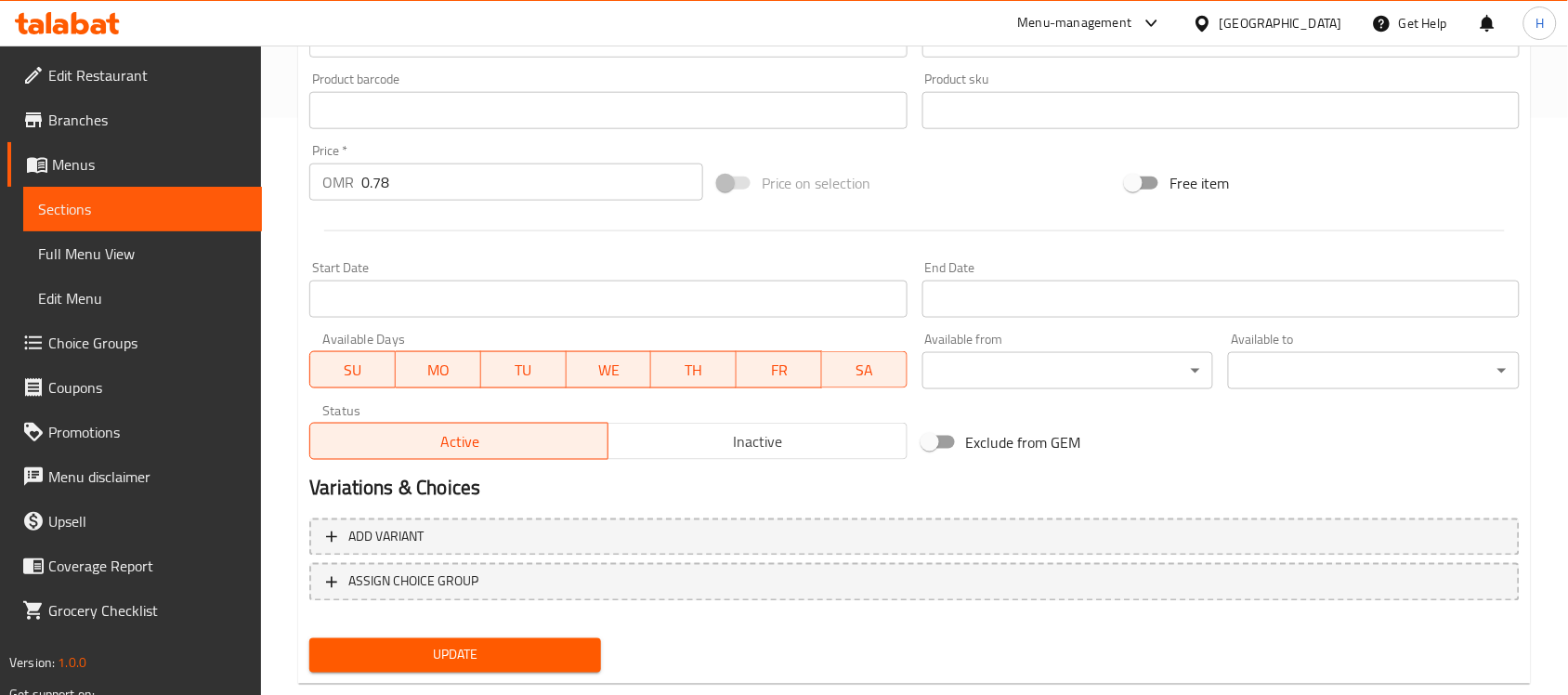
scroll to position [614, 0]
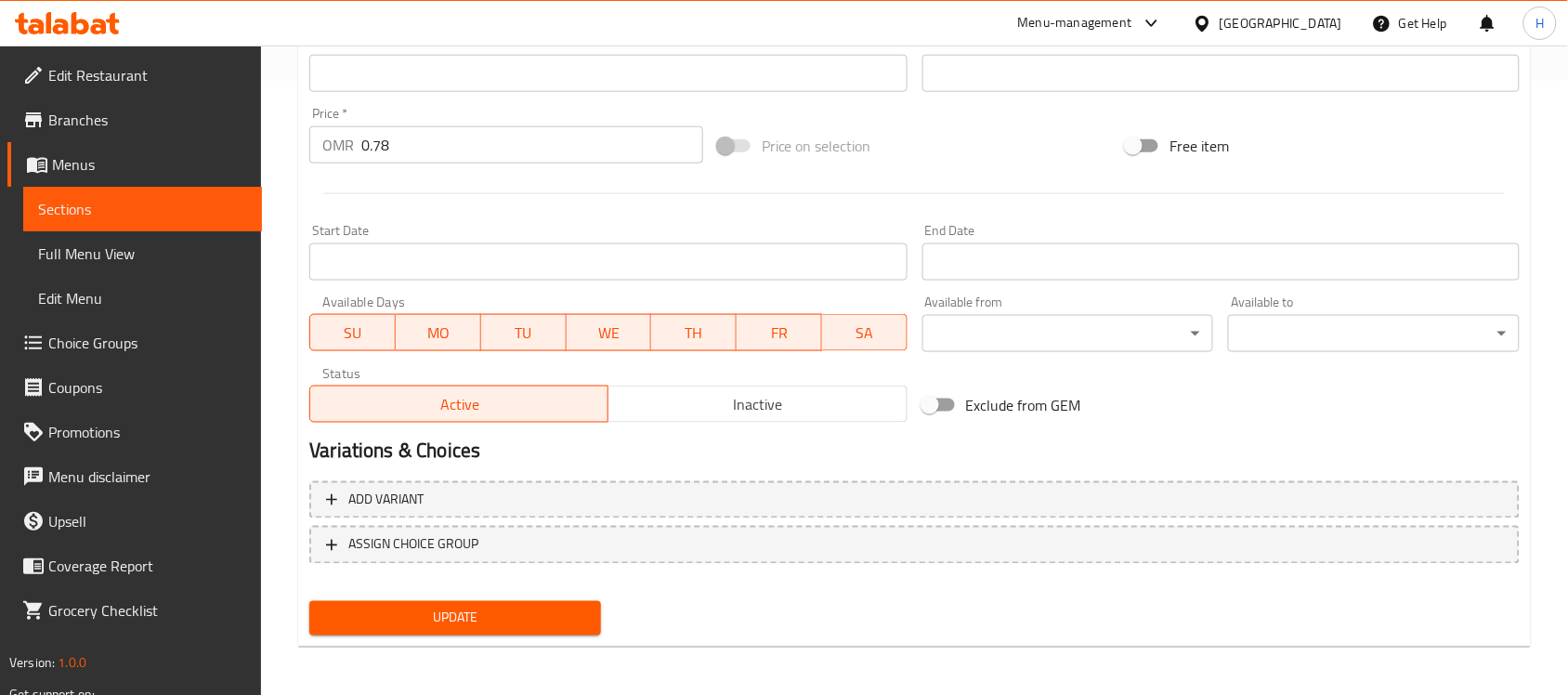
click at [578, 606] on span "Update" at bounding box center [455, 618] width 262 height 23
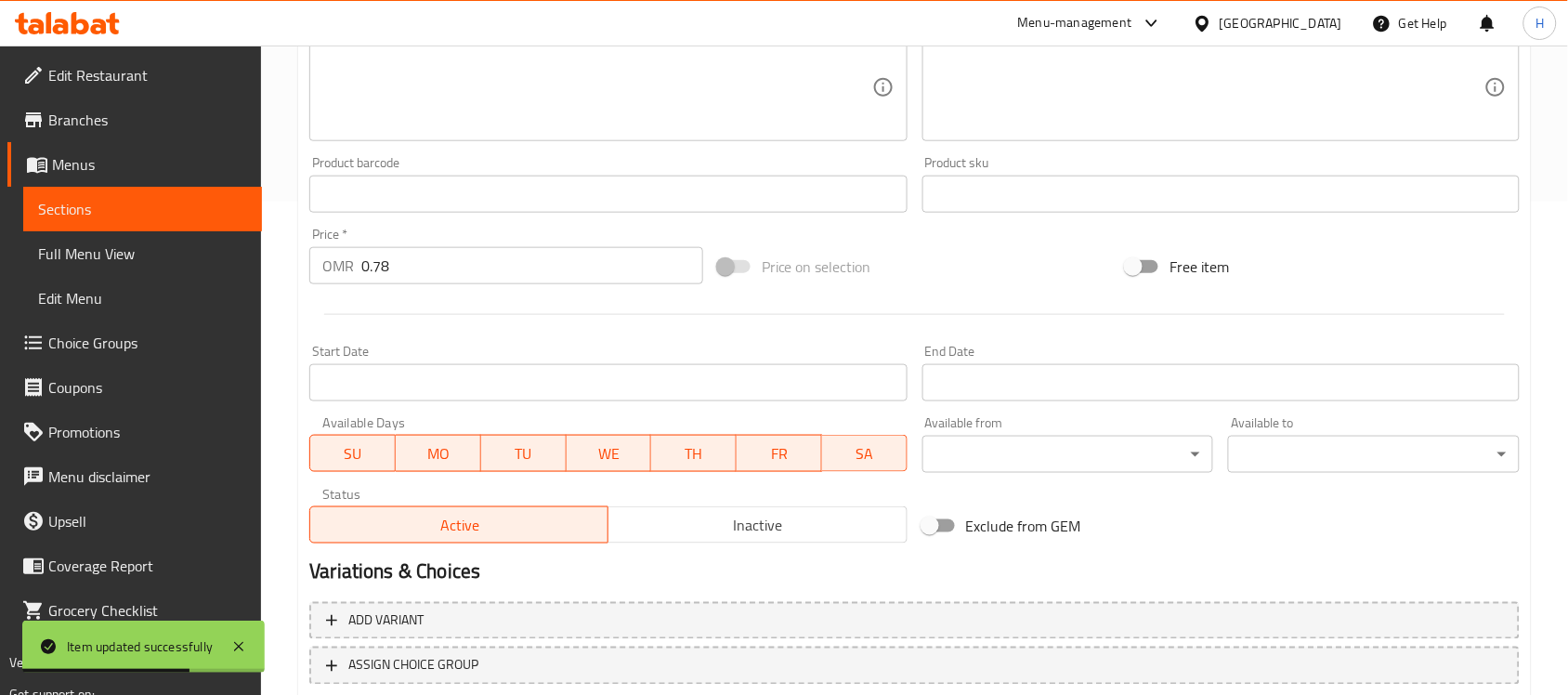
scroll to position [382, 0]
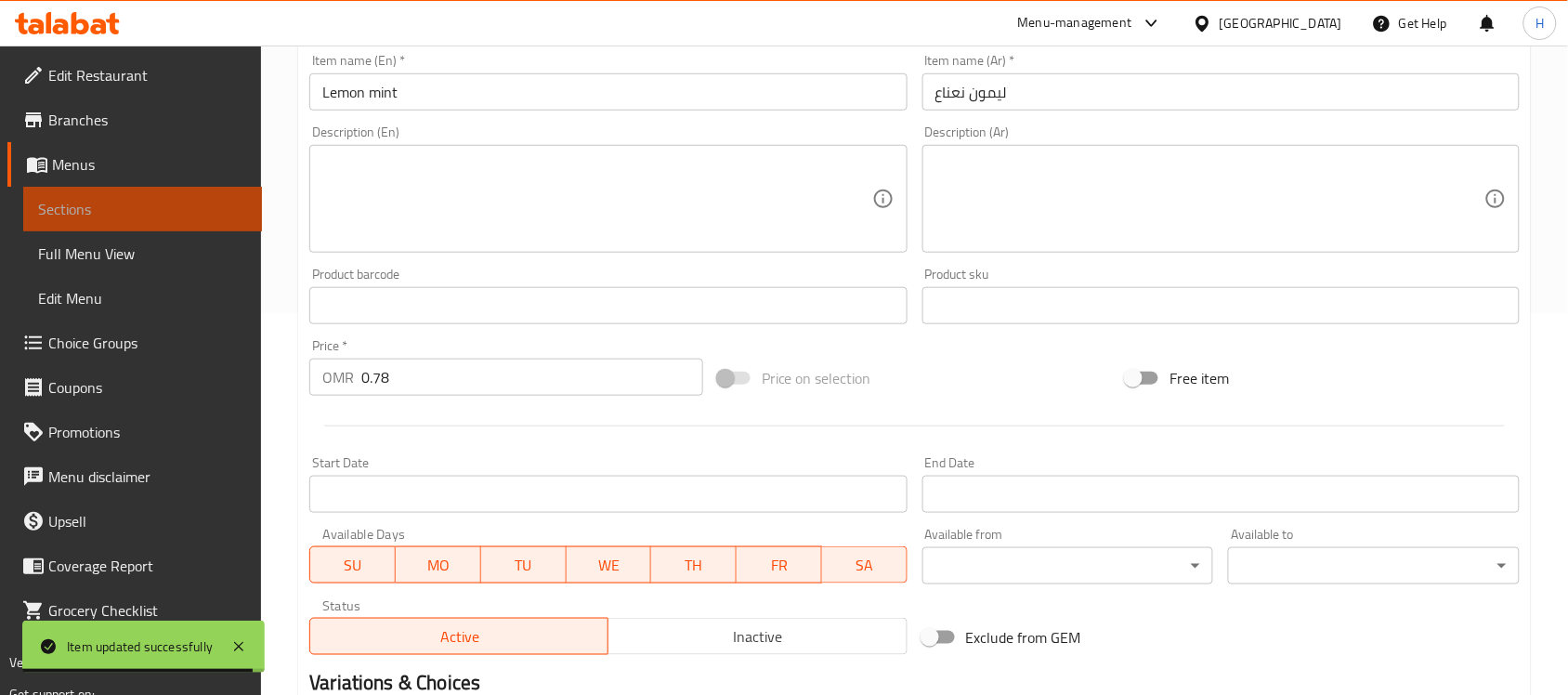
click at [163, 212] on span "Sections" at bounding box center [143, 208] width 209 height 22
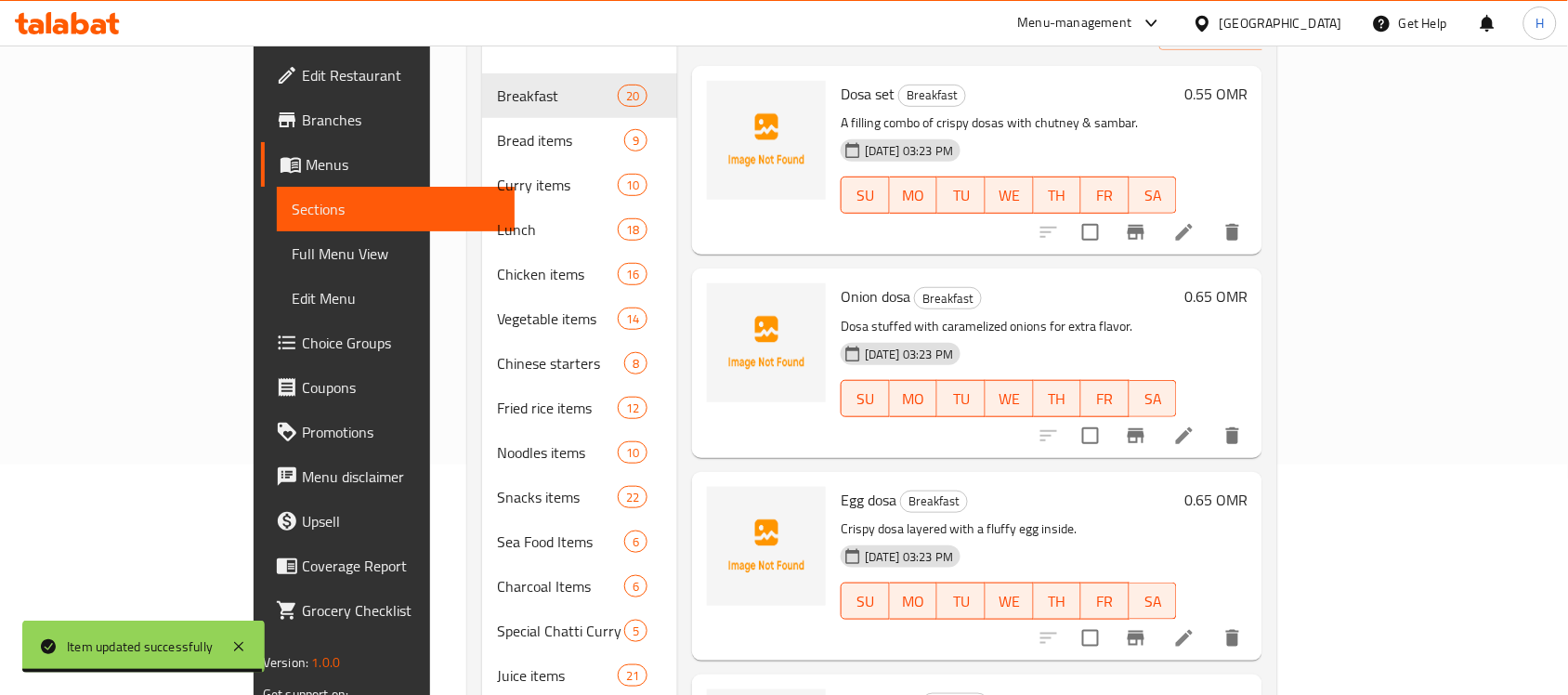
scroll to position [33, 0]
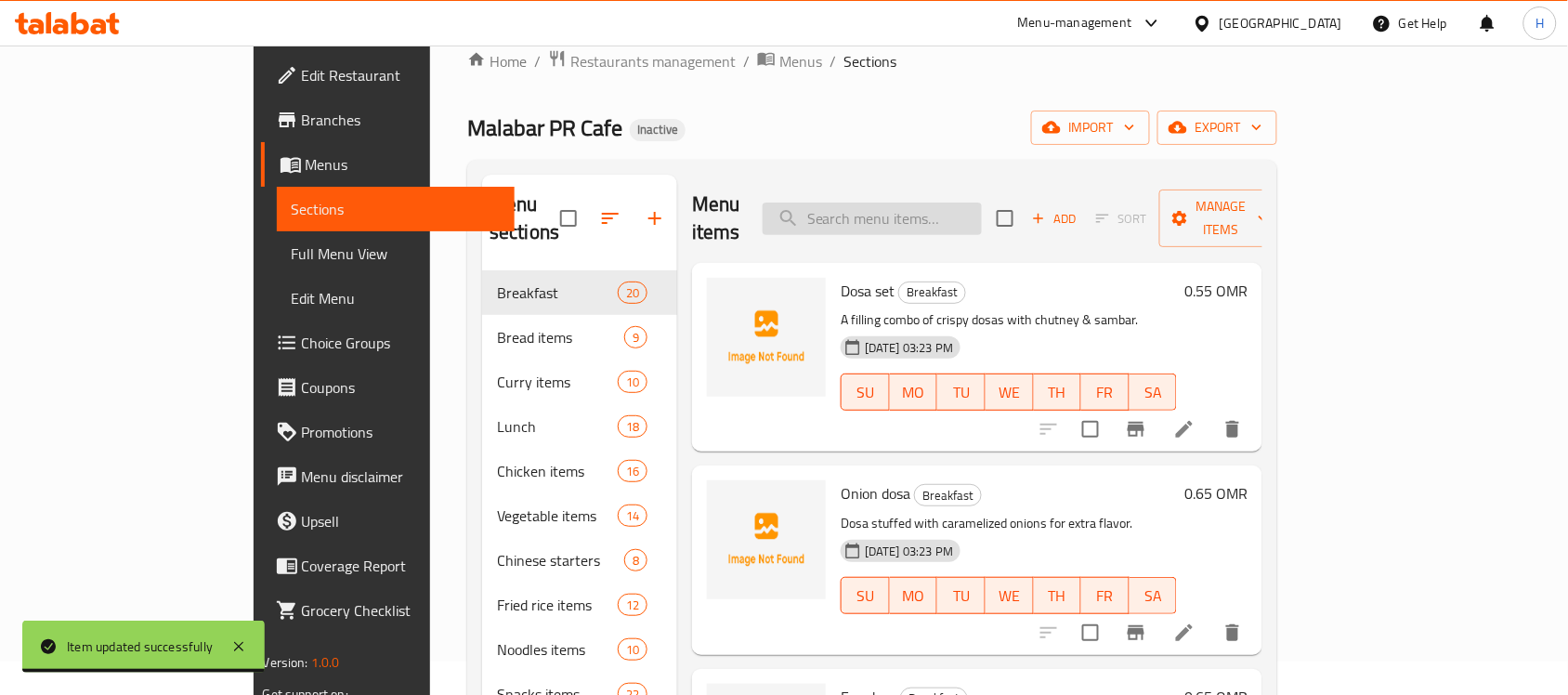
click at [946, 203] on input "search" at bounding box center [872, 219] width 219 height 32
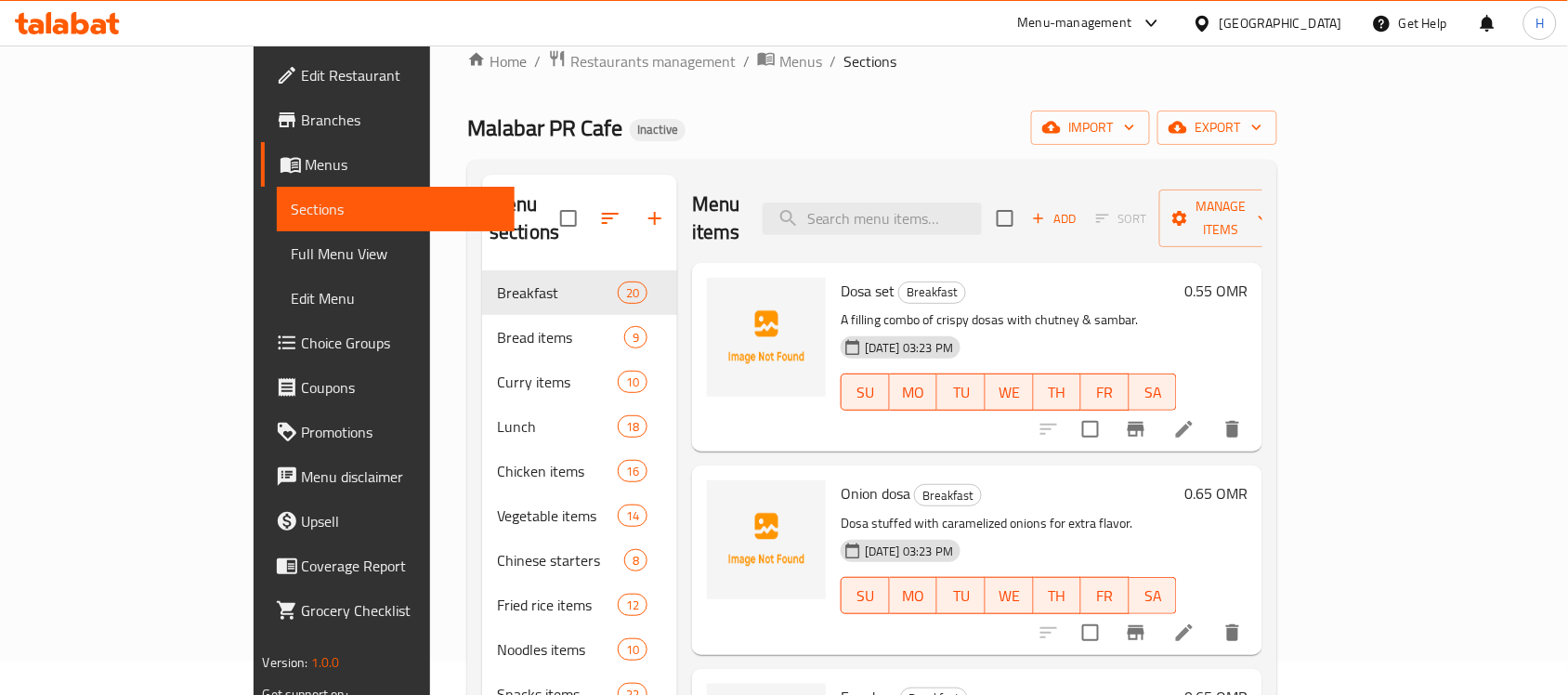
paste input "Mango passion"
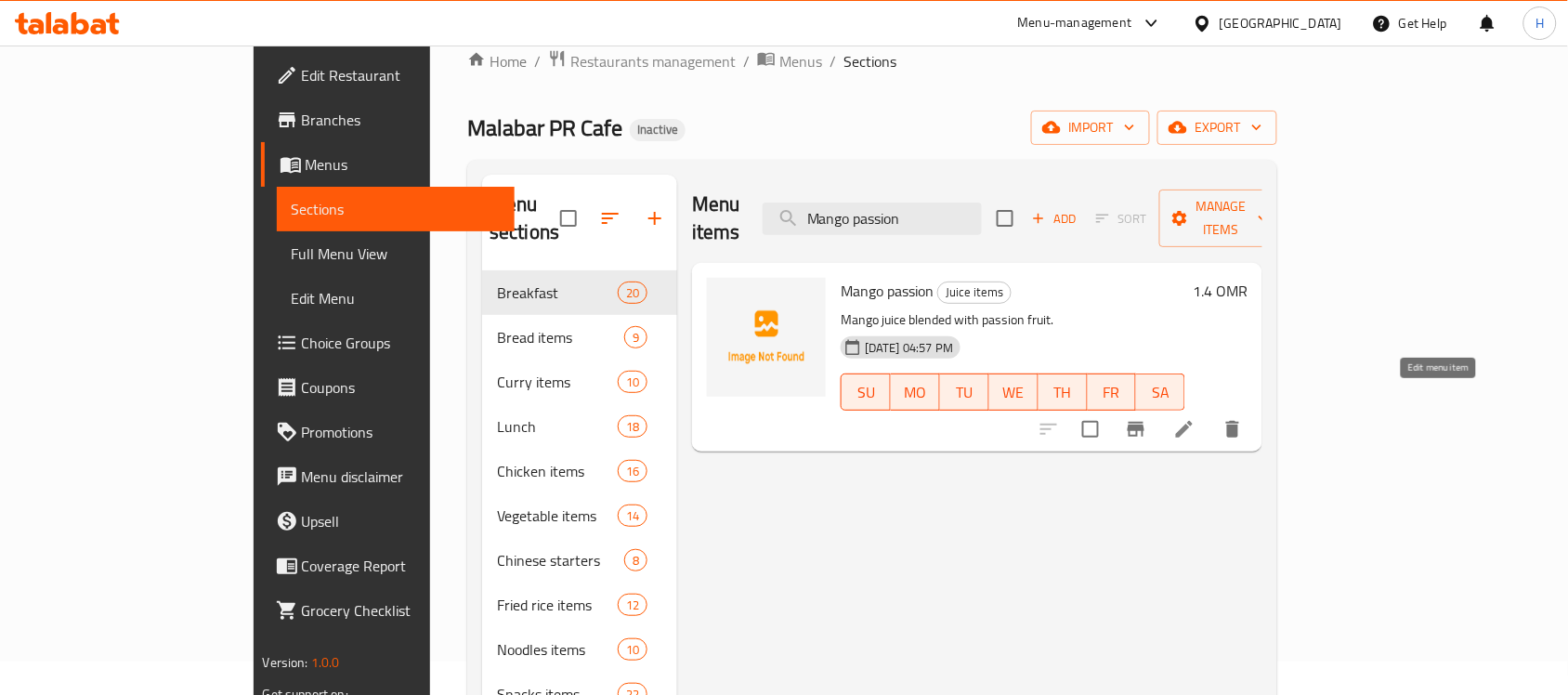
type input "Mango passion"
click at [1192, 421] on icon at bounding box center [1185, 429] width 17 height 17
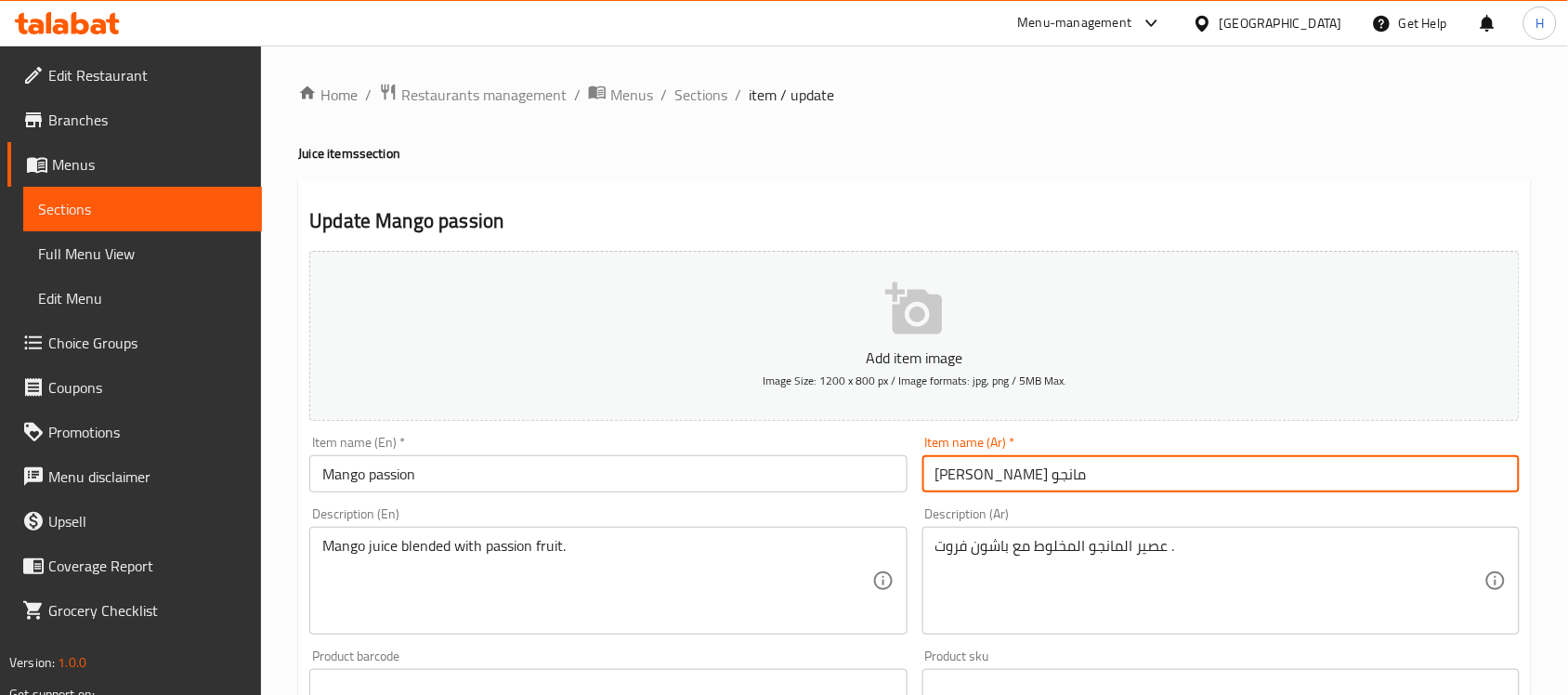
click at [978, 481] on input "باشن مانجو" at bounding box center [1221, 473] width 598 height 37
click at [987, 482] on input "باشن مانجو" at bounding box center [1221, 473] width 598 height 37
type input "باشون مانجو"
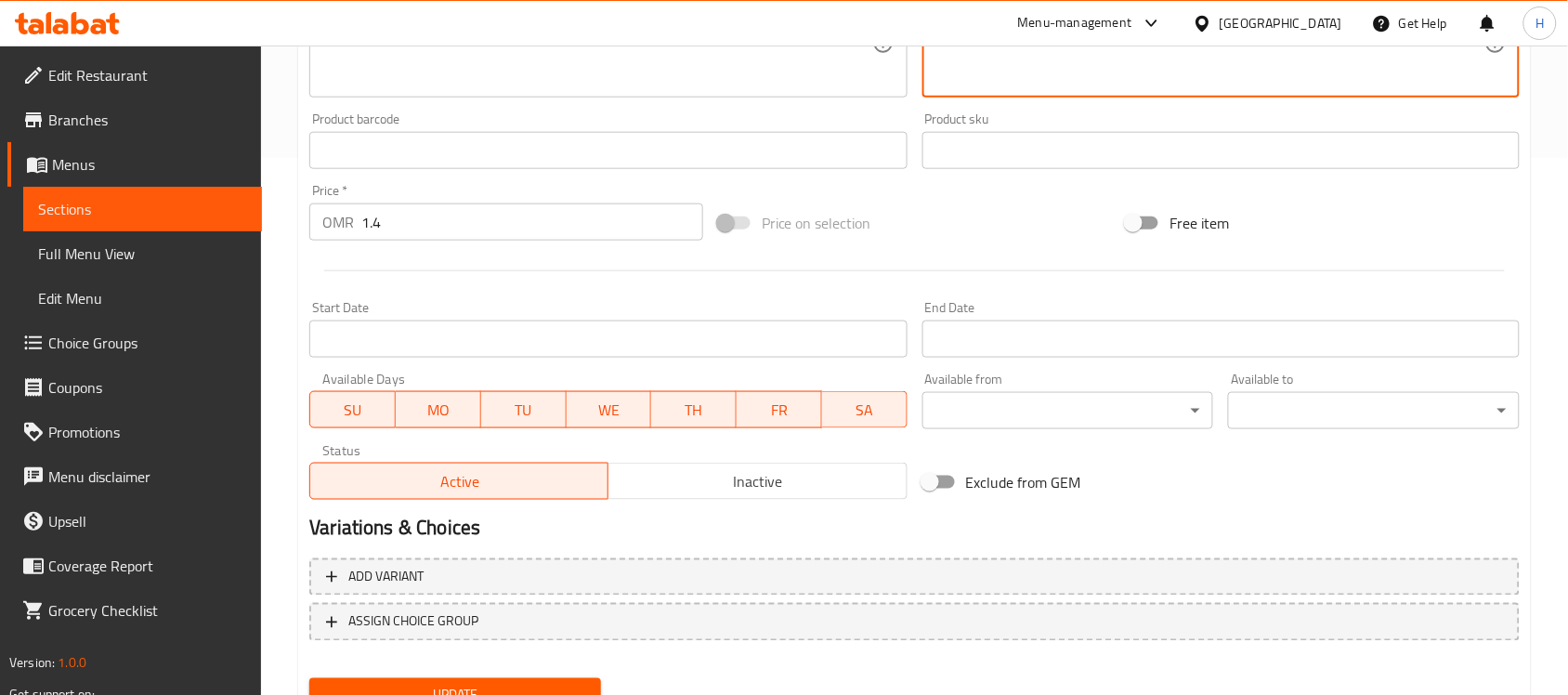
scroll to position [614, 0]
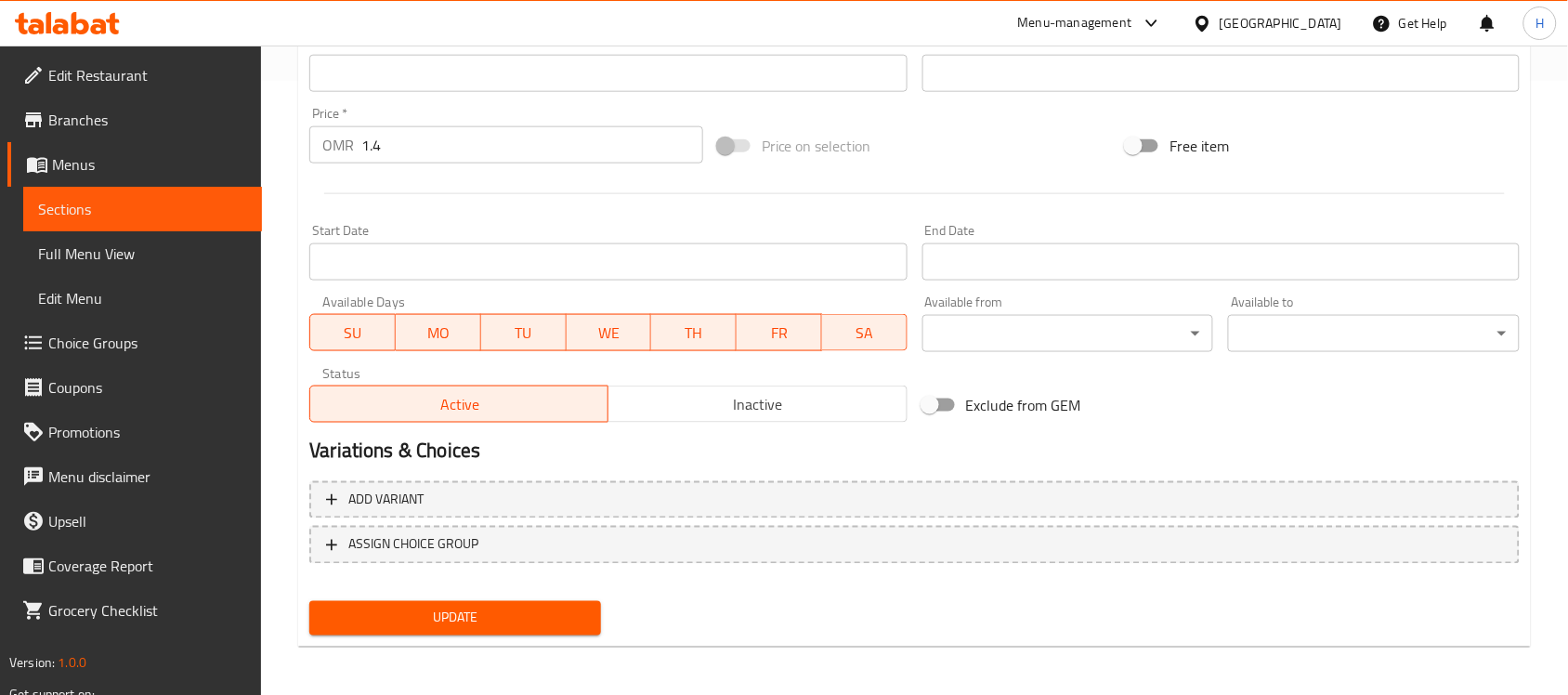
click at [545, 611] on span "Update" at bounding box center [455, 618] width 262 height 23
click at [502, 621] on span "Update" at bounding box center [455, 618] width 262 height 23
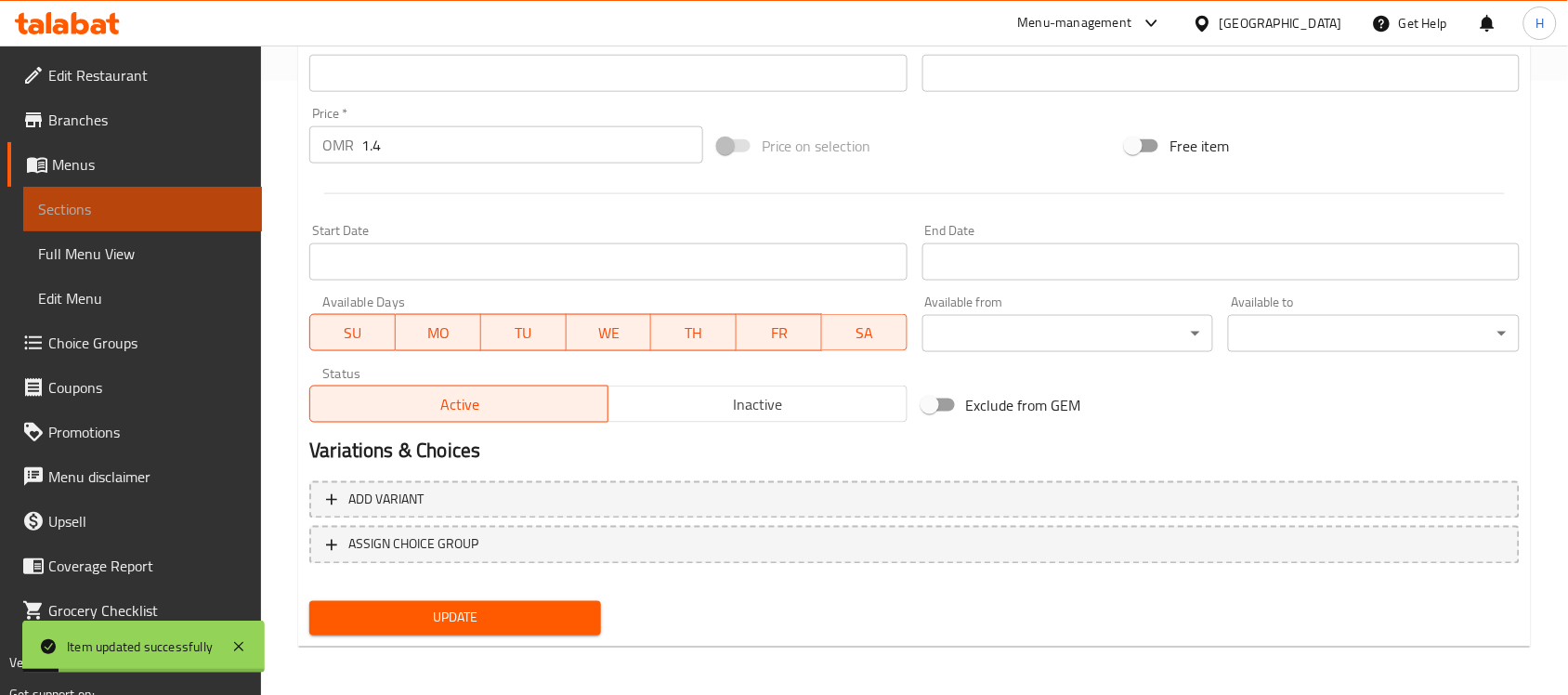
click at [148, 200] on span "Sections" at bounding box center [143, 208] width 209 height 22
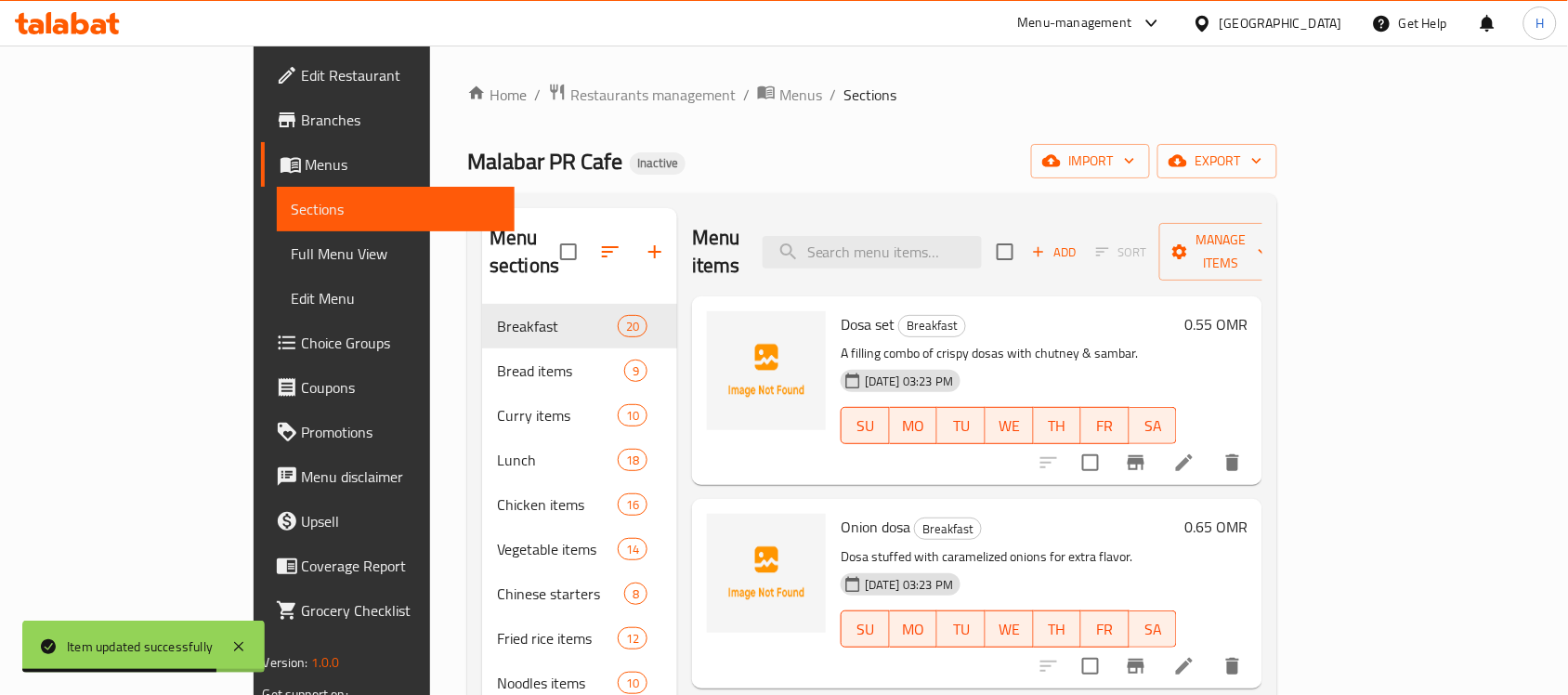
click at [978, 296] on div "Dosa set Breakfast A filling combo of crispy dosas with chutney & sambar. 16-09…" at bounding box center [976, 390] width 570 height 189
click at [978, 257] on div "Menu items Add Sort Manage items" at bounding box center [976, 252] width 570 height 89
click at [978, 248] on input "search" at bounding box center [872, 252] width 219 height 32
paste input "Fruits salad"
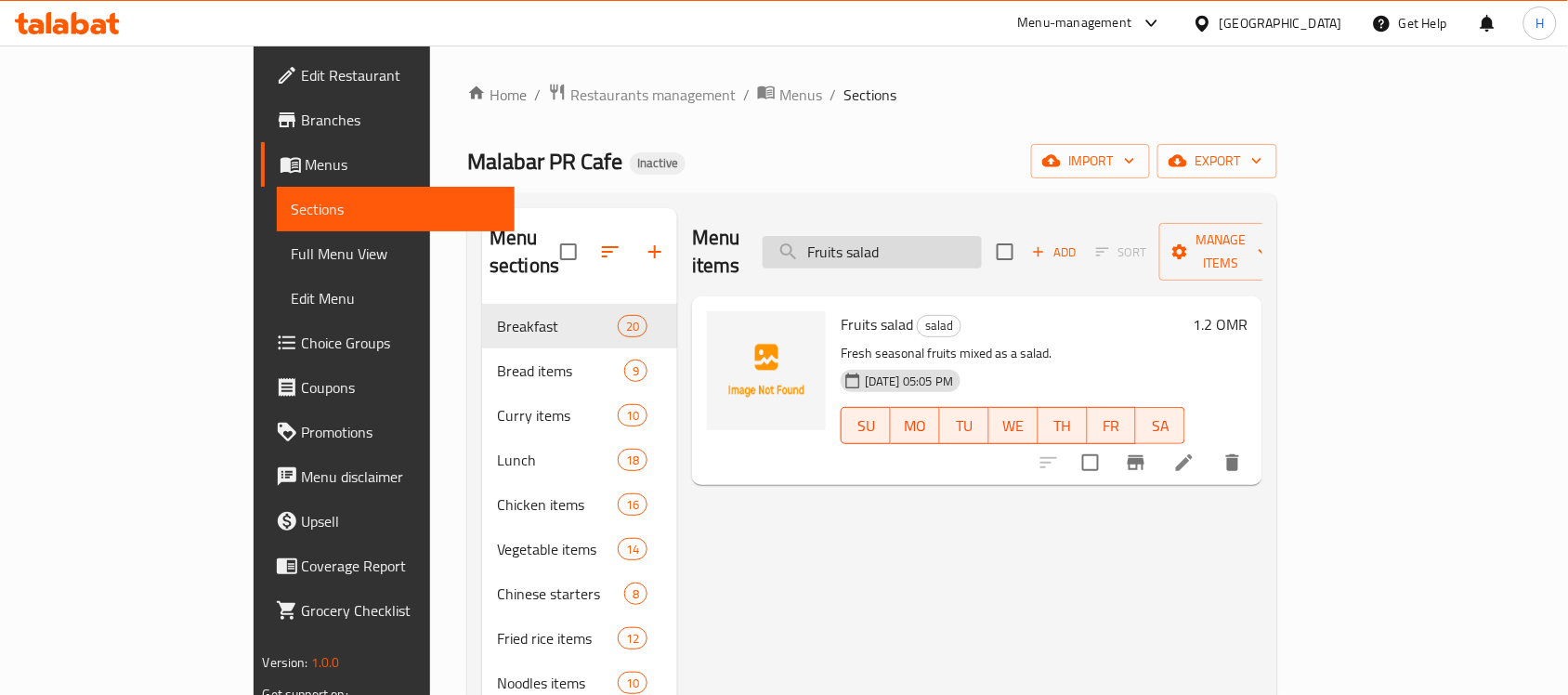
click at [953, 236] on input "Fruits salad" at bounding box center [872, 252] width 219 height 32
paste input "Mutton masala"
type input "Mutton masala"
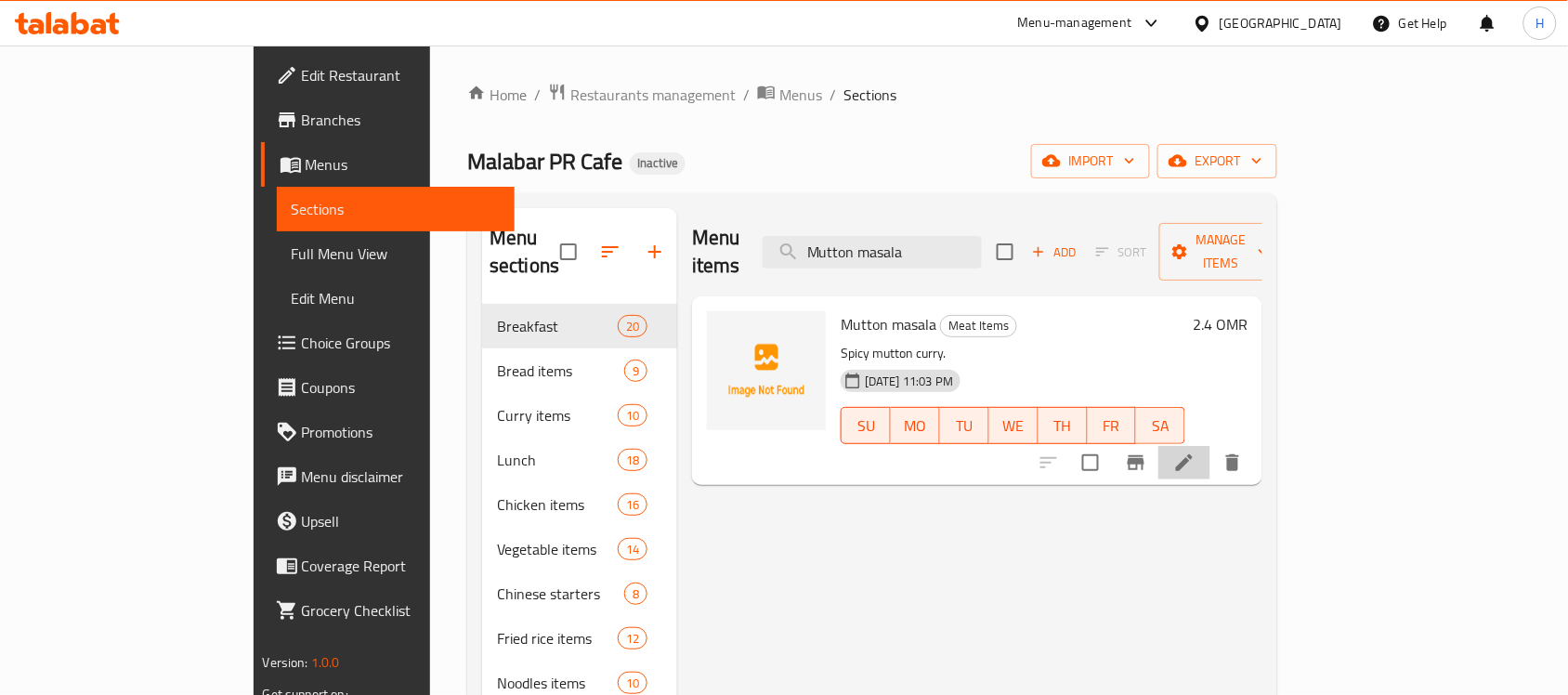
click at [1210, 446] on li at bounding box center [1184, 462] width 52 height 33
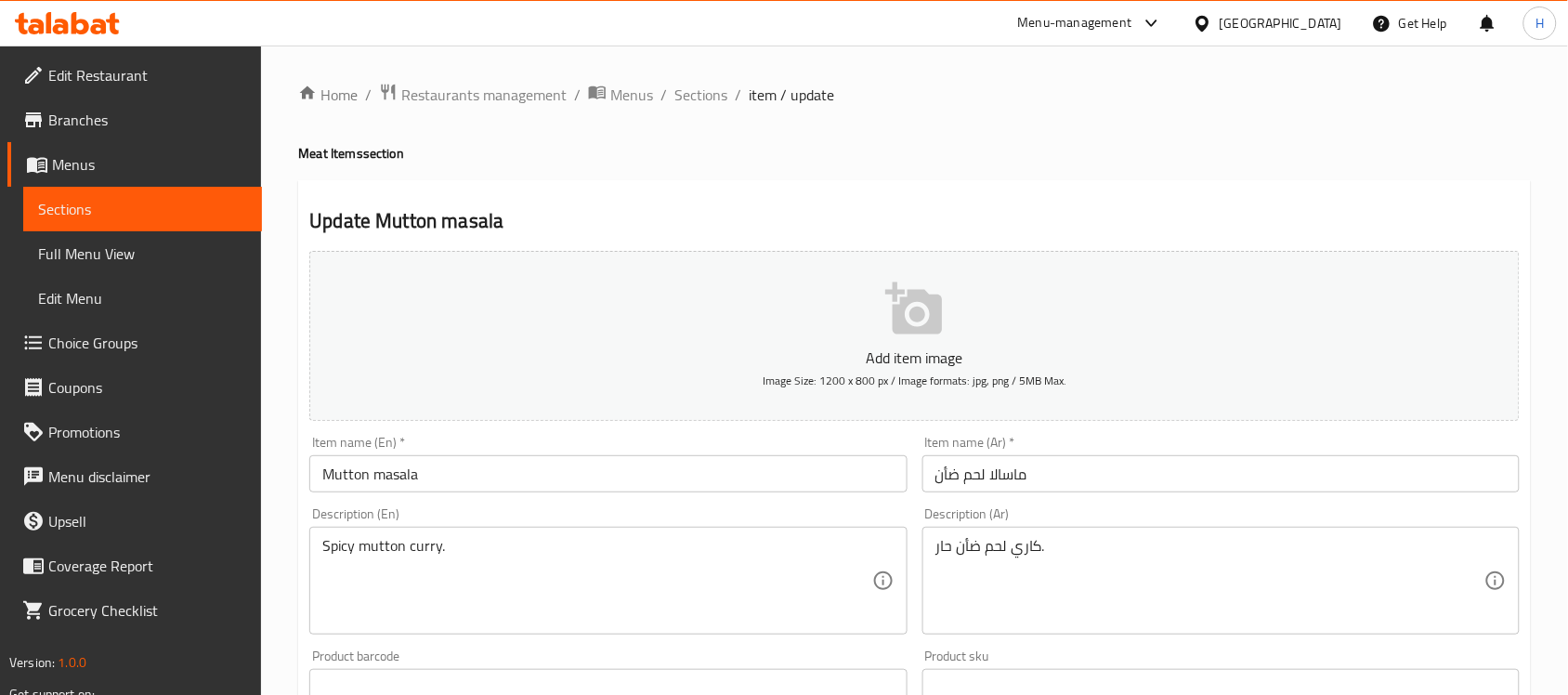
click at [838, 534] on div "Spicy mutton curry. Description (En)" at bounding box center [608, 580] width 598 height 108
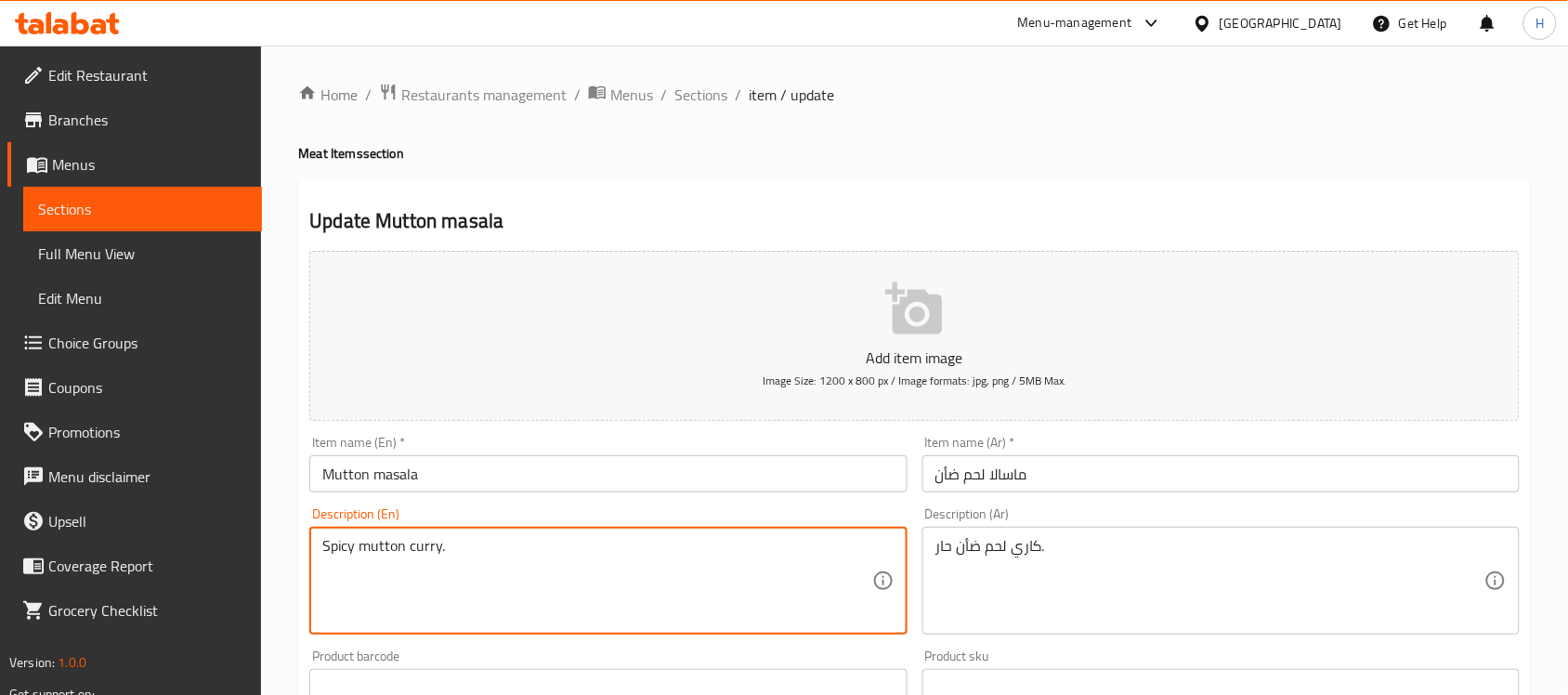
click at [774, 553] on textarea "Spicy mutton curry." at bounding box center [597, 581] width 549 height 89
paste textarea "and flavorful"
type textarea "Spicy and flavorful mutton curry."
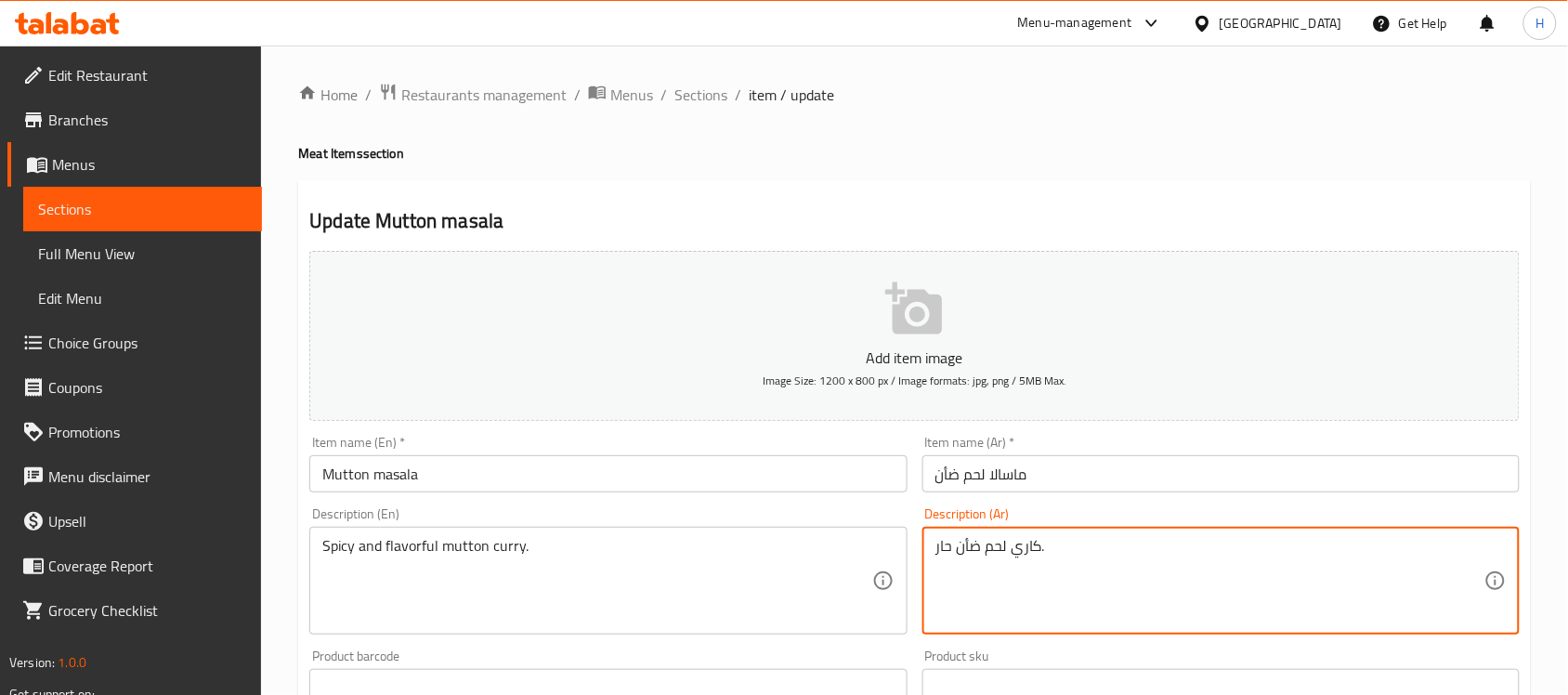
click at [1075, 537] on textarea "كاري لحم ضأن حار." at bounding box center [1209, 581] width 549 height 89
paste textarea "لضأن حار ولذيذ"
type textarea "كاري لحم الضأن حار ولذيذ."
click at [951, 474] on input "ماسالا لحم ضأن" at bounding box center [1221, 473] width 598 height 37
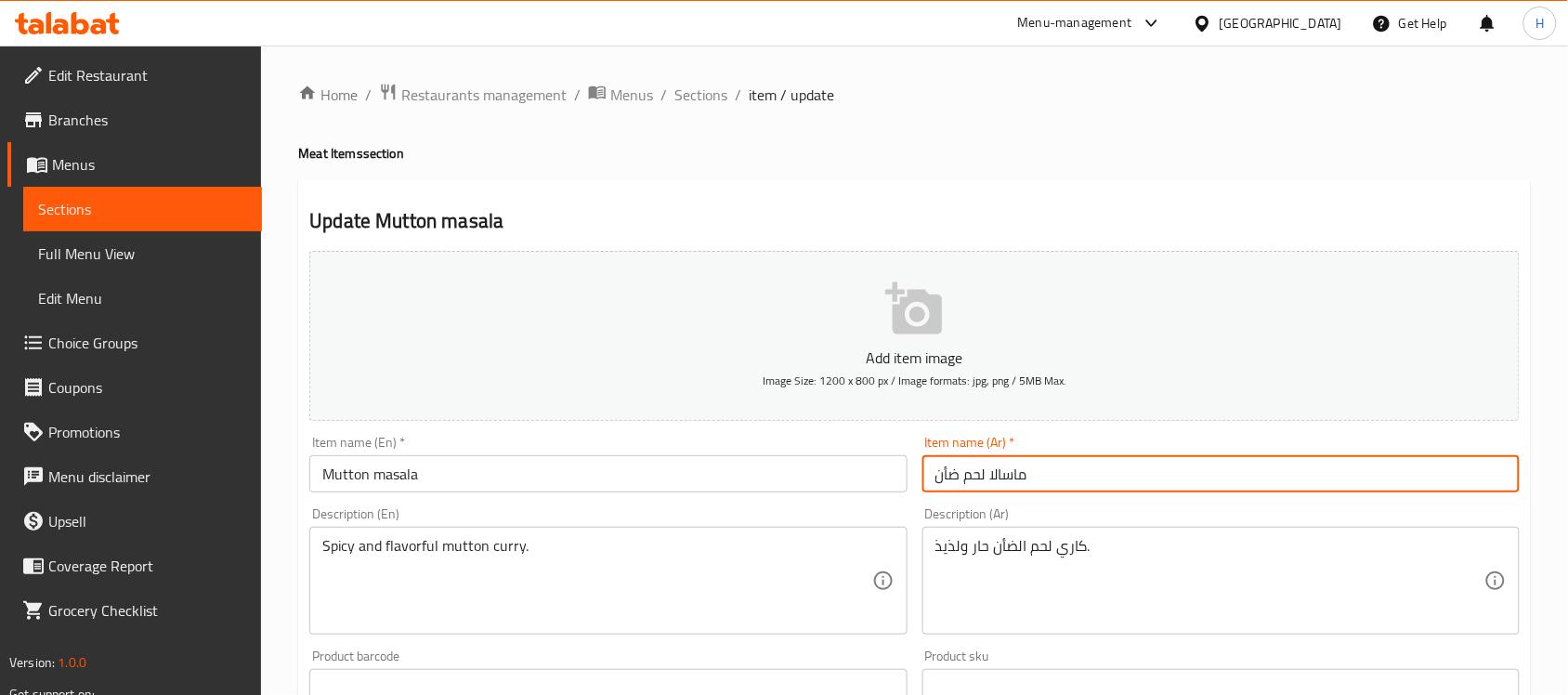
click at [951, 474] on input "ماسالا لحم ضأن" at bounding box center [1221, 473] width 598 height 37
type input "ماسالا لحم غنم"
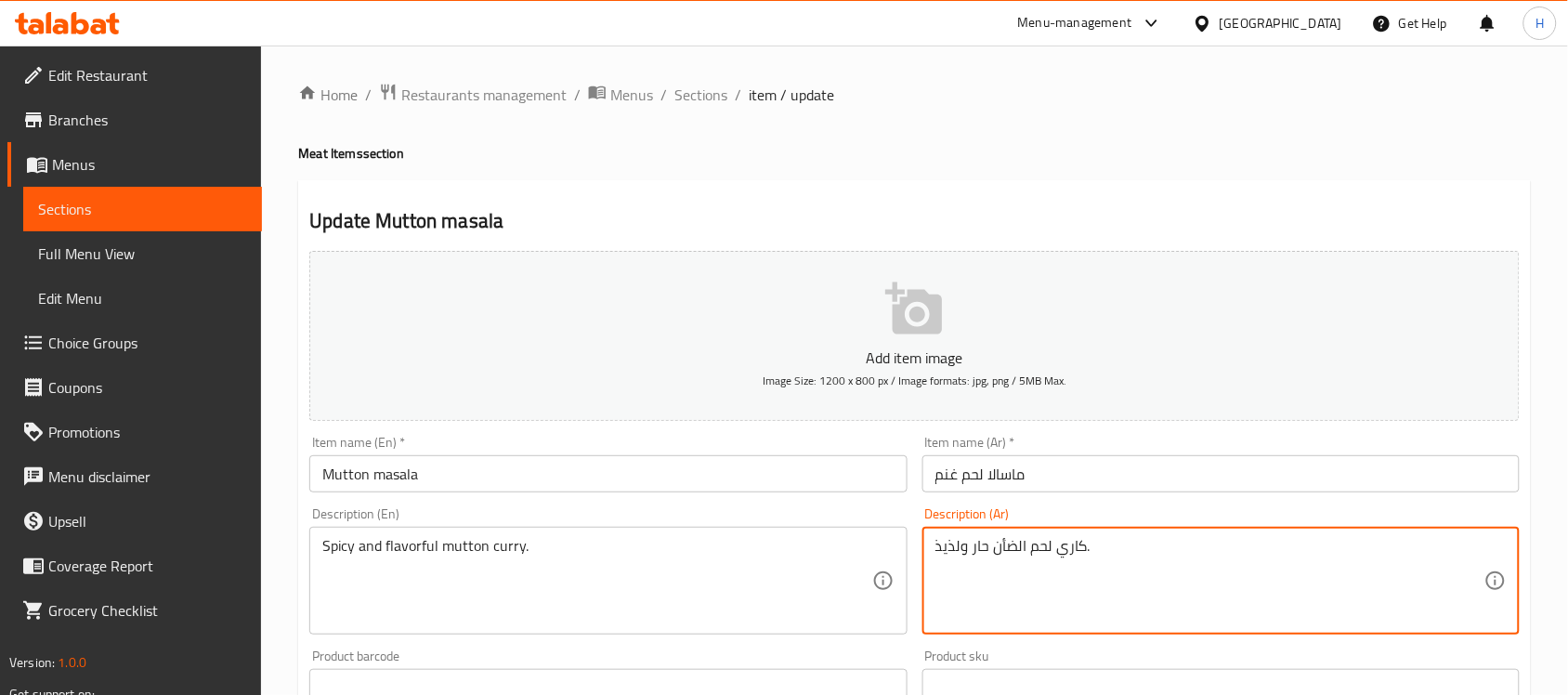
click at [1009, 554] on textarea "كاري لحم الضأن حار ولذيذ." at bounding box center [1209, 581] width 549 height 89
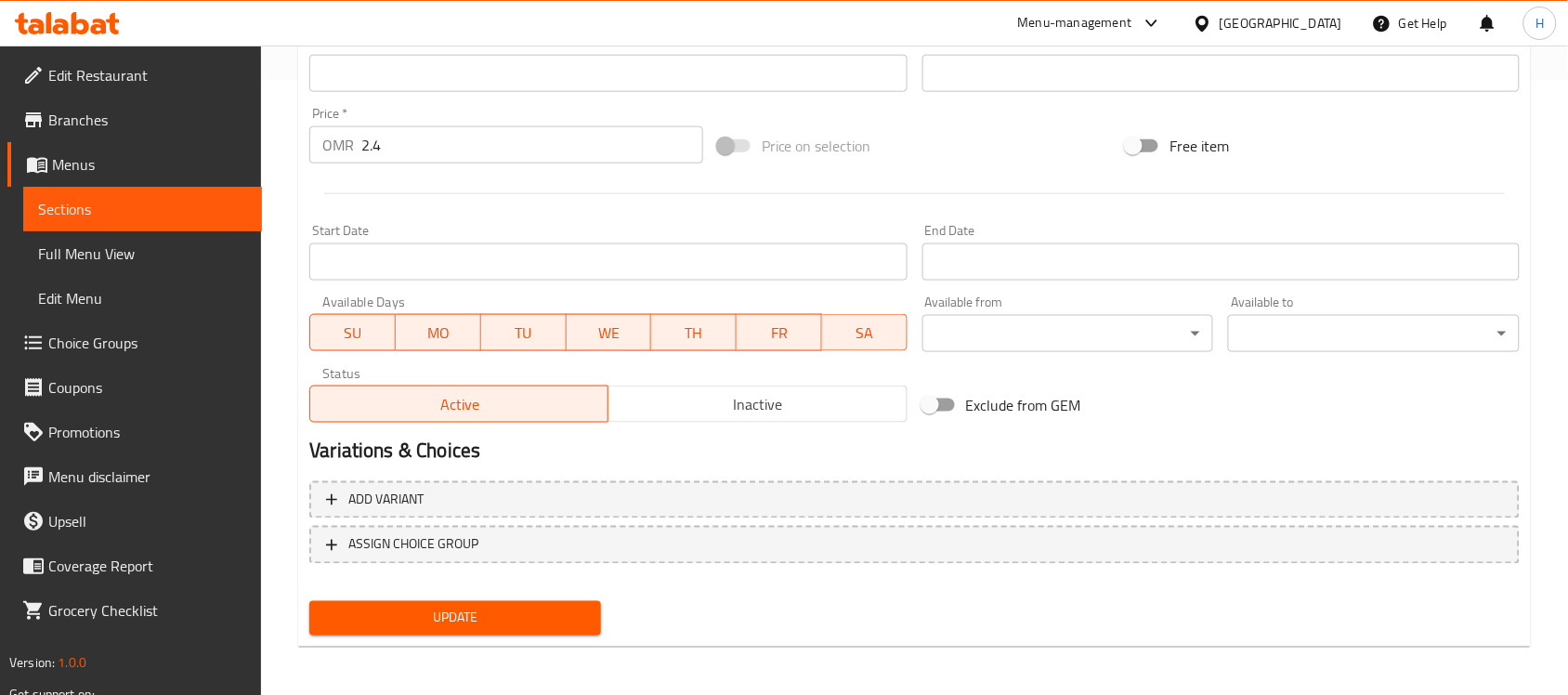
type textarea "كاري لحم الغنم حار ولذيذ."
click at [330, 606] on span "Update" at bounding box center [455, 618] width 262 height 23
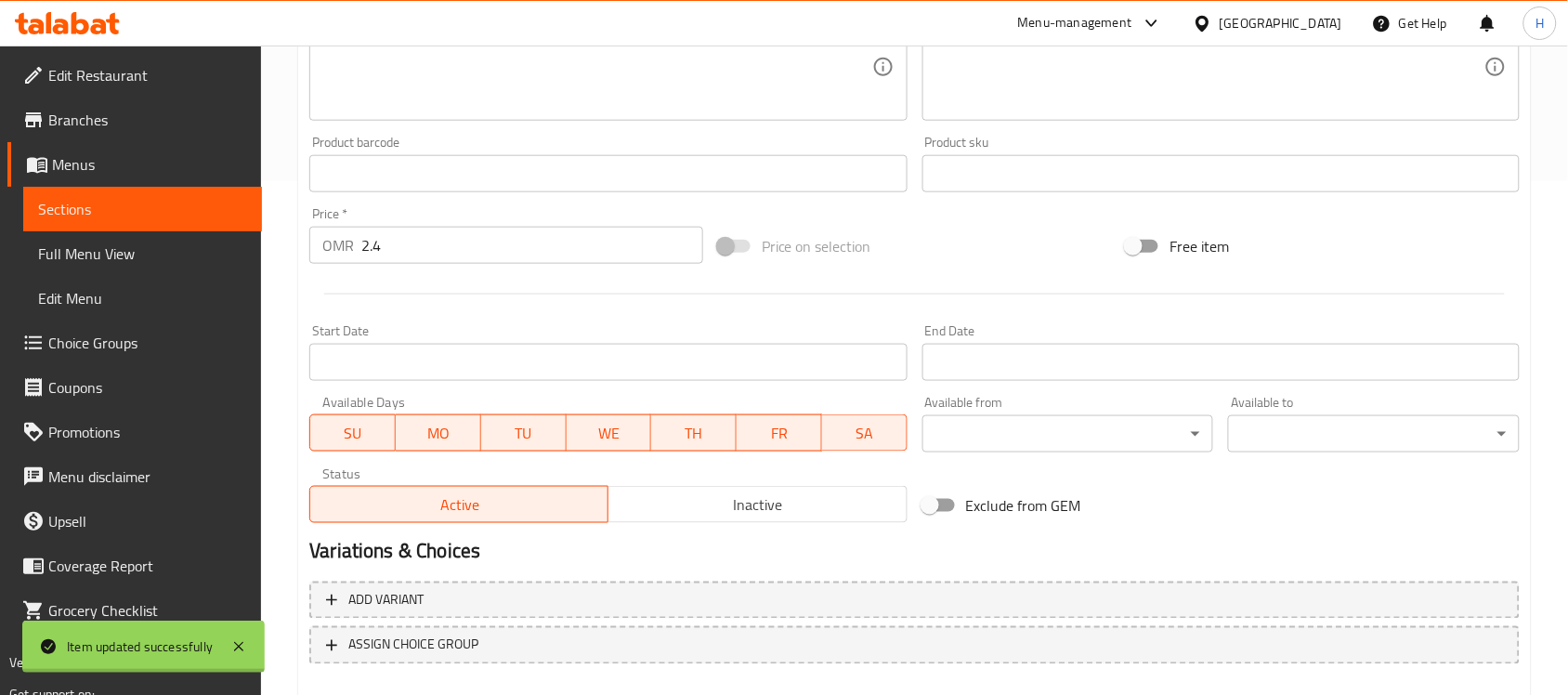
scroll to position [266, 0]
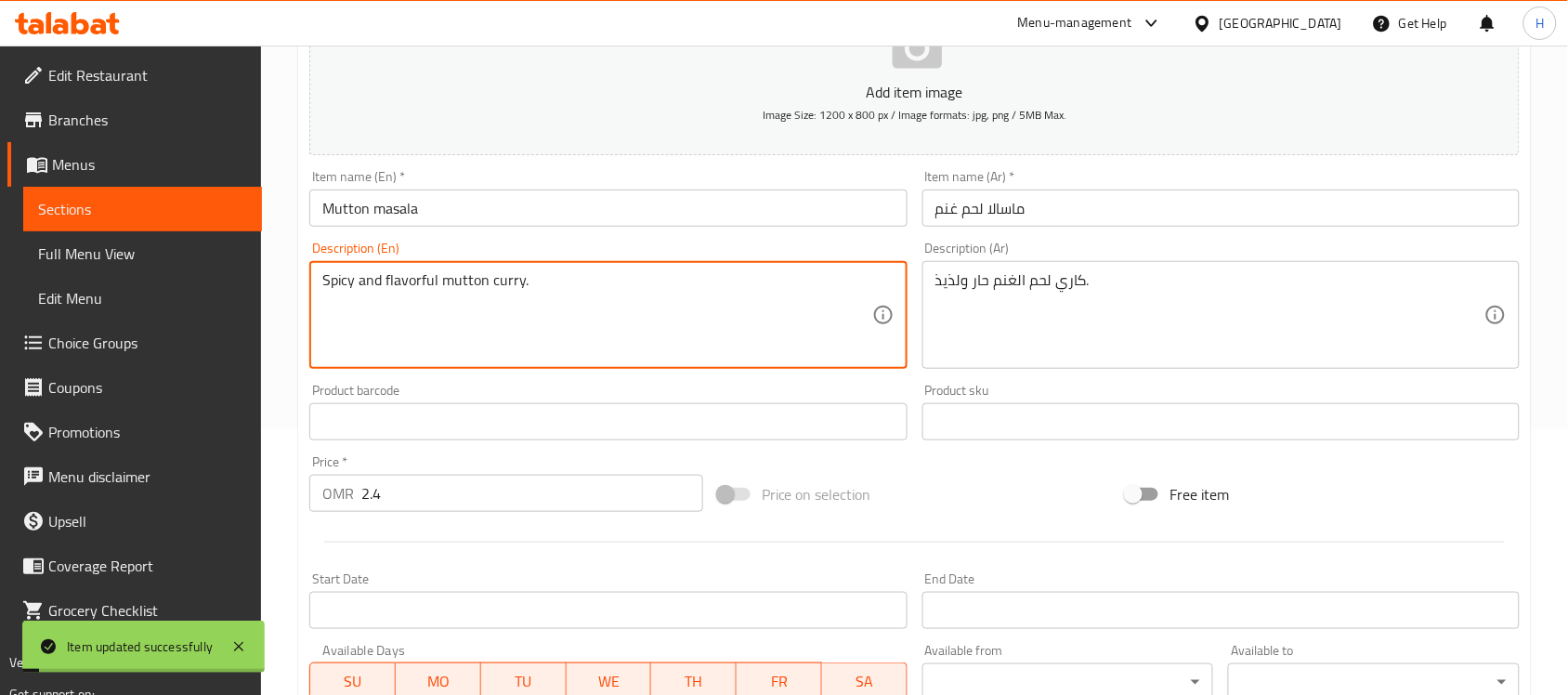
click at [421, 285] on textarea "Spicy and flavorful mutton curry." at bounding box center [597, 315] width 549 height 89
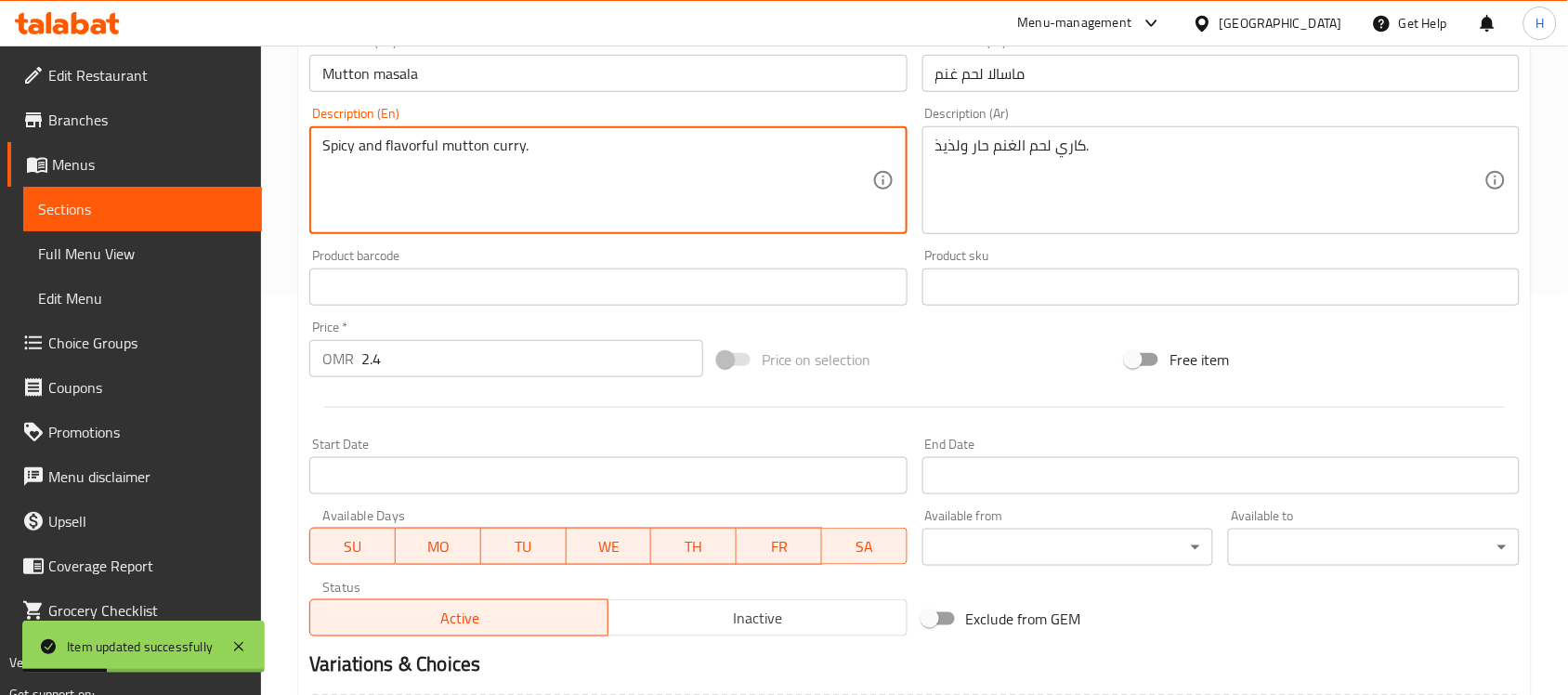
scroll to position [614, 0]
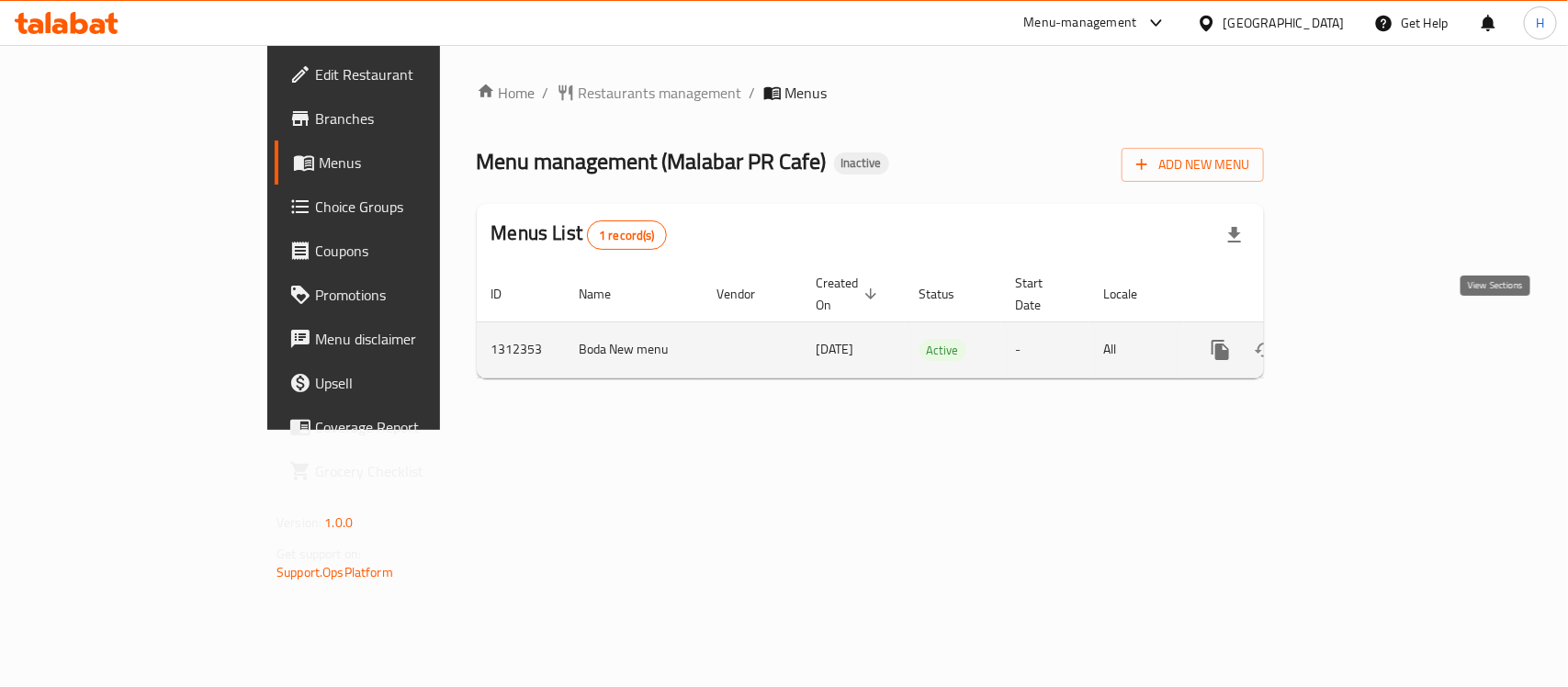
click at [1364, 339] on icon "enhanced table" at bounding box center [1352, 349] width 22 height 22
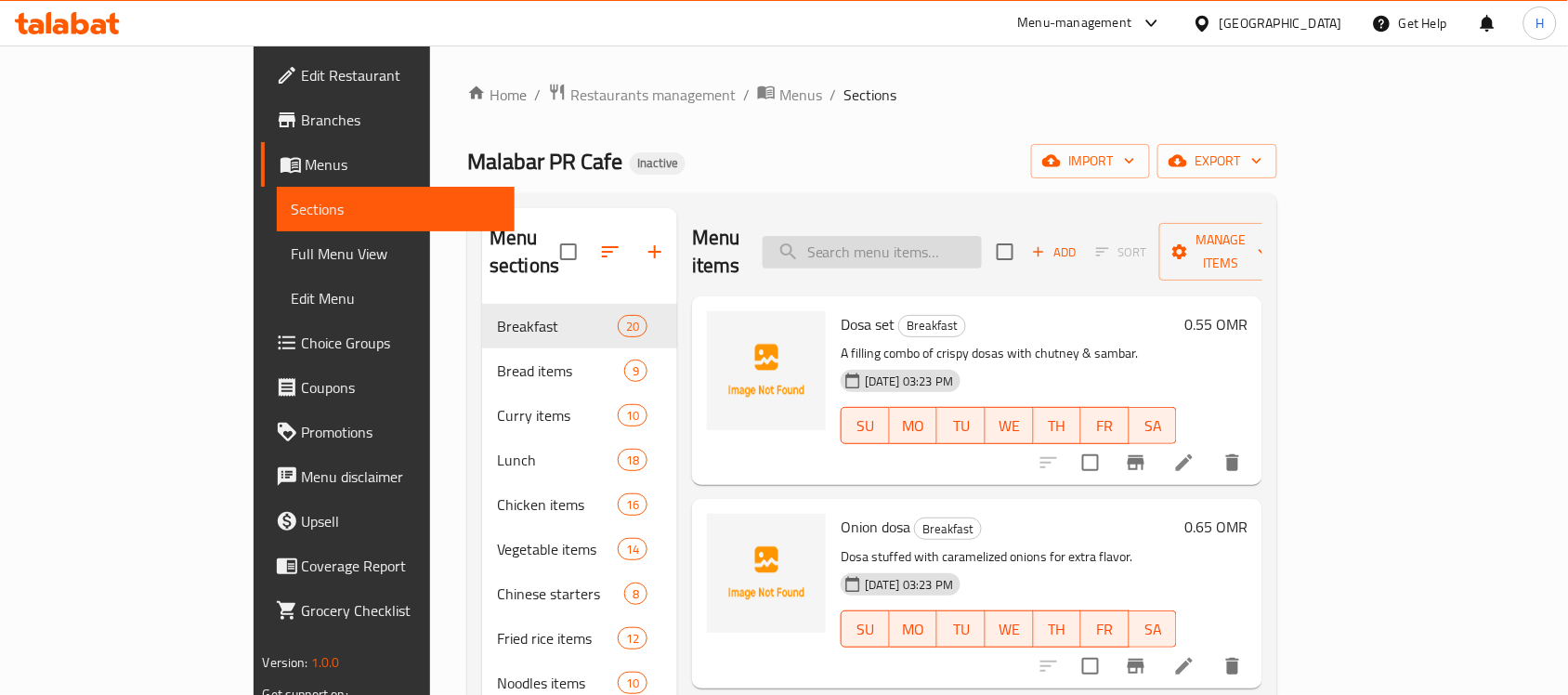
click at [982, 236] on input "search" at bounding box center [872, 252] width 219 height 32
paste input "Mutton masala"
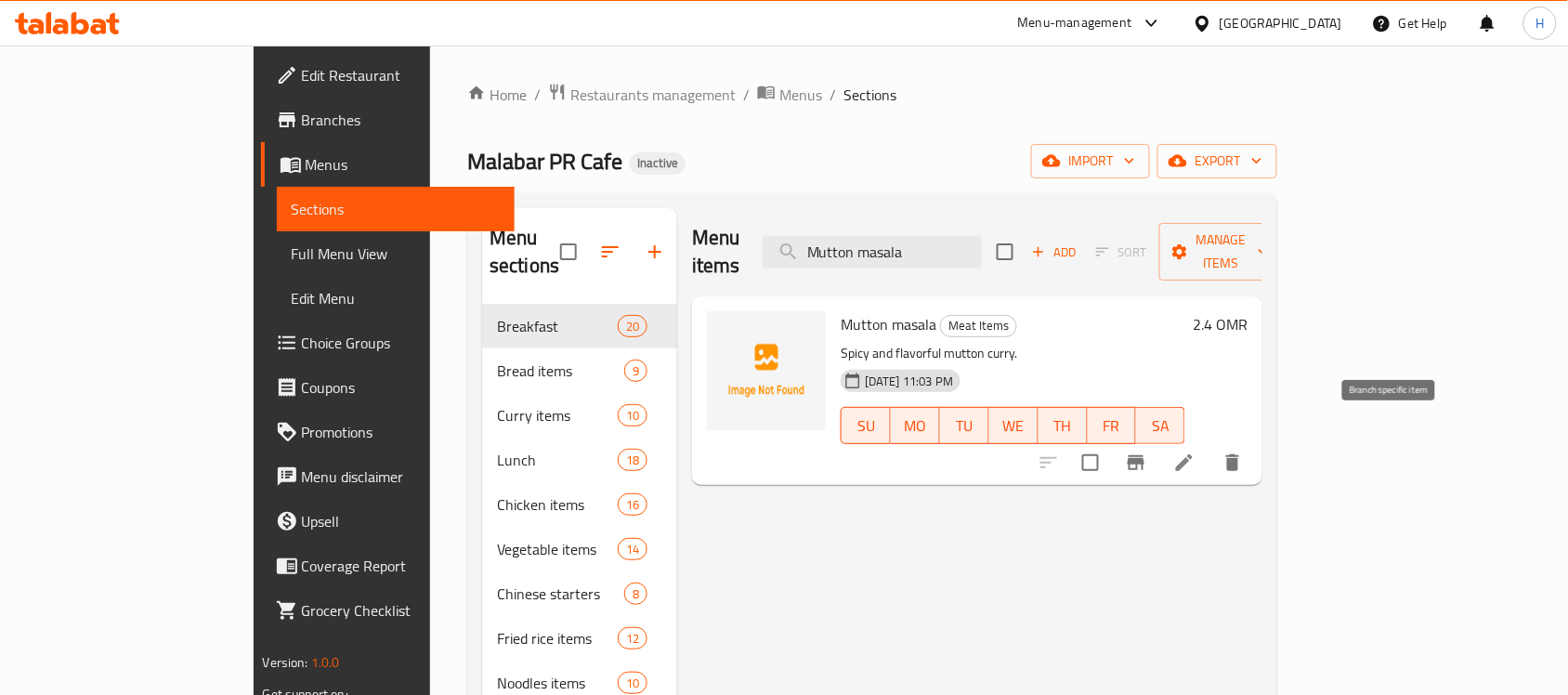
type input "Mutton masala"
click at [1210, 446] on li at bounding box center [1184, 462] width 52 height 33
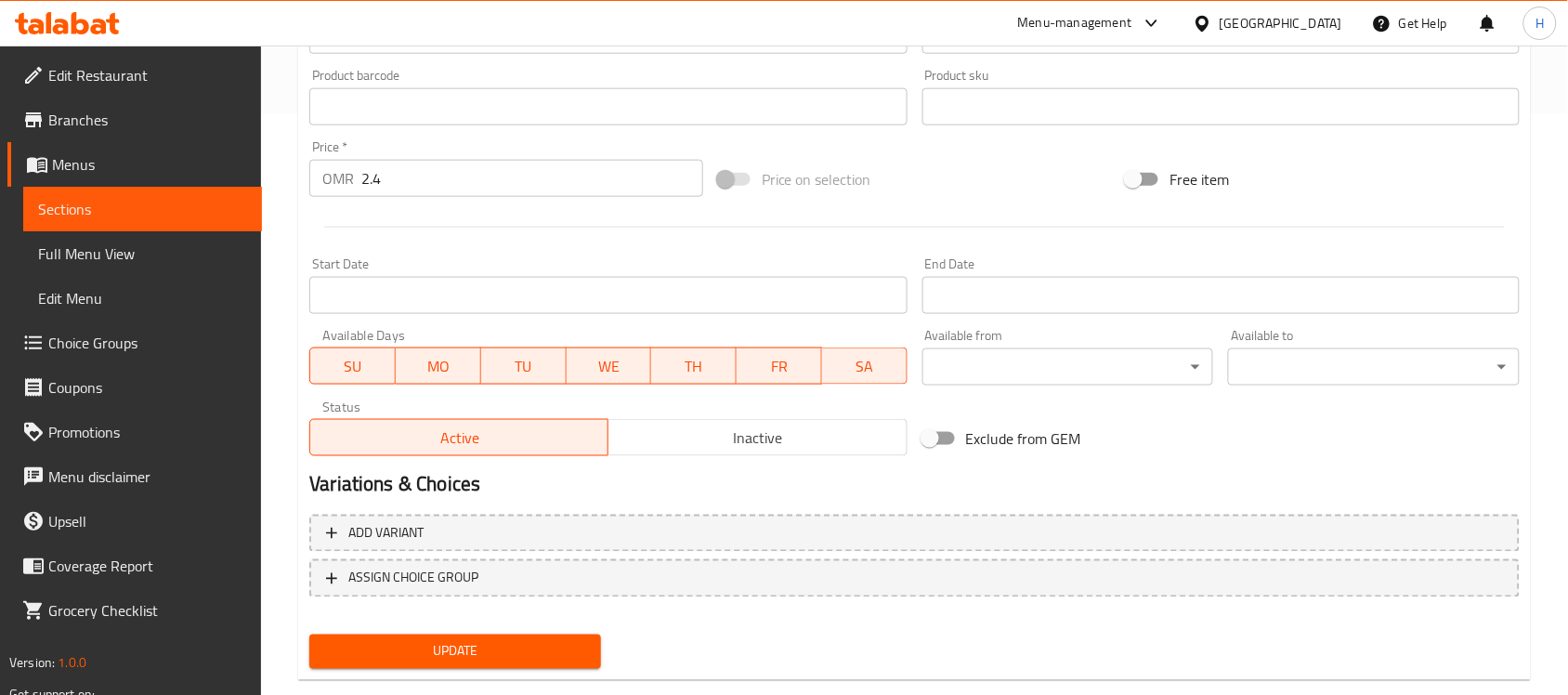
click at [498, 635] on button "Update" at bounding box center [455, 652] width 291 height 34
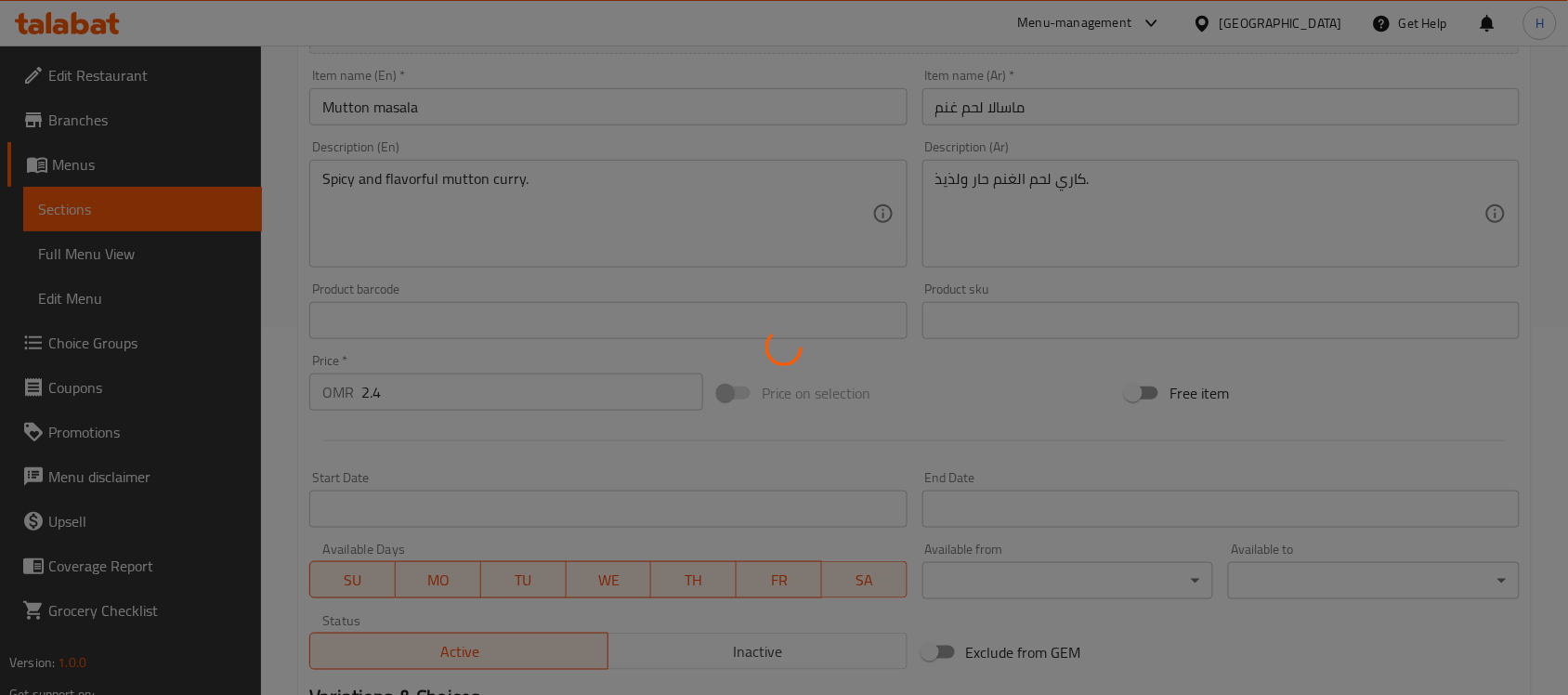
scroll to position [348, 0]
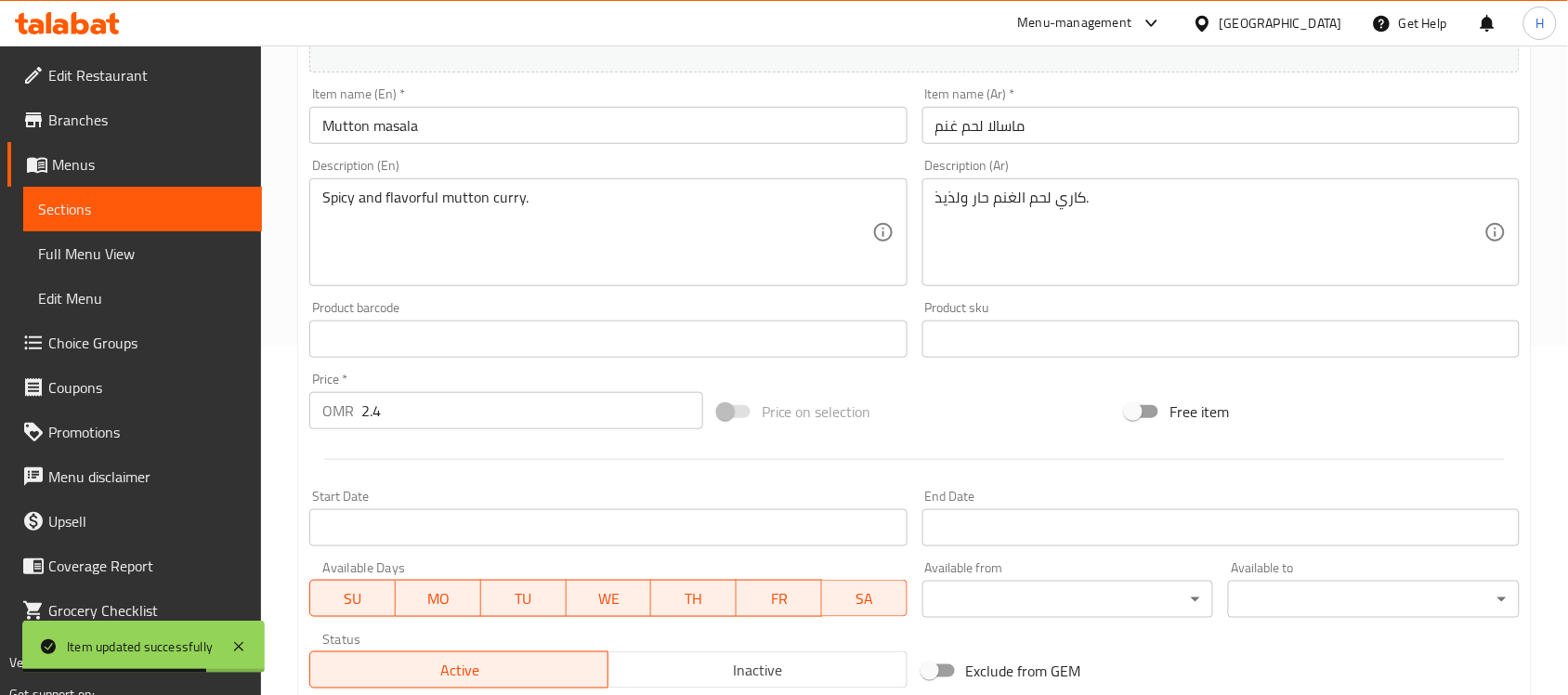
click at [237, 219] on span "Sections" at bounding box center [143, 208] width 209 height 22
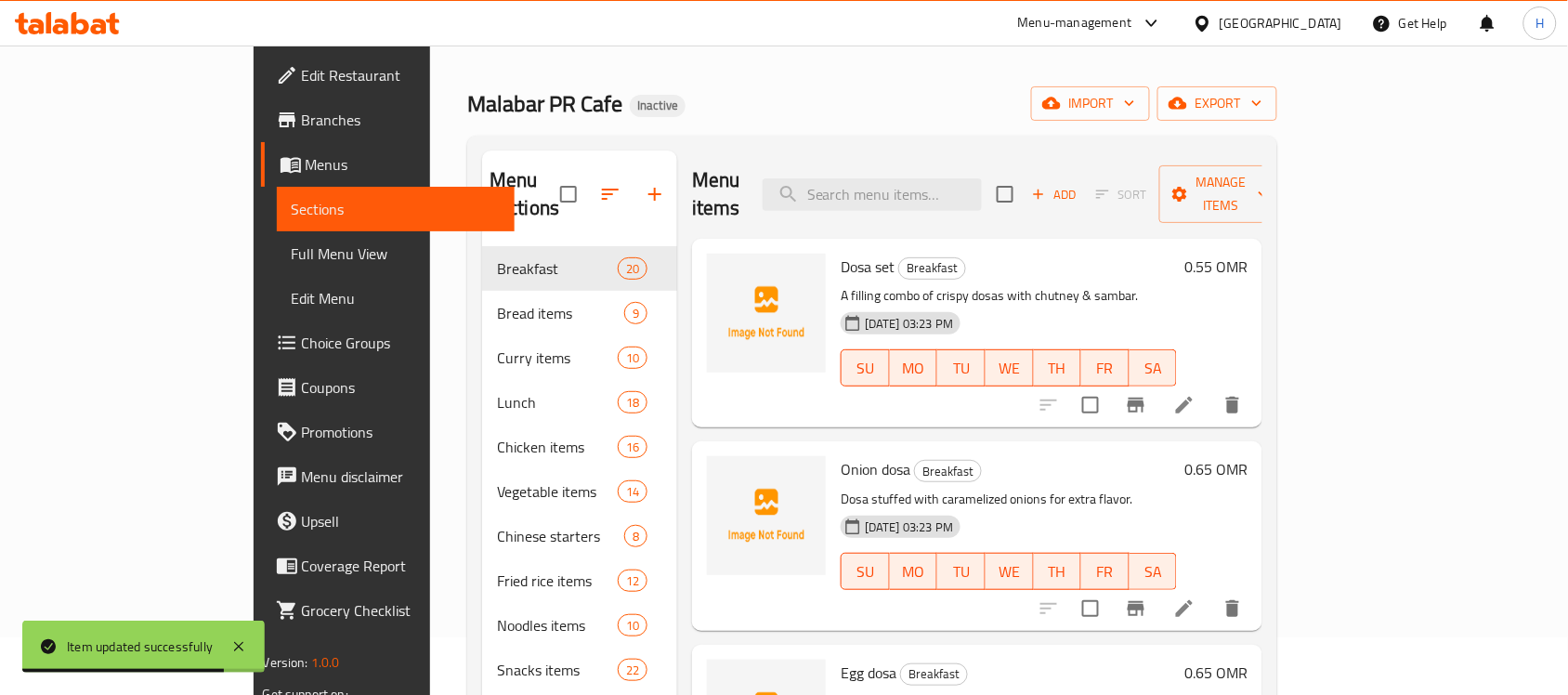
scroll to position [29, 0]
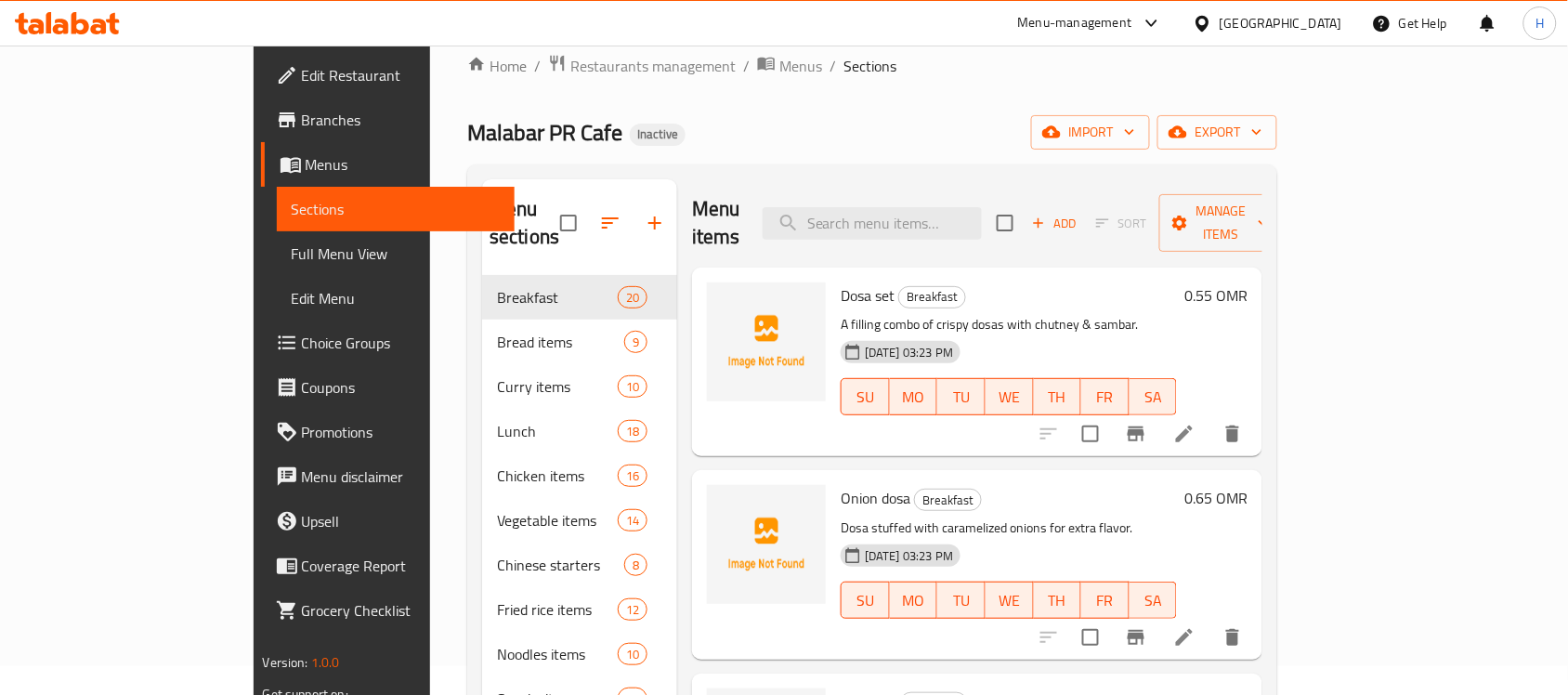
click at [291, 256] on span "Full Menu View" at bounding box center [396, 253] width 209 height 22
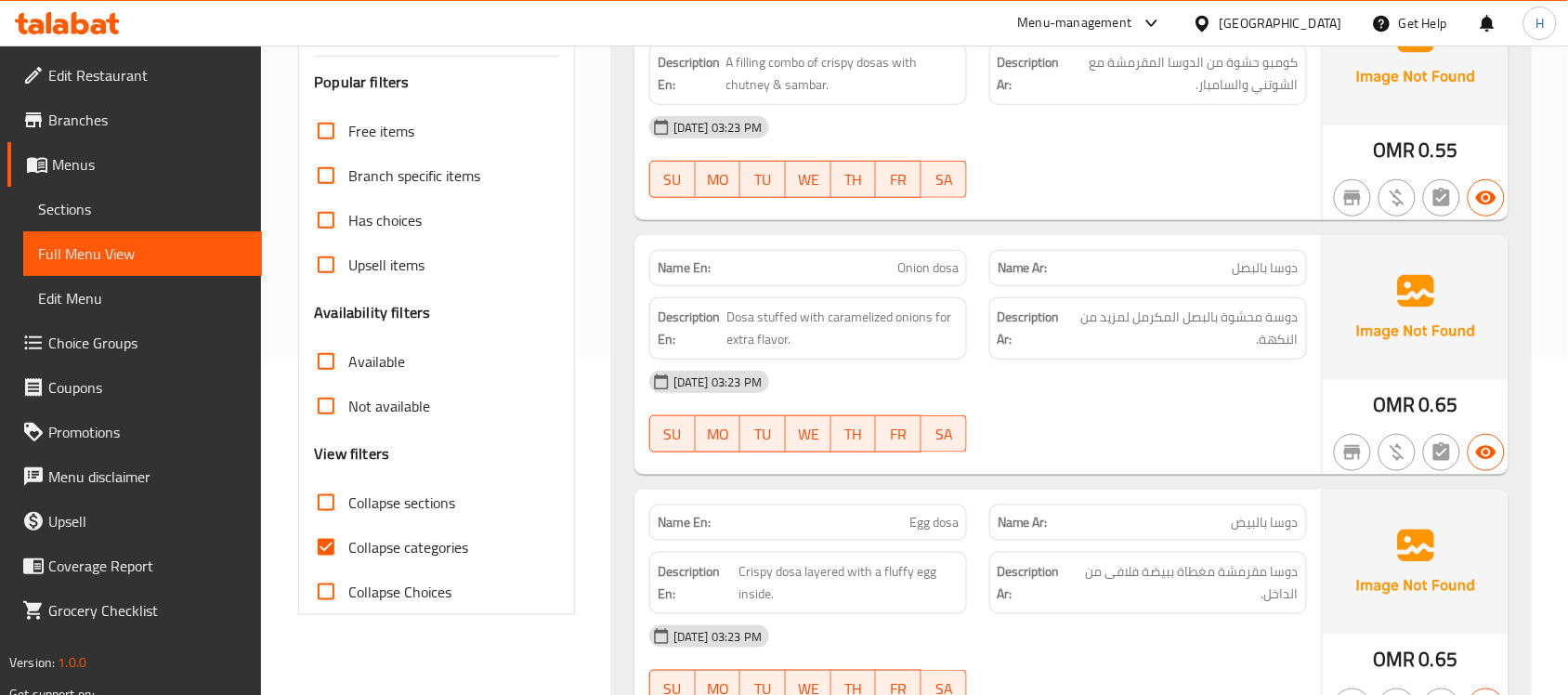
scroll to position [377, 0]
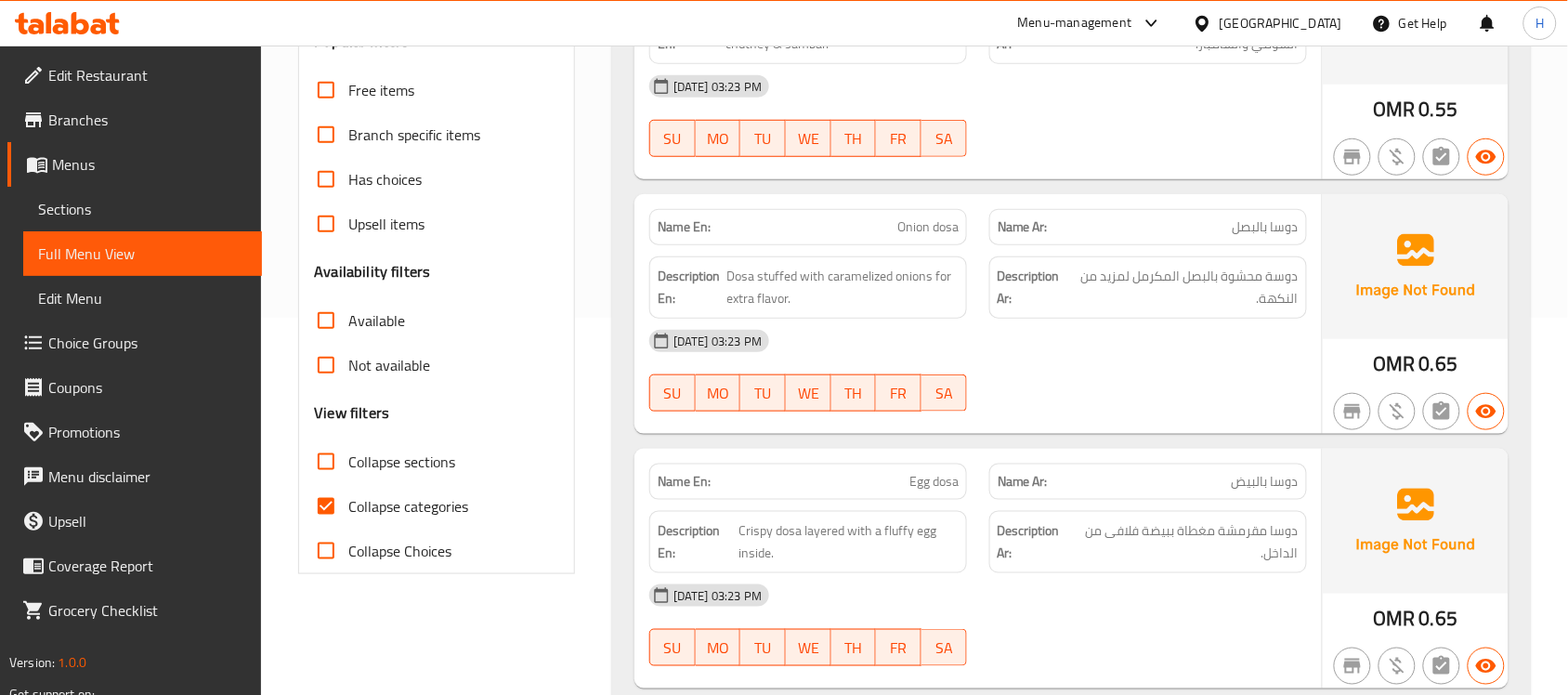
click at [382, 518] on span "Collapse categories" at bounding box center [408, 506] width 120 height 22
click at [348, 518] on input "Collapse categories" at bounding box center [325, 506] width 45 height 45
checkbox input "false"
click at [402, 450] on span "Collapse sections" at bounding box center [402, 461] width 107 height 22
click at [348, 447] on input "Collapse sections" at bounding box center [325, 462] width 45 height 45
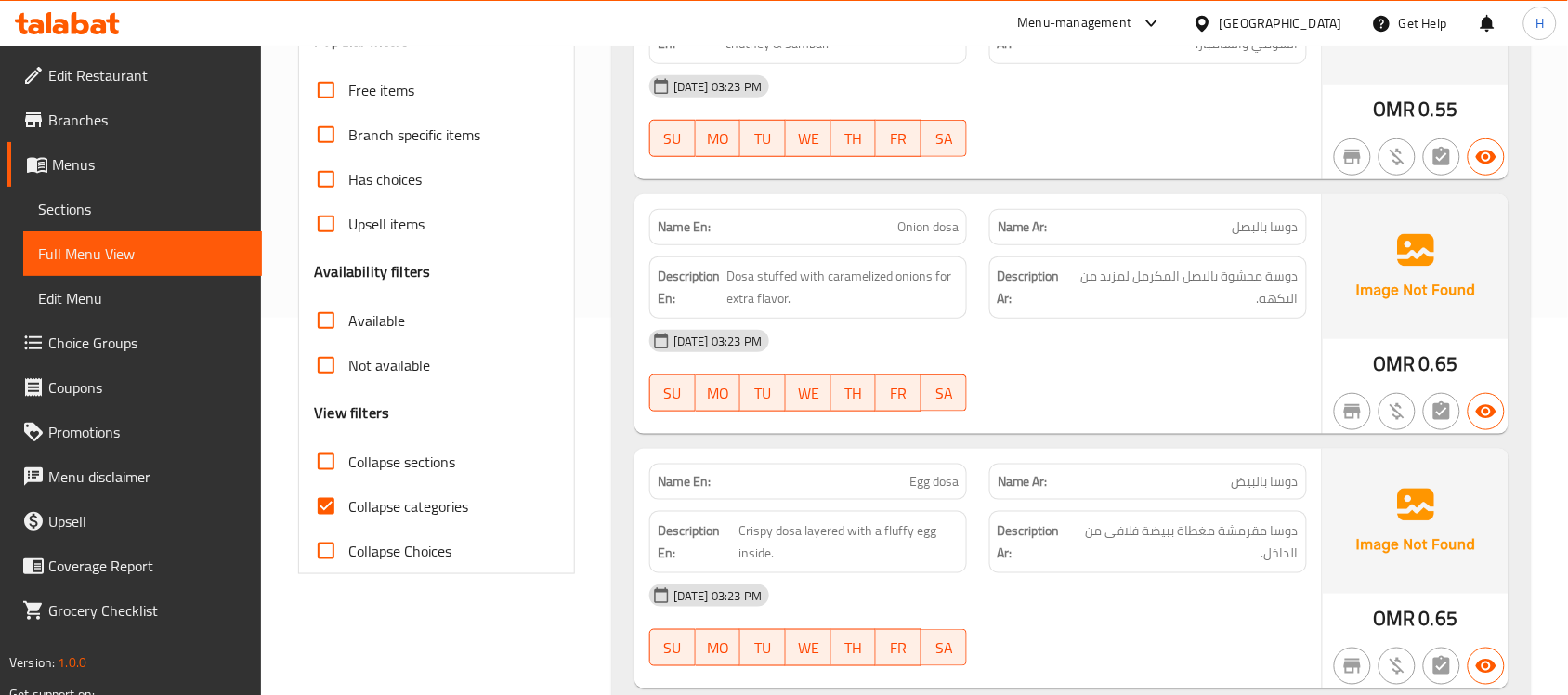
checkbox input "true"
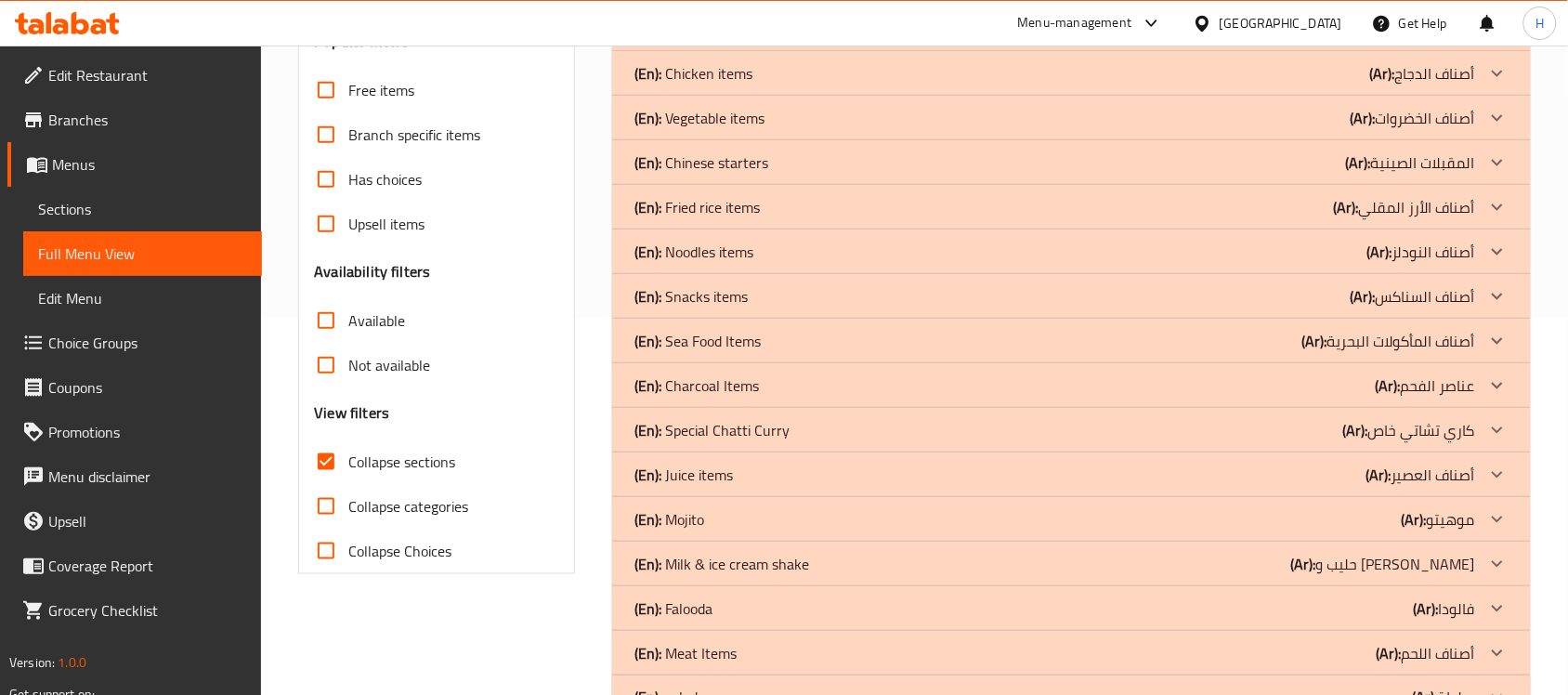
scroll to position [439, 0]
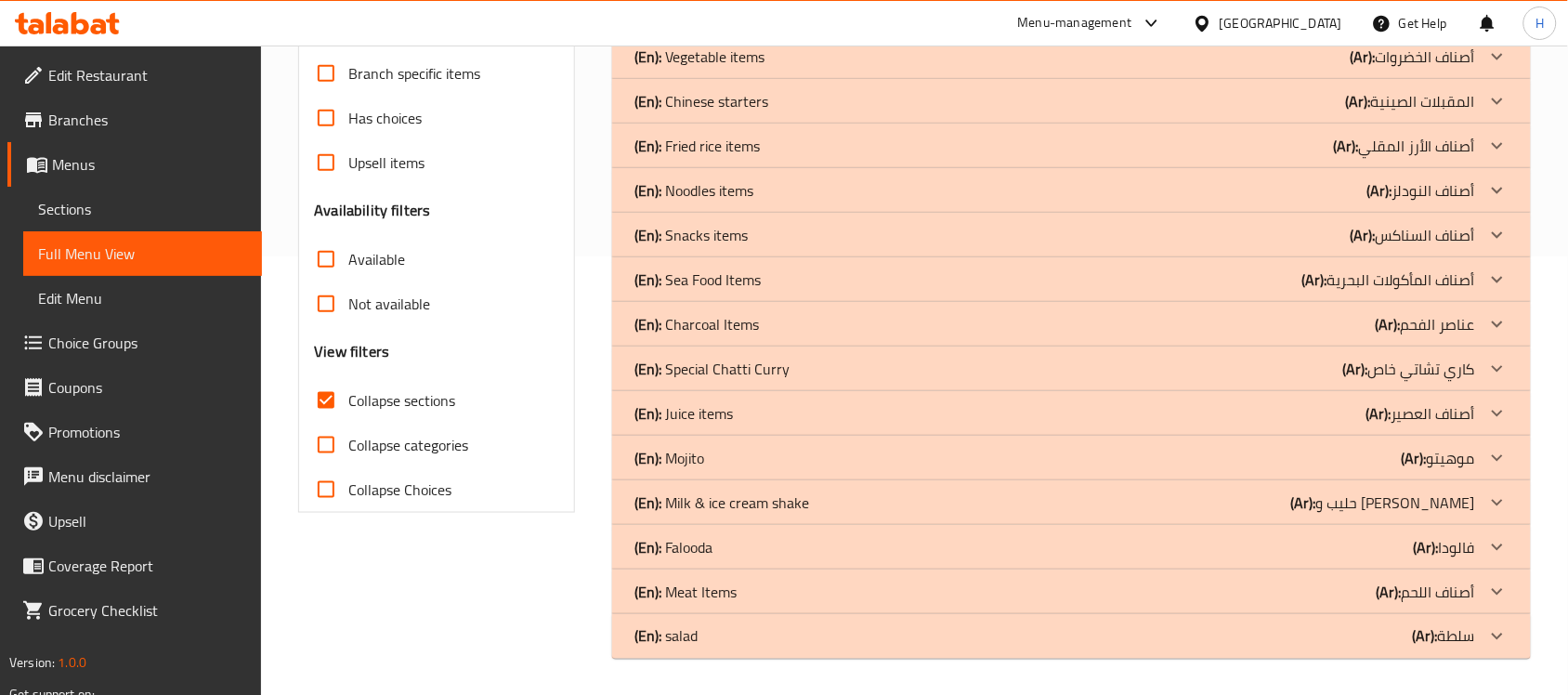
click at [909, 651] on div "(En): salad (Ar): سلطة" at bounding box center [1070, 636] width 918 height 45
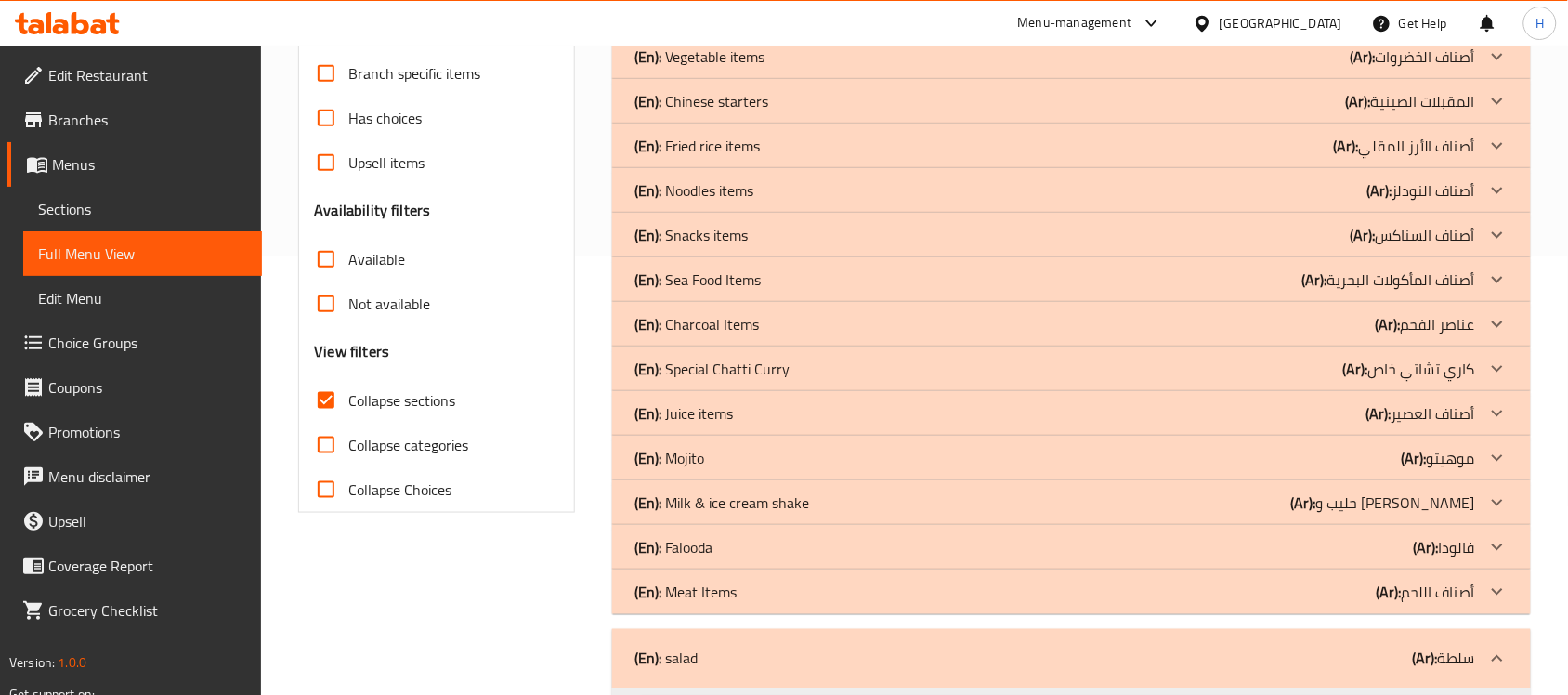
click at [892, 601] on div "(En): Meat Items (Ar): أصناف اللحم" at bounding box center [1054, 591] width 840 height 22
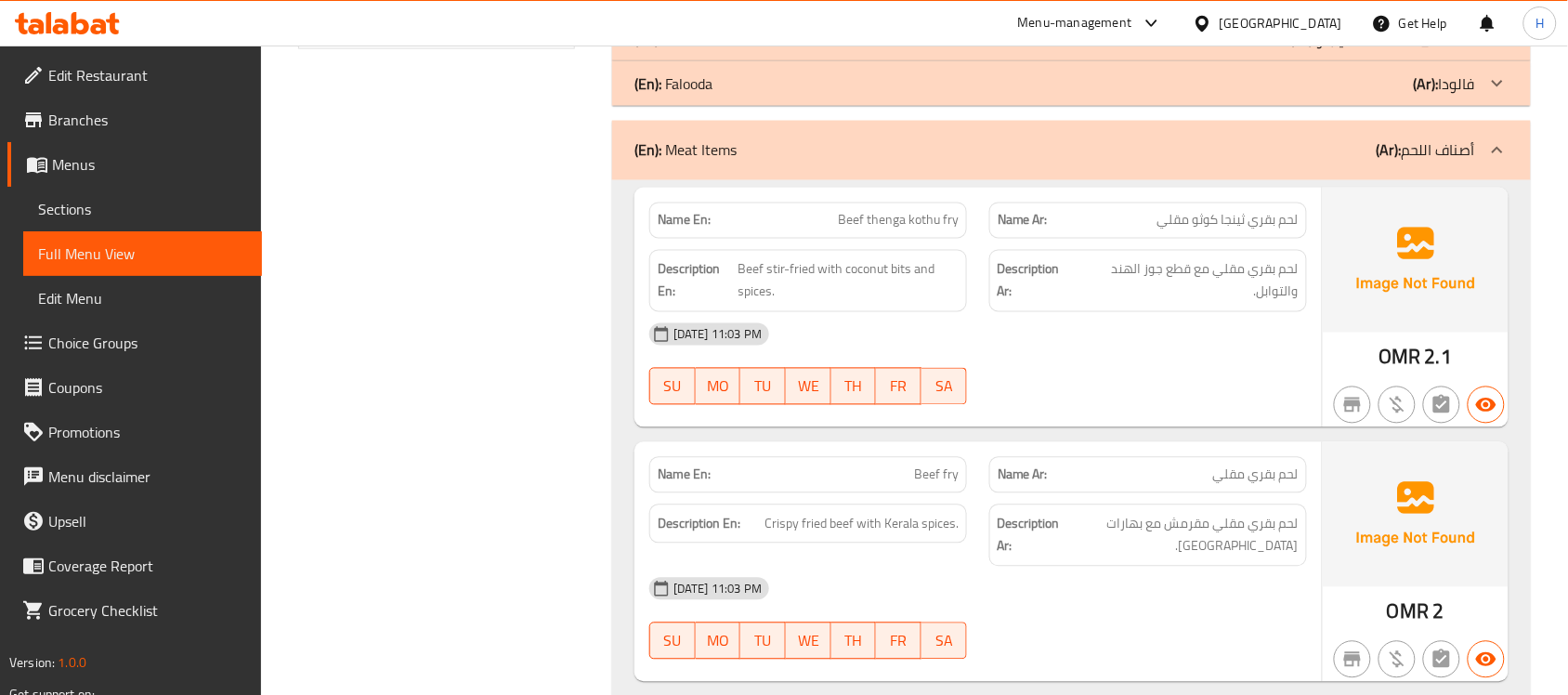
scroll to position [904, 0]
click at [1009, 574] on div "[DATE] 11:03 PM" at bounding box center [978, 587] width 679 height 45
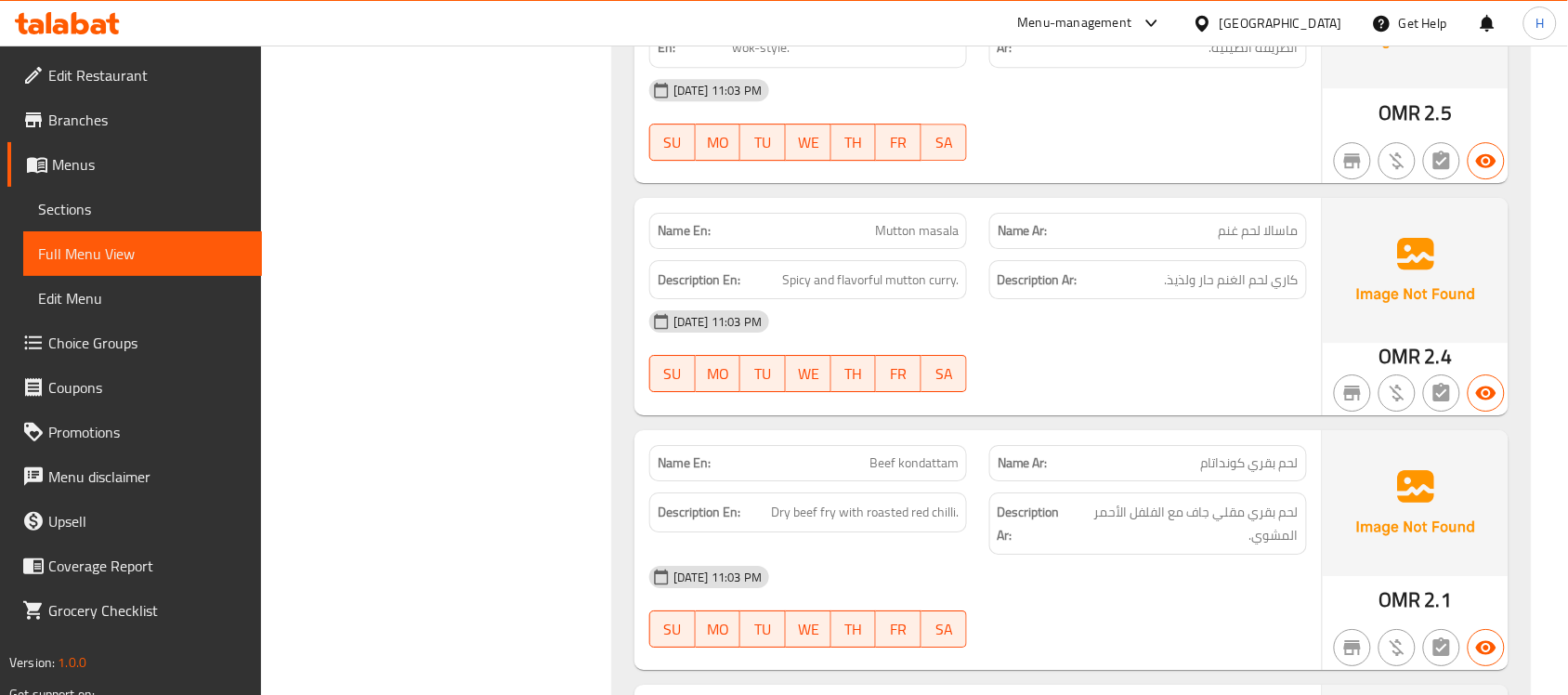
scroll to position [1657, 0]
click at [877, 467] on span "Beef kondattam" at bounding box center [914, 462] width 89 height 19
copy span "Beef kondattam"
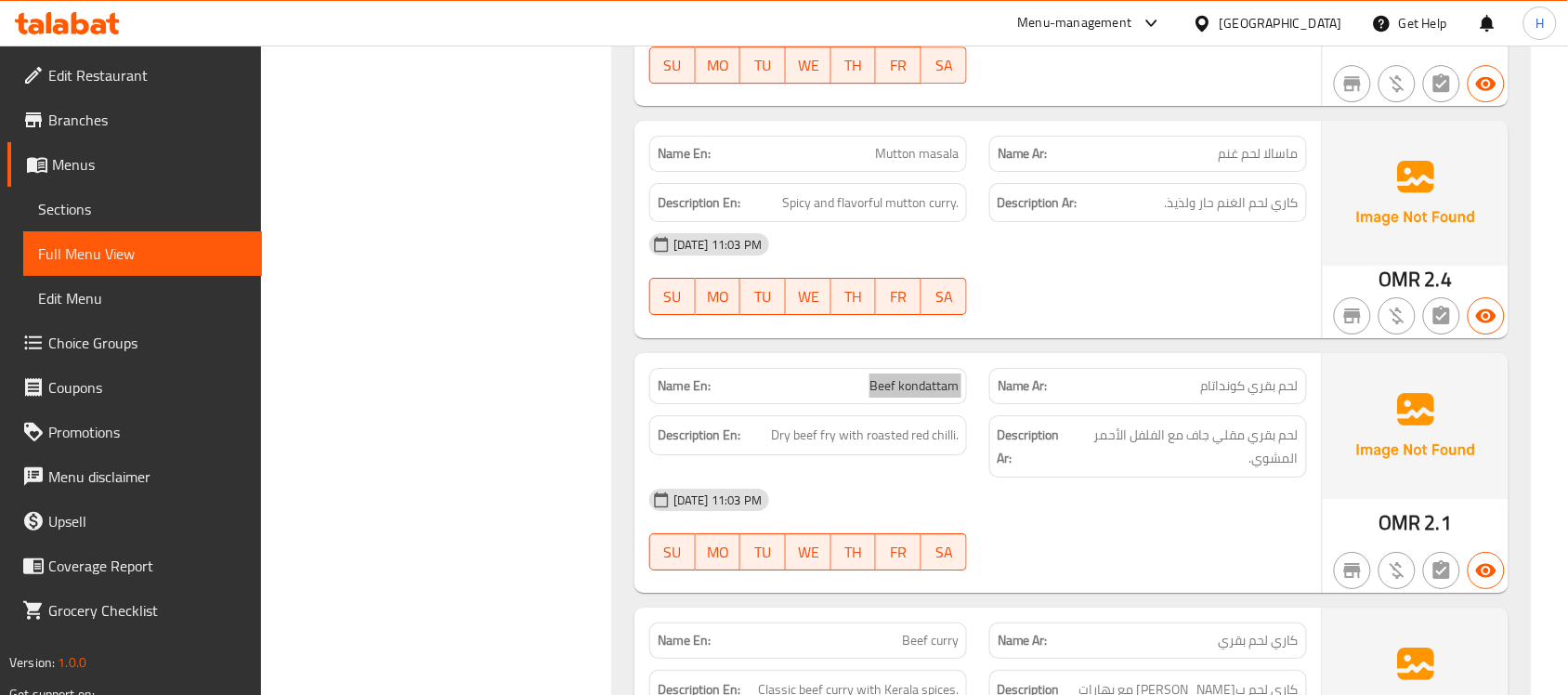
scroll to position [1773, 0]
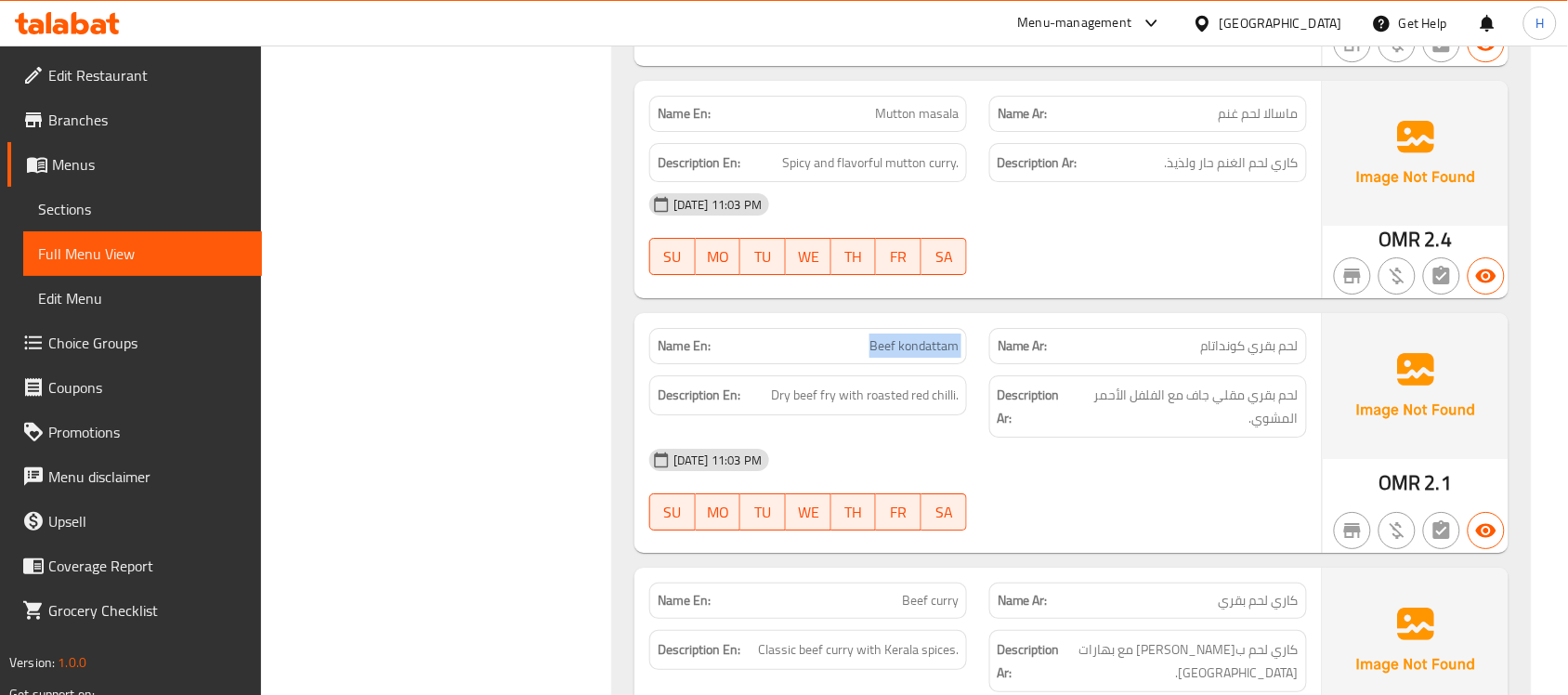
click at [884, 341] on span "Beef kondattam" at bounding box center [914, 346] width 89 height 19
click at [935, 391] on span "Dry beef fry with roasted red chilli." at bounding box center [864, 395] width 187 height 23
copy span "chilli"
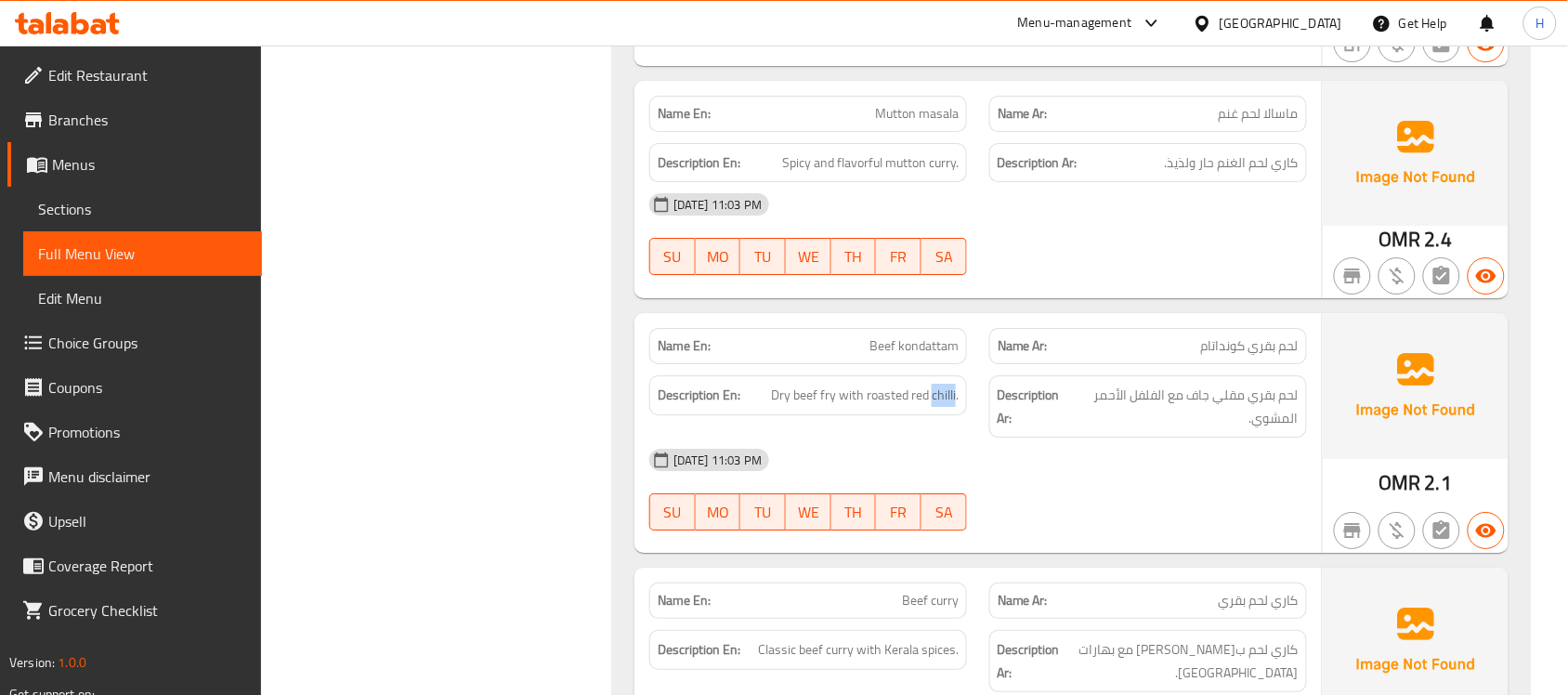
click at [946, 409] on div "Description En: Dry beef fry with roasted red chilli." at bounding box center [808, 395] width 318 height 40
drag, startPoint x: 912, startPoint y: 398, endPoint x: 1001, endPoint y: 395, distance: 89.1
click at [1001, 395] on div "Description En: Dry beef fry with roasted red chilli. Description Ar: لحم بقري …" at bounding box center [978, 407] width 679 height 85
drag, startPoint x: 909, startPoint y: 396, endPoint x: 990, endPoint y: 395, distance: 81.0
click at [990, 395] on div "Description En: Dry beef fry with roasted red chilli. Description Ar: لحم بقري …" at bounding box center [978, 407] width 679 height 85
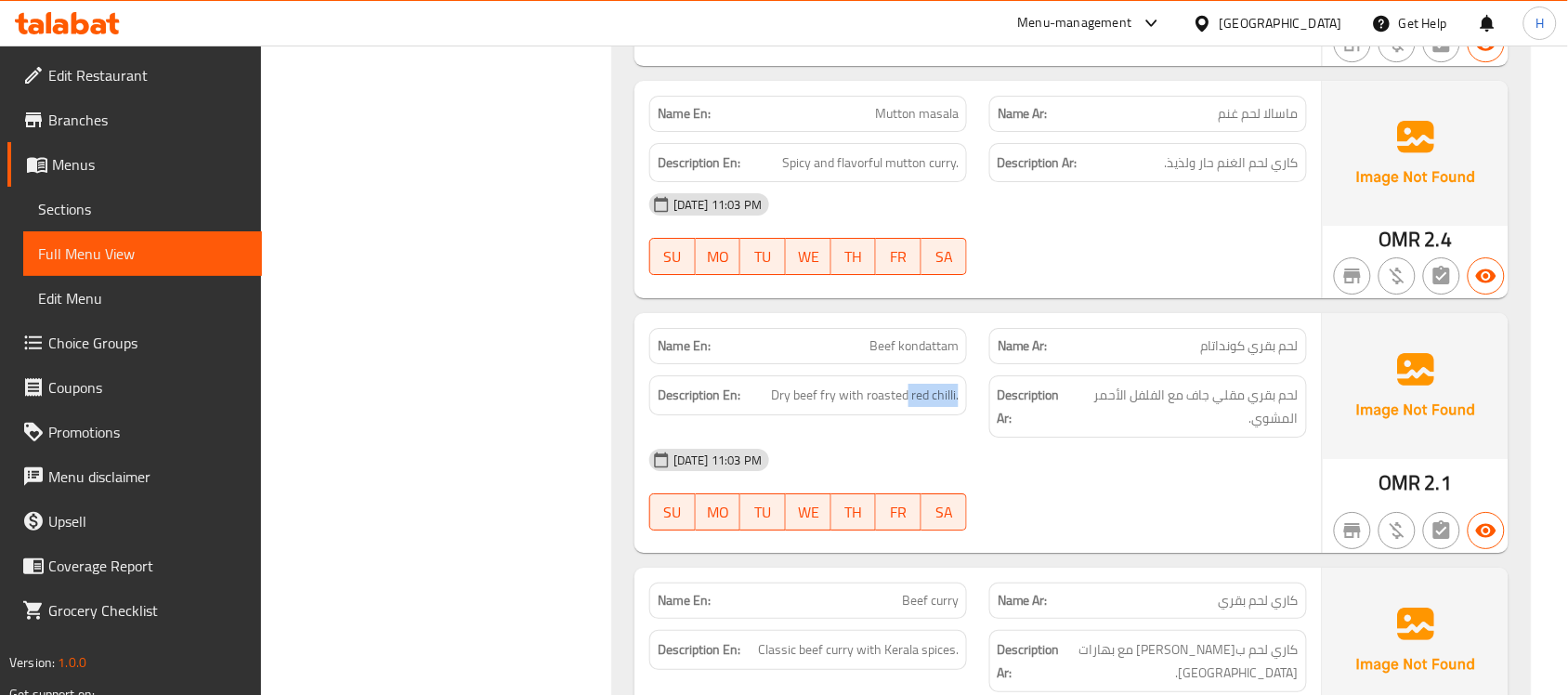
copy span "red chilli."
click at [899, 353] on span "Beef kondattam" at bounding box center [914, 346] width 89 height 19
copy span "Beef kondattam"
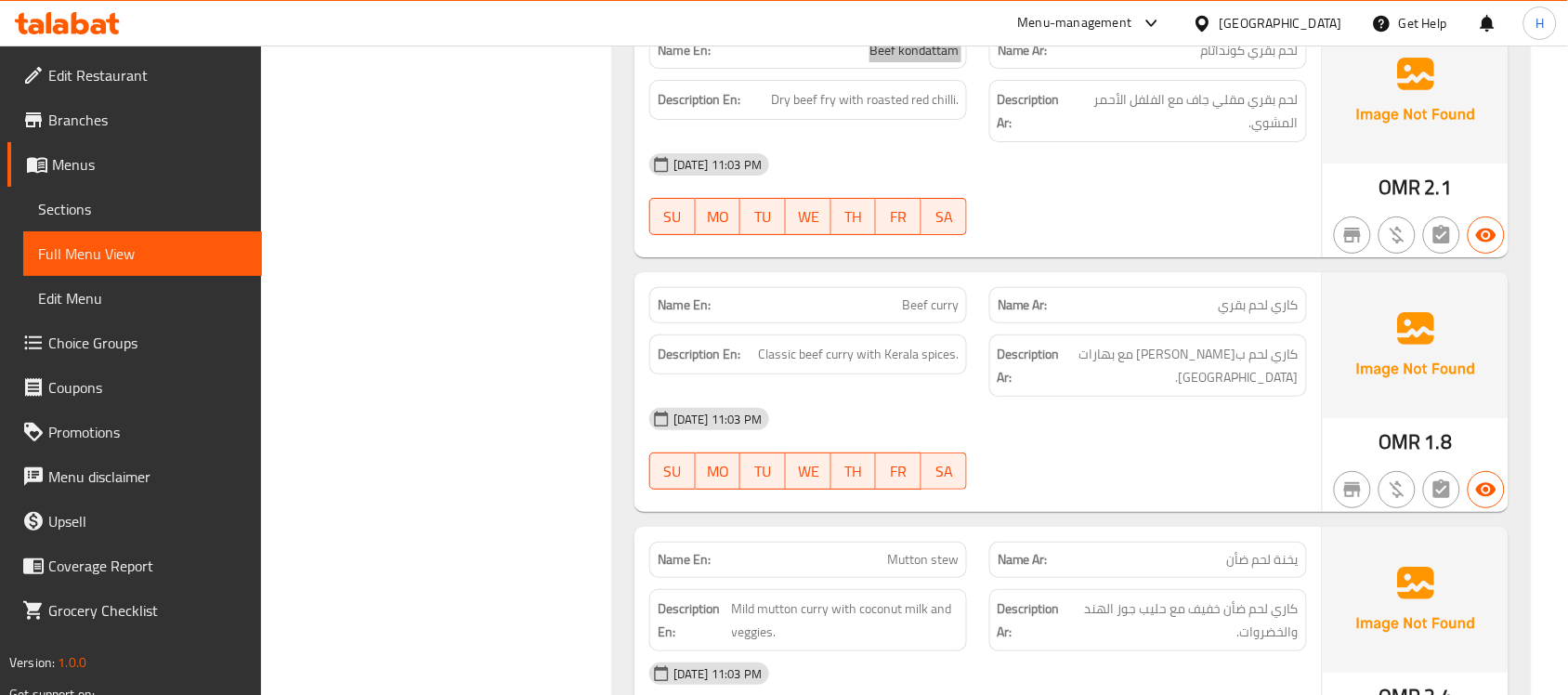
scroll to position [2121, 0]
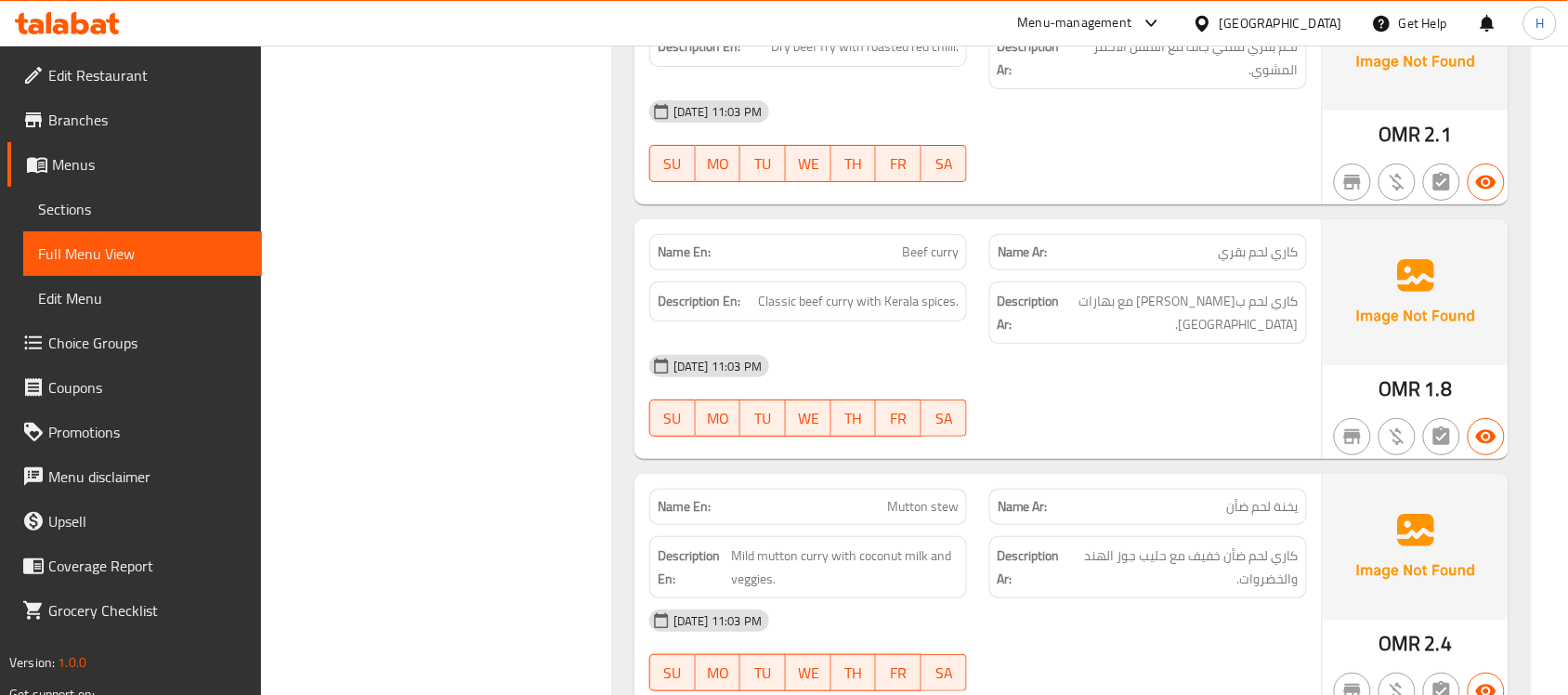
click at [941, 517] on span "Mutton stew" at bounding box center [922, 506] width 71 height 19
copy span "Mutton stew"
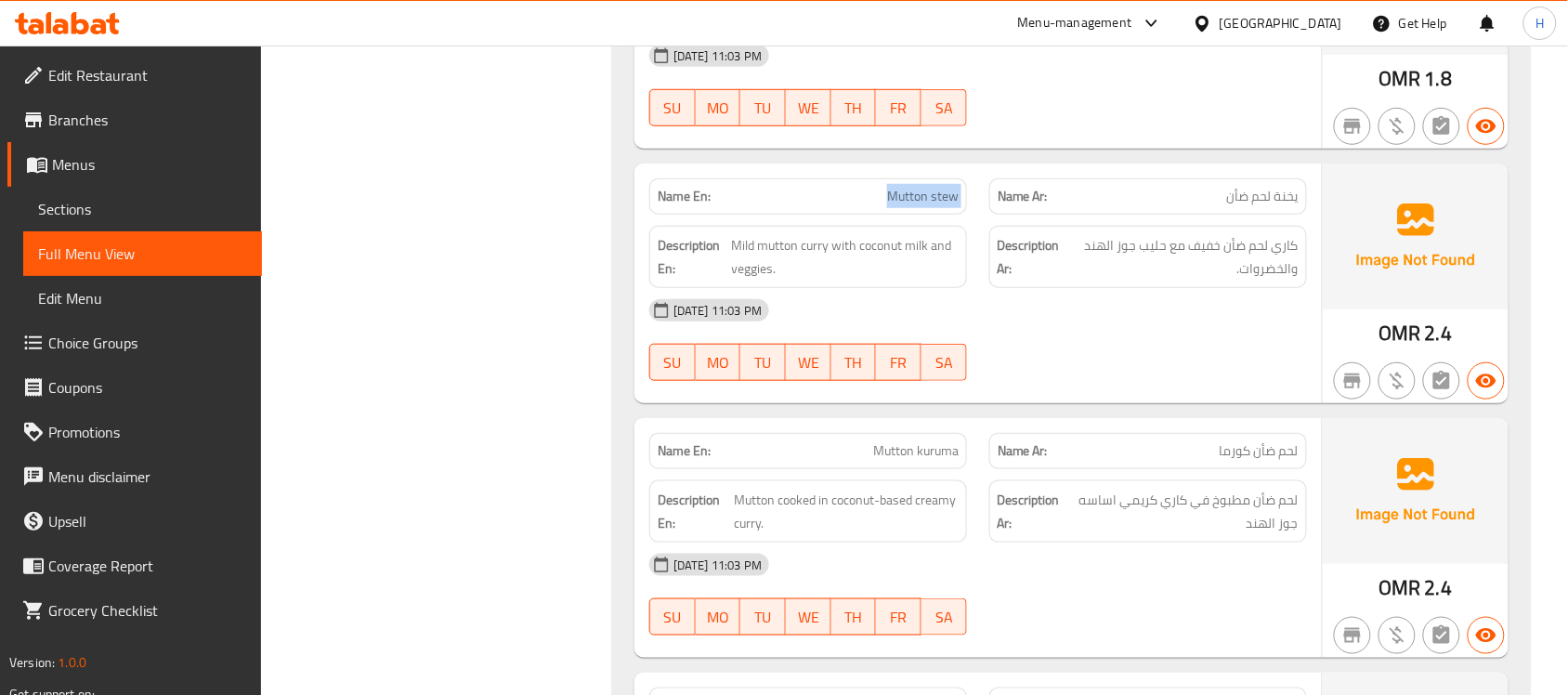
scroll to position [2470, 0]
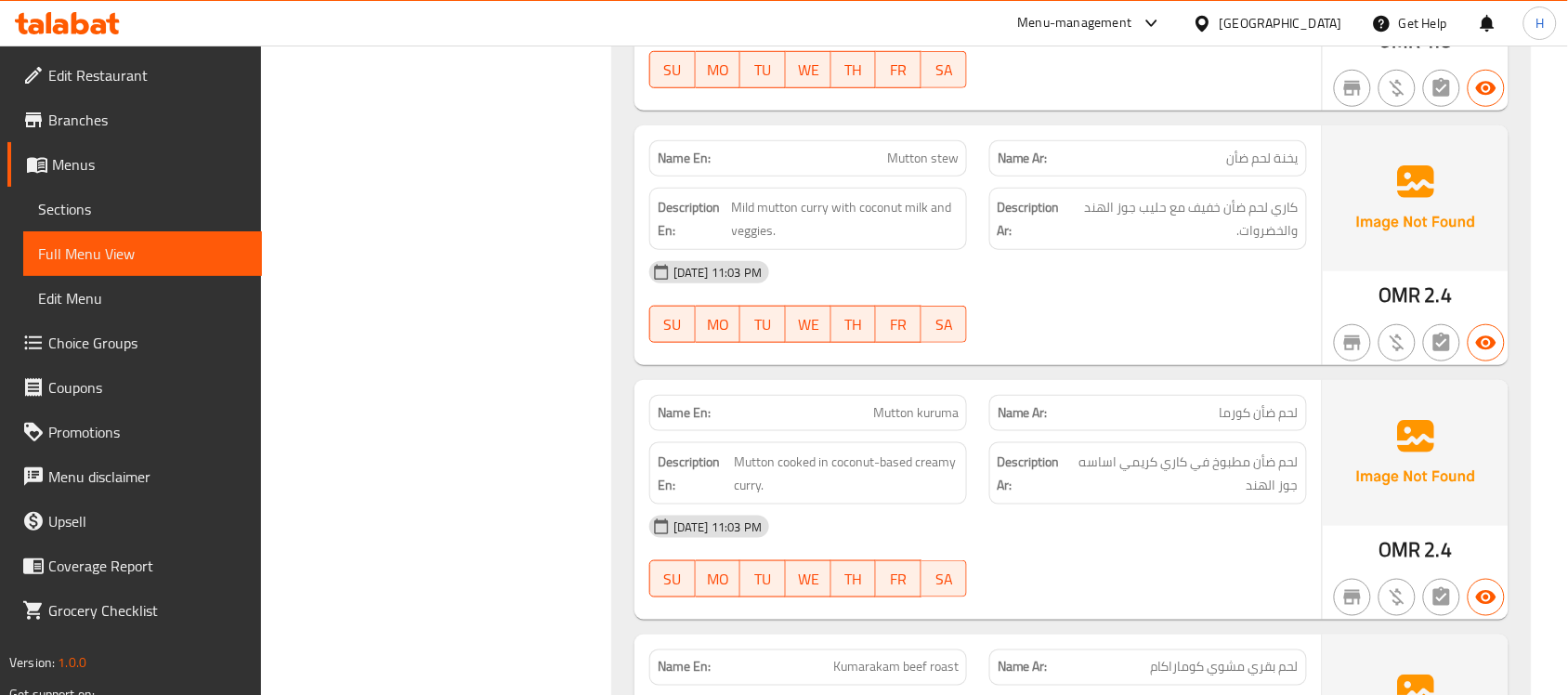
click at [941, 415] on span "Mutton kuruma" at bounding box center [915, 413] width 86 height 19
copy span "Mutton kuruma"
click at [914, 431] on div "Name En: Mutton kuruma" at bounding box center [808, 413] width 318 height 36
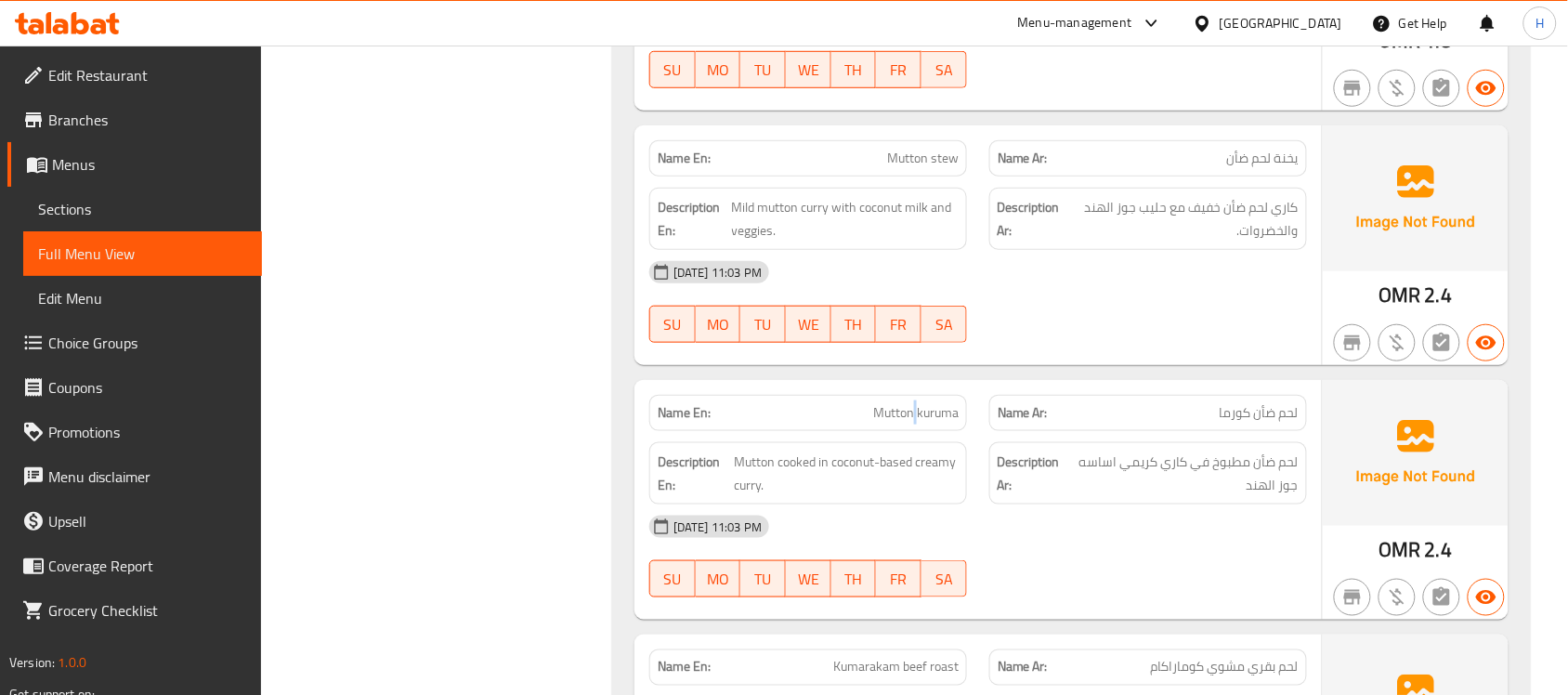
click at [914, 430] on div "Name En: Mutton kuruma" at bounding box center [808, 413] width 318 height 36
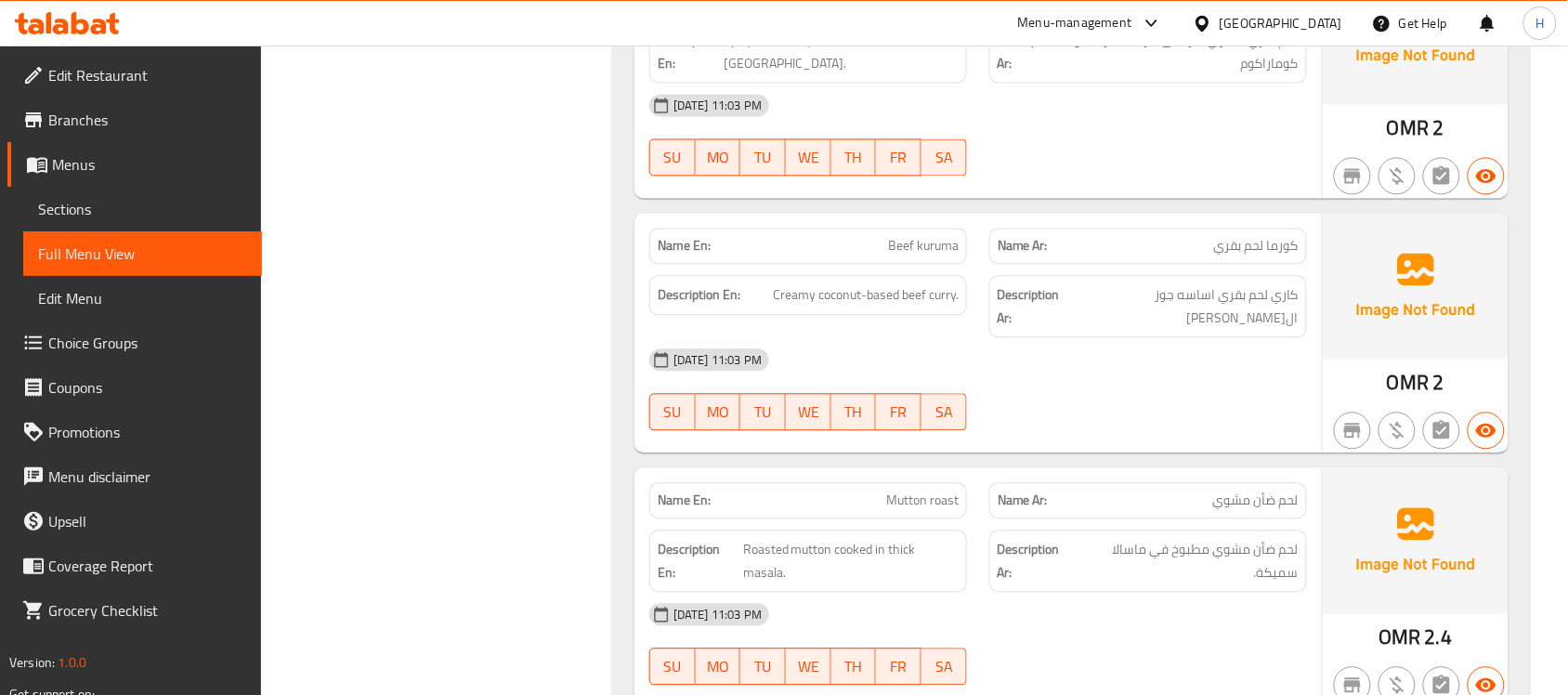
scroll to position [3167, 0]
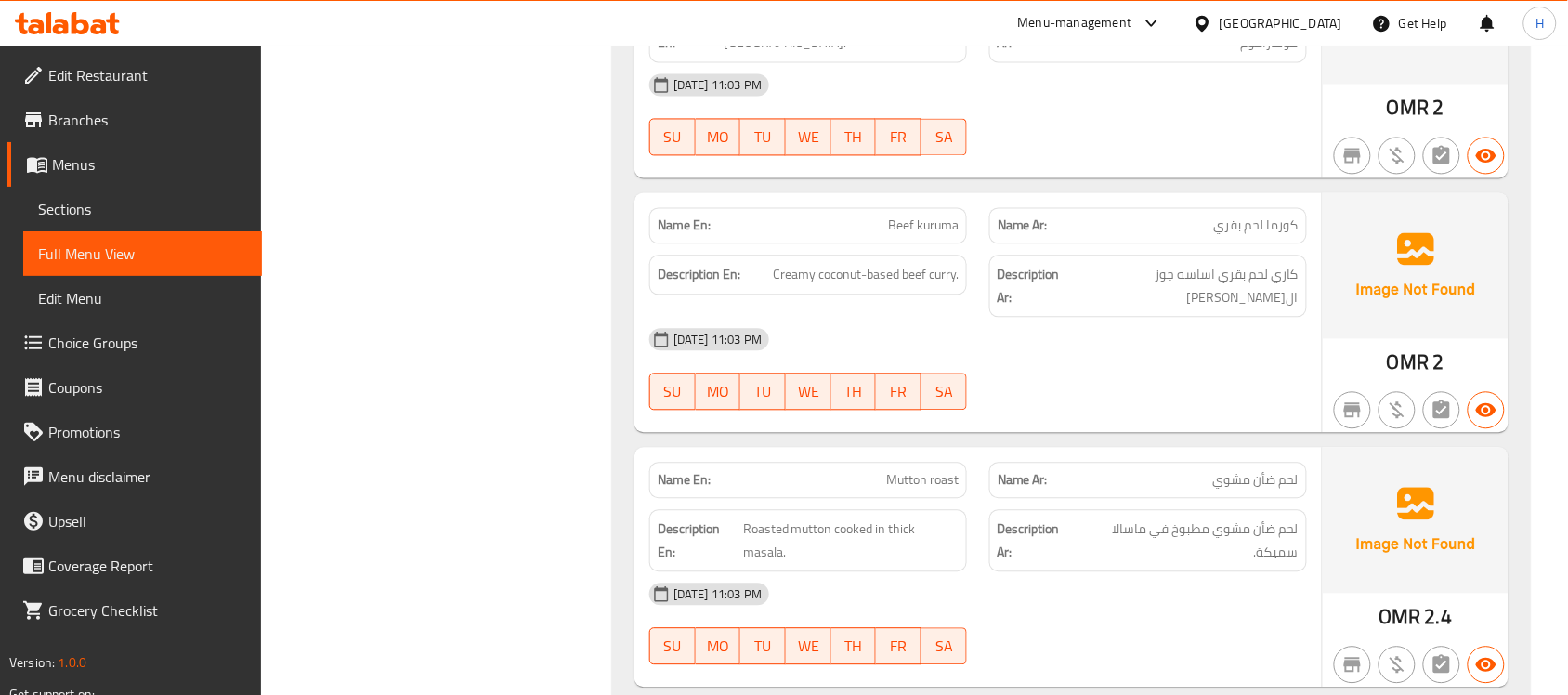
click at [882, 470] on p "Name En: Mutton roast" at bounding box center [808, 480] width 301 height 19
copy span "Mutton roast"
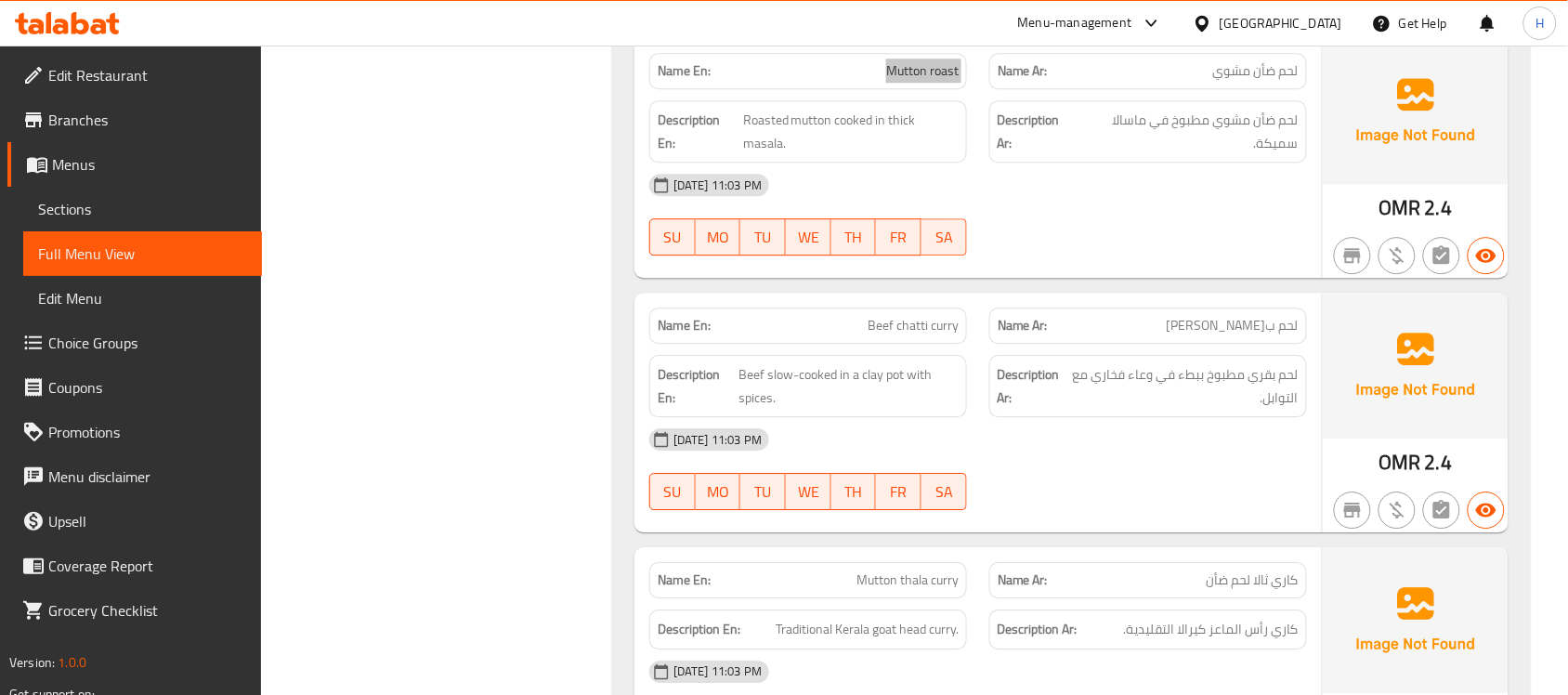
scroll to position [3631, 0]
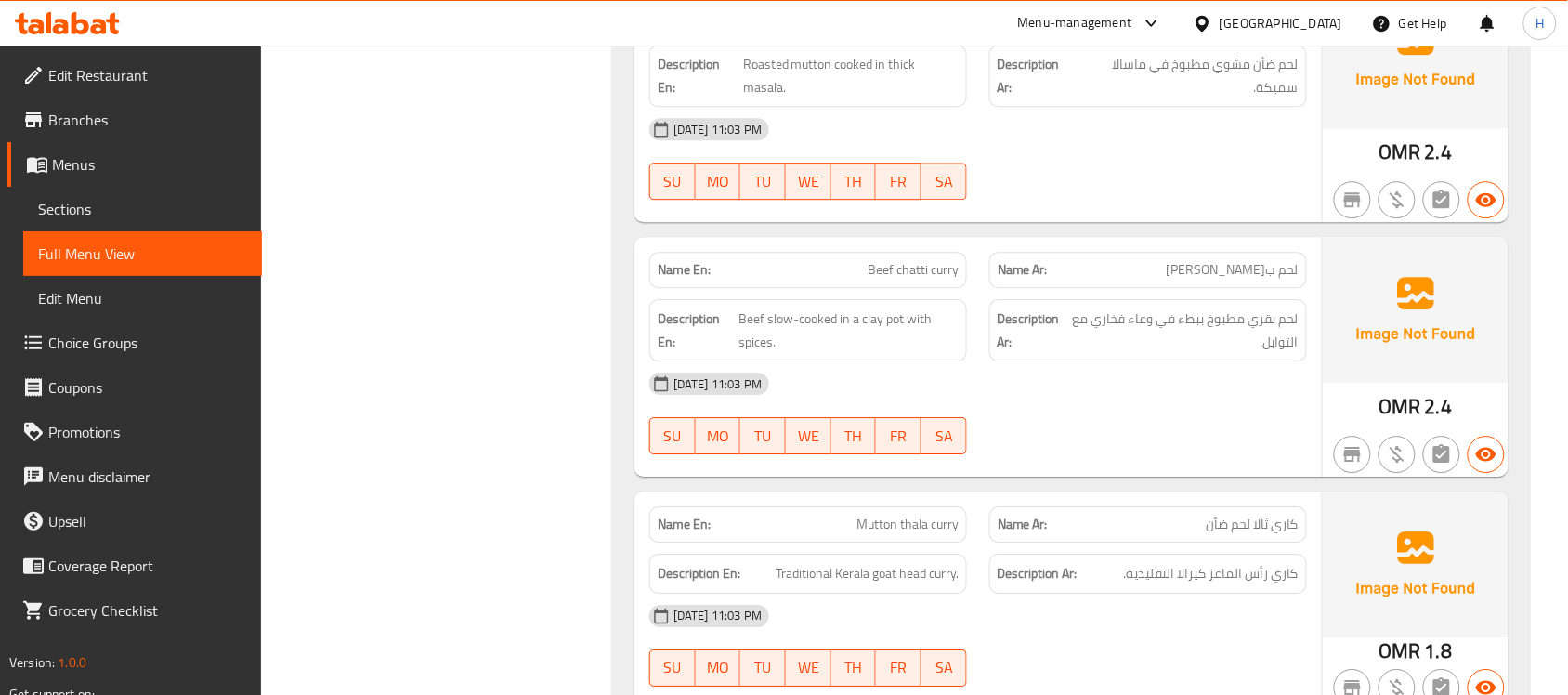
click at [833, 523] on div "Name En: Mutton thala curry" at bounding box center [808, 525] width 318 height 36
copy span "Mutton thala curry"
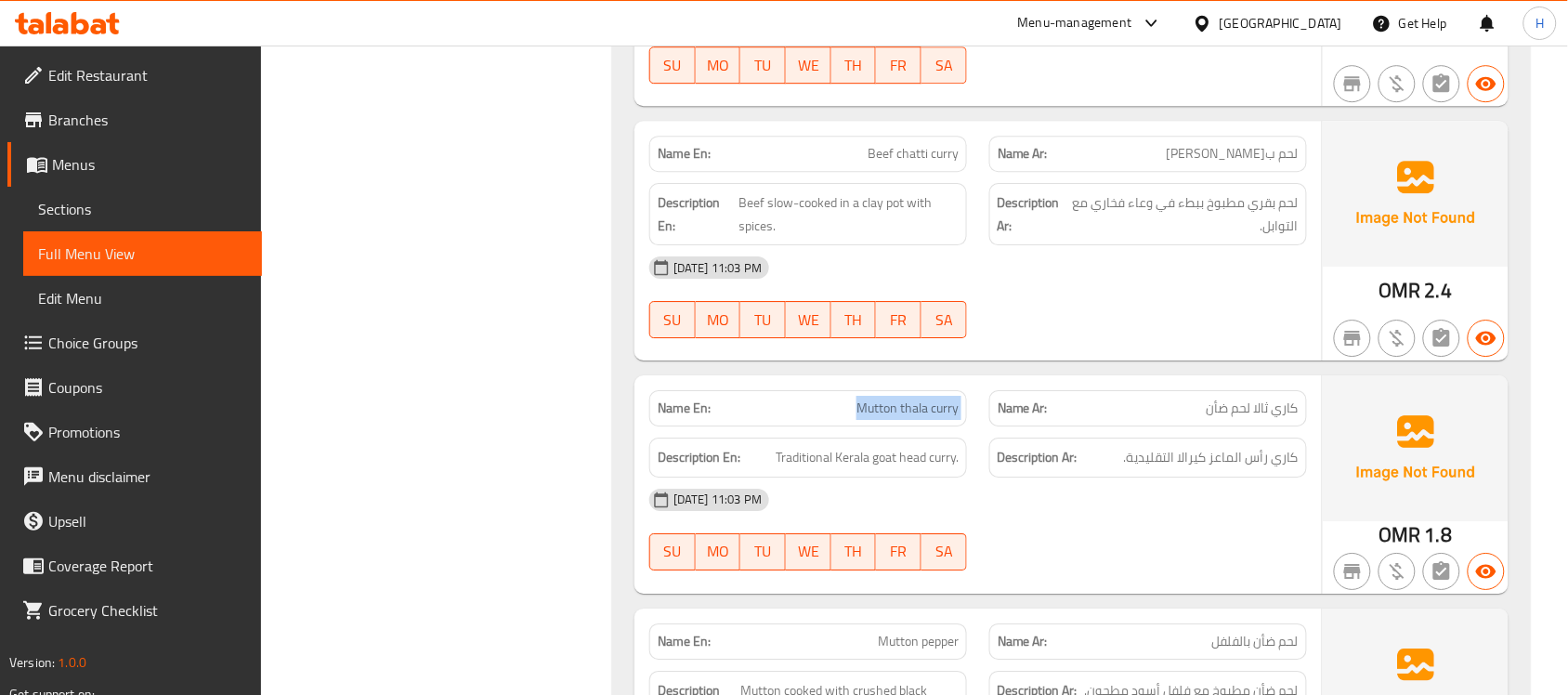
scroll to position [3980, 0]
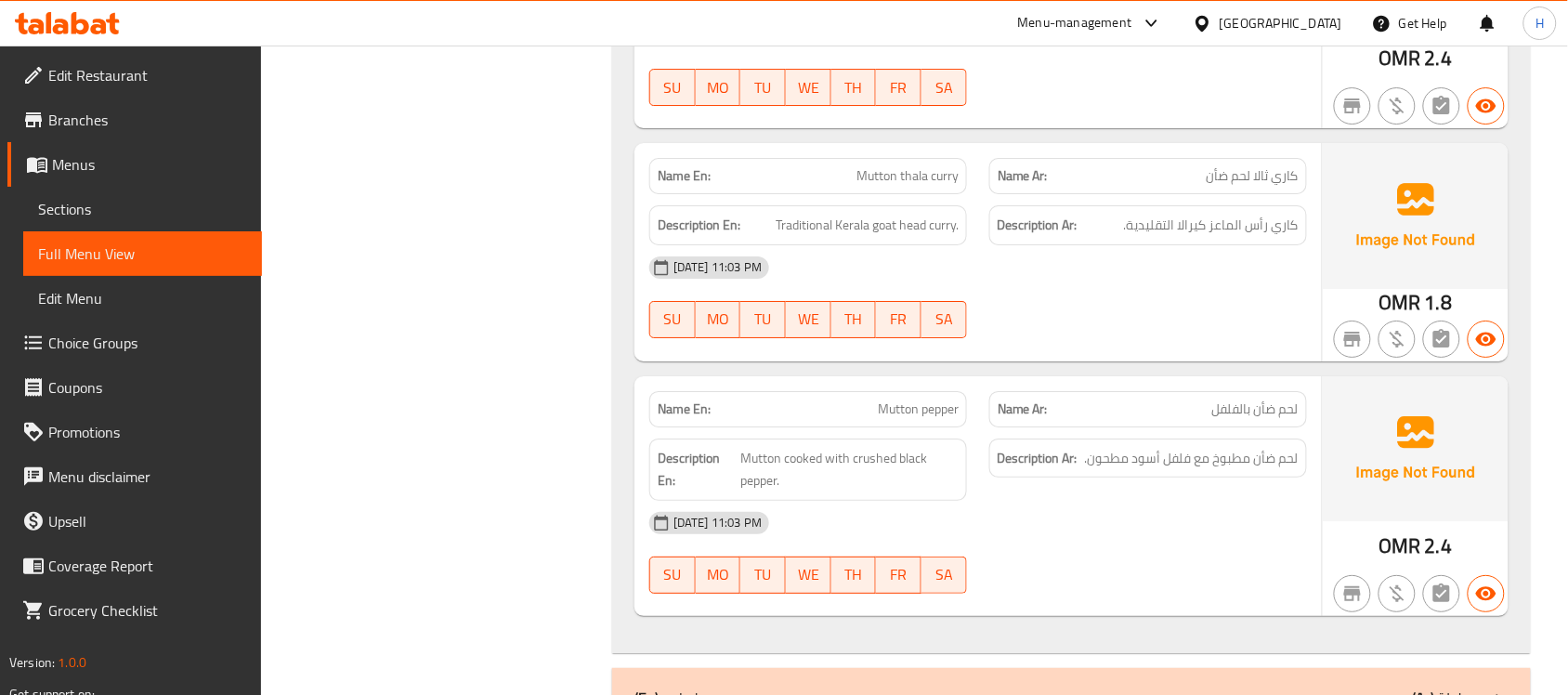
click at [883, 400] on span "Mutton pepper" at bounding box center [917, 409] width 81 height 19
copy span "Mutton pepper"
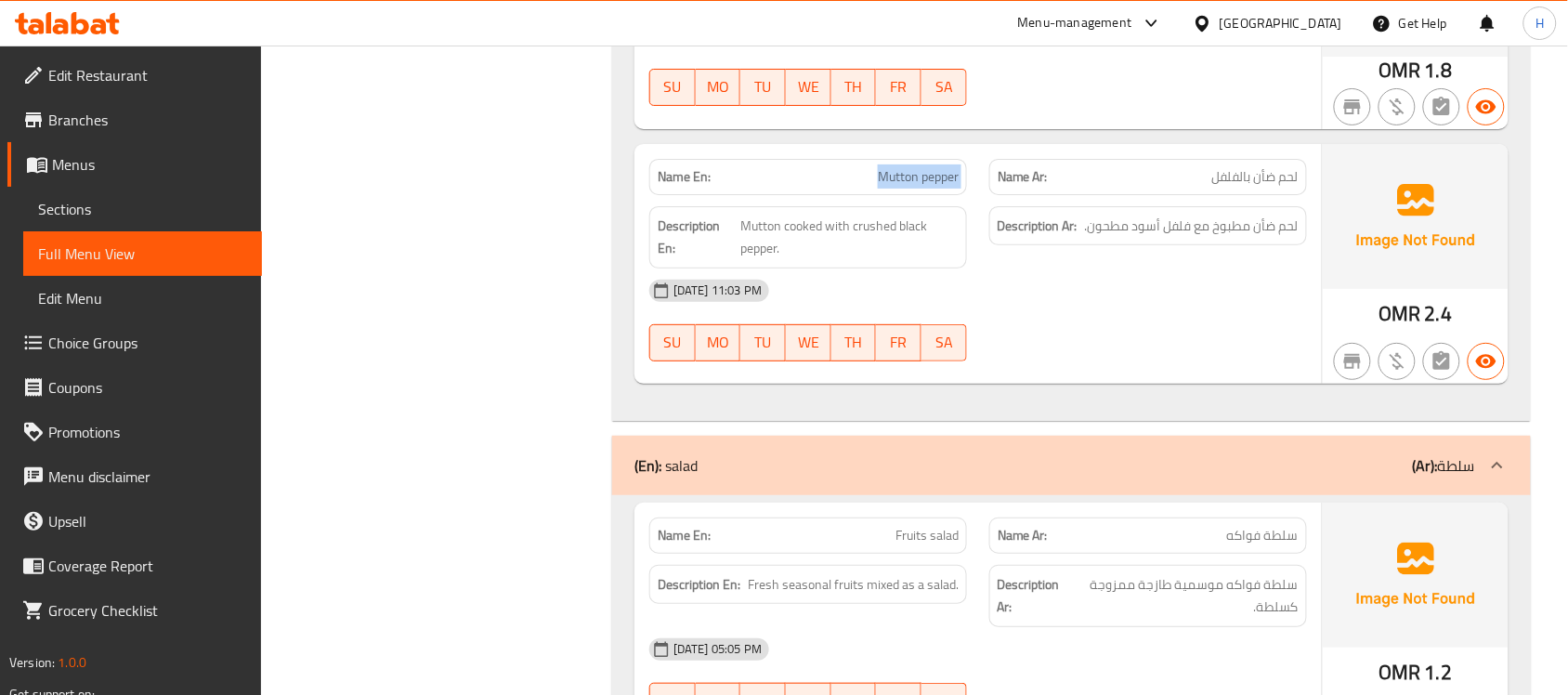
scroll to position [4320, 0]
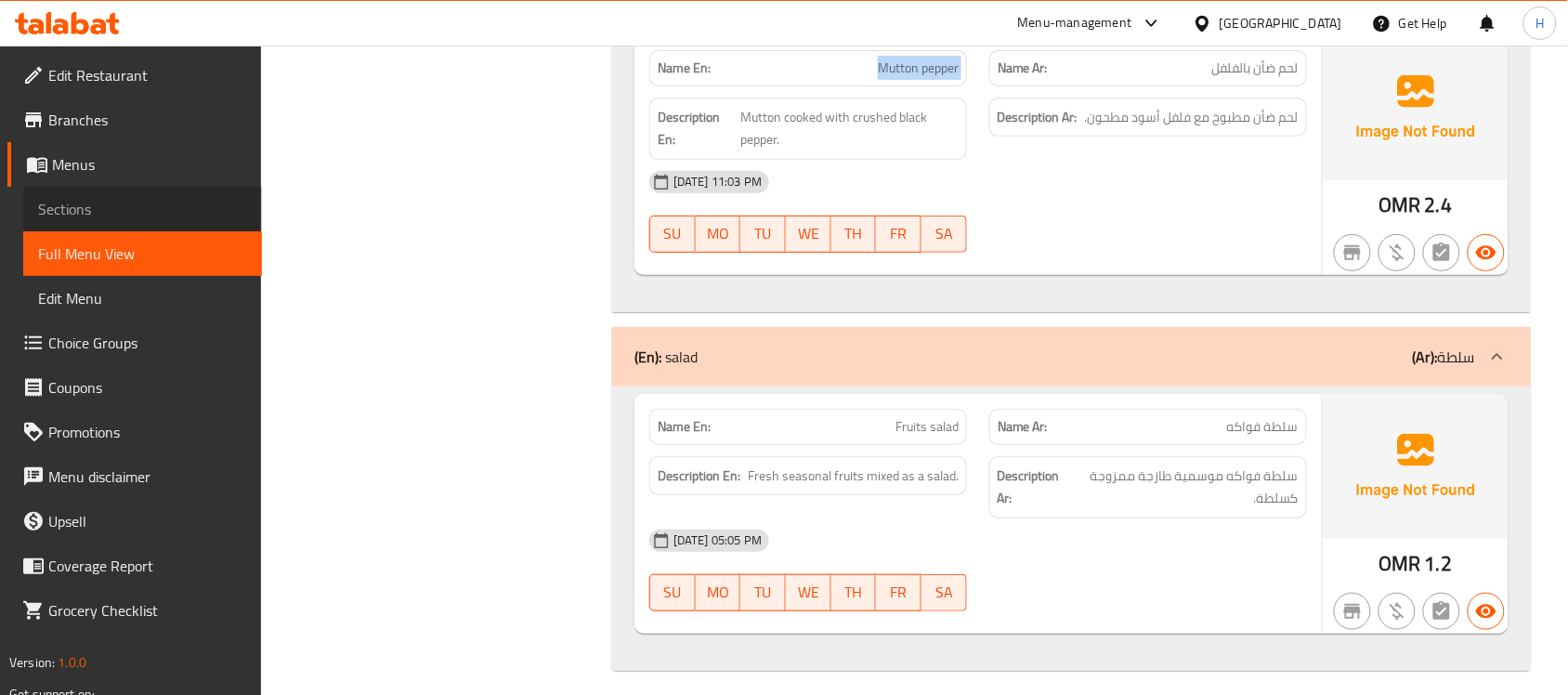
click at [79, 209] on span "Sections" at bounding box center [143, 208] width 209 height 22
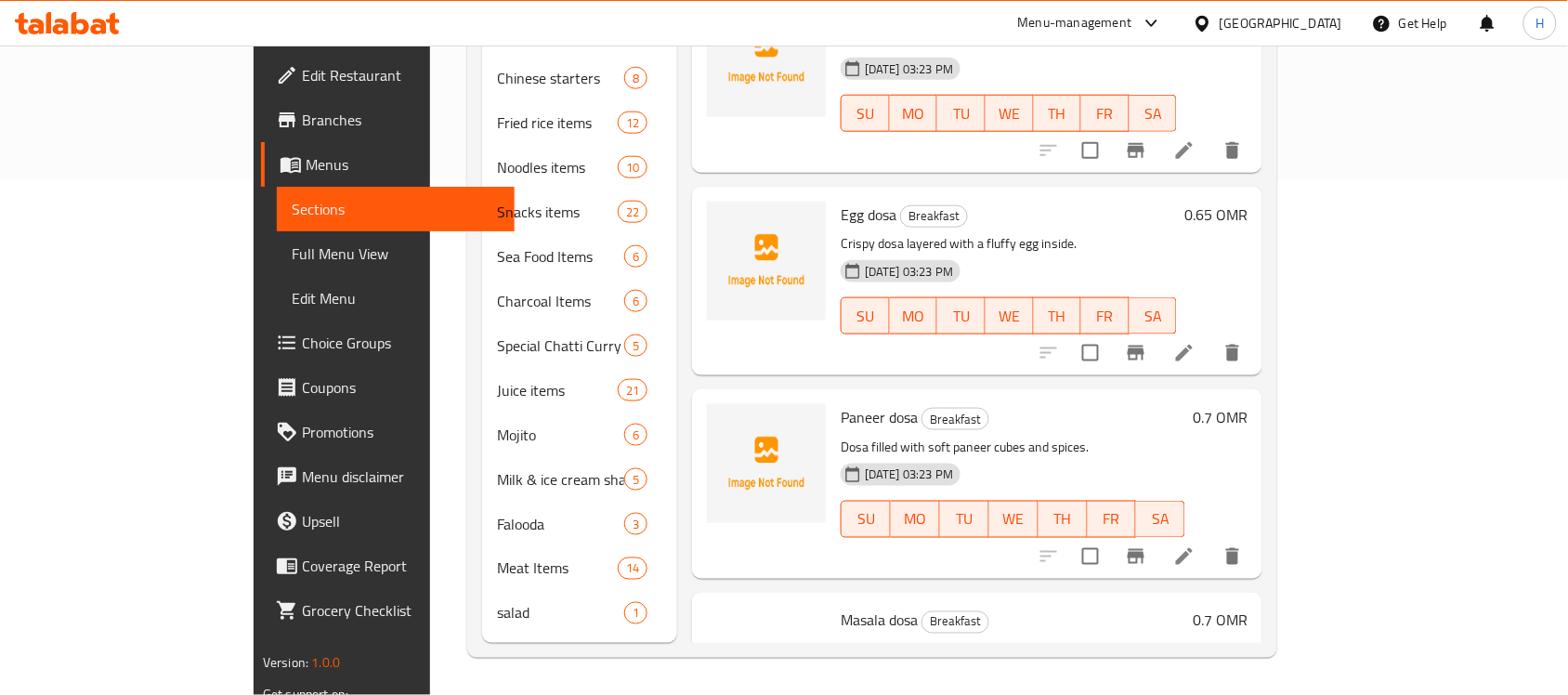
scroll to position [261, 0]
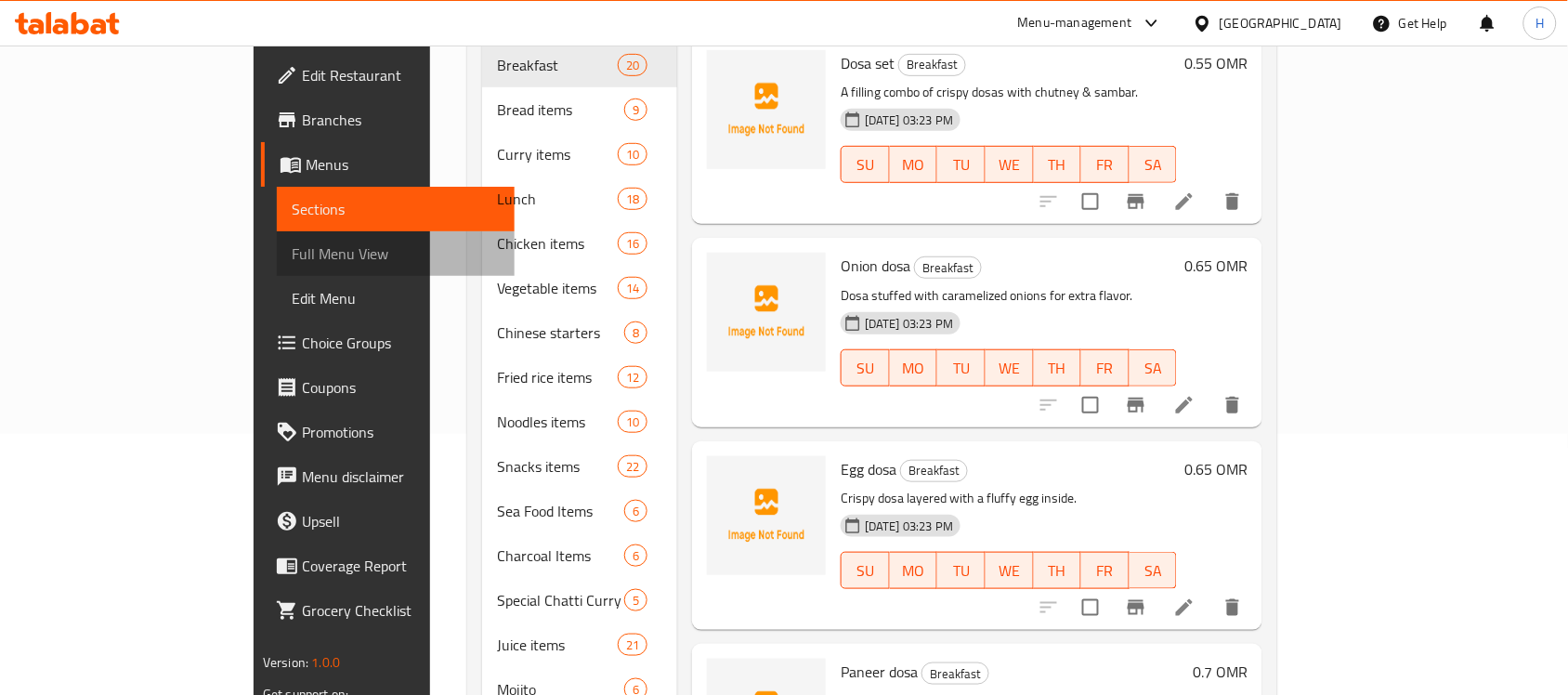
click at [291, 248] on span "Full Menu View" at bounding box center [396, 253] width 209 height 22
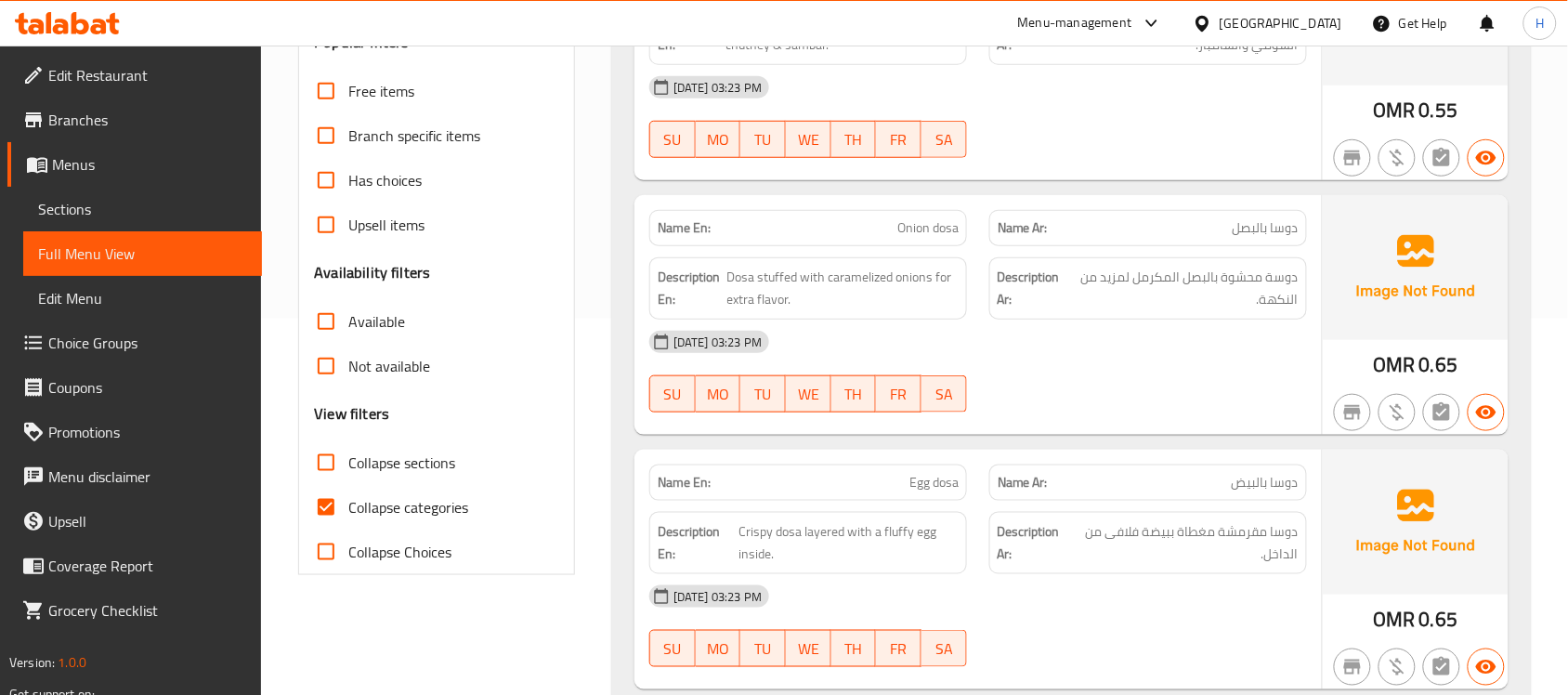
scroll to position [377, 0]
click at [396, 502] on span "Collapse categories" at bounding box center [408, 506] width 120 height 22
click at [348, 502] on input "Collapse categories" at bounding box center [325, 506] width 45 height 45
checkbox input "false"
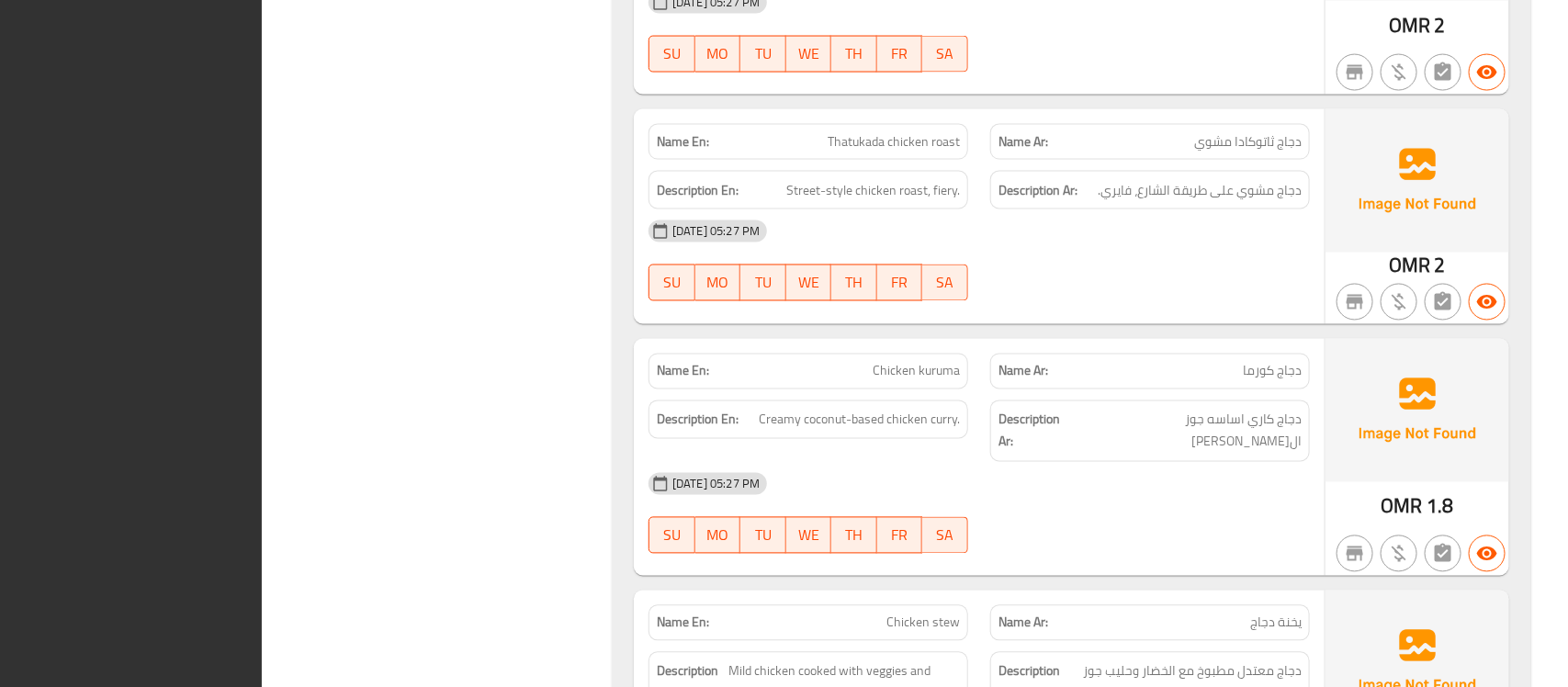
scroll to position [0, 0]
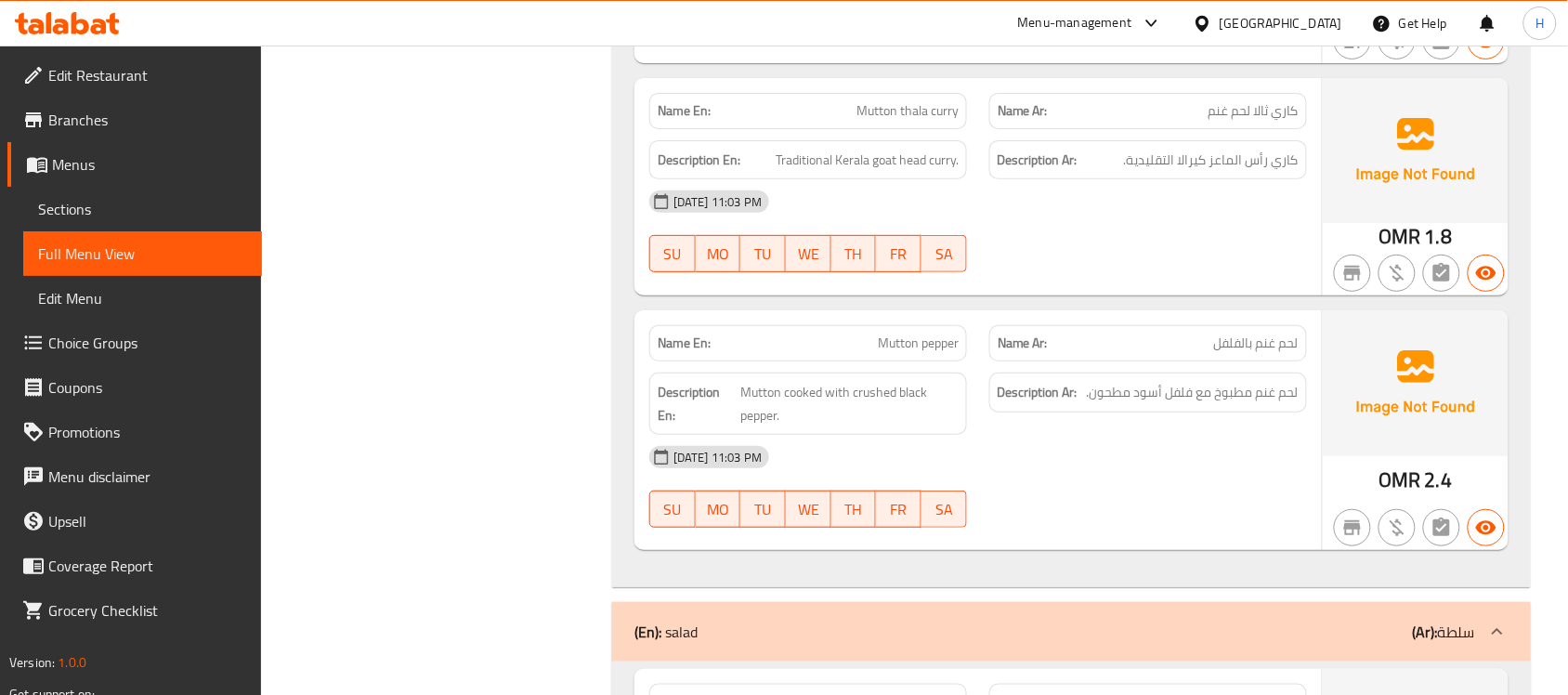
click at [1000, 261] on div at bounding box center [1147, 271] width 340 height 22
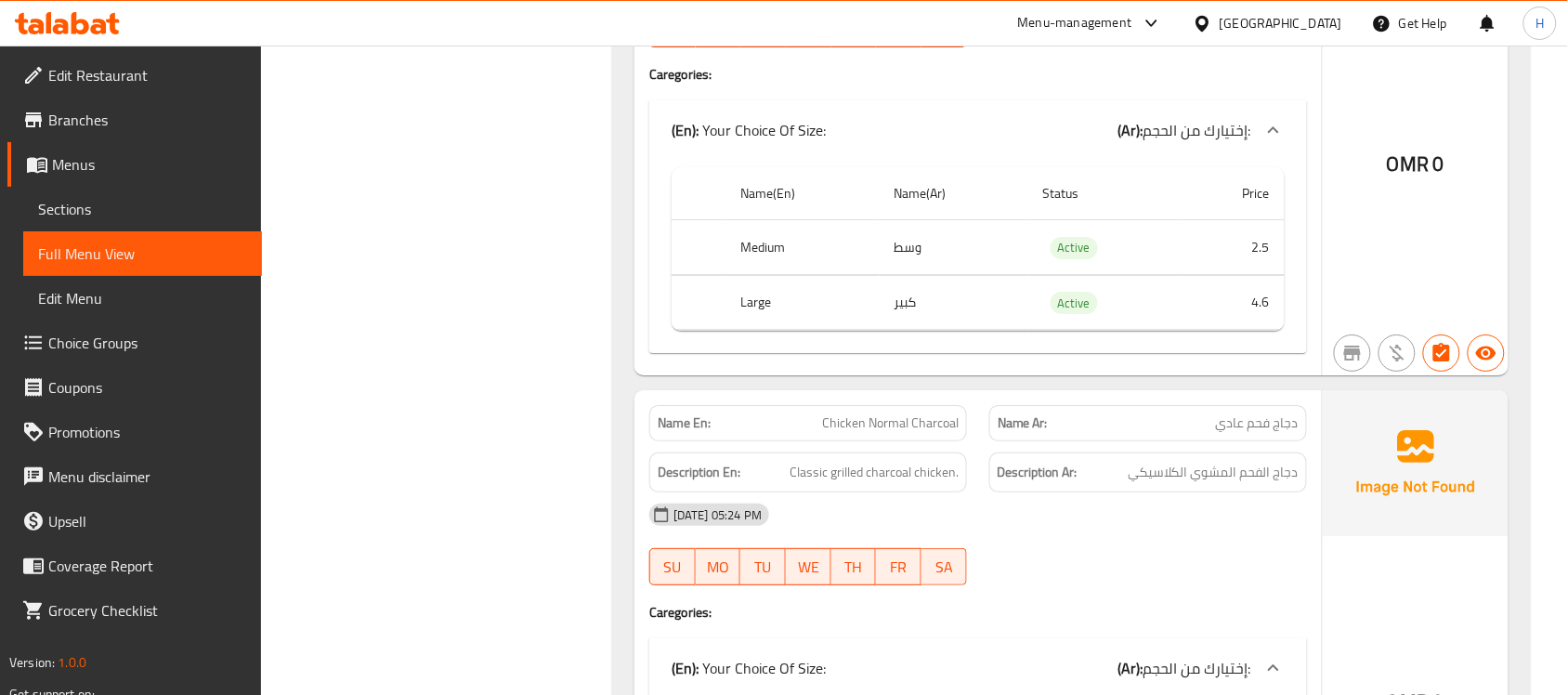
scroll to position [39626, 0]
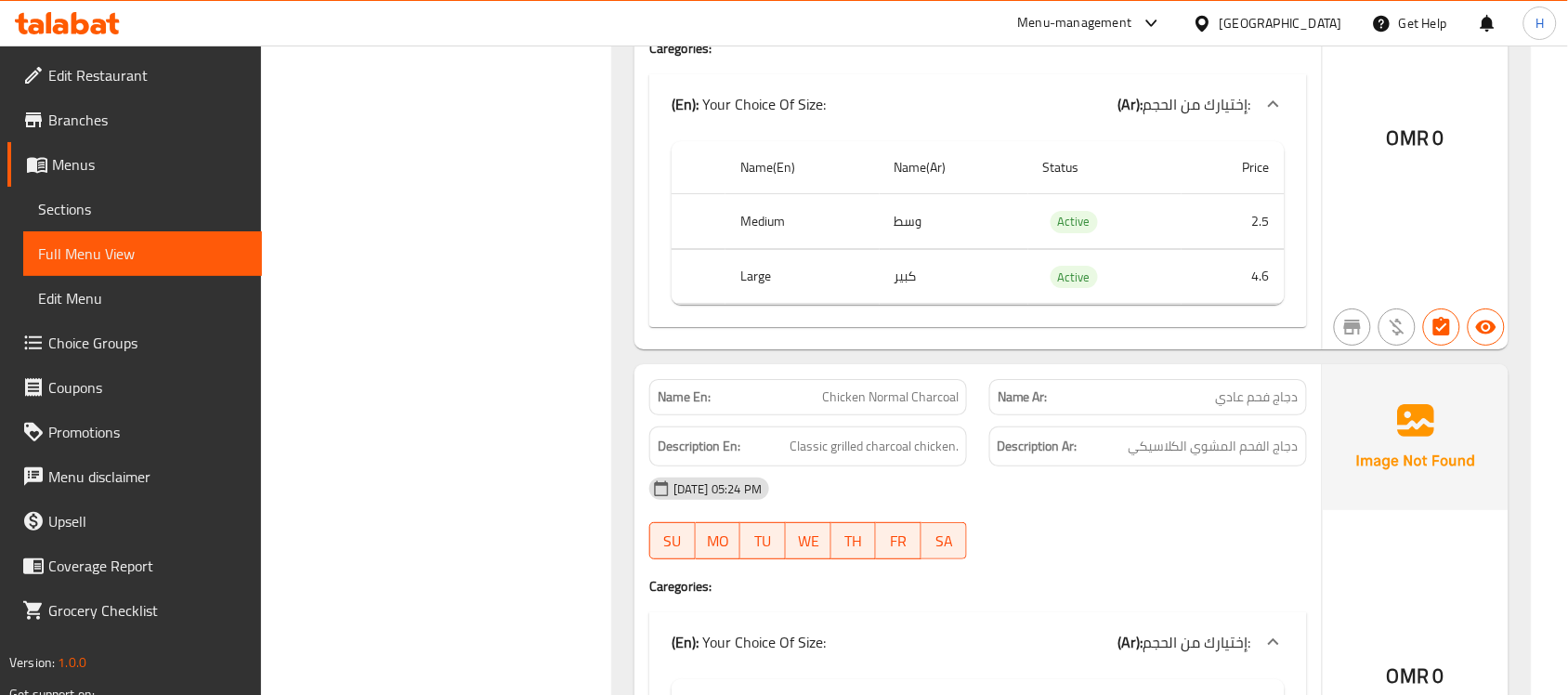
click at [933, 387] on span "Chicken Normal Charcoal" at bounding box center [890, 397] width 136 height 19
copy span "Chicken Normal Charcoal"
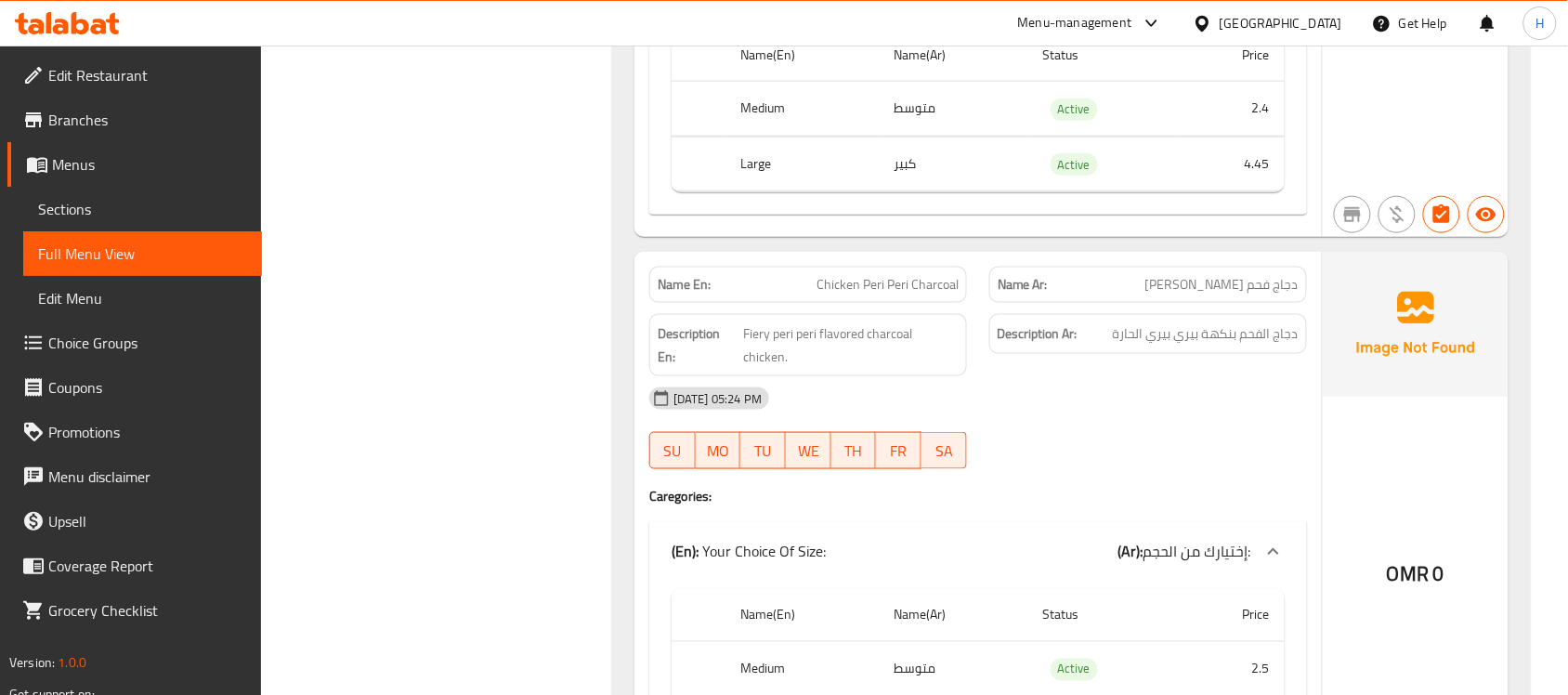
scroll to position [40399, 0]
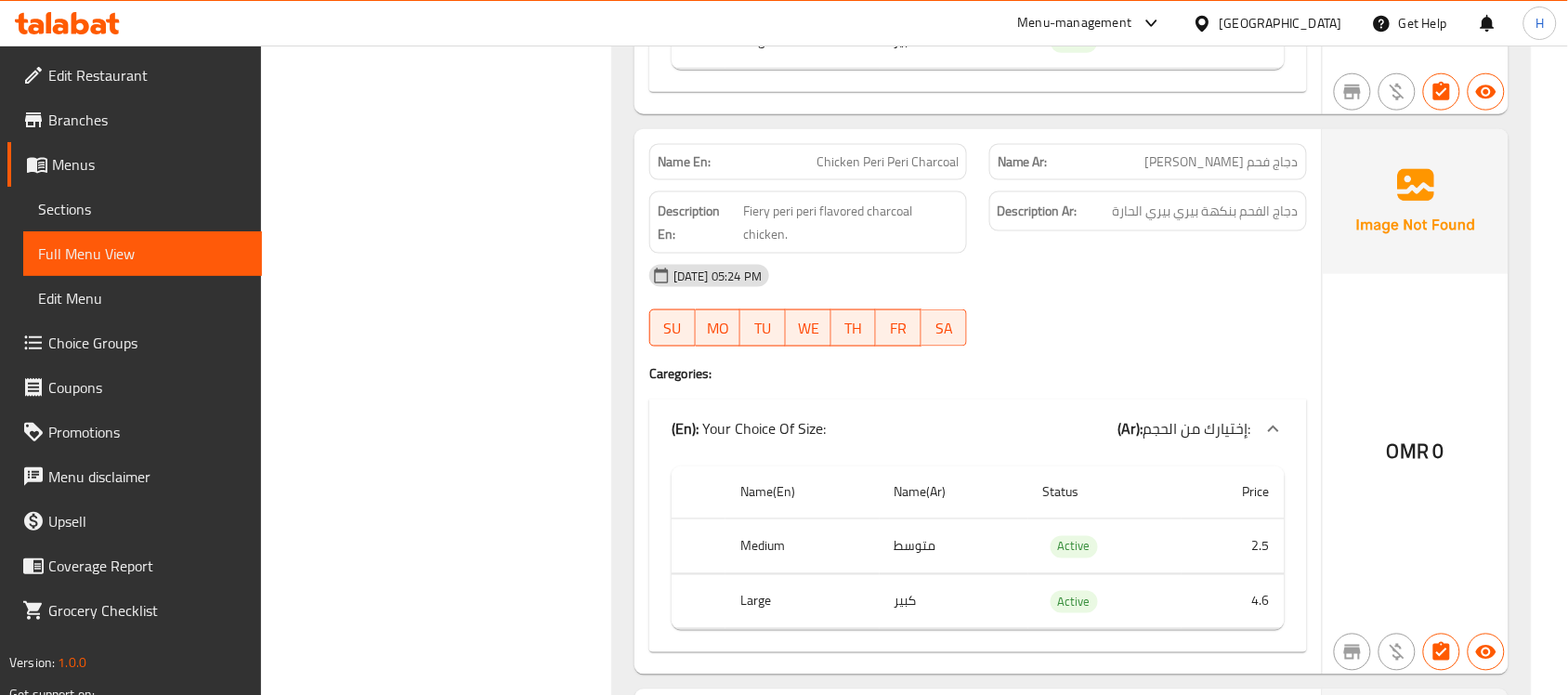
click at [893, 152] on span "Chicken Peri Peri Charcoal" at bounding box center [887, 162] width 142 height 19
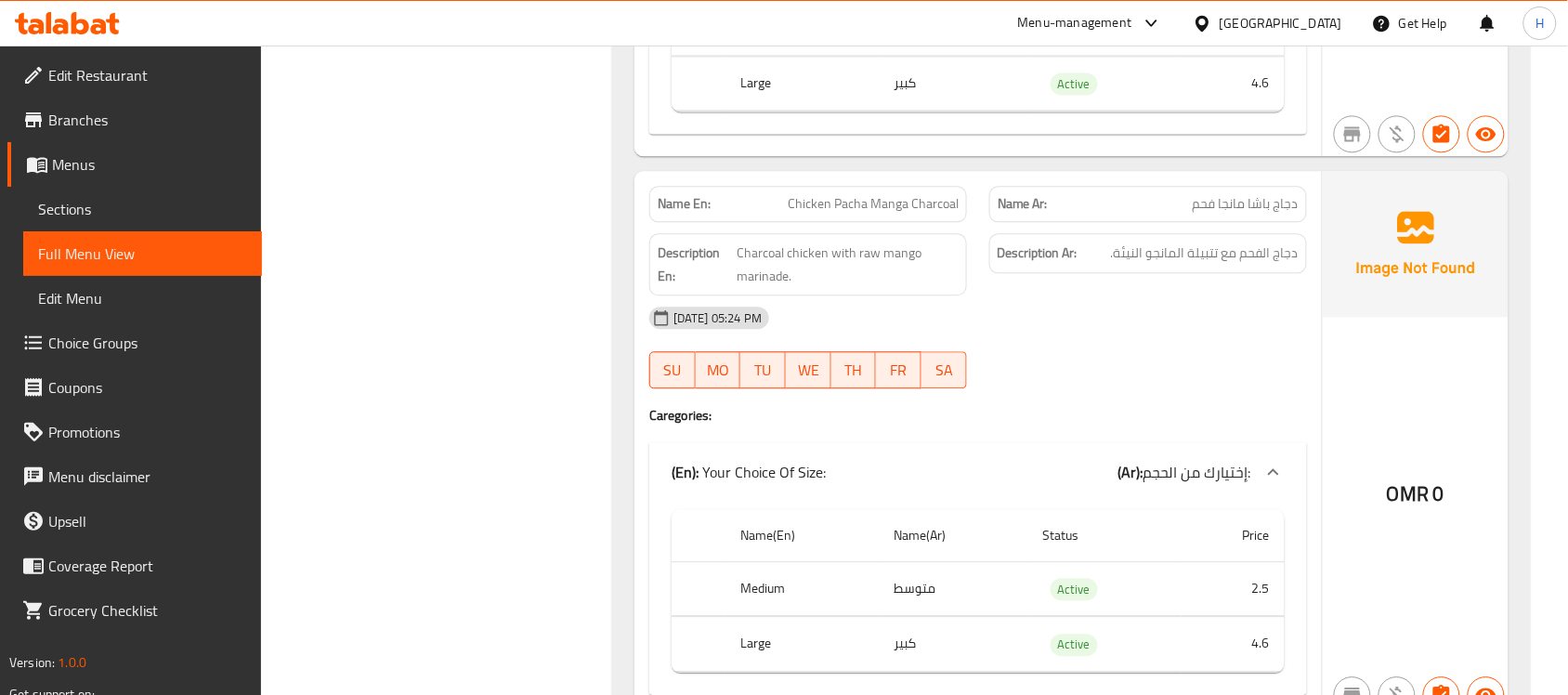
scroll to position [40864, 0]
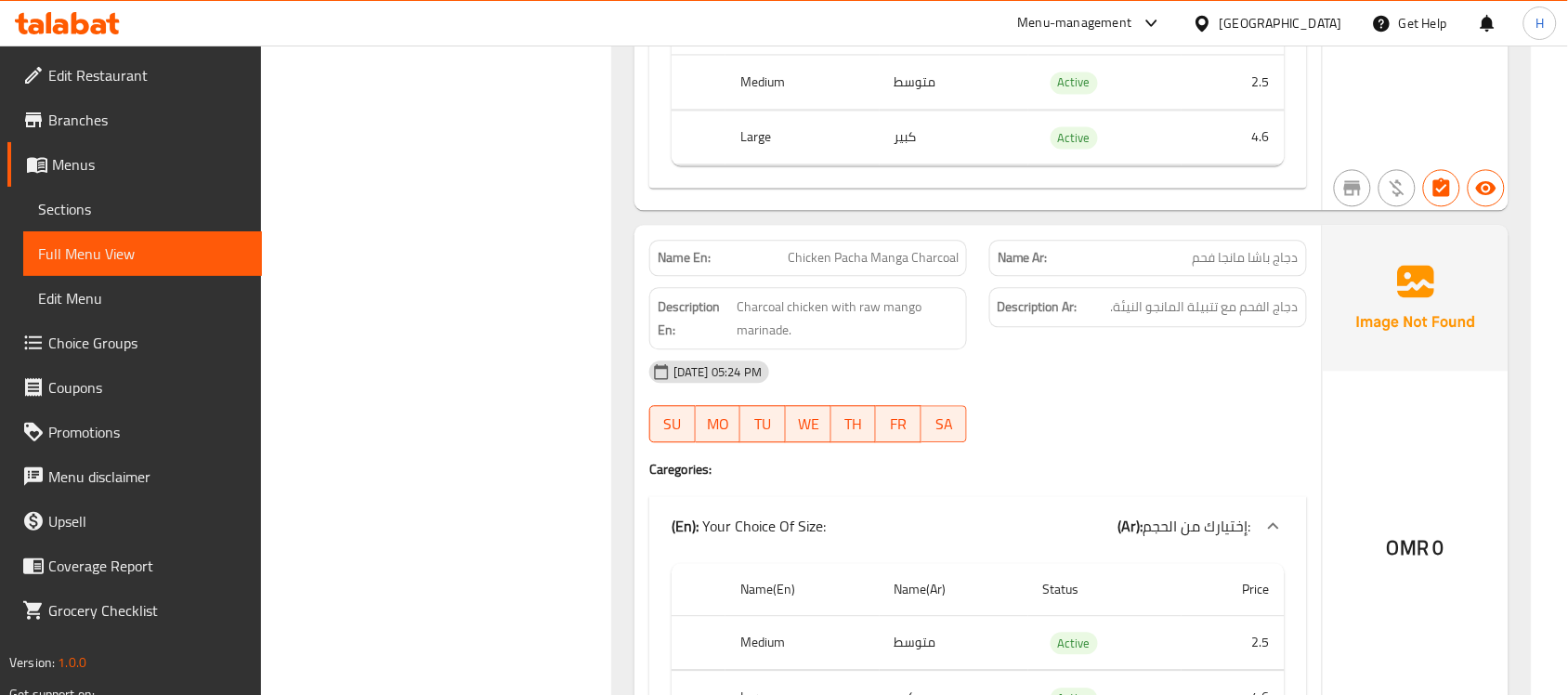
click at [922, 248] on span "Chicken Pacha Manga Charcoal" at bounding box center [873, 258] width 171 height 19
click at [190, 221] on link "Sections" at bounding box center [142, 208] width 239 height 45
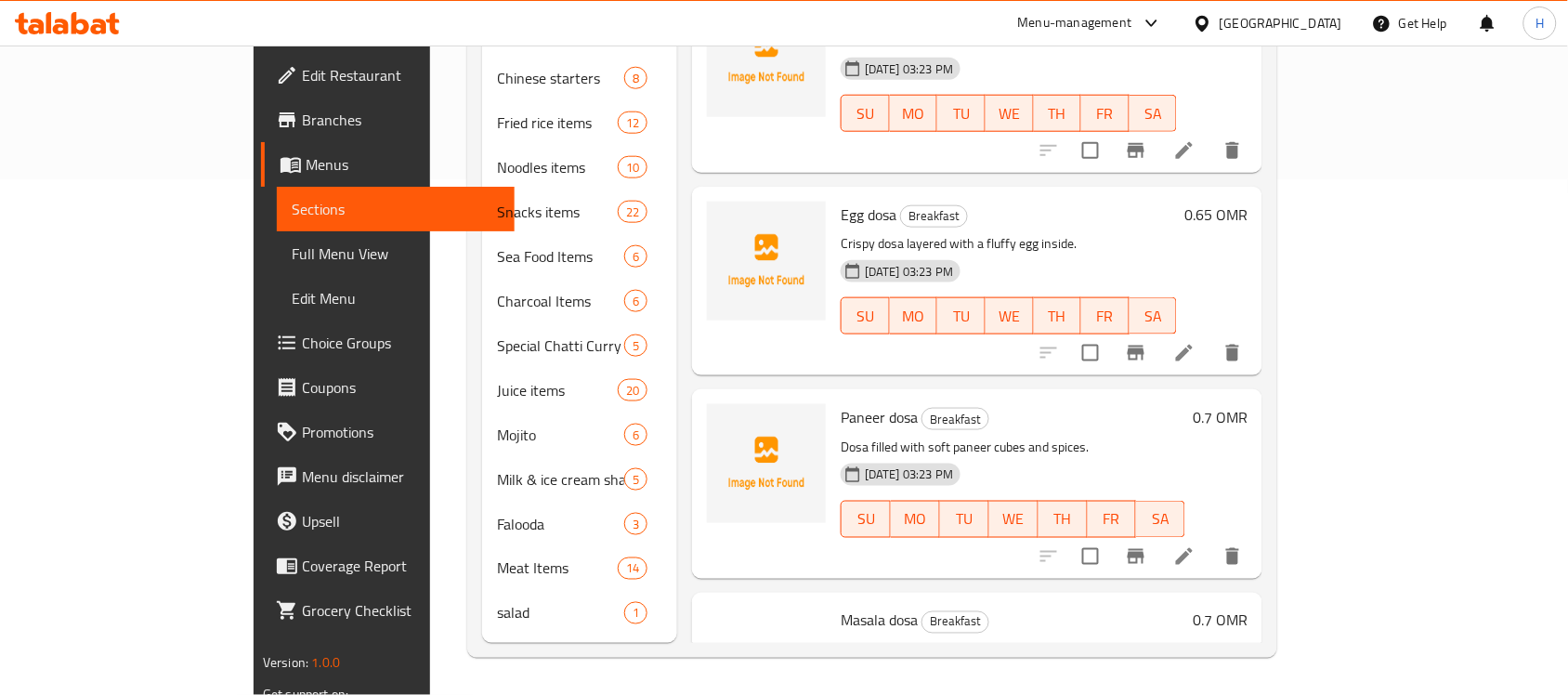
scroll to position [261, 0]
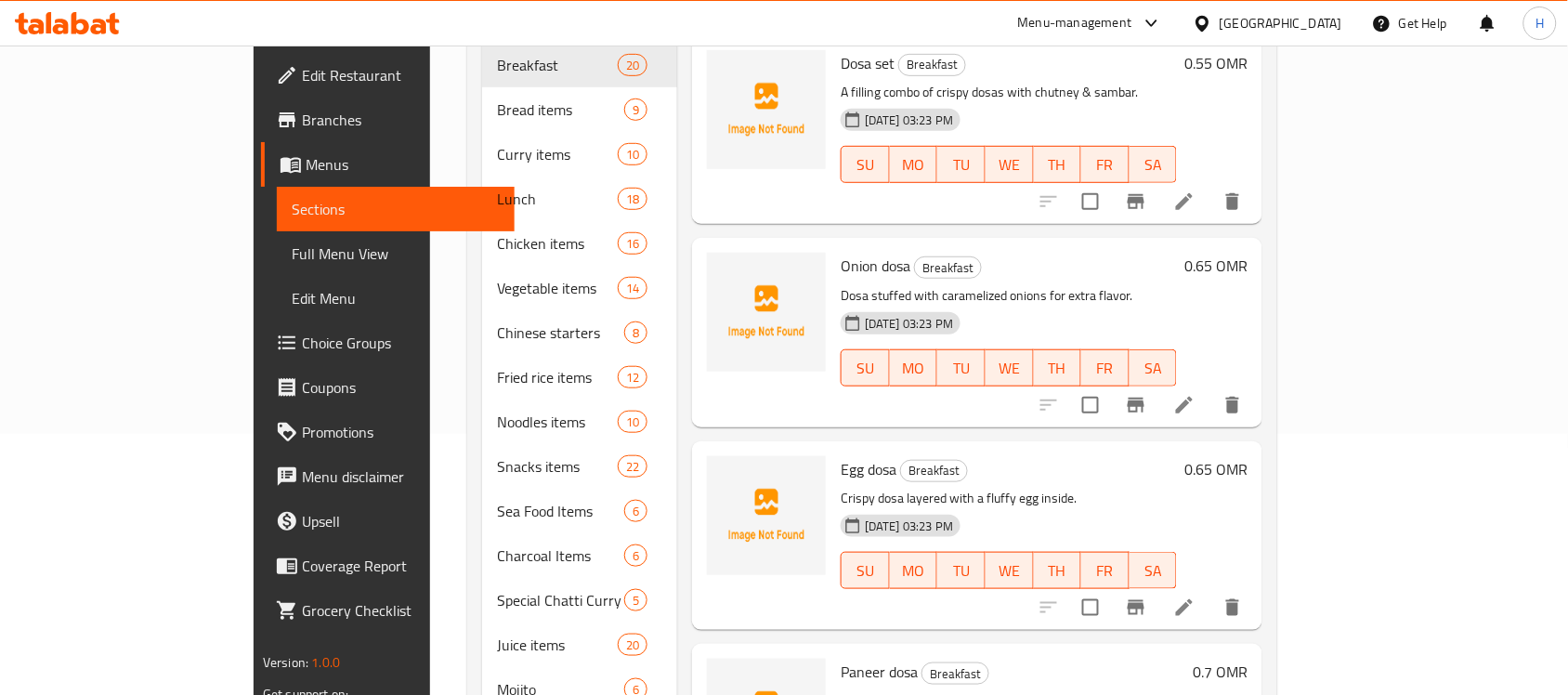
click at [277, 235] on link "Full Menu View" at bounding box center [396, 253] width 239 height 45
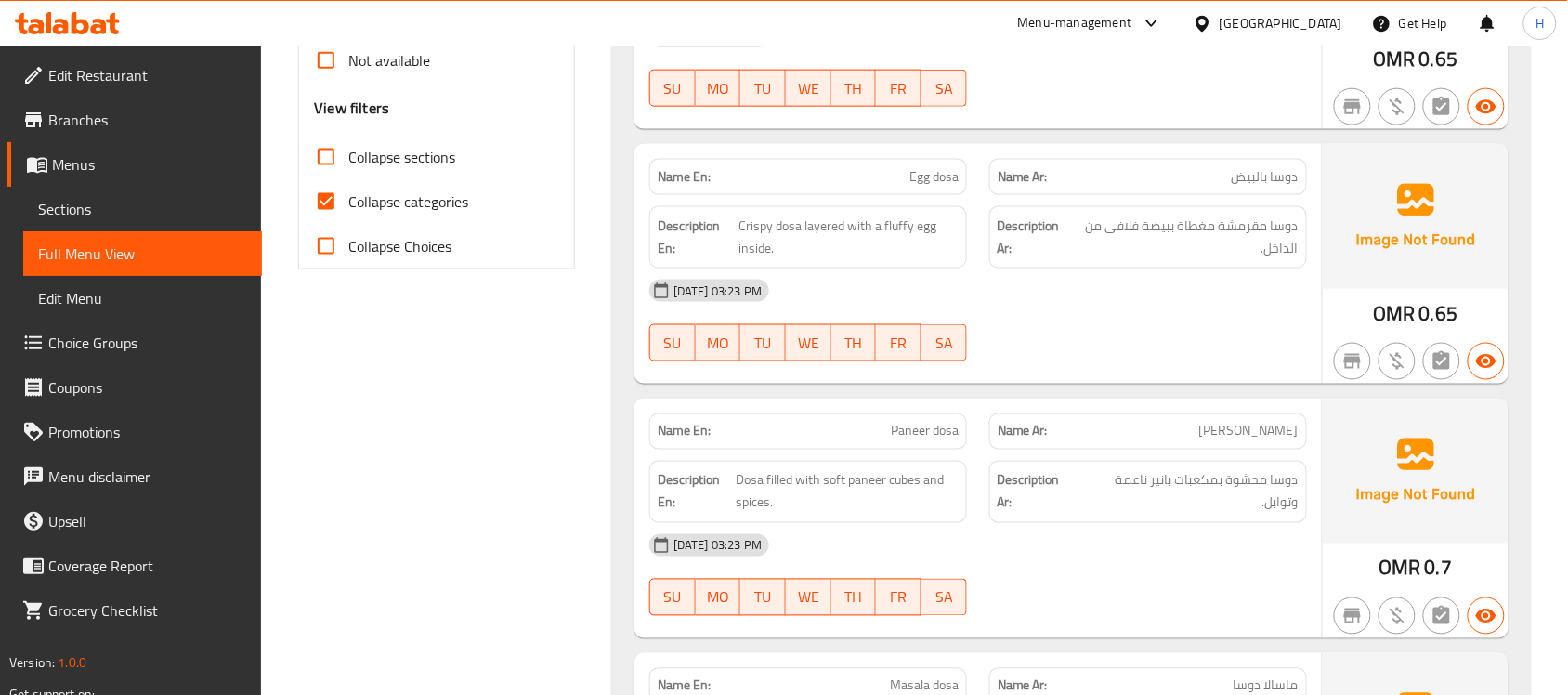
scroll to position [718, 0]
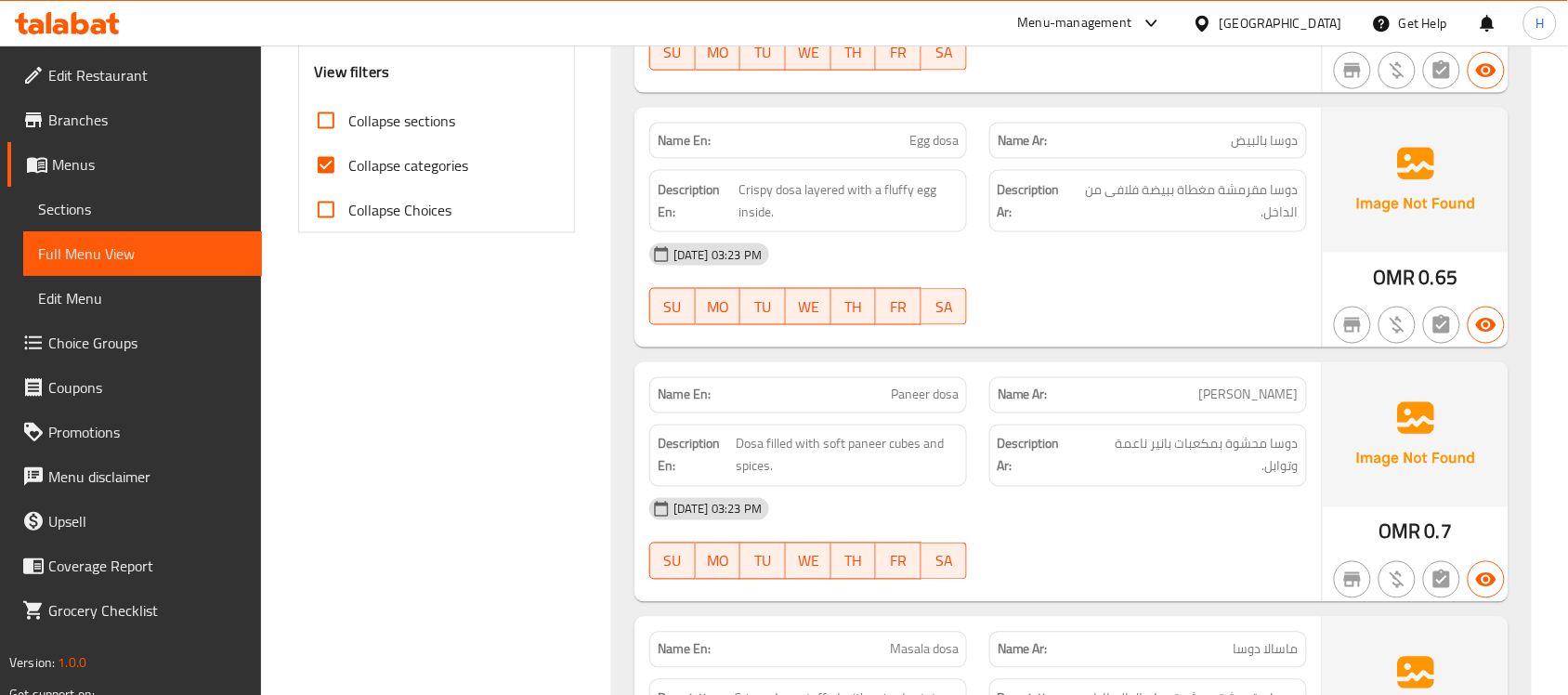
click at [404, 174] on span "Collapse categories" at bounding box center [408, 165] width 120 height 22
click at [348, 174] on input "Collapse categories" at bounding box center [325, 165] width 45 height 45
checkbox input "false"
click at [1024, 198] on strong "Description Ar:" at bounding box center [1032, 201] width 71 height 46
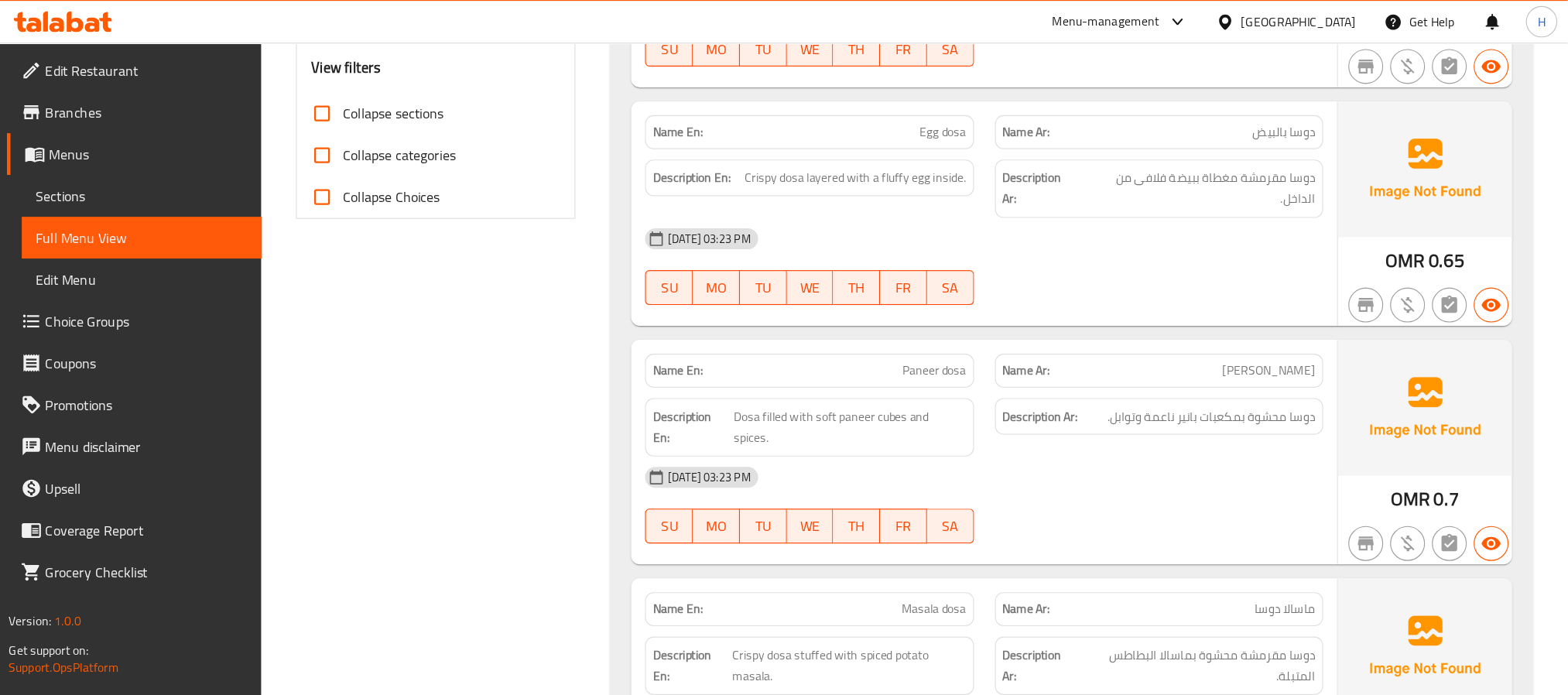
scroll to position [599, 0]
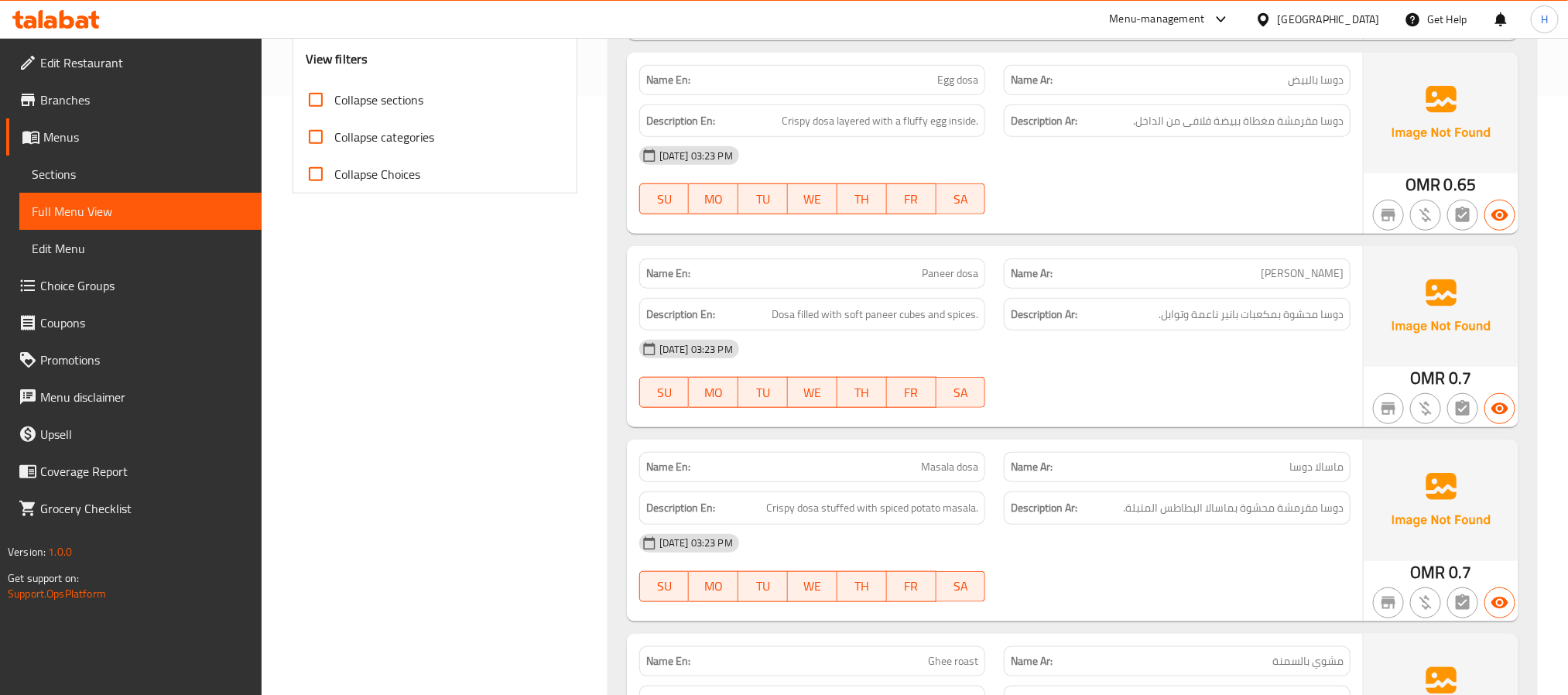
drag, startPoint x: 1136, startPoint y: 1, endPoint x: 996, endPoint y: 221, distance: 260.8
click at [996, 221] on div at bounding box center [1177, 214] width 366 height 18
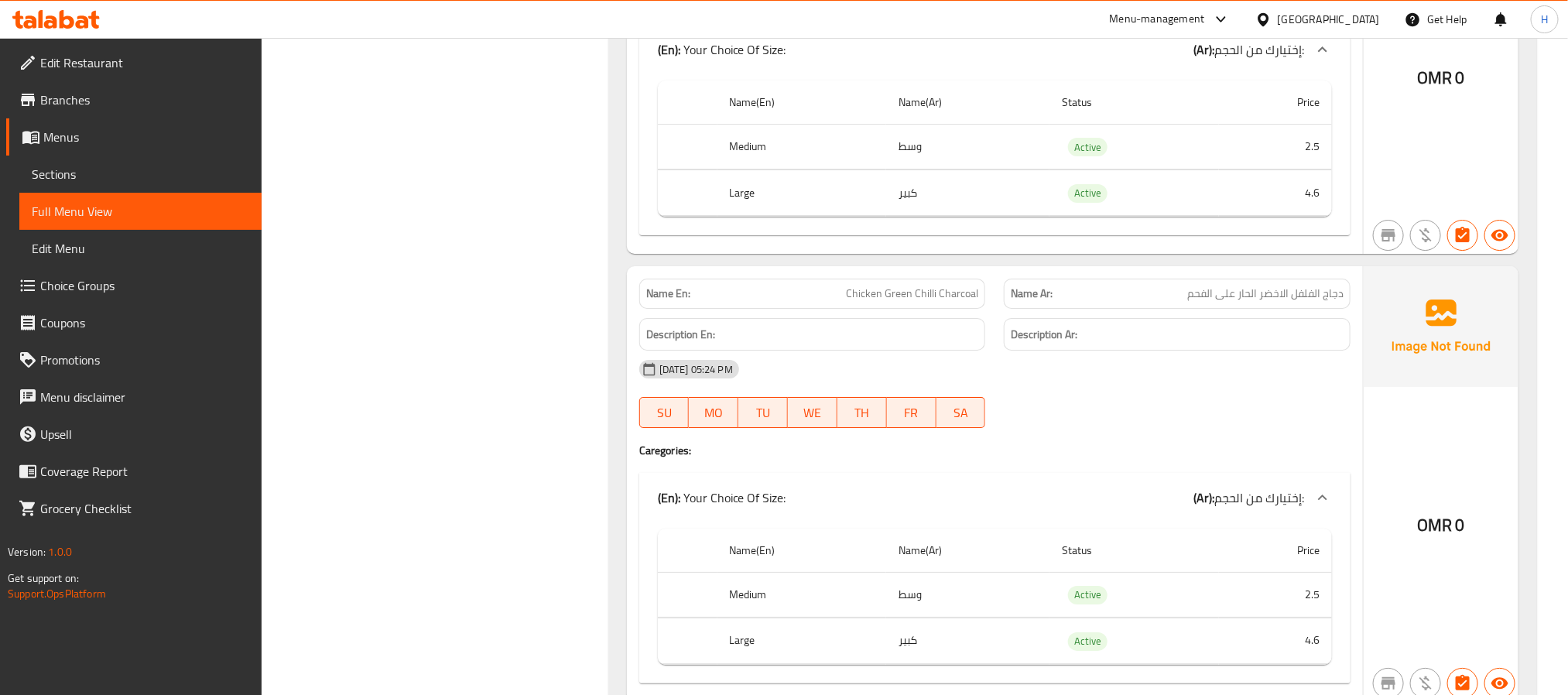
scroll to position [31232, 0]
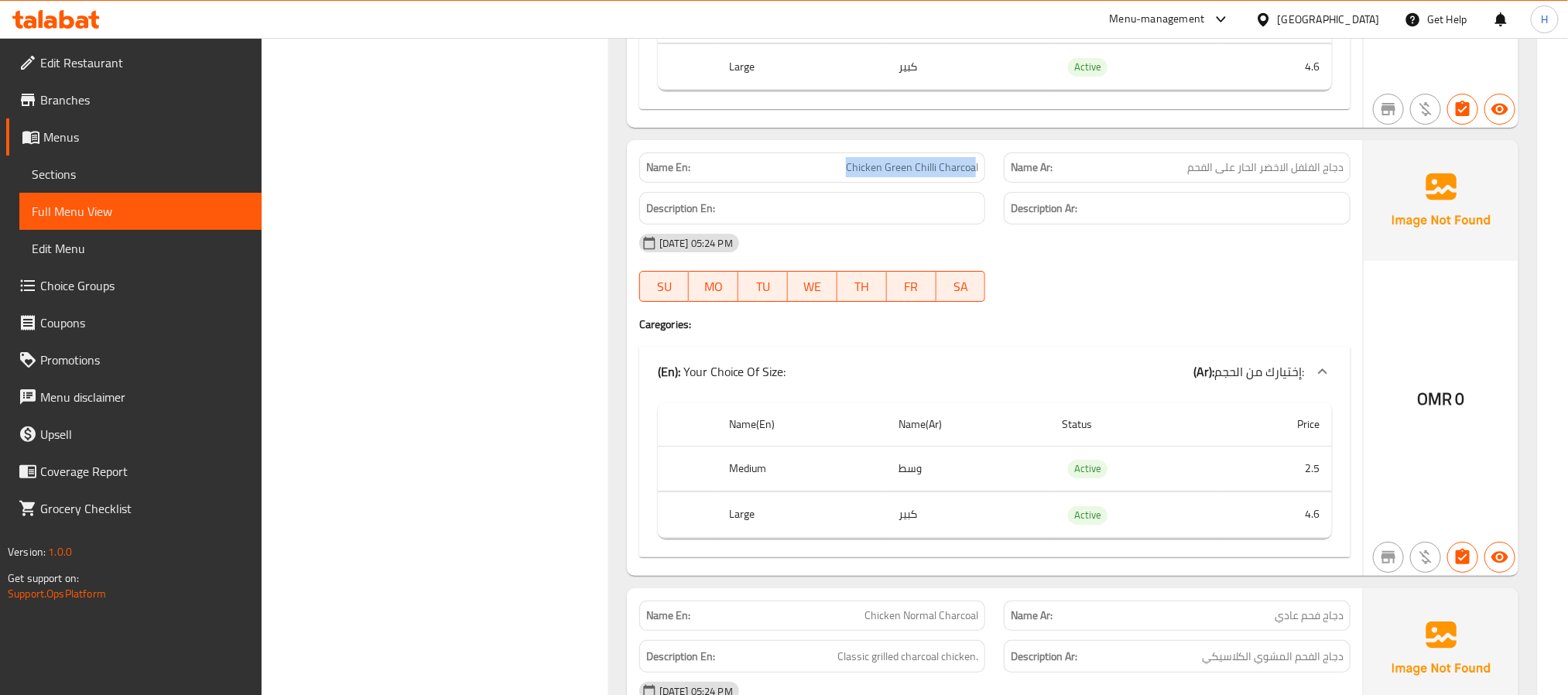
click at [63, 17] on icon at bounding box center [67, 19] width 15 height 18
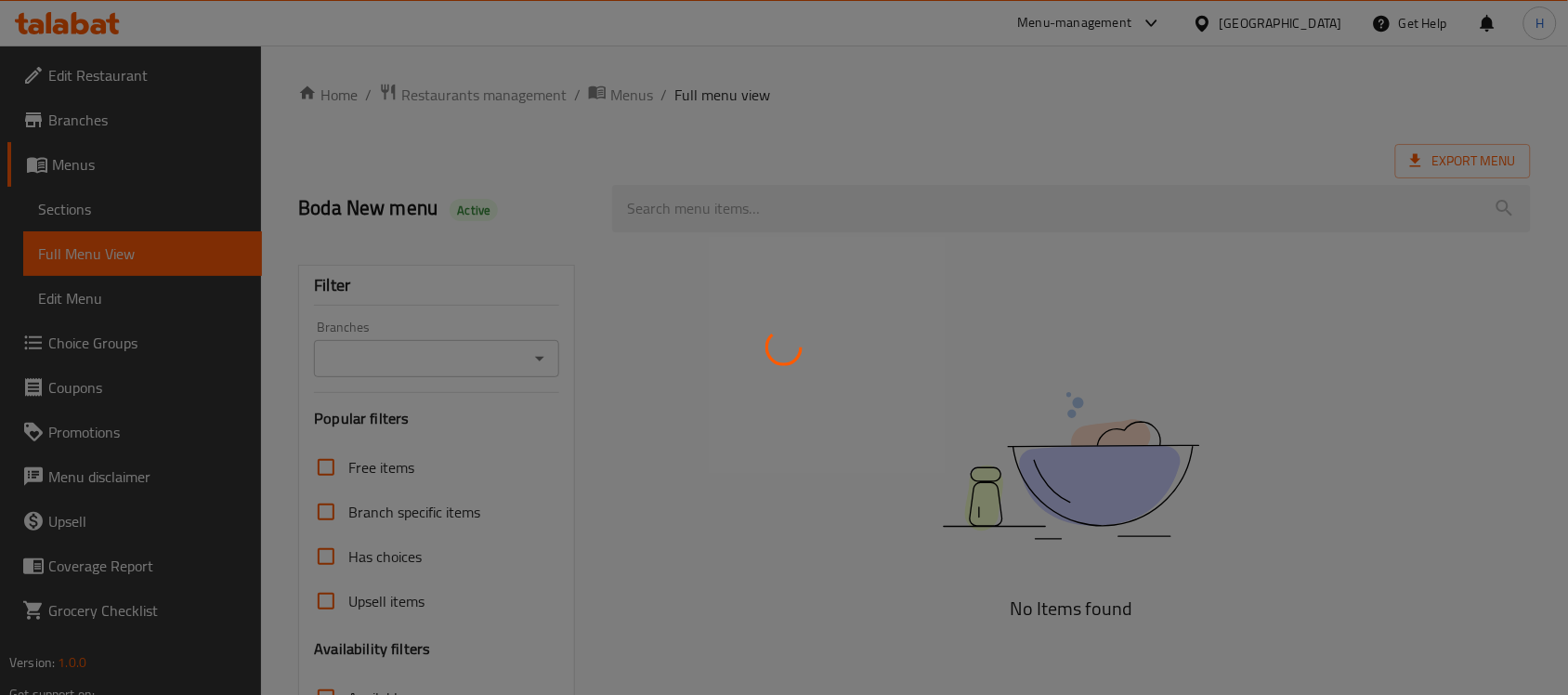
click at [113, 216] on div at bounding box center [784, 348] width 1568 height 695
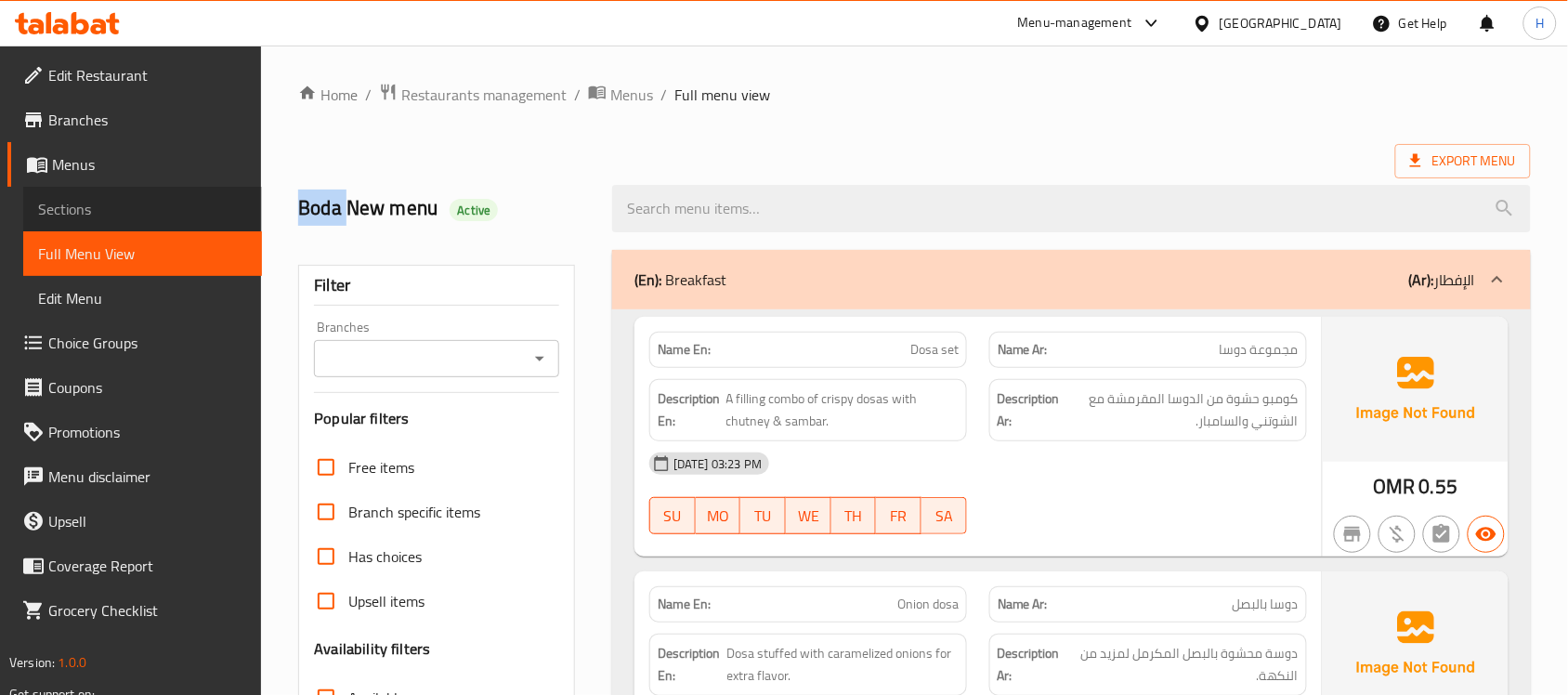
click at [113, 216] on span "Sections" at bounding box center [143, 208] width 209 height 22
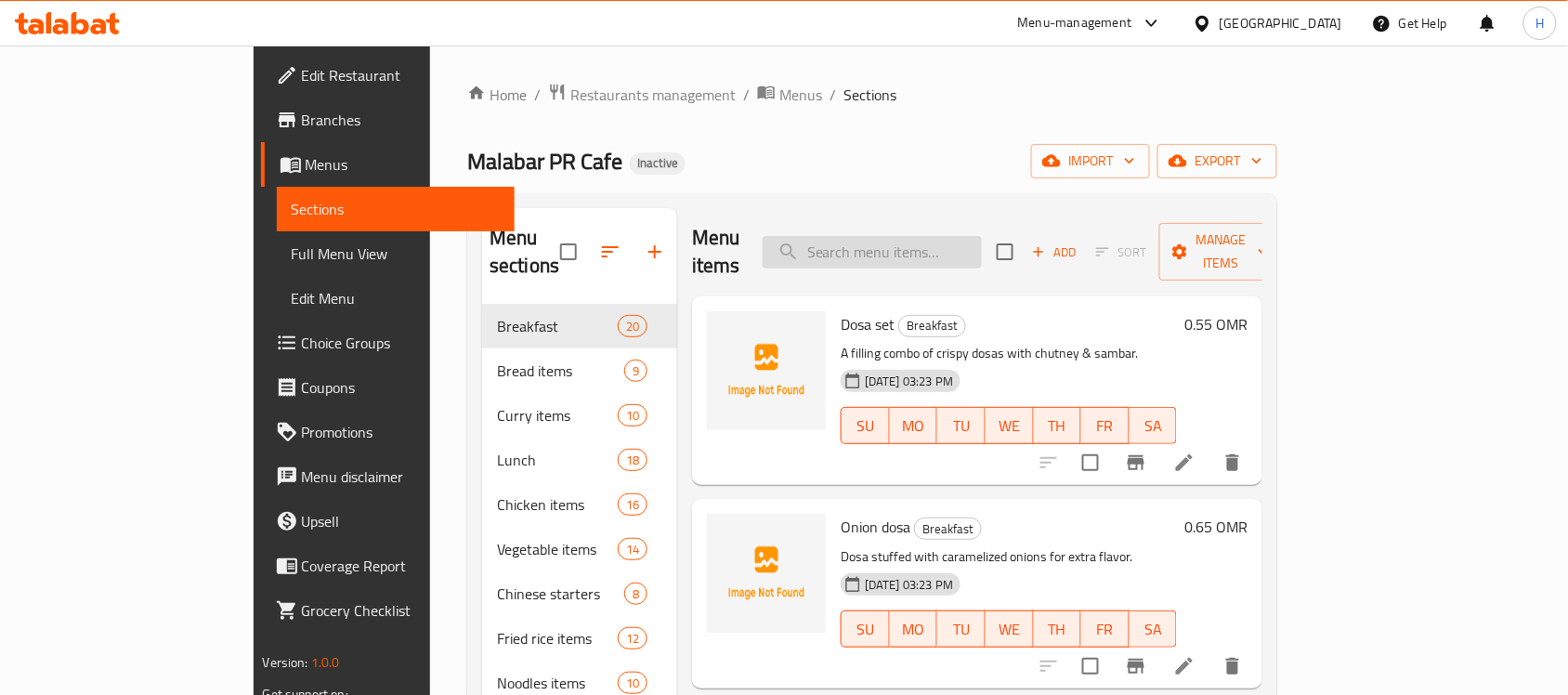
click at [982, 236] on input "search" at bounding box center [872, 252] width 219 height 32
paste input "Beef kondattam"
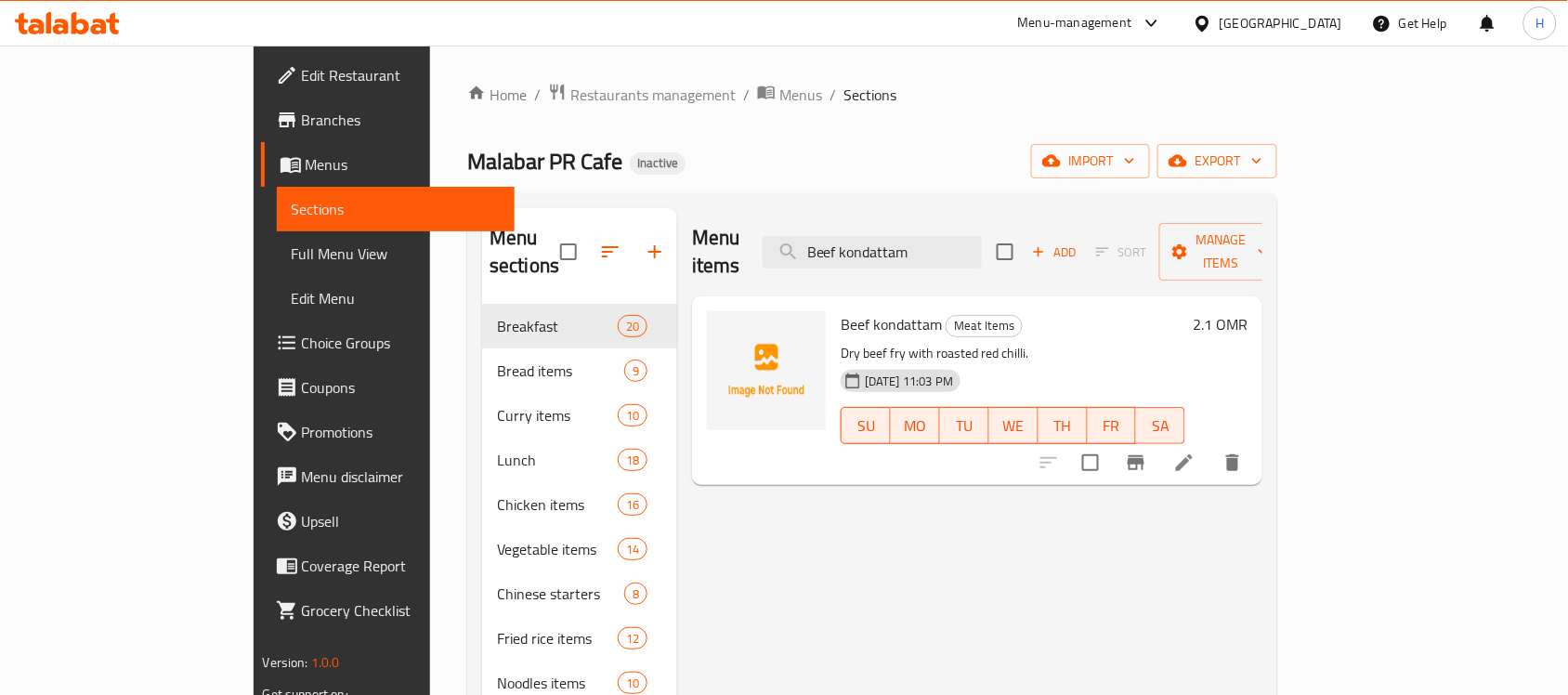
type input "Beef kondattam"
click at [1195, 451] on icon at bounding box center [1184, 462] width 22 height 22
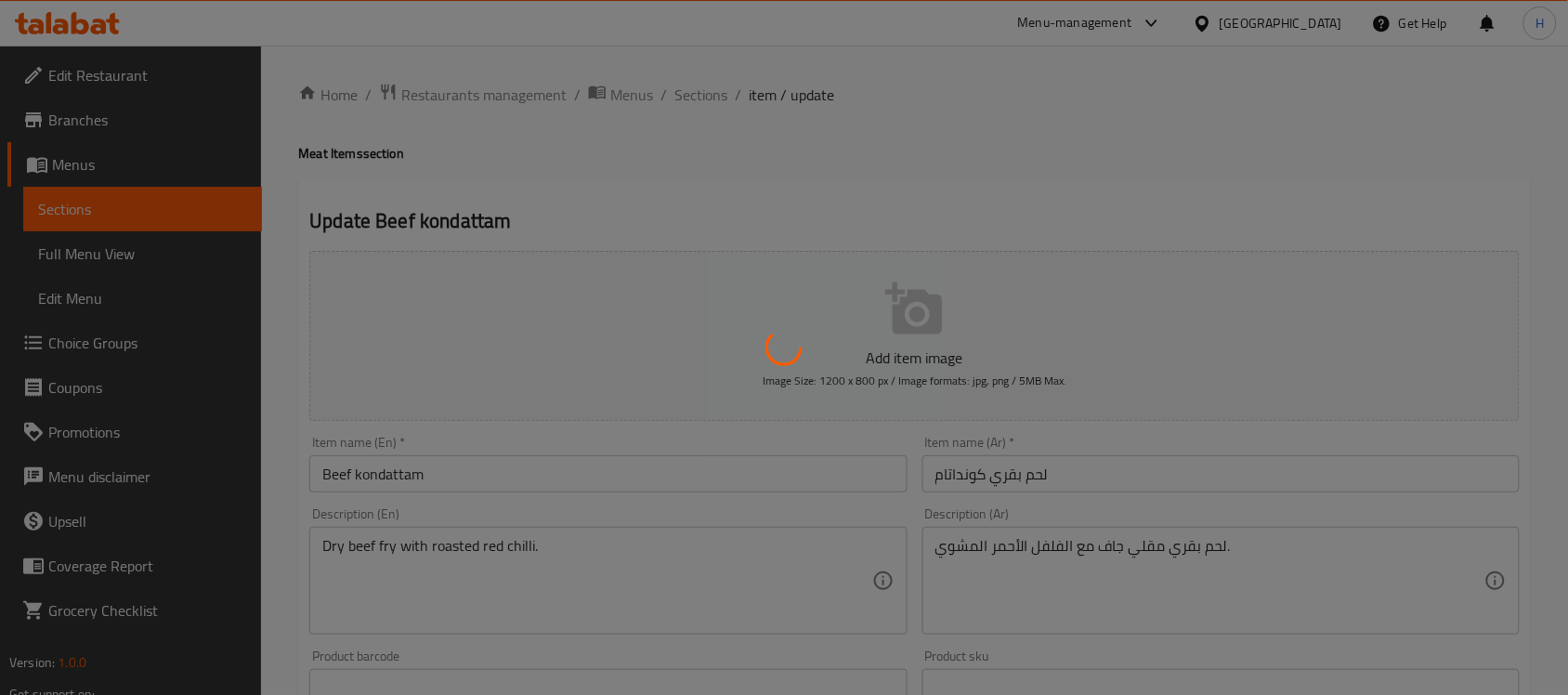
drag, startPoint x: 1106, startPoint y: 540, endPoint x: 1098, endPoint y: 553, distance: 15.3
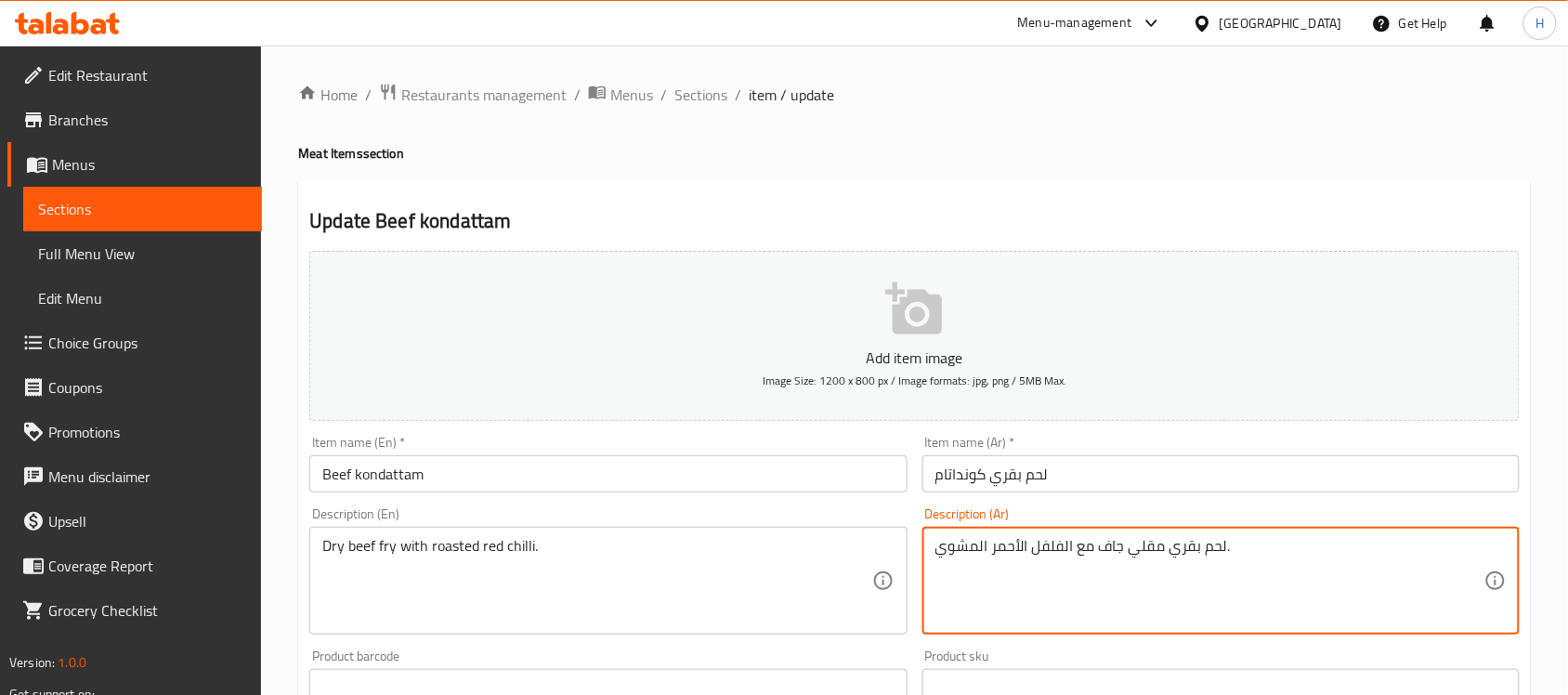
drag, startPoint x: 1098, startPoint y: 553, endPoint x: 1035, endPoint y: 541, distance: 64.1
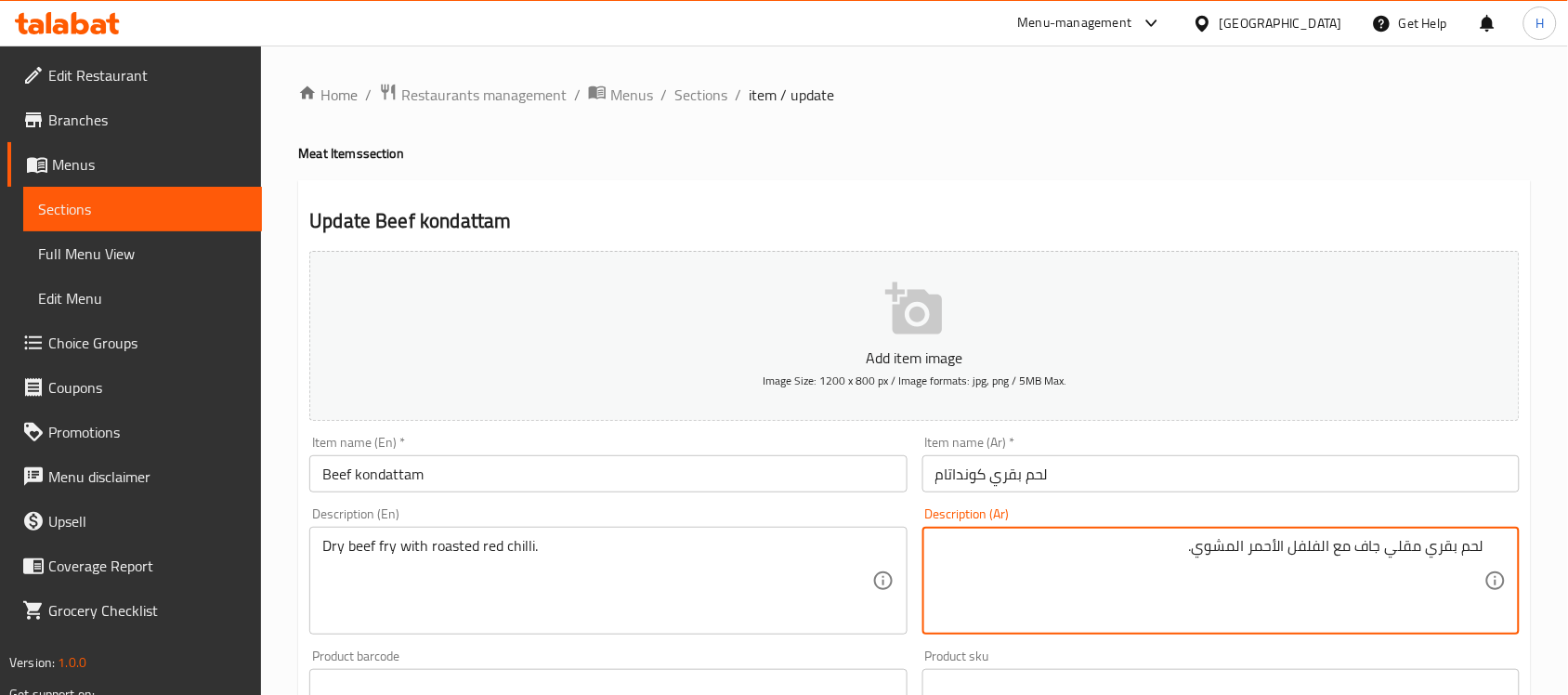
click at [1254, 546] on textarea "لحم بقري مقلي جاف مع الفلفل الأحمر المشوي." at bounding box center [1209, 581] width 549 height 89
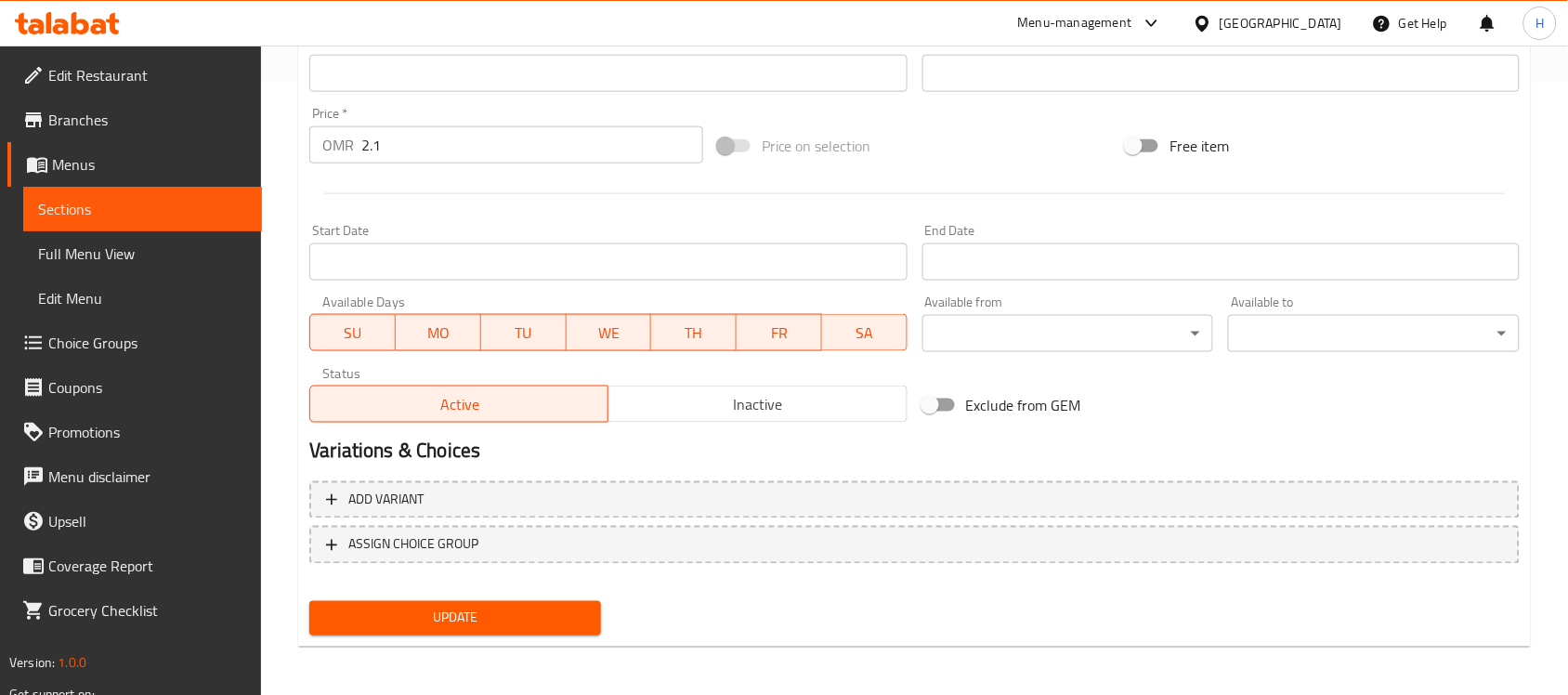
type textarea "لحم بقري مقلي جاف مع الفلفل الأحمر الحار المشوي."
click at [521, 609] on span "Update" at bounding box center [455, 618] width 262 height 23
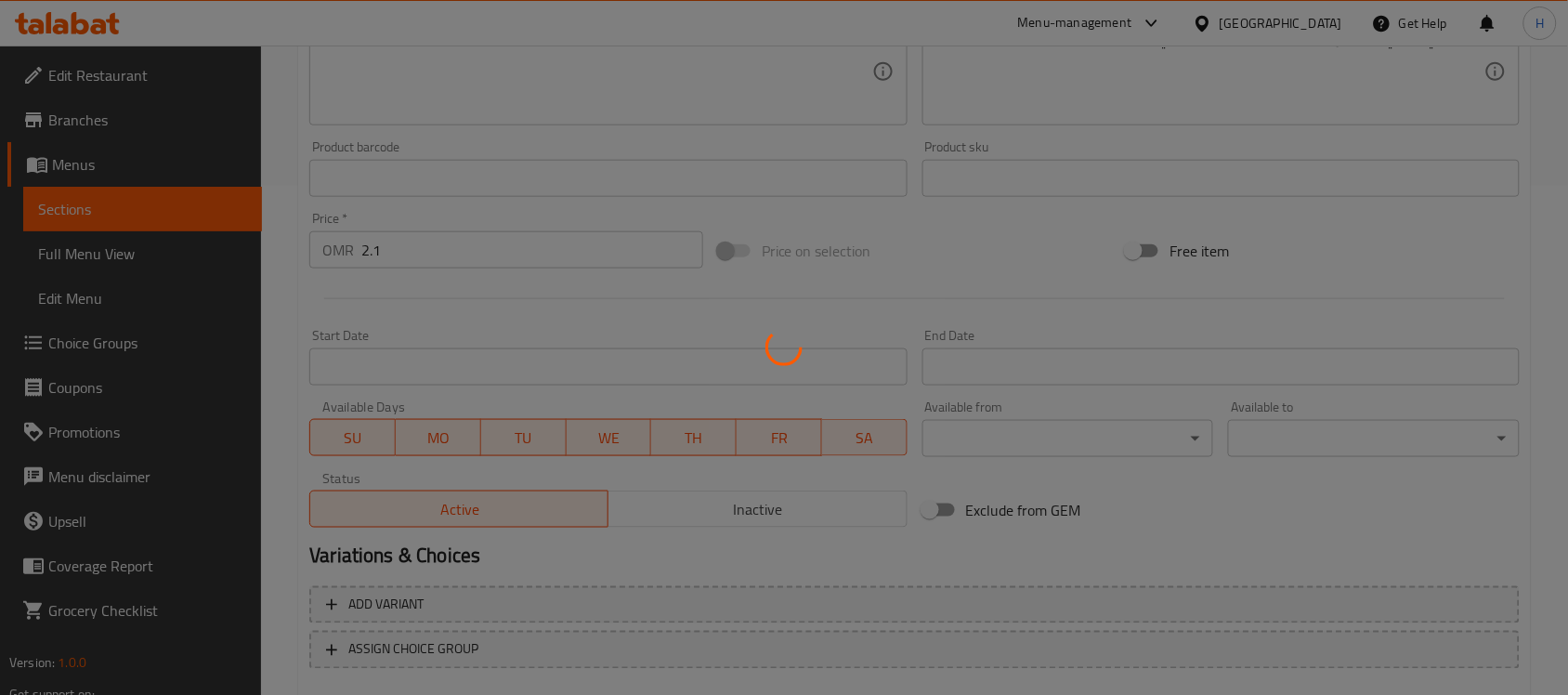
scroll to position [266, 0]
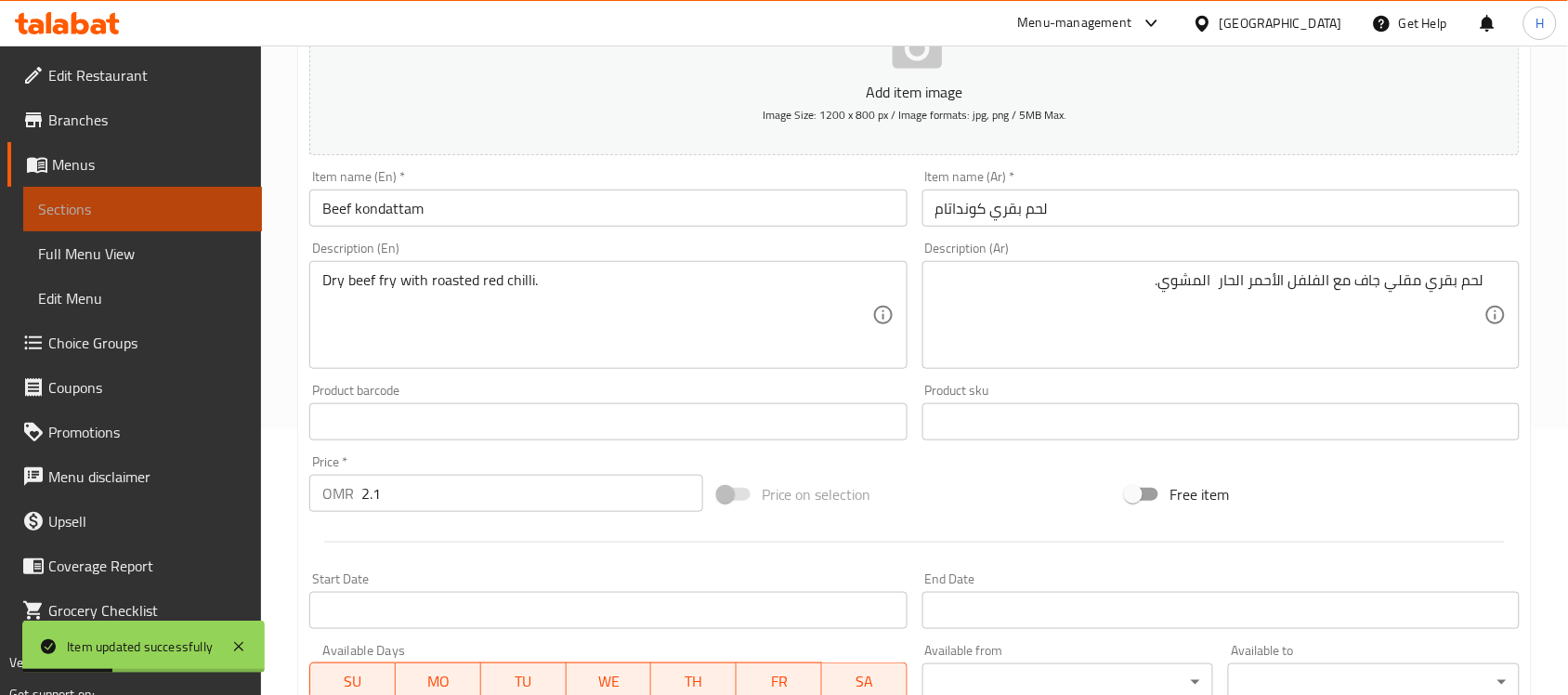
click at [119, 202] on span "Sections" at bounding box center [143, 208] width 209 height 22
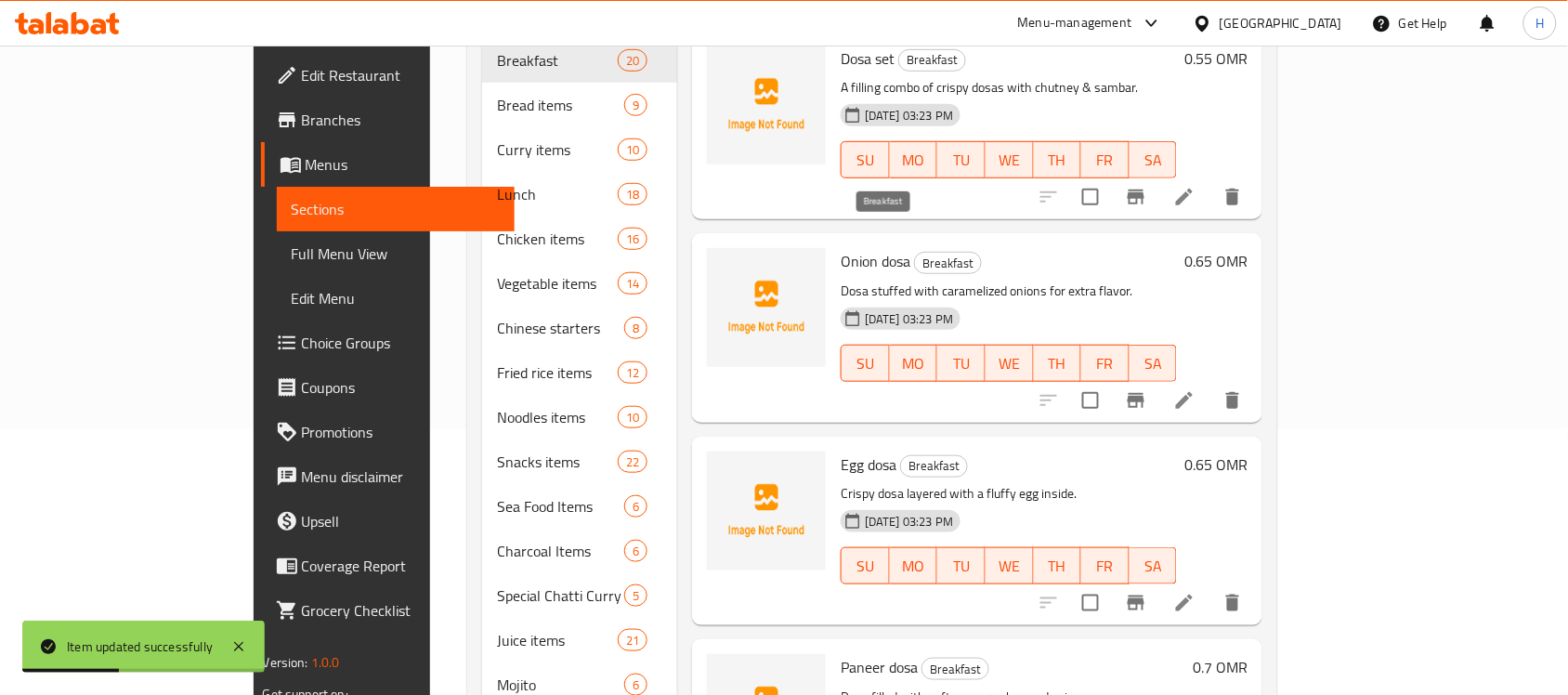
scroll to position [33, 0]
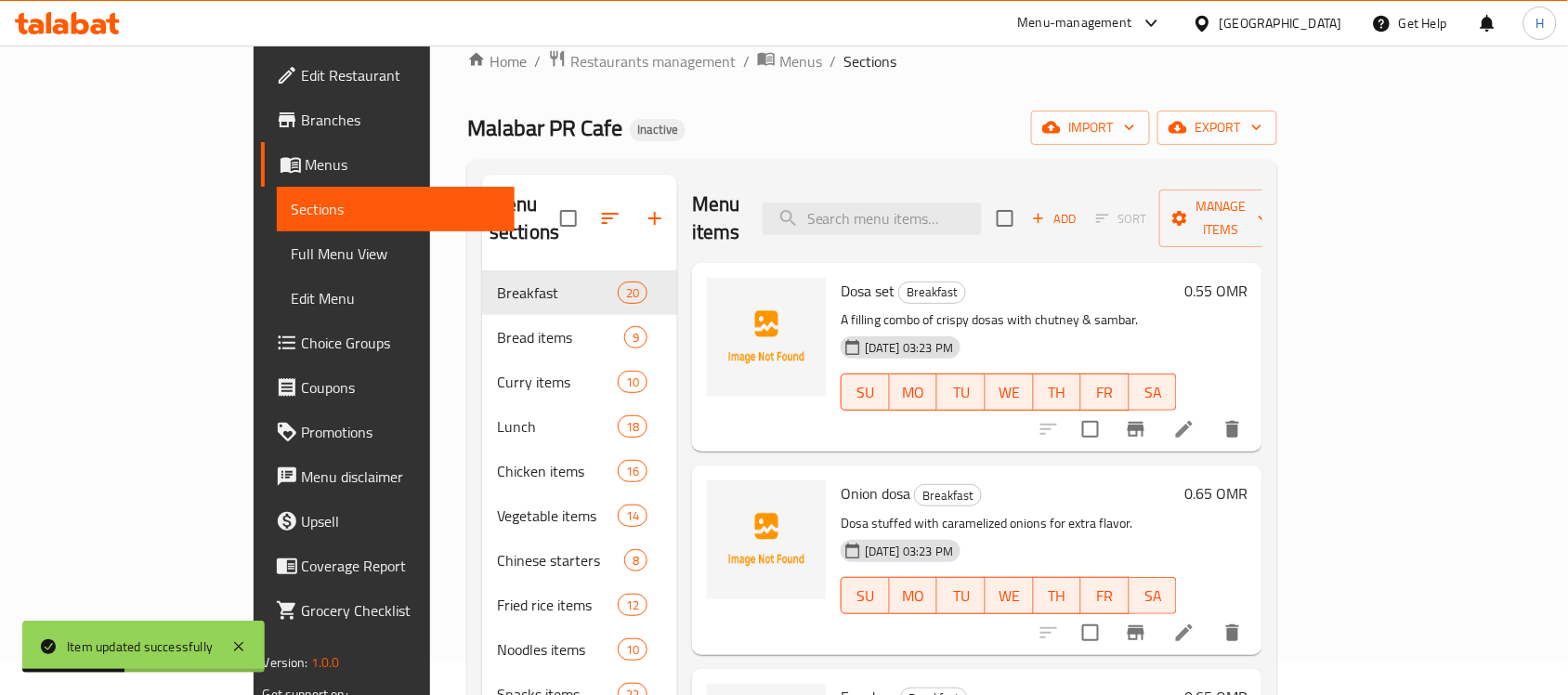
click at [952, 223] on div "Menu items Add Sort Manage items" at bounding box center [976, 218] width 570 height 89
click at [953, 212] on input "search" at bounding box center [872, 219] width 219 height 32
paste input "Mutton stew"
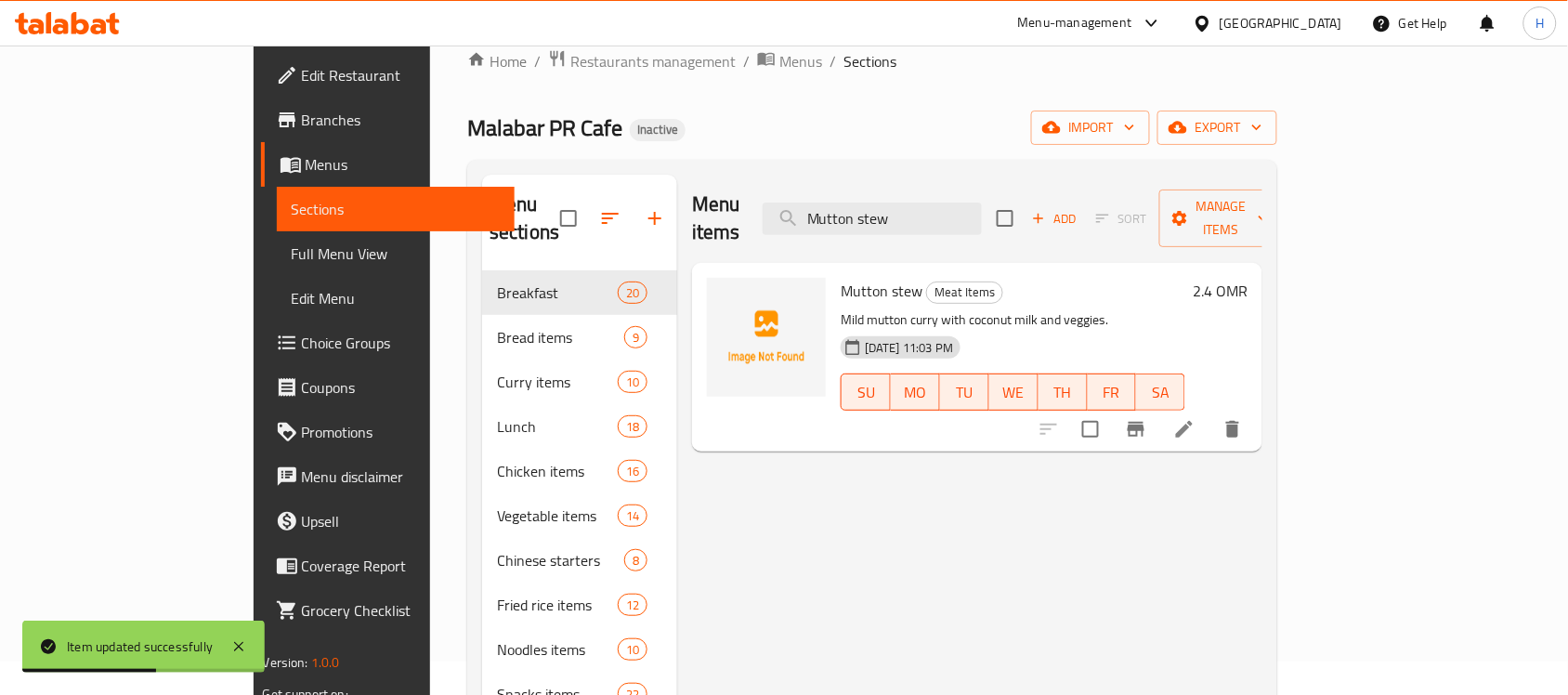
type input "Mutton stew"
click at [1210, 413] on li at bounding box center [1184, 428] width 52 height 33
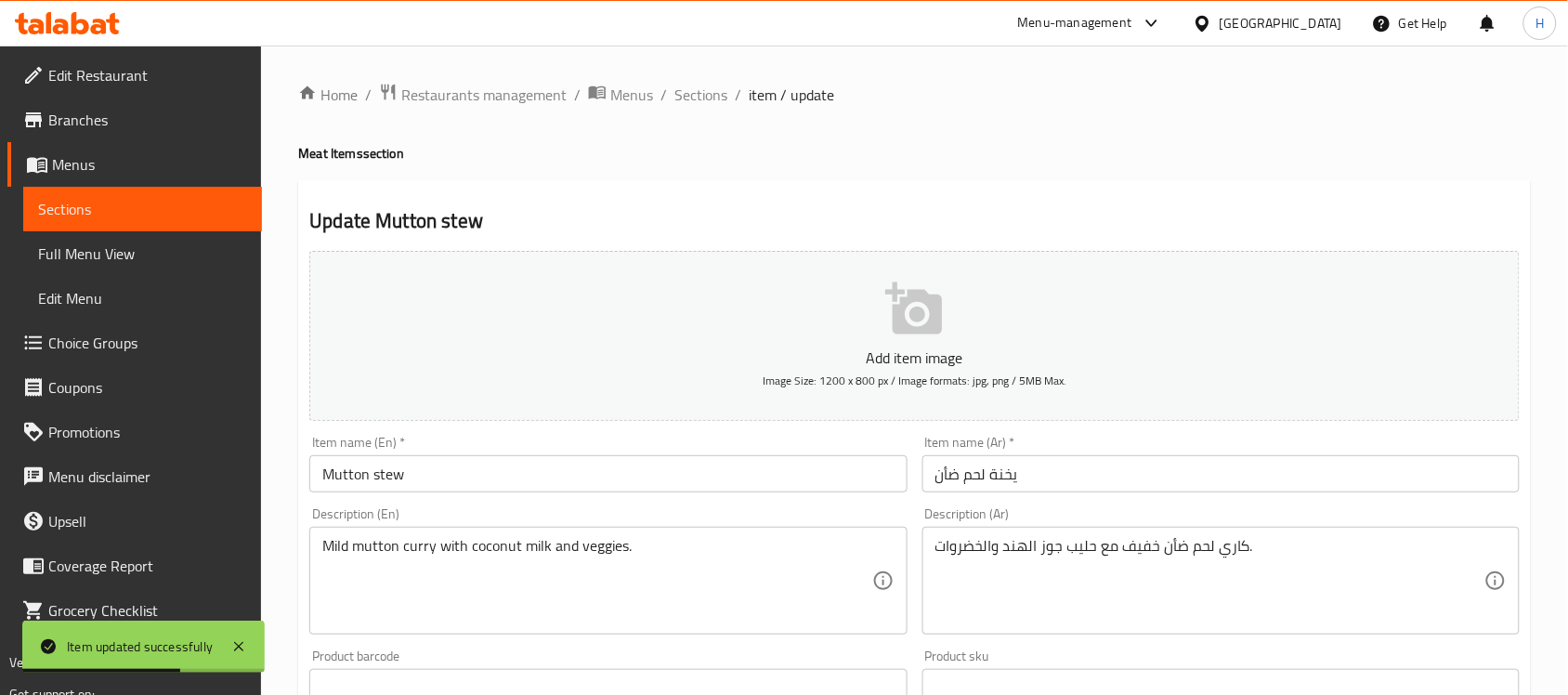
click at [962, 470] on input "يخنة لحم ضأن" at bounding box center [1221, 473] width 598 height 37
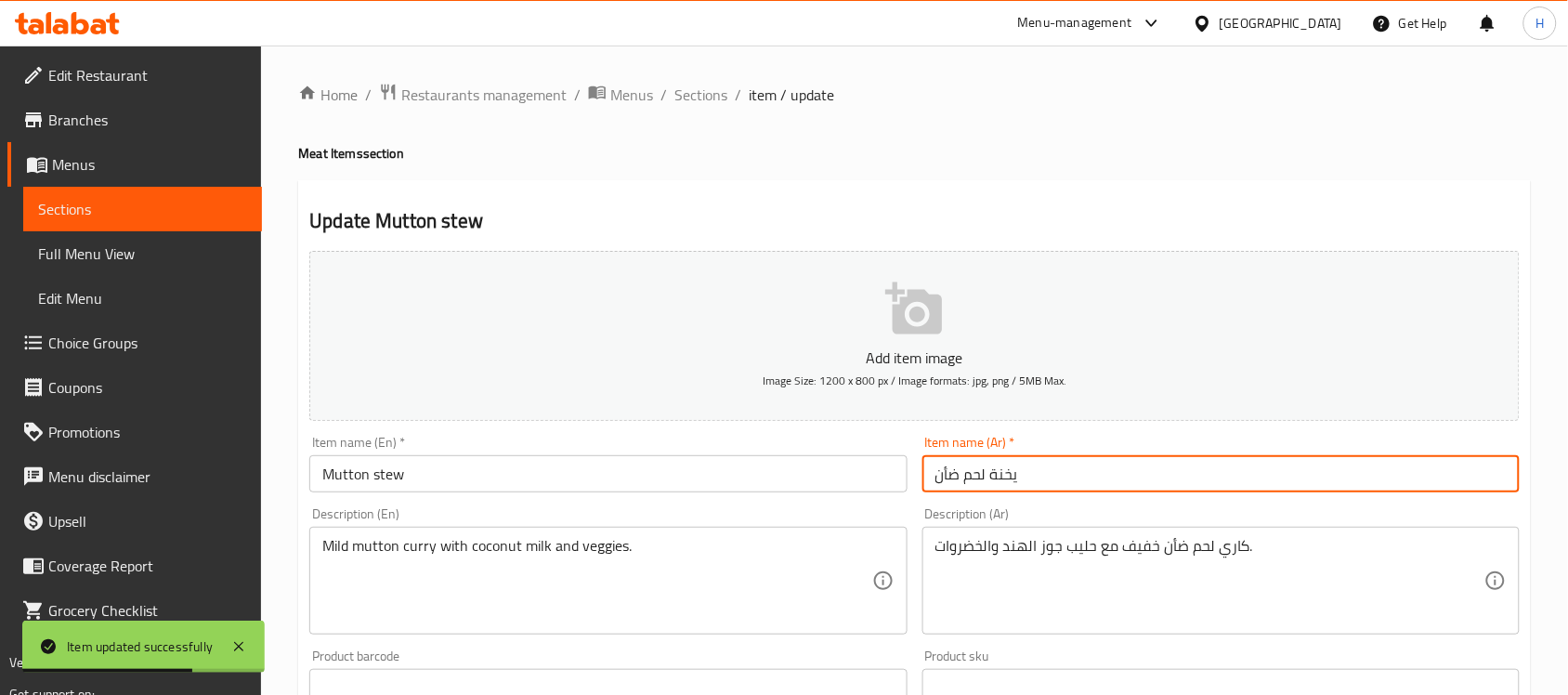
click at [943, 470] on input "يخنة لحم ضأن" at bounding box center [1221, 473] width 598 height 37
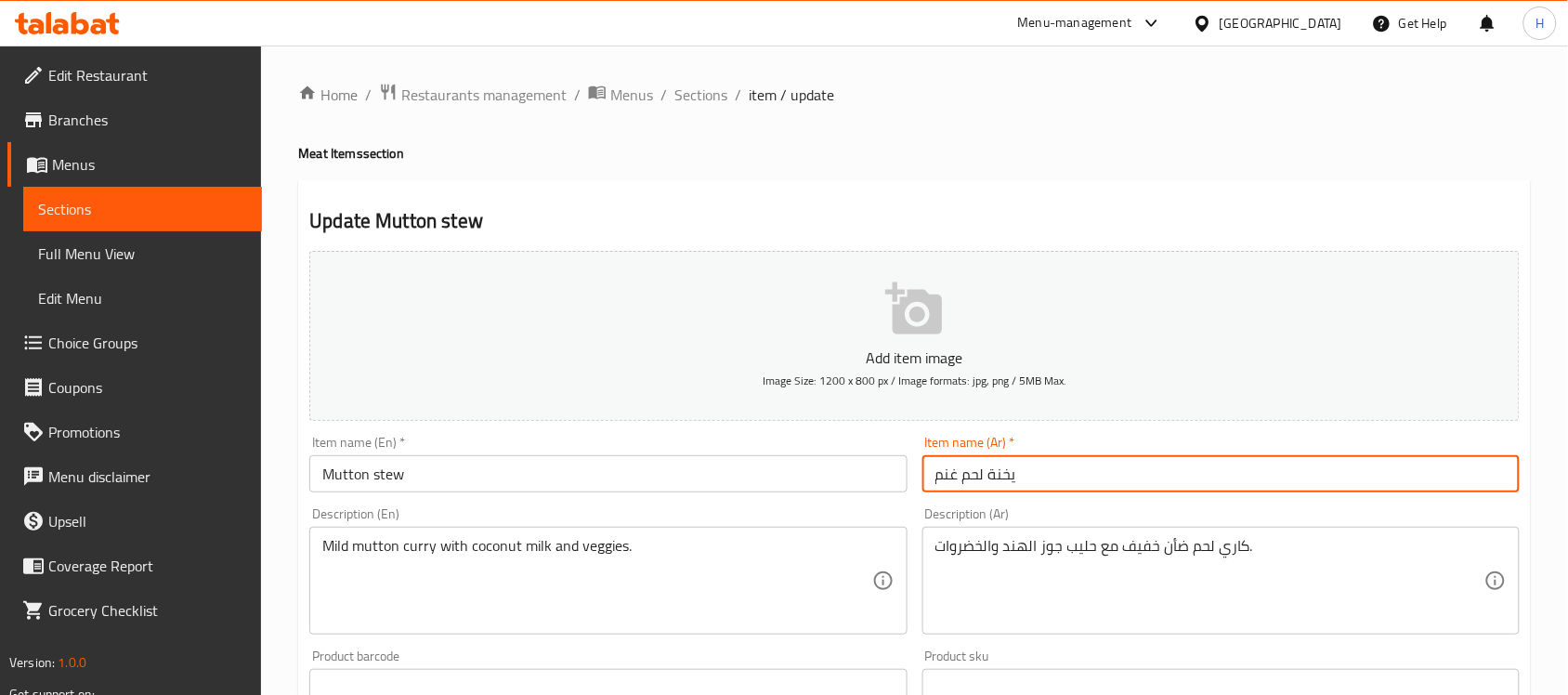
type input "يخنة لحم غنم"
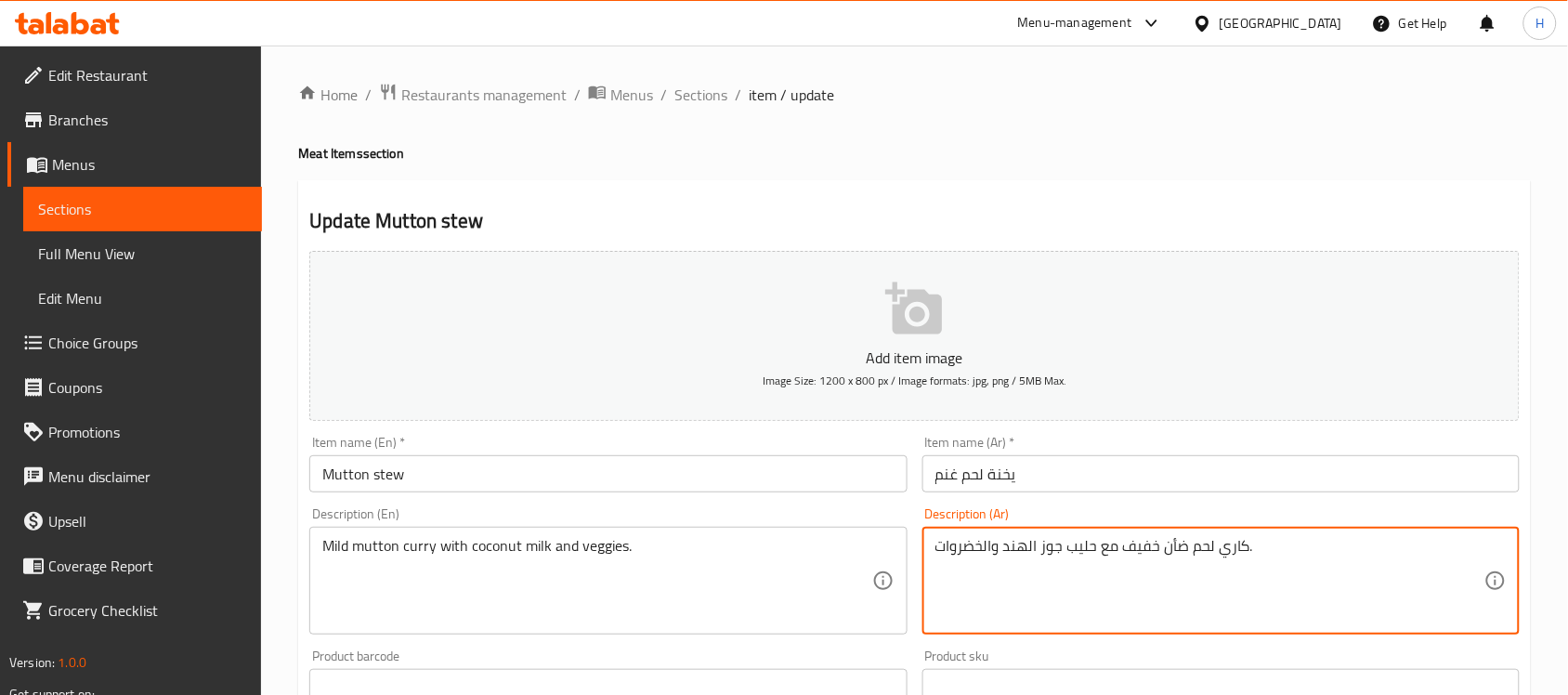
click at [1178, 553] on textarea "كاري لحم ضأن خفيف مع حليب جوز الهند والخضروات." at bounding box center [1209, 581] width 549 height 89
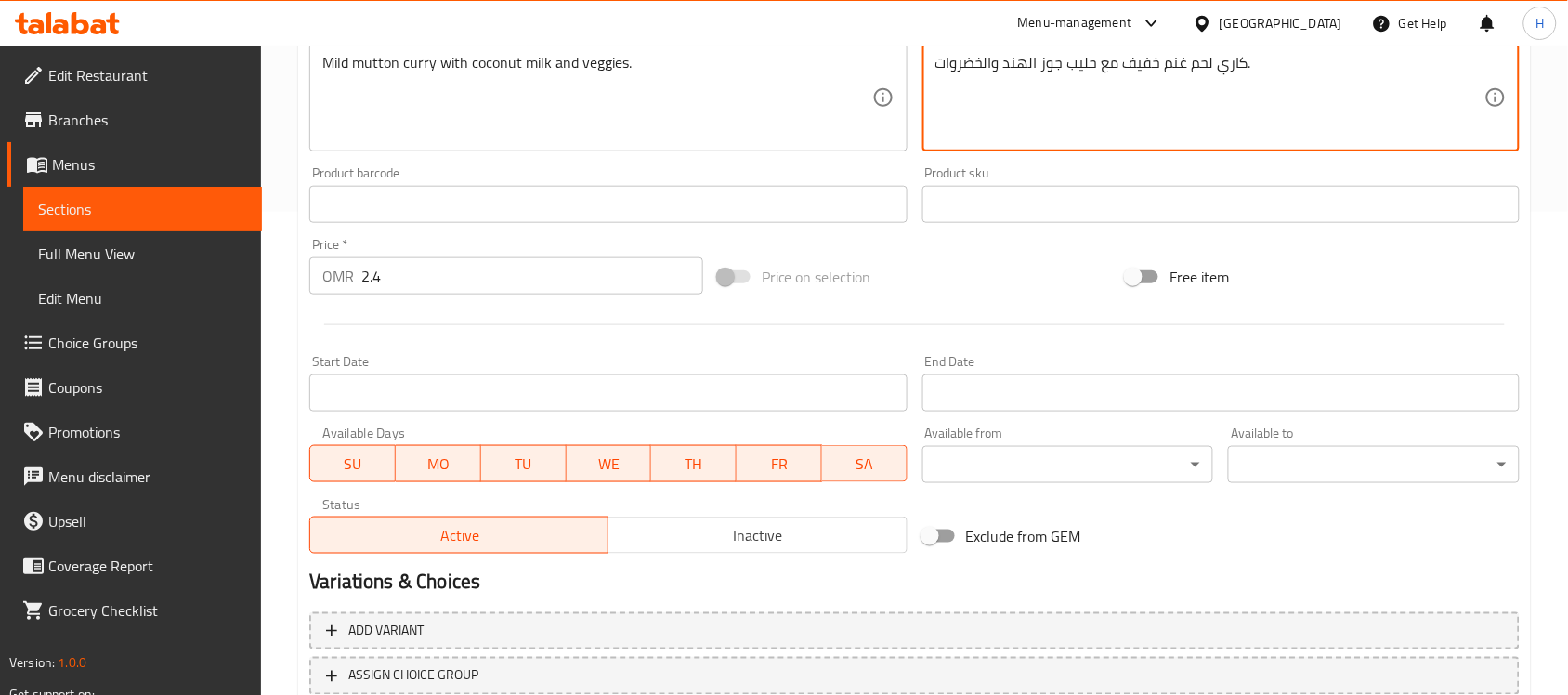
scroll to position [581, 0]
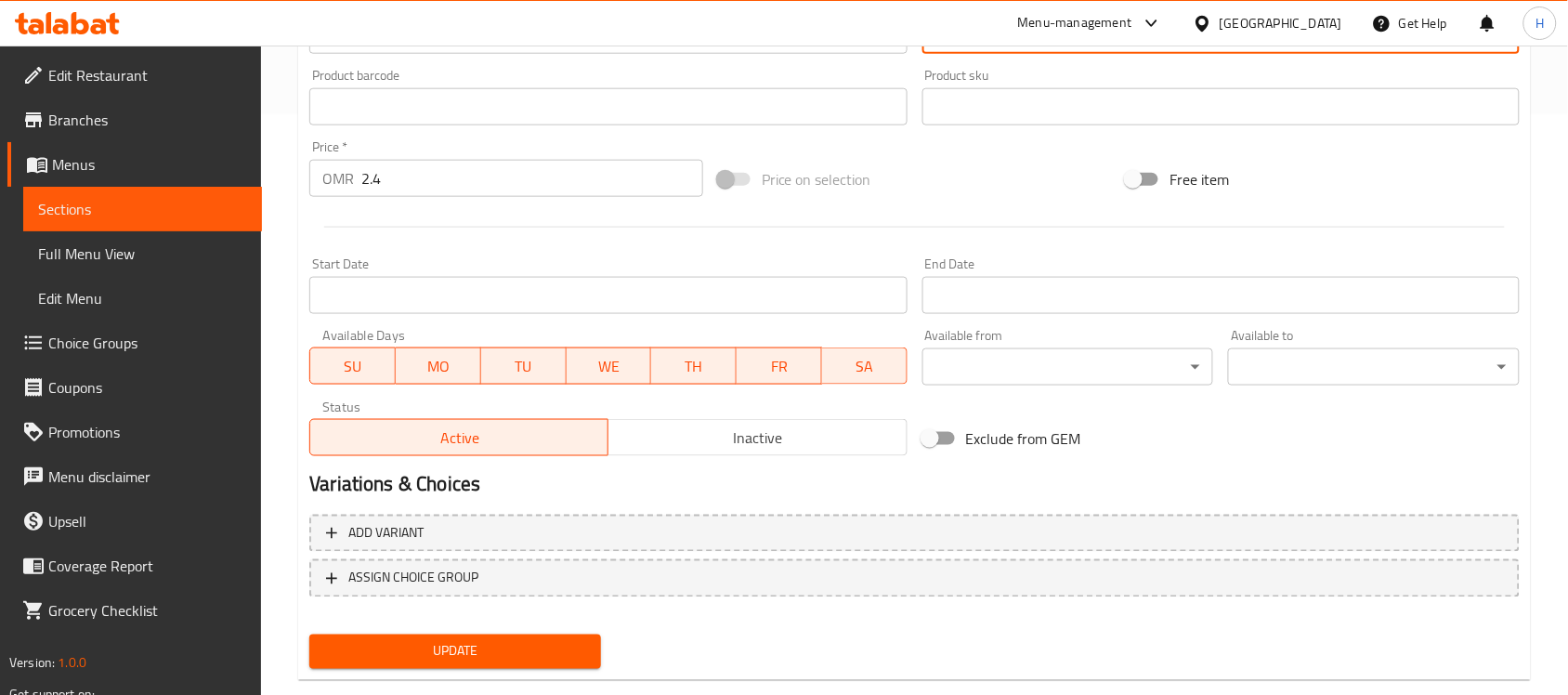
type textarea "كاري لحم غنم خفيف مع حليب جوز الهند والخضروات."
click at [493, 627] on div "Update" at bounding box center [455, 652] width 306 height 50
click at [497, 635] on button "Update" at bounding box center [455, 652] width 291 height 34
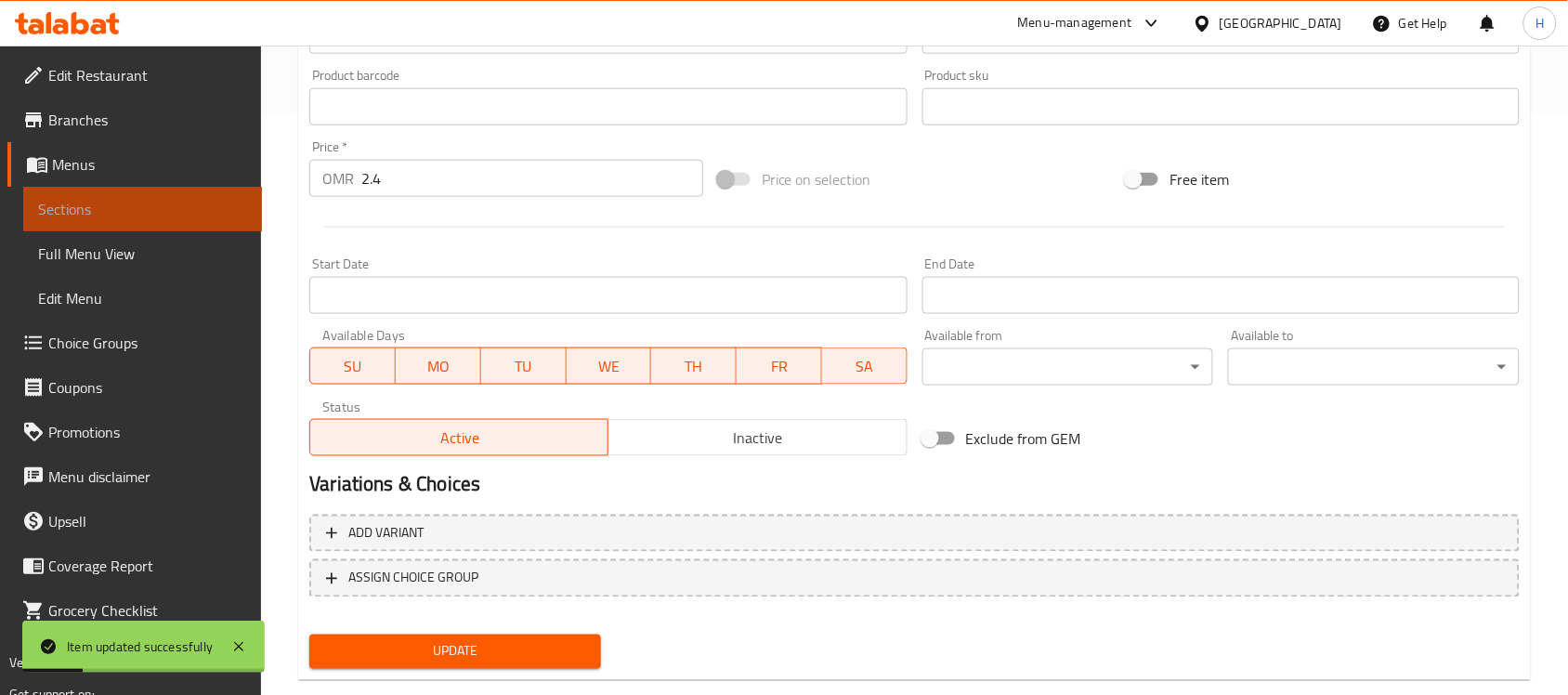
click at [45, 203] on span "Sections" at bounding box center [143, 208] width 209 height 22
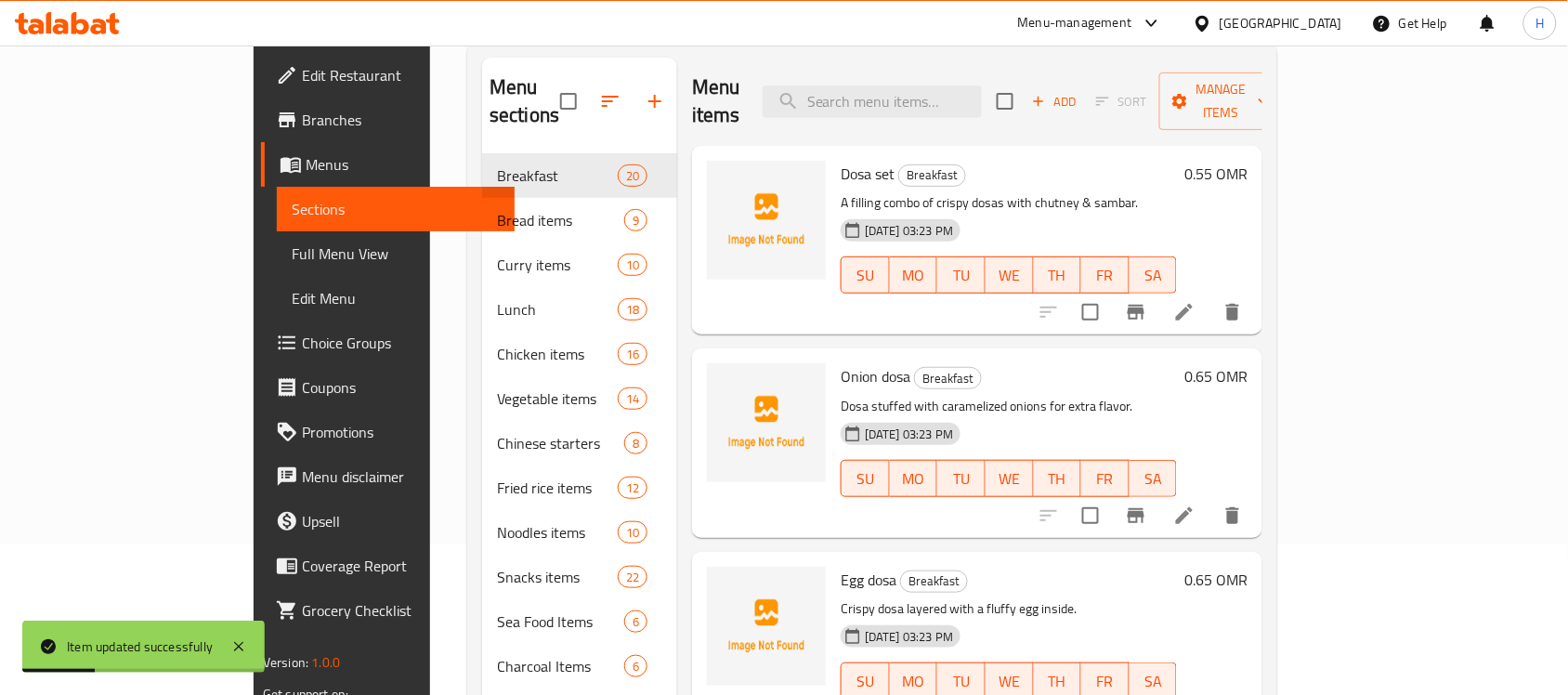
scroll to position [137, 0]
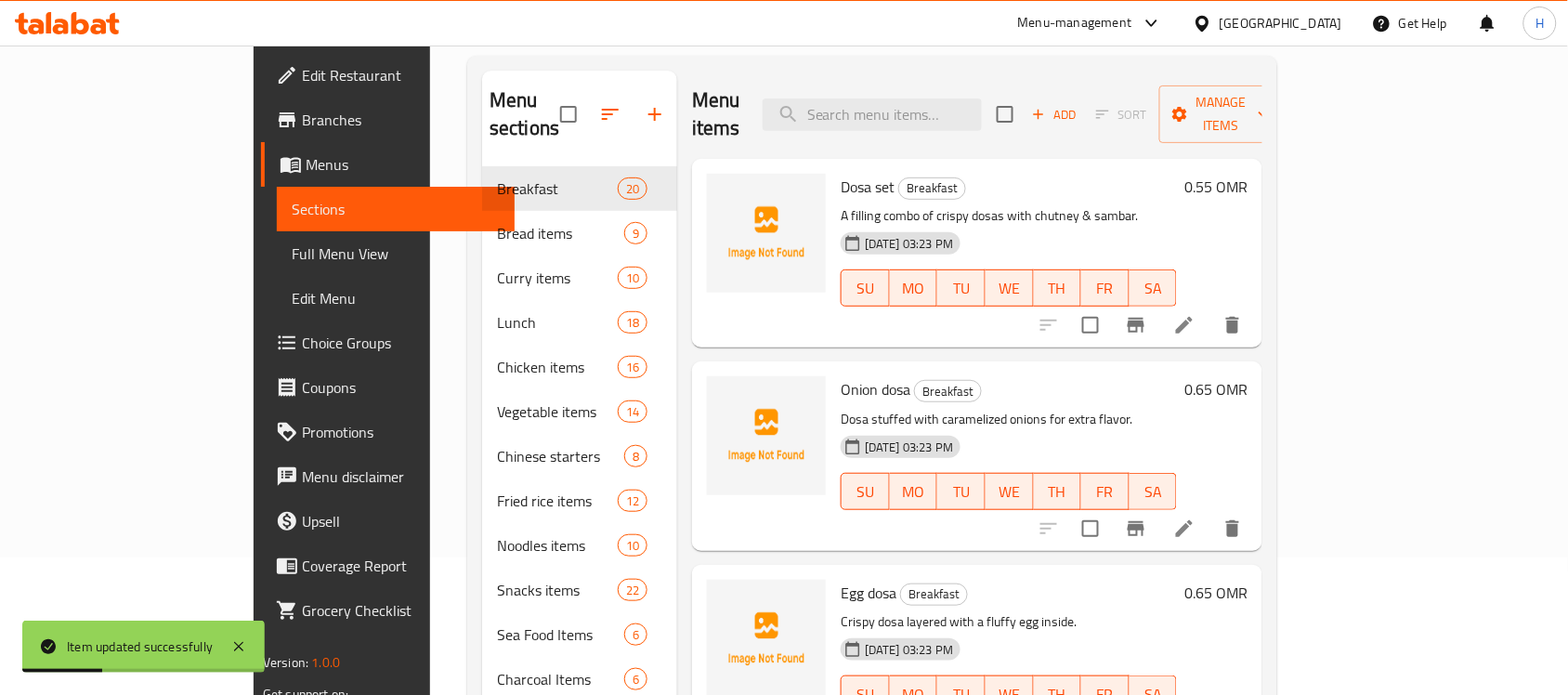
click at [1008, 205] on p "A filling combo of crispy dosas with chutney & sambar." at bounding box center [1008, 216] width 336 height 23
click at [978, 117] on div "Menu items Add Sort Manage items" at bounding box center [976, 114] width 570 height 89
click at [981, 111] on input "search" at bounding box center [872, 114] width 219 height 32
paste input "Mutton kuruma"
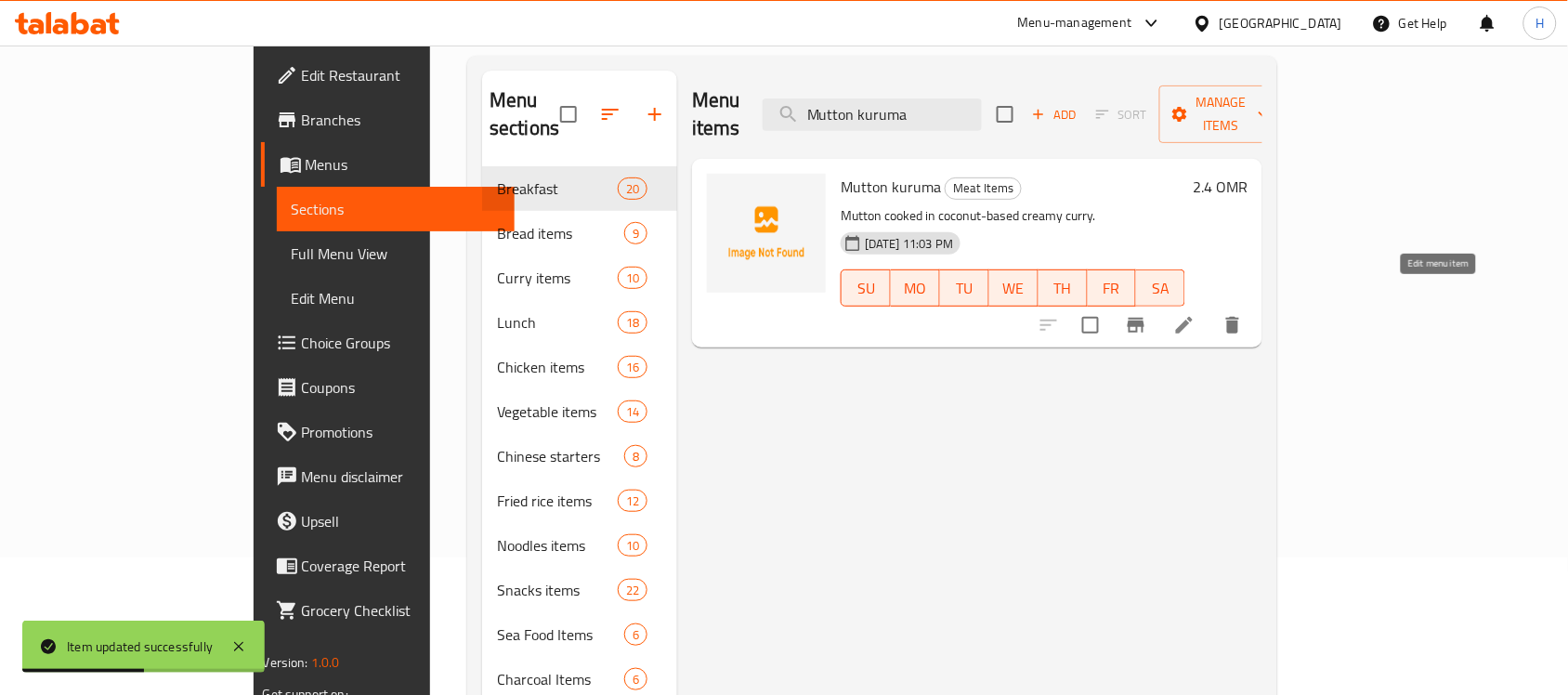
type input "Mutton kuruma"
click at [1192, 317] on icon at bounding box center [1185, 326] width 17 height 17
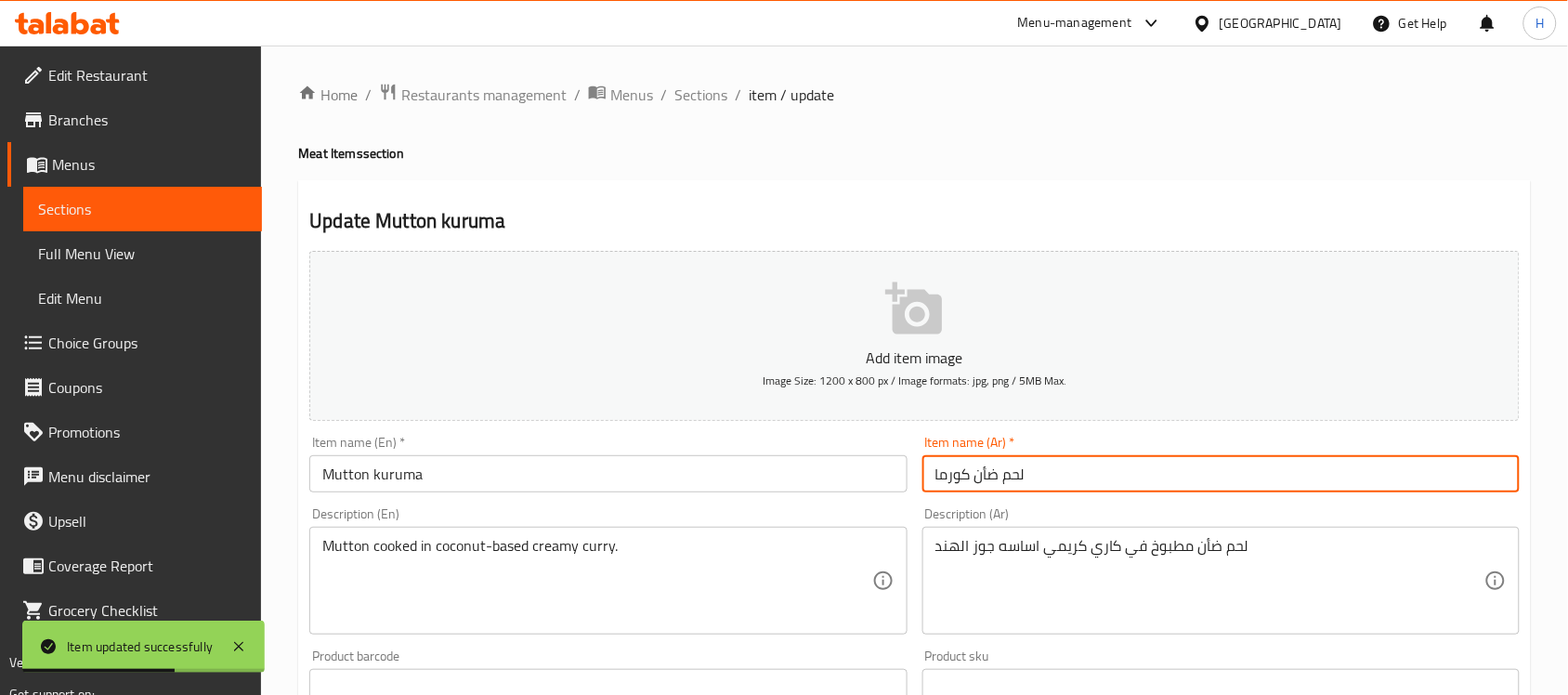
click at [985, 474] on input "لحم ضأن كورما" at bounding box center [1221, 473] width 598 height 37
type input "لحم غنم كورما"
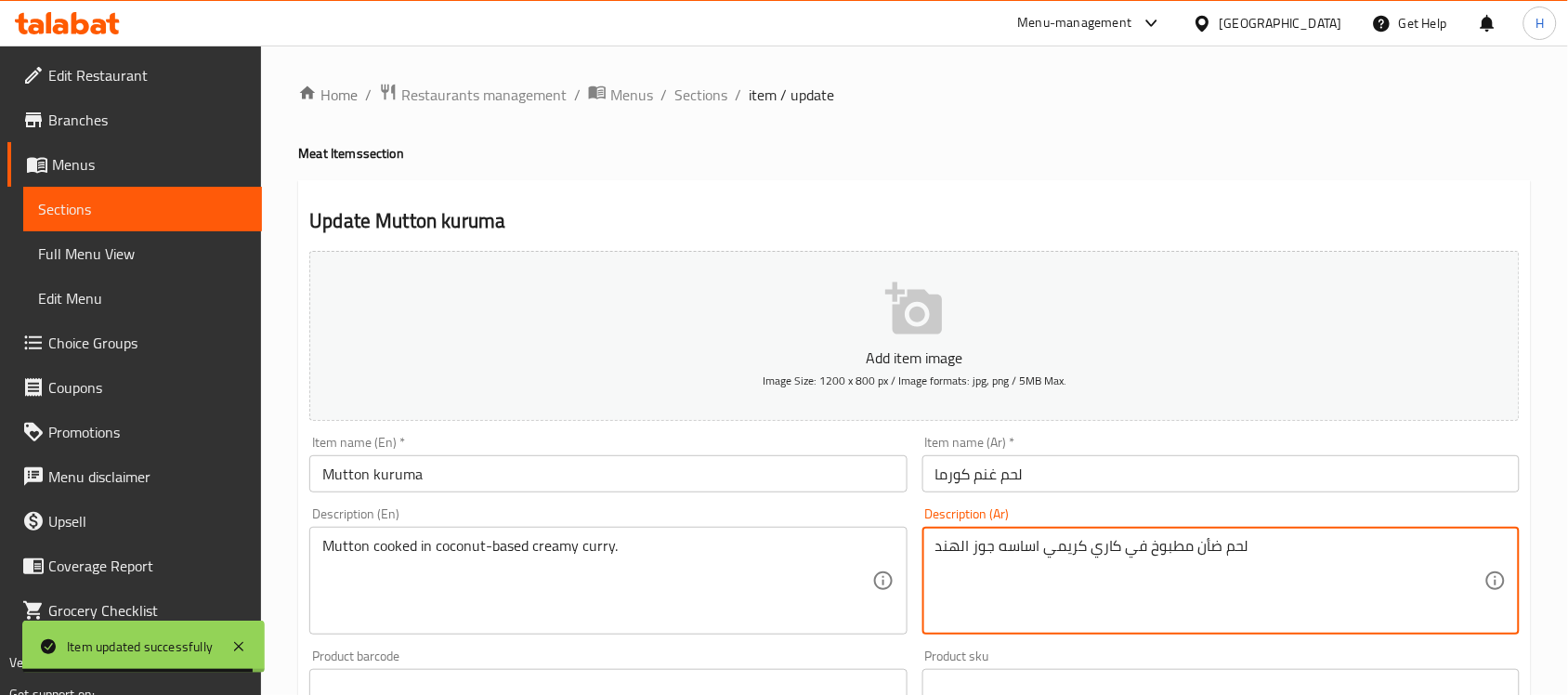
click at [1205, 550] on textarea "لحم ضأن مطبوخ في كاري كريمي اساسه جوز الهند" at bounding box center [1209, 581] width 549 height 89
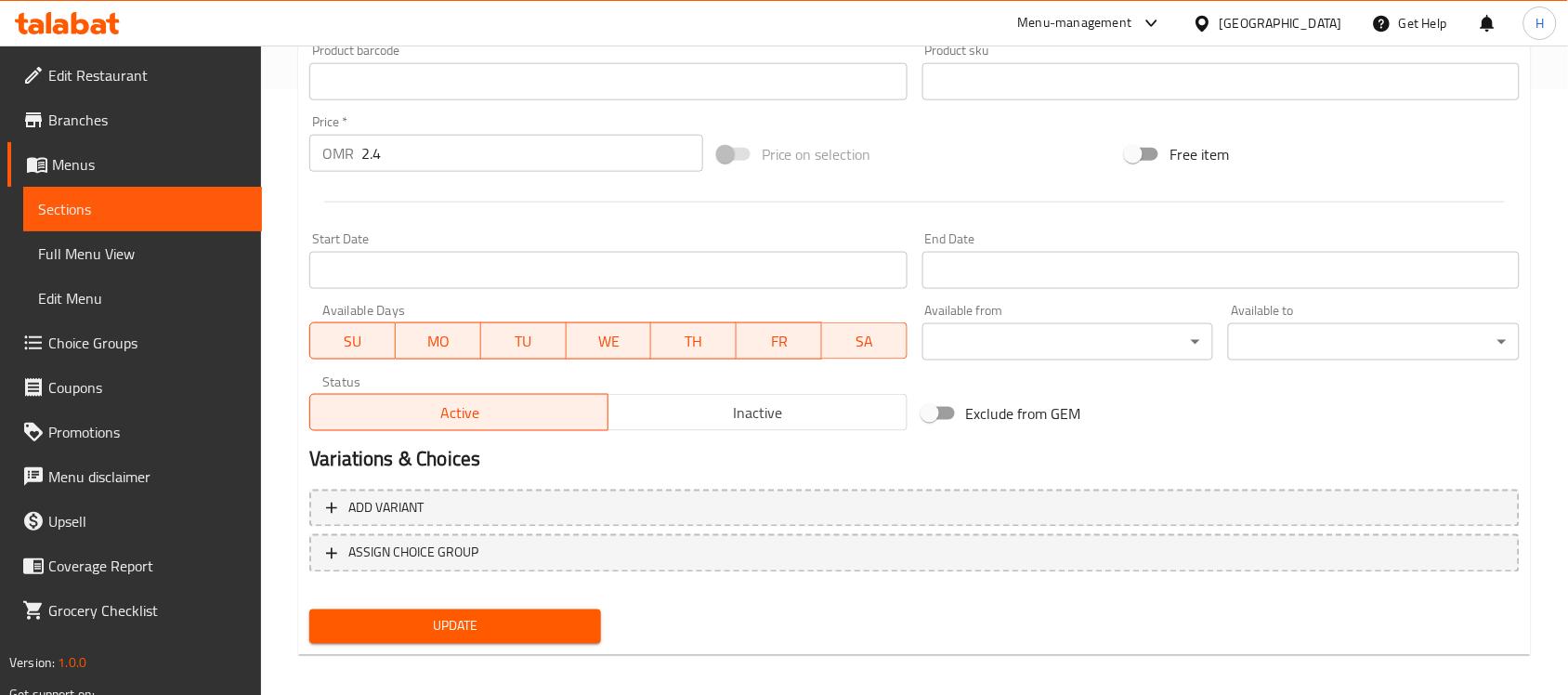
scroll to position [614, 0]
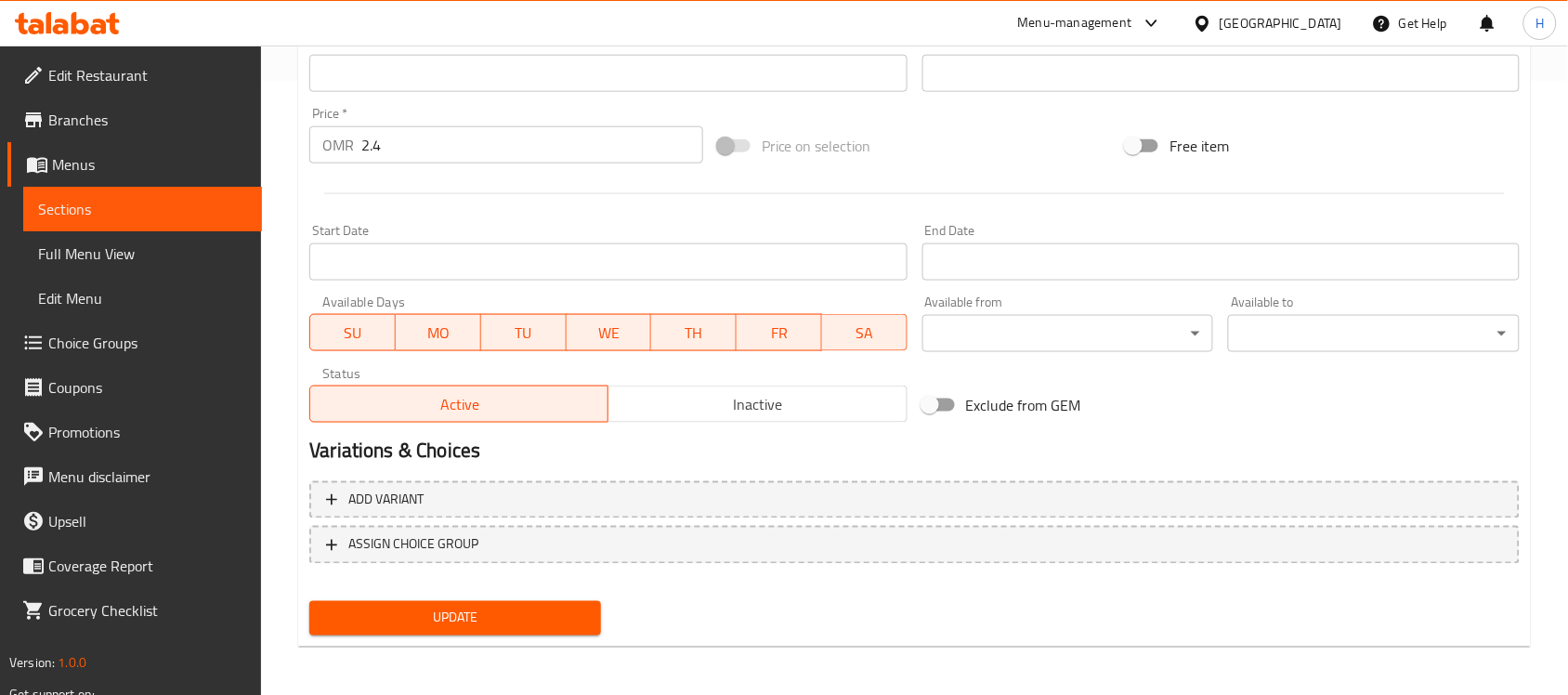
type textarea "لحم غنم مطبوخ في كاري كريمي اساسه جوز الهند"
click at [546, 606] on span "Update" at bounding box center [455, 618] width 262 height 23
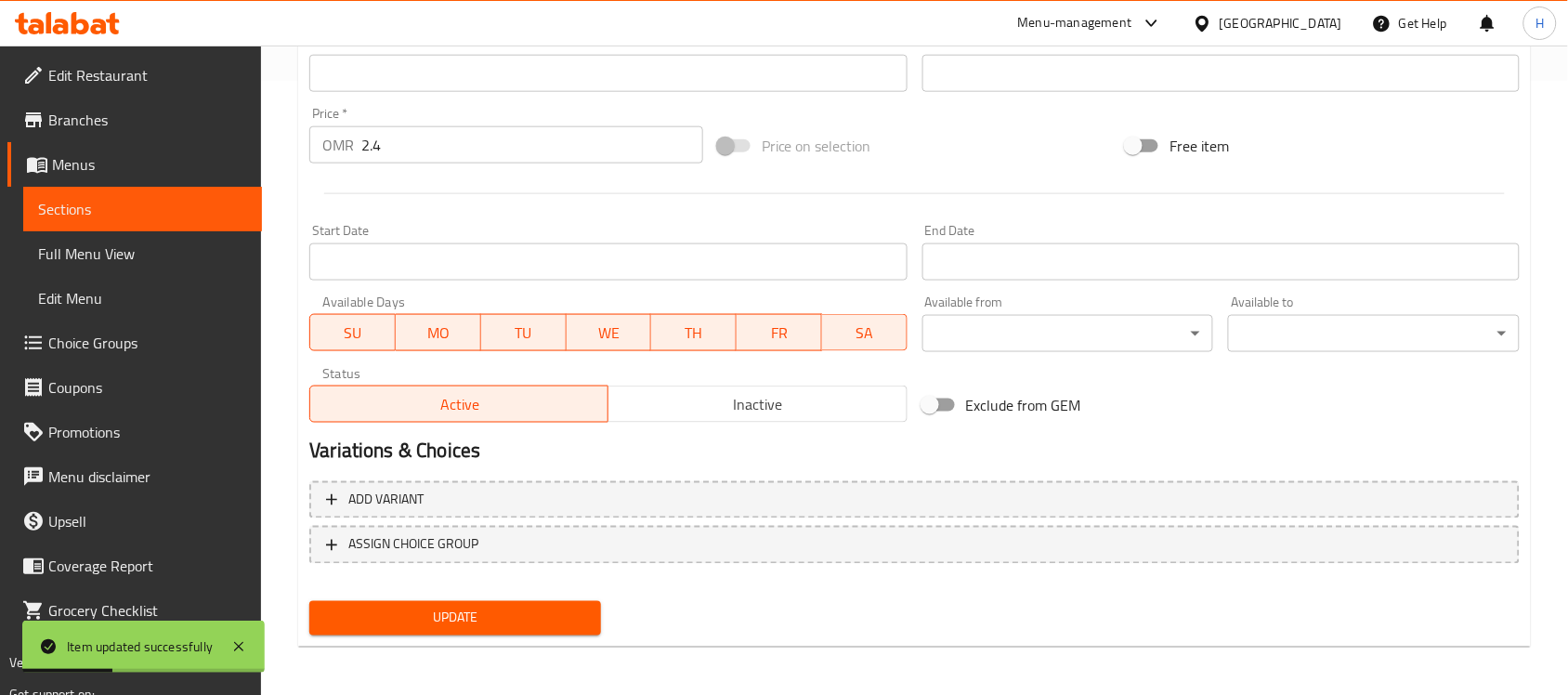
drag, startPoint x: 195, startPoint y: 202, endPoint x: 240, endPoint y: 212, distance: 46.1
click at [195, 202] on span "Sections" at bounding box center [143, 208] width 209 height 22
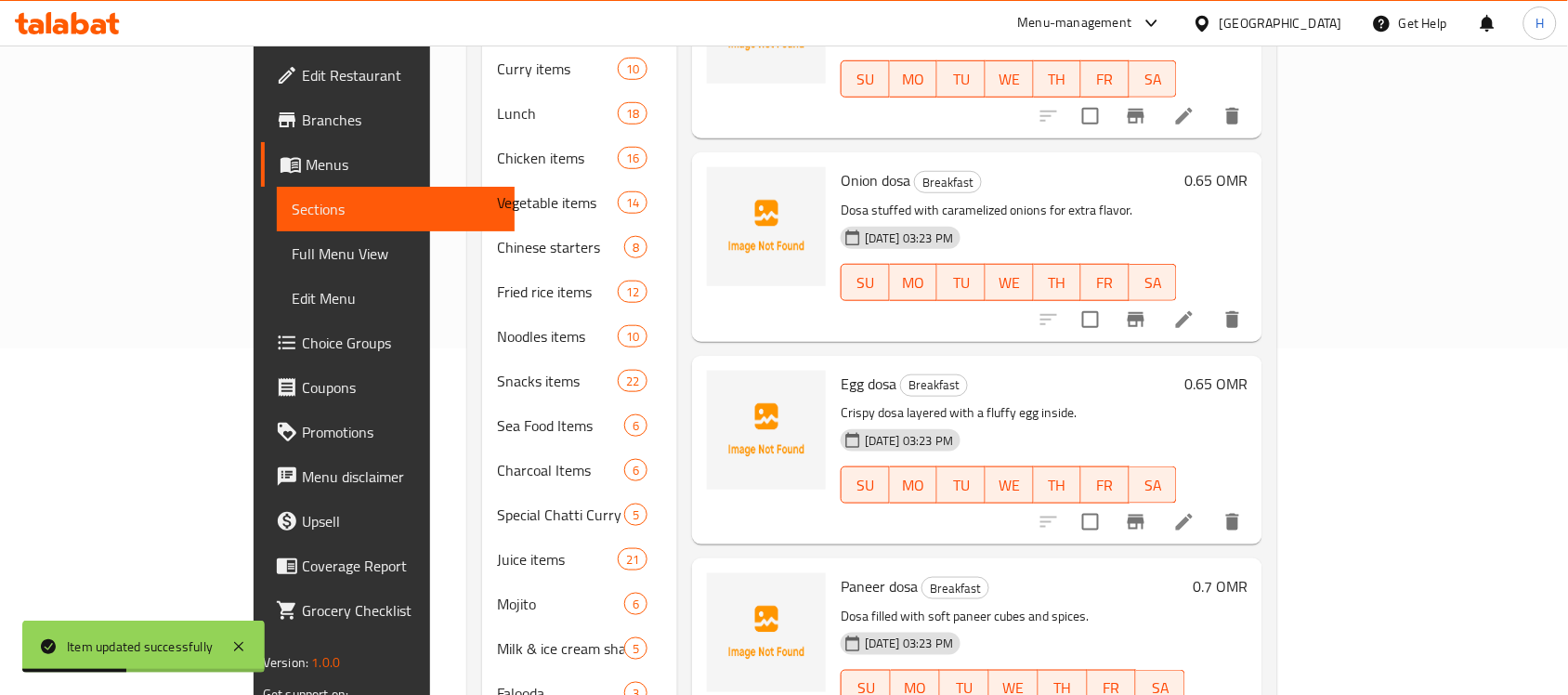
scroll to position [137, 0]
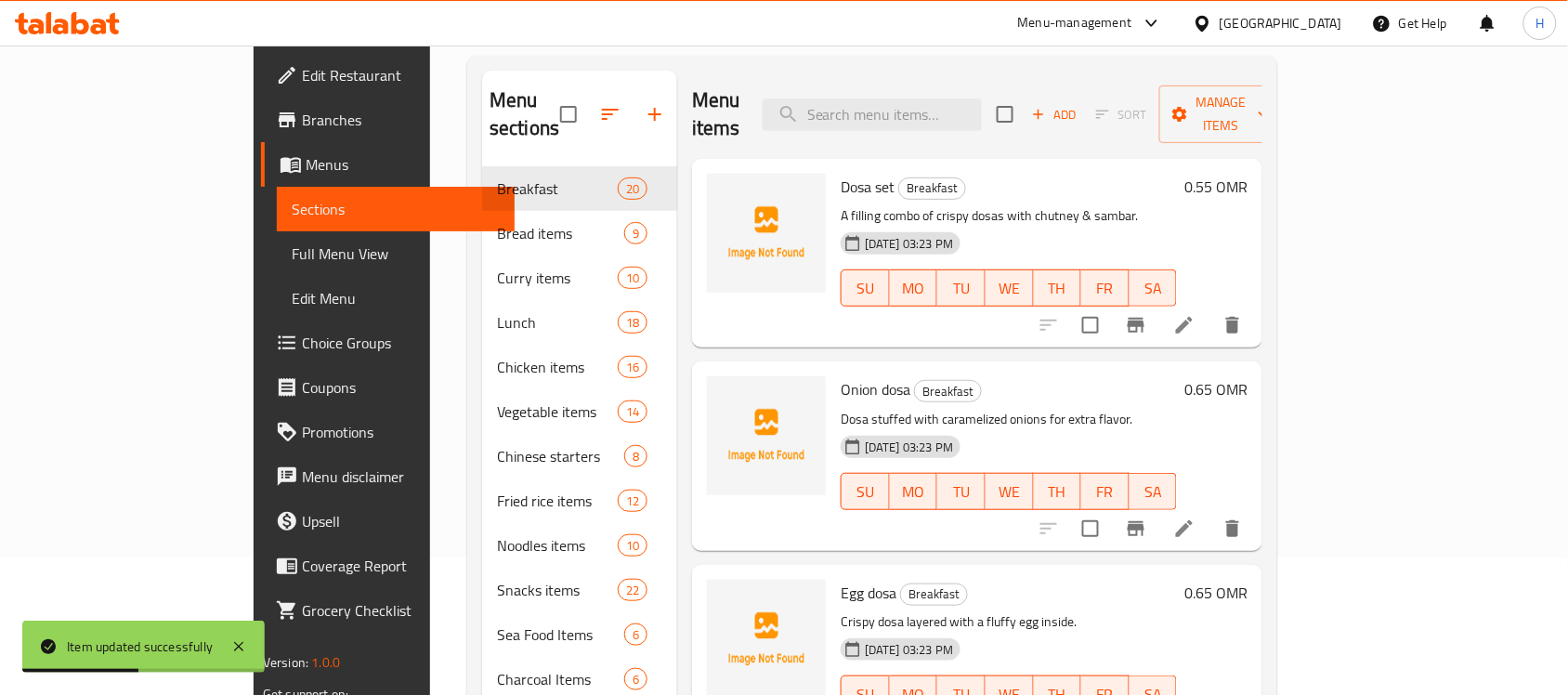
click at [989, 71] on div "Menu items Add Sort Manage items" at bounding box center [976, 114] width 570 height 89
click at [982, 98] on input "search" at bounding box center [872, 114] width 219 height 32
paste input "Mutton roast"
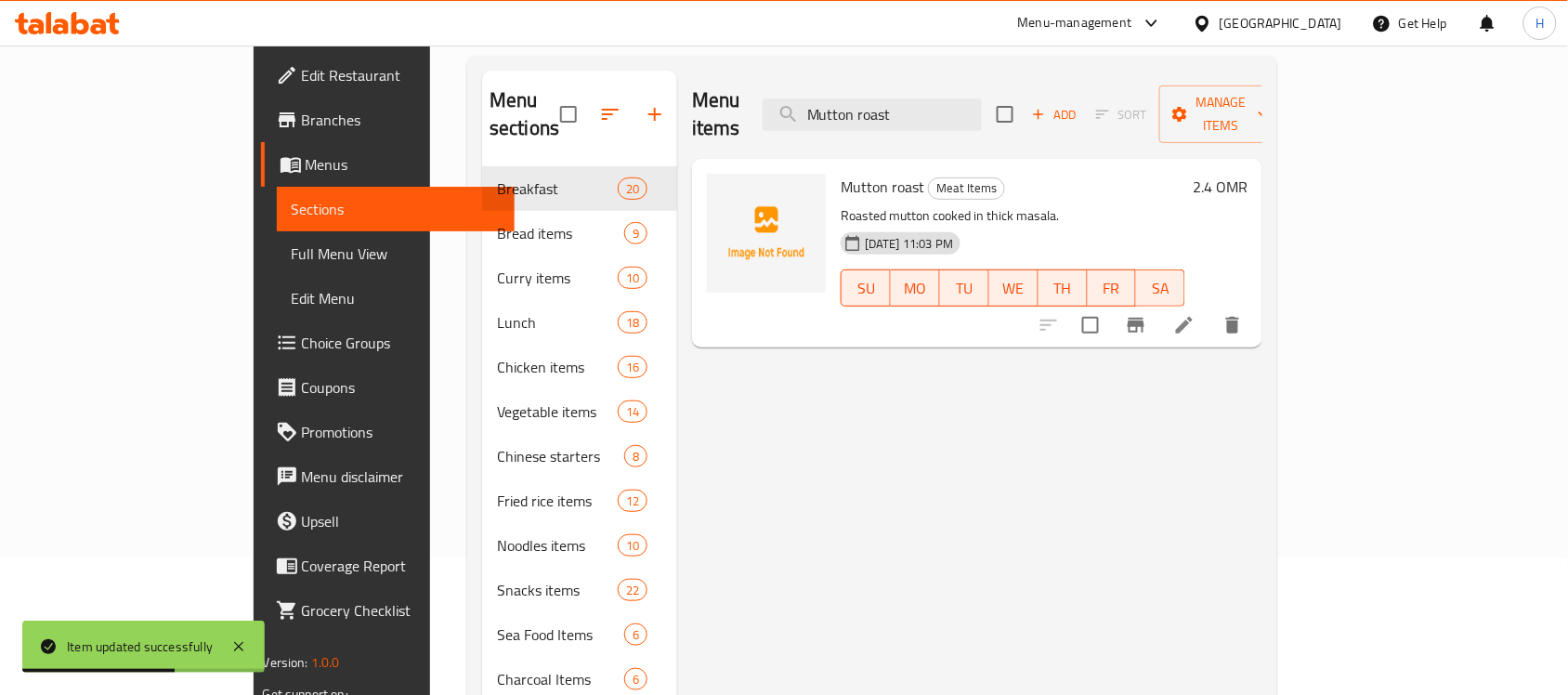
type input "Mutton roast"
click at [1210, 308] on li at bounding box center [1184, 325] width 52 height 33
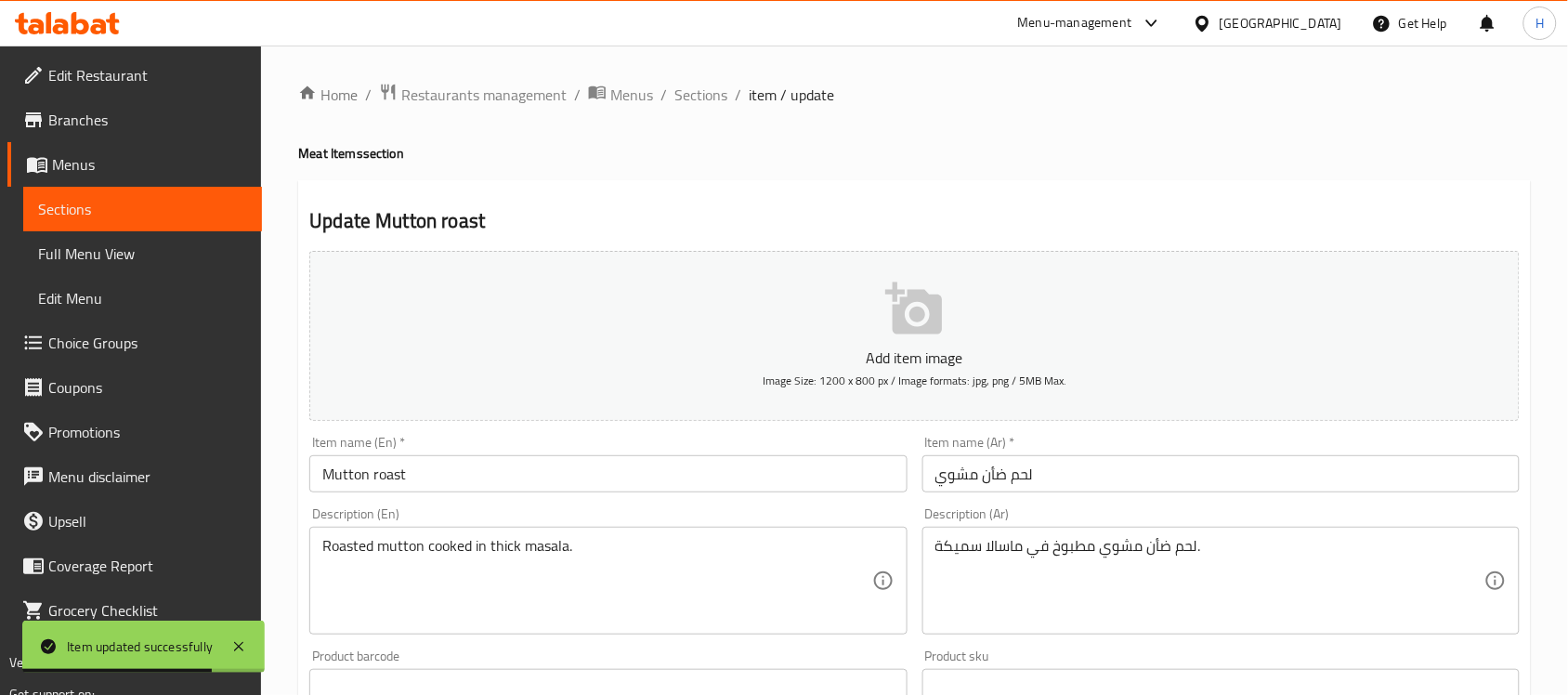
click at [951, 470] on input "لحم ضأن مشوي" at bounding box center [1221, 473] width 598 height 37
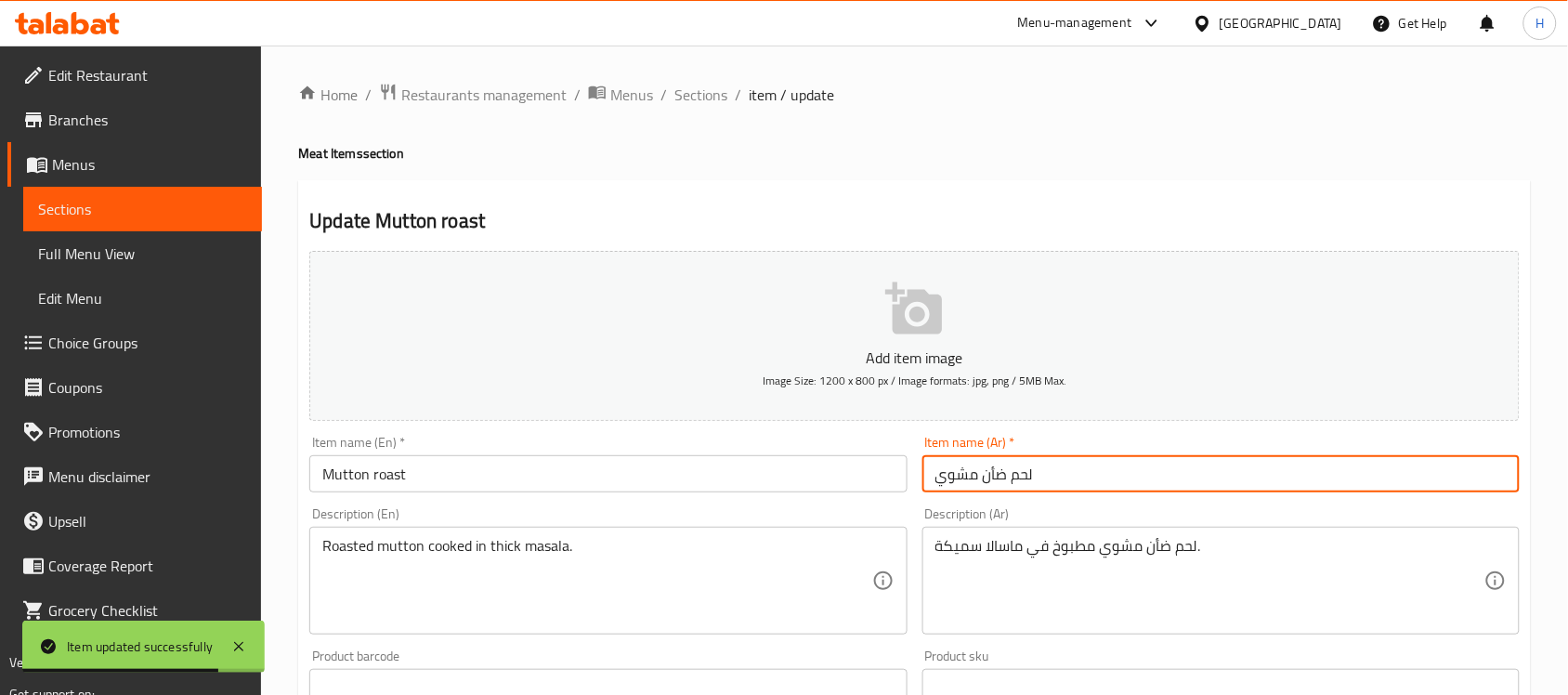
click at [951, 470] on input "لحم ضأن مشوي" at bounding box center [1221, 473] width 598 height 37
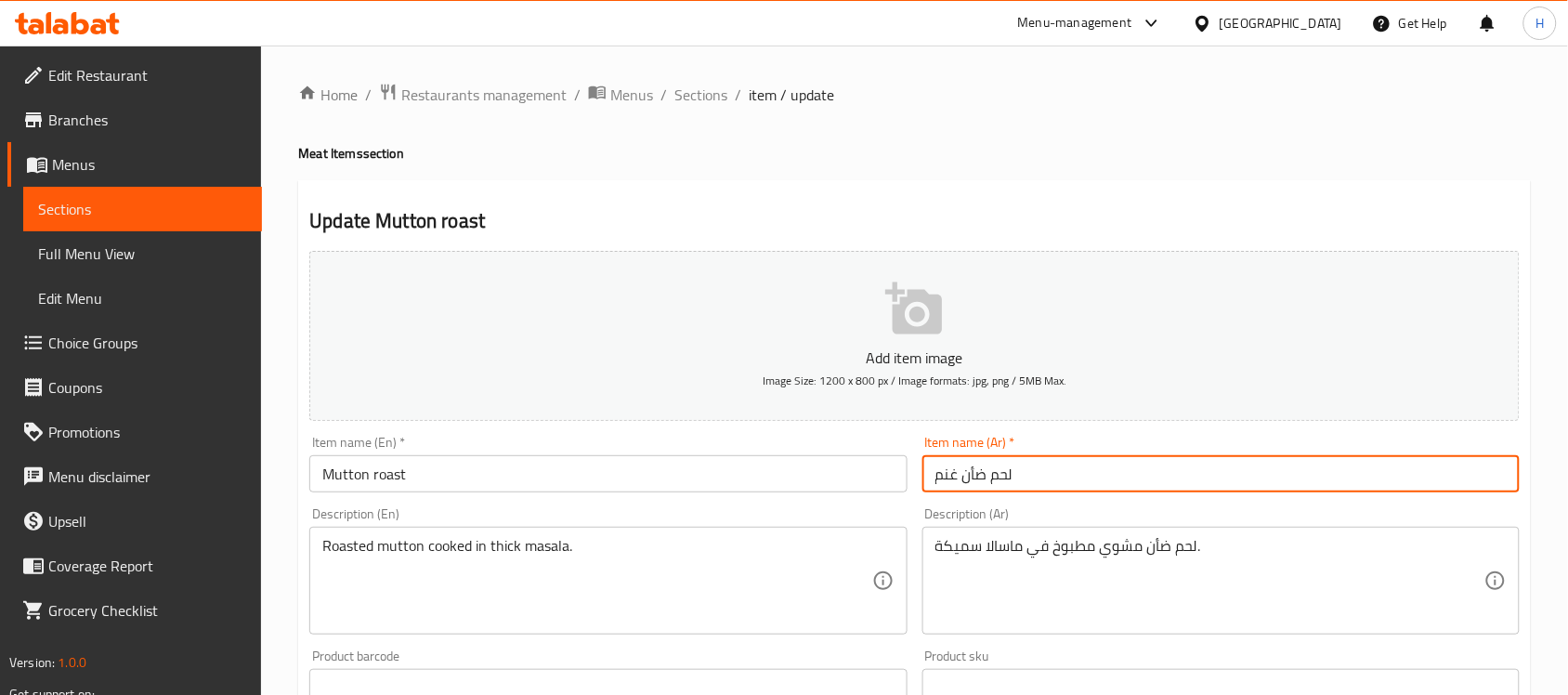
type input "لحم ضأن غنم"
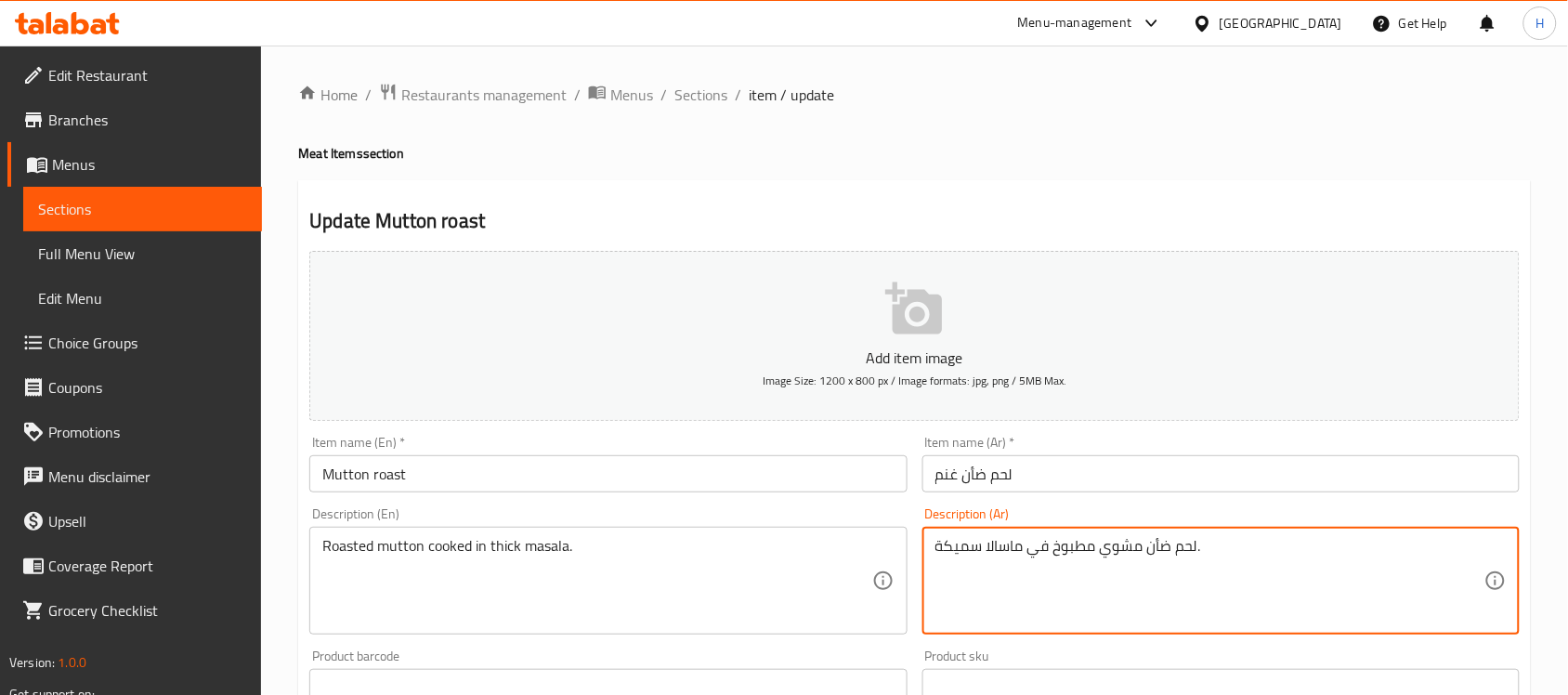
click at [1162, 544] on textarea "لحم ضأن مشوي مطبوخ في ماسالا سميكة." at bounding box center [1209, 581] width 549 height 89
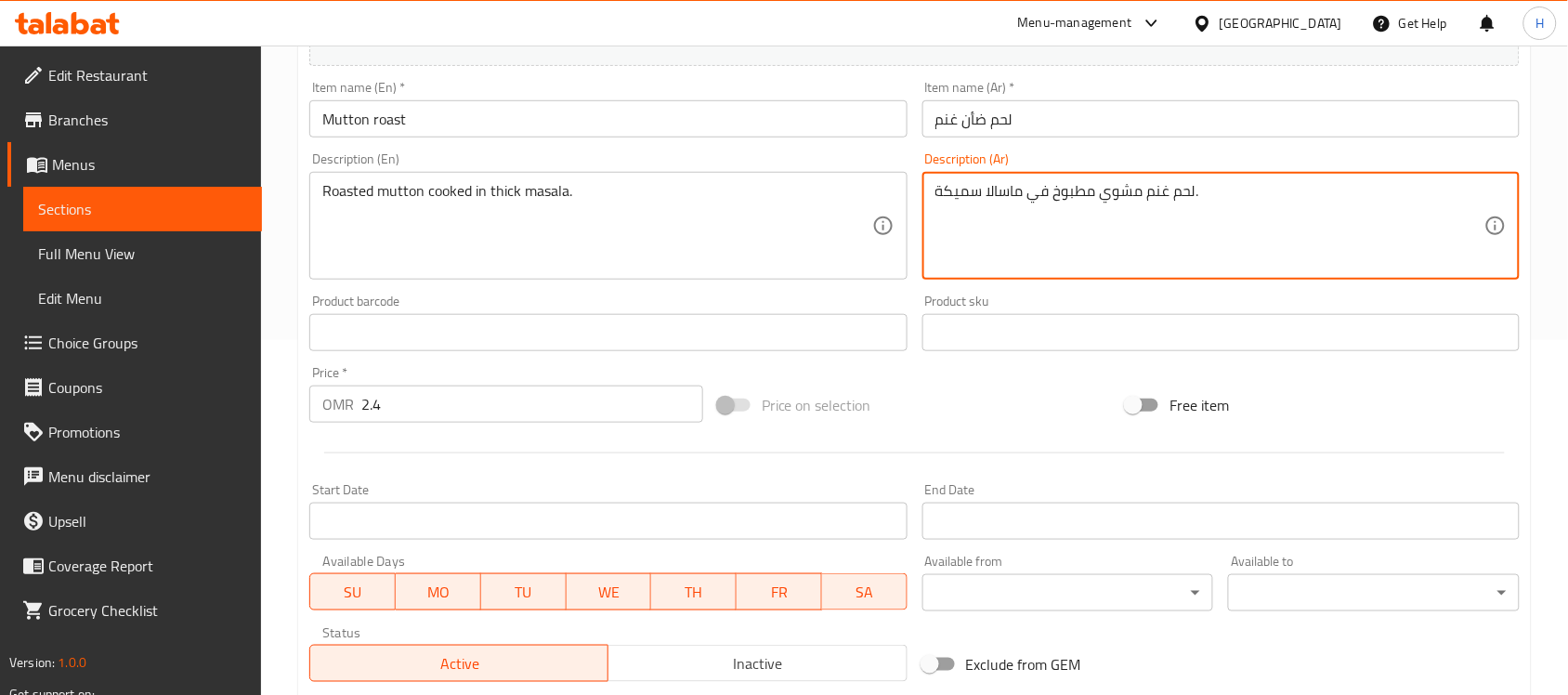
scroll to position [581, 0]
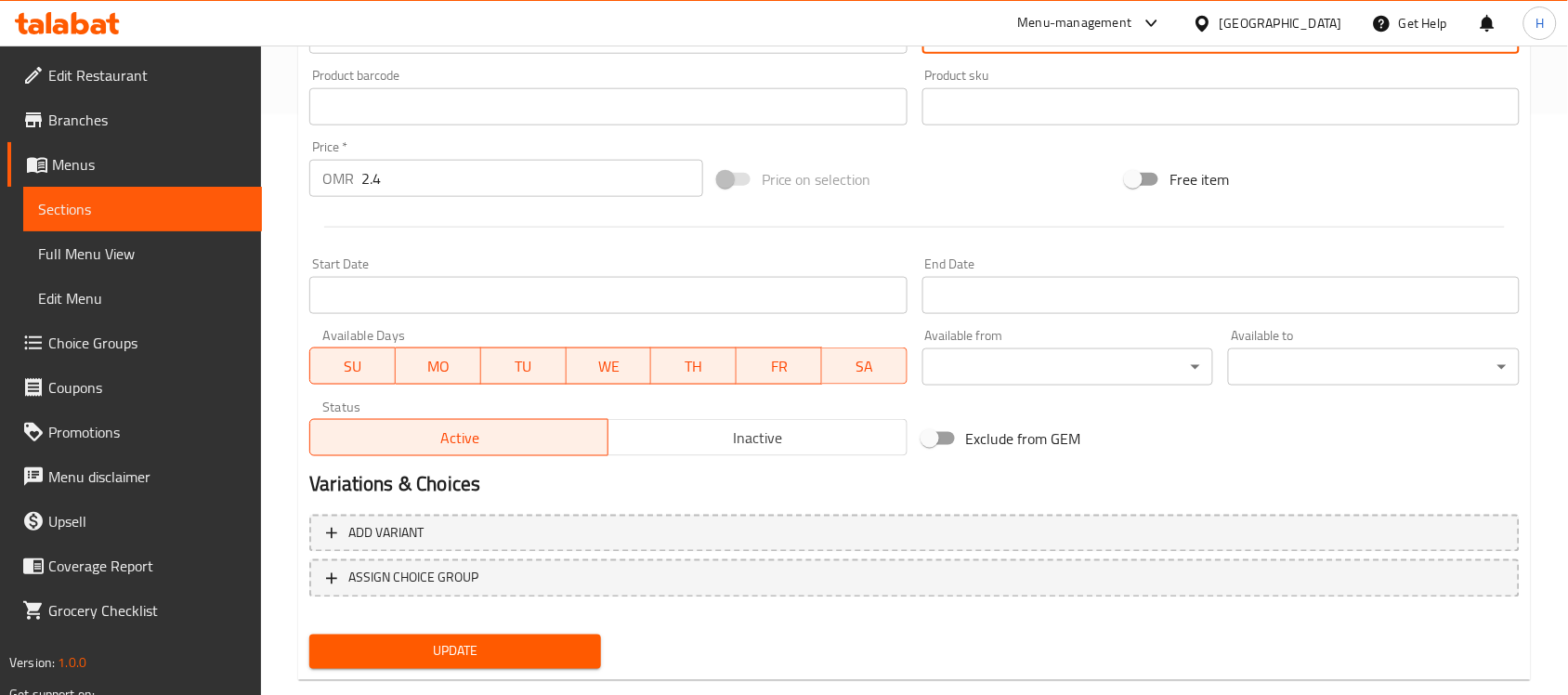
type textarea "لحم غنم مشوي مطبوخ في ماسالا سميكة."
click at [504, 614] on nav at bounding box center [914, 612] width 1210 height 15
click at [484, 675] on div "Update Mutton roast Add item image Image Size: 1200 x 800 px / Image formats: j…" at bounding box center [913, 140] width 1232 height 1082
click at [487, 648] on span "Update" at bounding box center [455, 651] width 262 height 23
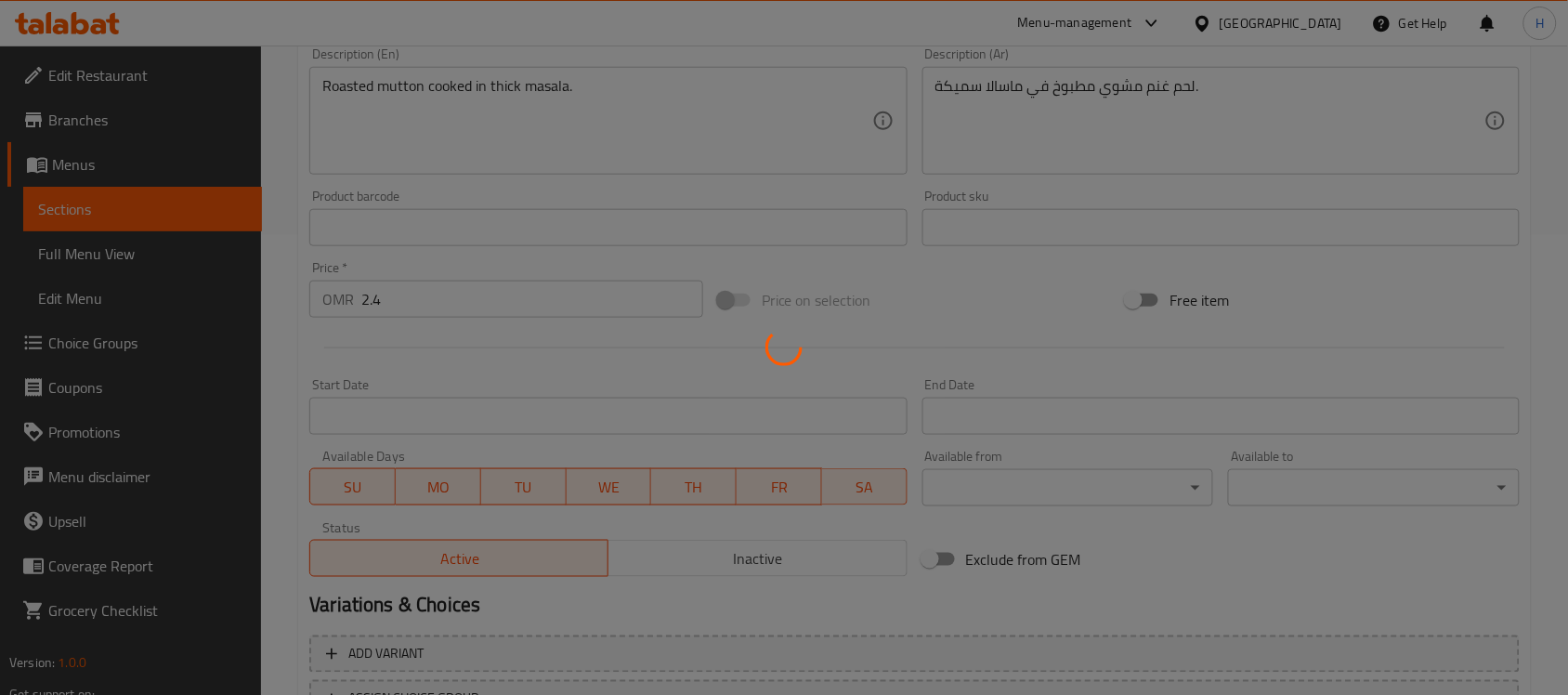
scroll to position [348, 0]
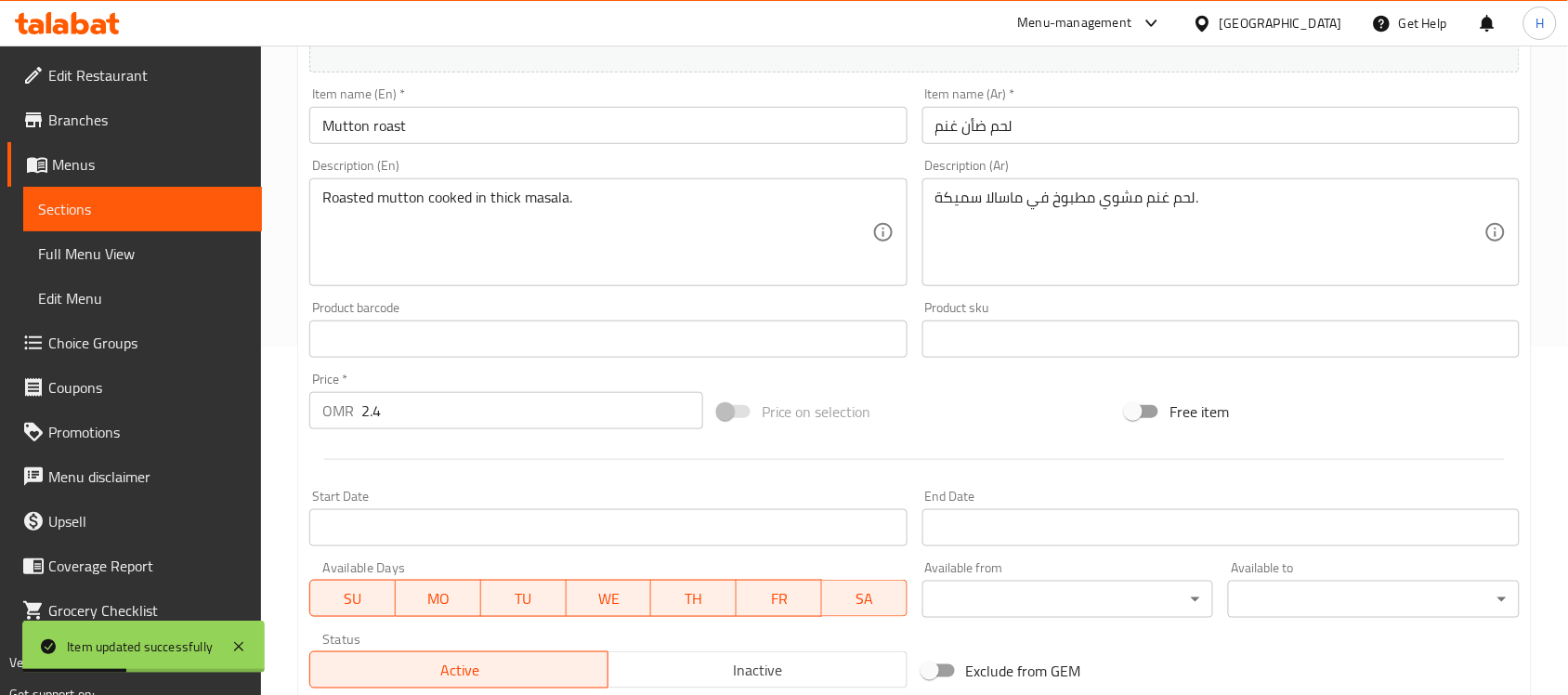
click at [68, 198] on span "Sections" at bounding box center [143, 208] width 209 height 22
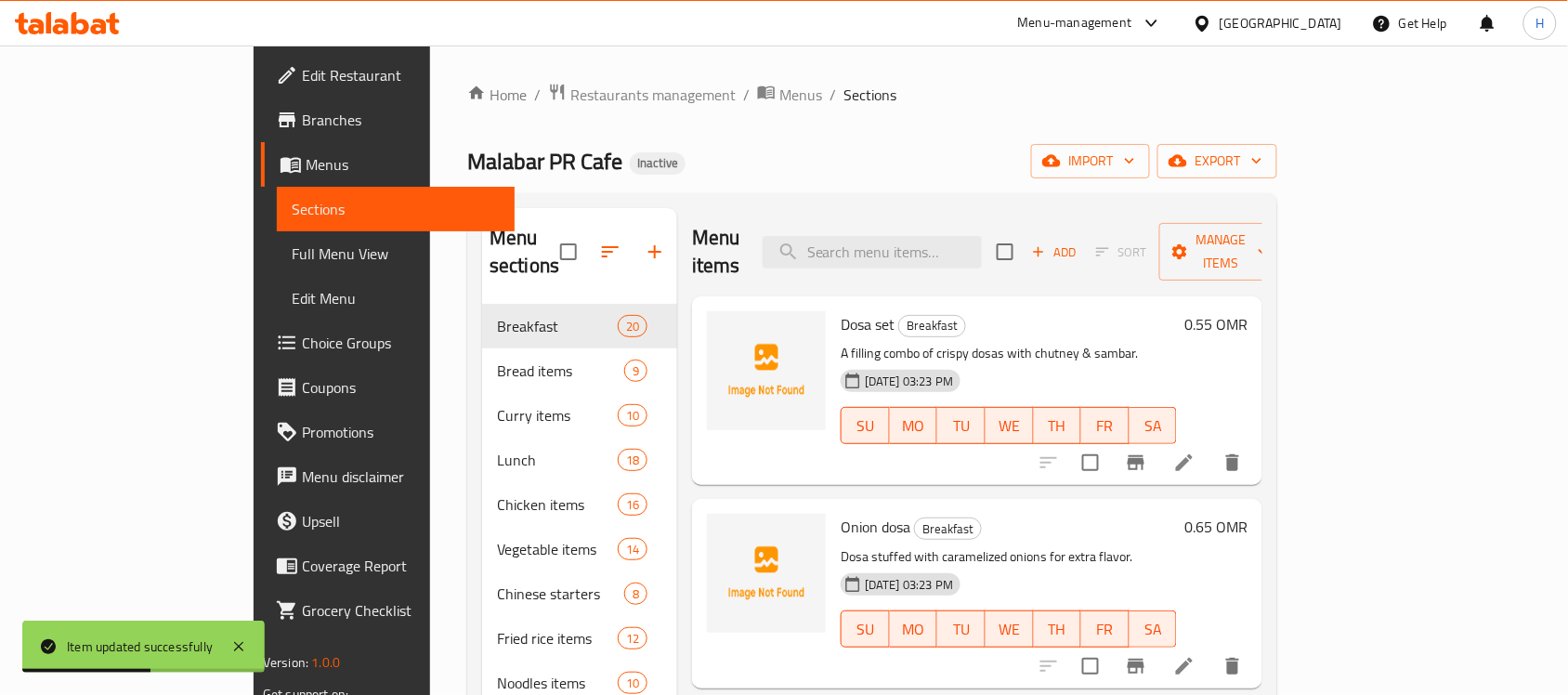
click at [904, 219] on div "Menu items Add Sort Manage items" at bounding box center [976, 252] width 570 height 89
click at [922, 238] on input "search" at bounding box center [872, 252] width 219 height 32
paste input "Mutton thala curry"
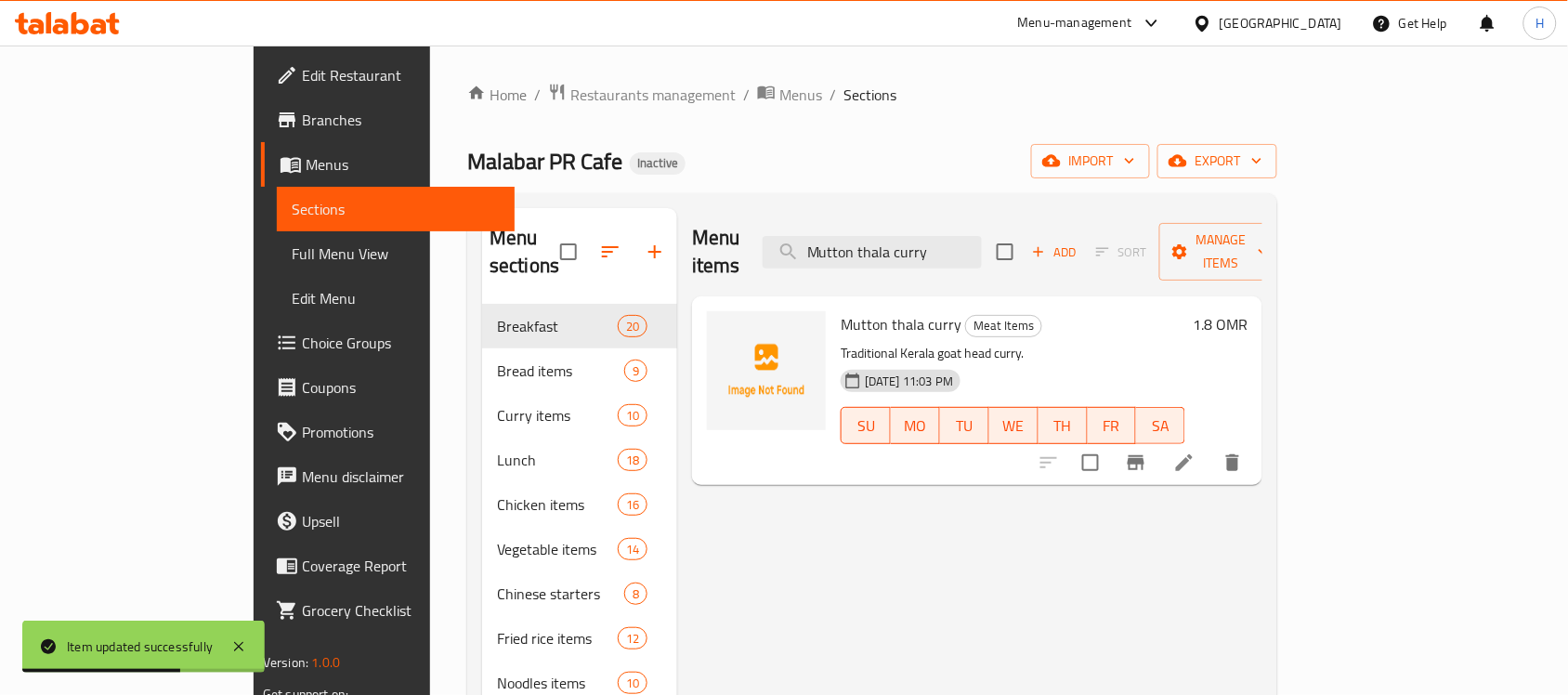
type input "Mutton thala curry"
click at [1210, 446] on li at bounding box center [1184, 462] width 52 height 33
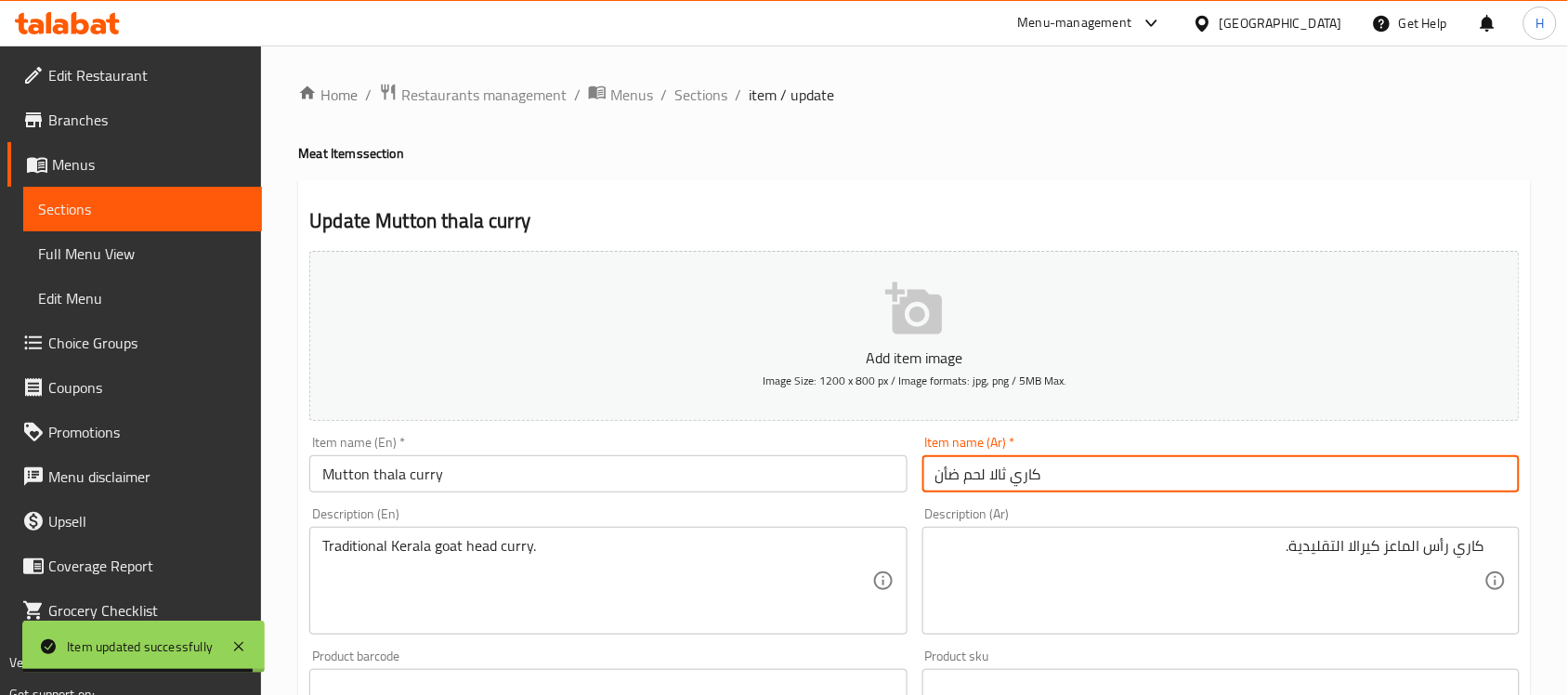
click at [929, 474] on input "كاري ثالا لحم ضأن" at bounding box center [1221, 473] width 598 height 37
click at [938, 476] on input "كاري ثالا لحم ضأن" at bounding box center [1221, 473] width 598 height 37
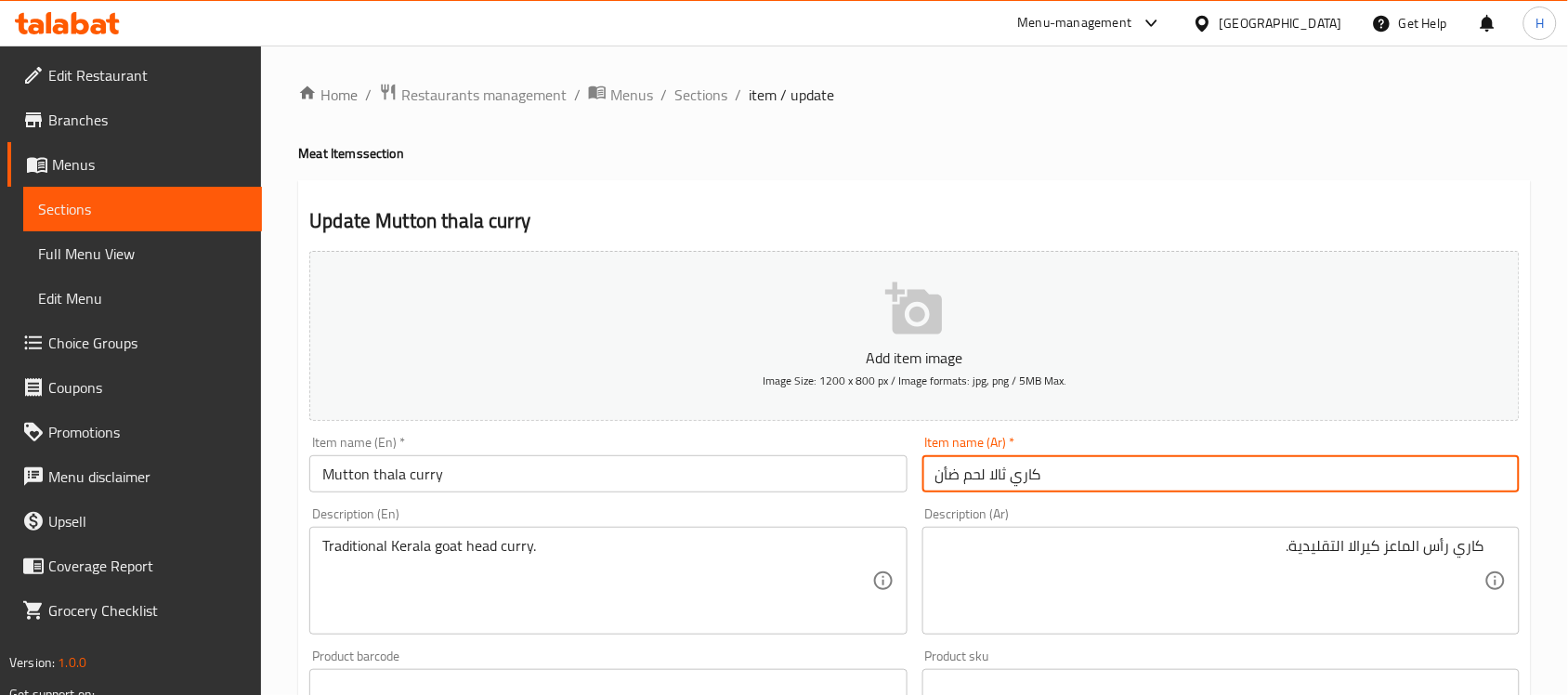
click at [944, 472] on input "كاري ثالا لحم ضأن" at bounding box center [1221, 473] width 598 height 37
type input "كاري ثالا لحم غنم"
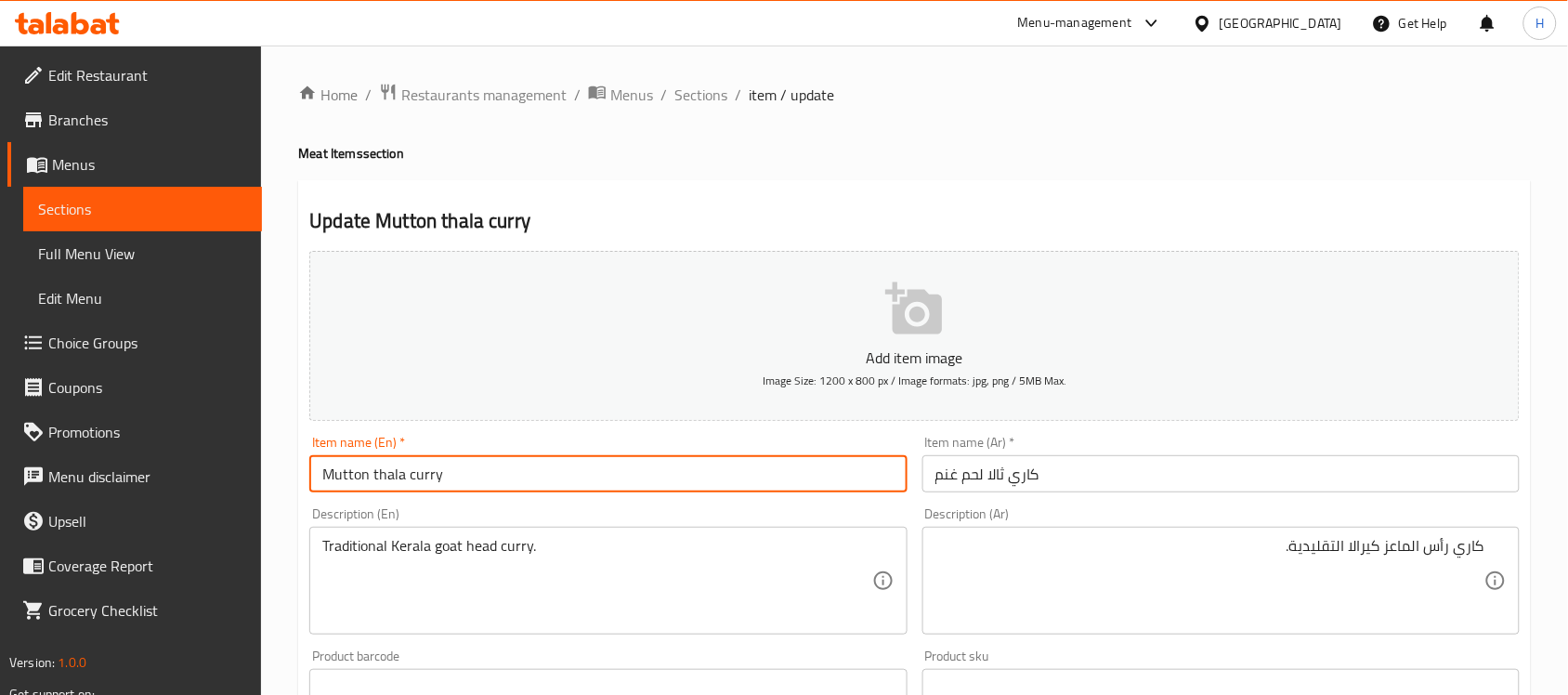
click at [569, 481] on input "Mutton thala curry" at bounding box center [608, 473] width 598 height 37
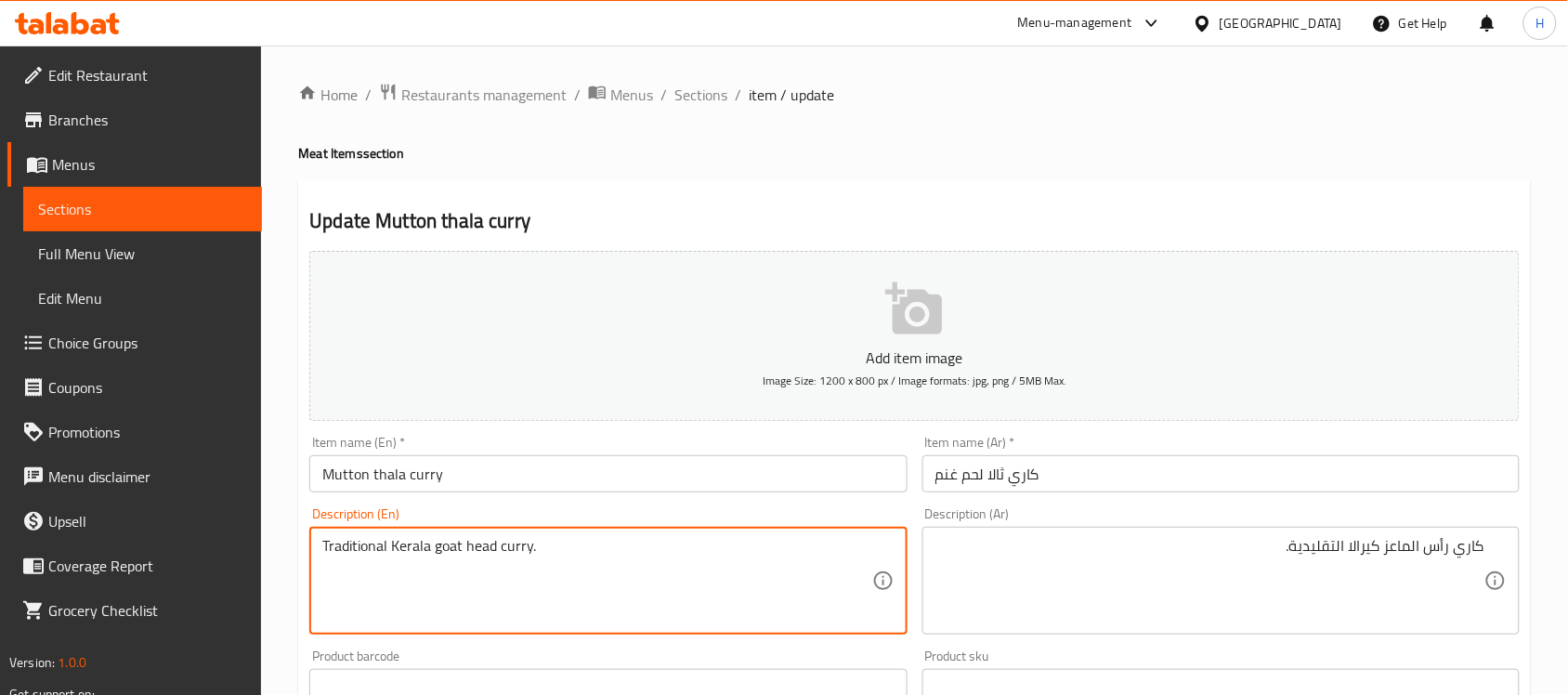
click at [443, 548] on textarea "Traditional Kerala goat head curry." at bounding box center [597, 581] width 549 height 89
click at [439, 565] on textarea "Traditional Kerala goat head curry." at bounding box center [597, 581] width 549 height 89
drag, startPoint x: 433, startPoint y: 551, endPoint x: 495, endPoint y: 541, distance: 62.8
click at [495, 541] on textarea "Traditional Kerala goat head curry." at bounding box center [597, 581] width 549 height 89
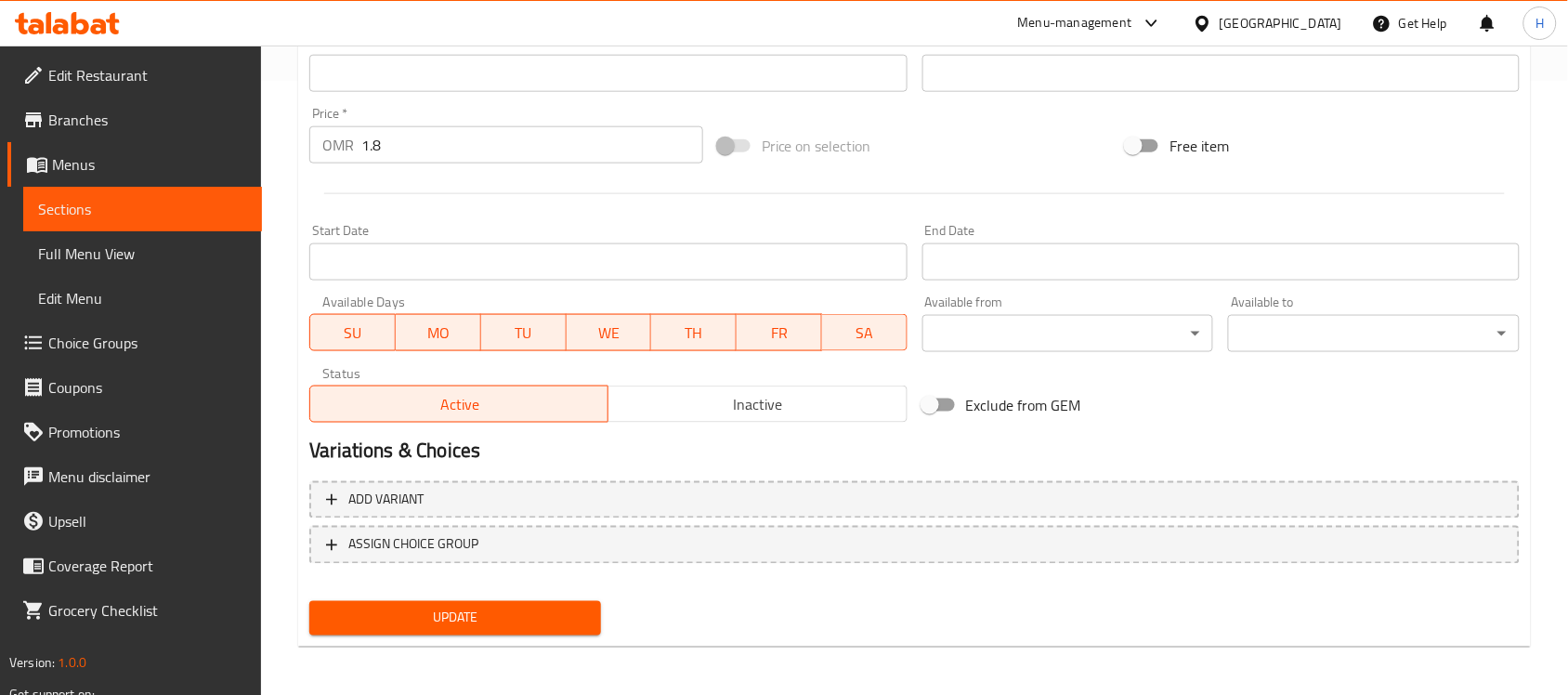
click at [497, 628] on button "Update" at bounding box center [455, 618] width 291 height 34
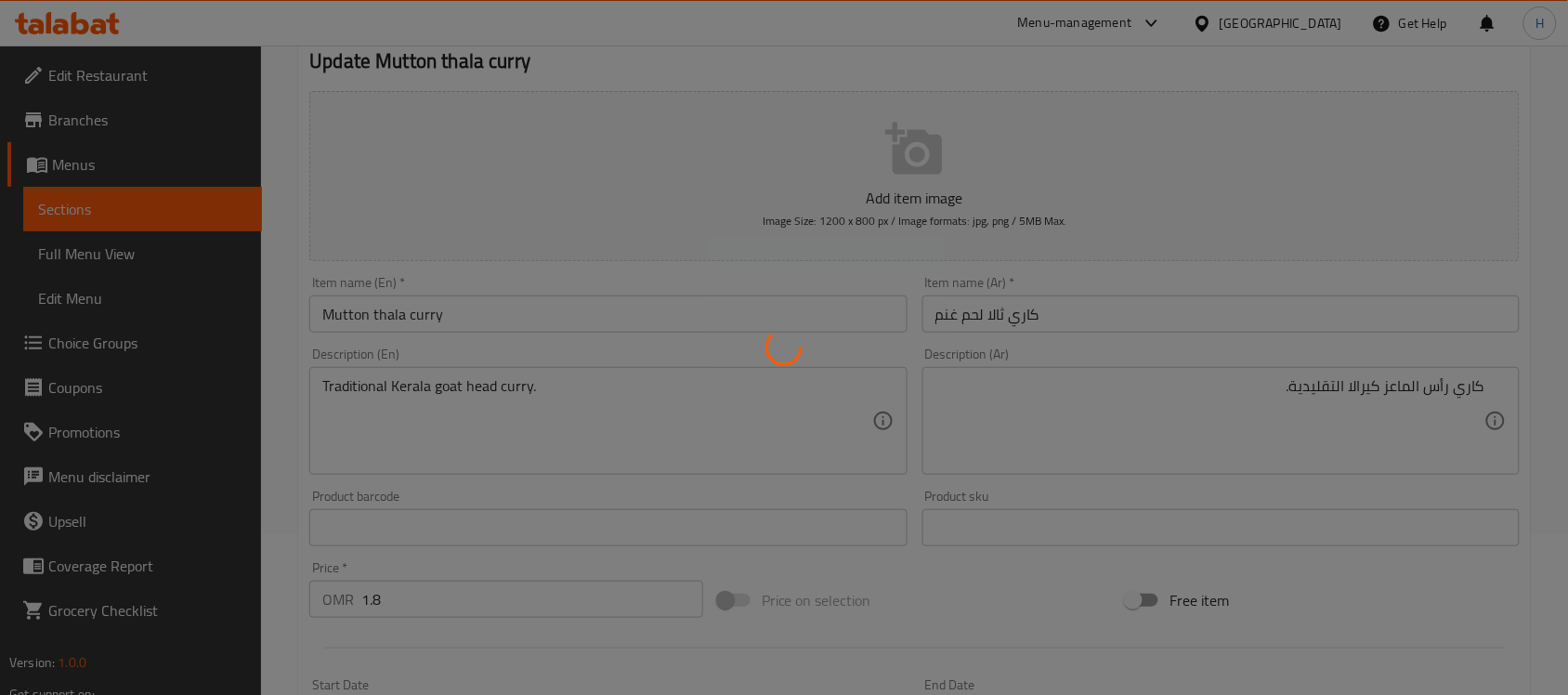
scroll to position [149, 0]
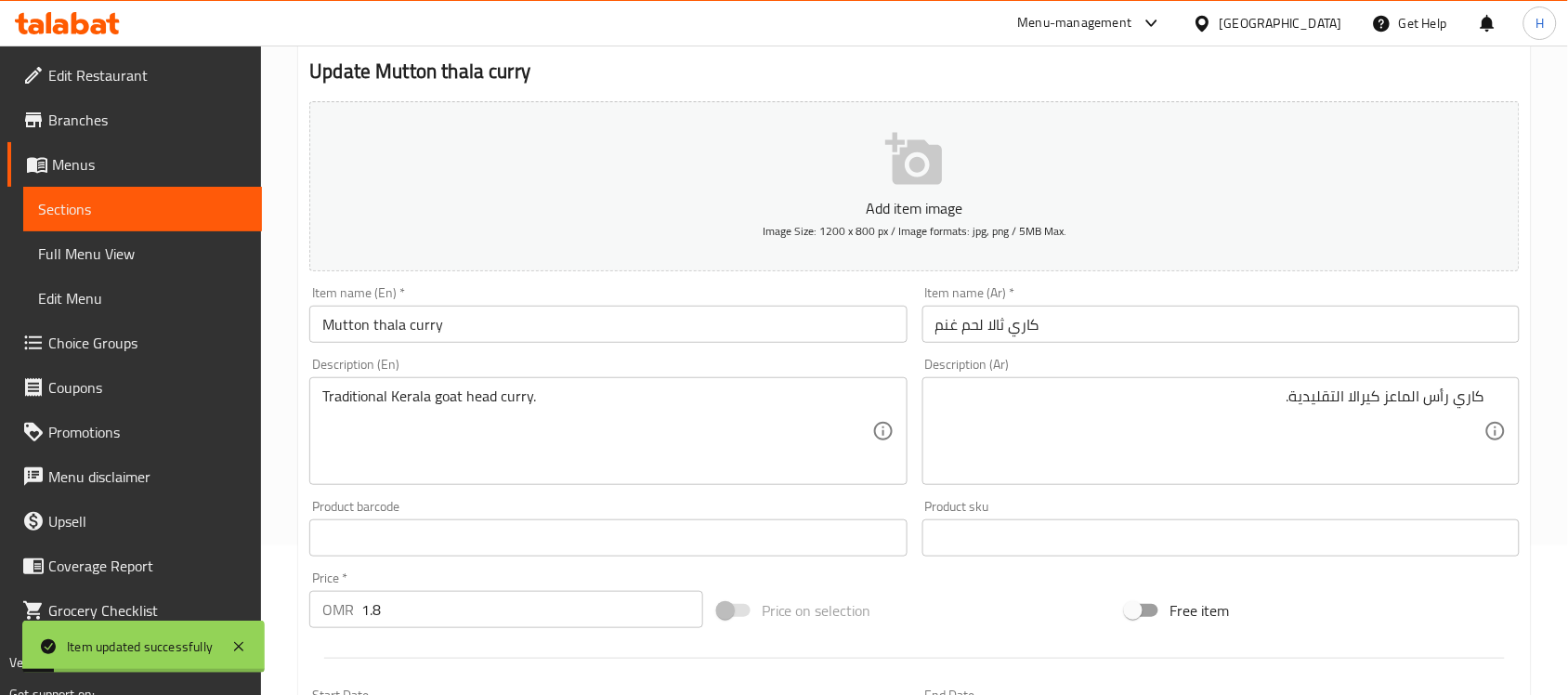
click at [99, 200] on span "Sections" at bounding box center [143, 208] width 209 height 22
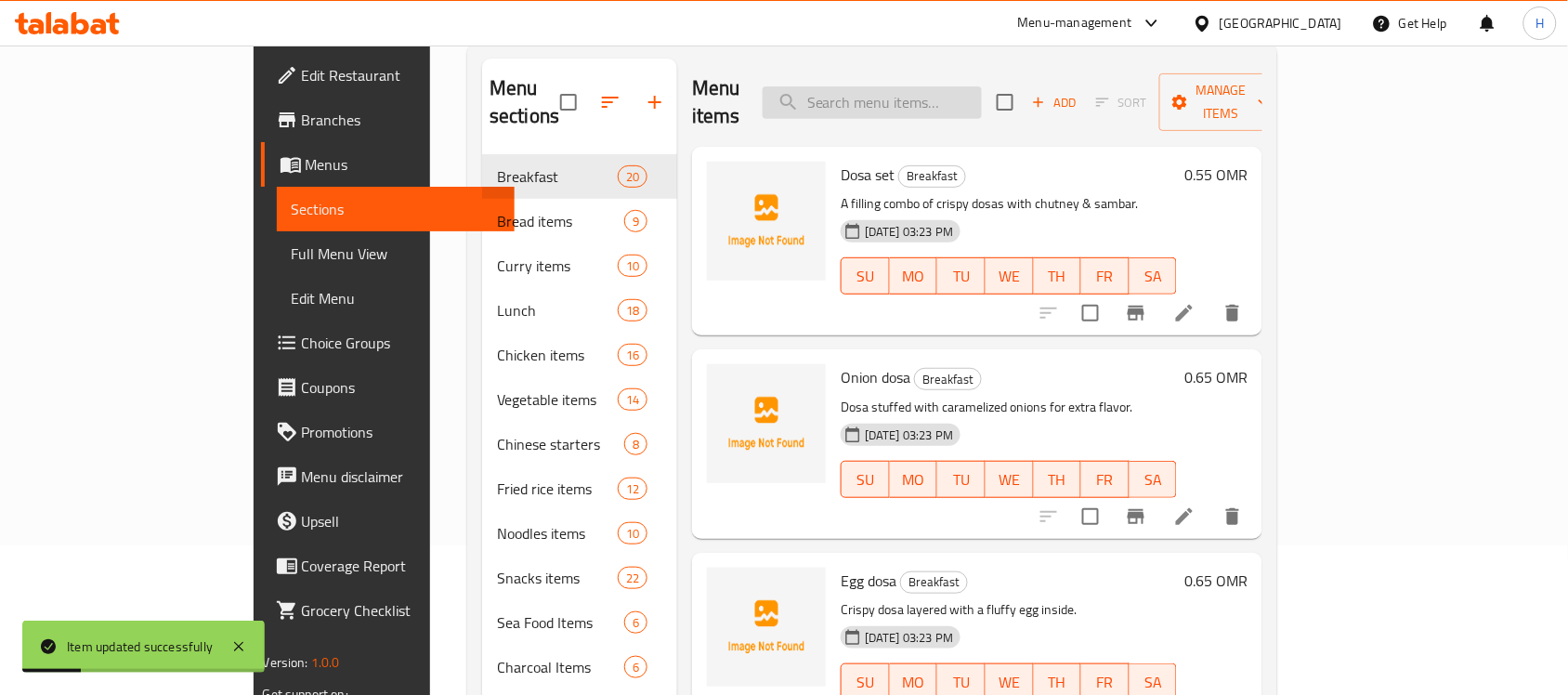
click at [963, 95] on input "search" at bounding box center [872, 103] width 219 height 32
paste input "Lemon mint"
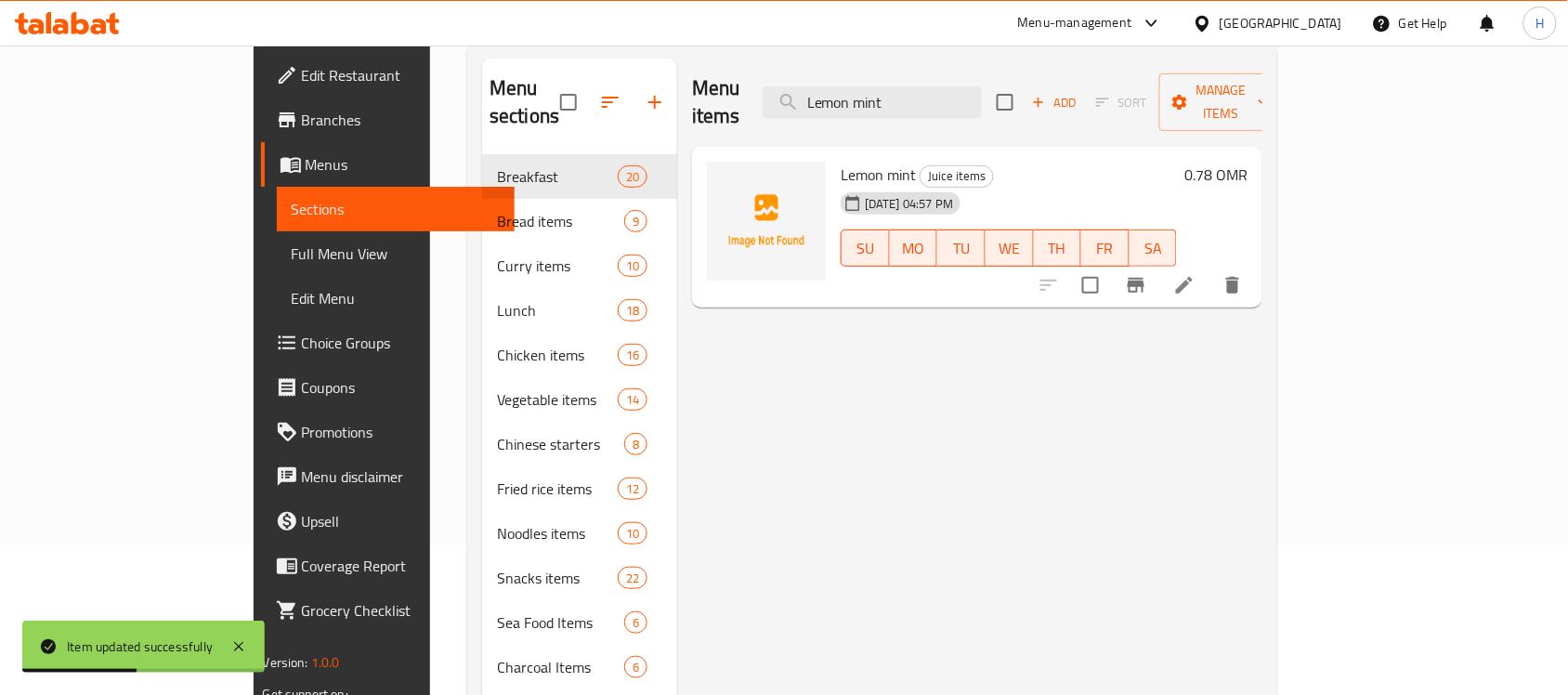
type input "Lemon mint"
click at [1195, 274] on icon at bounding box center [1184, 285] width 22 height 22
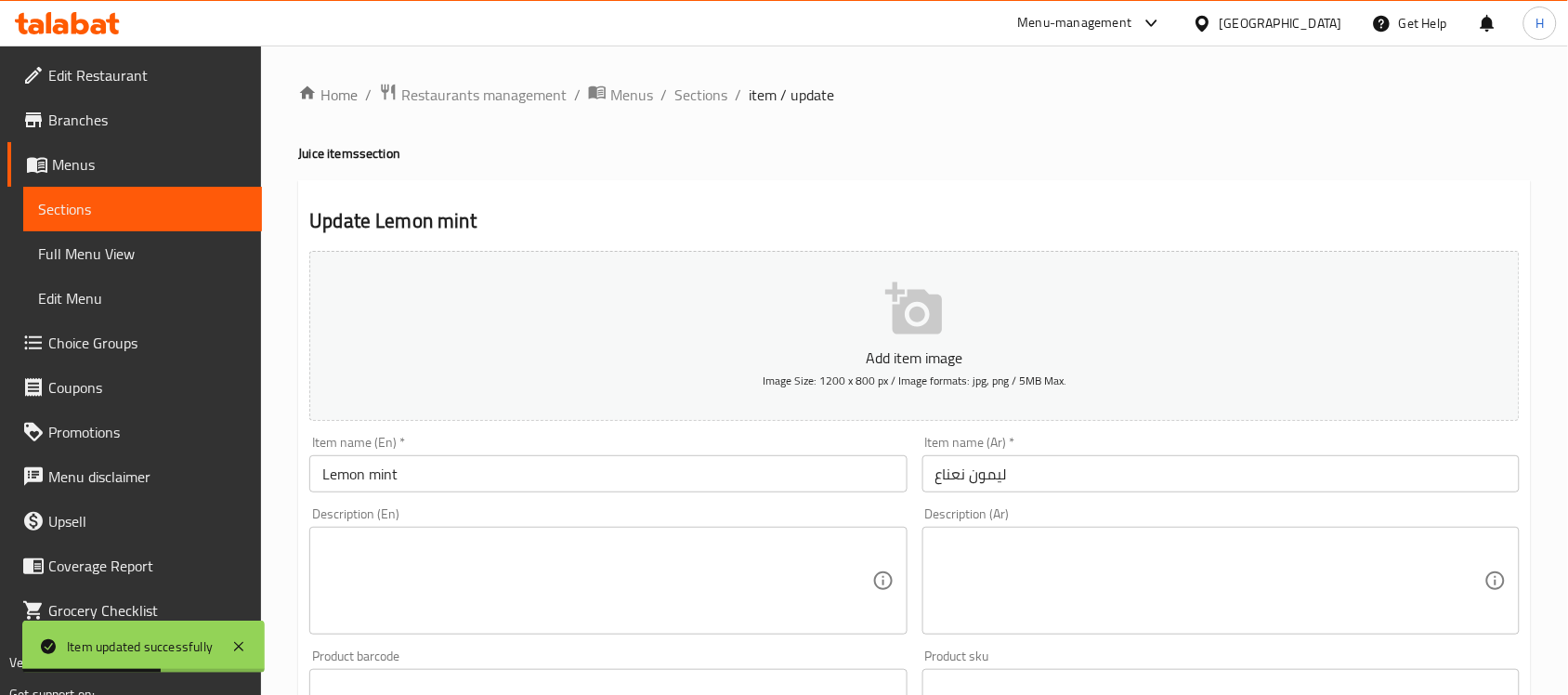
click at [1047, 489] on input "ليمون نعناع" at bounding box center [1221, 473] width 598 height 37
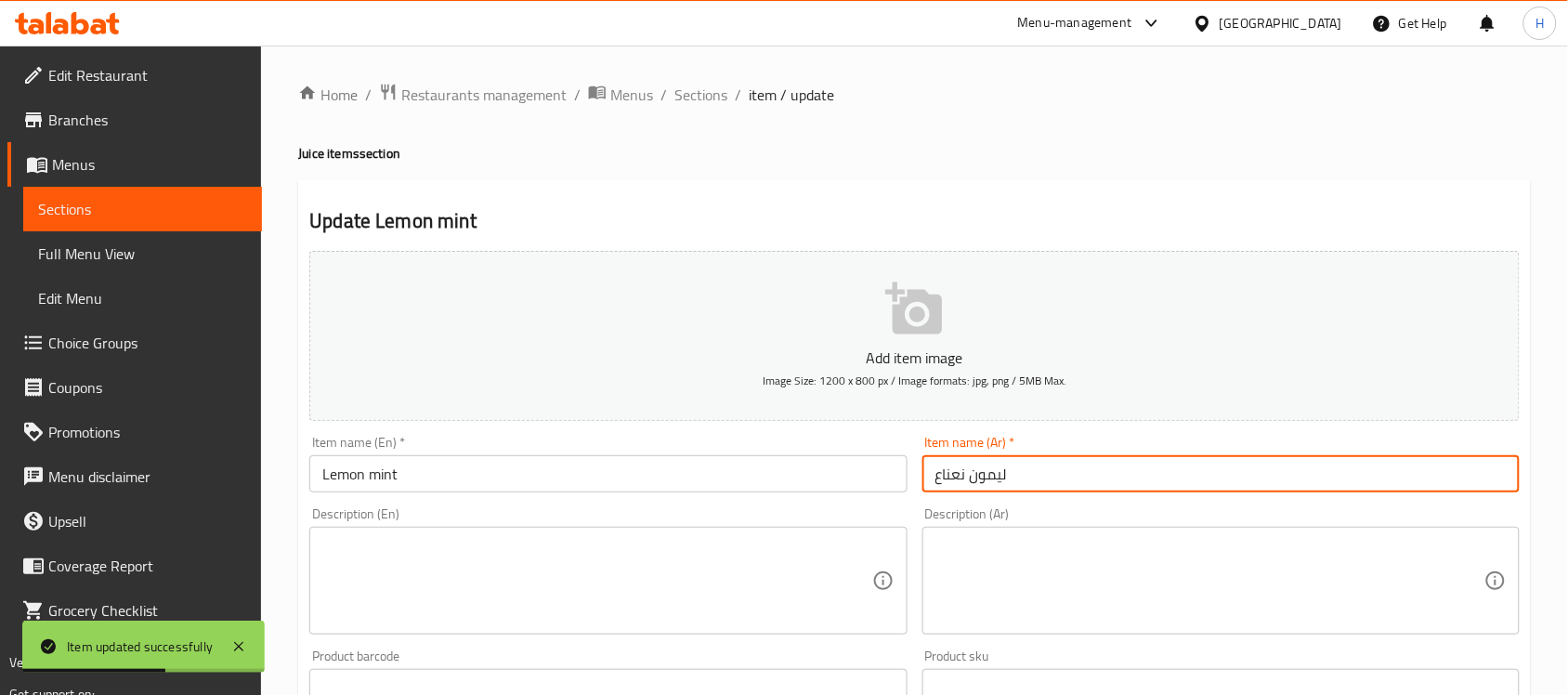
click at [1047, 489] on input "ليمون نعناع" at bounding box center [1221, 473] width 598 height 37
click at [539, 466] on input "Lemon mint" at bounding box center [608, 473] width 598 height 37
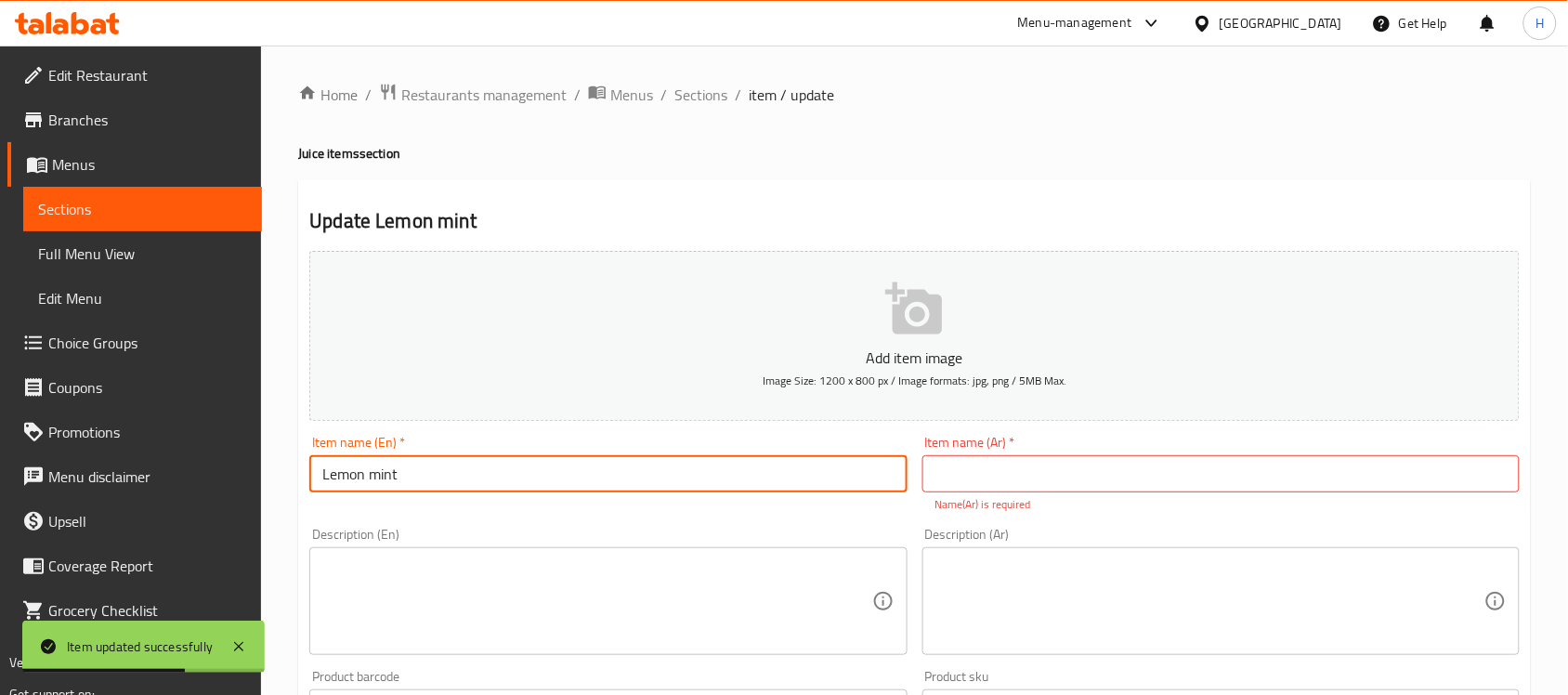
click at [539, 466] on input "Lemon mint" at bounding box center [608, 473] width 598 height 37
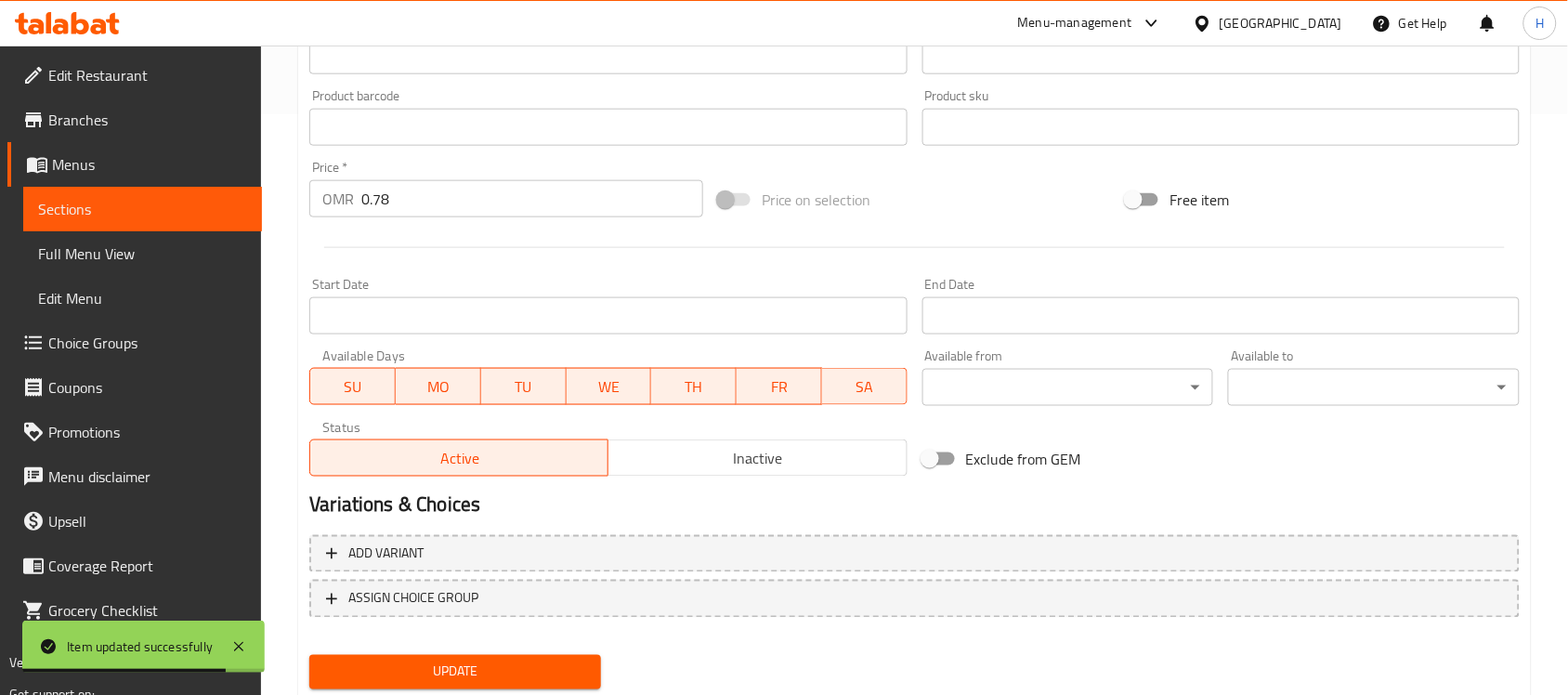
click at [173, 195] on link "Sections" at bounding box center [142, 208] width 239 height 45
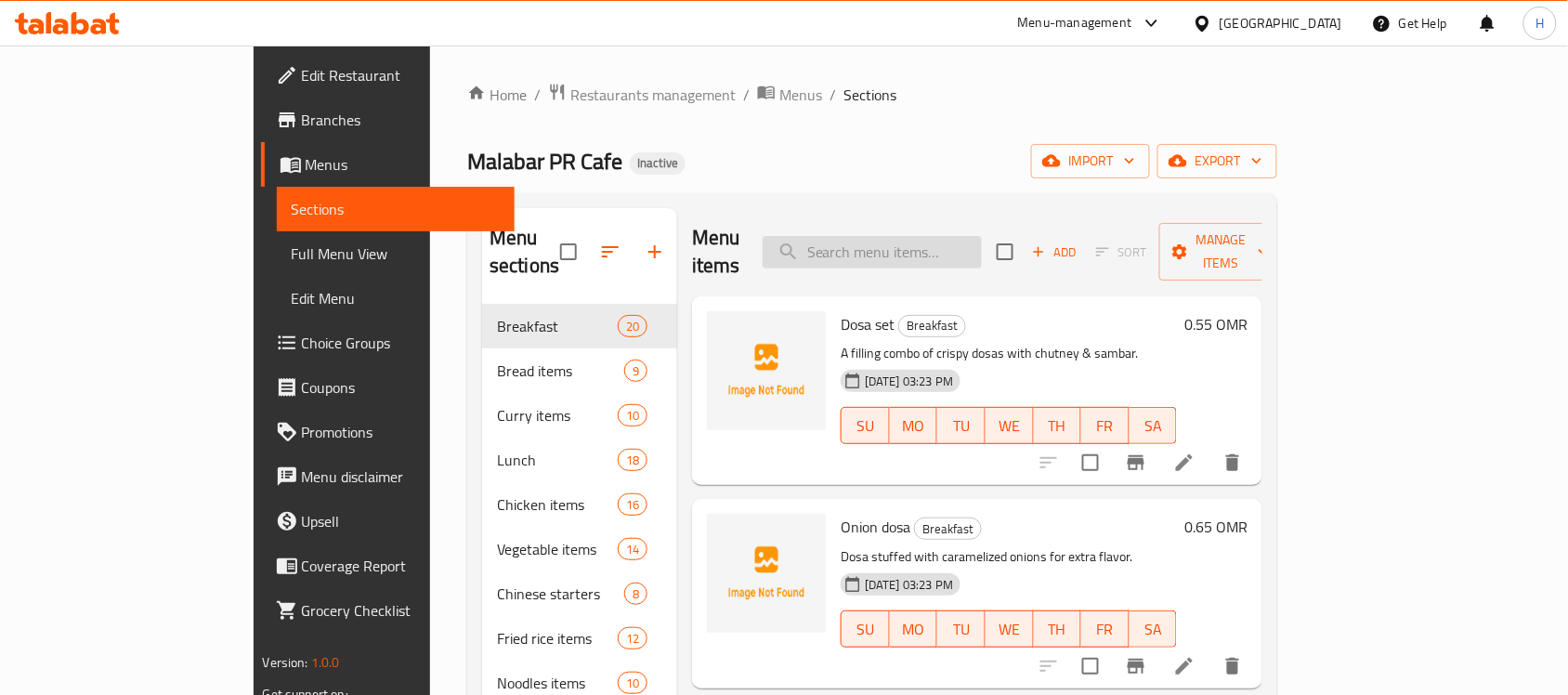
click at [982, 240] on input "search" at bounding box center [872, 252] width 219 height 32
paste input "Lemon mint"
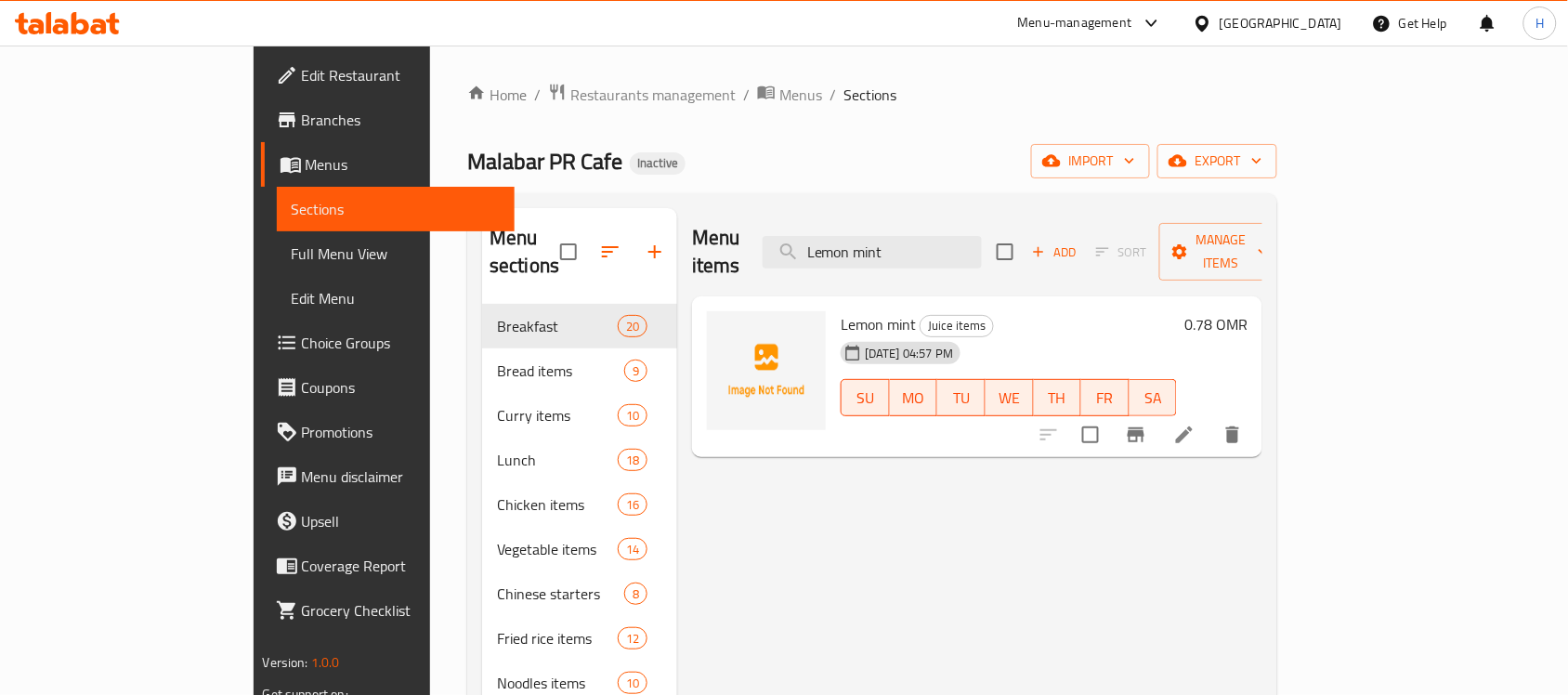
click at [1255, 412] on button "delete" at bounding box center [1232, 434] width 45 height 45
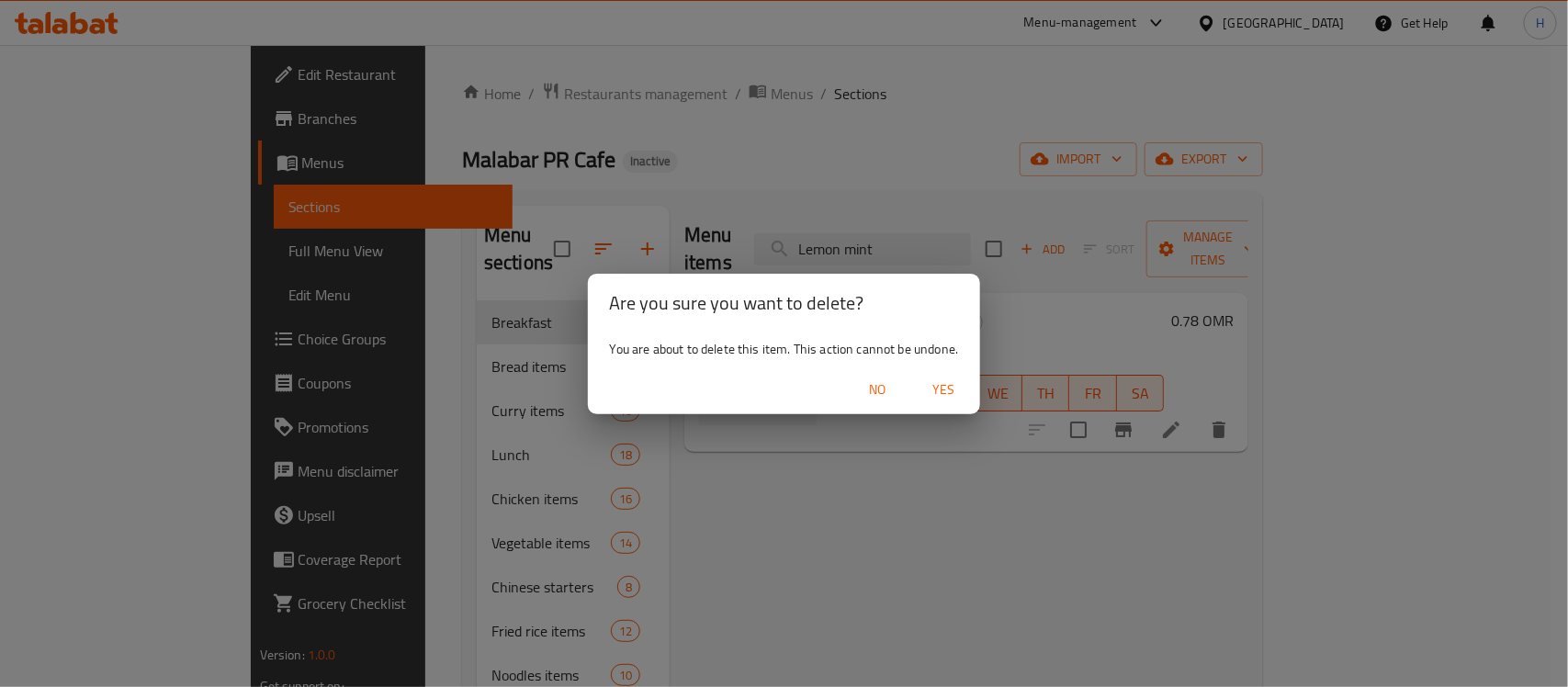
click at [938, 379] on span "Yes" at bounding box center [943, 390] width 44 height 23
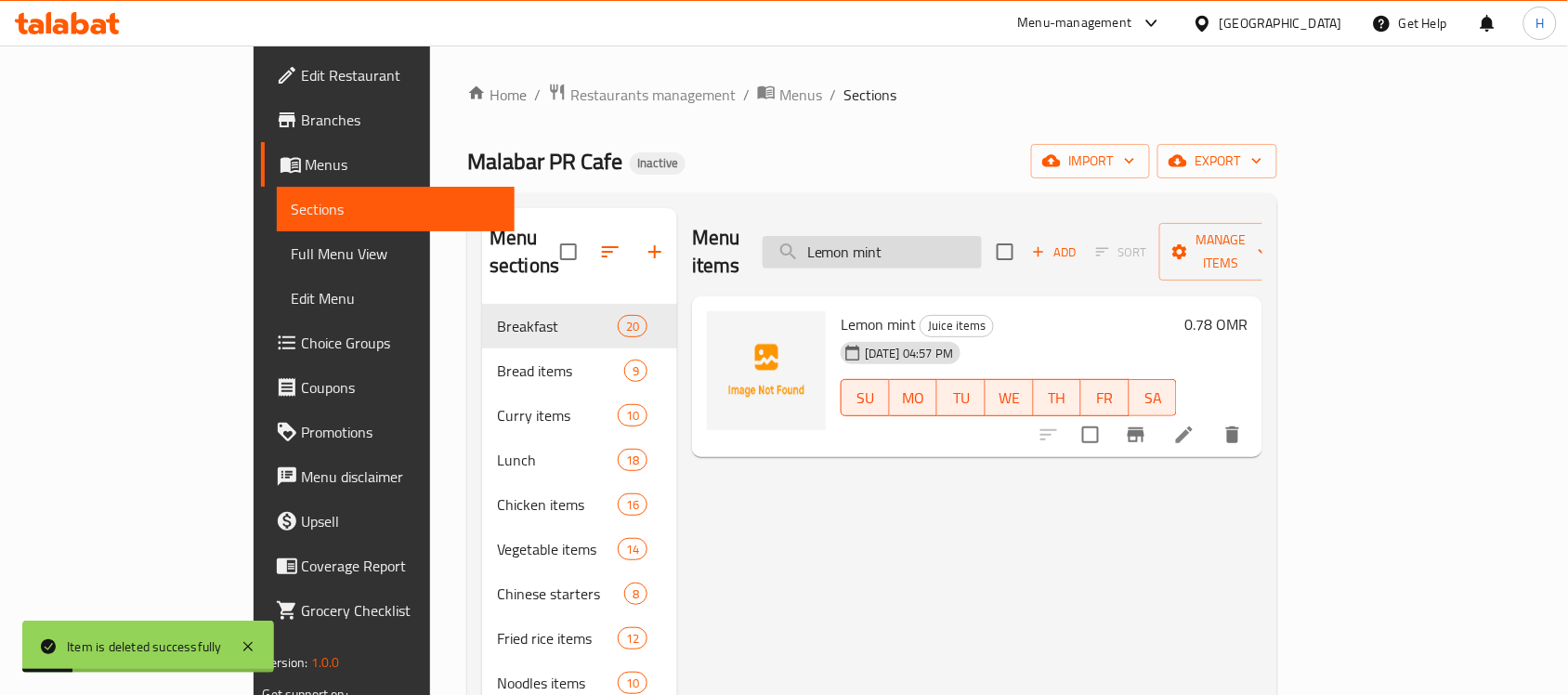
click at [917, 236] on input "Lemon mint" at bounding box center [872, 252] width 219 height 32
paste input "Mutton pepper"
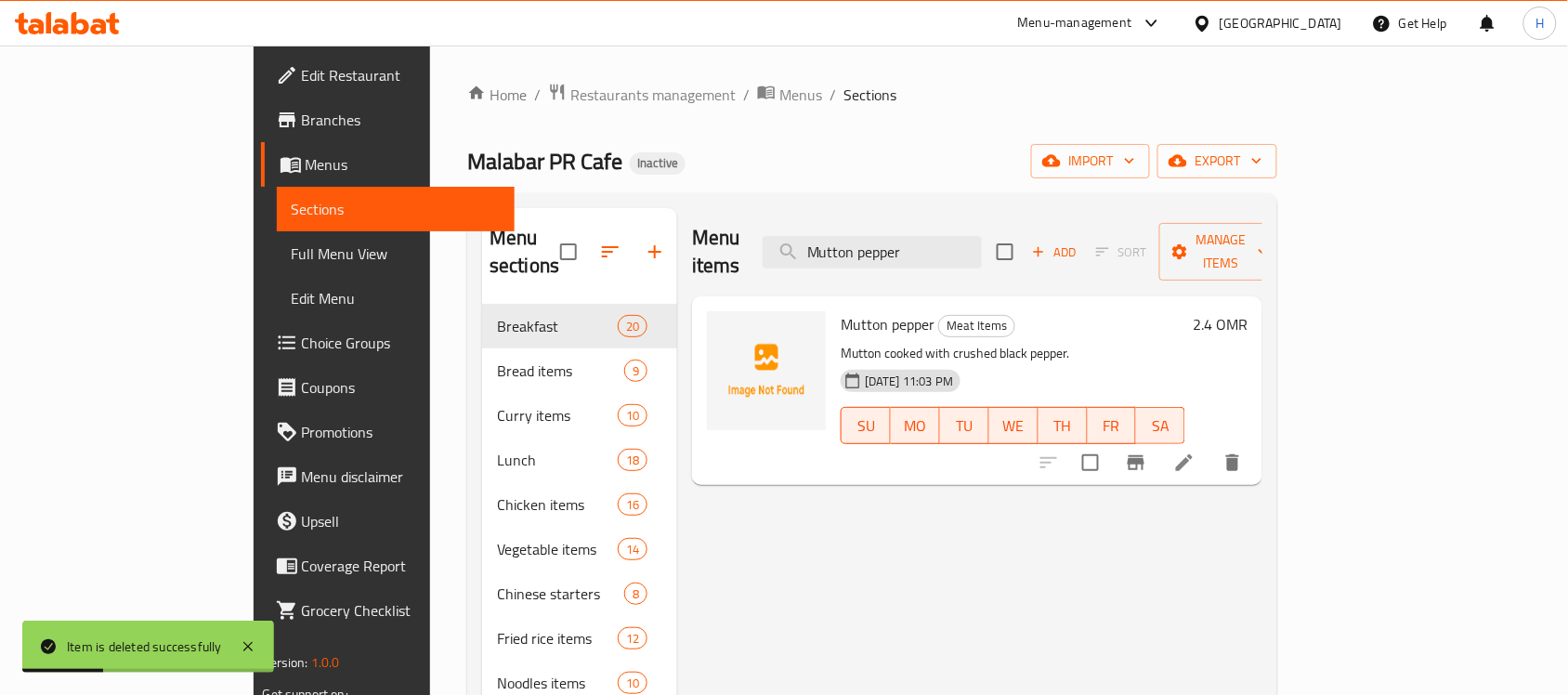
type input "Mutton pepper"
click at [1195, 451] on icon at bounding box center [1184, 462] width 22 height 22
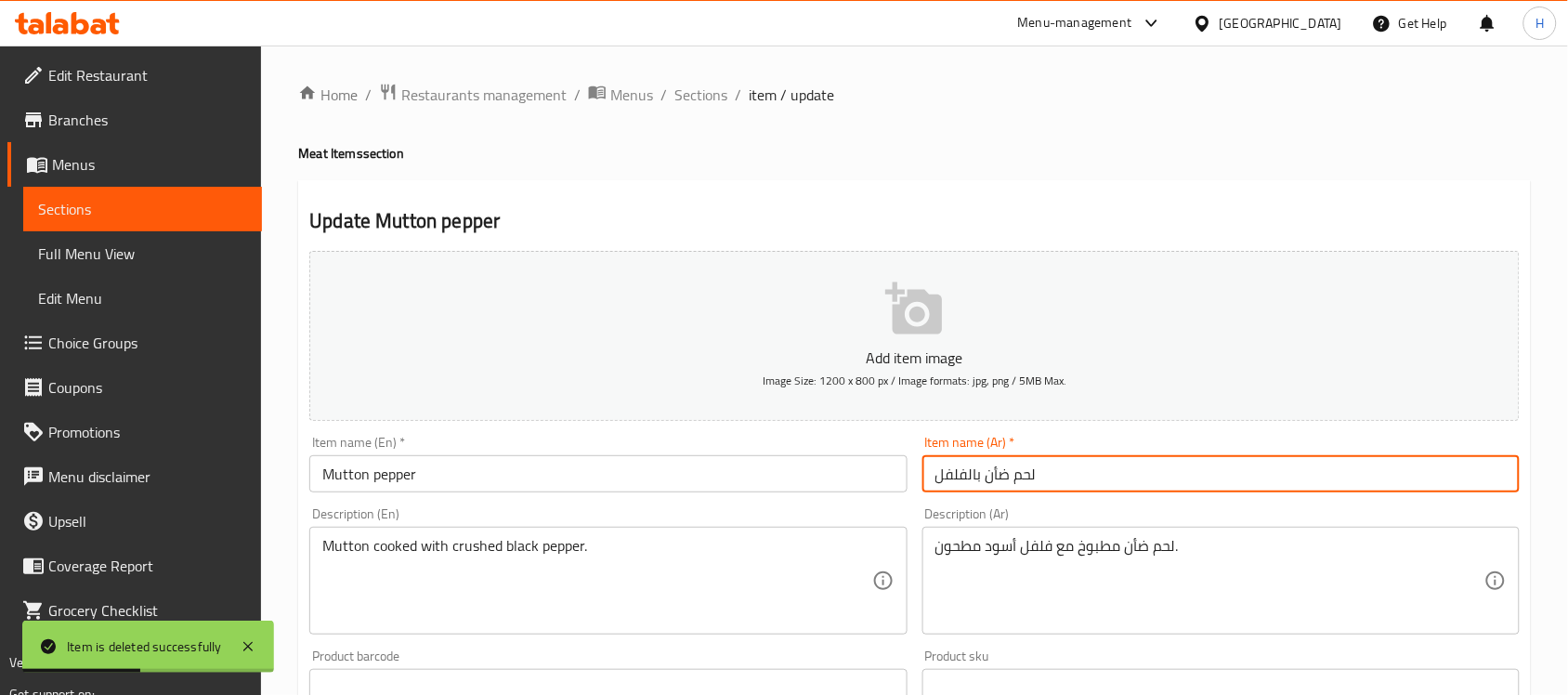
click at [988, 479] on input "لحم ضأن بالفلفل" at bounding box center [1221, 473] width 598 height 37
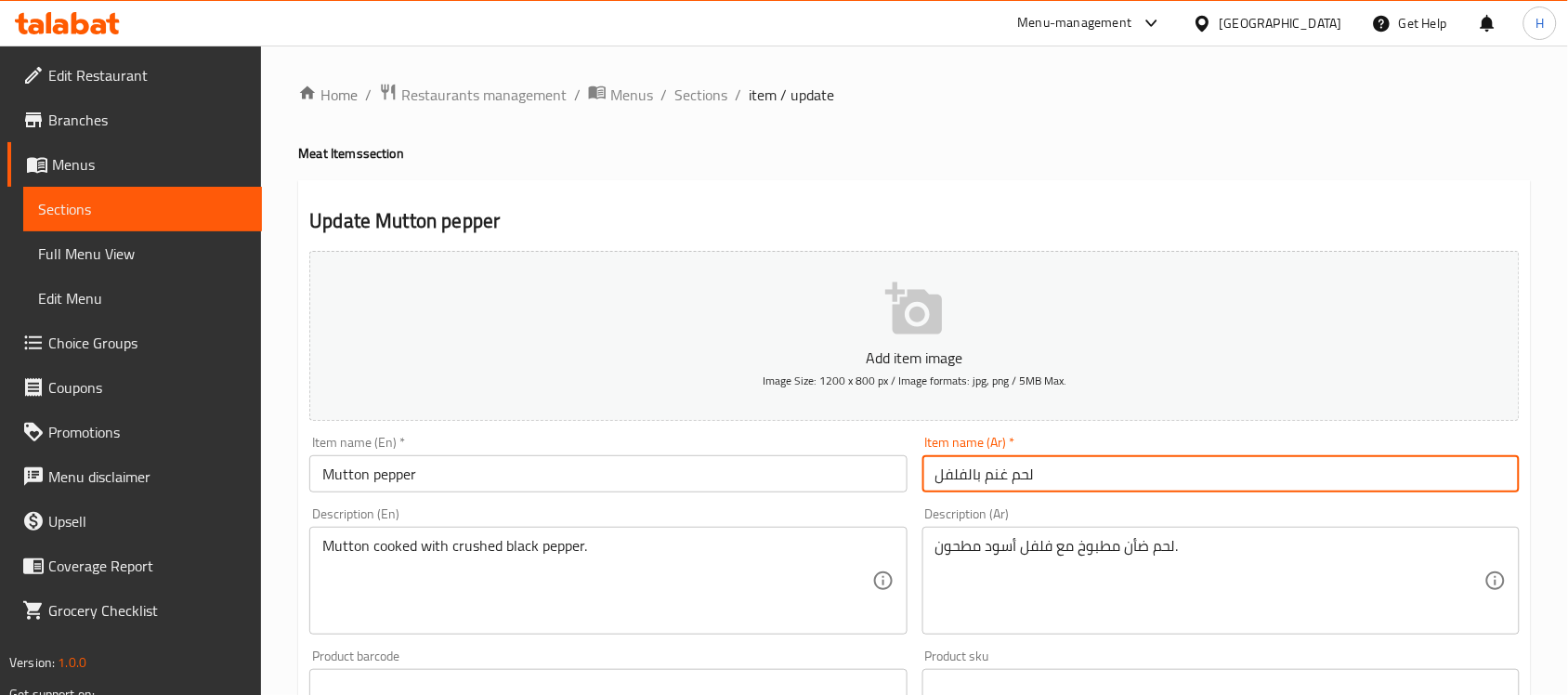
type input "لحم غنم بالفلفل"
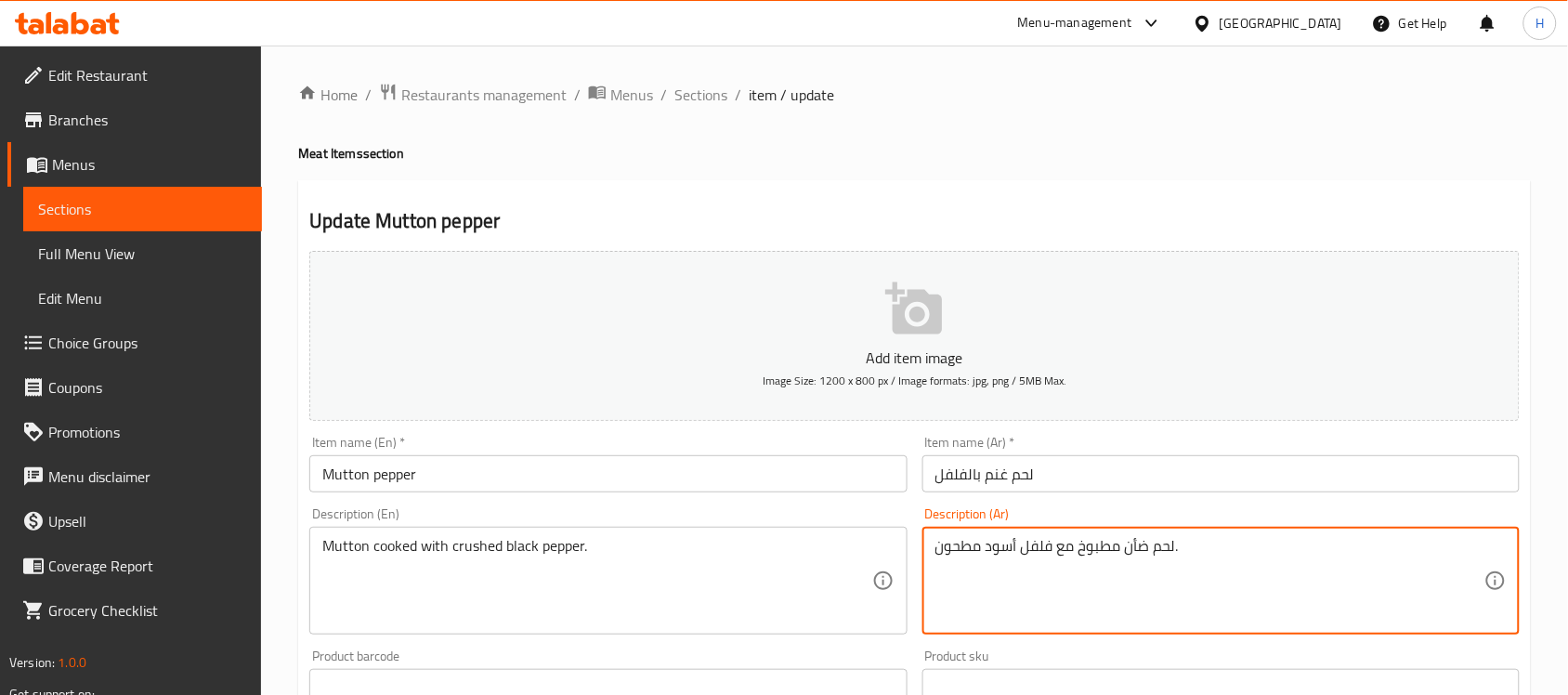
click at [1144, 537] on textarea "لحم ضأن مطبوخ مع فلفل أسود مطحون." at bounding box center [1209, 581] width 549 height 89
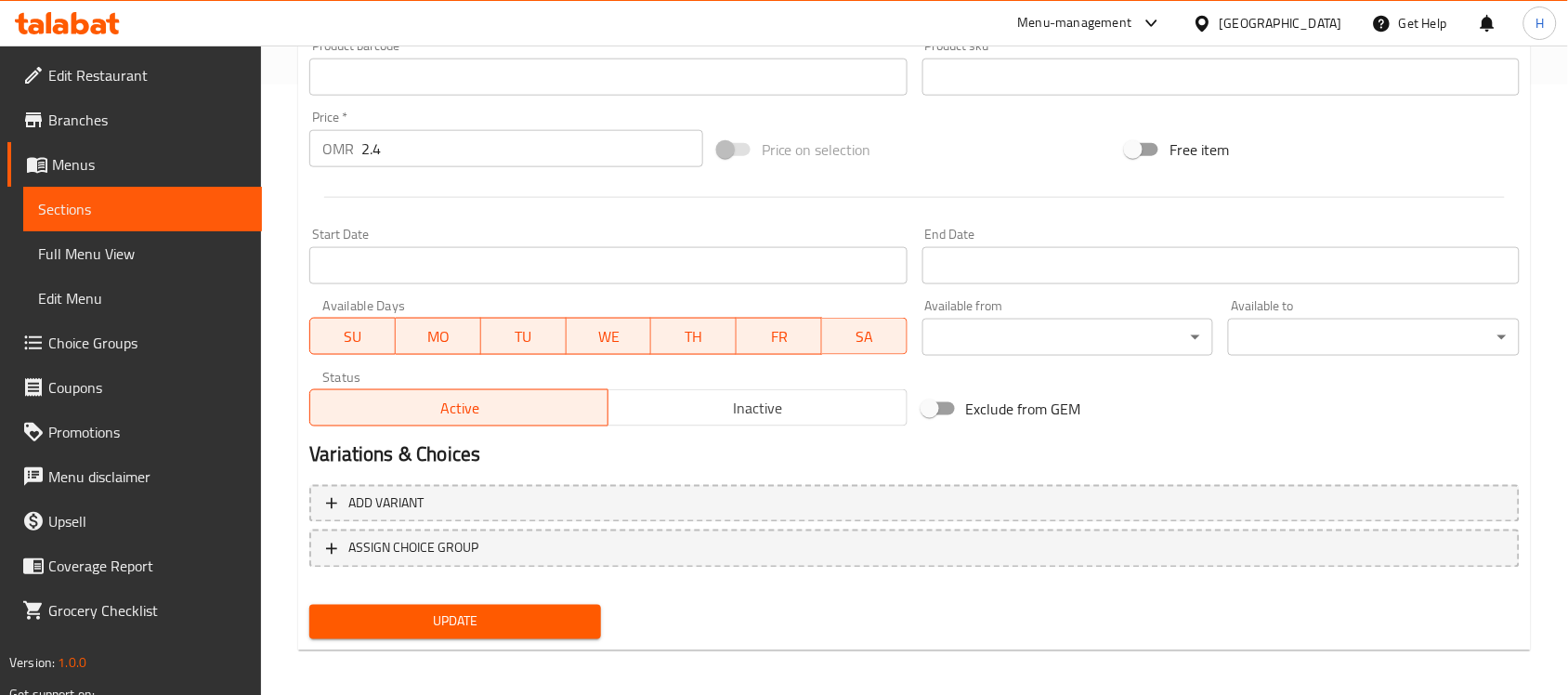
scroll to position [614, 0]
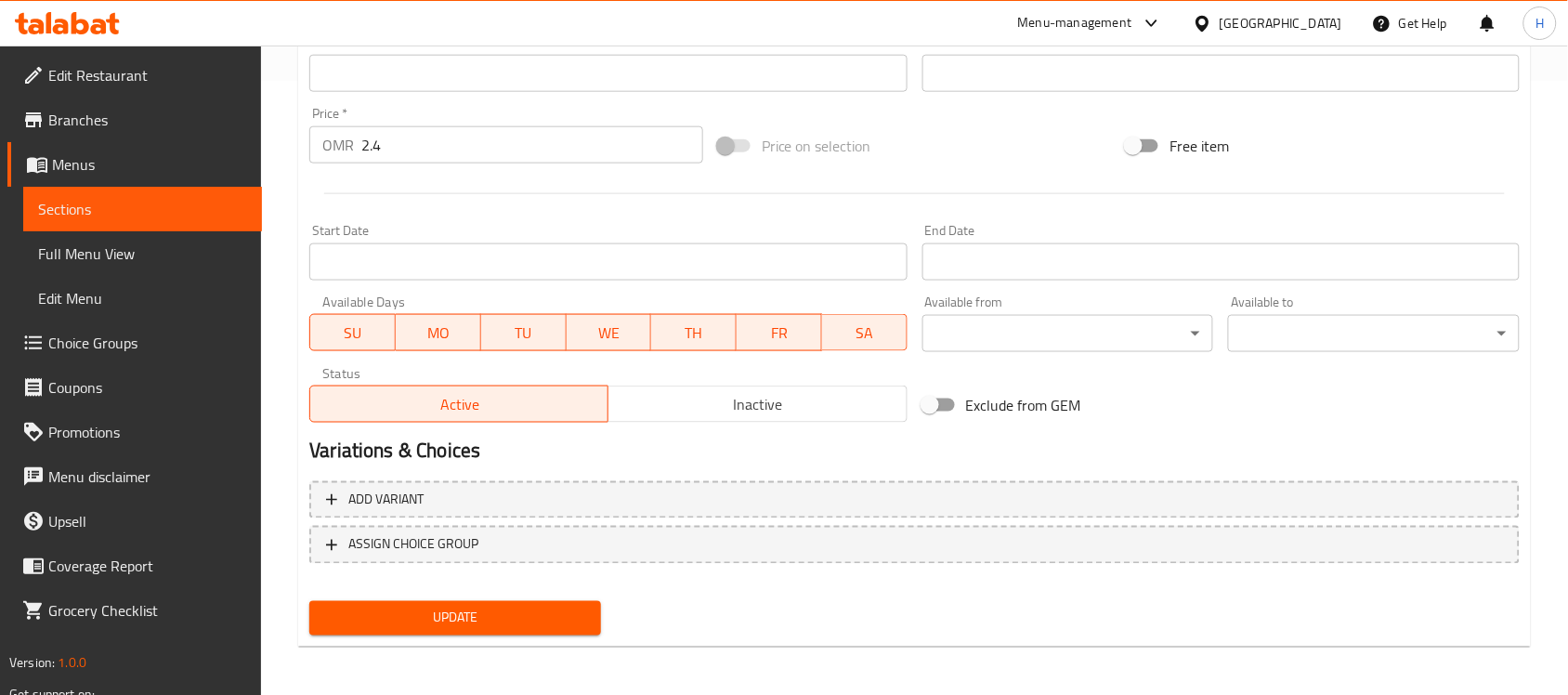
type textarea "لحم غنم مطبوخ مع فلفل أسود مطحون."
click at [508, 602] on button "Update" at bounding box center [455, 618] width 291 height 34
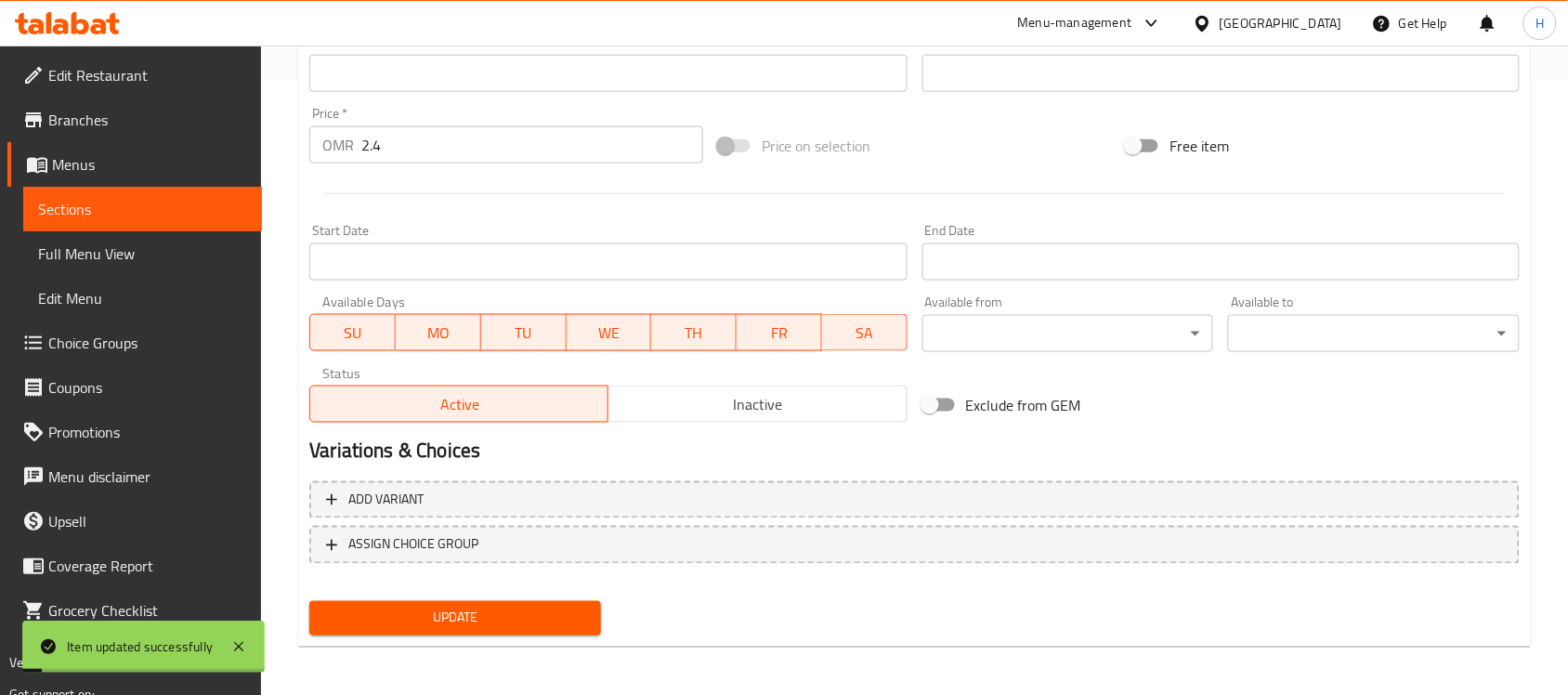
drag, startPoint x: 127, startPoint y: 213, endPoint x: 126, endPoint y: 200, distance: 13.0
click at [127, 213] on span "Sections" at bounding box center [143, 208] width 209 height 22
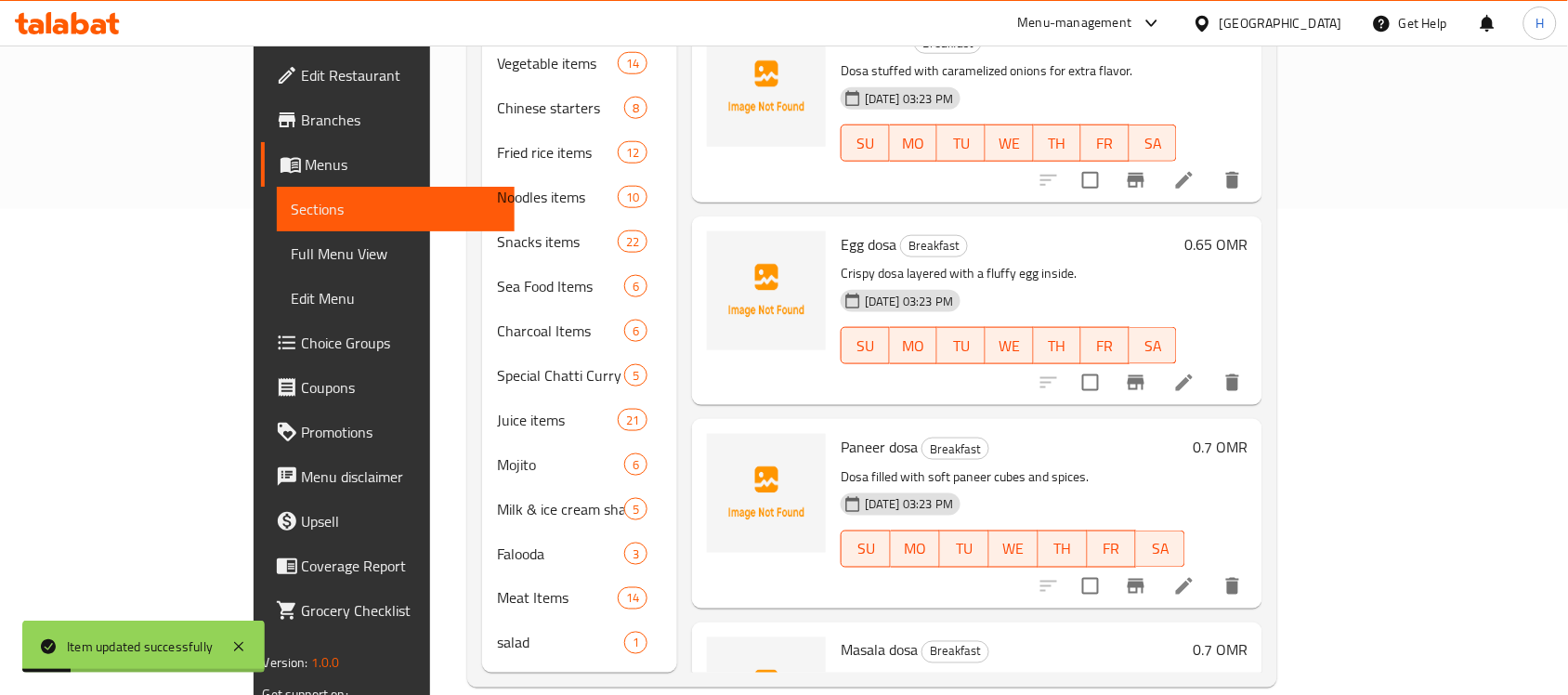
scroll to position [369, 0]
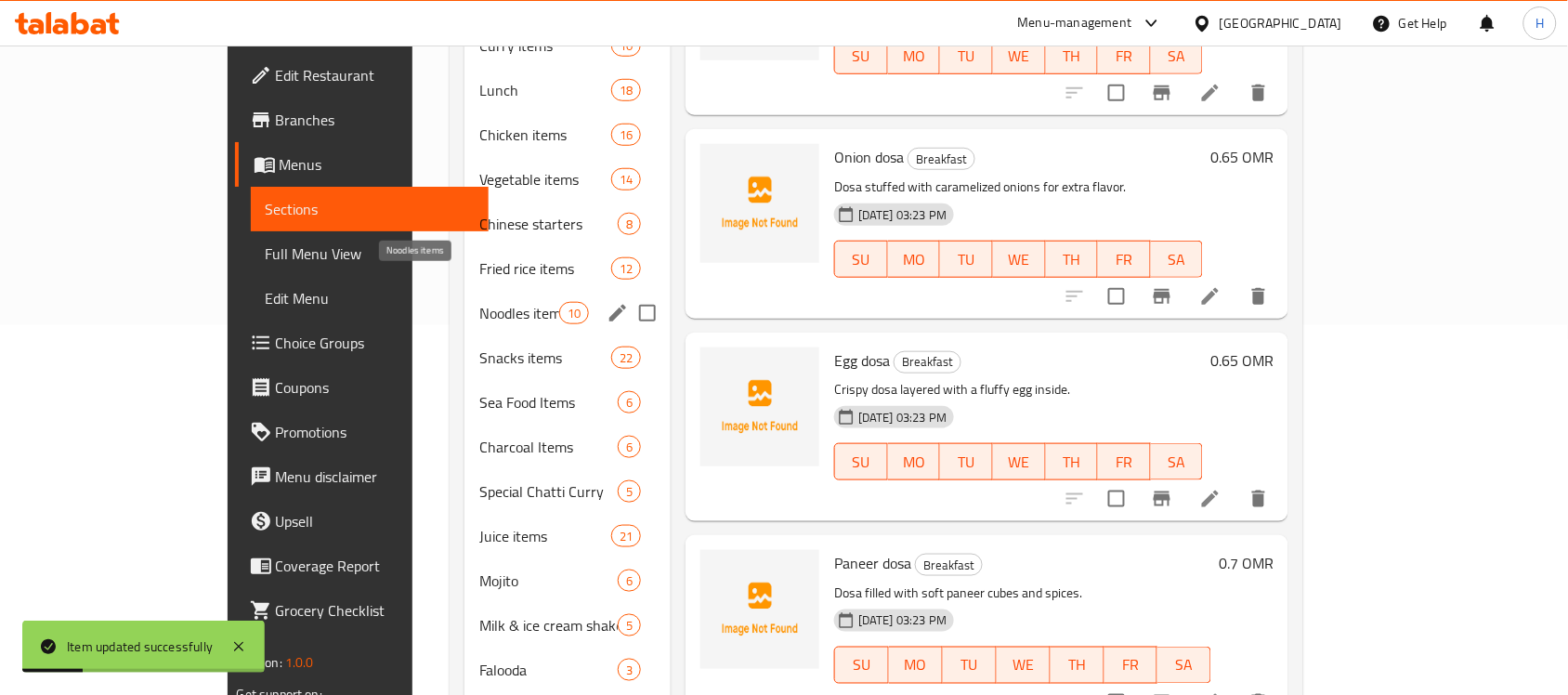
click at [480, 302] on span "Noodles items" at bounding box center [519, 312] width 79 height 22
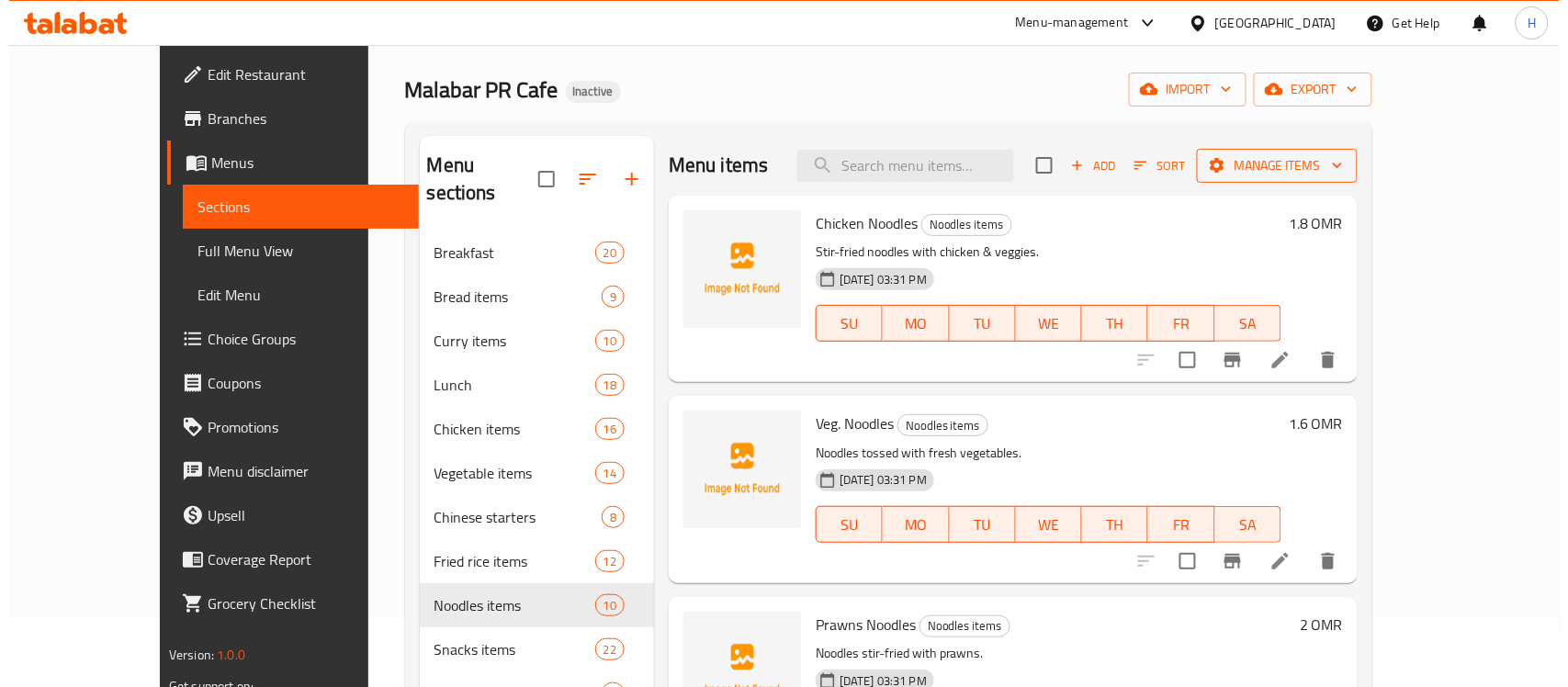
scroll to position [21, 0]
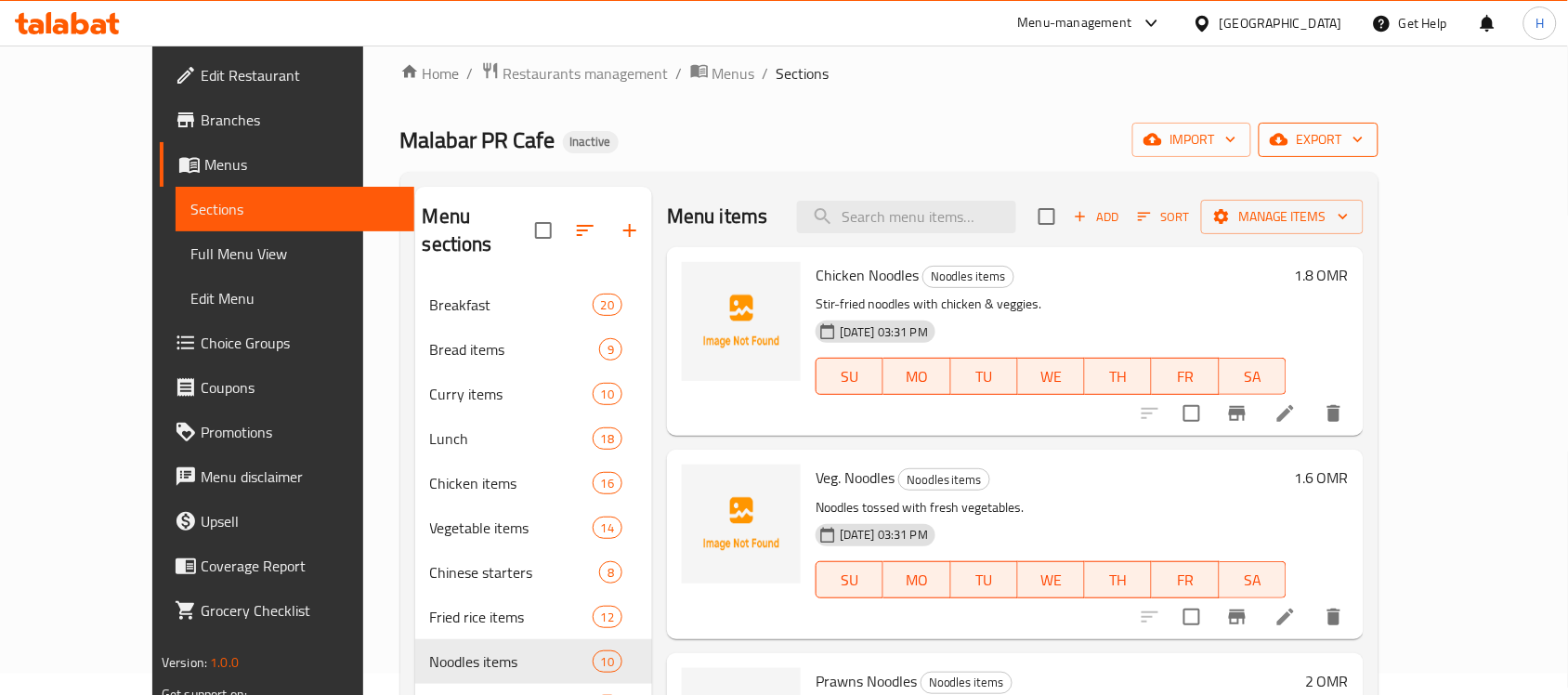
click at [1363, 146] on span "export" at bounding box center [1318, 140] width 90 height 23
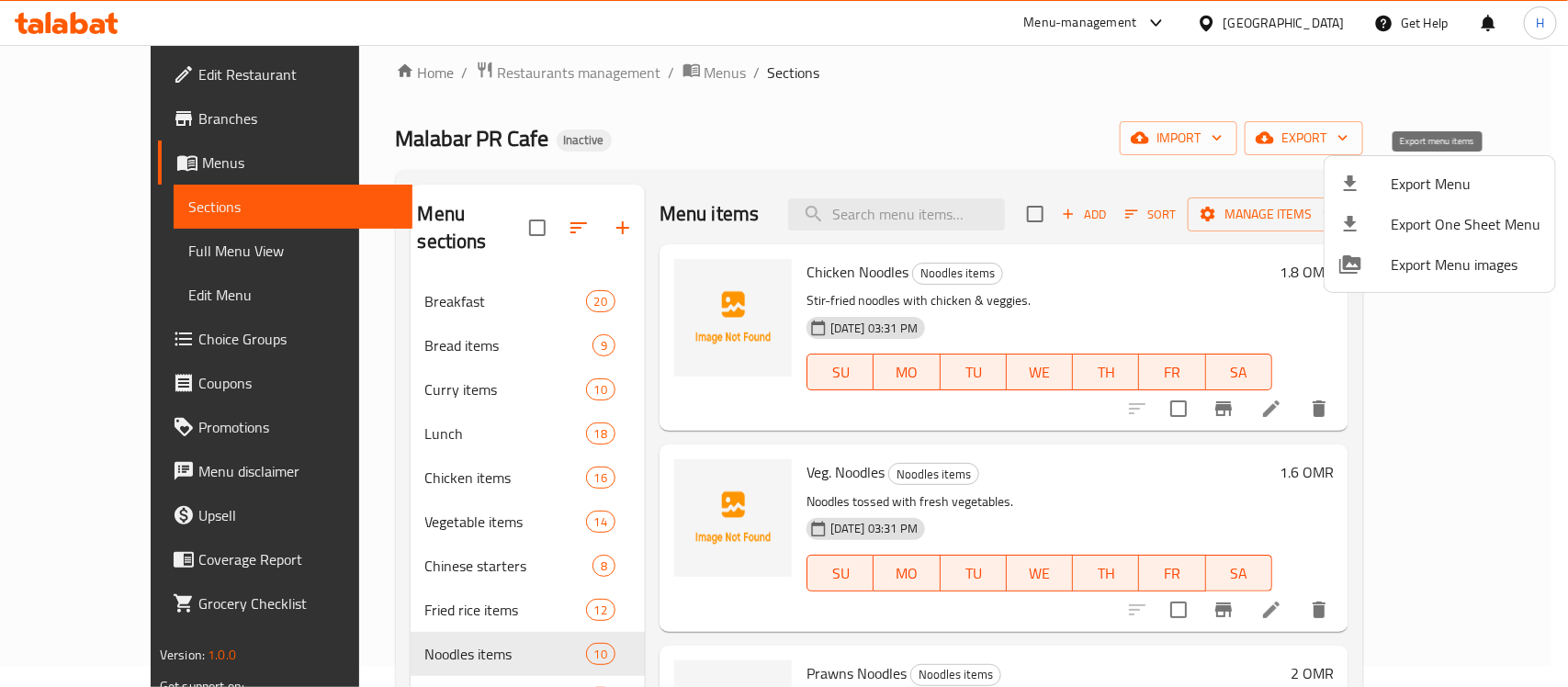
click at [1407, 184] on span "Export Menu" at bounding box center [1465, 183] width 150 height 22
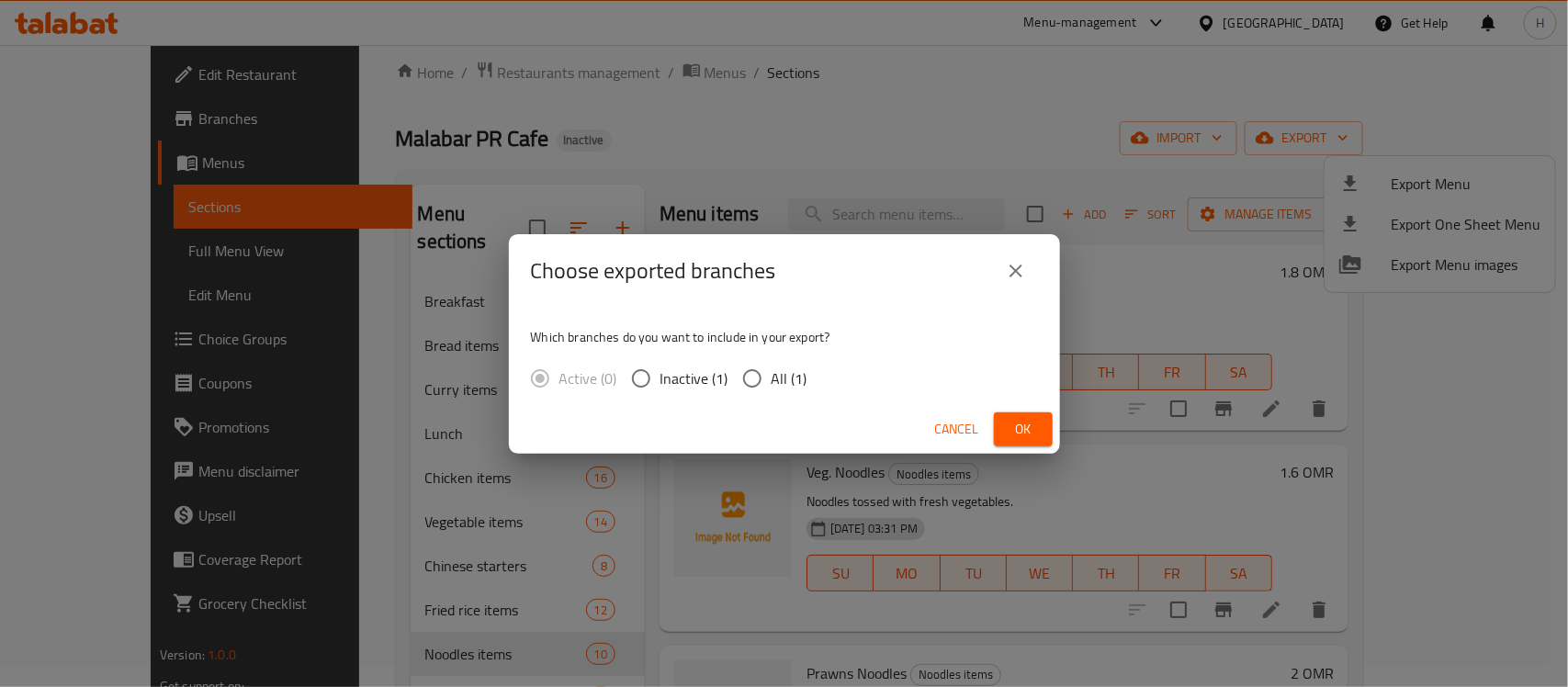
click at [787, 367] on span "All (1)" at bounding box center [790, 377] width 36 height 22
click at [772, 367] on input "All (1)" at bounding box center [752, 378] width 39 height 39
radio input "true"
click at [1033, 410] on div "Cancel Ok" at bounding box center [785, 429] width 552 height 49
click at [1036, 424] on span "Ok" at bounding box center [1023, 429] width 29 height 23
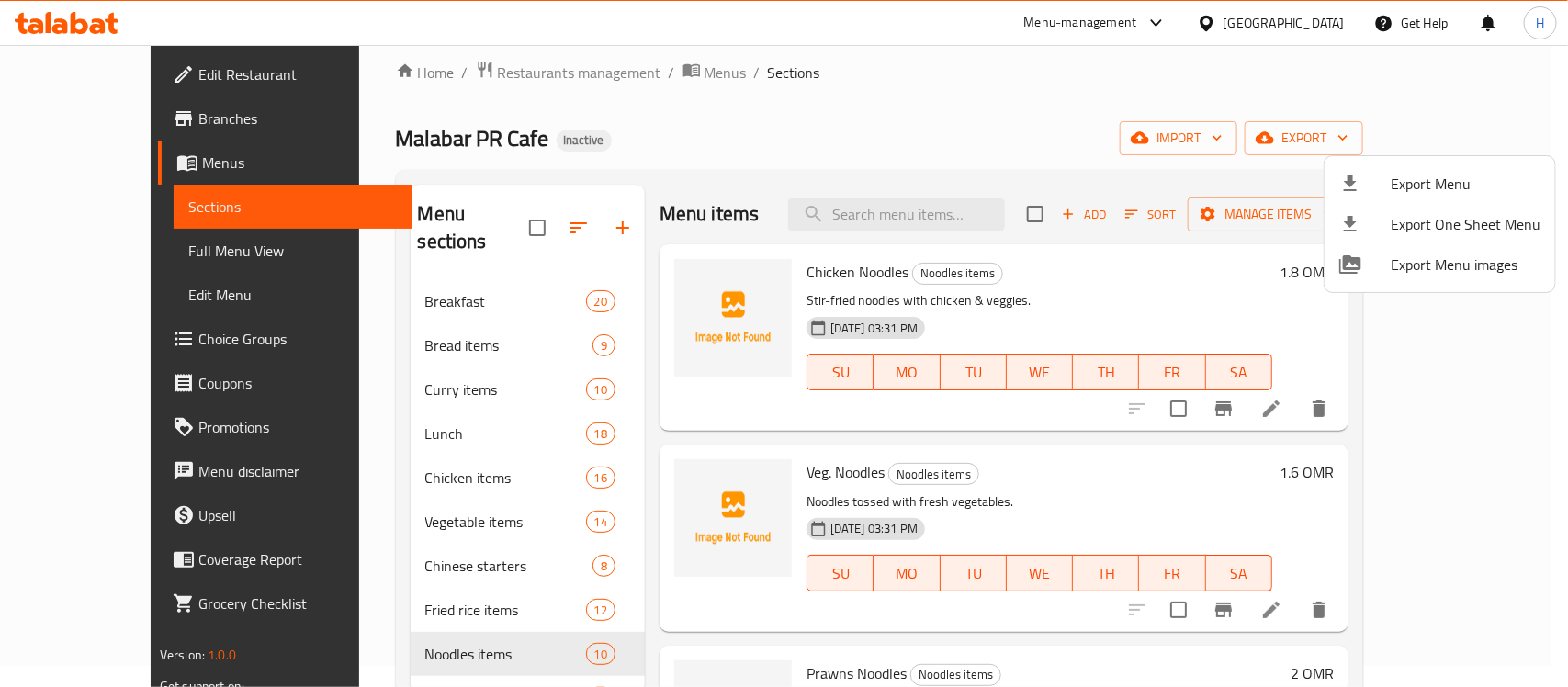
click at [323, 493] on div at bounding box center [784, 344] width 1568 height 687
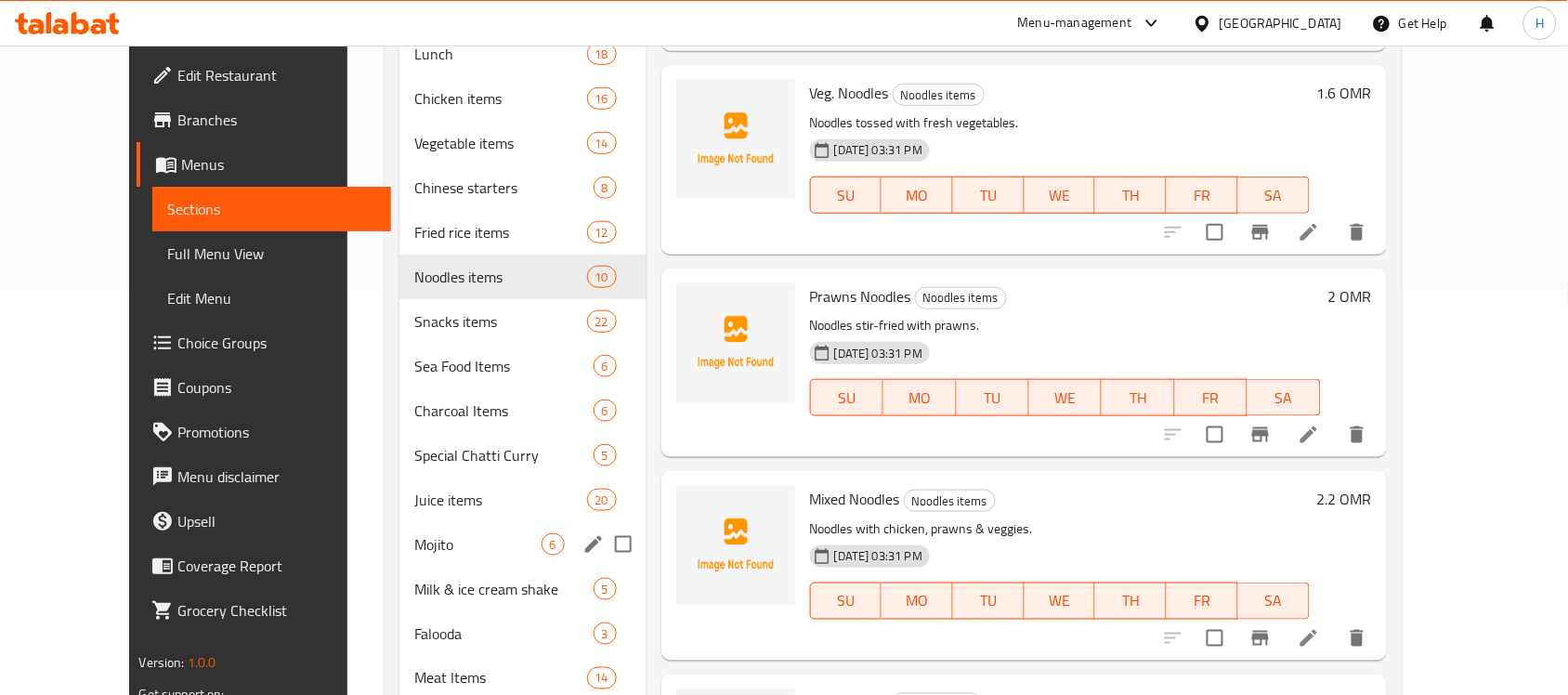
scroll to position [486, 0]
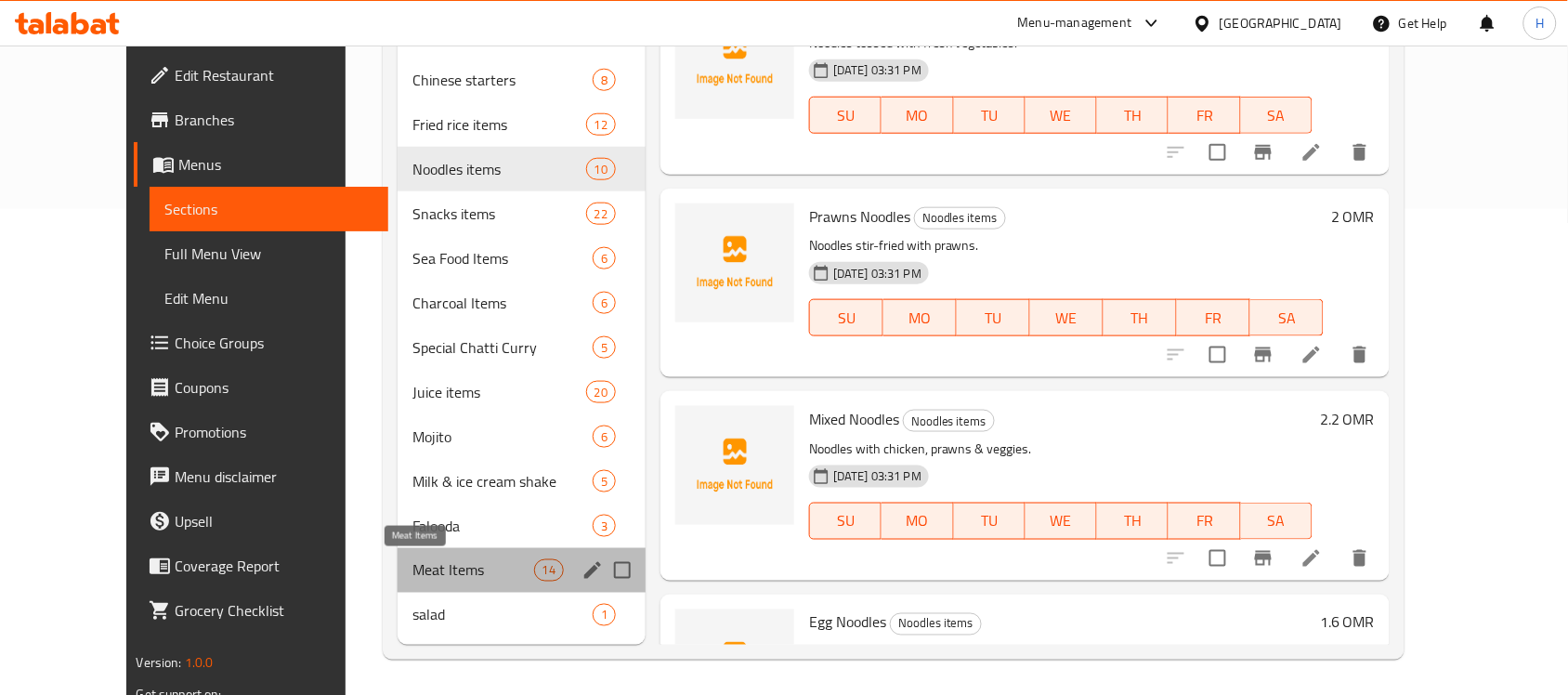
click at [412, 560] on span "Meat Items" at bounding box center [473, 570] width 122 height 22
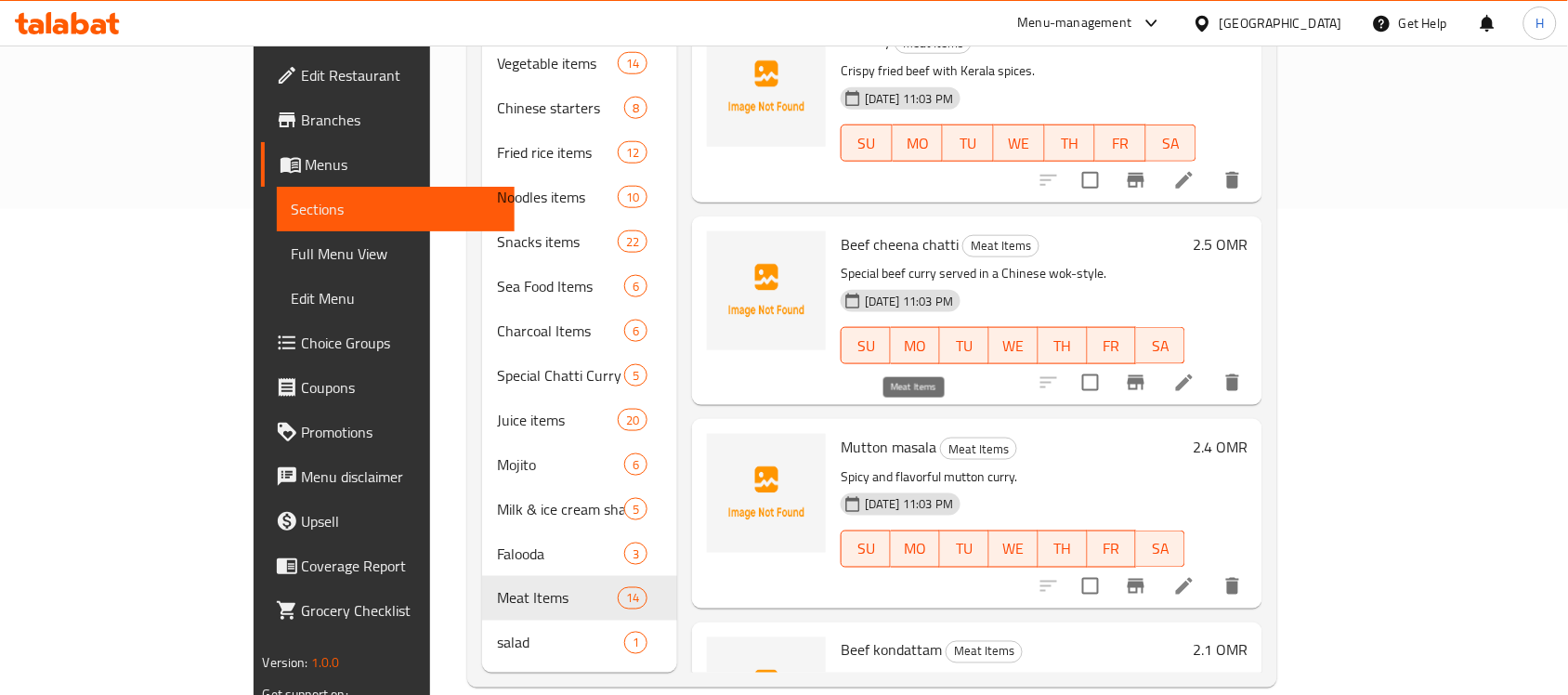
click at [941, 439] on span "Meat Items" at bounding box center [978, 449] width 75 height 21
copy span "Meat Items"
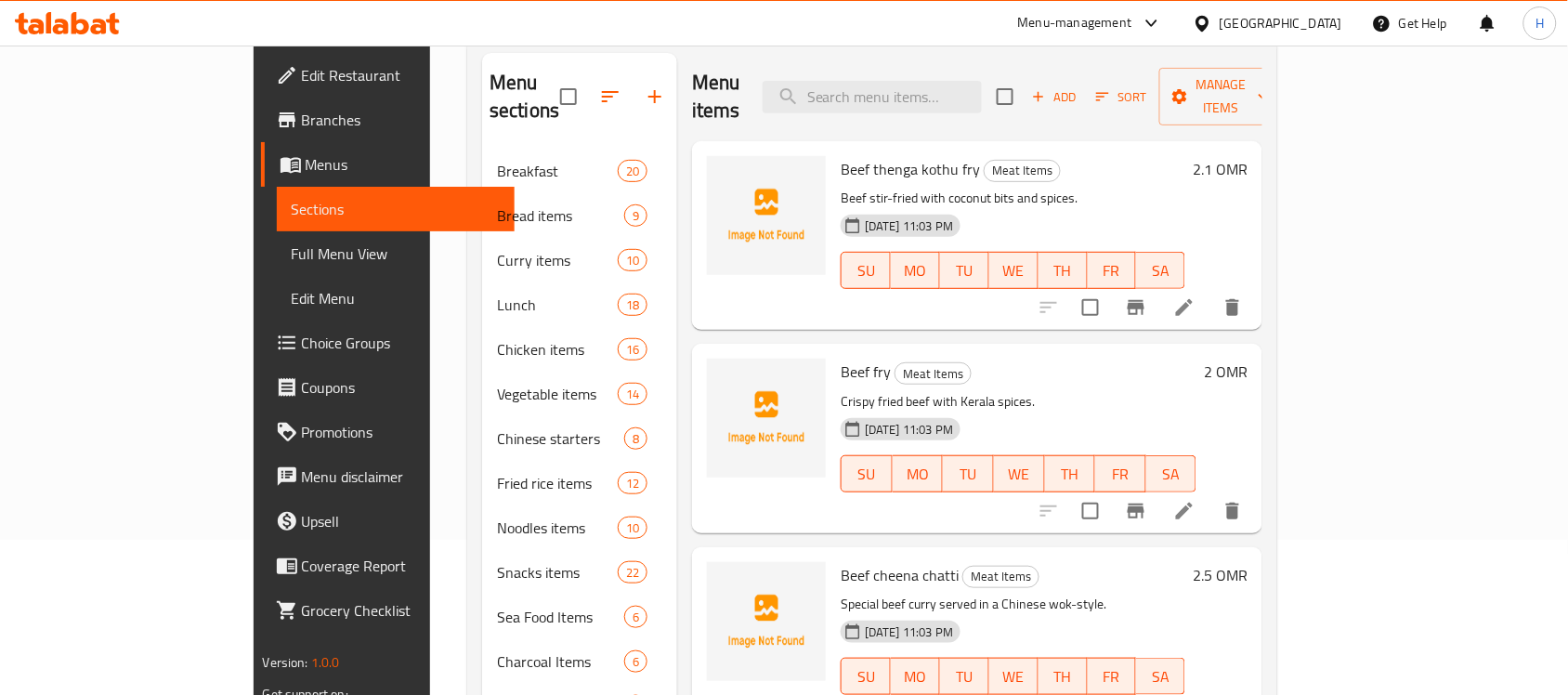
scroll to position [21, 0]
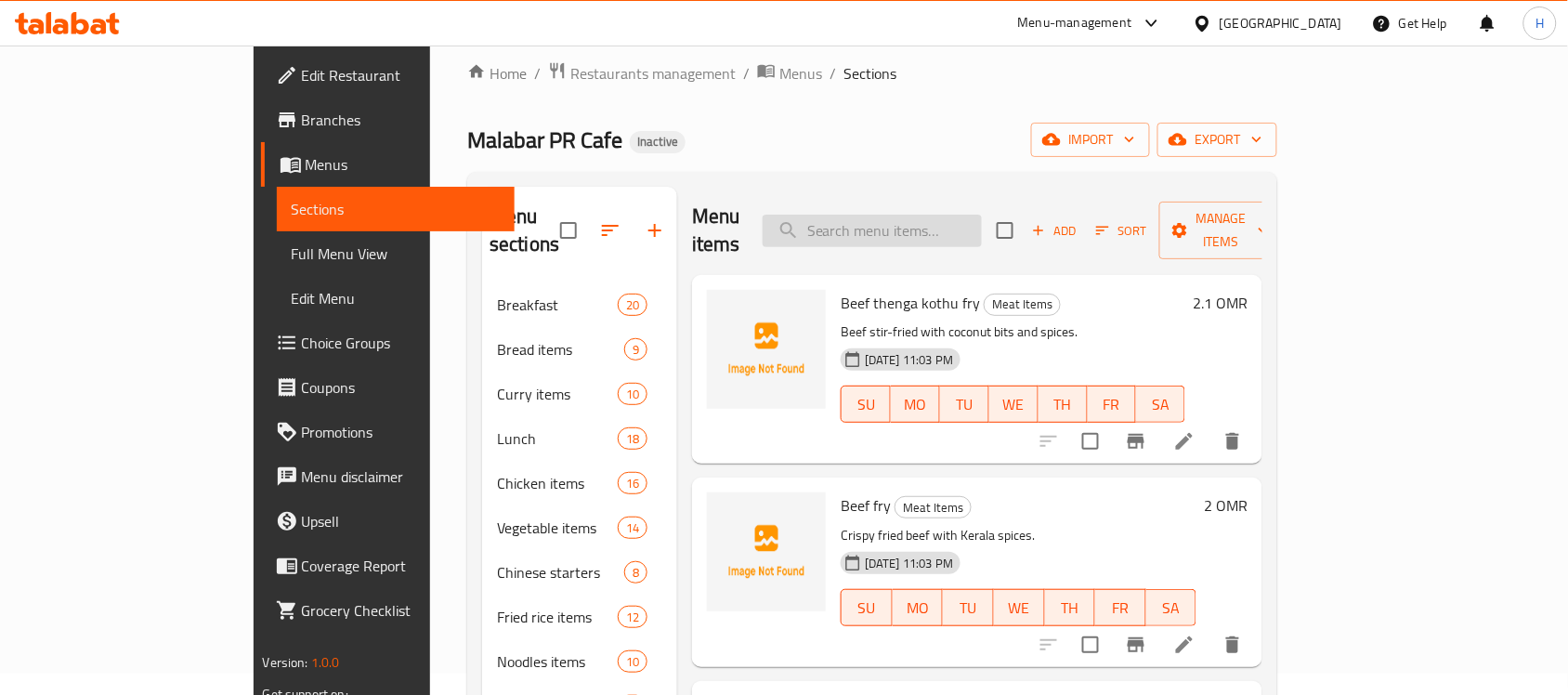
click at [982, 214] on input "search" at bounding box center [872, 230] width 219 height 32
paste input "Chicken Normal Charcoal"
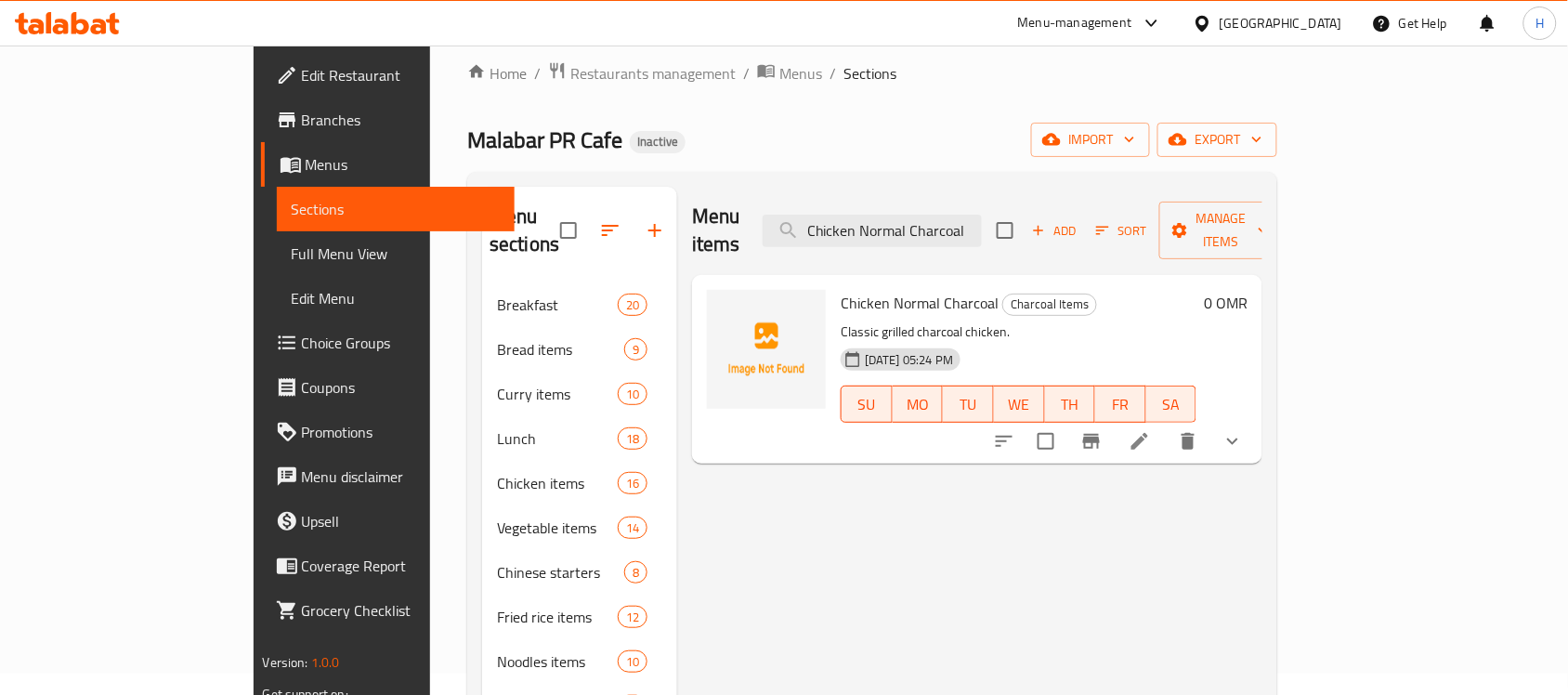
type input "Chicken Normal Charcoal"
click at [1166, 425] on li at bounding box center [1139, 441] width 52 height 33
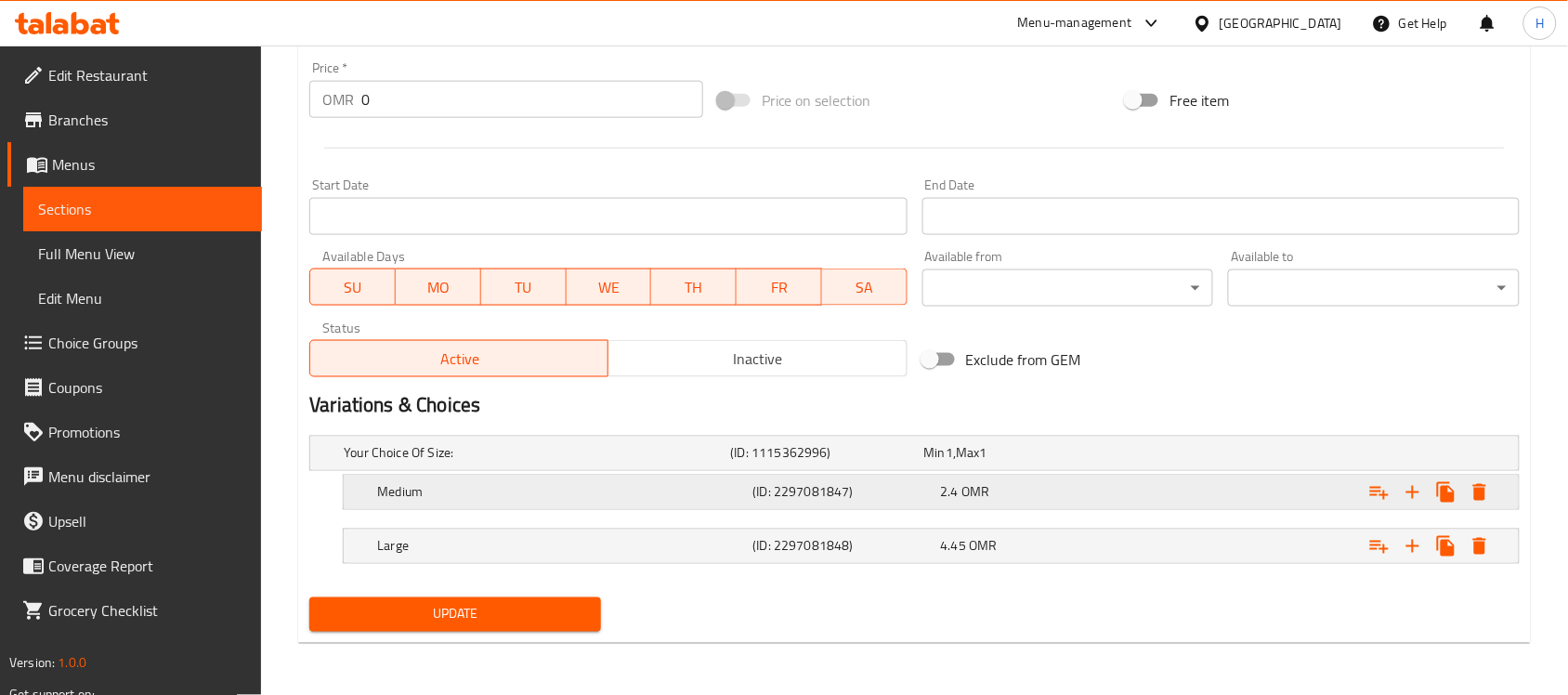
click at [740, 495] on h5 "Medium" at bounding box center [560, 493] width 368 height 19
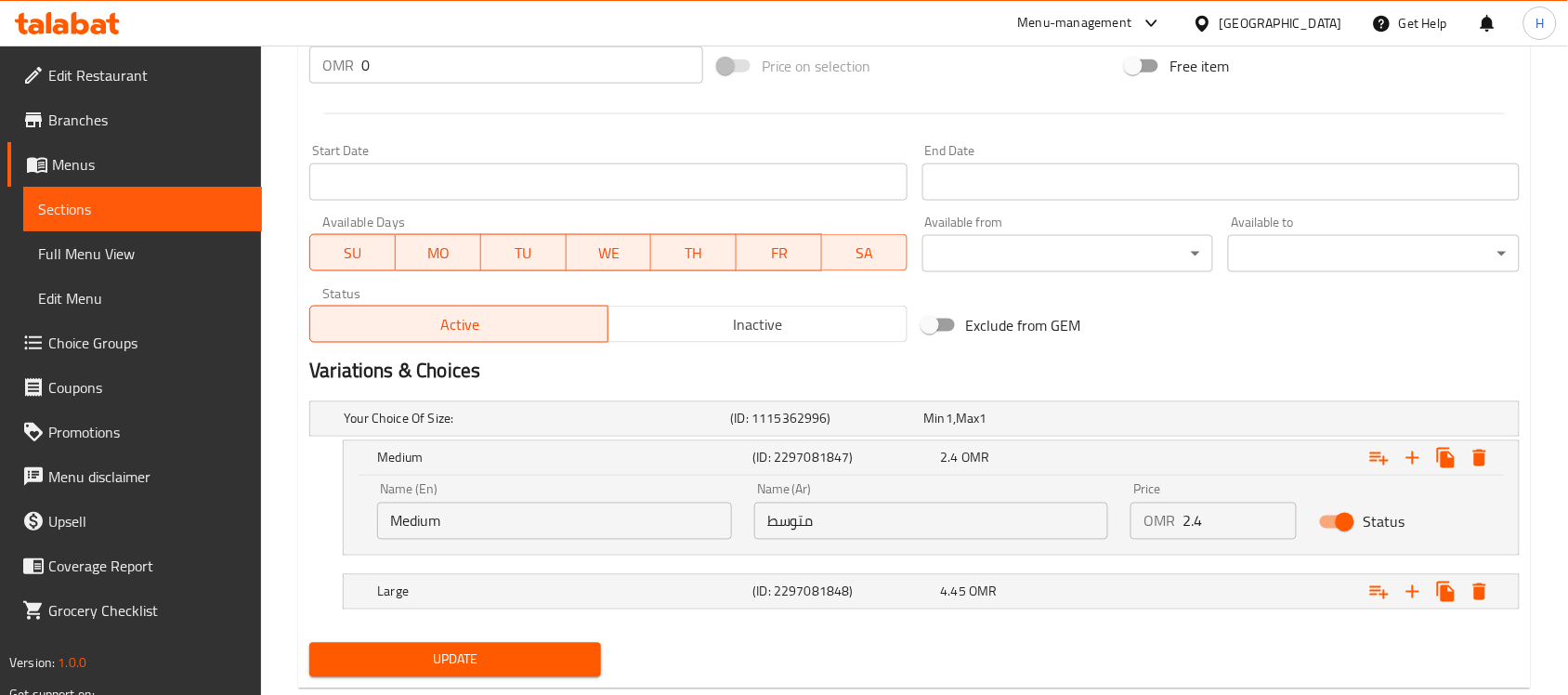
scroll to position [727, 0]
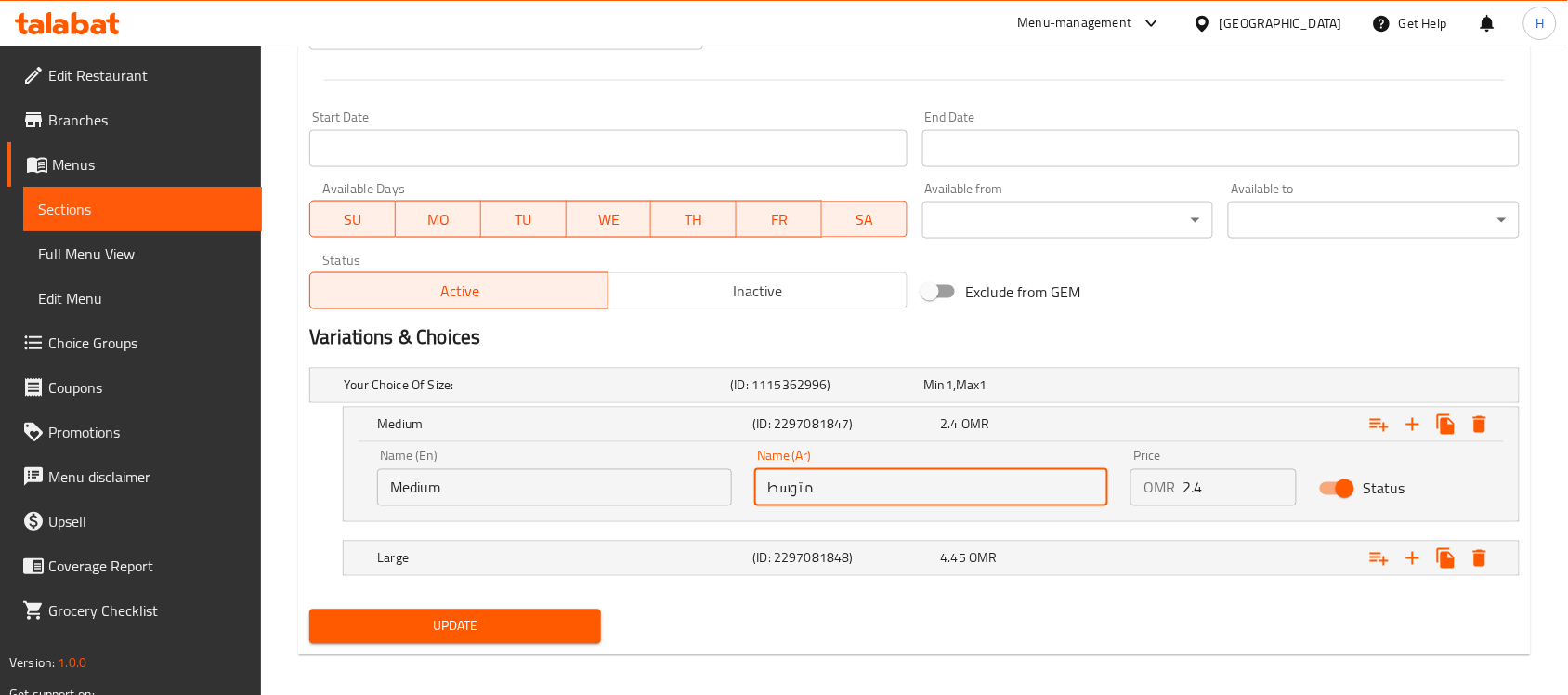
drag, startPoint x: 799, startPoint y: 486, endPoint x: 860, endPoint y: 488, distance: 61.0
click at [857, 487] on input "متوسط" at bounding box center [931, 487] width 355 height 37
type input "وسط"
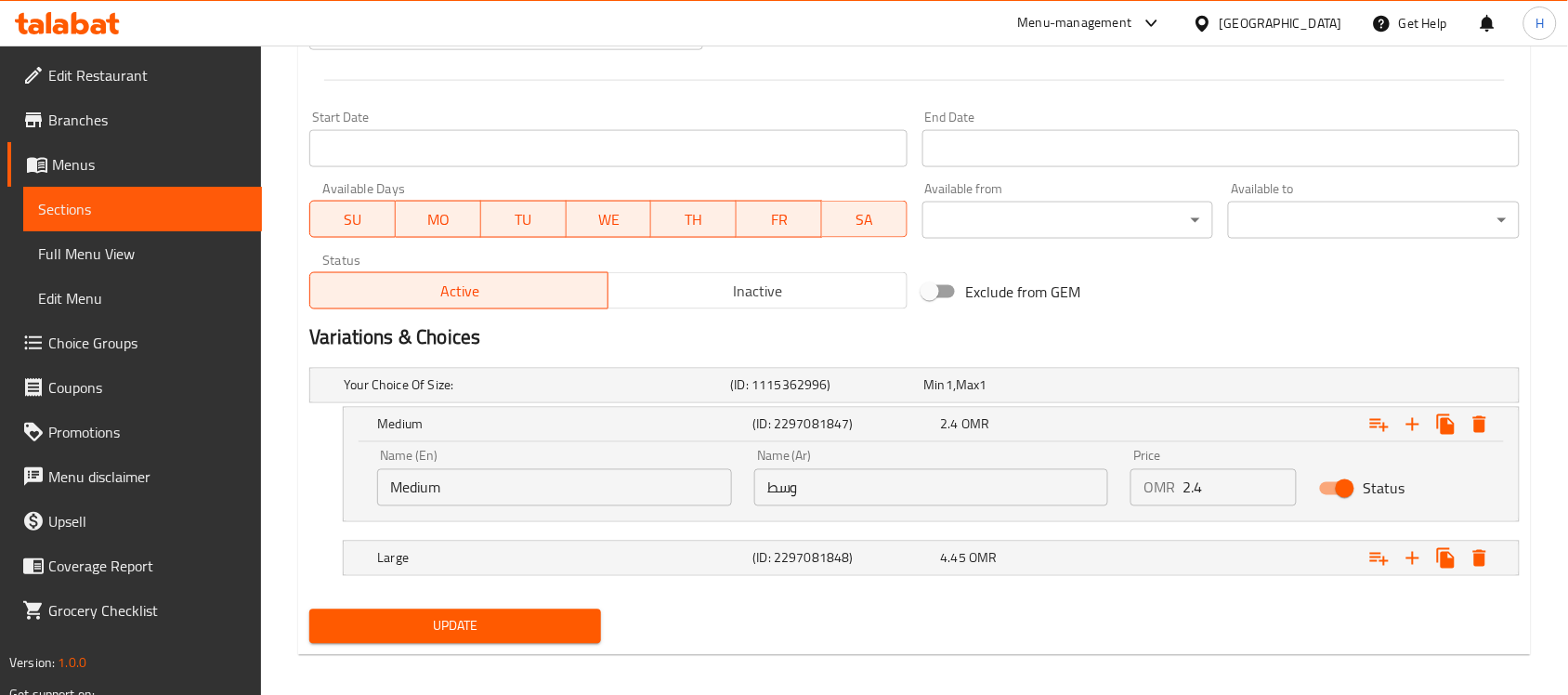
click at [433, 592] on nav at bounding box center [914, 587] width 1210 height 15
click at [438, 610] on button "Update" at bounding box center [455, 626] width 291 height 34
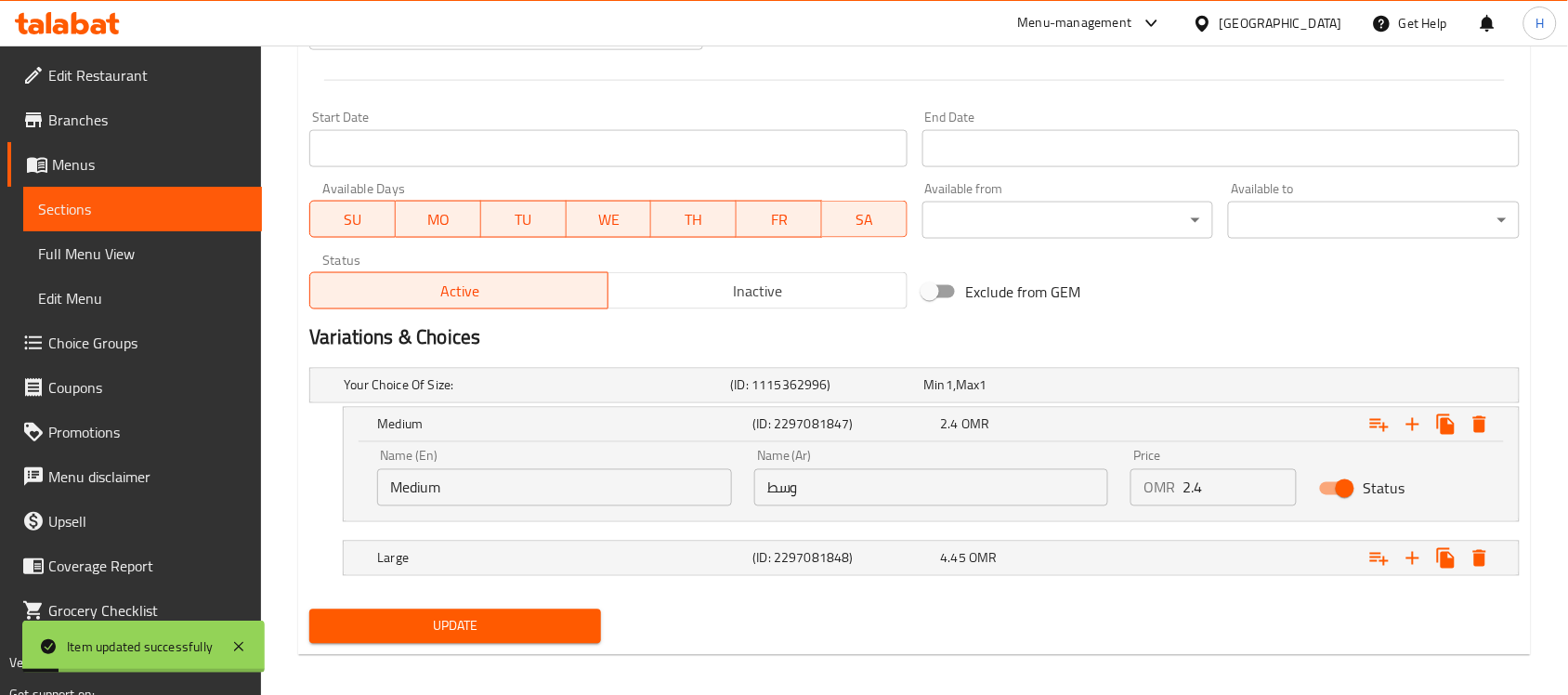
click at [133, 198] on span "Sections" at bounding box center [143, 208] width 209 height 22
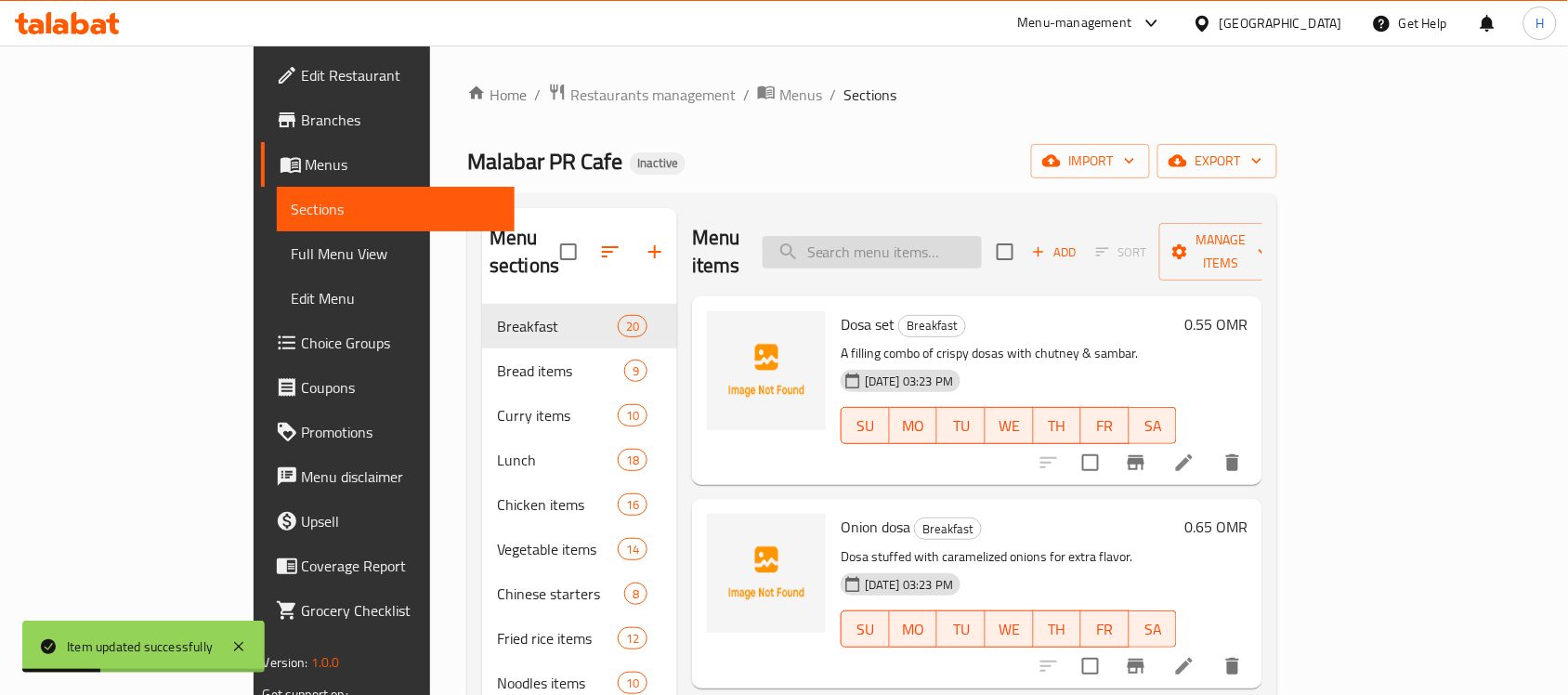
click at [952, 236] on input "search" at bounding box center [872, 252] width 219 height 32
paste input "Chicken Peri Peri Charcoal"
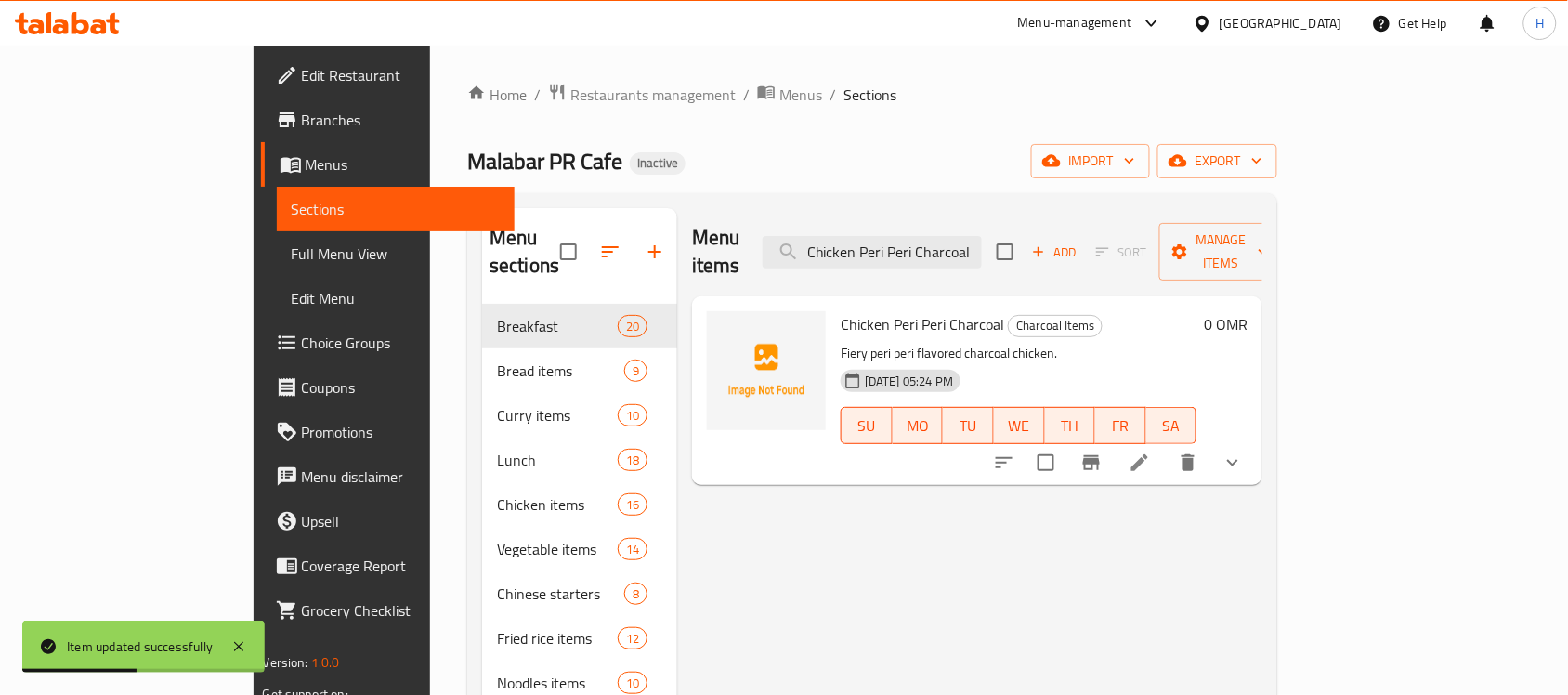
type input "Chicken Peri Peri Charcoal"
click at [1166, 446] on li at bounding box center [1139, 462] width 52 height 33
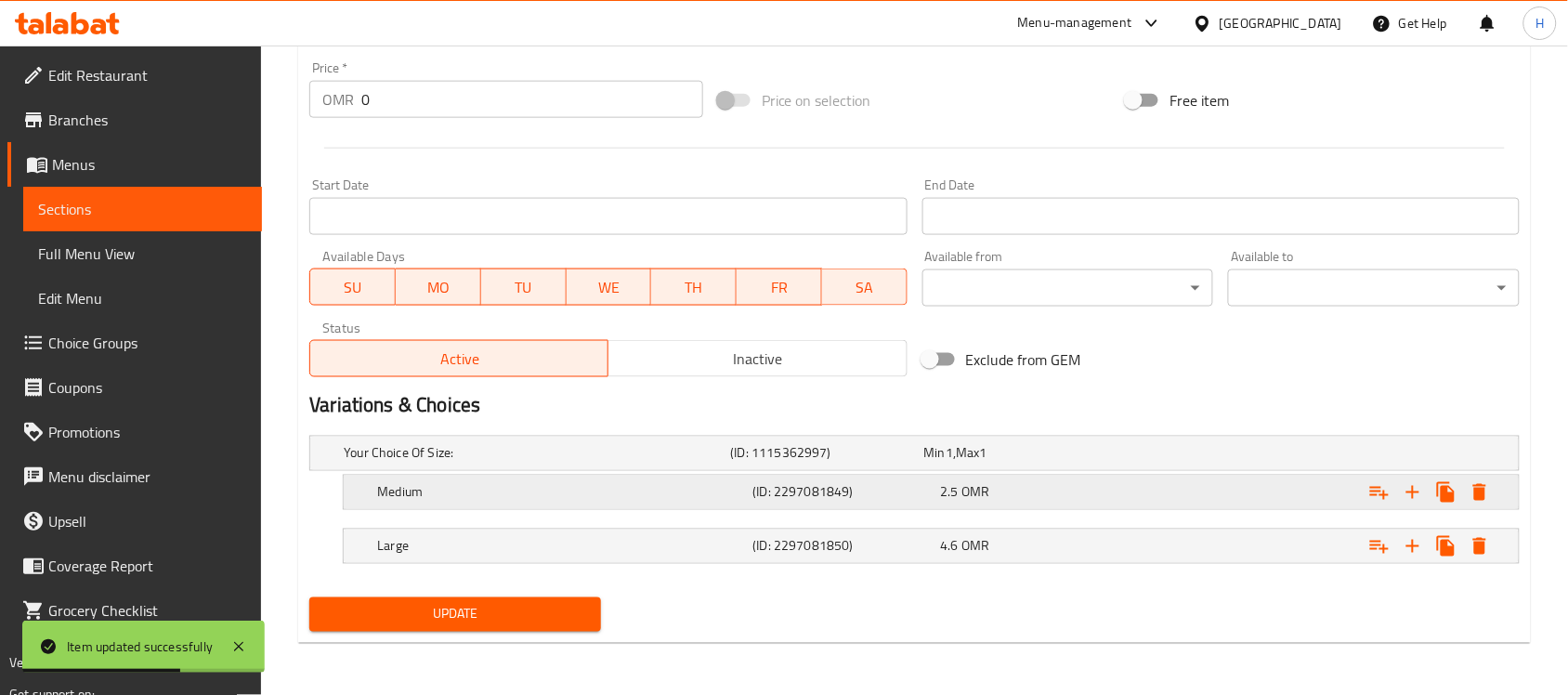
click at [623, 505] on div "Medium" at bounding box center [560, 492] width 375 height 26
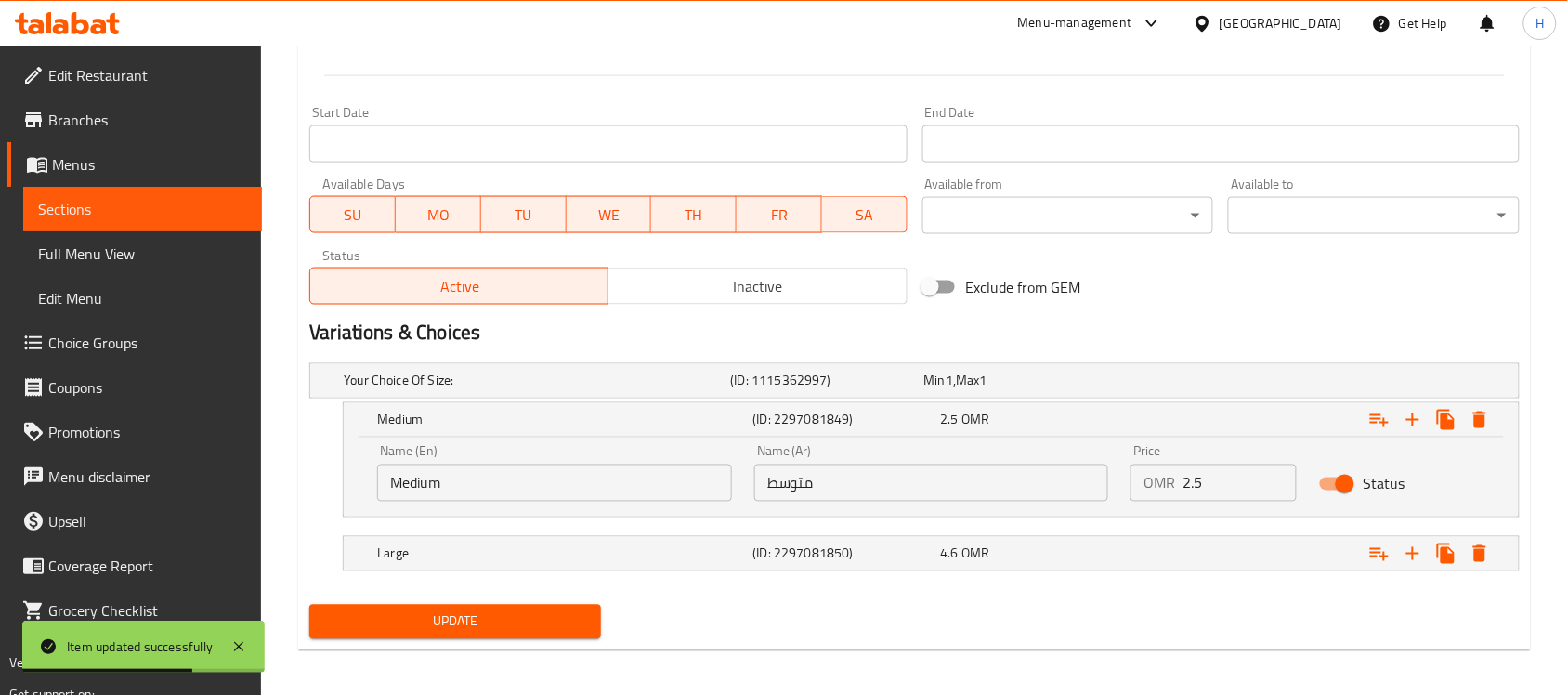
scroll to position [739, 0]
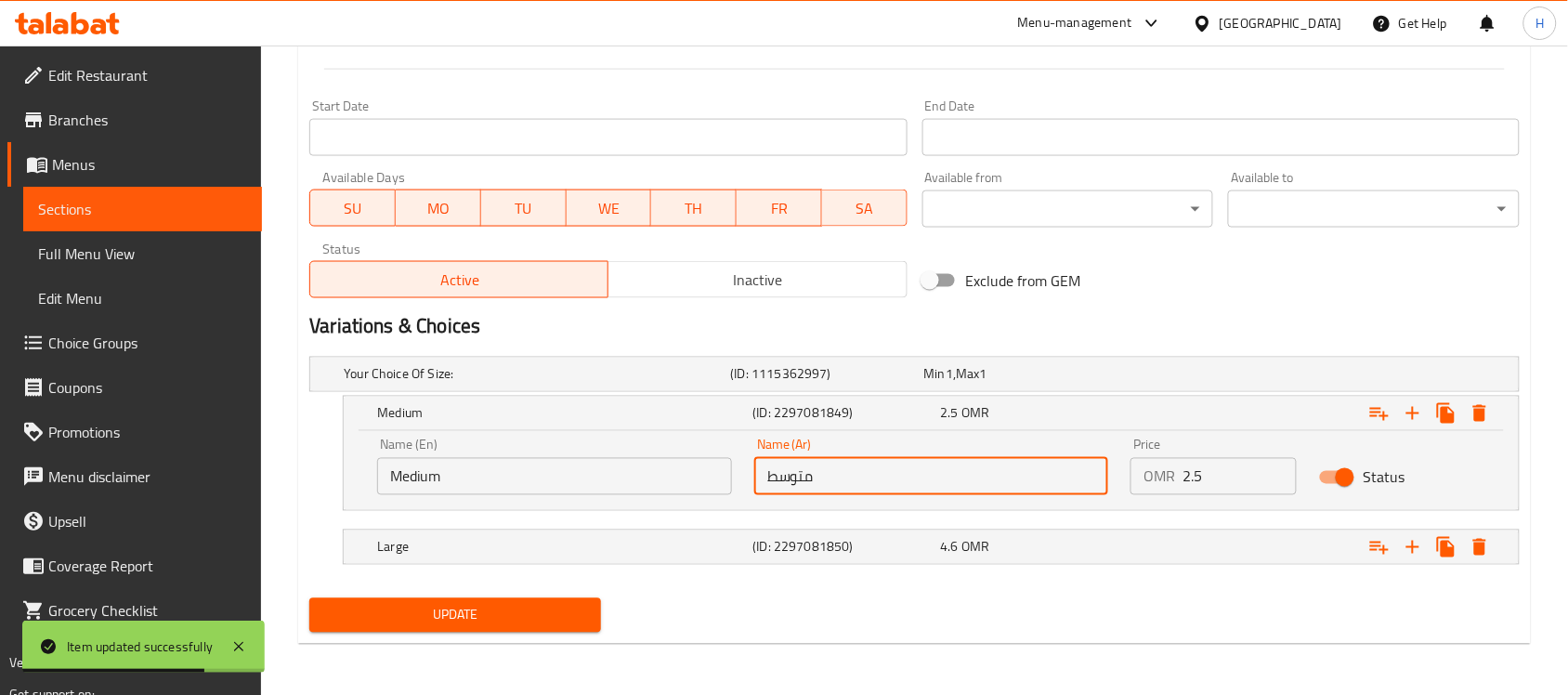
drag, startPoint x: 800, startPoint y: 482, endPoint x: 837, endPoint y: 485, distance: 37.1
click at [837, 485] on input "متوسط" at bounding box center [931, 476] width 355 height 37
type input "وسط"
click at [500, 606] on span "Update" at bounding box center [455, 615] width 262 height 23
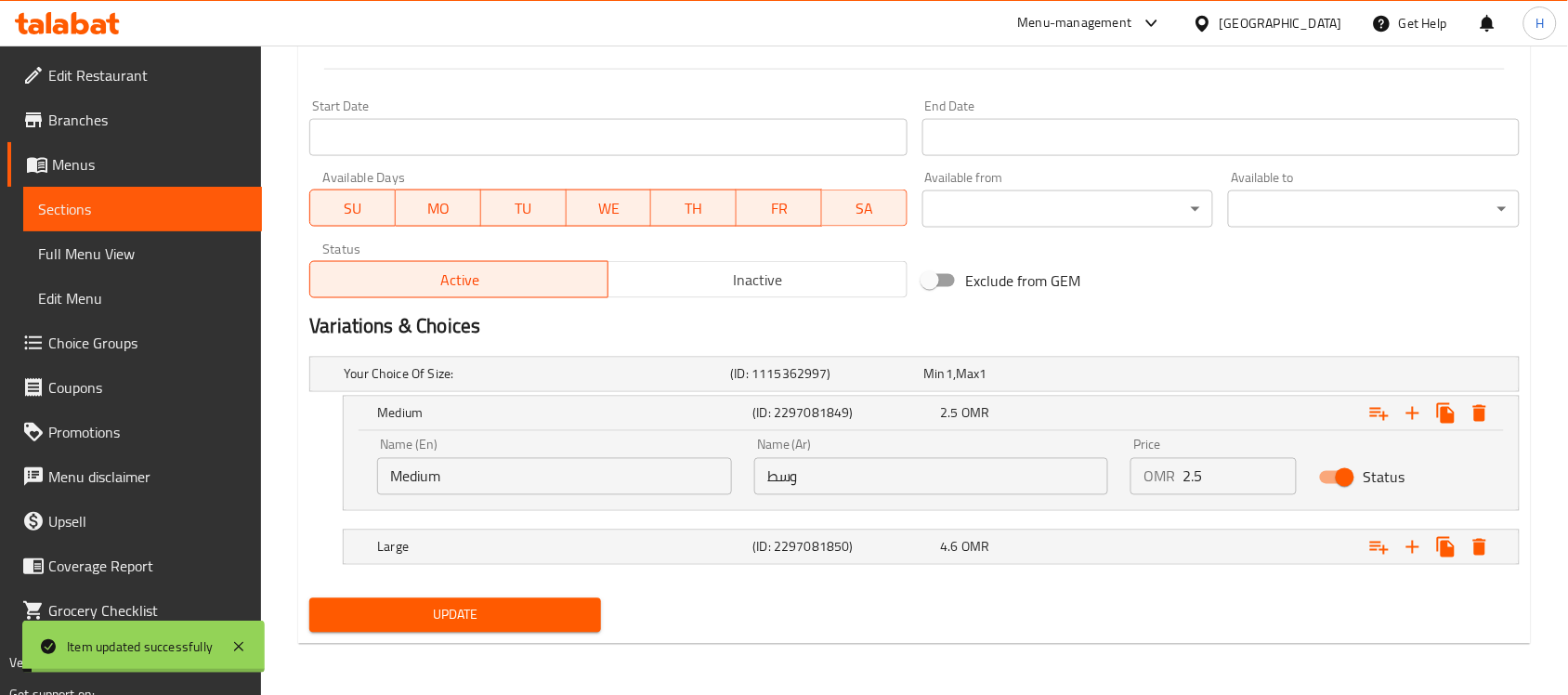
drag, startPoint x: 201, startPoint y: 196, endPoint x: 215, endPoint y: 205, distance: 16.6
click at [201, 196] on link "Sections" at bounding box center [142, 208] width 239 height 45
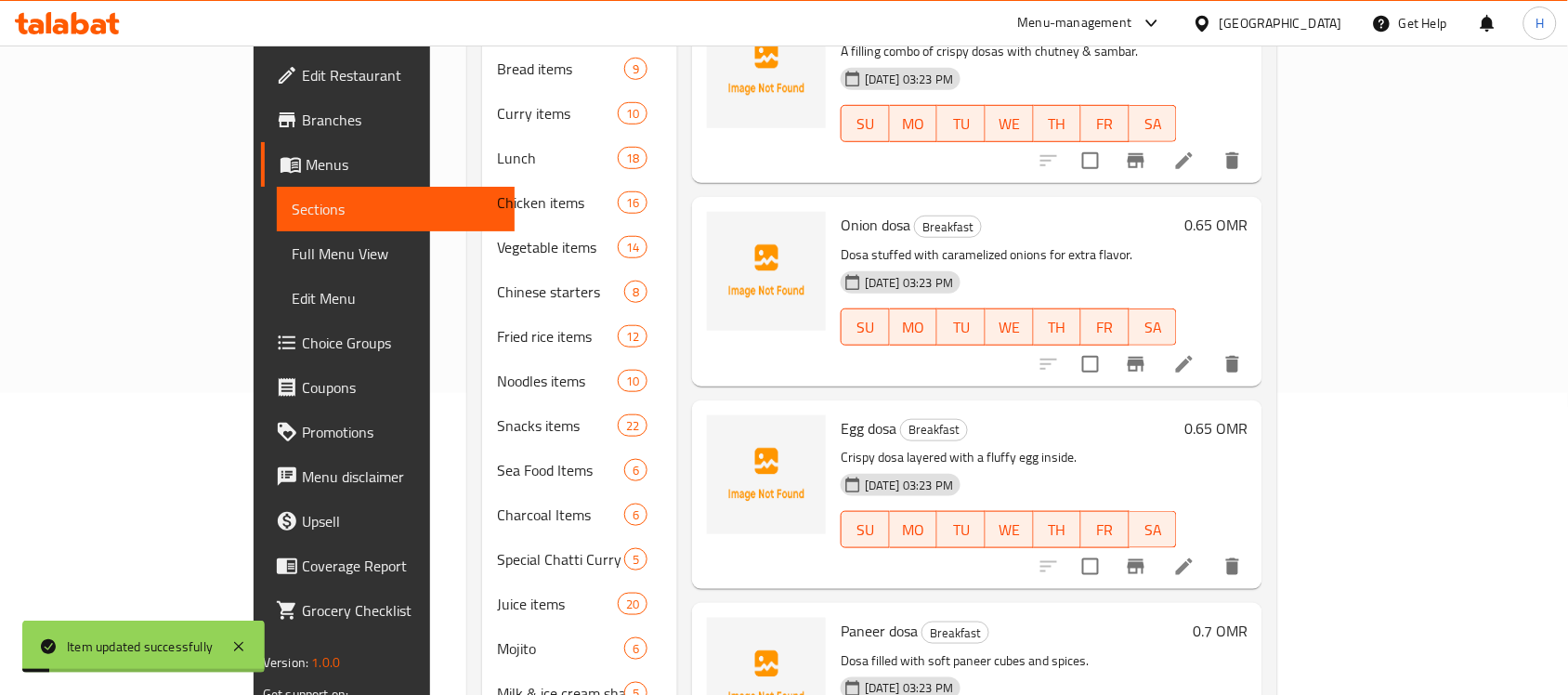
scroll to position [137, 0]
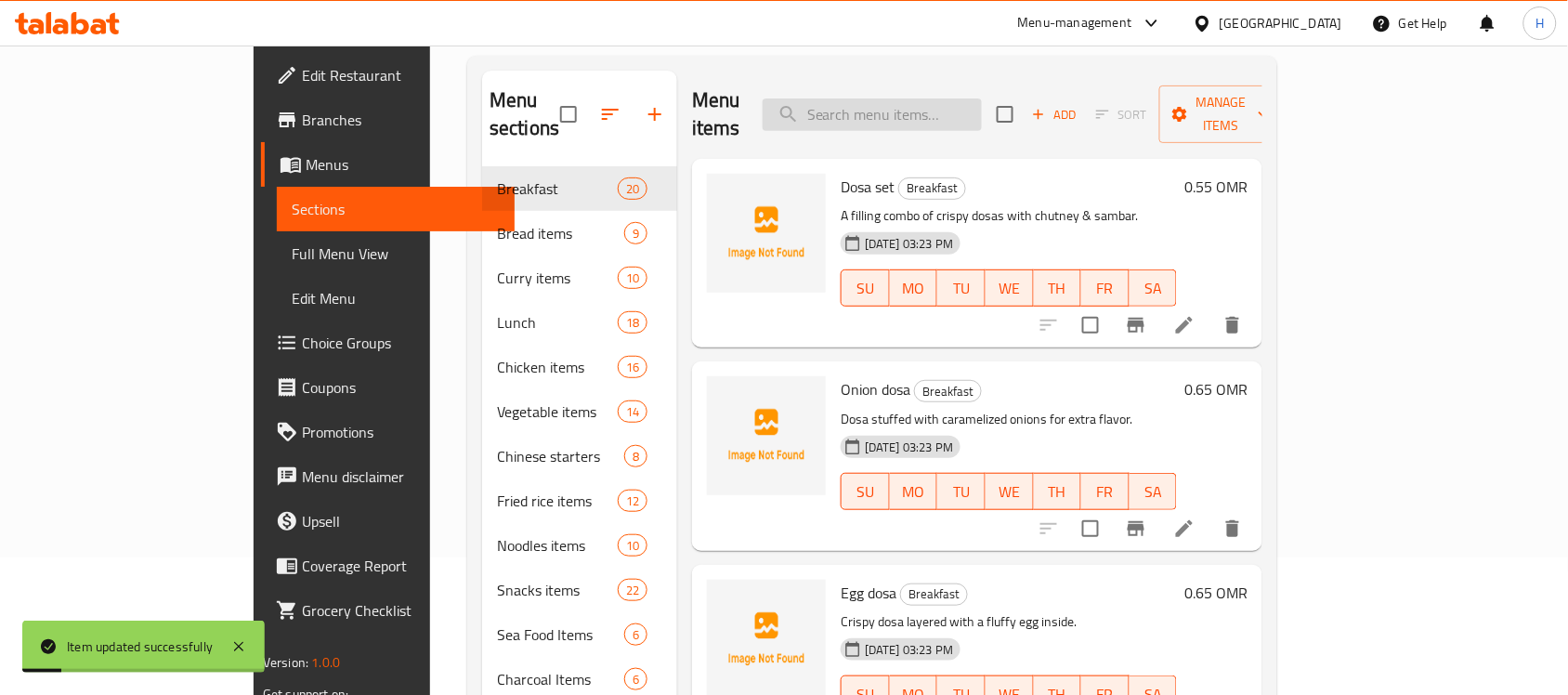
click at [980, 108] on input "search" at bounding box center [872, 114] width 219 height 32
paste input "Chicken Pacha Manga Charcoal"
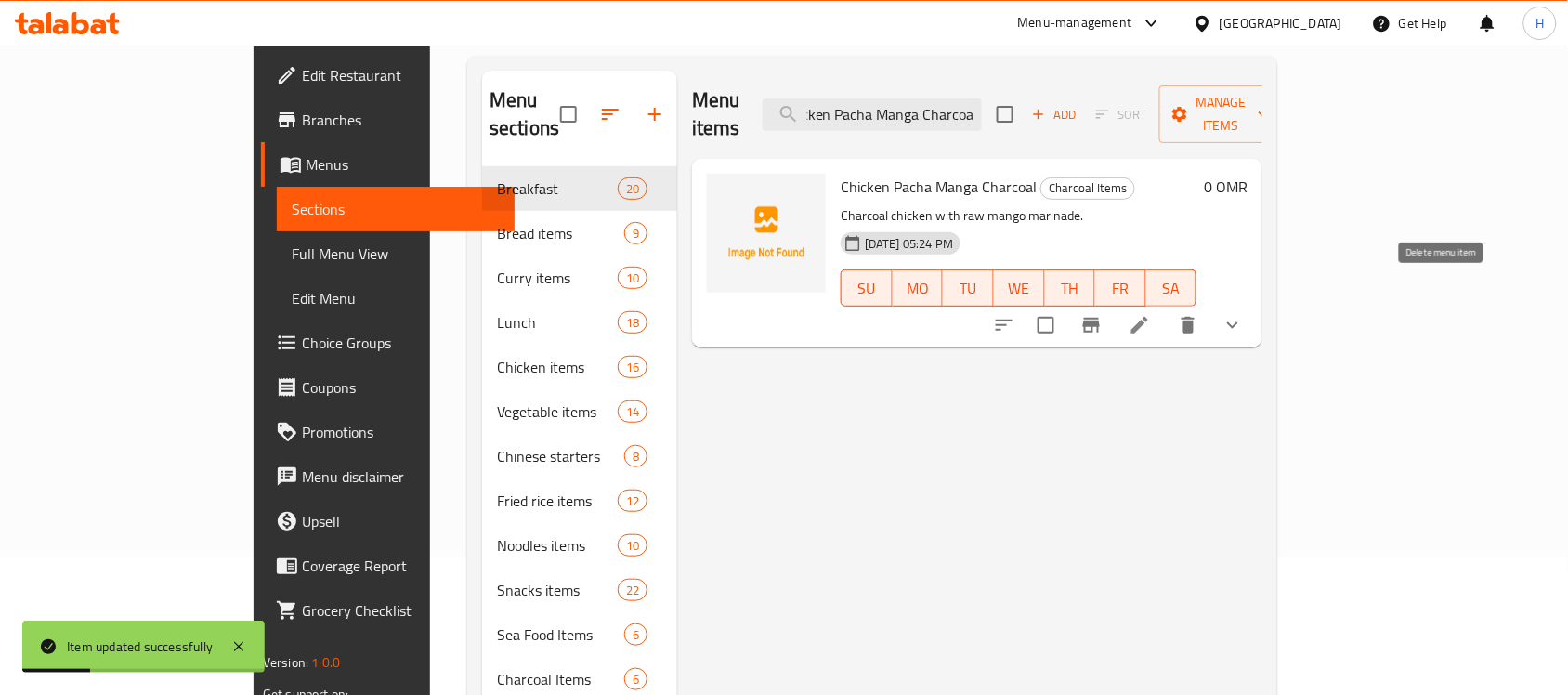
type input "Chicken Pacha Manga Charcoal"
click at [1150, 314] on icon at bounding box center [1139, 325] width 22 height 22
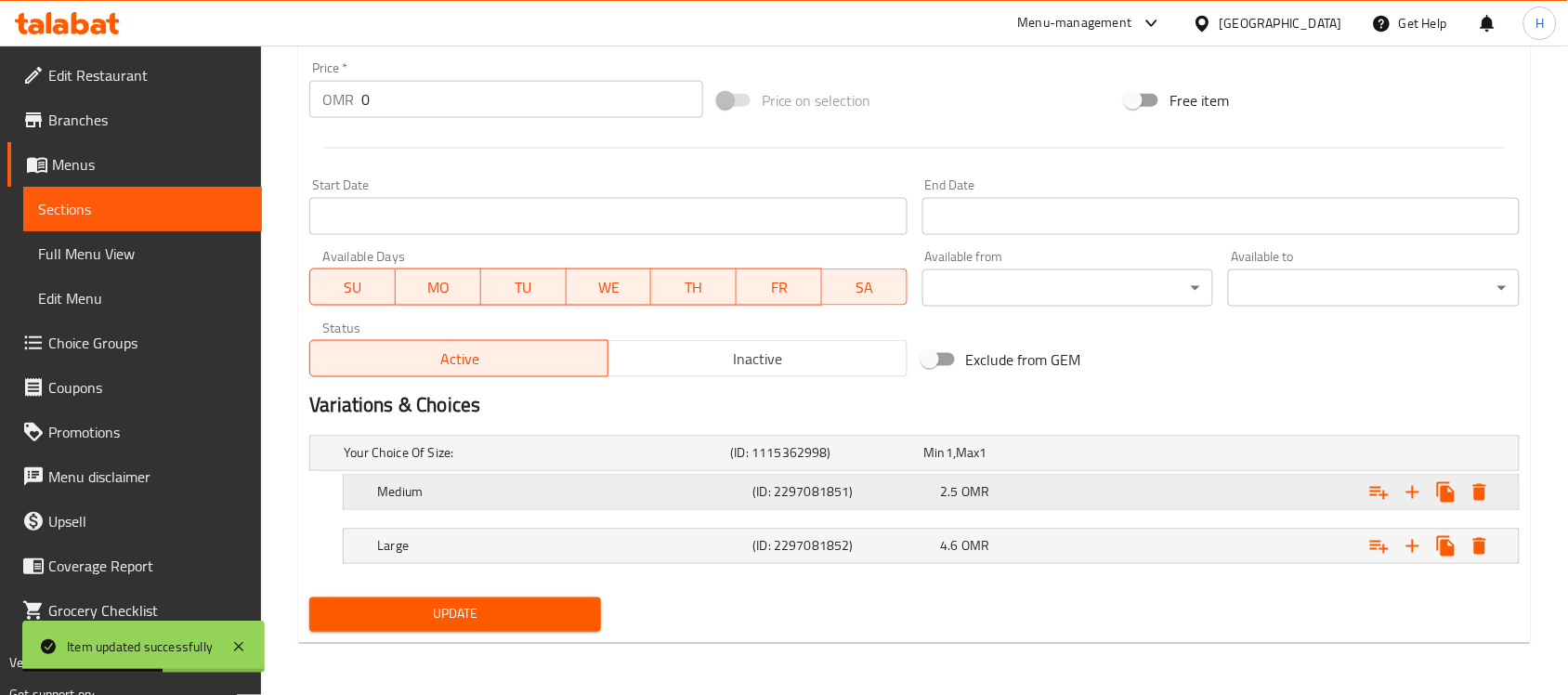
click at [869, 481] on div "(ID: 2297081851)" at bounding box center [843, 492] width 187 height 26
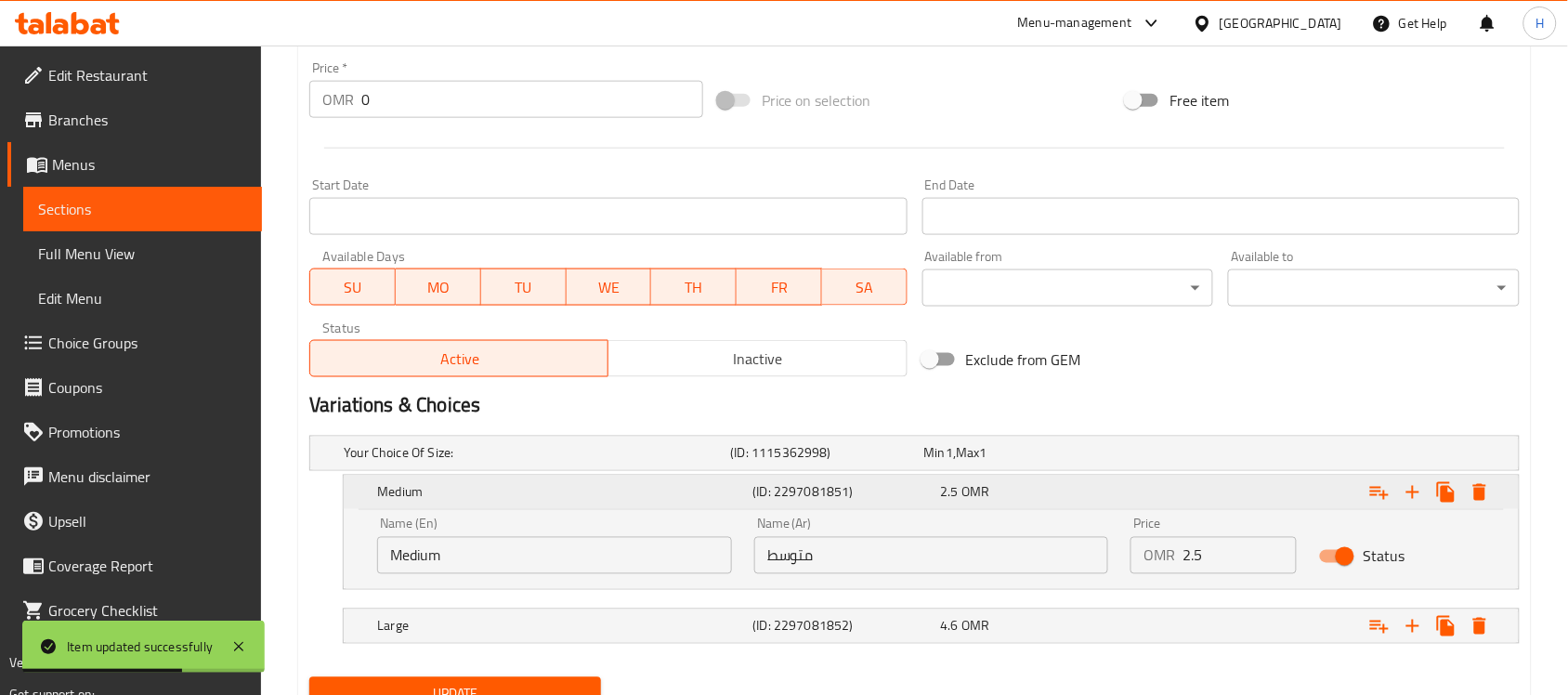
scroll to position [740, 0]
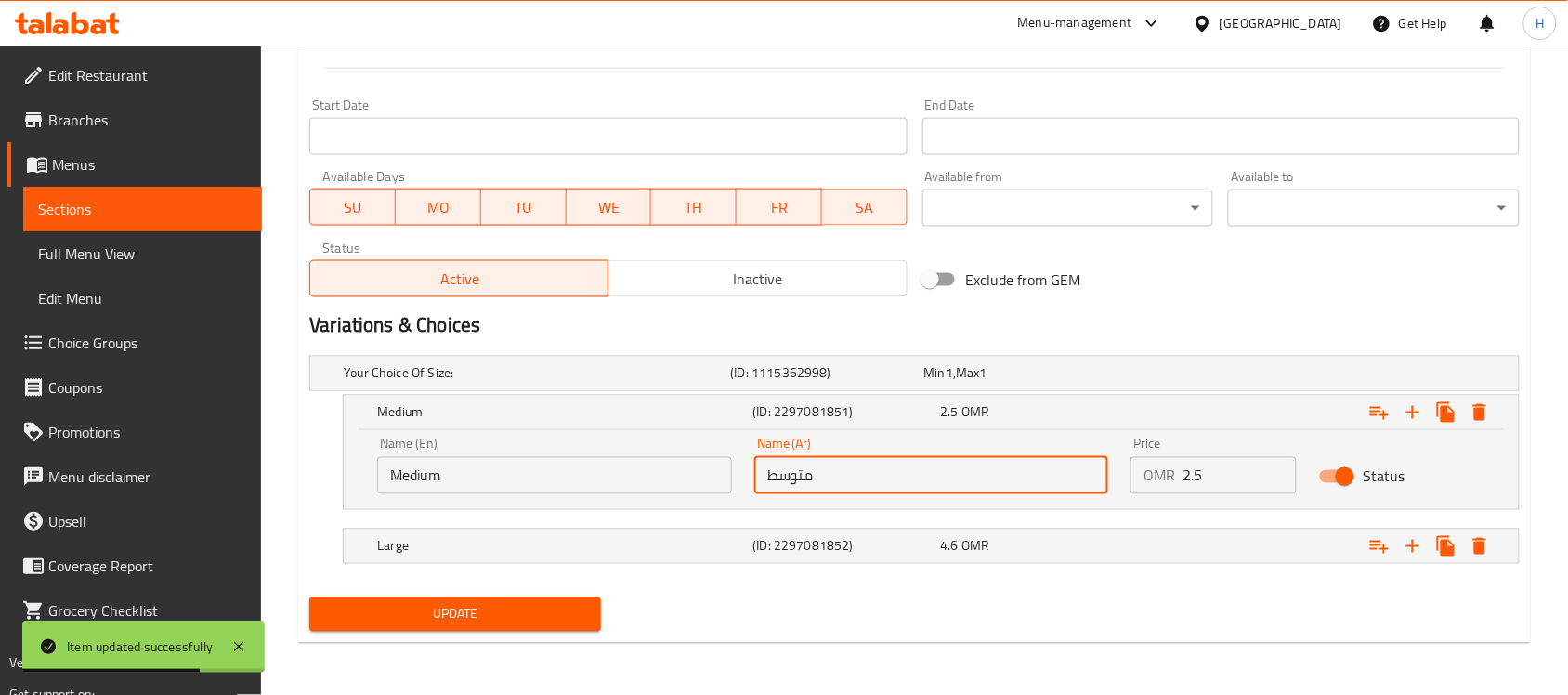
drag, startPoint x: 799, startPoint y: 471, endPoint x: 894, endPoint y: 481, distance: 95.5
click at [894, 481] on input "متوسط" at bounding box center [931, 475] width 355 height 37
type input "وسط"
click at [424, 642] on div "Update Chicken Pacha Manga Charcoal Add item image Image Size: 1200 x 800 px / …" at bounding box center [913, 41] width 1232 height 1202
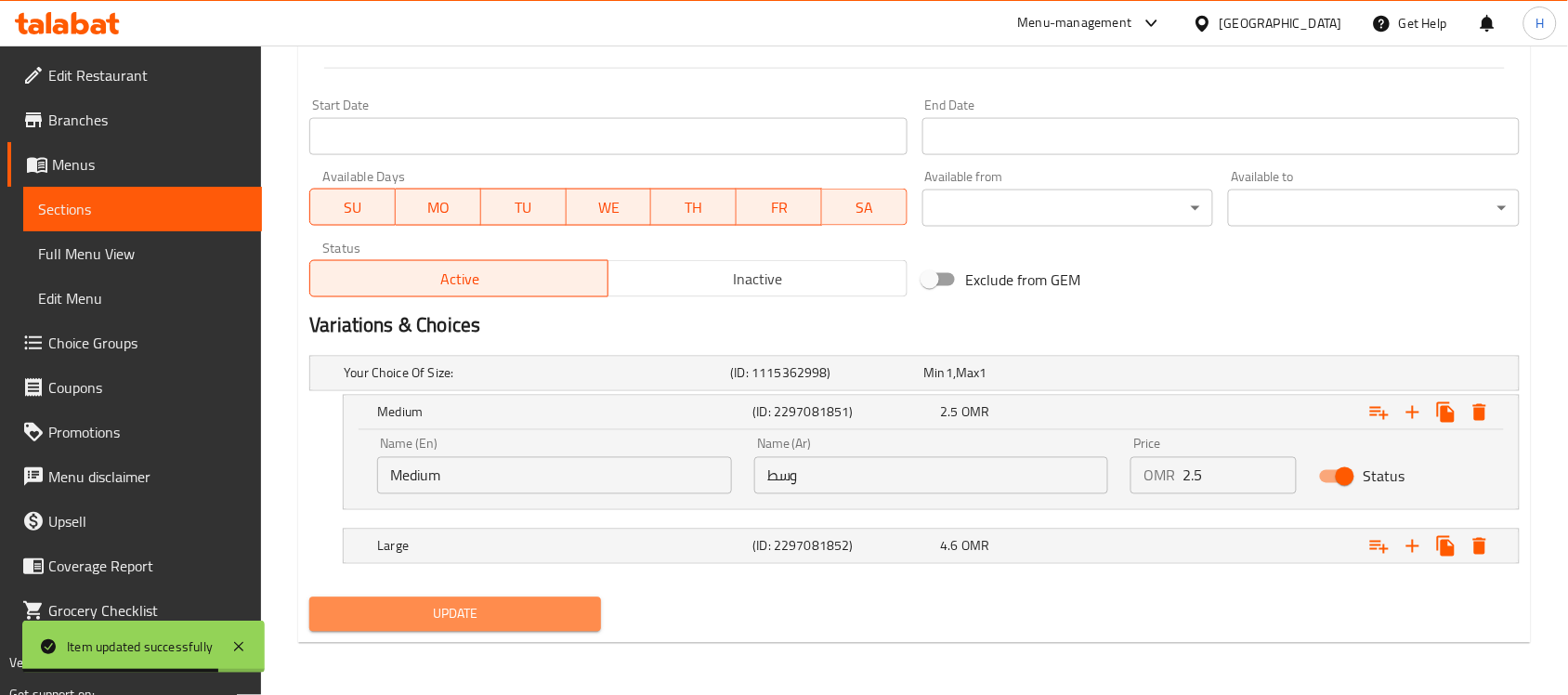
click at [441, 621] on span "Update" at bounding box center [455, 614] width 262 height 23
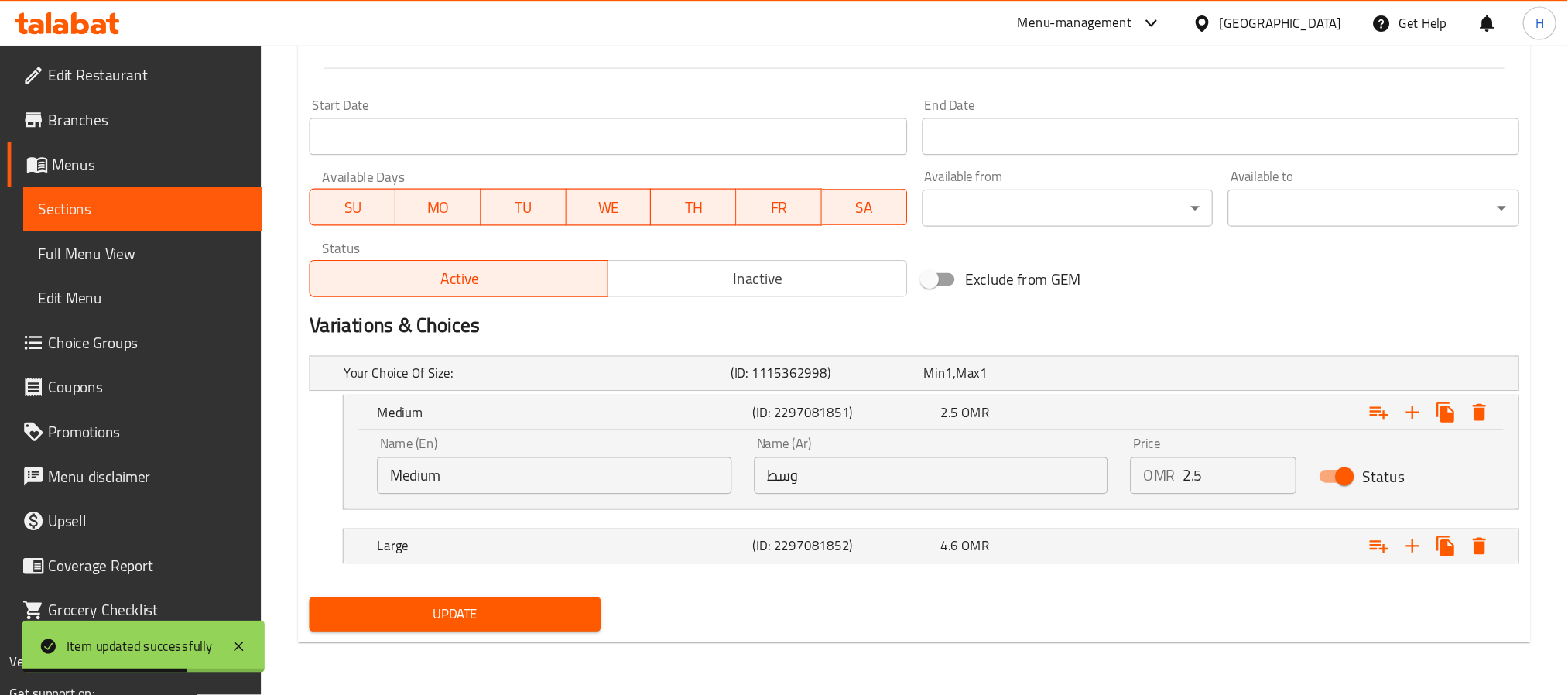
scroll to position [501, 0]
